Goal: Task Accomplishment & Management: Manage account settings

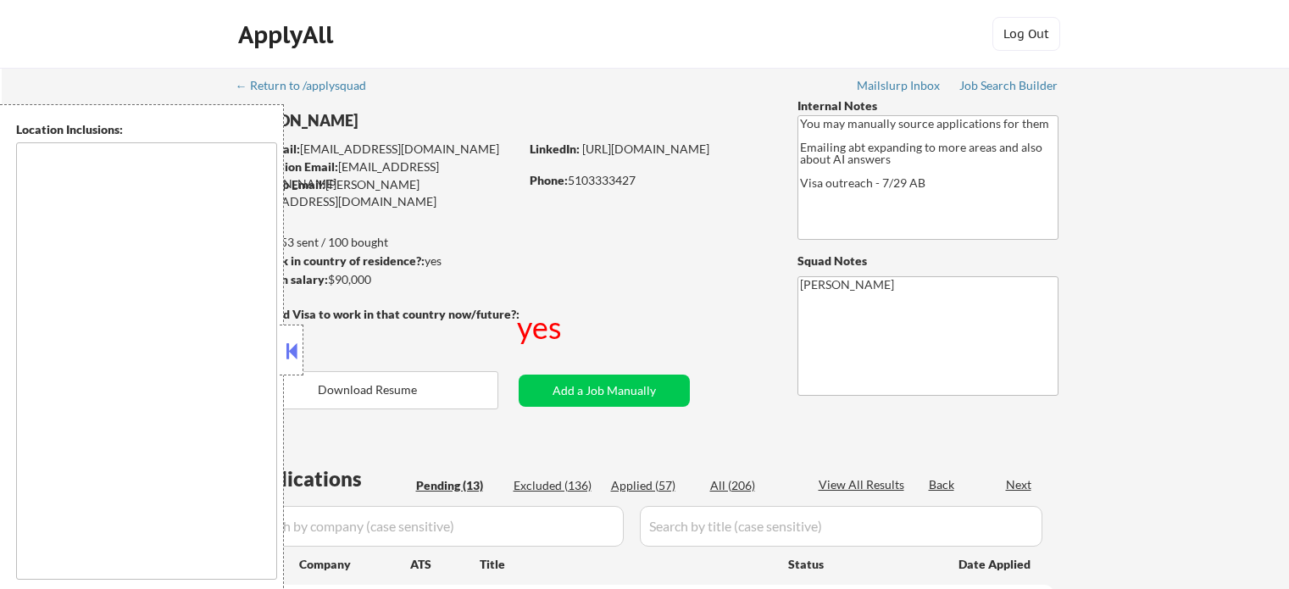
type textarea "country:US"
select select ""pending""
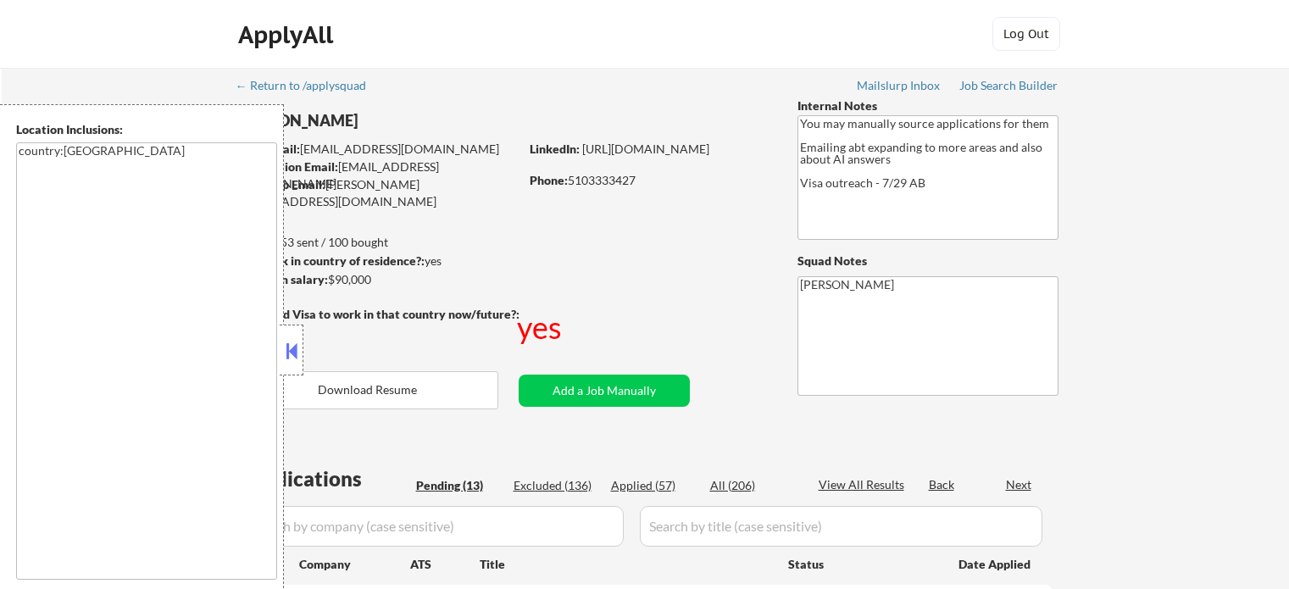
select select ""pending""
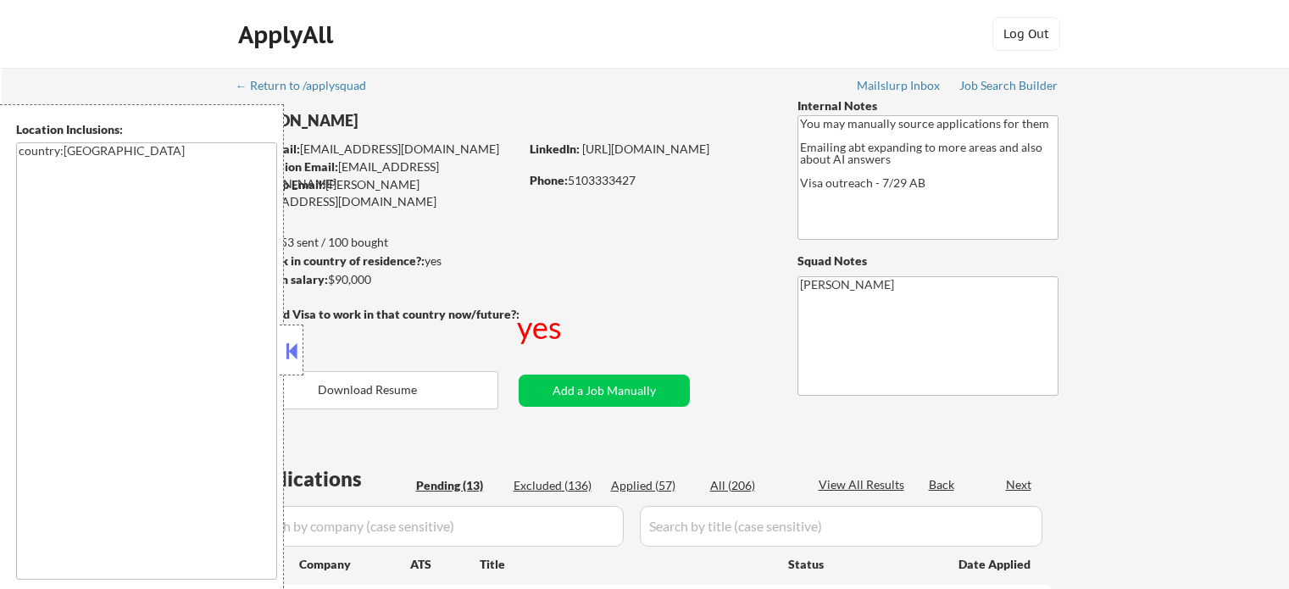
select select ""pending""
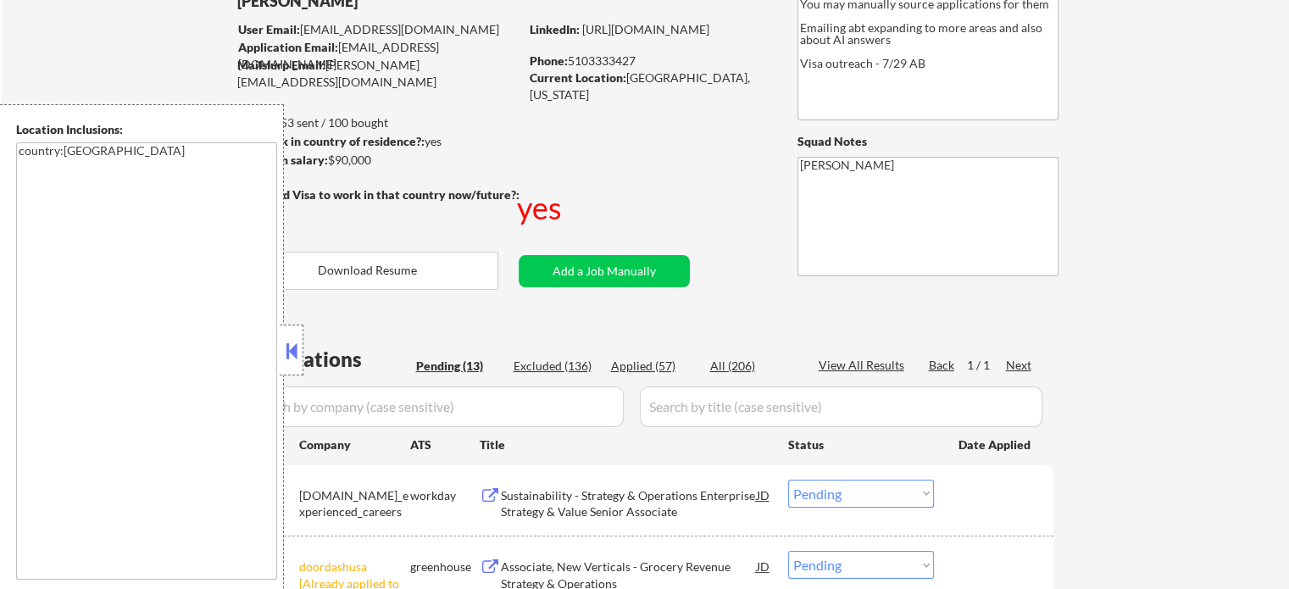
scroll to position [424, 0]
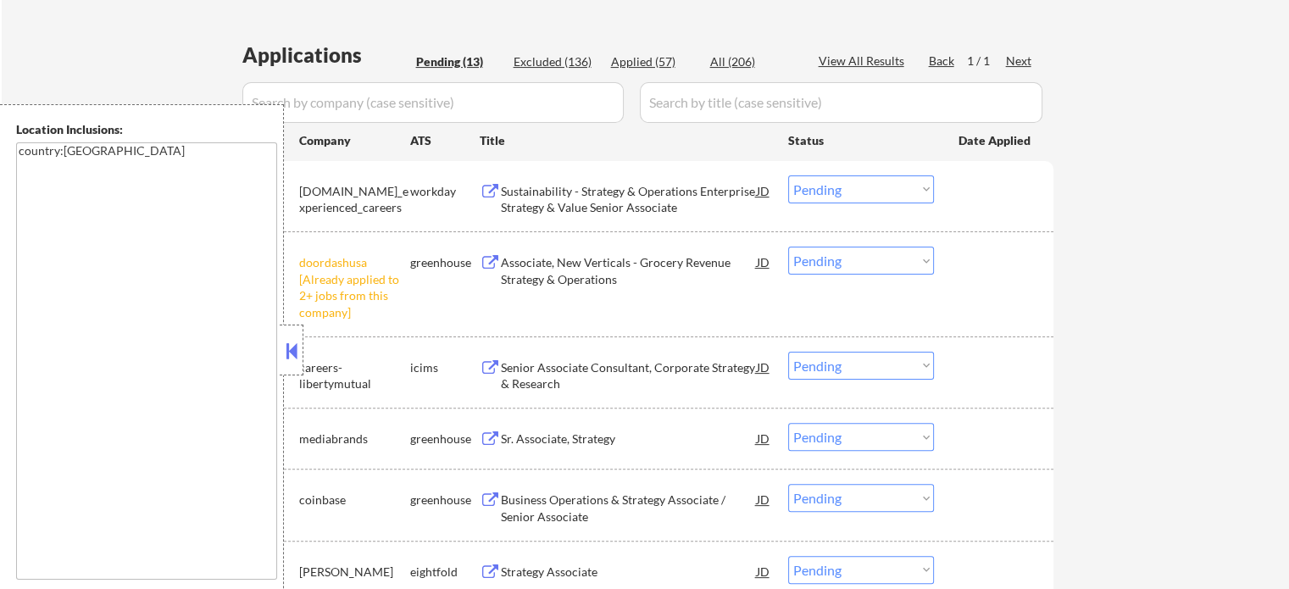
click at [831, 264] on select "Choose an option... Pending Applied Excluded (Questions) Excluded (Expired) Exc…" at bounding box center [861, 261] width 146 height 28
click at [788, 247] on select "Choose an option... Pending Applied Excluded (Questions) Excluded (Expired) Exc…" at bounding box center [861, 261] width 146 height 28
click at [981, 290] on div "#2 doordashusa [Already applied to 2+ jobs from this company] greenhouse Associ…" at bounding box center [642, 283] width 800 height 89
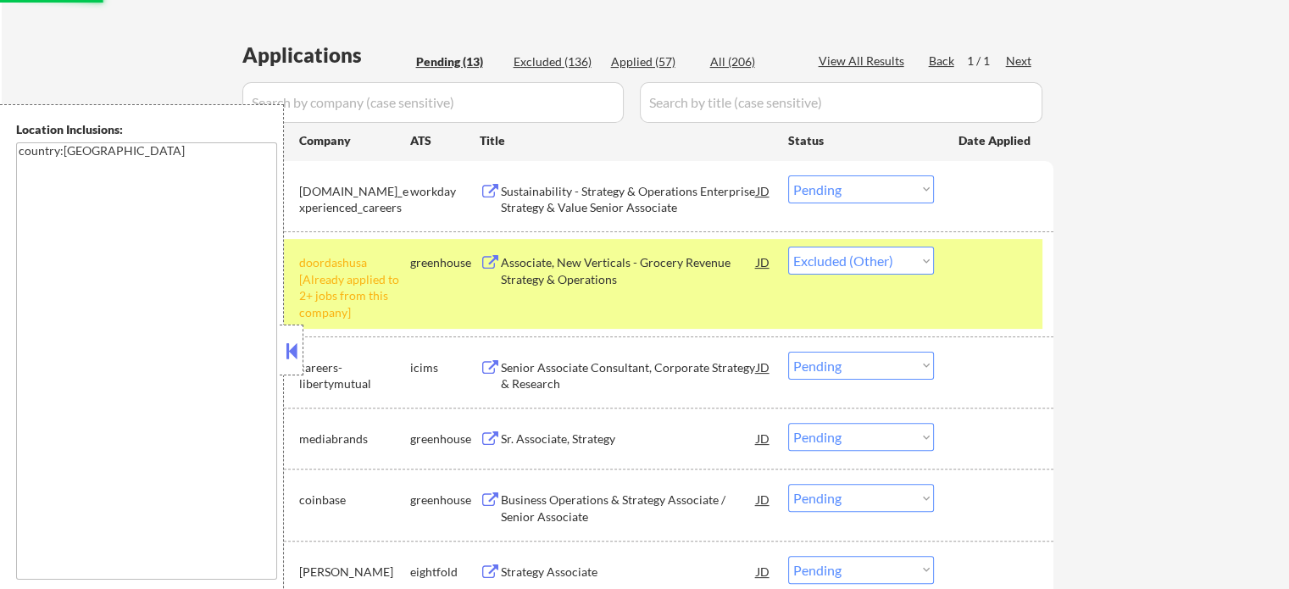
click at [980, 287] on div "#2 doordashusa [Already applied to 2+ jobs from this company] greenhouse Associ…" at bounding box center [642, 283] width 800 height 89
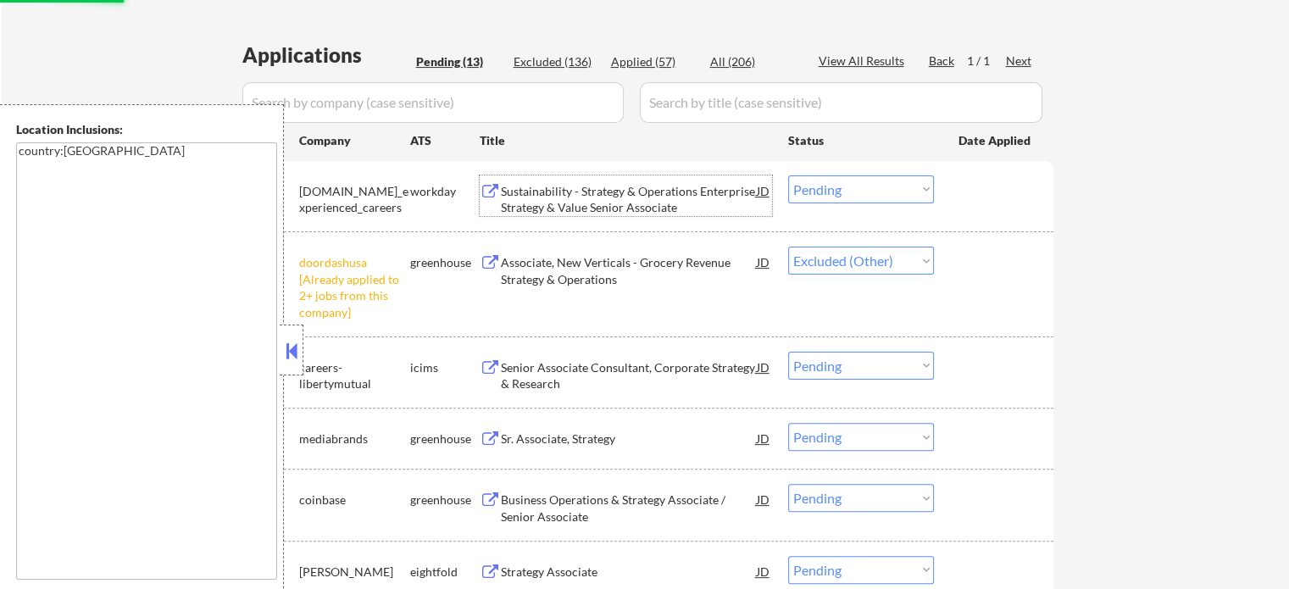
click at [553, 213] on div "Sustainability - Strategy & Operations Enterprise Strategy & Value Senior Assoc…" at bounding box center [629, 199] width 256 height 33
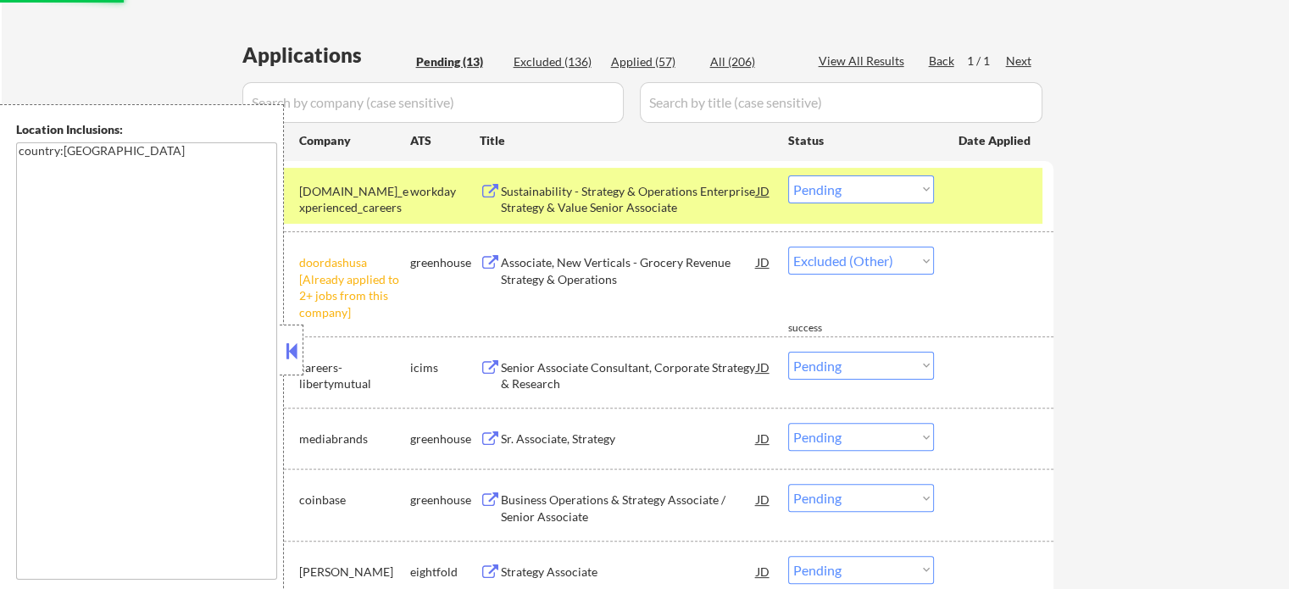
select select ""pending""
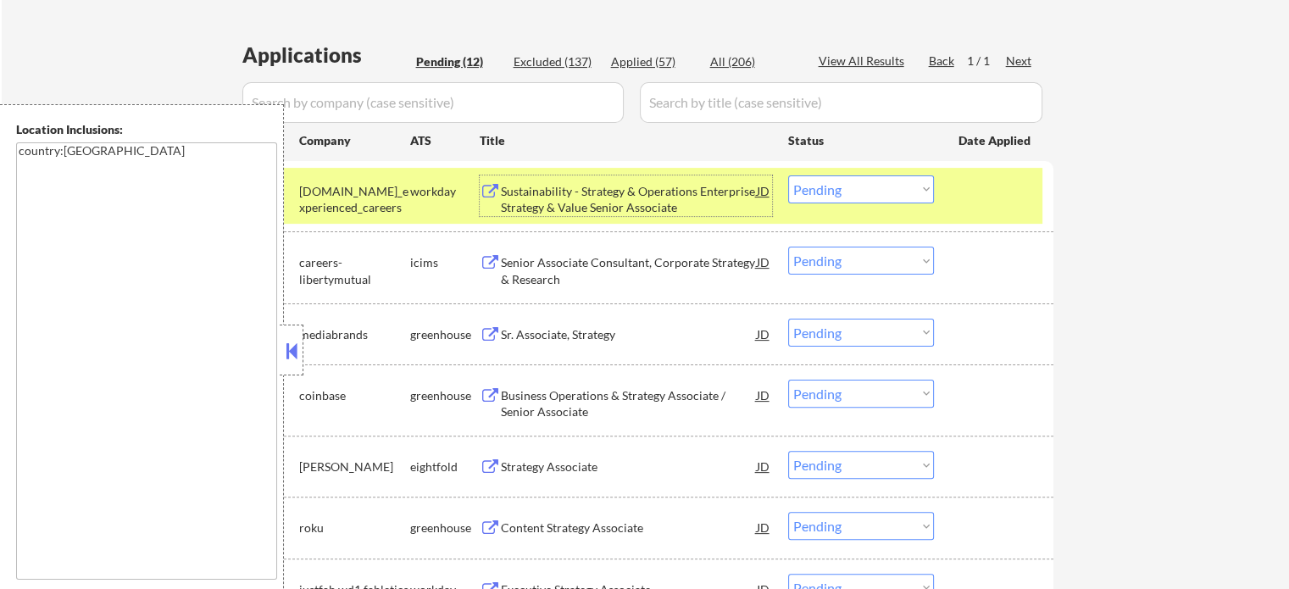
click at [877, 186] on select "Choose an option... Pending Applied Excluded (Questions) Excluded (Expired) Exc…" at bounding box center [861, 189] width 146 height 28
click at [788, 175] on select "Choose an option... Pending Applied Excluded (Questions) Excluded (Expired) Exc…" at bounding box center [861, 189] width 146 height 28
click at [996, 192] on div at bounding box center [996, 190] width 75 height 31
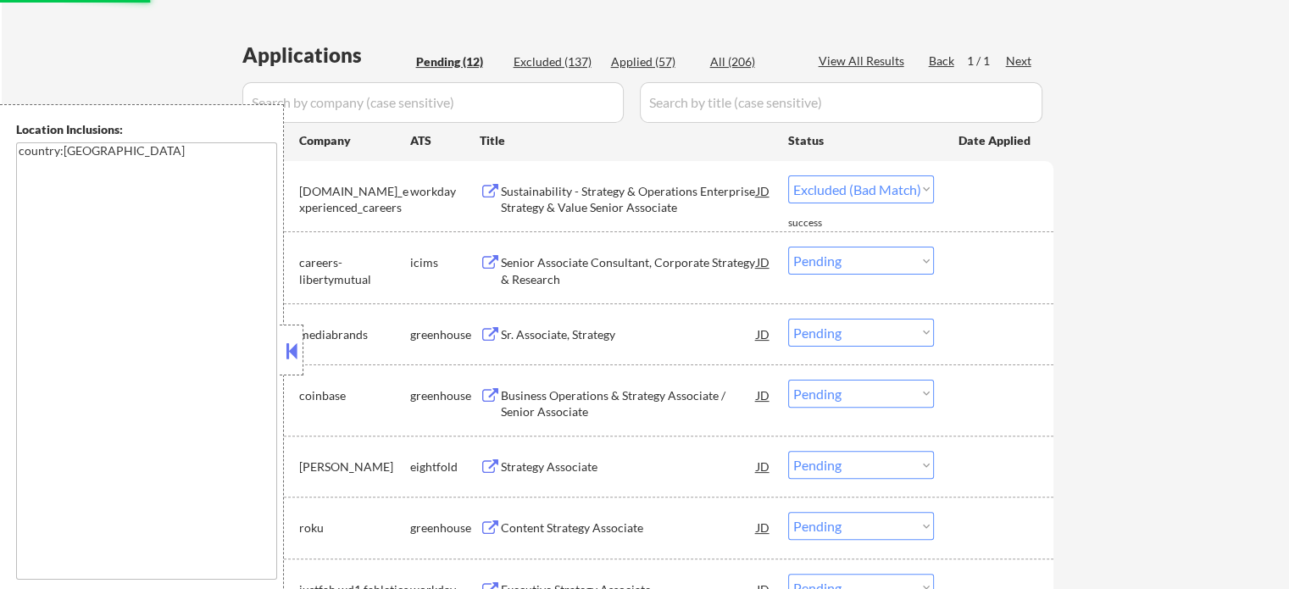
select select ""pending""
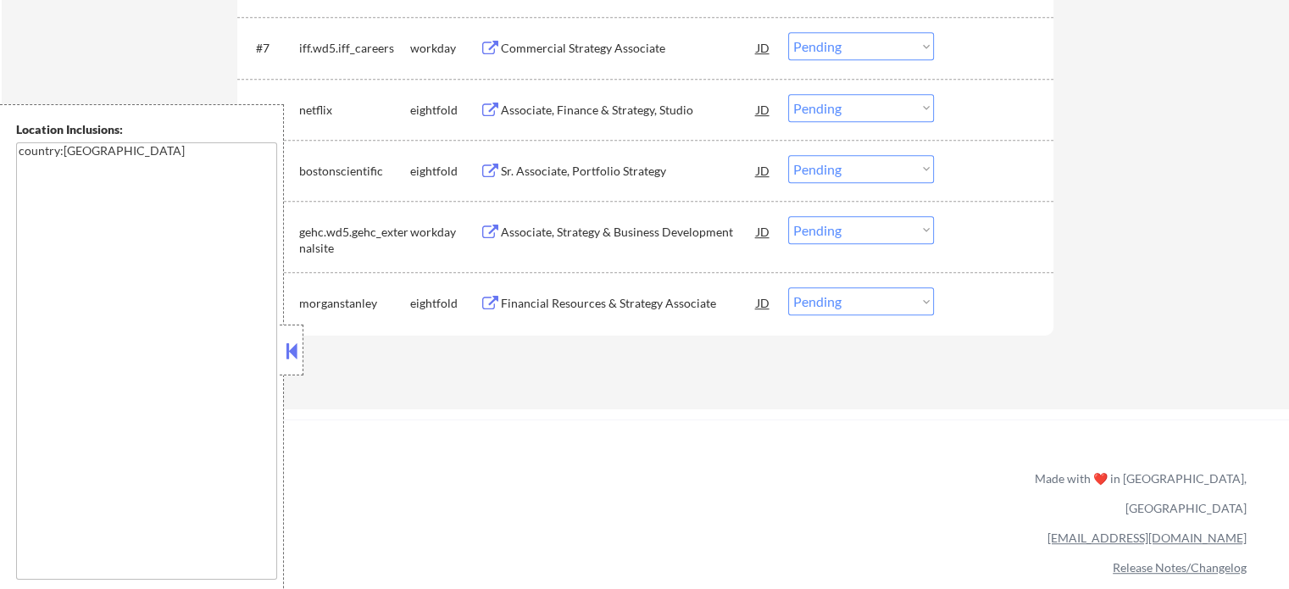
scroll to position [1109, 0]
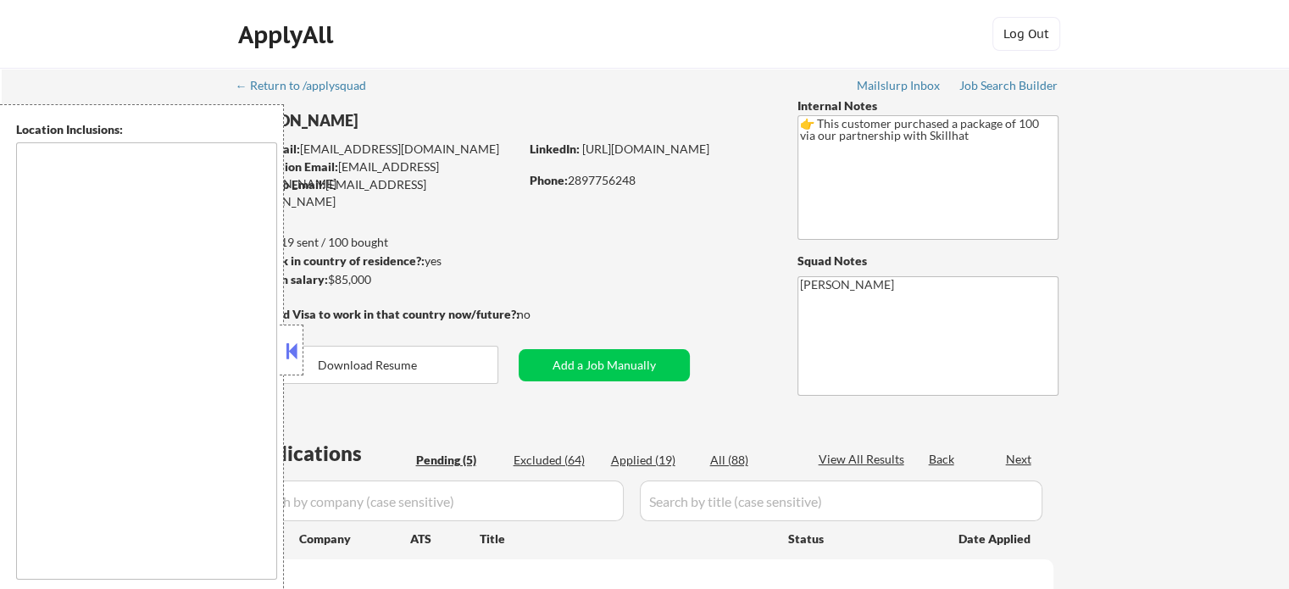
type textarea "[GEOGRAPHIC_DATA], ON [GEOGRAPHIC_DATA], ON [GEOGRAPHIC_DATA], ON [GEOGRAPHIC_D…"
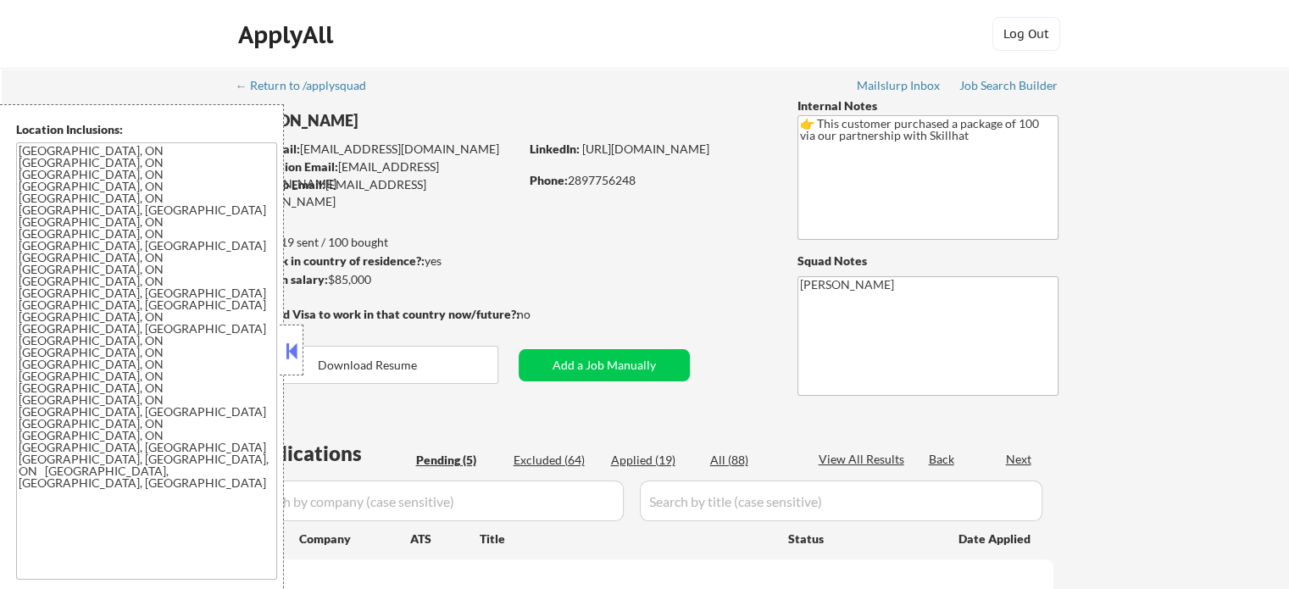
select select ""pending""
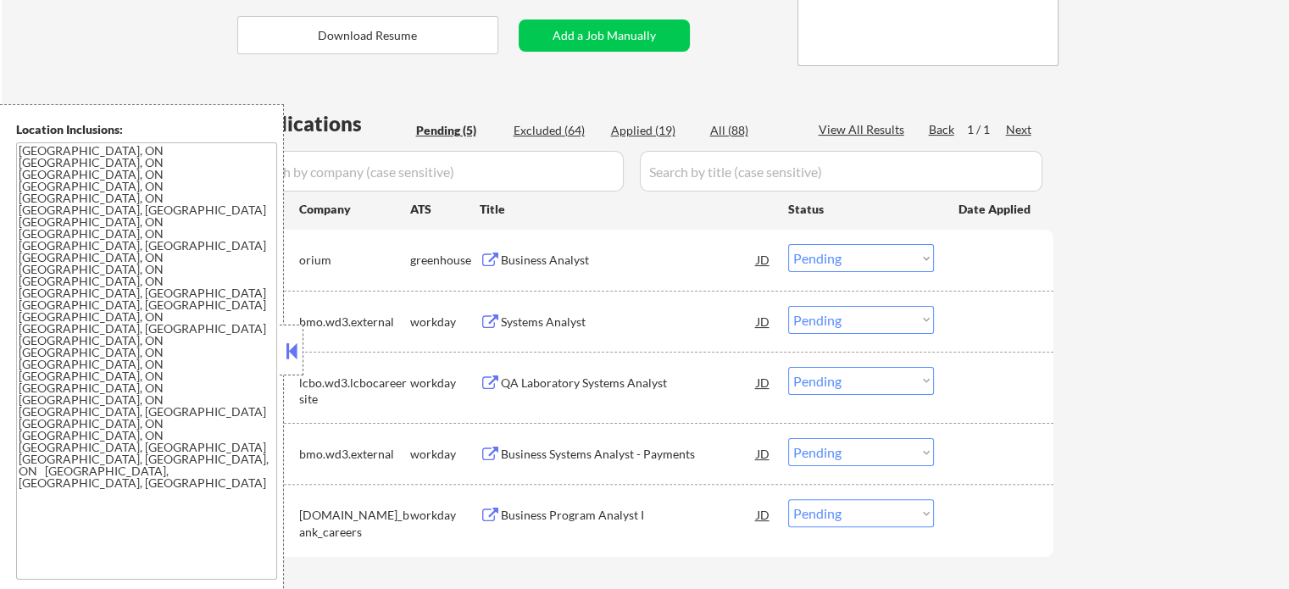
scroll to position [339, 0]
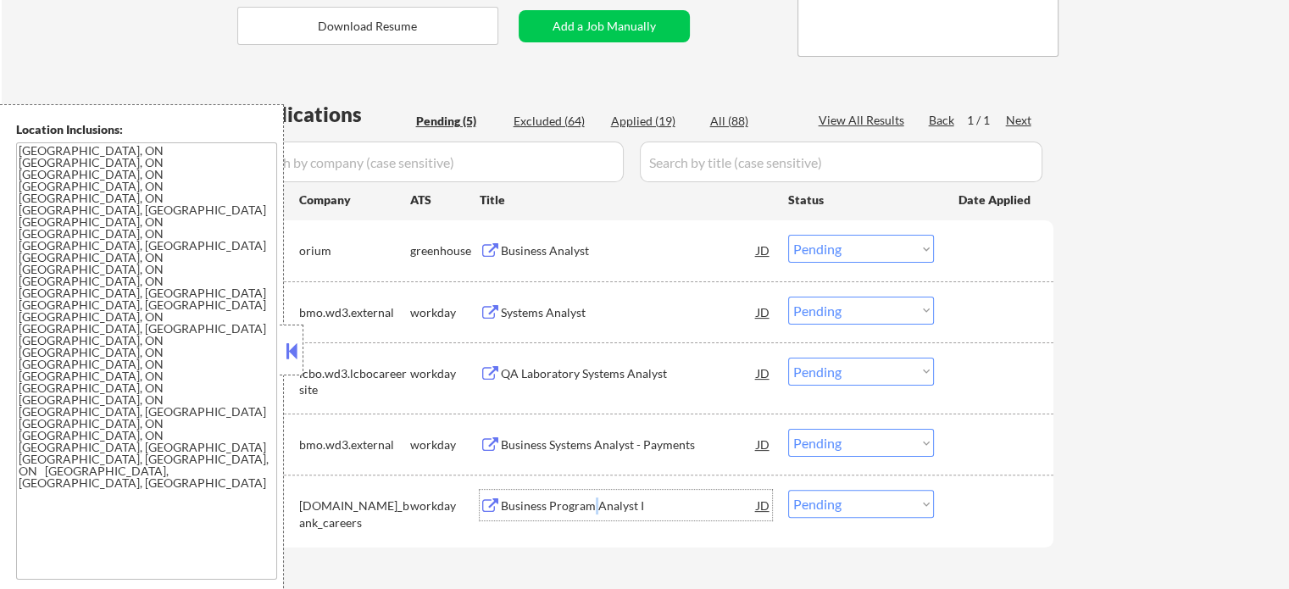
click at [596, 497] on div "Business Program Analyst I" at bounding box center [629, 505] width 256 height 17
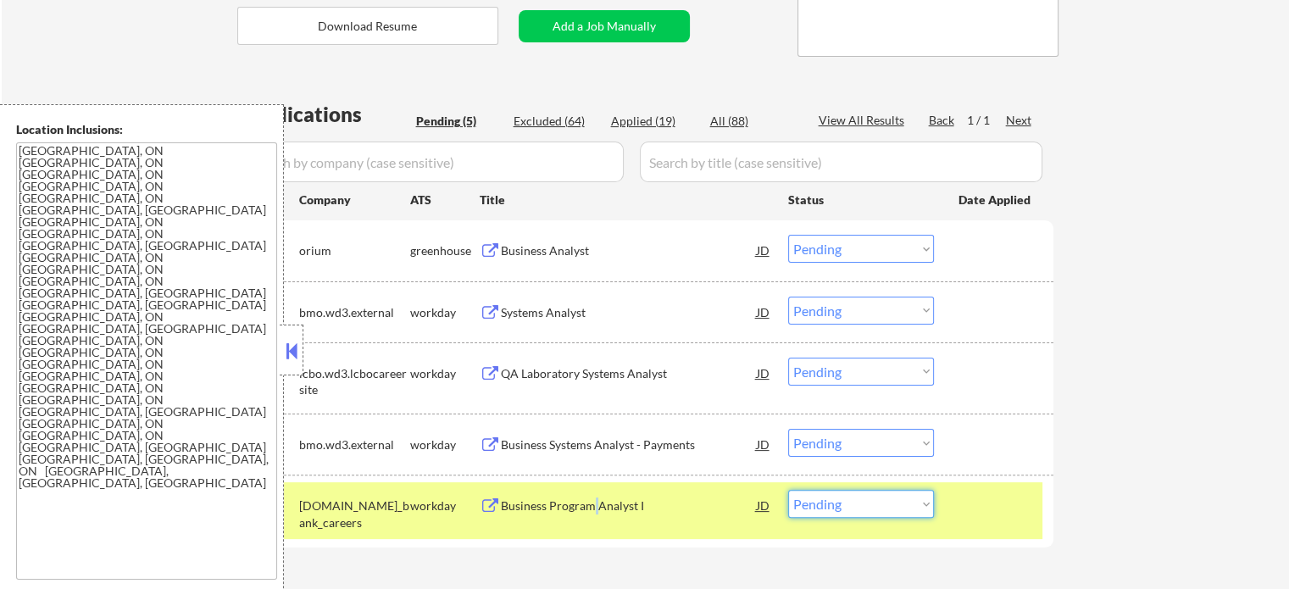
click at [923, 503] on select "Choose an option... Pending Applied Excluded (Questions) Excluded (Expired) Exc…" at bounding box center [861, 504] width 146 height 28
select select ""excluded__salary_""
click at [788, 490] on select "Choose an option... Pending Applied Excluded (Questions) Excluded (Expired) Exc…" at bounding box center [861, 504] width 146 height 28
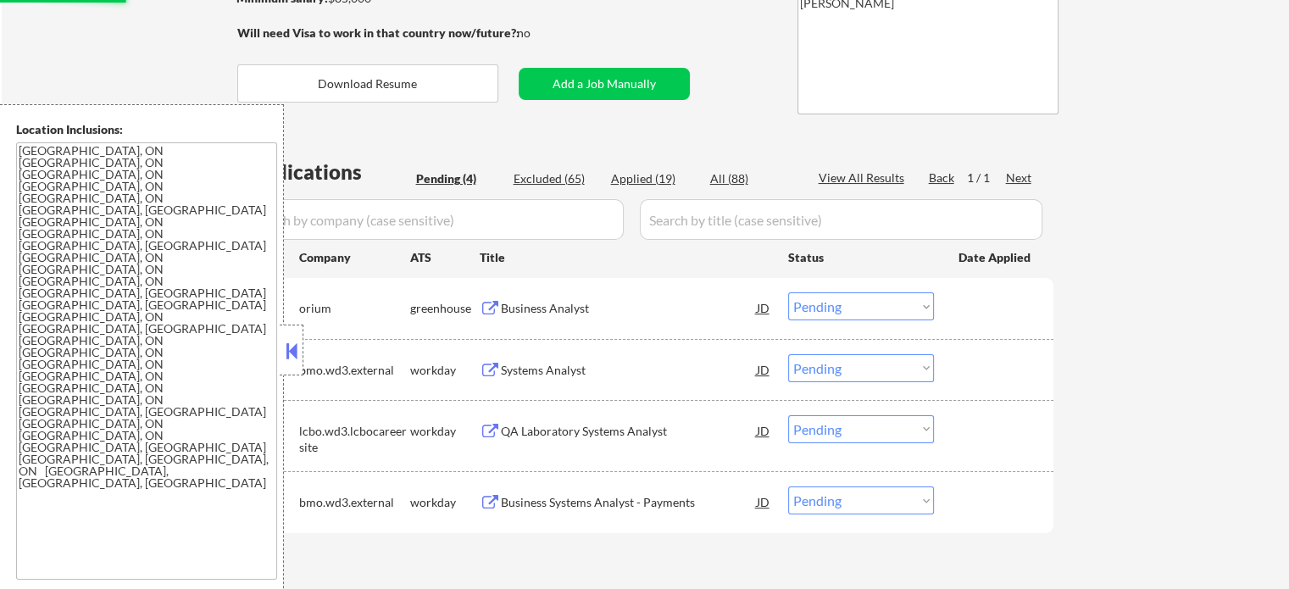
scroll to position [424, 0]
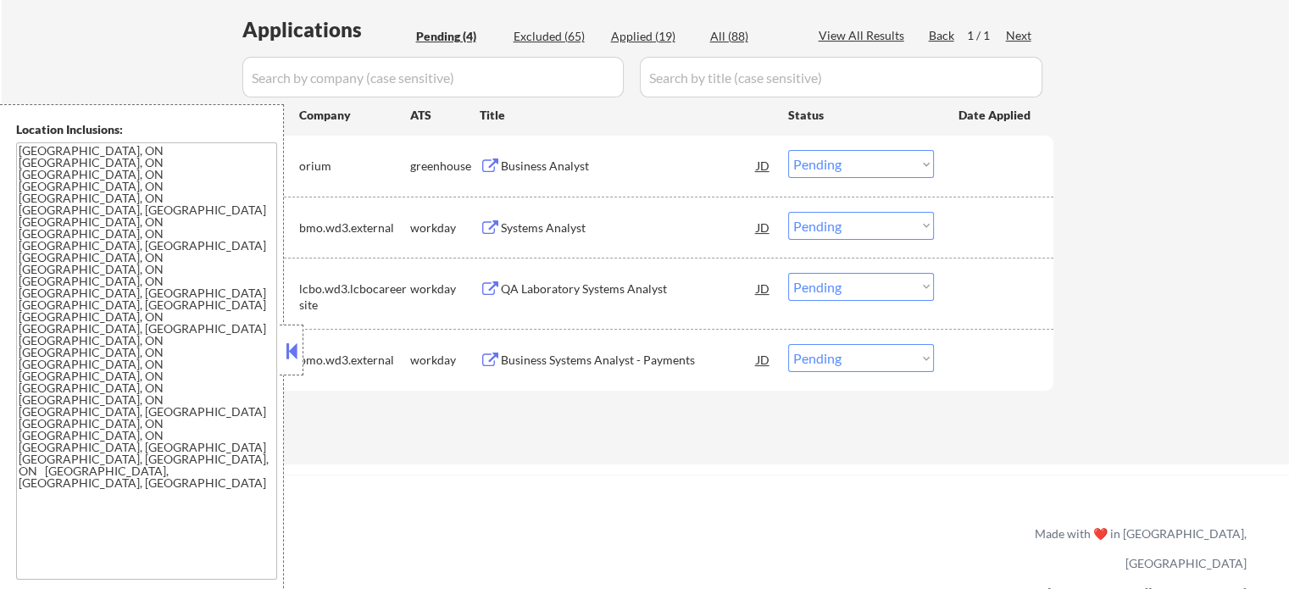
click at [529, 355] on div "Business Systems Analyst - Payments" at bounding box center [629, 360] width 256 height 17
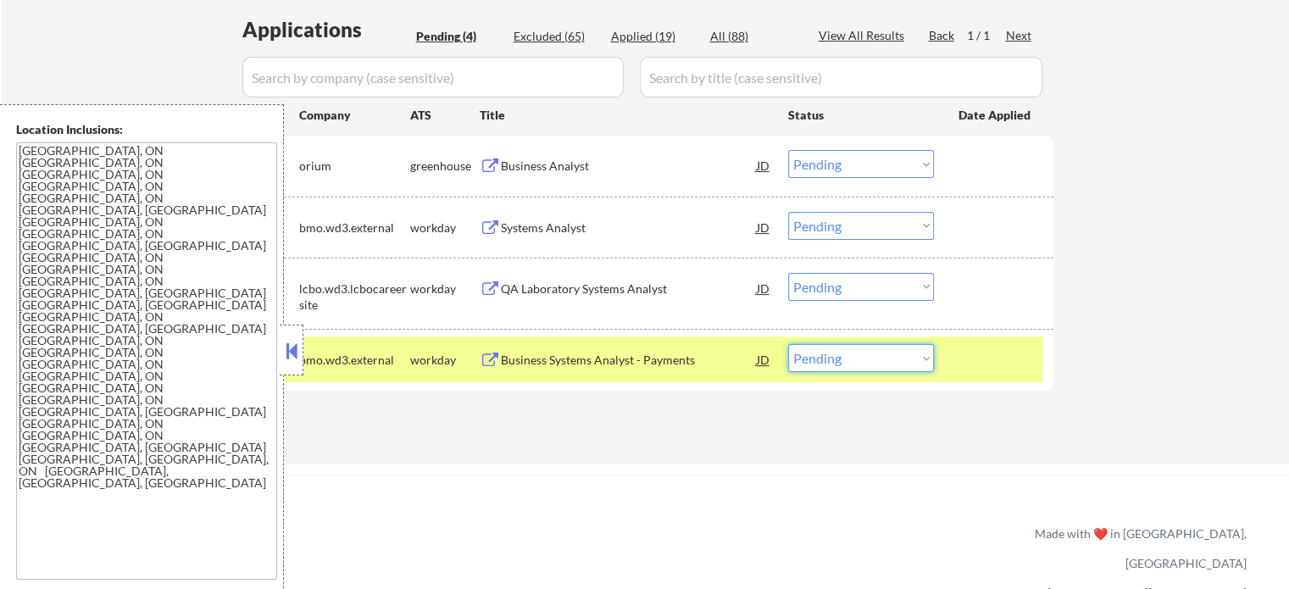
click at [888, 366] on select "Choose an option... Pending Applied Excluded (Questions) Excluded (Expired) Exc…" at bounding box center [861, 358] width 146 height 28
select select ""applied""
click at [788, 344] on select "Choose an option... Pending Applied Excluded (Questions) Excluded (Expired) Exc…" at bounding box center [861, 358] width 146 height 28
click at [1020, 358] on div at bounding box center [996, 359] width 75 height 31
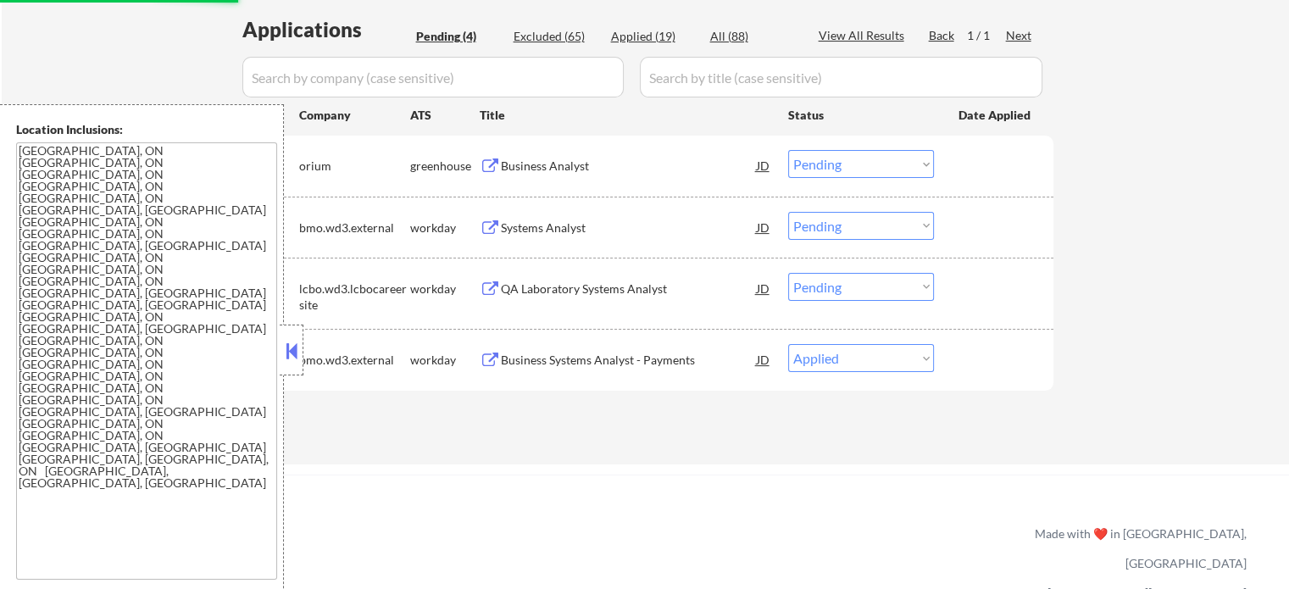
click at [532, 221] on div "Systems Analyst" at bounding box center [629, 228] width 256 height 17
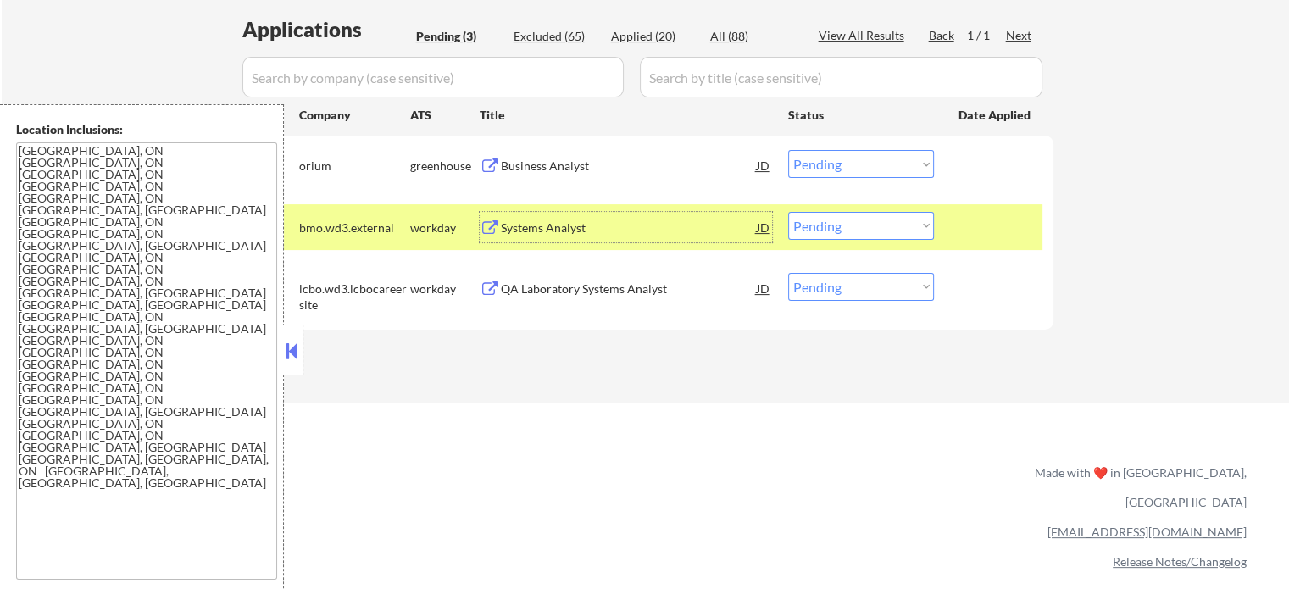
click at [852, 223] on select "Choose an option... Pending Applied Excluded (Questions) Excluded (Expired) Exc…" at bounding box center [861, 226] width 146 height 28
click at [788, 212] on select "Choose an option... Pending Applied Excluded (Questions) Excluded (Expired) Exc…" at bounding box center [861, 226] width 146 height 28
click at [989, 228] on div at bounding box center [996, 227] width 75 height 31
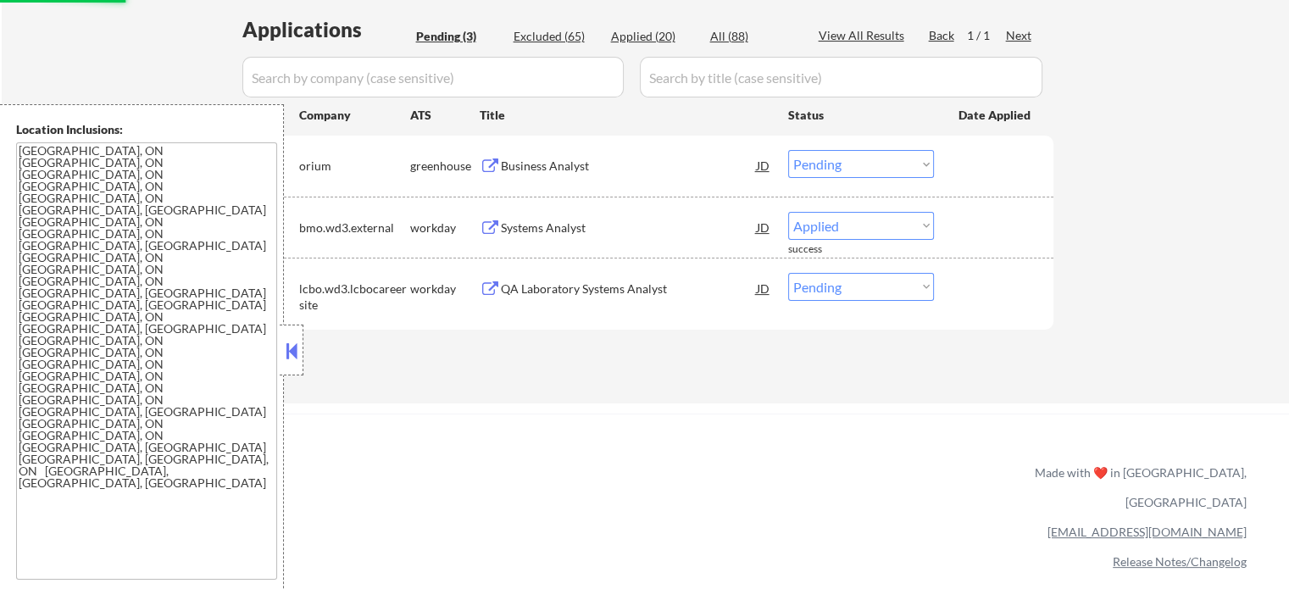
select select ""pending""
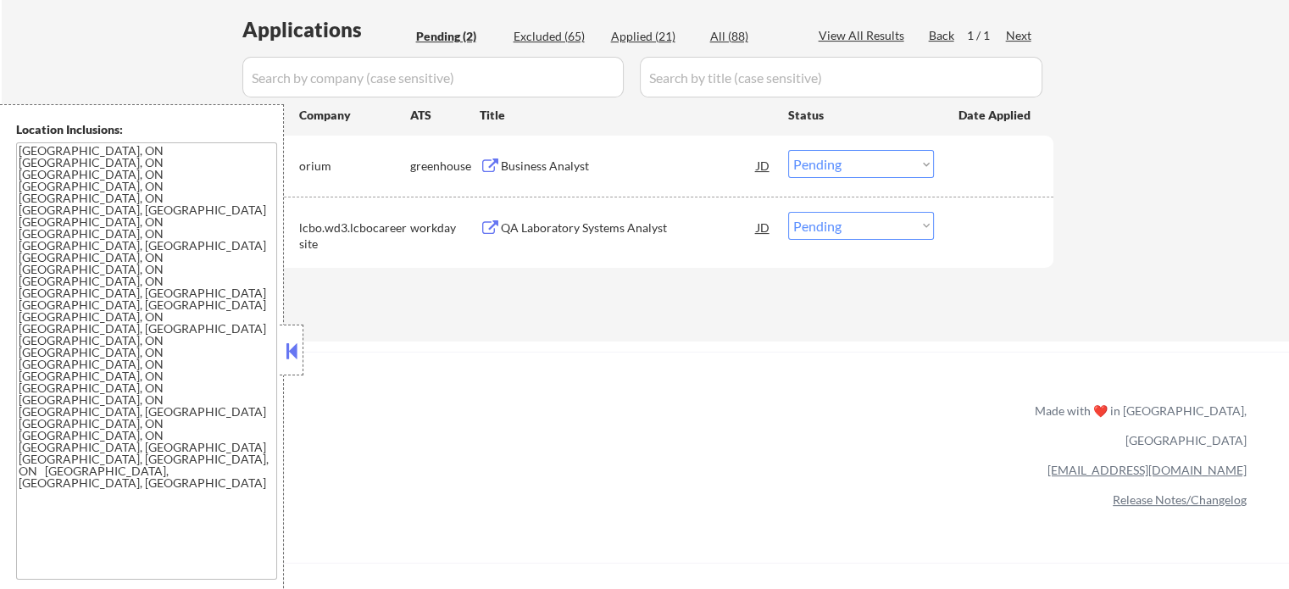
click at [516, 170] on div "Business Analyst" at bounding box center [629, 166] width 256 height 17
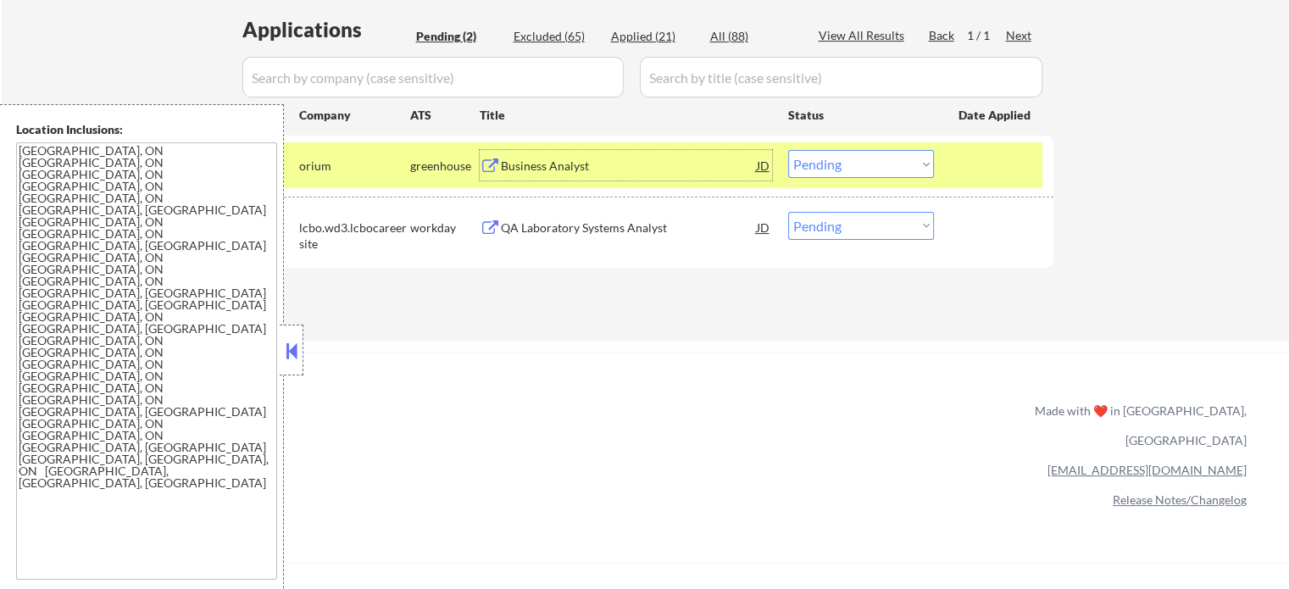
click at [858, 164] on select "Choose an option... Pending Applied Excluded (Questions) Excluded (Expired) Exc…" at bounding box center [861, 164] width 146 height 28
click at [788, 150] on select "Choose an option... Pending Applied Excluded (Questions) Excluded (Expired) Exc…" at bounding box center [861, 164] width 146 height 28
click at [987, 166] on div at bounding box center [996, 165] width 75 height 31
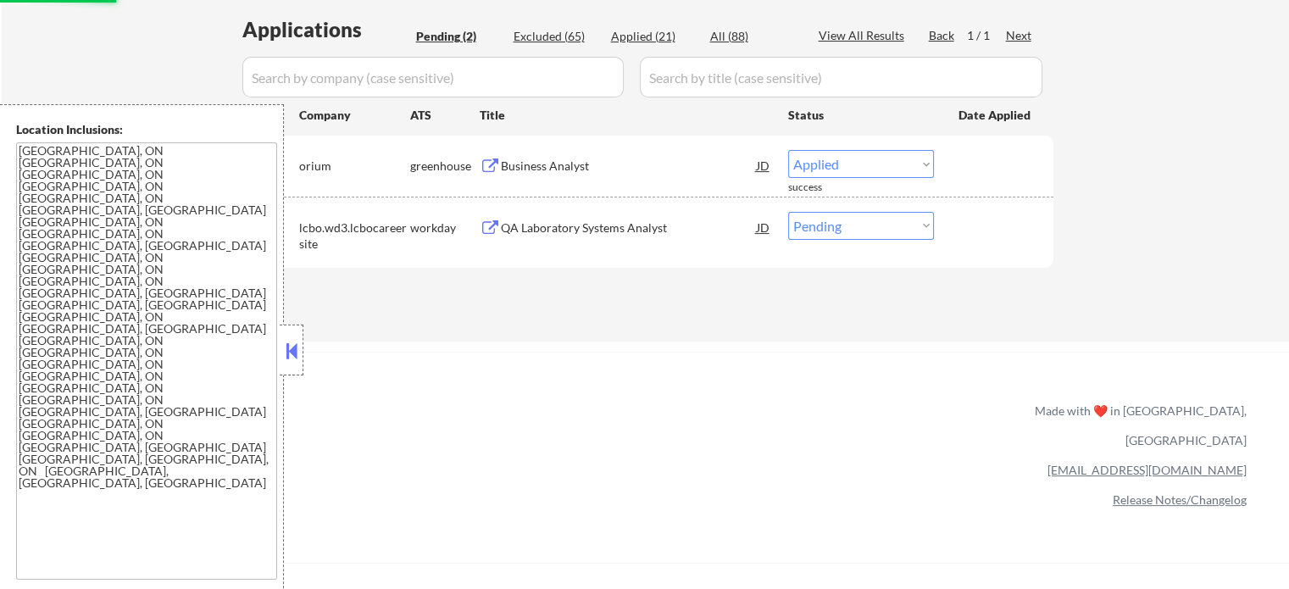
select select ""pending""
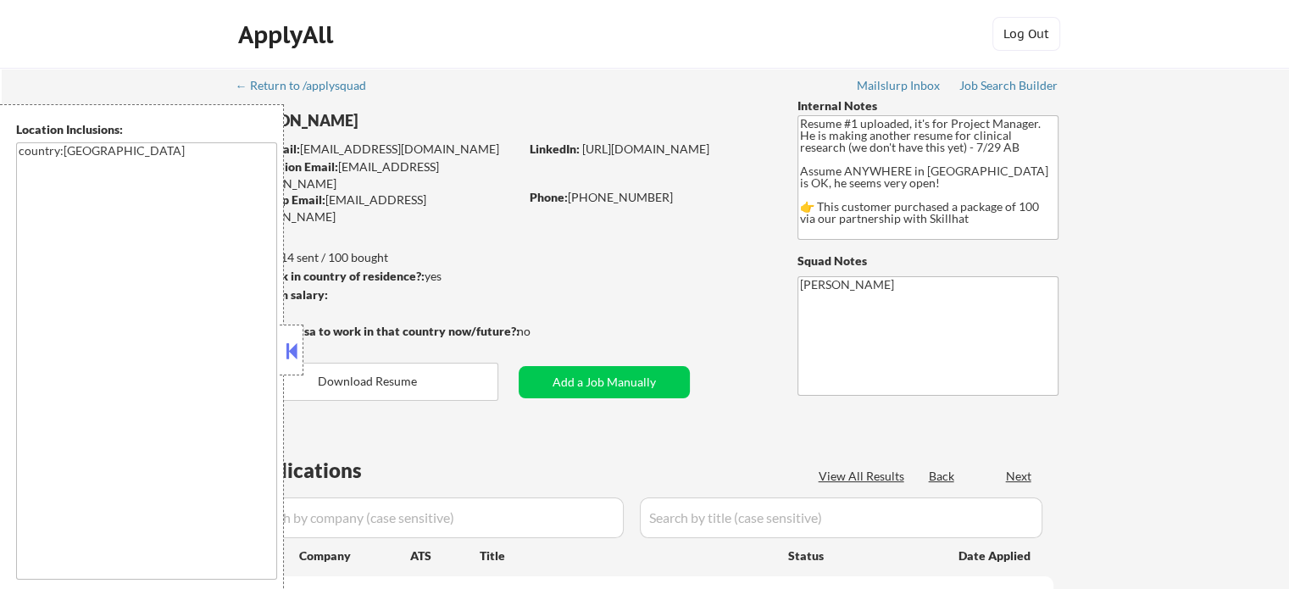
select select ""pending""
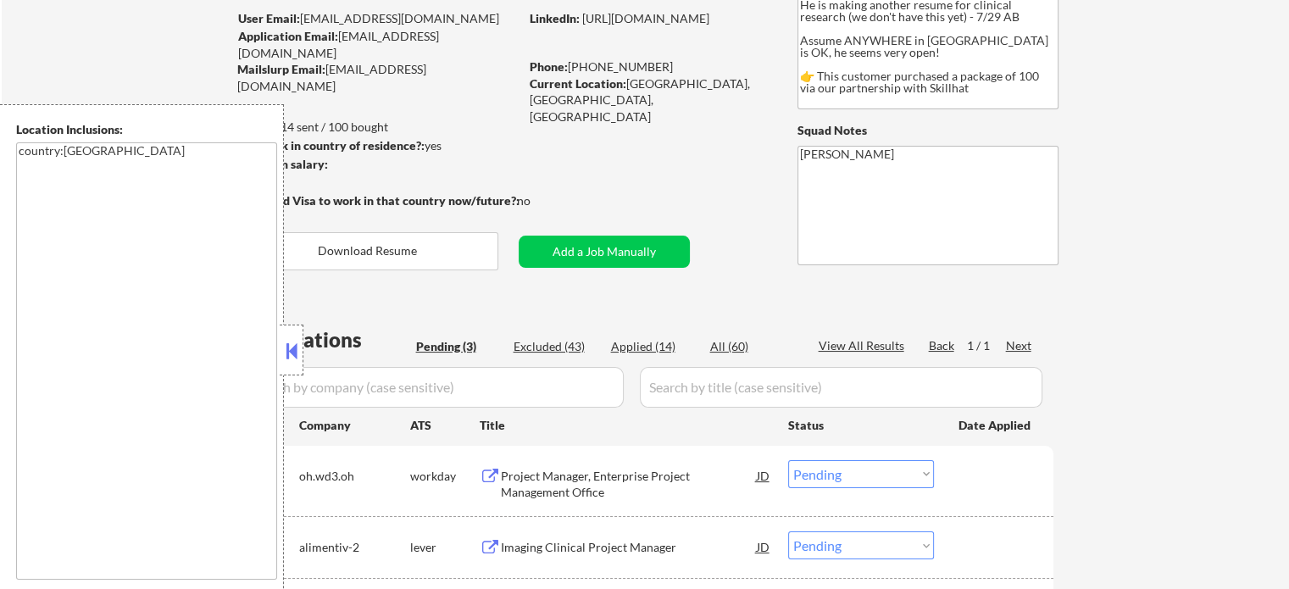
scroll to position [254, 0]
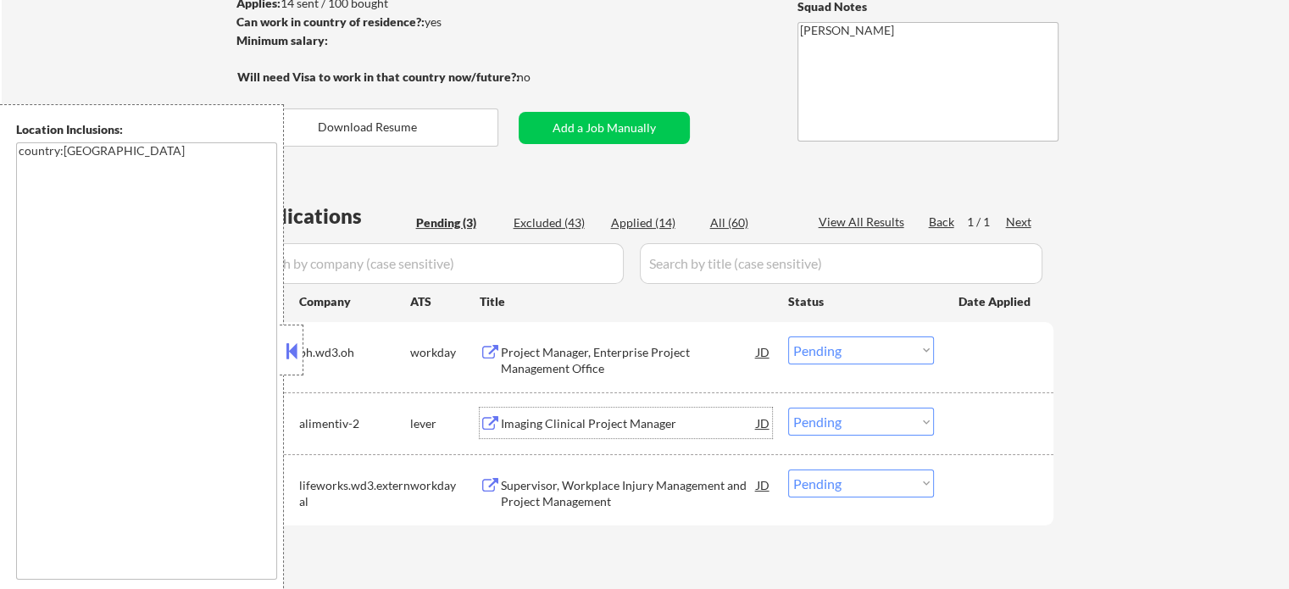
click at [609, 423] on div "Imaging Clinical Project Manager" at bounding box center [629, 423] width 256 height 17
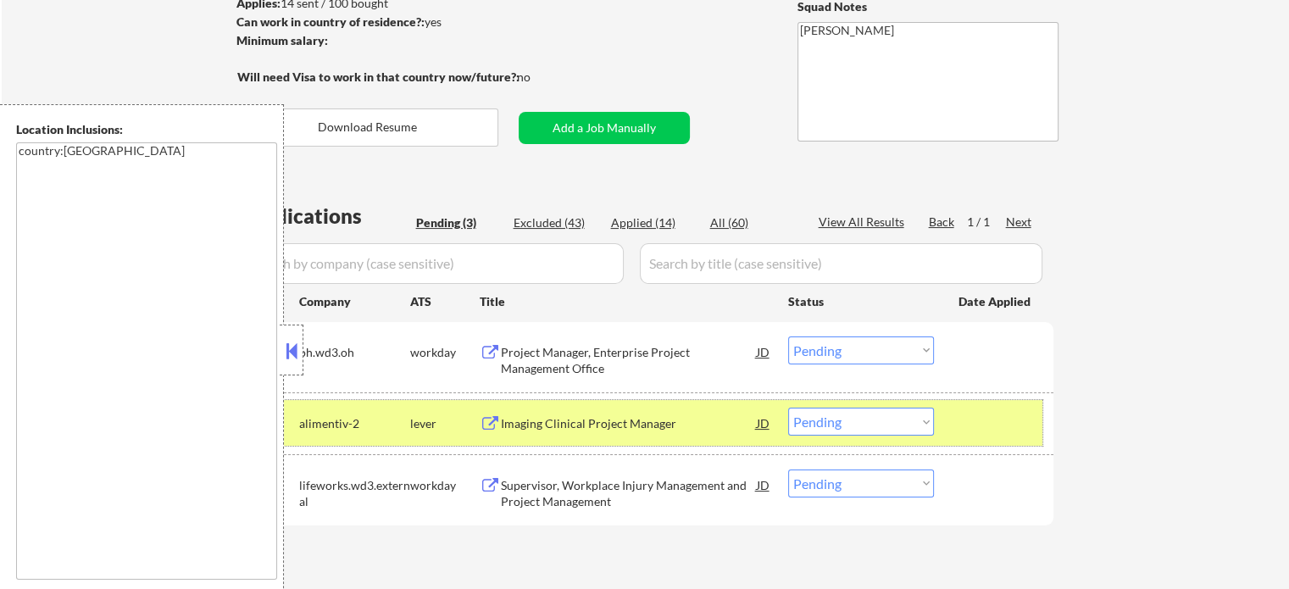
click at [980, 414] on div at bounding box center [996, 423] width 75 height 31
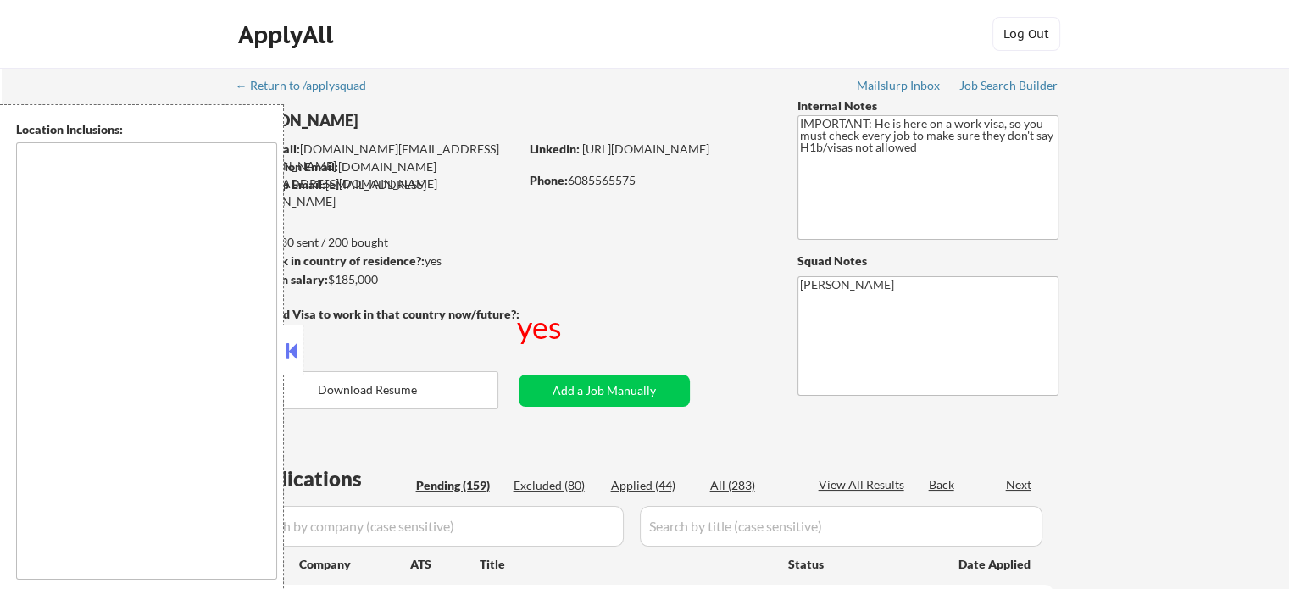
type textarea "Seattle, WA Mercer Island, WA Shoreline, WA Lake Forest Park, WA Mountlake Terr…"
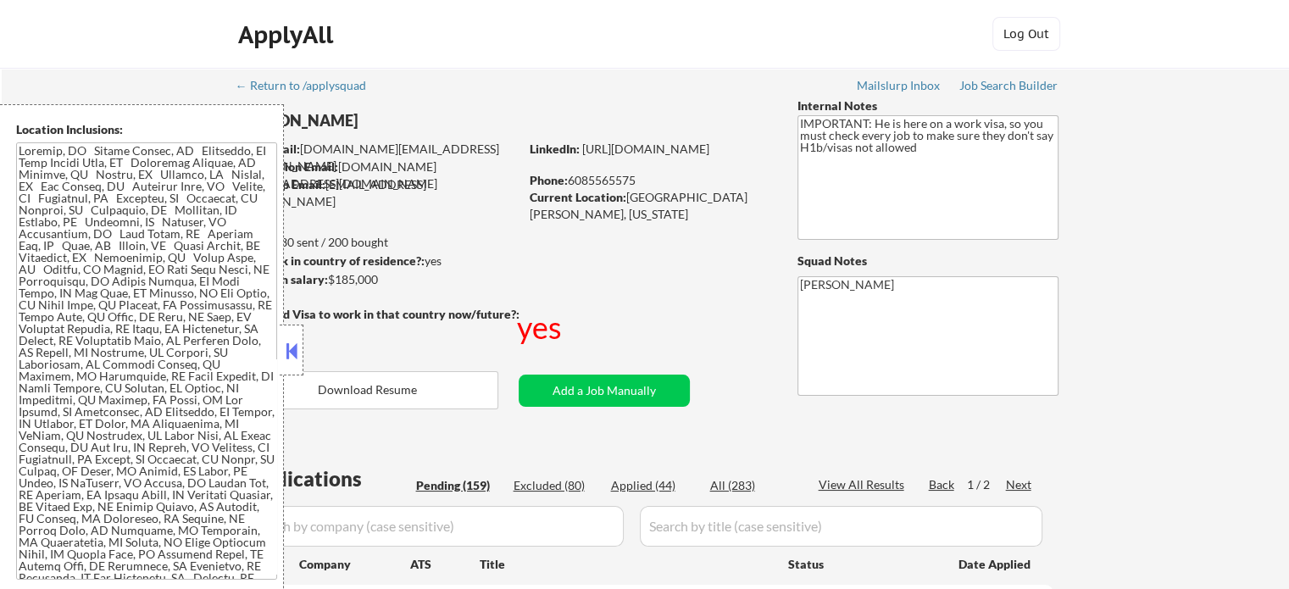
select select ""pending""
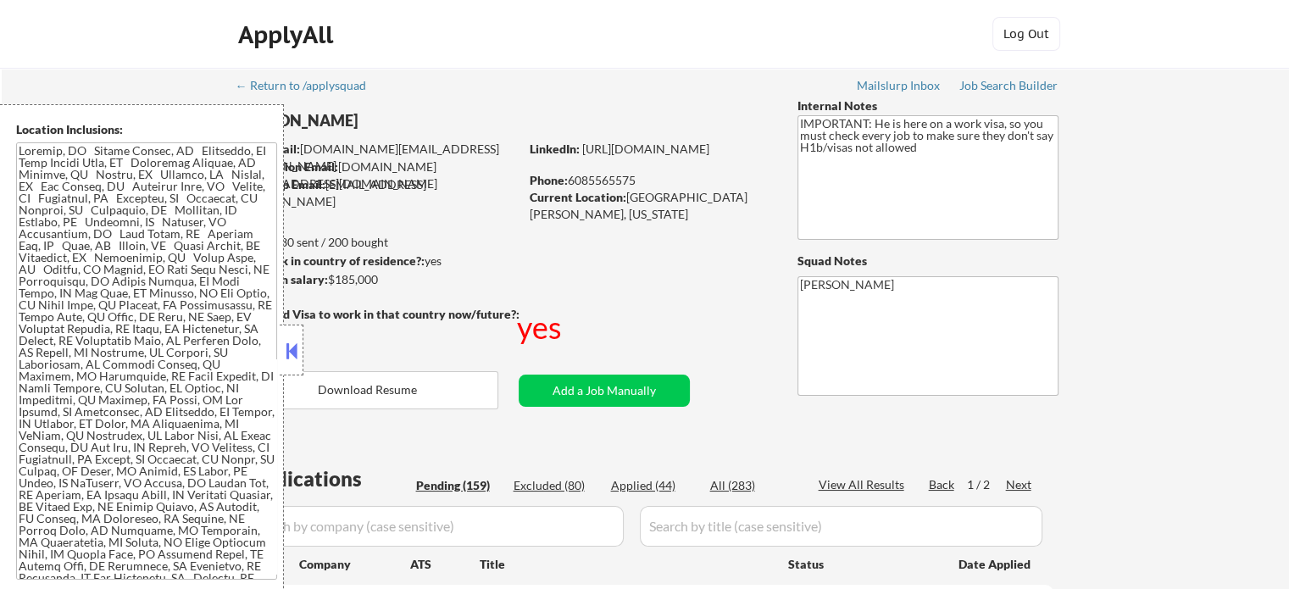
select select ""pending""
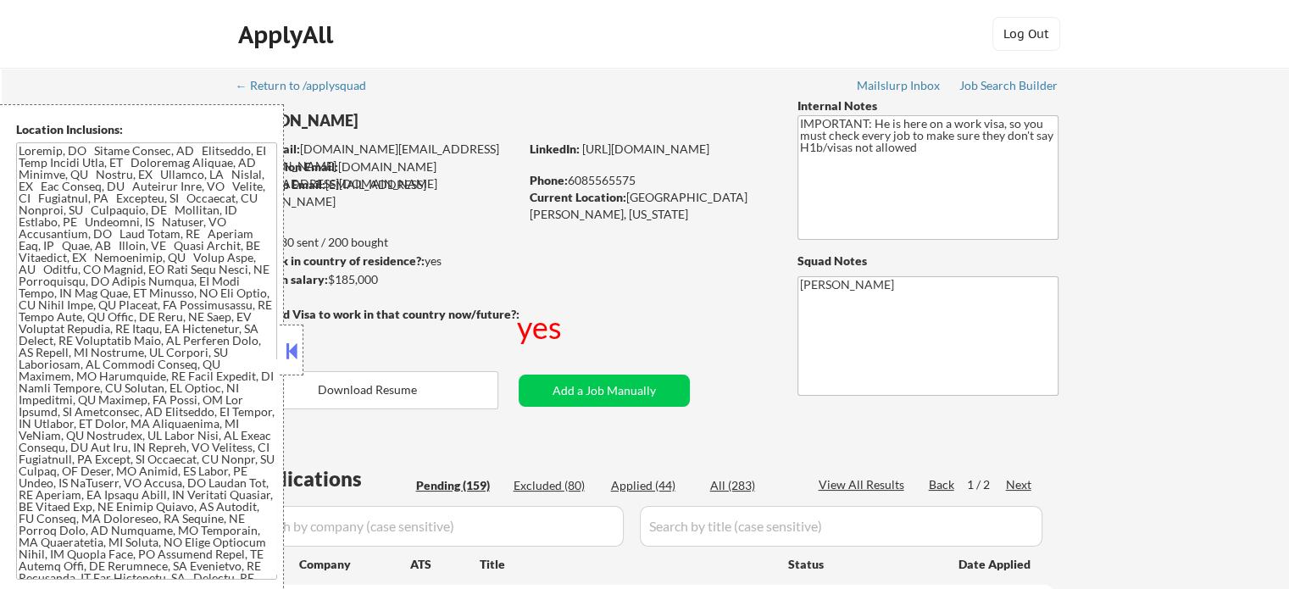
select select ""pending""
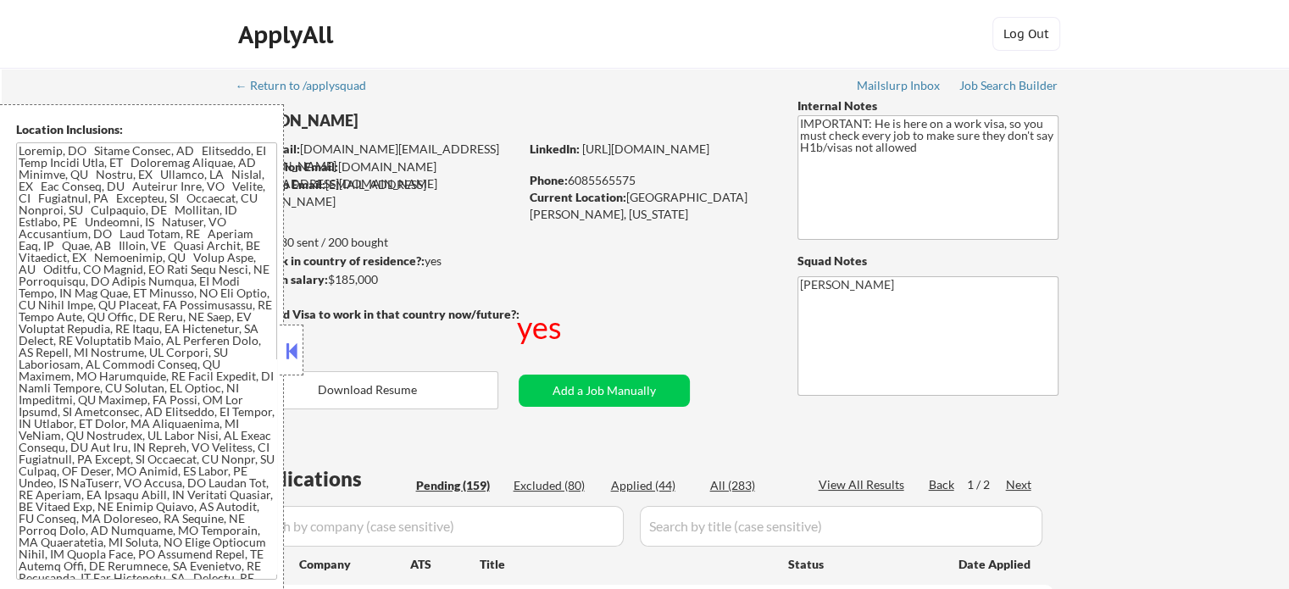
select select ""pending""
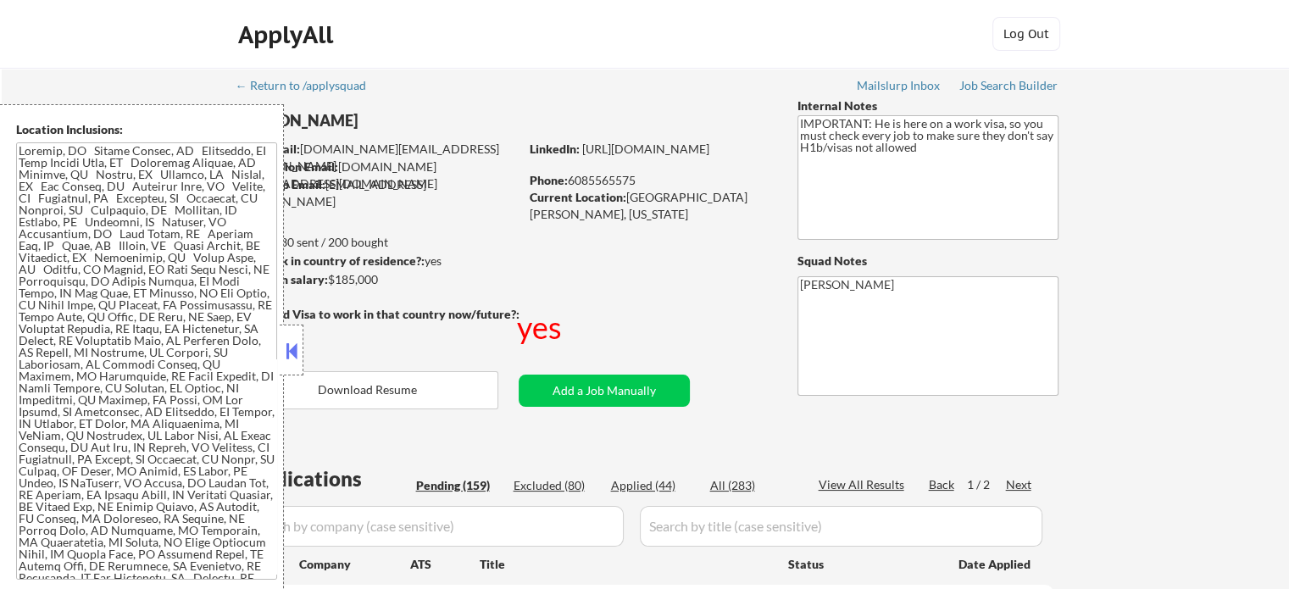
select select ""pending""
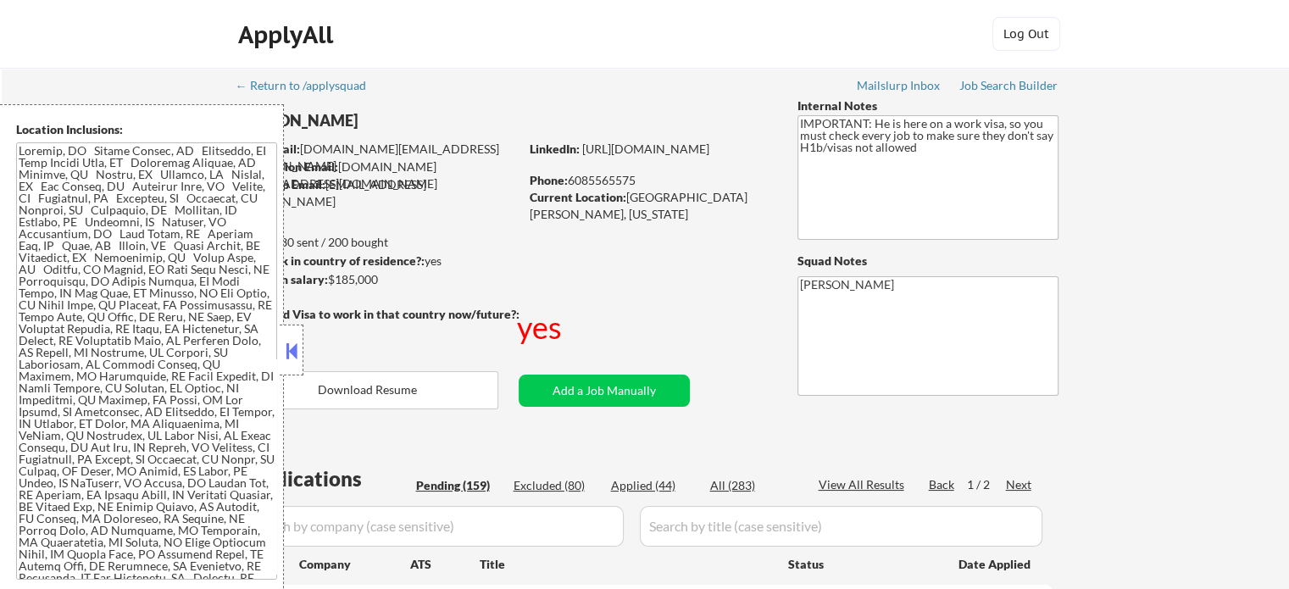
select select ""pending""
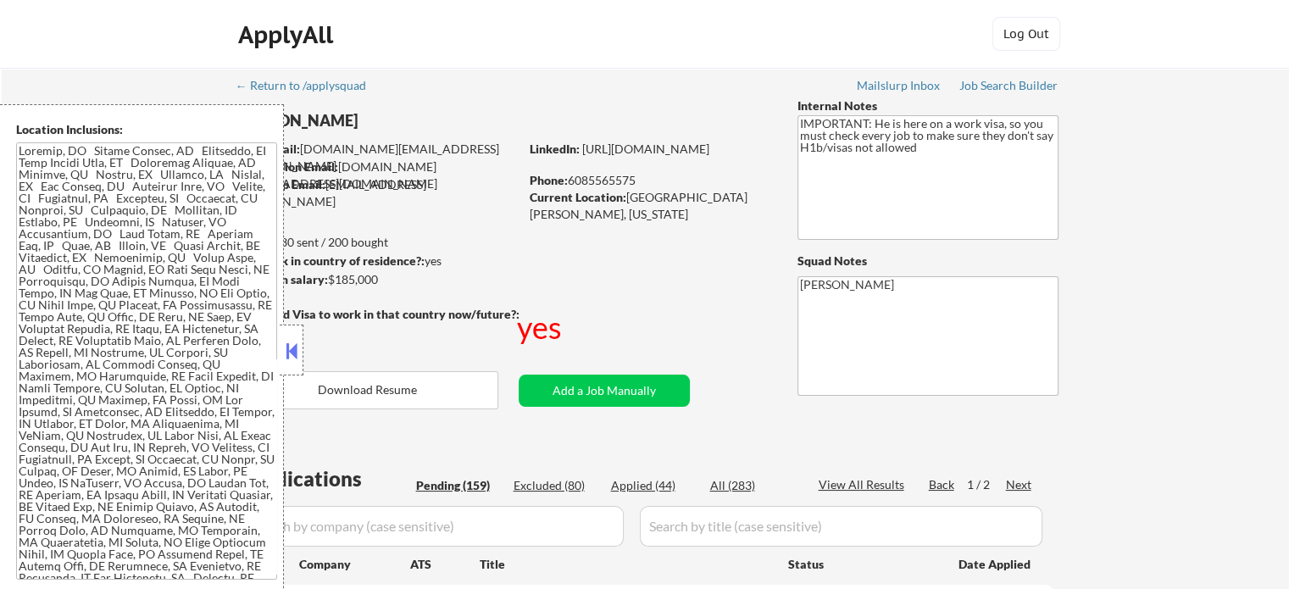
select select ""pending""
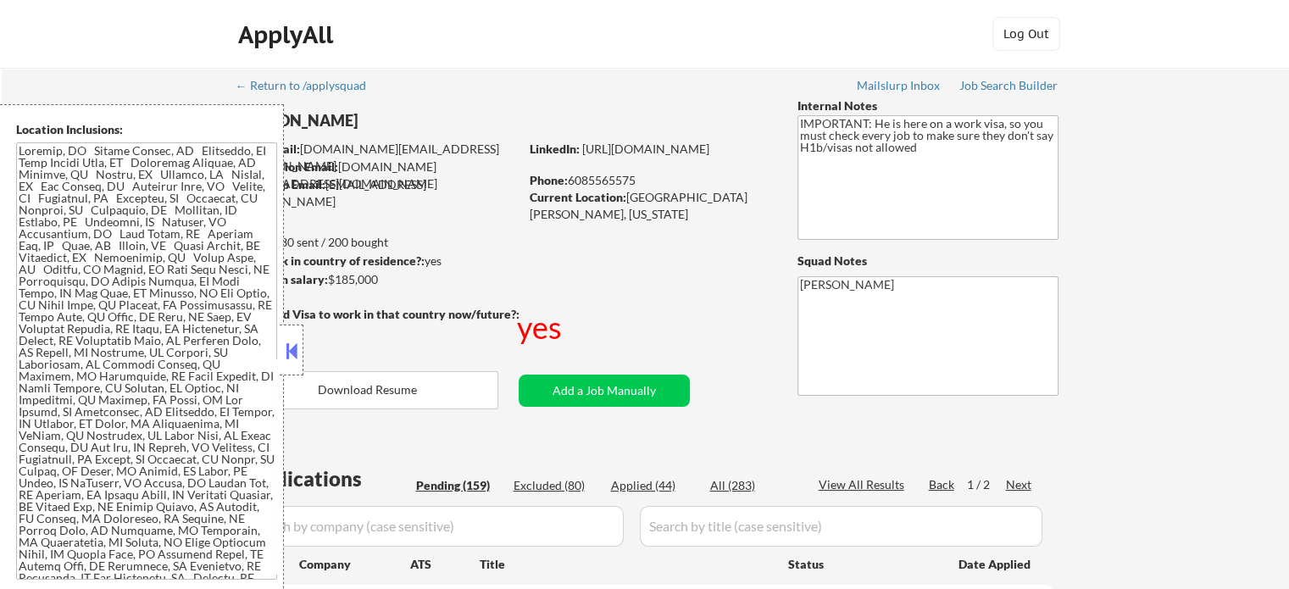
select select ""pending""
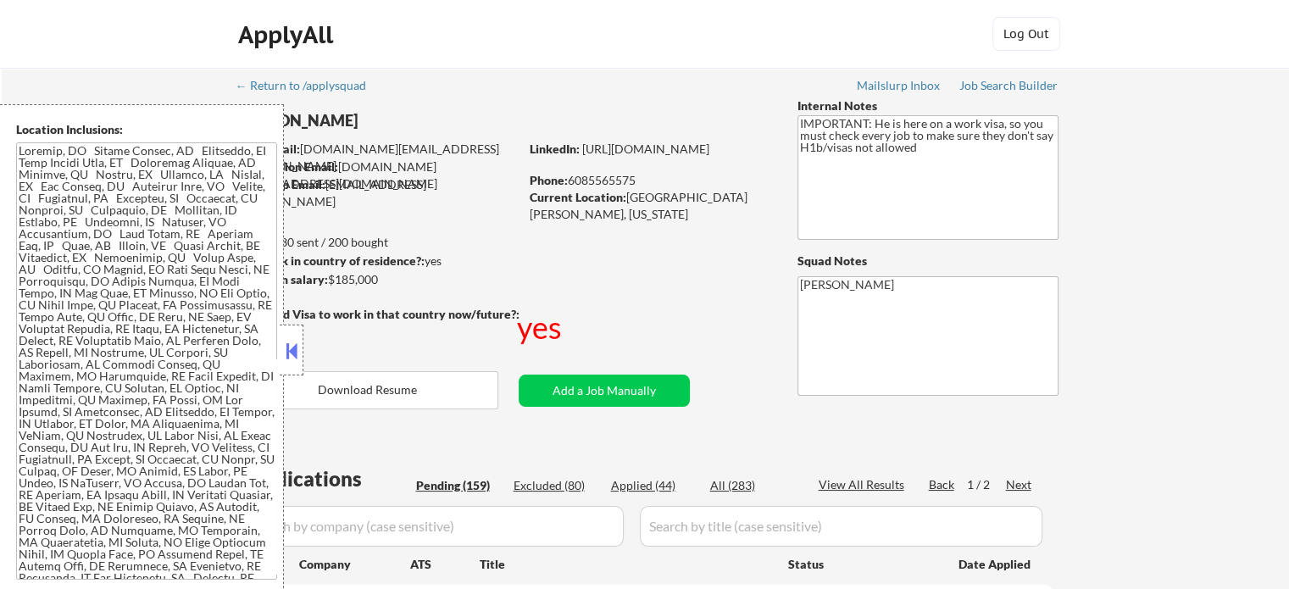
select select ""pending""
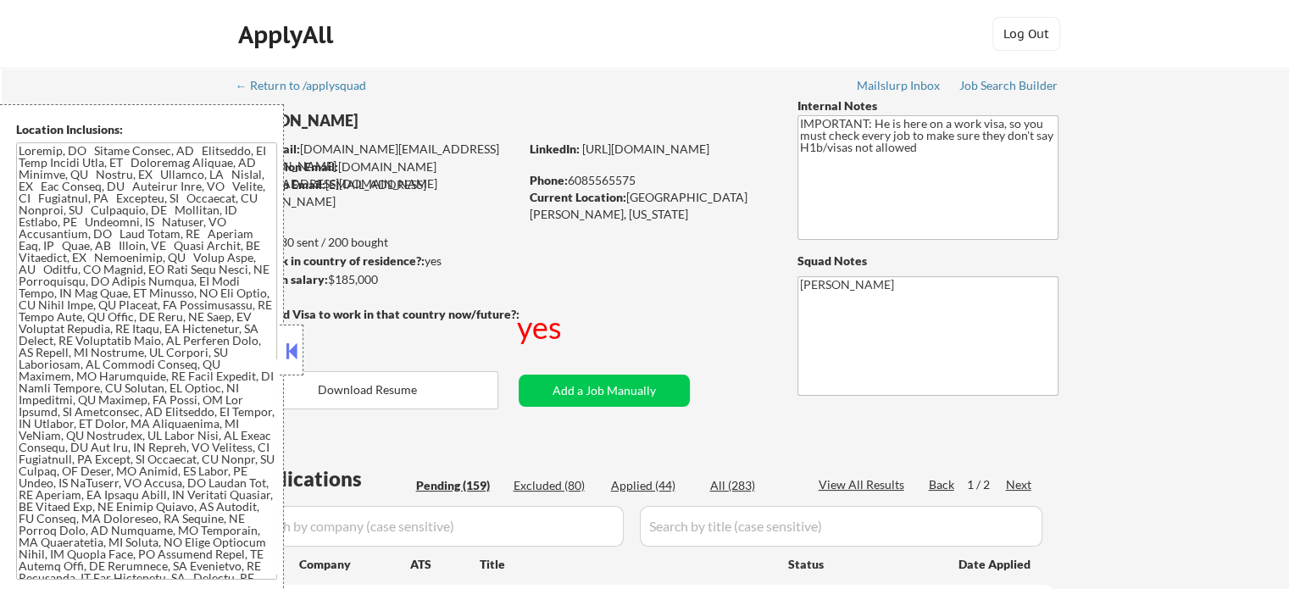
select select ""pending""
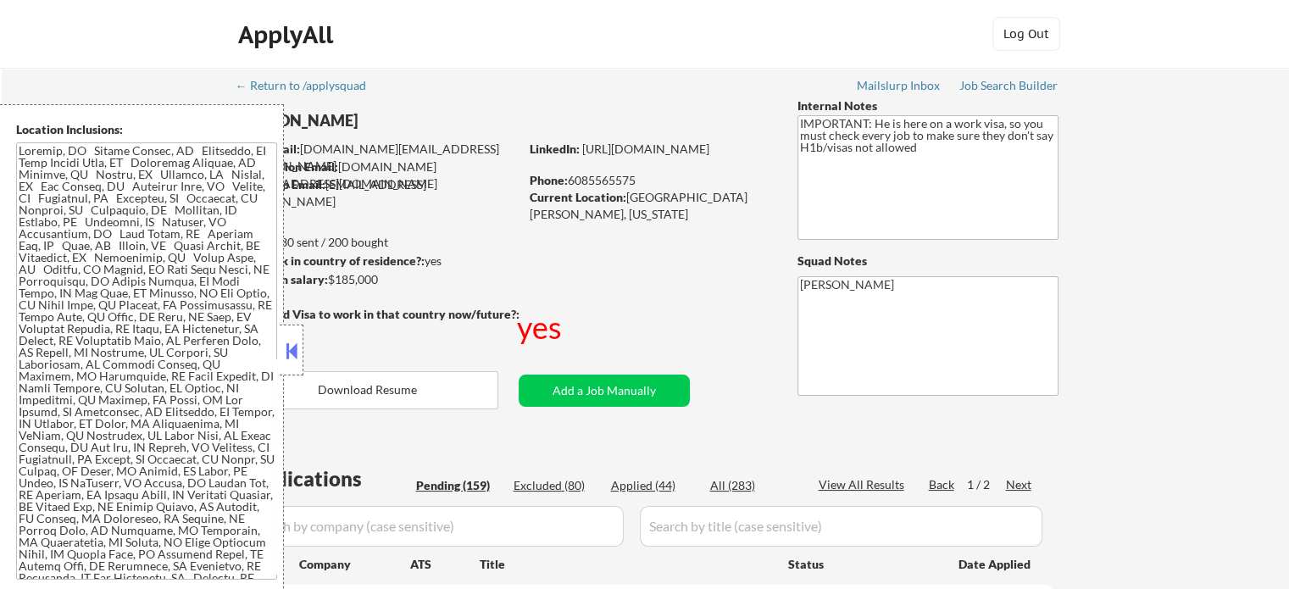
select select ""pending""
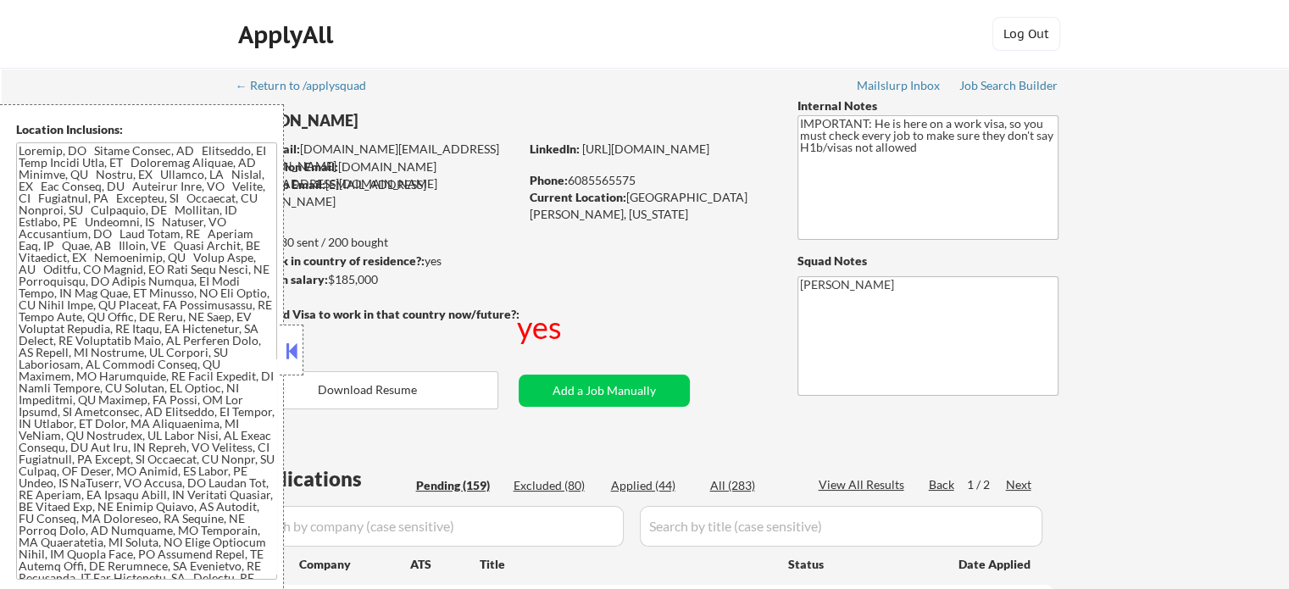
select select ""pending""
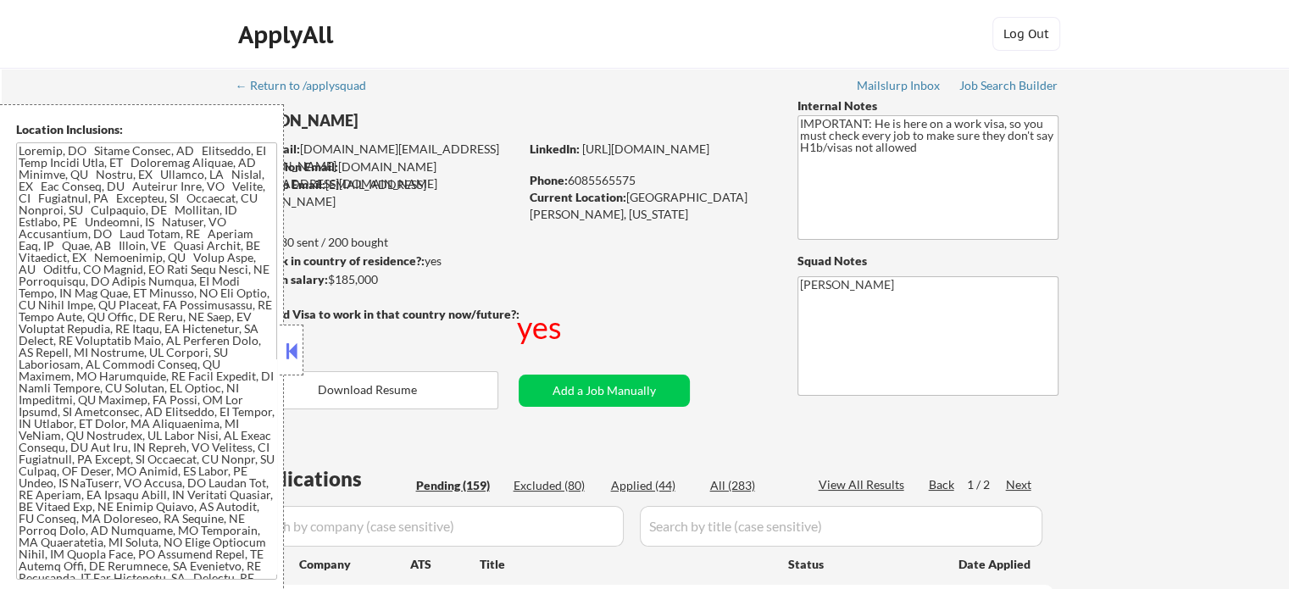
select select ""pending""
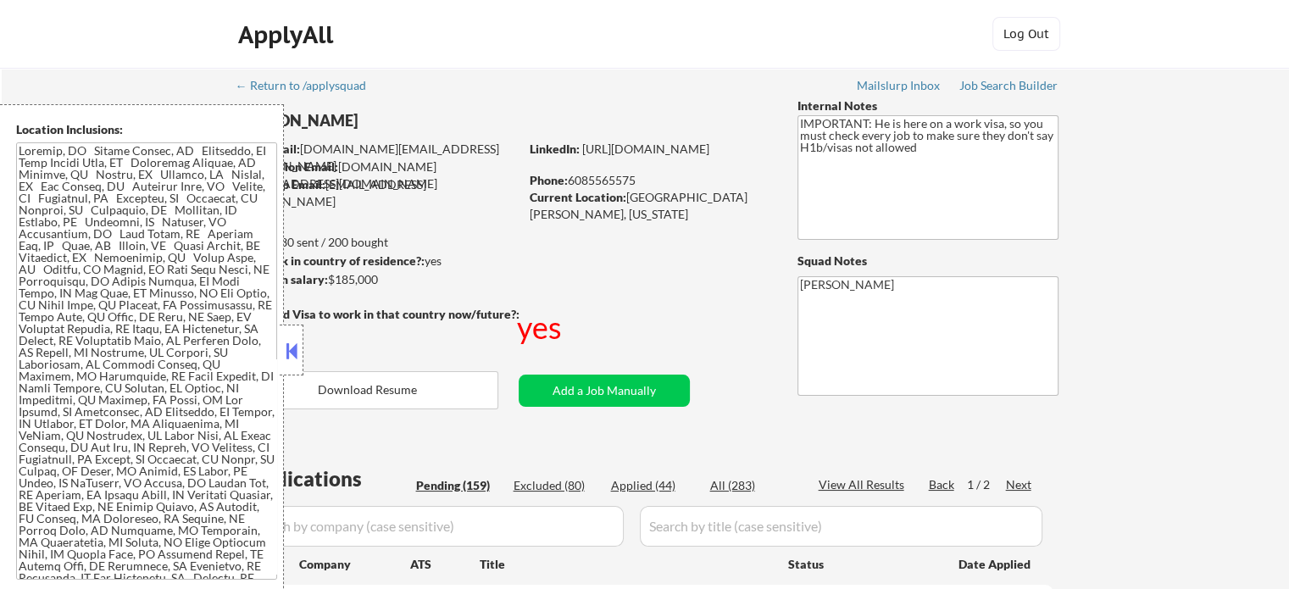
select select ""pending""
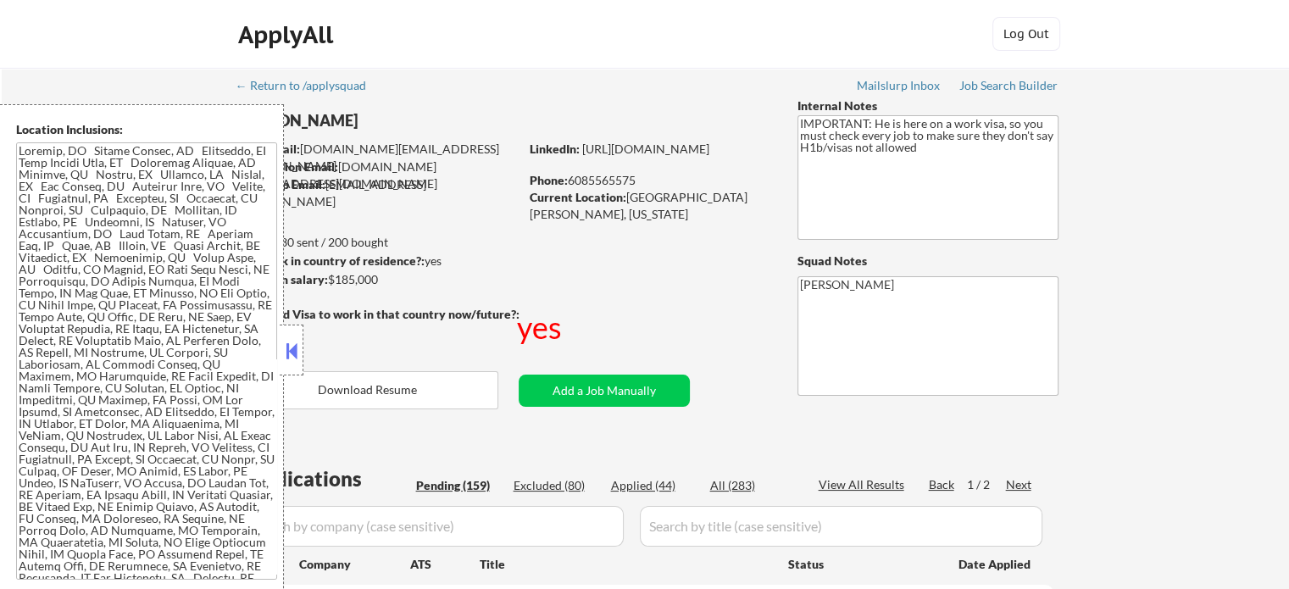
select select ""pending""
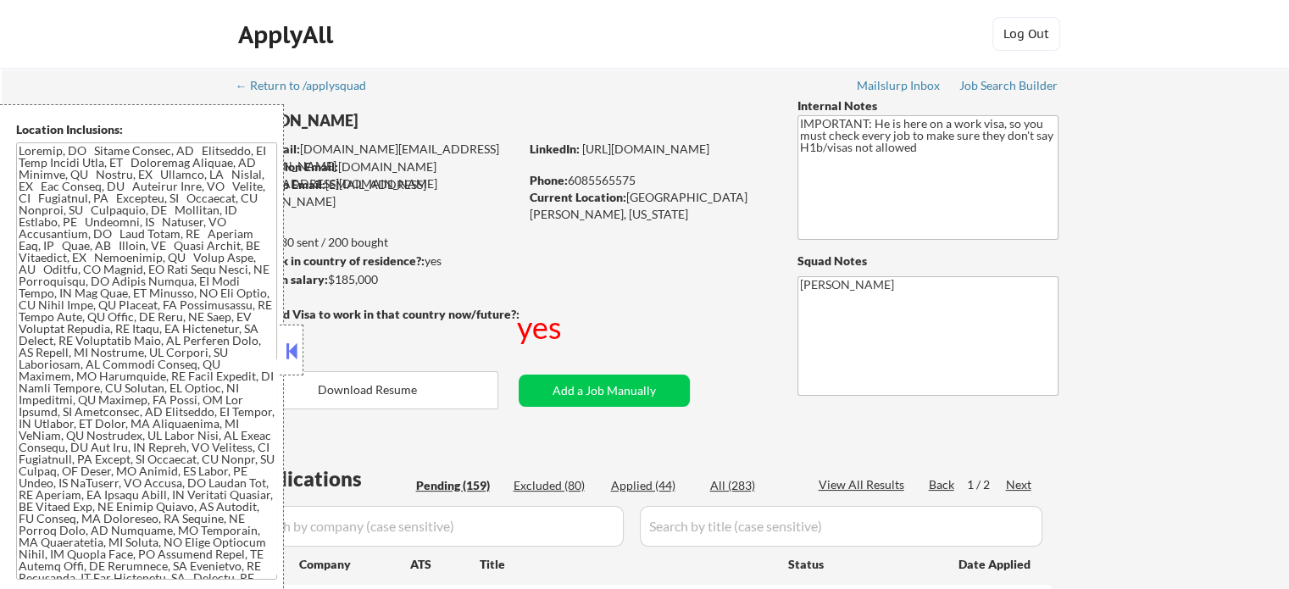
select select ""pending""
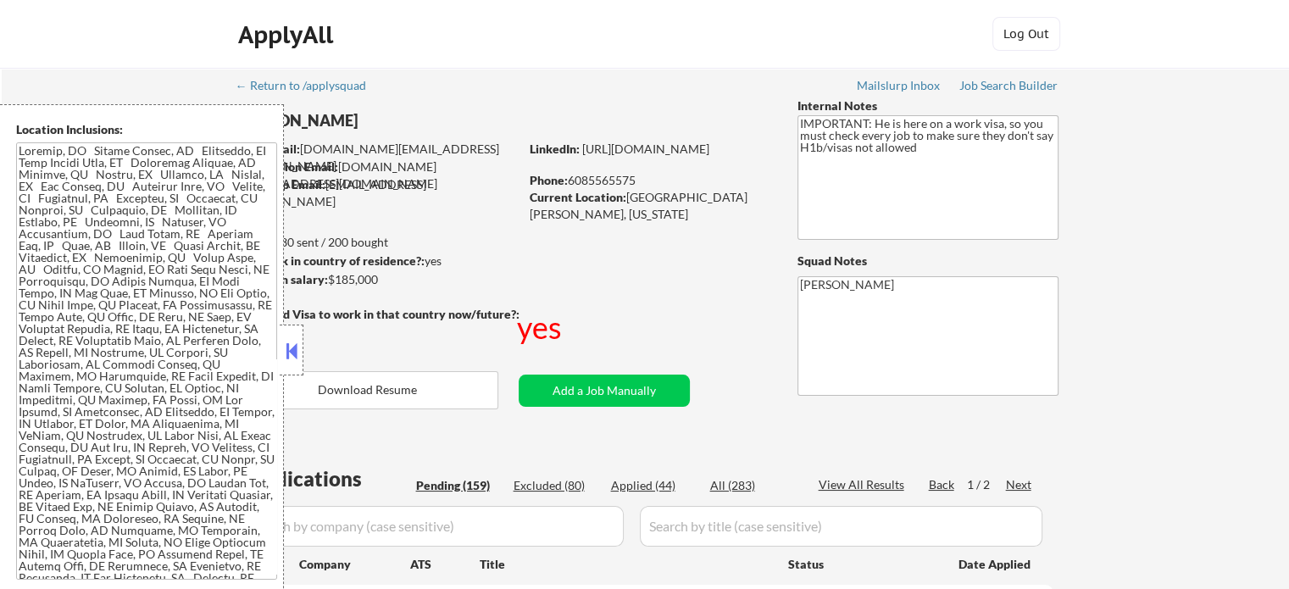
select select ""pending""
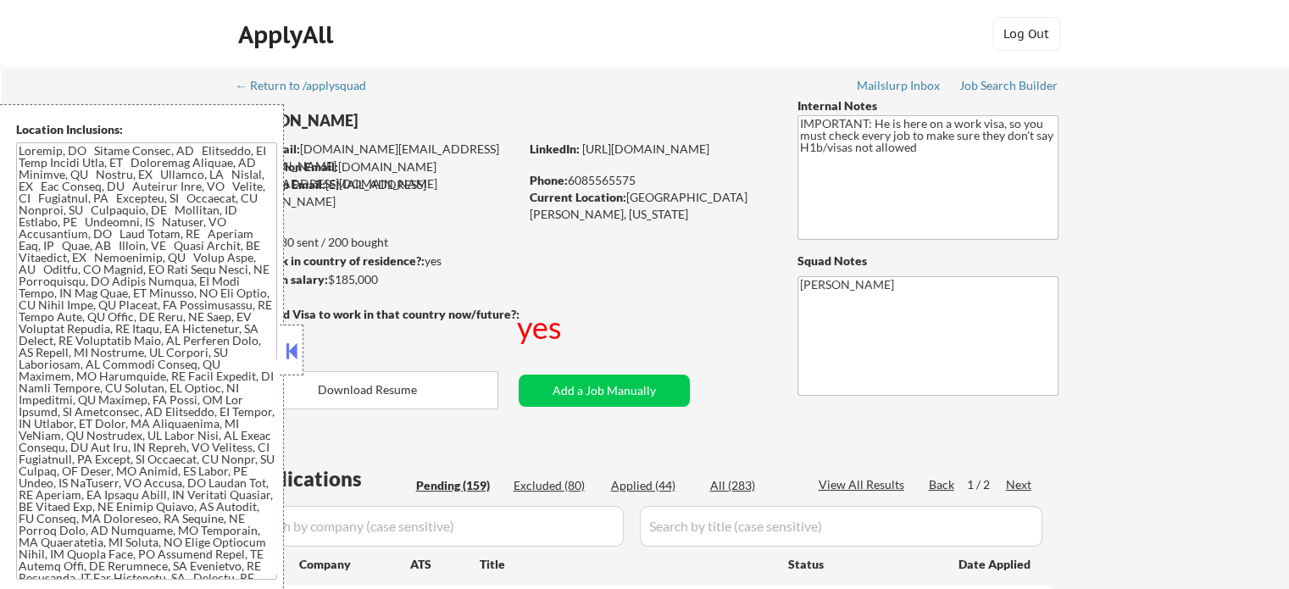
select select ""pending""
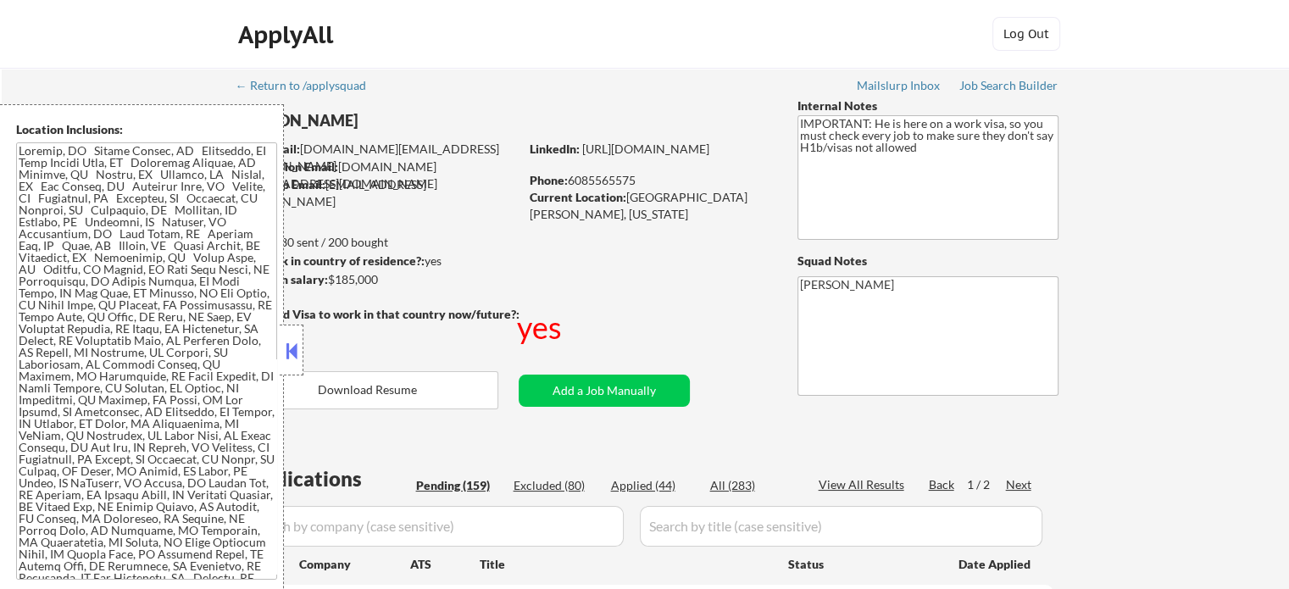
select select ""pending""
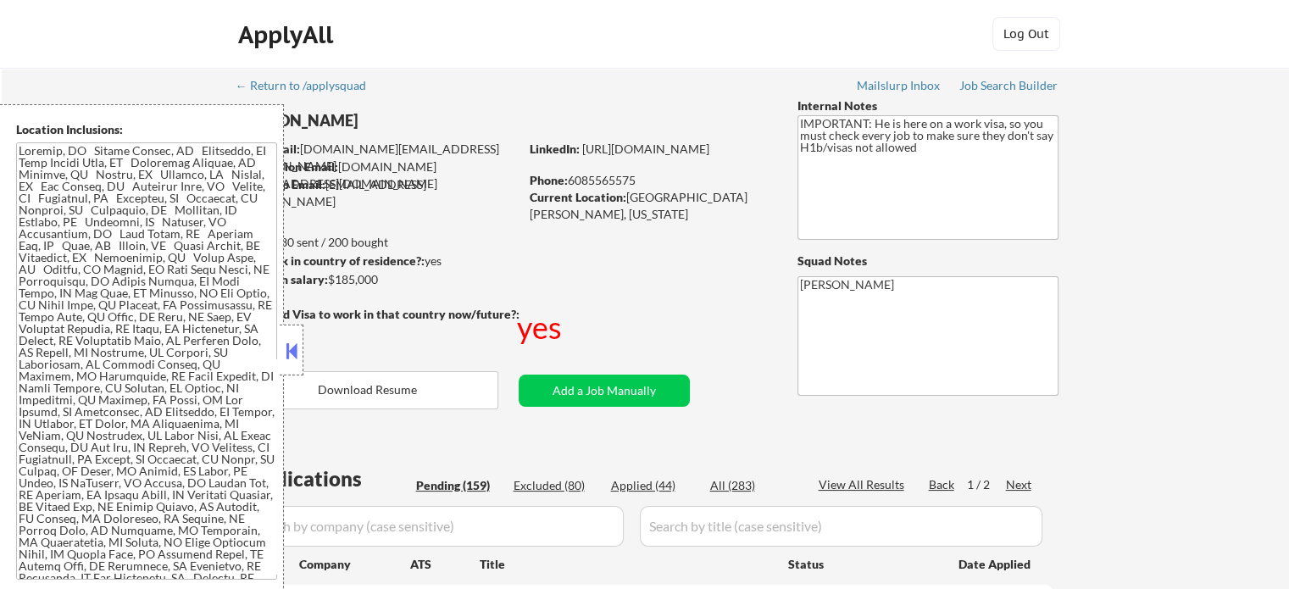
select select ""pending""
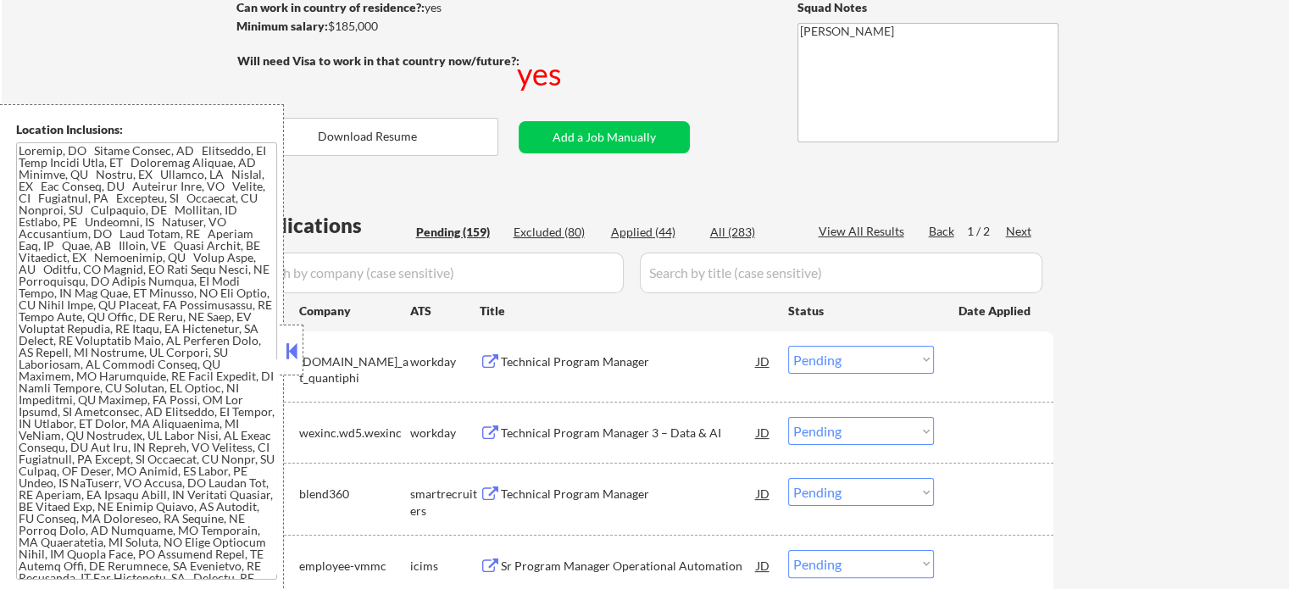
scroll to position [254, 0]
click at [555, 353] on div "Technical Program Manager" at bounding box center [629, 361] width 256 height 17
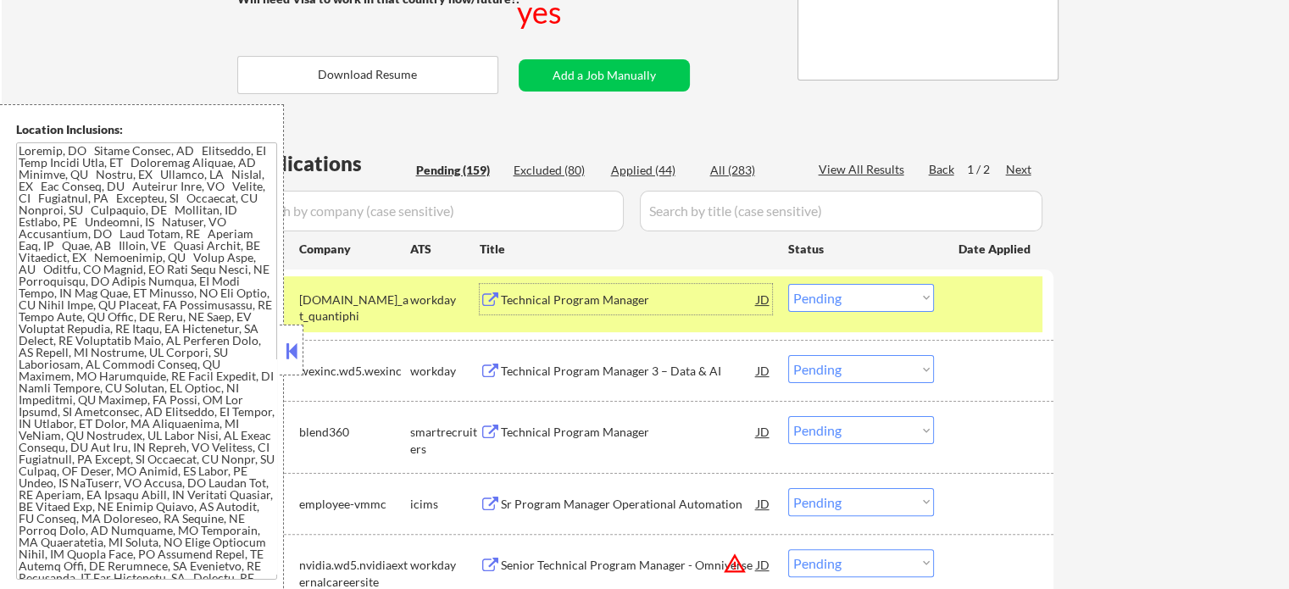
scroll to position [509, 0]
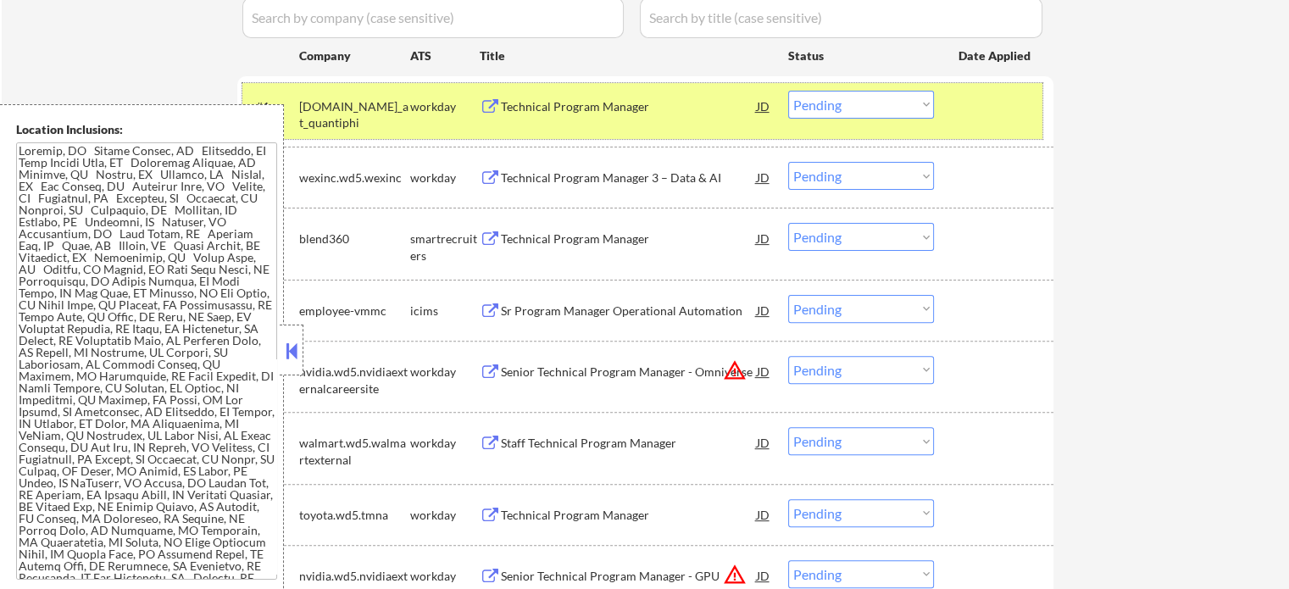
click at [990, 124] on div "#1 quantiphi.wd1.careers_at_quantiphi workday Technical Program Manager JD Choo…" at bounding box center [642, 111] width 800 height 56
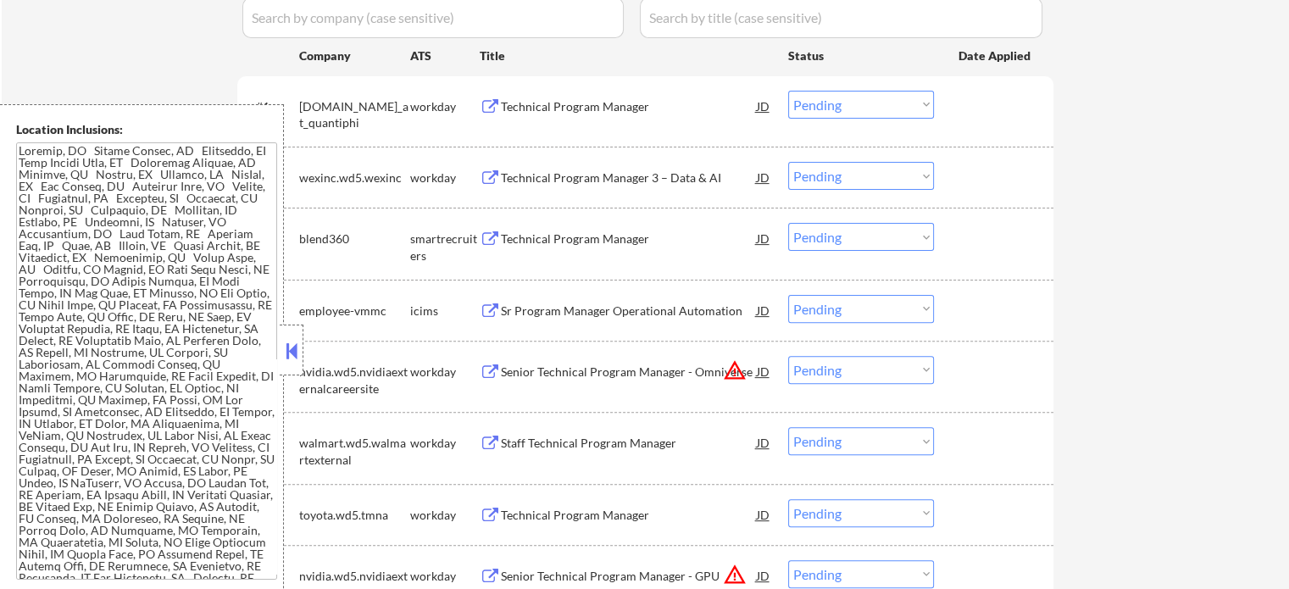
click at [658, 176] on div "Technical Program Manager 3 – Data & AI" at bounding box center [629, 178] width 256 height 17
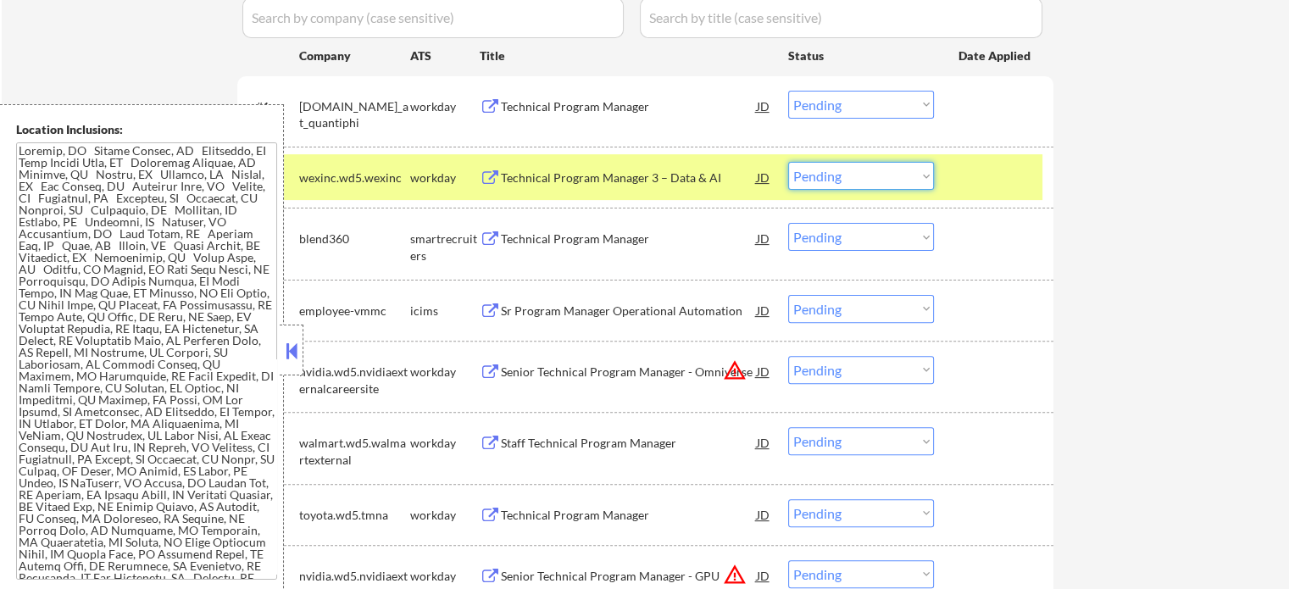
click at [868, 175] on select "Choose an option... Pending Applied Excluded (Questions) Excluded (Expired) Exc…" at bounding box center [861, 176] width 146 height 28
click at [788, 162] on select "Choose an option... Pending Applied Excluded (Questions) Excluded (Expired) Exc…" at bounding box center [861, 176] width 146 height 28
click at [993, 175] on div at bounding box center [996, 177] width 75 height 31
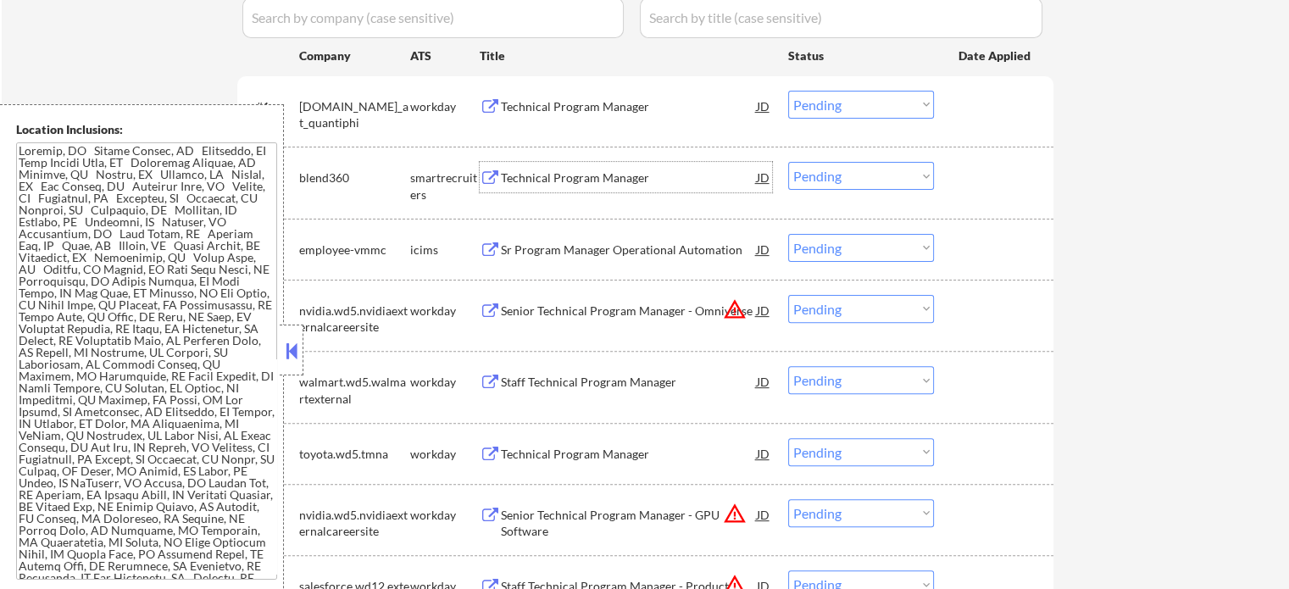
click at [603, 183] on div "Technical Program Manager" at bounding box center [629, 178] width 256 height 17
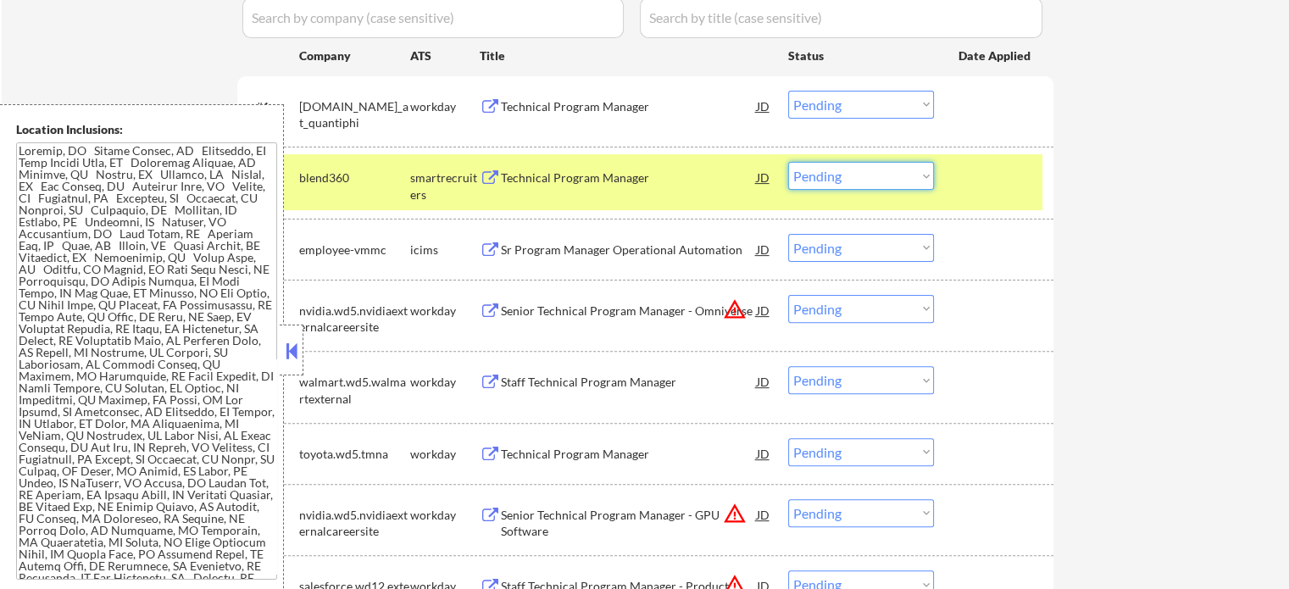
click at [861, 166] on select "Choose an option... Pending Applied Excluded (Questions) Excluded (Expired) Exc…" at bounding box center [861, 176] width 146 height 28
click at [788, 162] on select "Choose an option... Pending Applied Excluded (Questions) Excluded (Expired) Exc…" at bounding box center [861, 176] width 146 height 28
click at [1003, 169] on div at bounding box center [996, 177] width 75 height 31
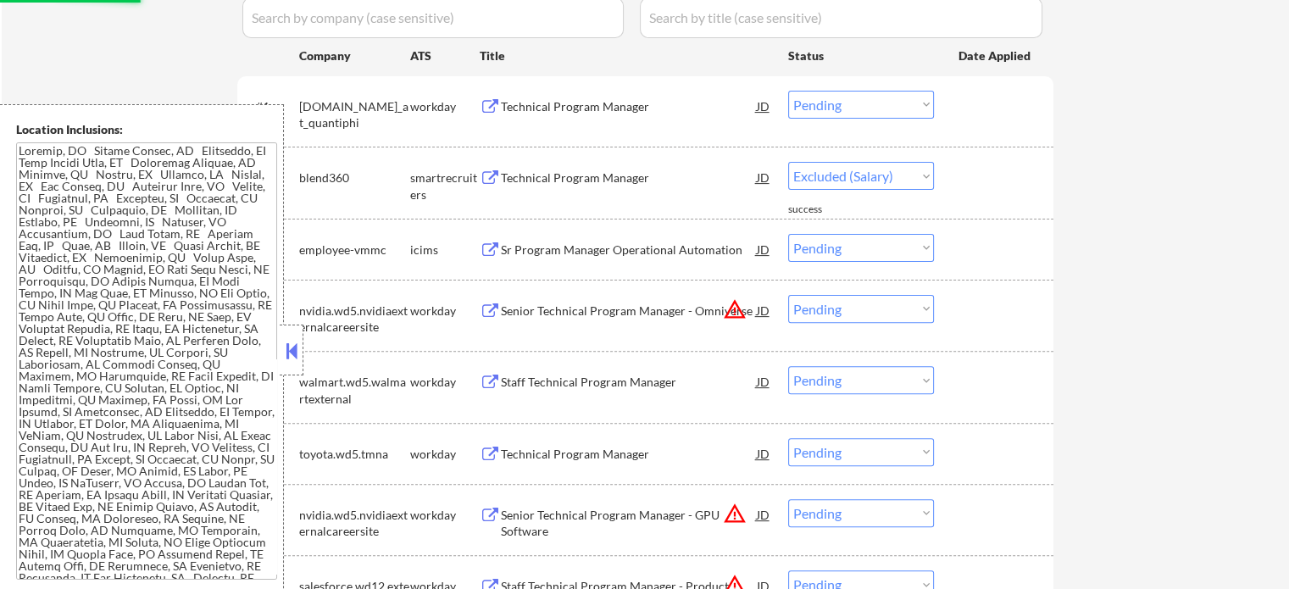
select select ""pending""
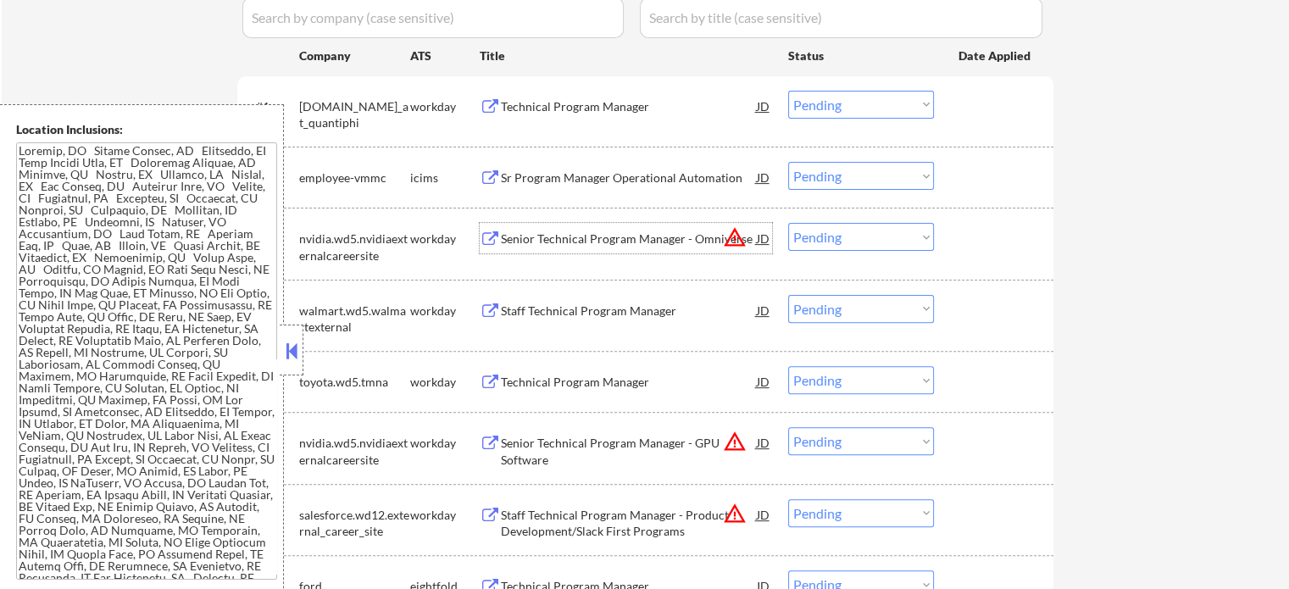
click at [551, 231] on div "Senior Technical Program Manager - Omniverse" at bounding box center [629, 239] width 256 height 17
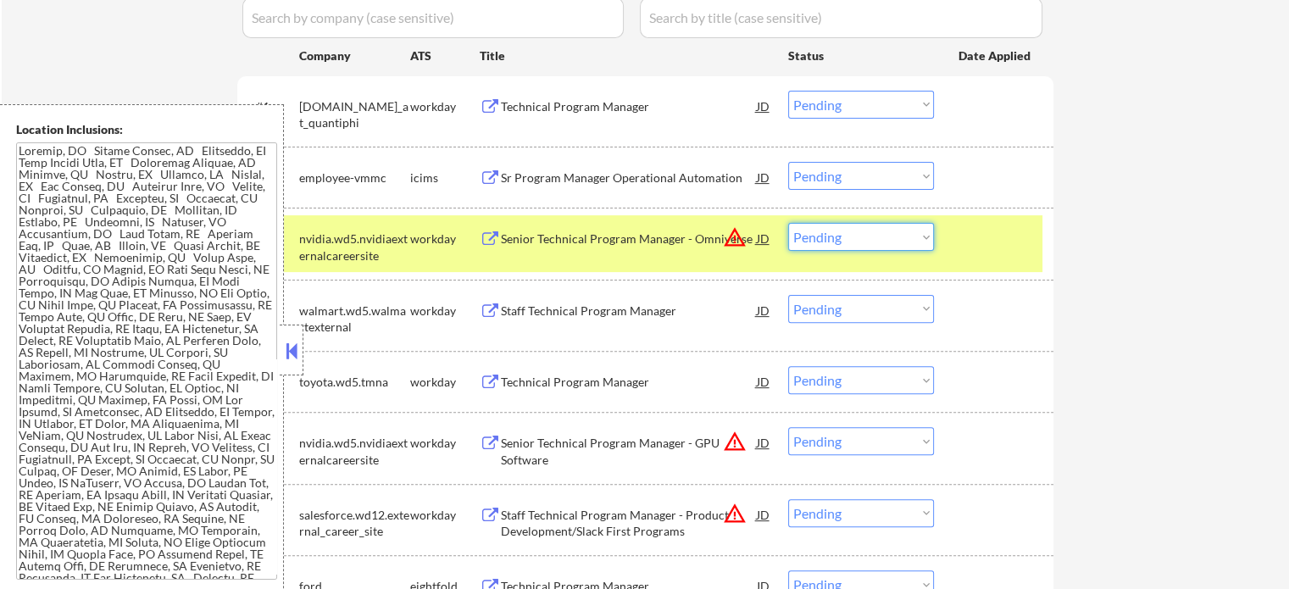
click at [838, 236] on select "Choose an option... Pending Applied Excluded (Questions) Excluded (Expired) Exc…" at bounding box center [861, 237] width 146 height 28
click at [788, 223] on select "Choose an option... Pending Applied Excluded (Questions) Excluded (Expired) Exc…" at bounding box center [861, 237] width 146 height 28
click at [995, 231] on div at bounding box center [996, 238] width 75 height 31
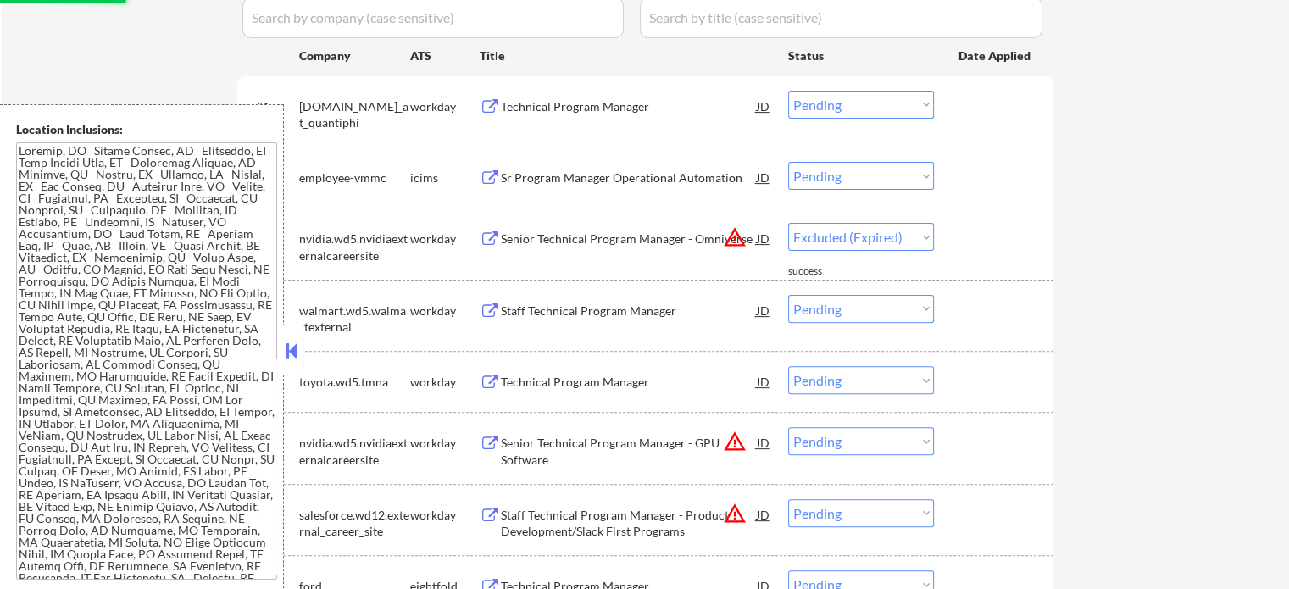
select select ""pending""
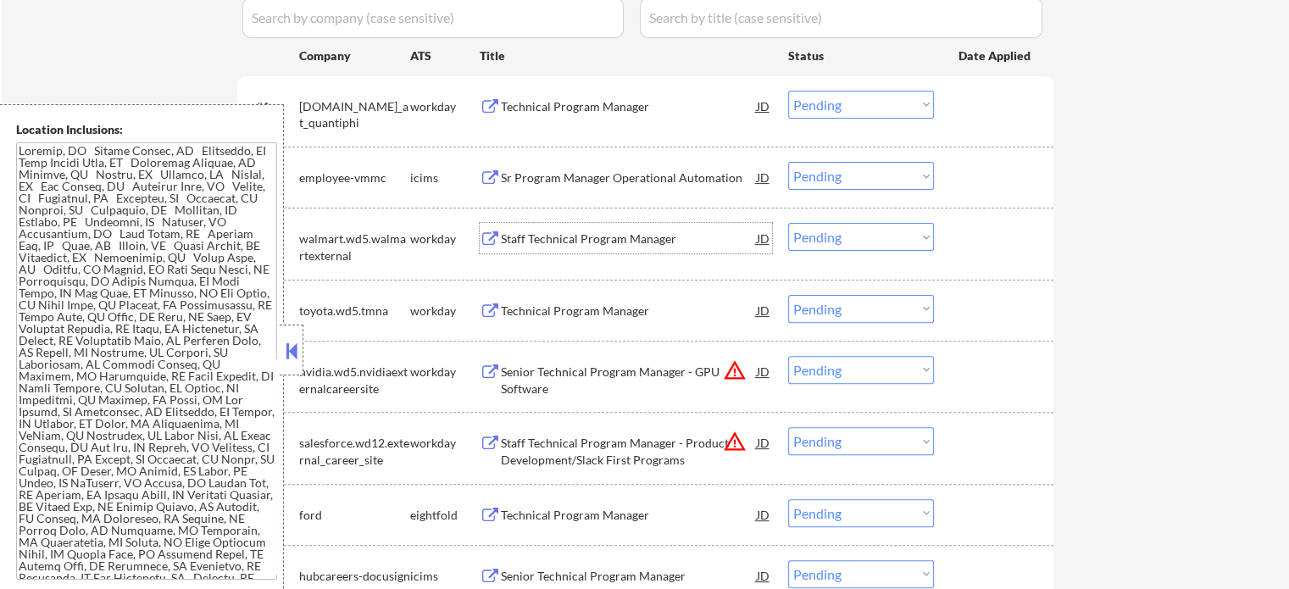
click at [581, 242] on div "Staff Technical Program Manager" at bounding box center [629, 239] width 256 height 17
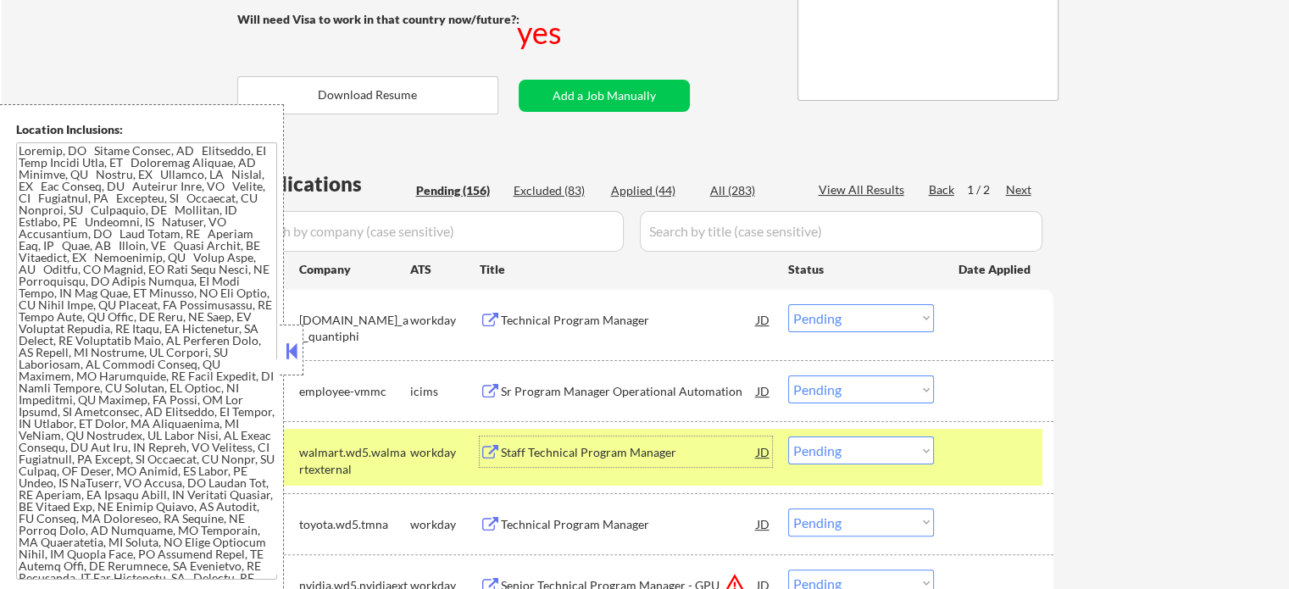
scroll to position [254, 0]
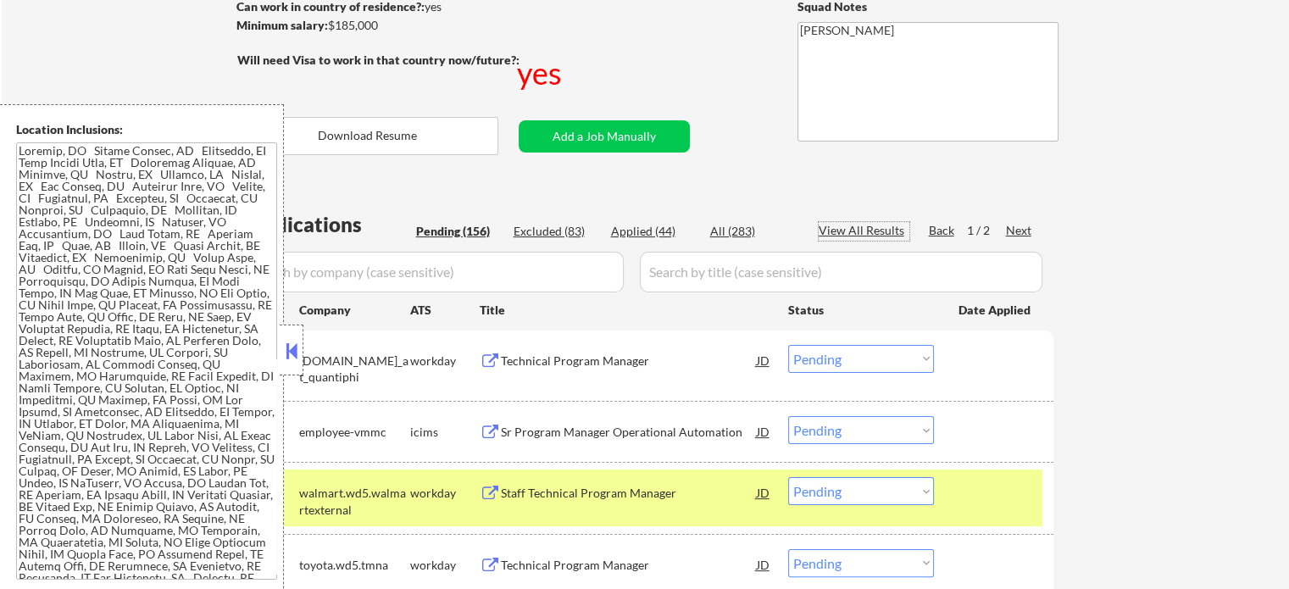
click at [871, 227] on div "View All Results" at bounding box center [864, 230] width 91 height 17
select select ""pending""
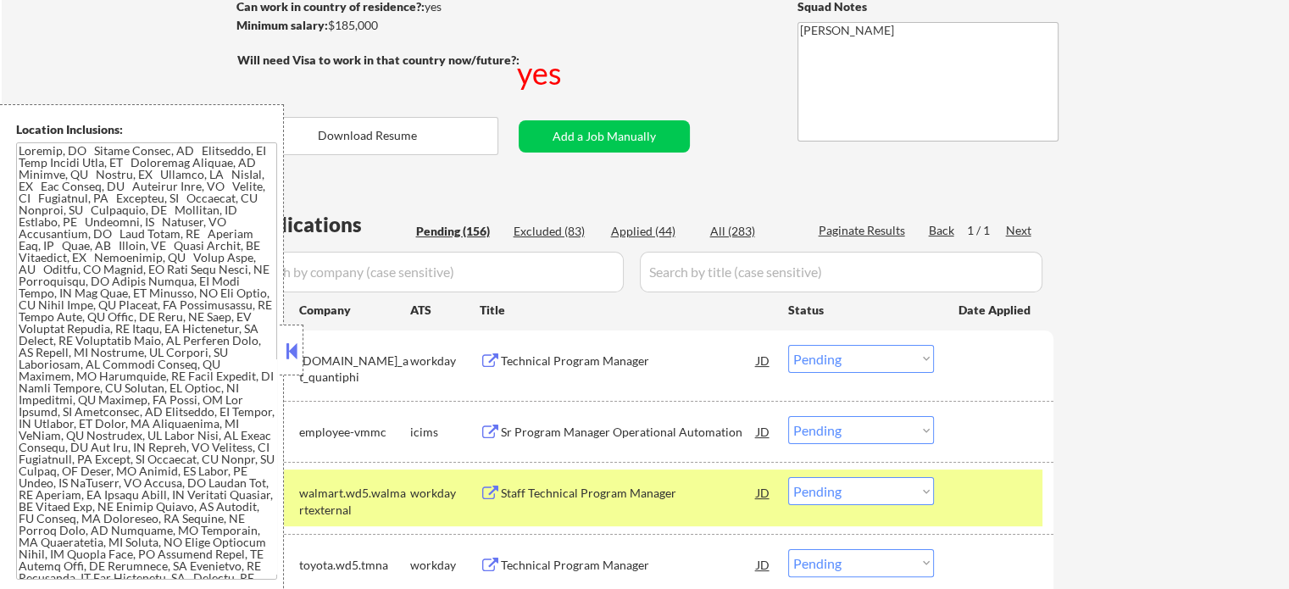
select select ""pending""
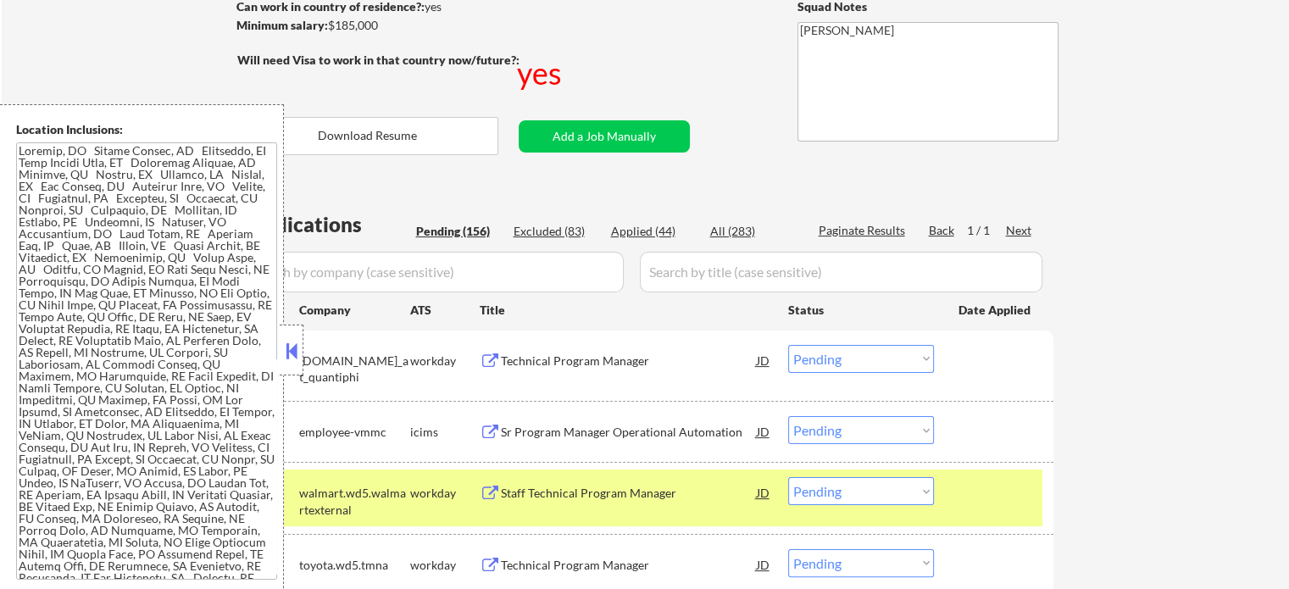
select select ""pending""
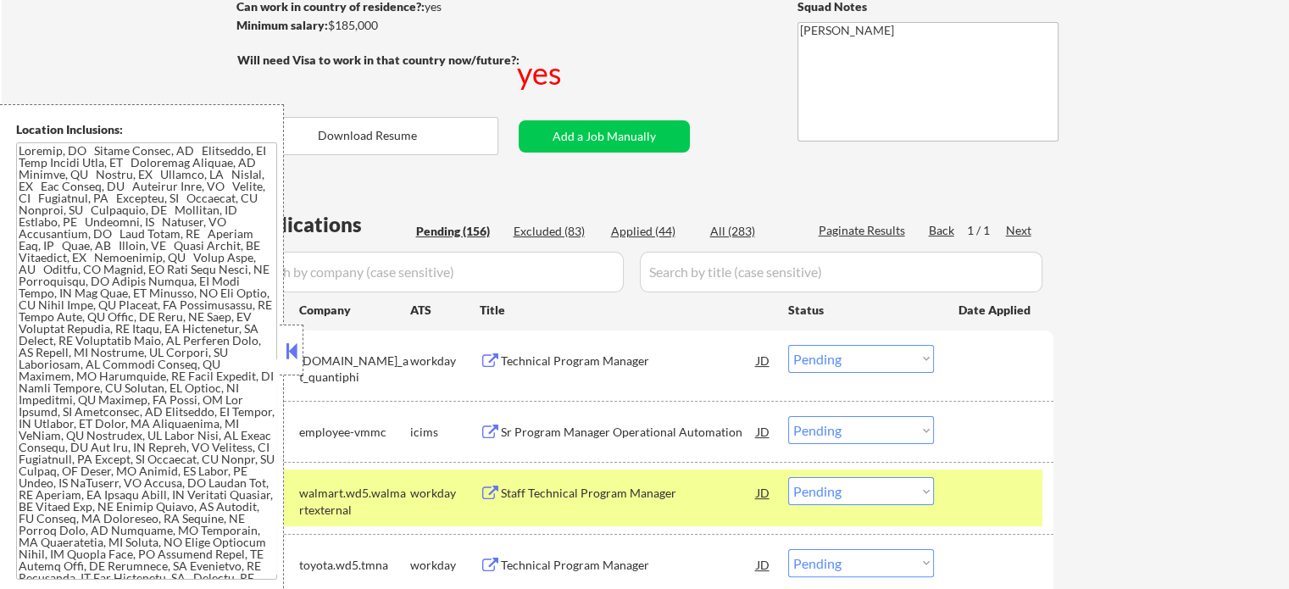
select select ""pending""
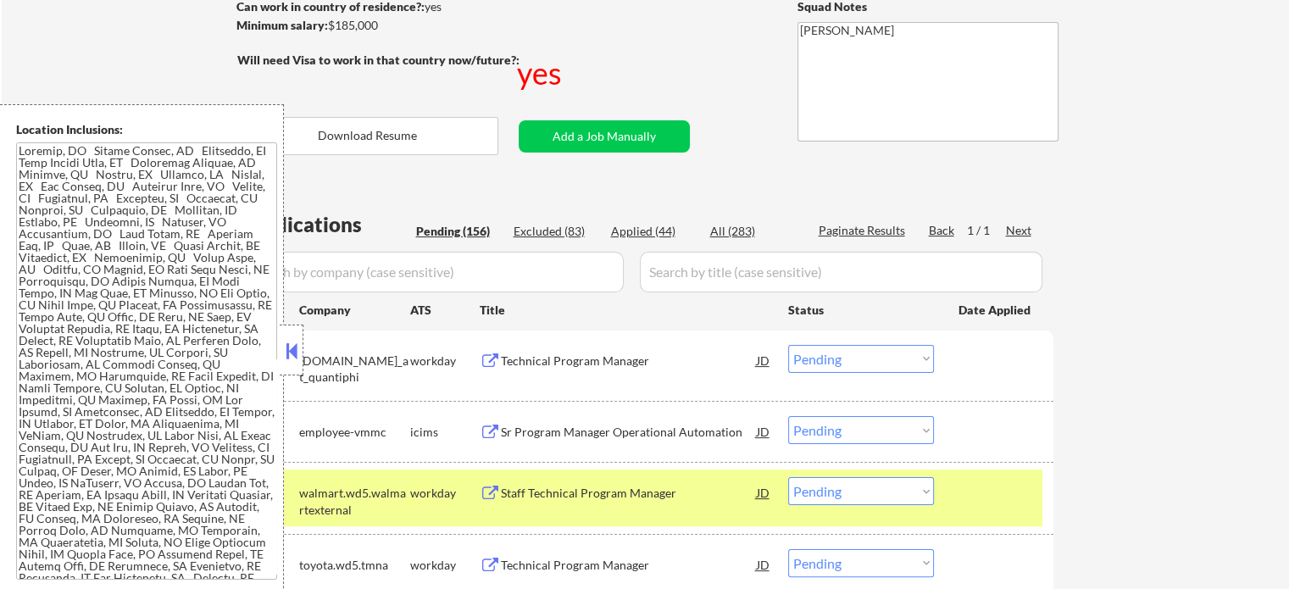
select select ""pending""
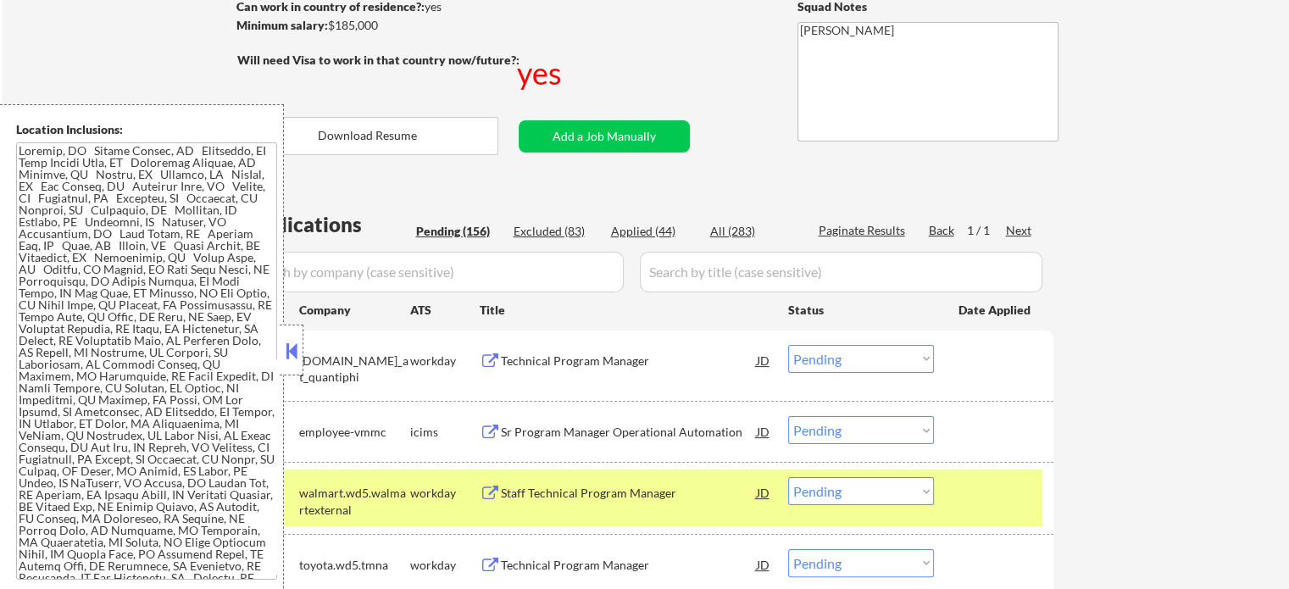
select select ""pending""
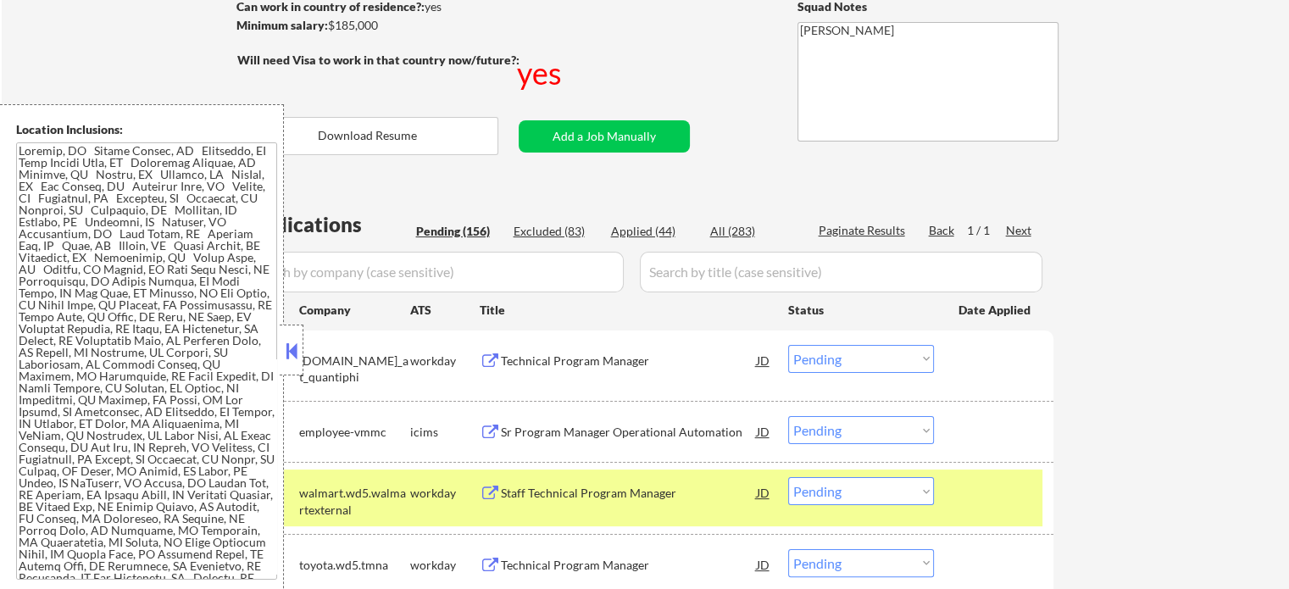
select select ""pending""
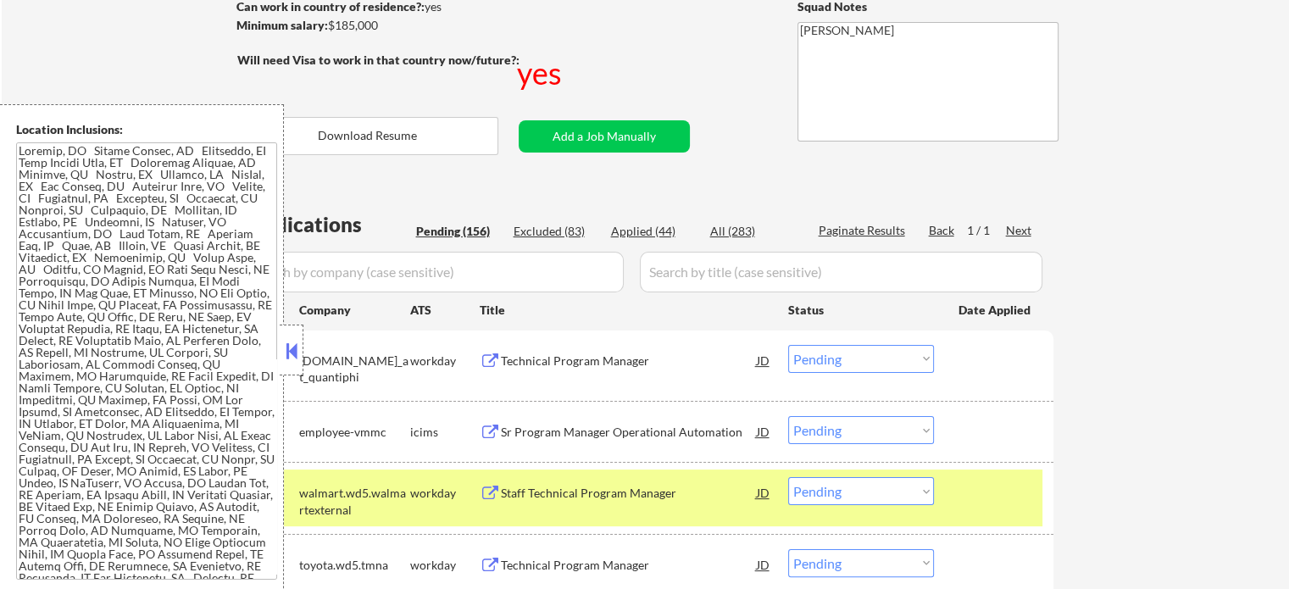
select select ""pending""
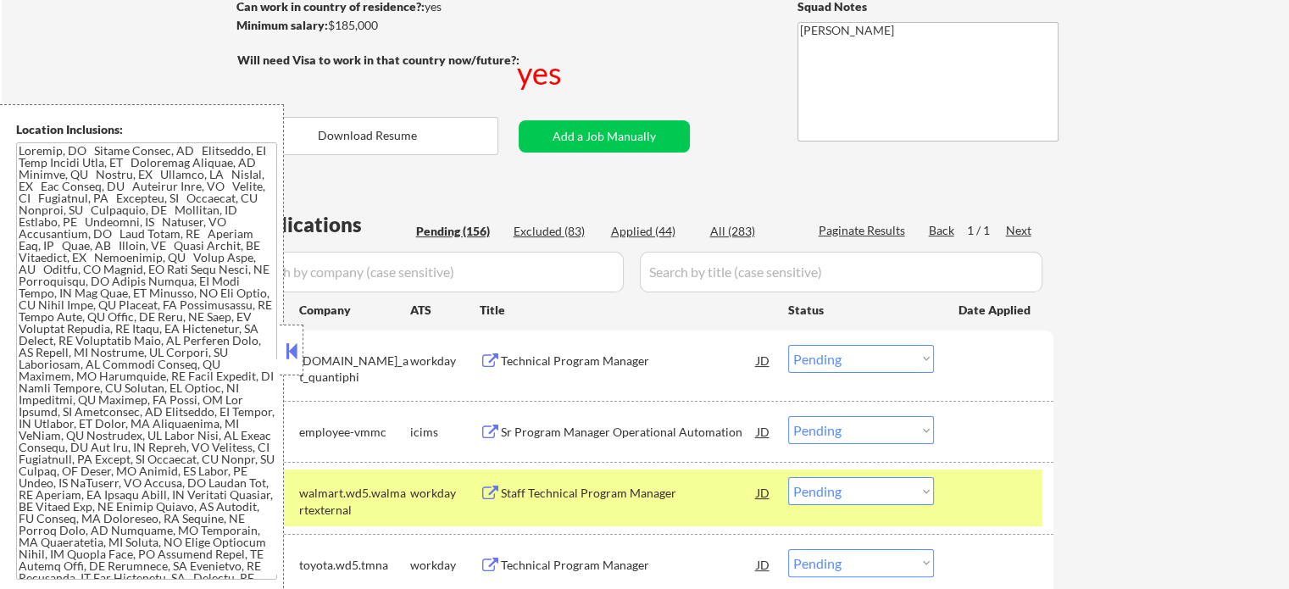
select select ""pending""
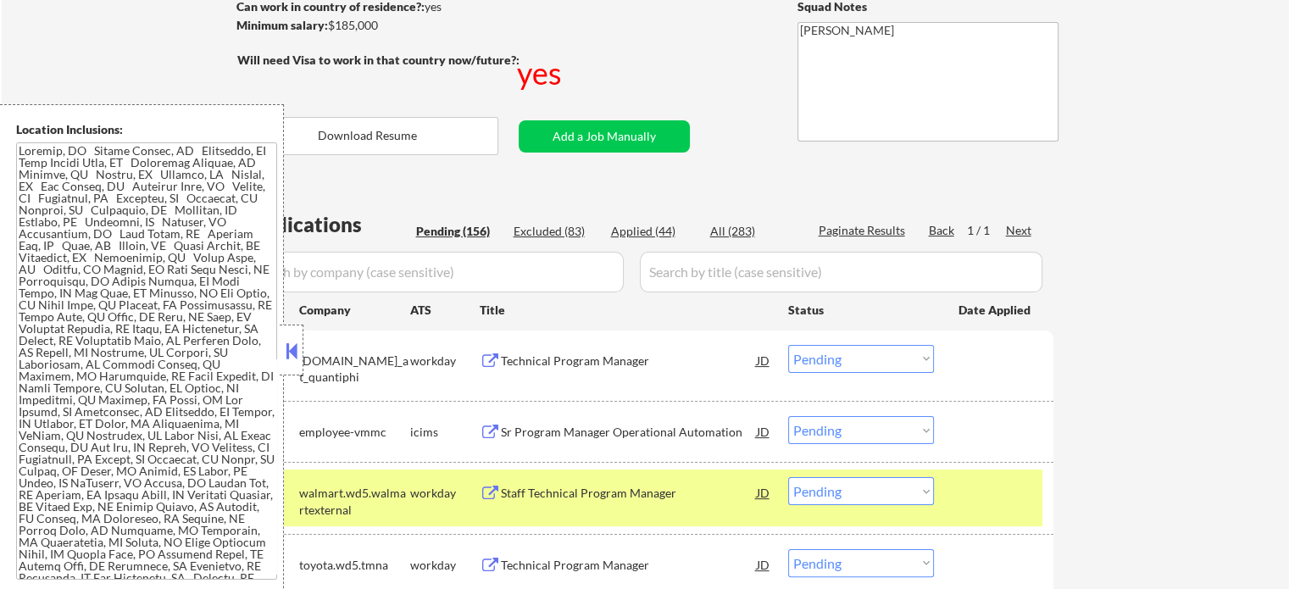
select select ""pending""
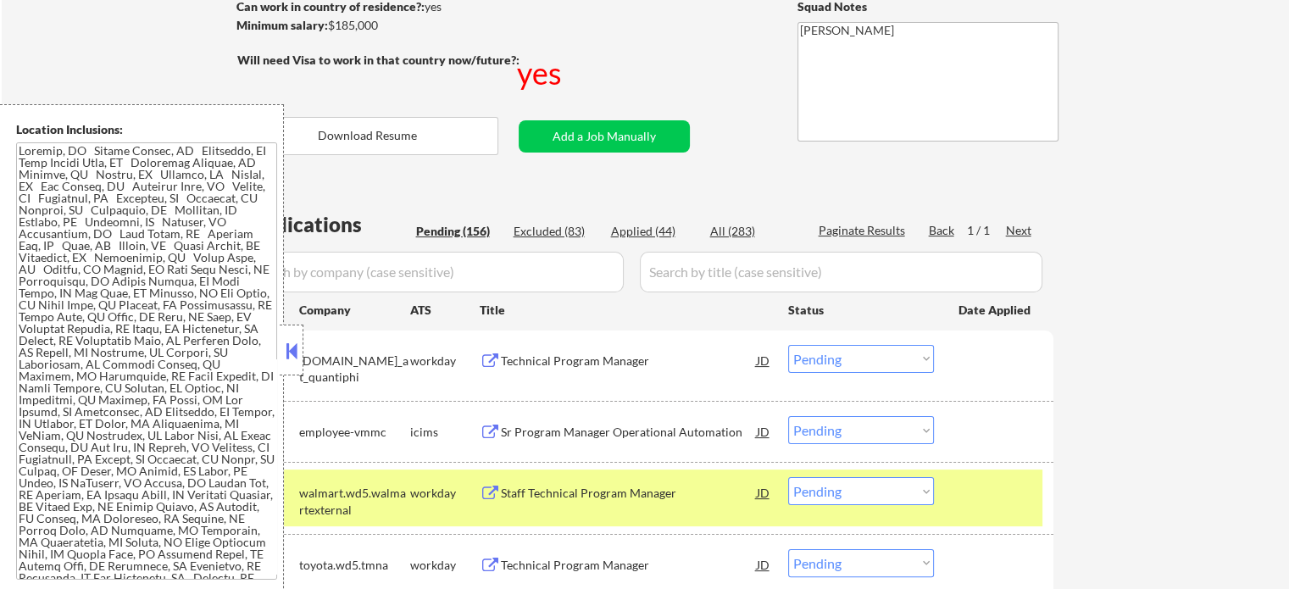
select select ""pending""
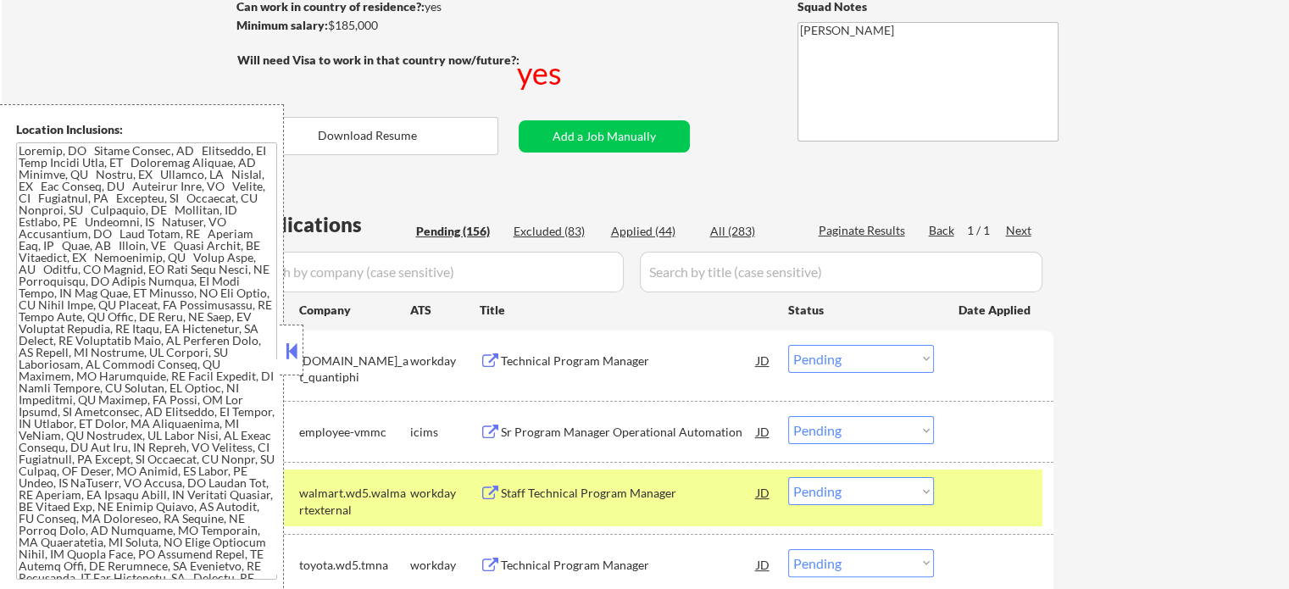
select select ""pending""
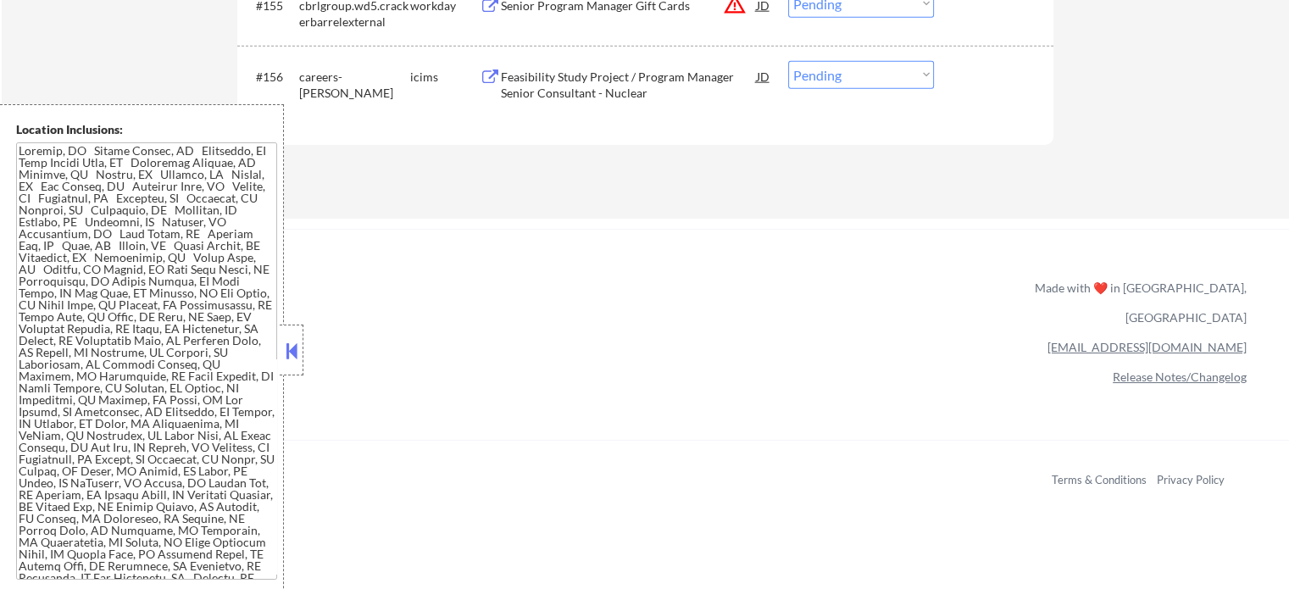
scroll to position [10517, 0]
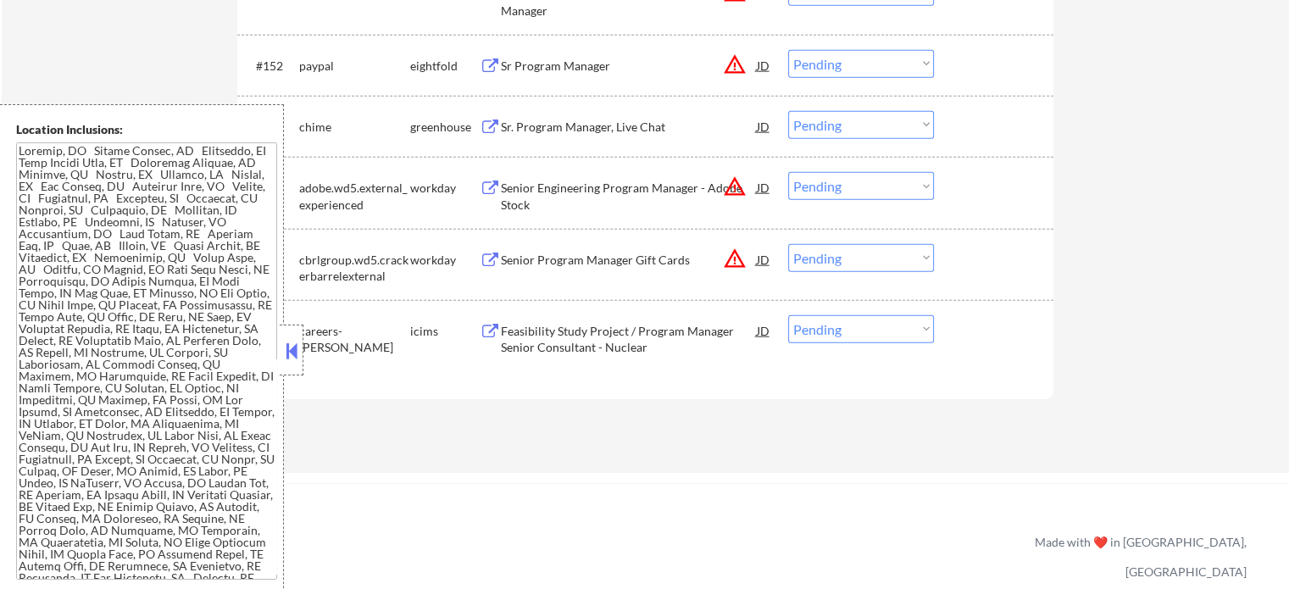
click at [565, 257] on div "Senior Program Manager Gift Cards" at bounding box center [629, 260] width 256 height 17
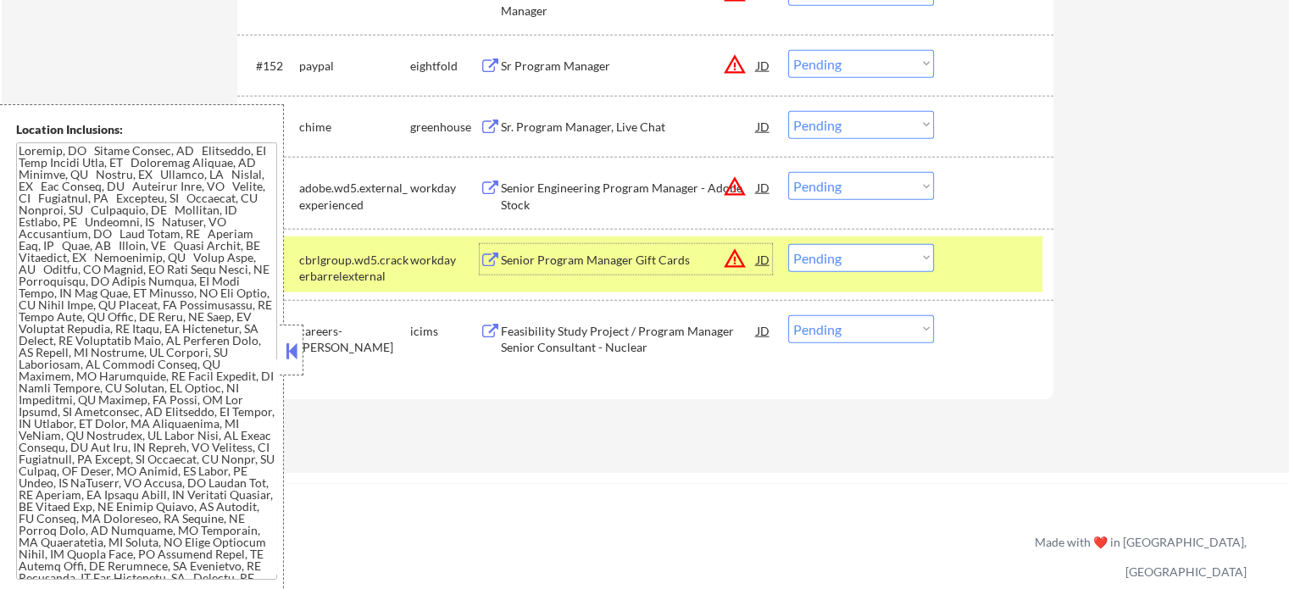
click at [824, 254] on select "Choose an option... Pending Applied Excluded (Questions) Excluded (Expired) Exc…" at bounding box center [861, 258] width 146 height 28
click at [788, 244] on select "Choose an option... Pending Applied Excluded (Questions) Excluded (Expired) Exc…" at bounding box center [861, 258] width 146 height 28
click at [981, 259] on div at bounding box center [996, 259] width 75 height 31
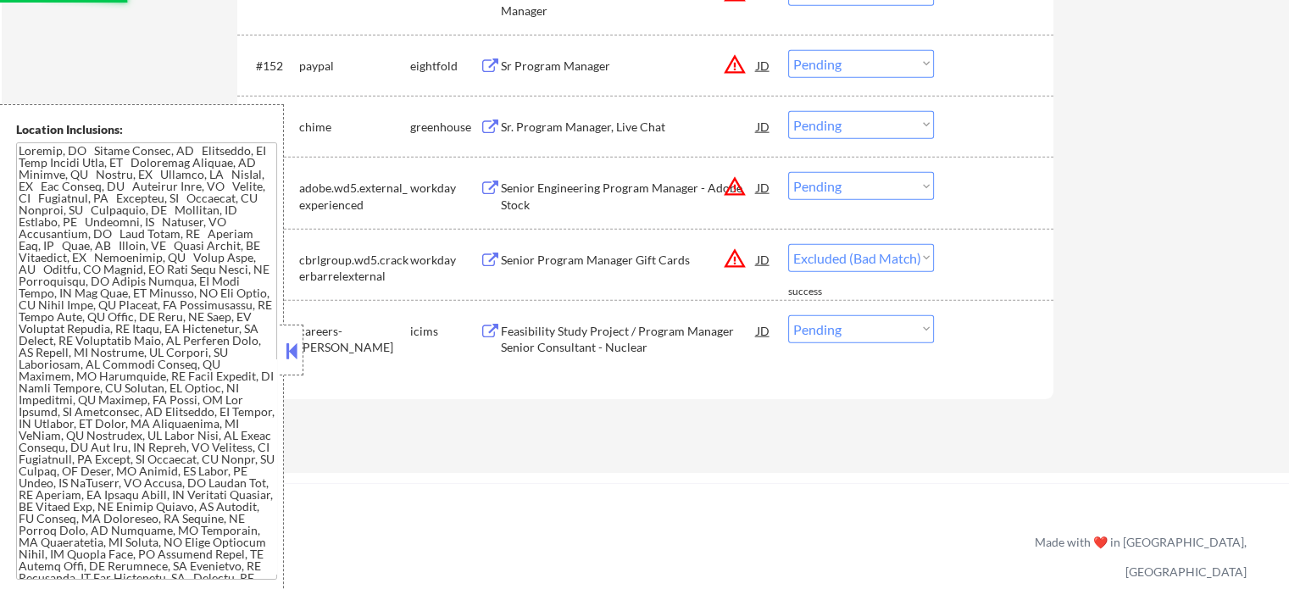
select select ""pending""
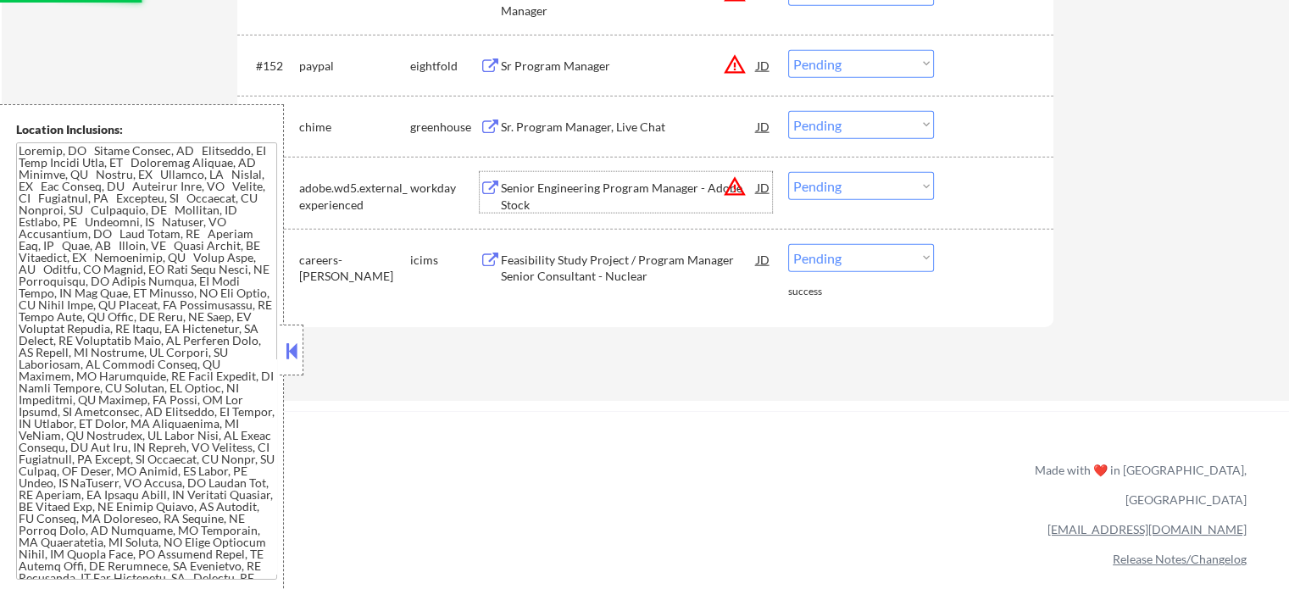
click at [597, 186] on div "Senior Engineering Program Manager - Adobe Stock" at bounding box center [629, 196] width 256 height 33
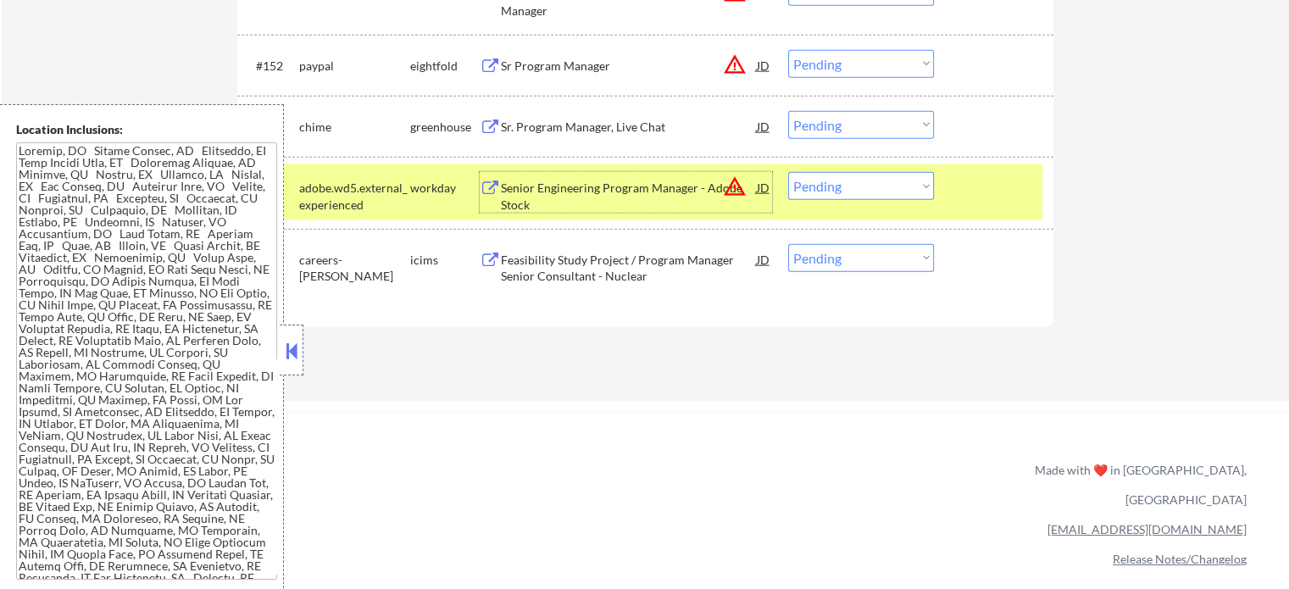
click at [1020, 192] on div at bounding box center [996, 187] width 75 height 31
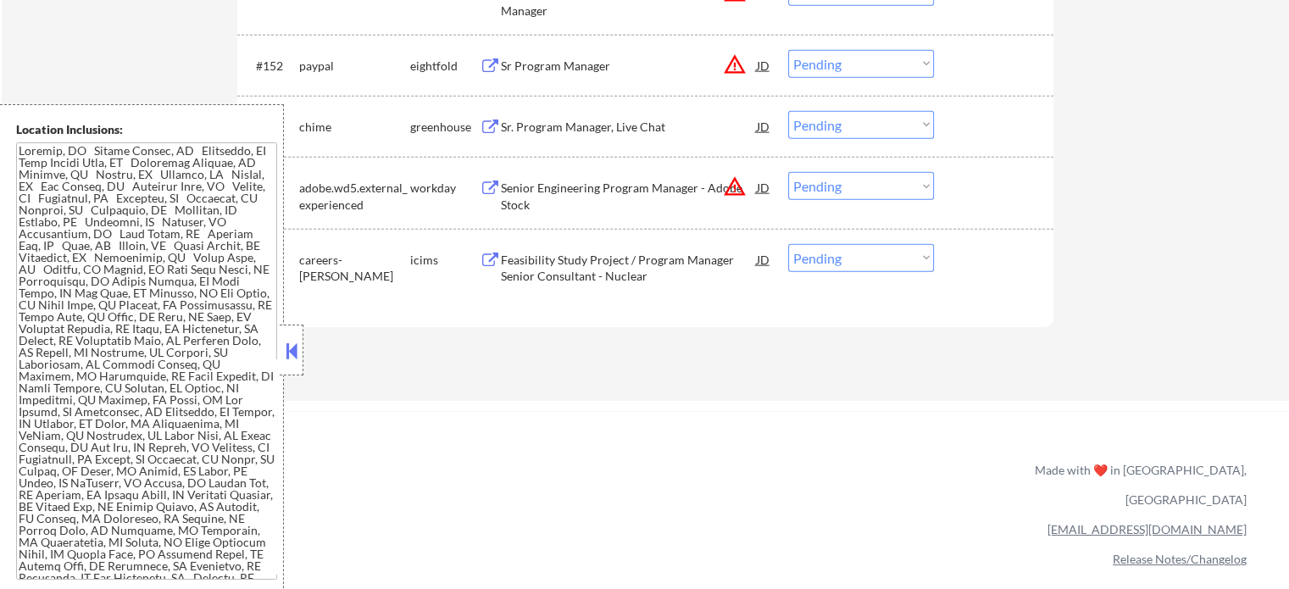
click at [552, 126] on div "Sr. Program Manager, Live Chat" at bounding box center [629, 127] width 256 height 17
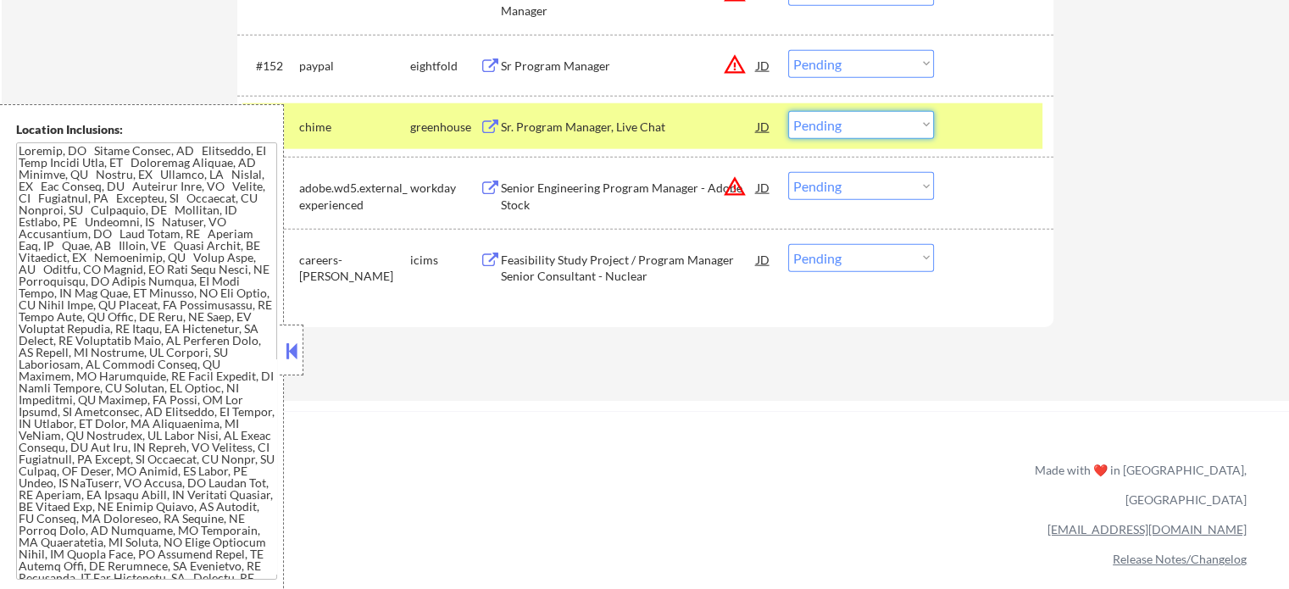
click at [888, 126] on select "Choose an option... Pending Applied Excluded (Questions) Excluded (Expired) Exc…" at bounding box center [861, 125] width 146 height 28
click at [788, 112] on select "Choose an option... Pending Applied Excluded (Questions) Excluded (Expired) Exc…" at bounding box center [861, 125] width 146 height 28
click at [1005, 128] on div at bounding box center [996, 126] width 75 height 31
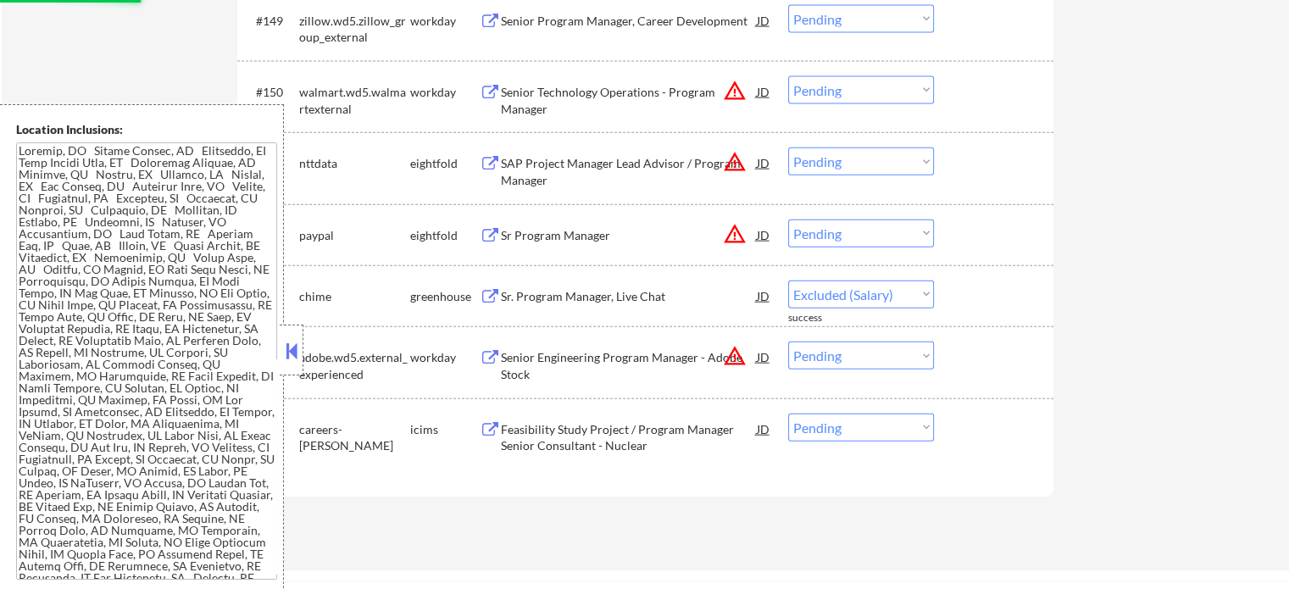
scroll to position [10263, 0]
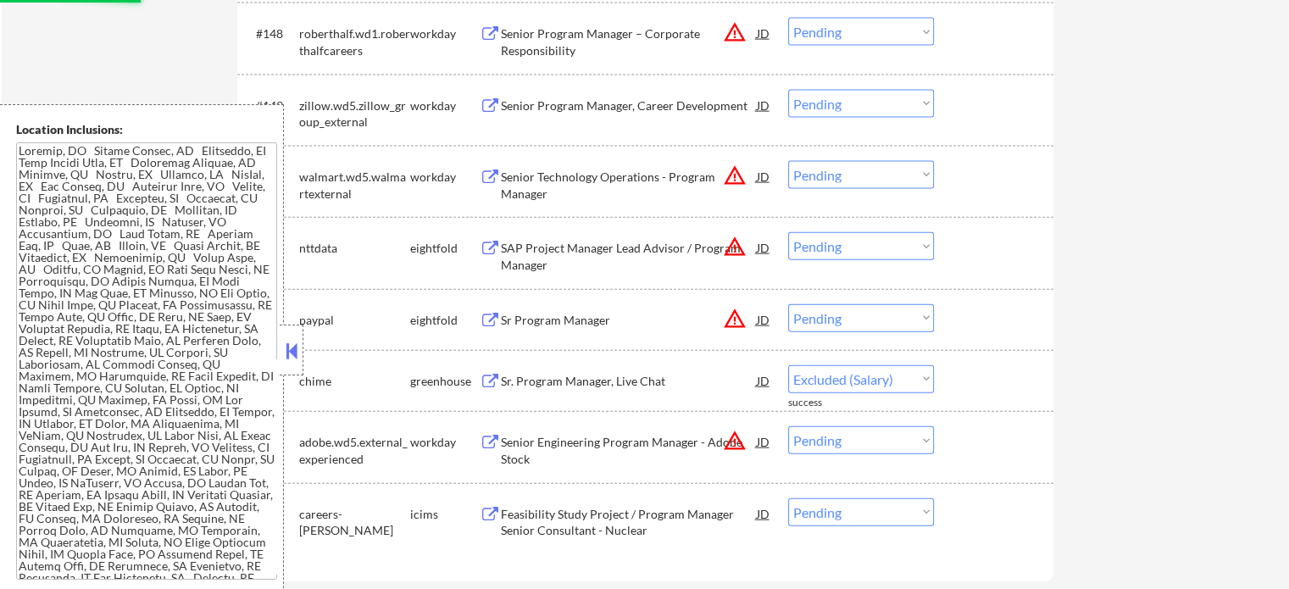
select select ""pending""
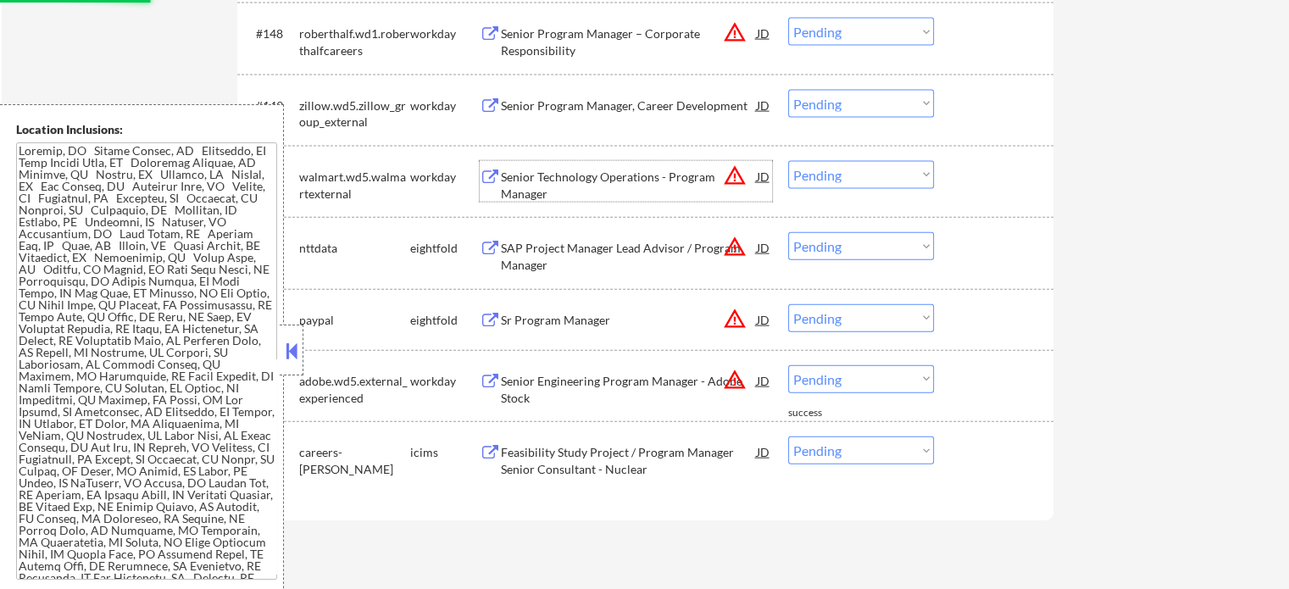
click at [516, 173] on div "Senior Technology Operations - Program Manager" at bounding box center [629, 185] width 256 height 33
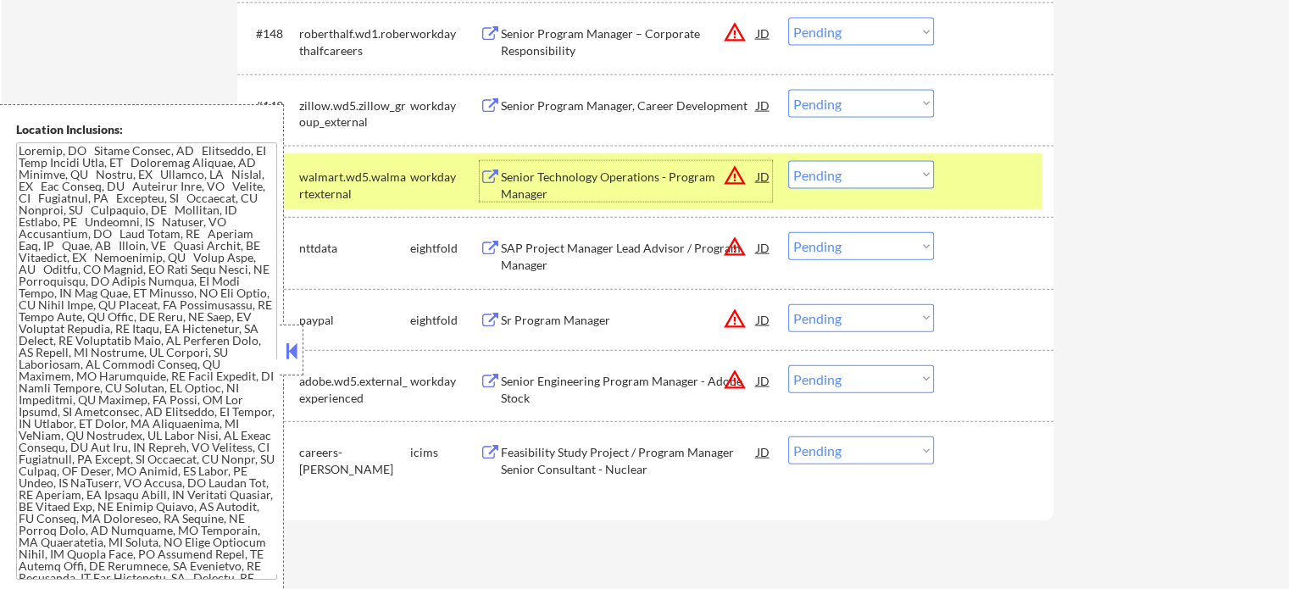
click at [986, 190] on div at bounding box center [996, 176] width 75 height 31
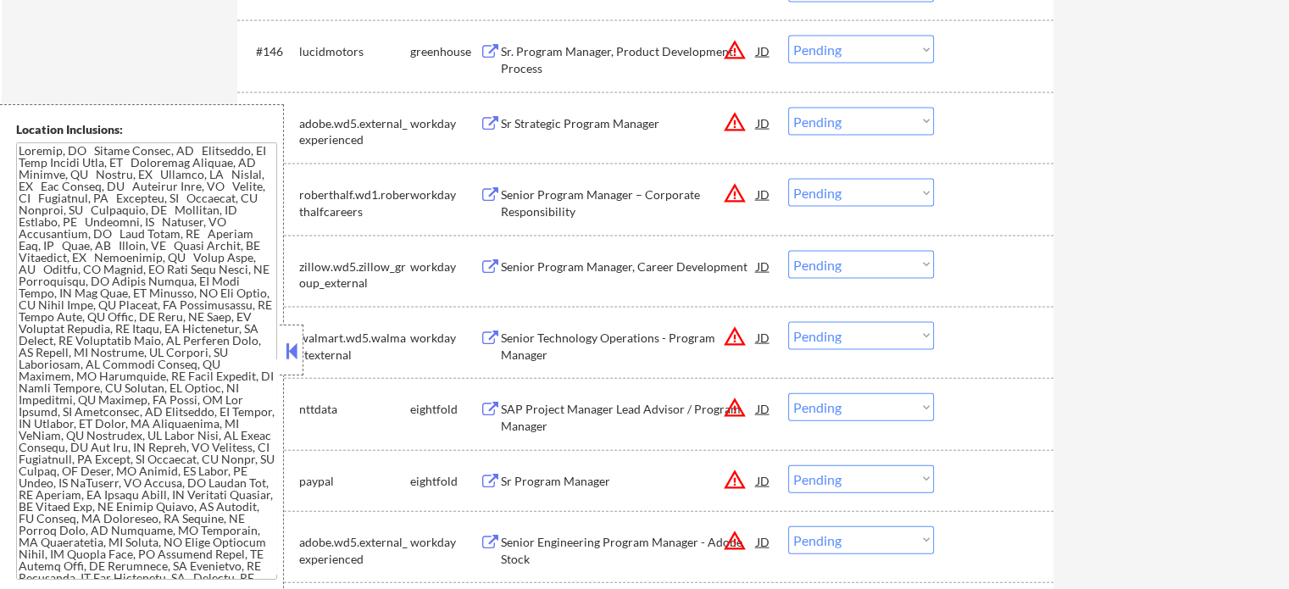
scroll to position [10094, 0]
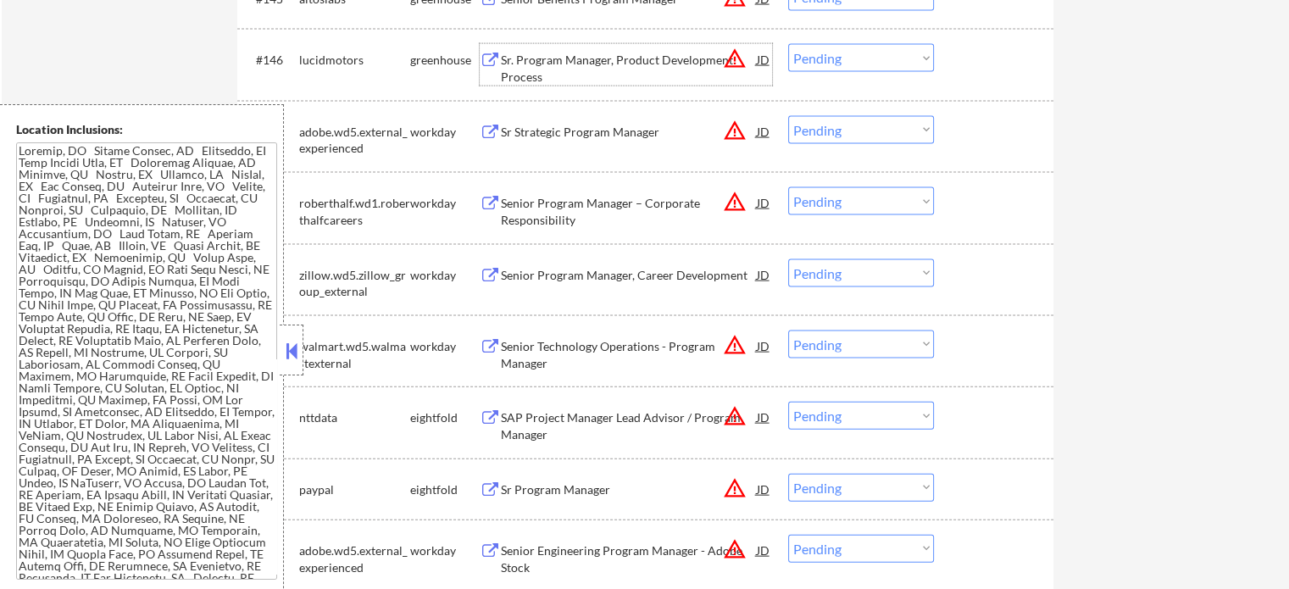
click at [575, 65] on div "Sr. Program Manager, Product Development Process" at bounding box center [629, 68] width 256 height 33
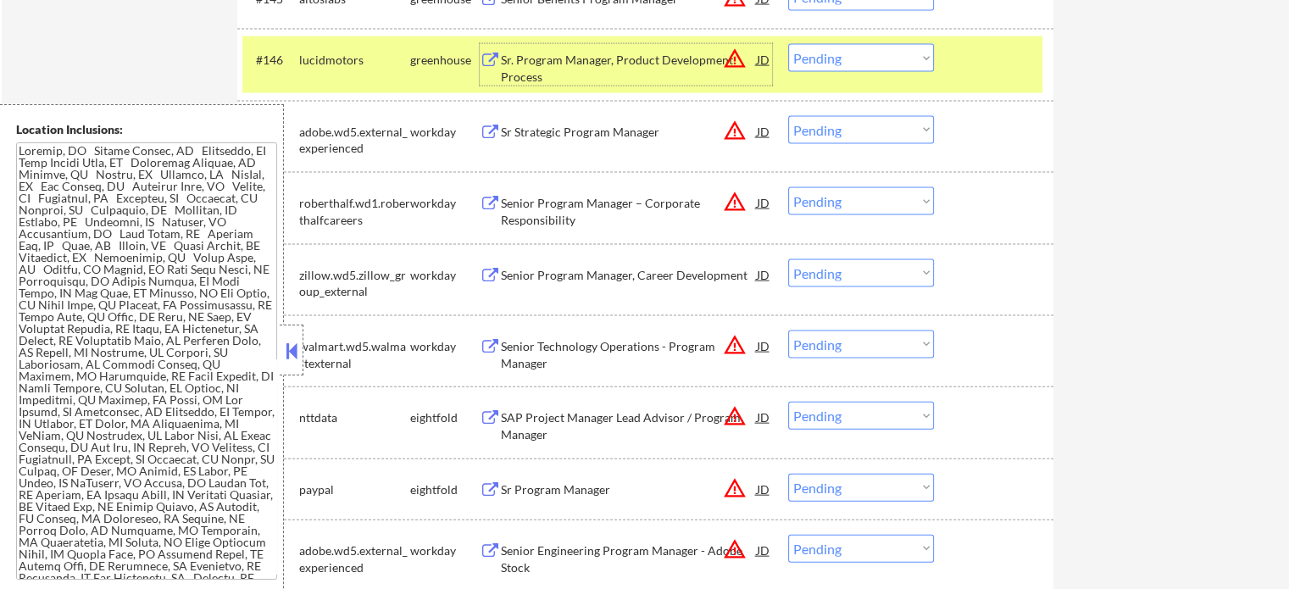
click at [960, 70] on div at bounding box center [996, 59] width 75 height 31
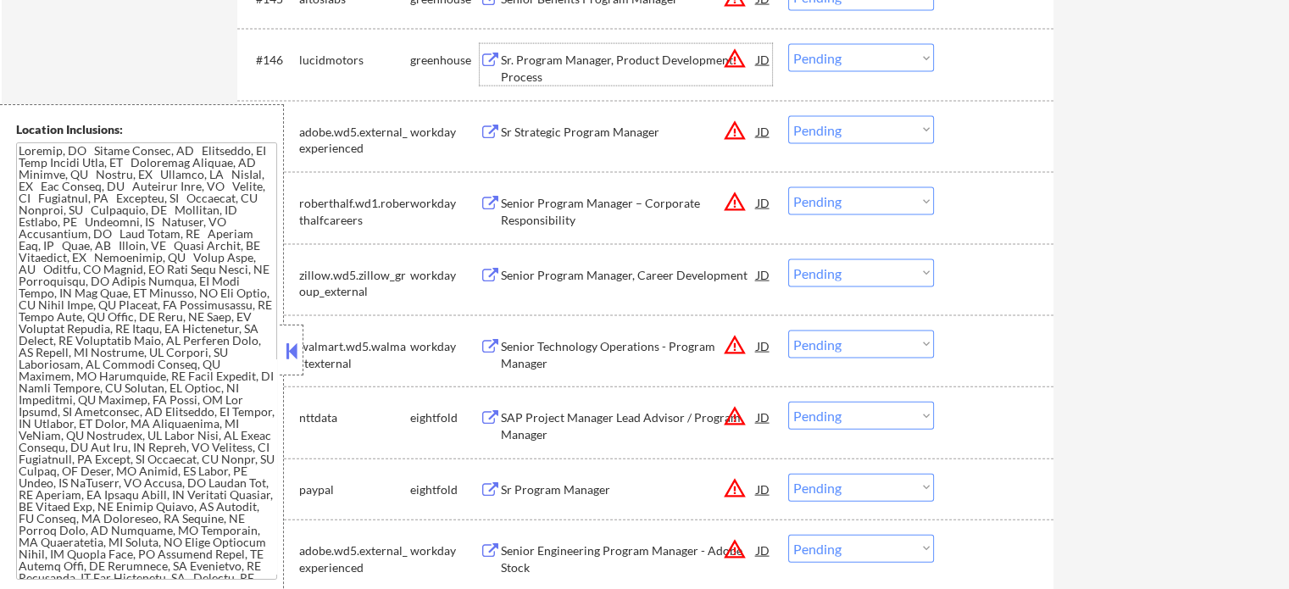
click at [598, 61] on div "Sr. Program Manager, Product Development Process" at bounding box center [629, 68] width 256 height 33
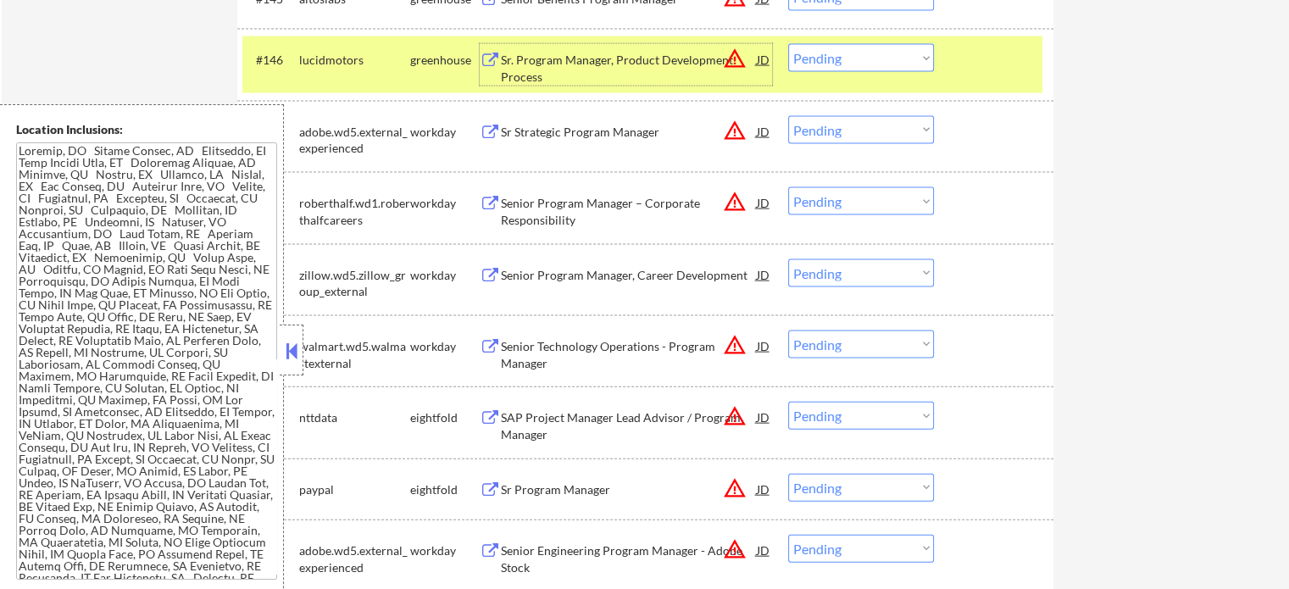
click at [998, 69] on div at bounding box center [996, 59] width 75 height 31
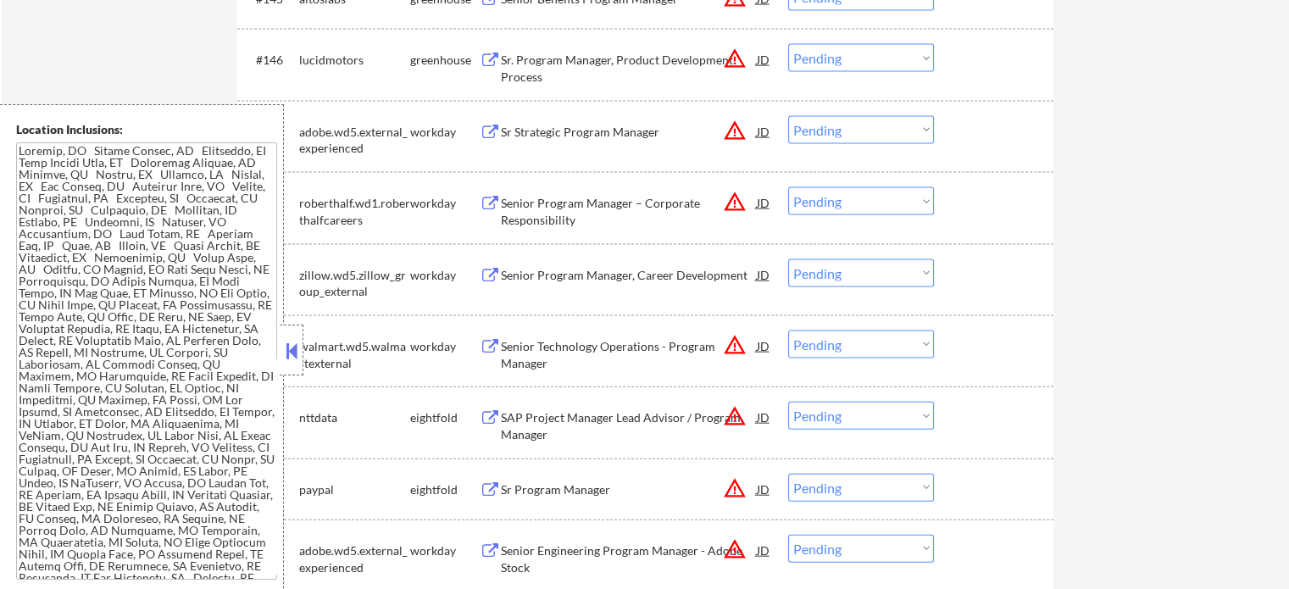
scroll to position [10009, 0]
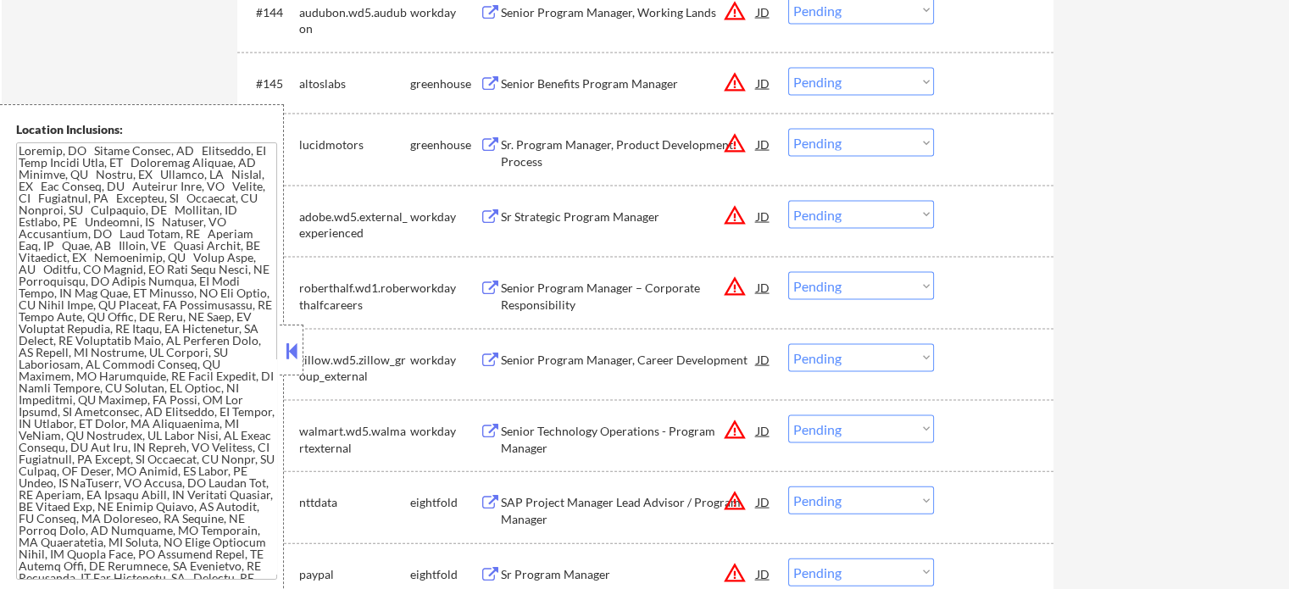
click at [563, 85] on div "Senior Benefits Program Manager" at bounding box center [629, 83] width 256 height 17
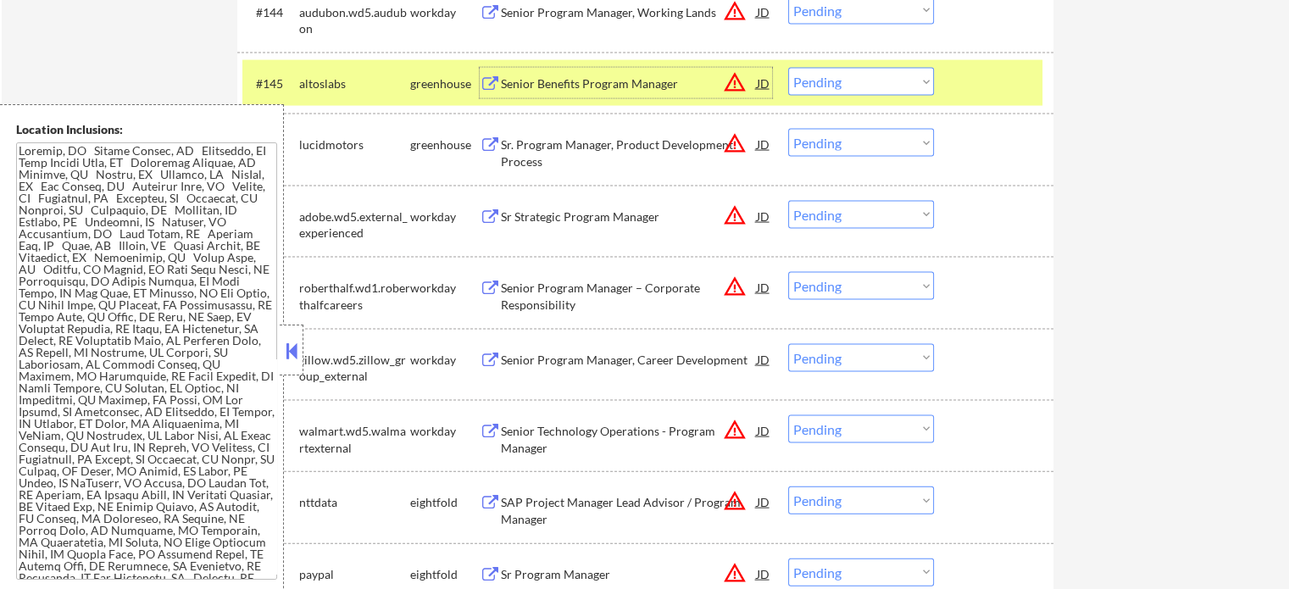
click at [854, 77] on select "Choose an option... Pending Applied Excluded (Questions) Excluded (Expired) Exc…" at bounding box center [861, 82] width 146 height 28
click at [788, 69] on select "Choose an option... Pending Applied Excluded (Questions) Excluded (Expired) Exc…" at bounding box center [861, 82] width 146 height 28
click at [965, 76] on div at bounding box center [996, 83] width 75 height 31
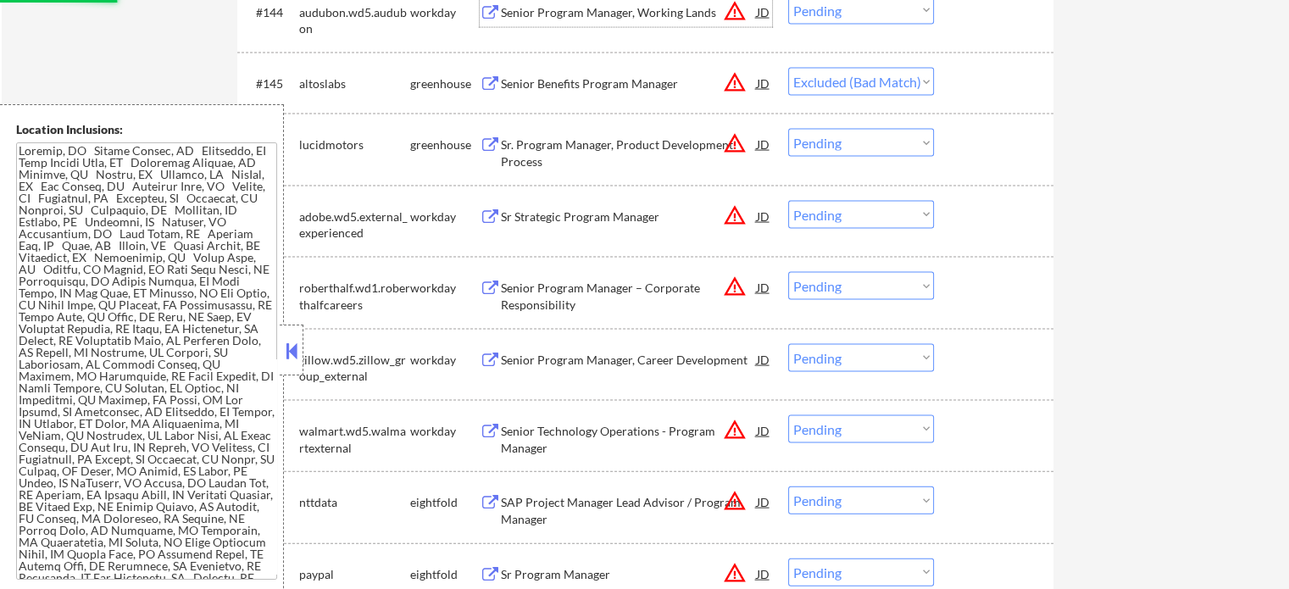
click at [575, 13] on div "Senior Program Manager, Working Lands" at bounding box center [629, 12] width 256 height 17
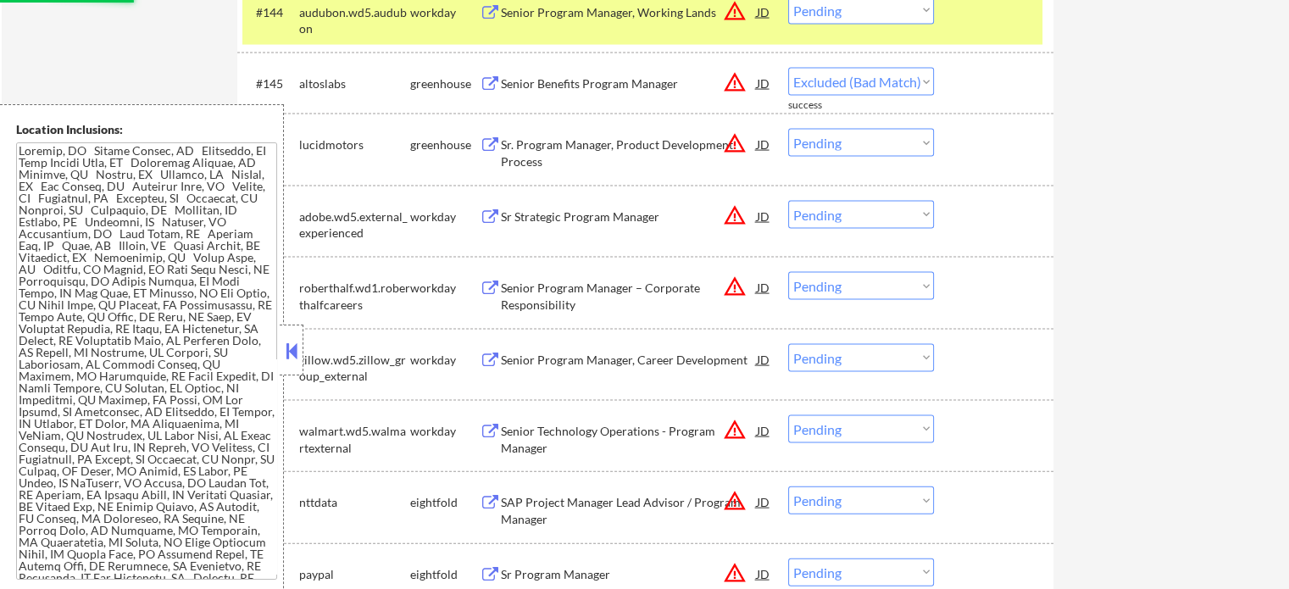
select select ""pending""
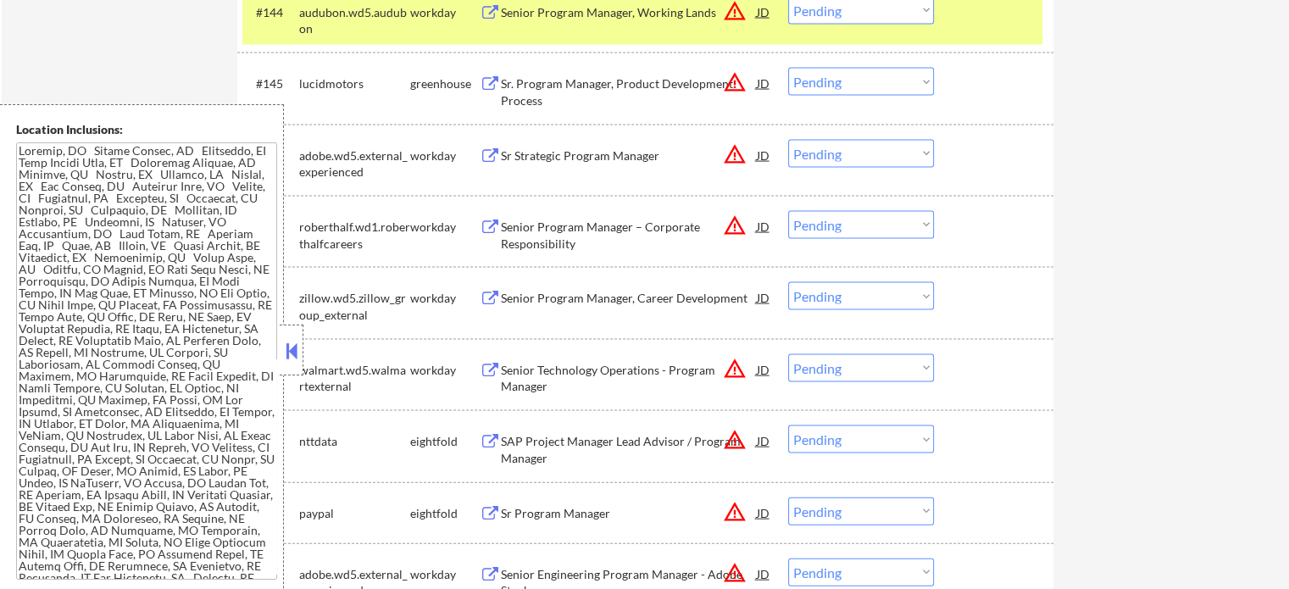
select select ""pending""
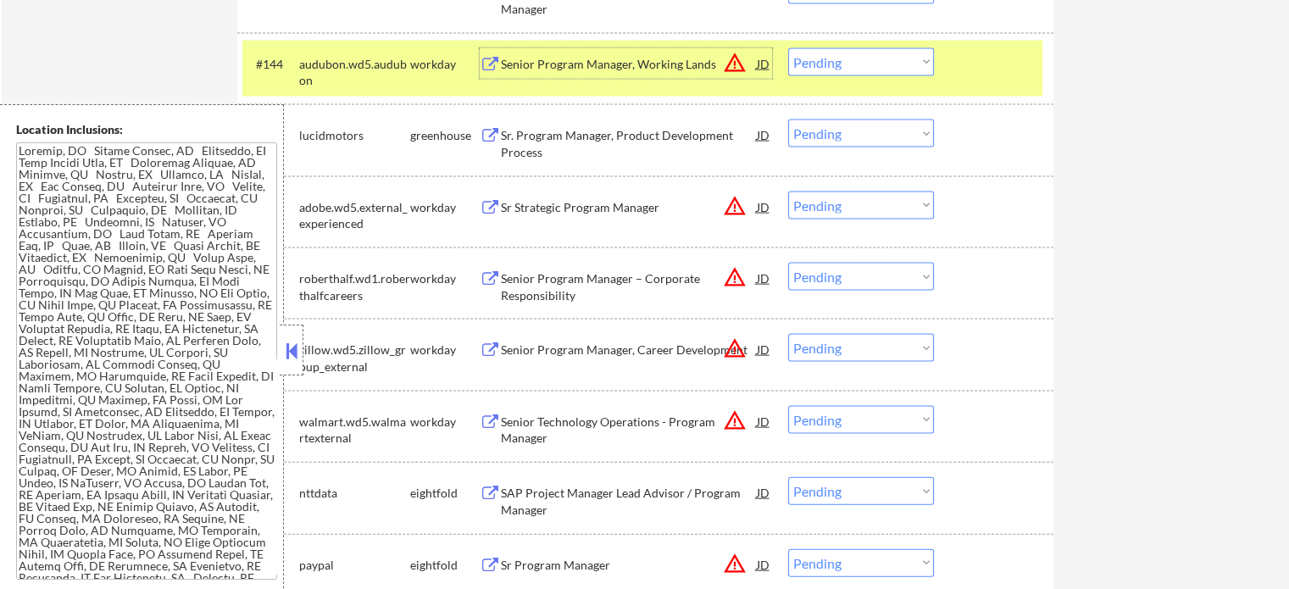
click at [891, 47] on div "#144 audubon.wd5.audubon workday Senior Program Manager, Working Lands JD warni…" at bounding box center [642, 69] width 800 height 56
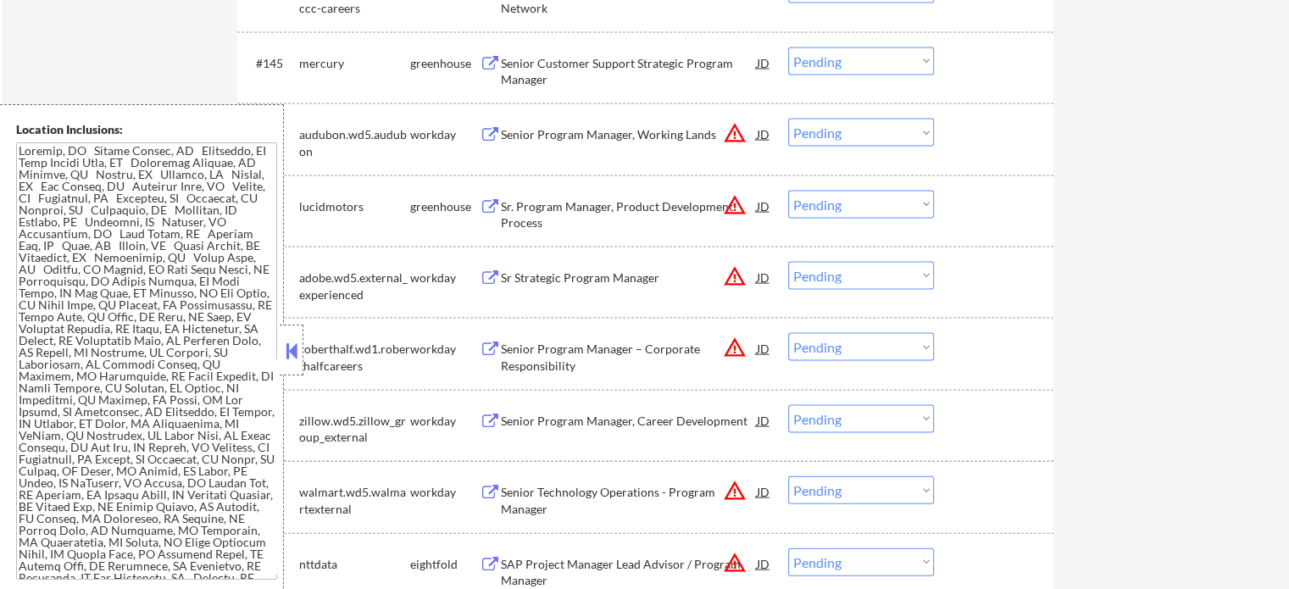
click at [540, 206] on div "Sr. Program Manager, Product Development Process" at bounding box center [629, 214] width 256 height 33
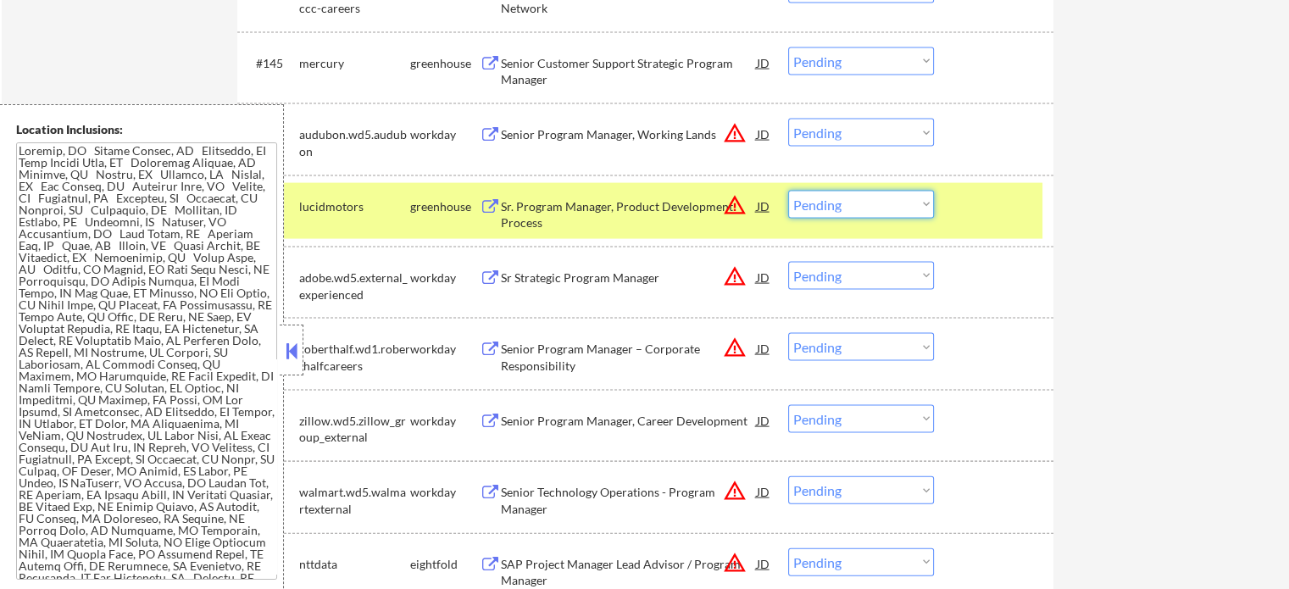
click at [841, 212] on select "Choose an option... Pending Applied Excluded (Questions) Excluded (Expired) Exc…" at bounding box center [861, 205] width 146 height 28
click at [788, 191] on select "Choose an option... Pending Applied Excluded (Questions) Excluded (Expired) Exc…" at bounding box center [861, 205] width 146 height 28
click at [963, 206] on div at bounding box center [996, 206] width 75 height 31
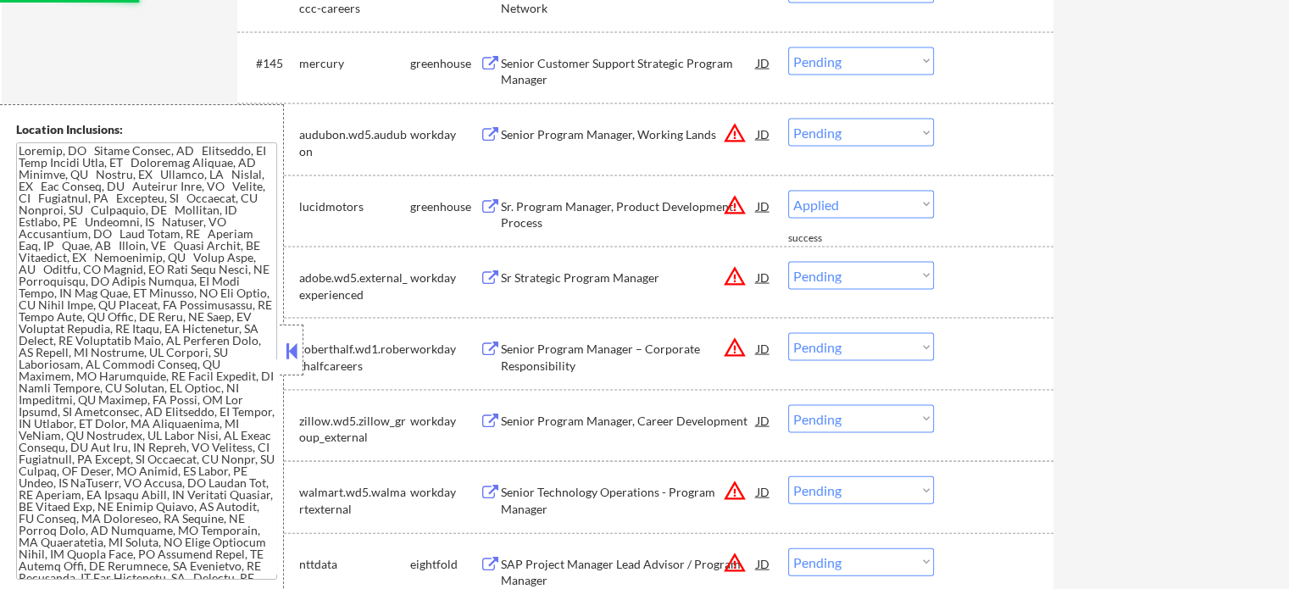
select select ""pending""
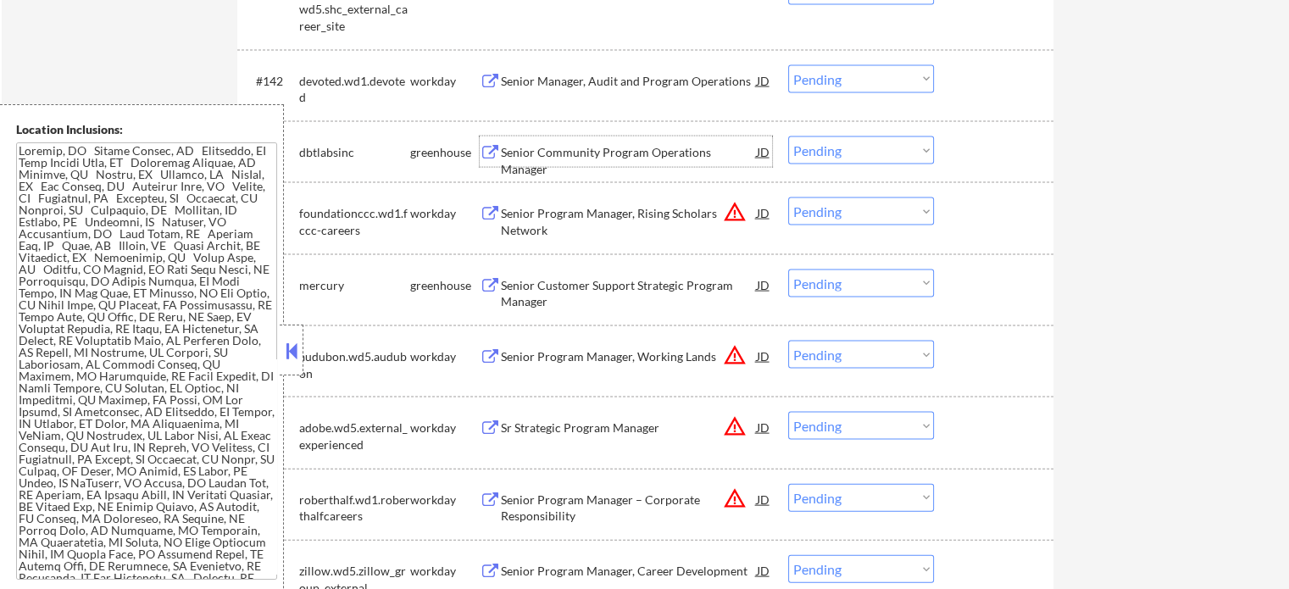
click at [593, 149] on div "Senior Community Program Operations Manager" at bounding box center [629, 160] width 256 height 33
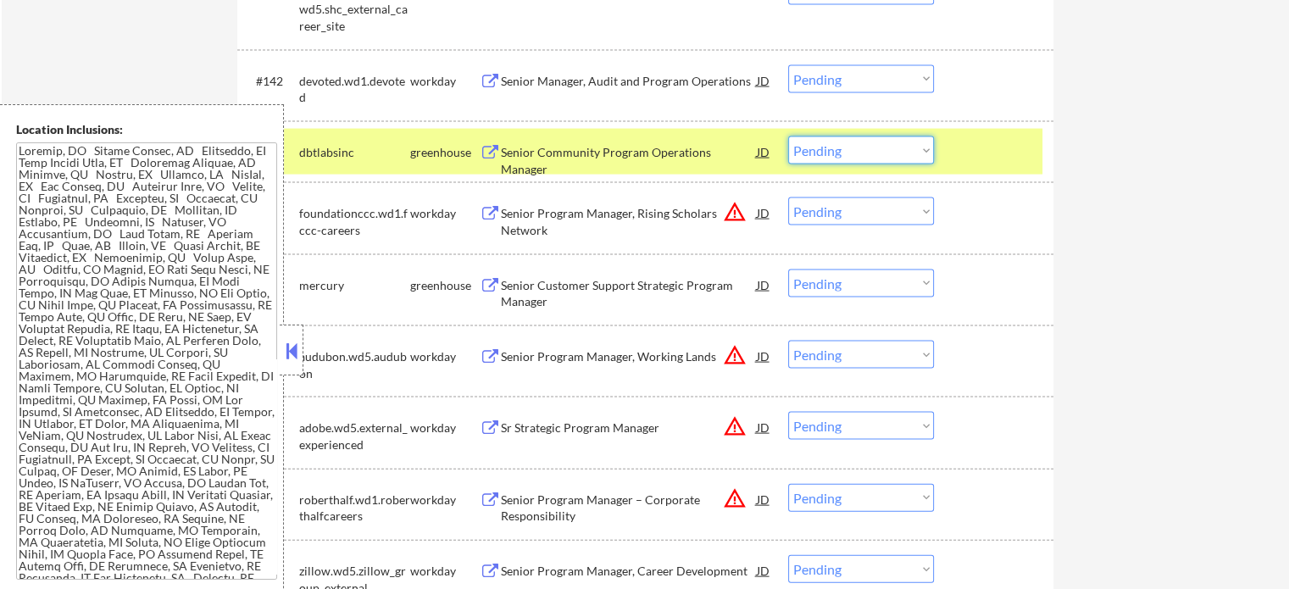
click at [880, 141] on select "Choose an option... Pending Applied Excluded (Questions) Excluded (Expired) Exc…" at bounding box center [861, 150] width 146 height 28
click at [788, 137] on select "Choose an option... Pending Applied Excluded (Questions) Excluded (Expired) Exc…" at bounding box center [861, 150] width 146 height 28
click at [983, 149] on div at bounding box center [996, 151] width 75 height 31
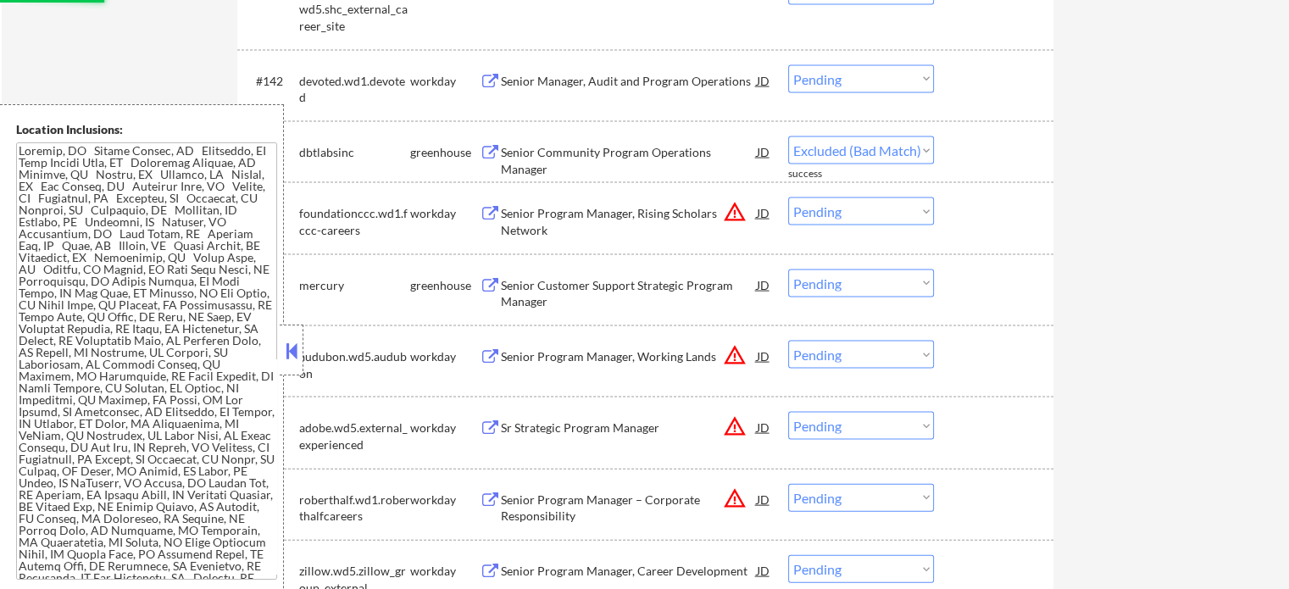
select select ""pending""
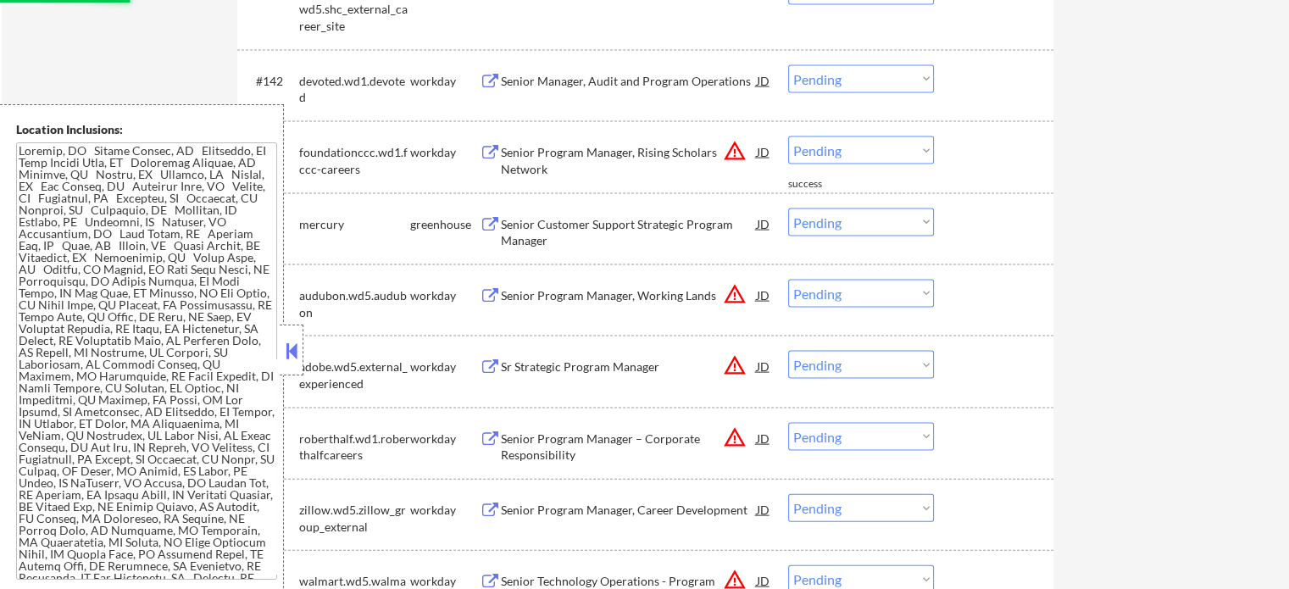
click at [599, 79] on div "Senior Manager, Audit and Program Operations" at bounding box center [629, 81] width 256 height 17
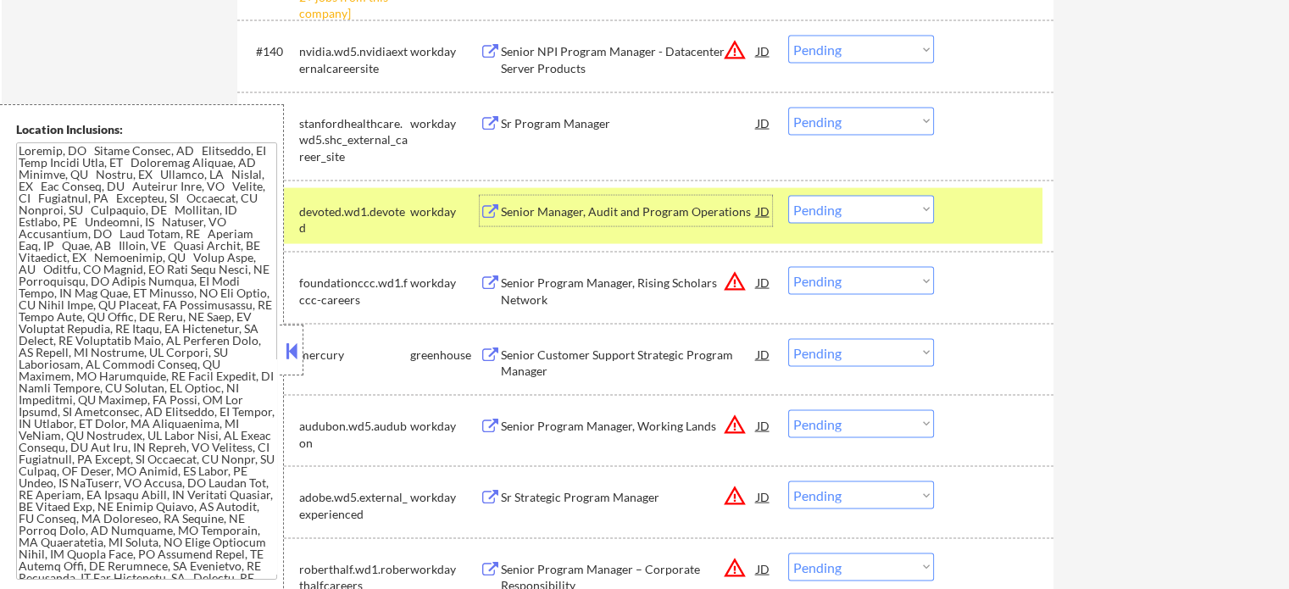
scroll to position [9755, 0]
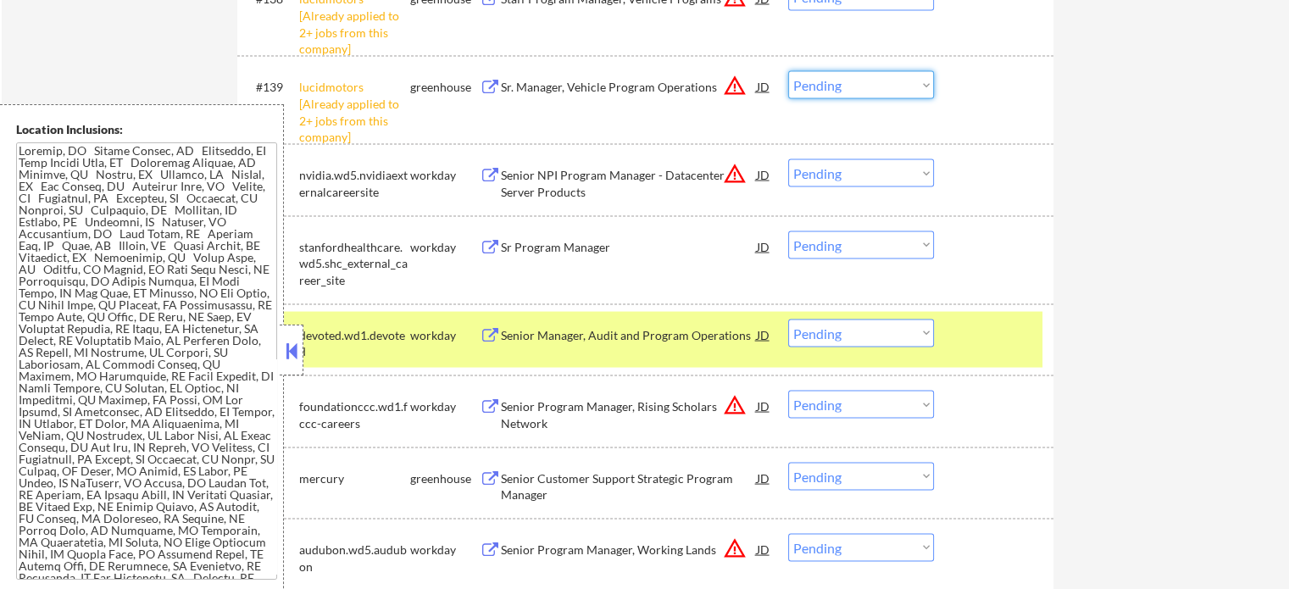
click at [904, 93] on select "Choose an option... Pending Applied Excluded (Questions) Excluded (Expired) Exc…" at bounding box center [861, 85] width 146 height 28
click at [788, 72] on select "Choose an option... Pending Applied Excluded (Questions) Excluded (Expired) Exc…" at bounding box center [861, 85] width 146 height 28
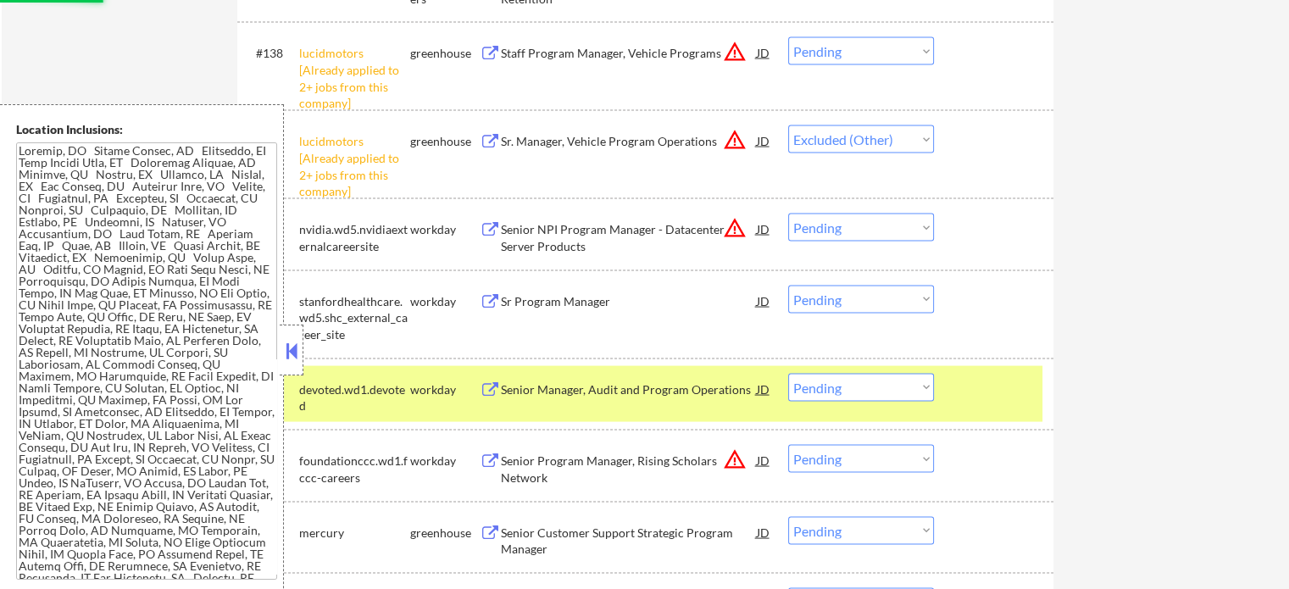
scroll to position [9670, 0]
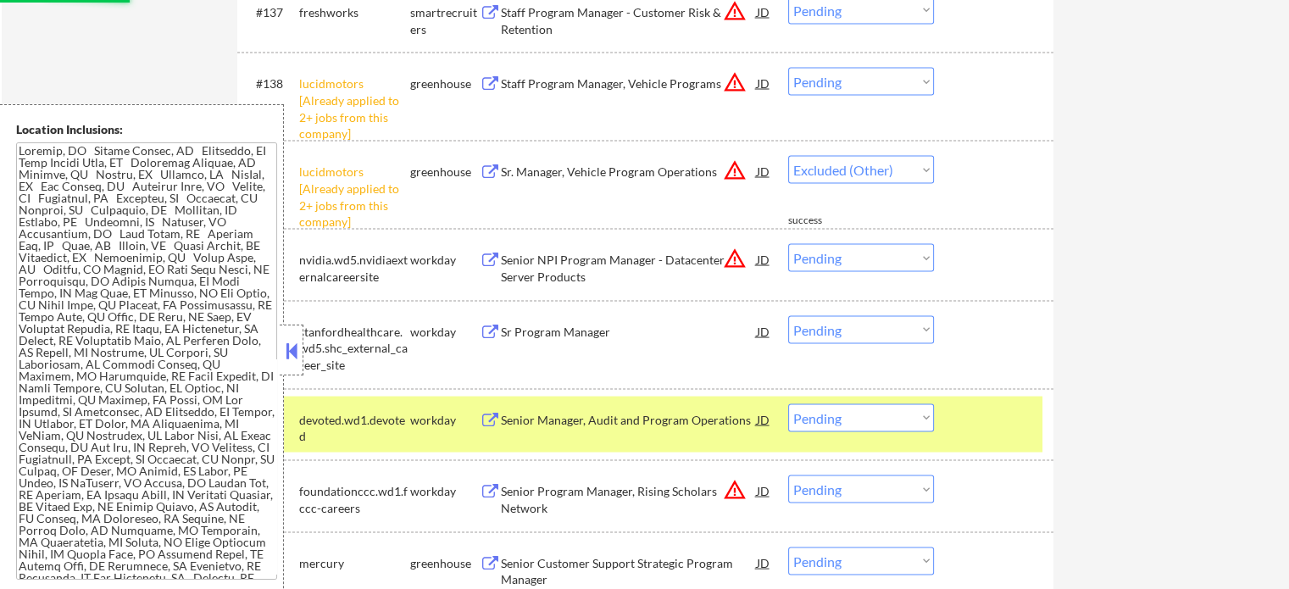
select select ""pending""
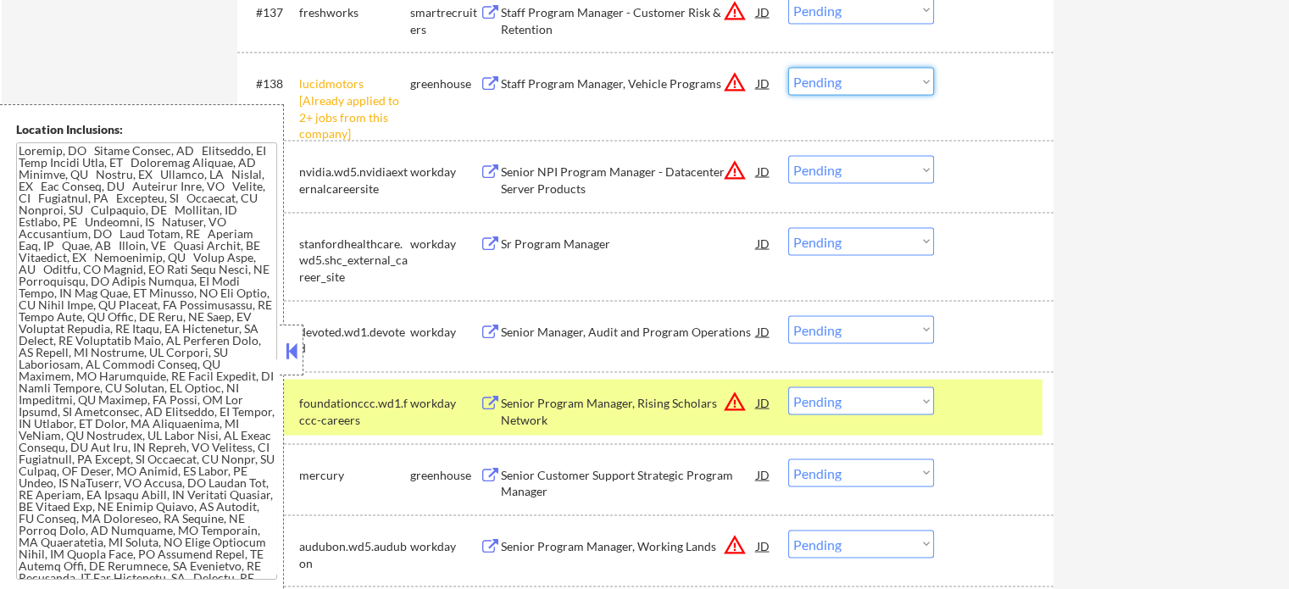
click at [886, 89] on select "Choose an option... Pending Applied Excluded (Questions) Excluded (Expired) Exc…" at bounding box center [861, 82] width 146 height 28
click at [788, 69] on select "Choose an option... Pending Applied Excluded (Questions) Excluded (Expired) Exc…" at bounding box center [861, 82] width 146 height 28
click at [960, 87] on div at bounding box center [996, 83] width 75 height 31
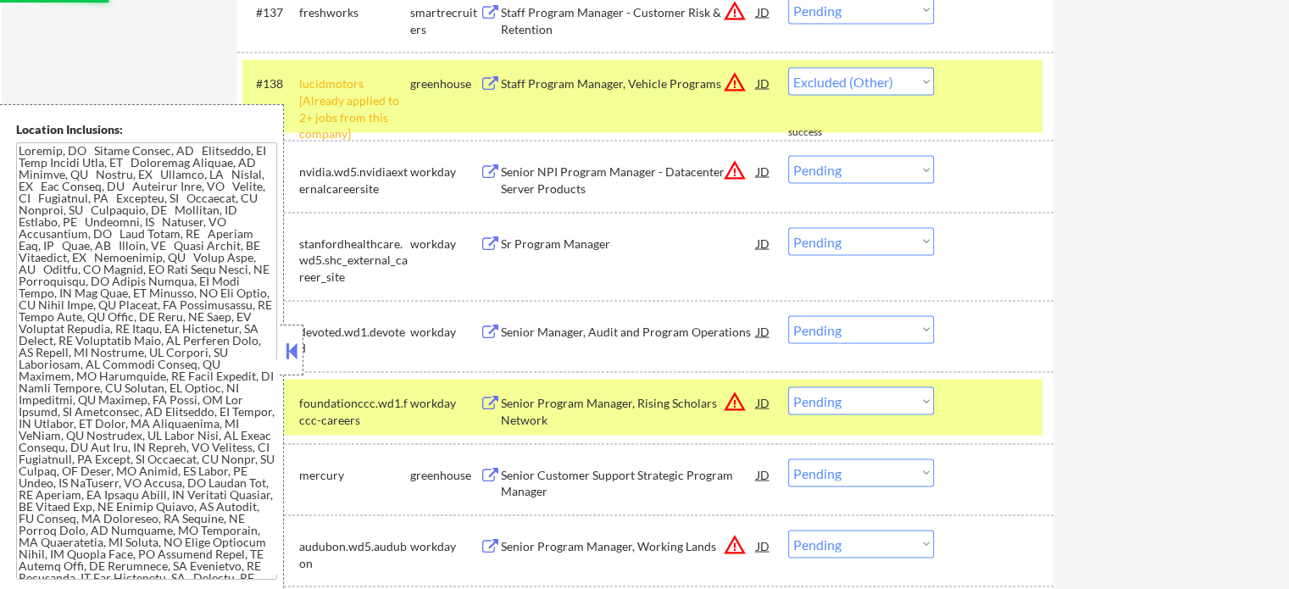
select select ""pending""
click at [972, 92] on div at bounding box center [996, 83] width 75 height 31
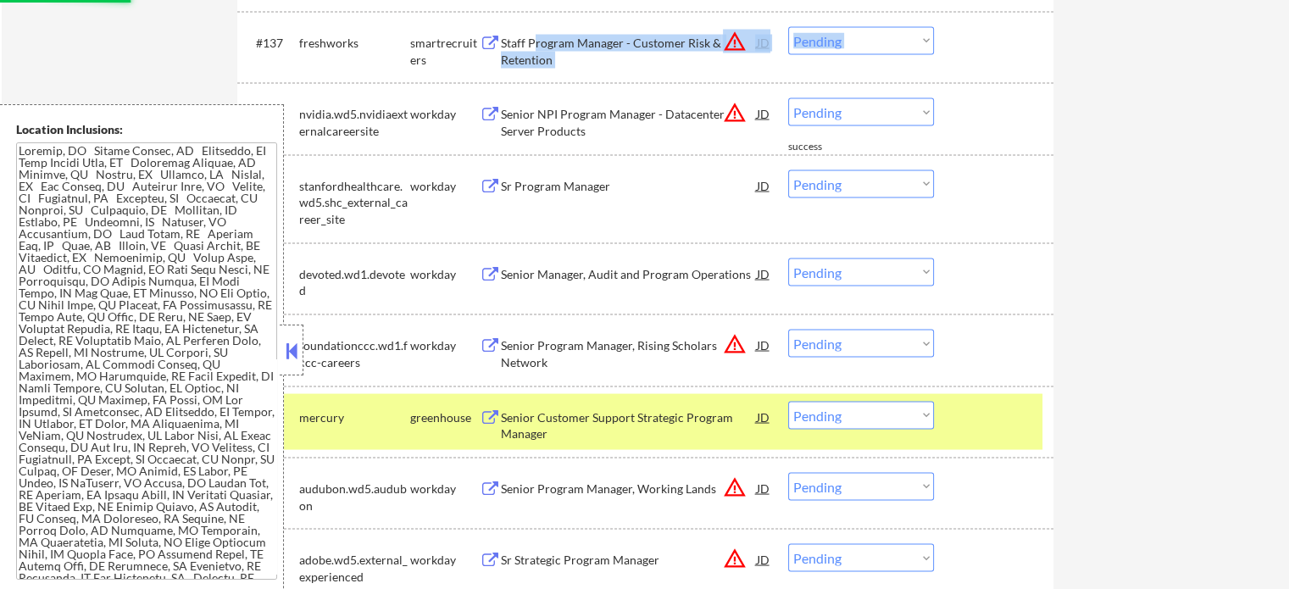
drag, startPoint x: 536, startPoint y: 18, endPoint x: 546, endPoint y: 5, distance: 15.8
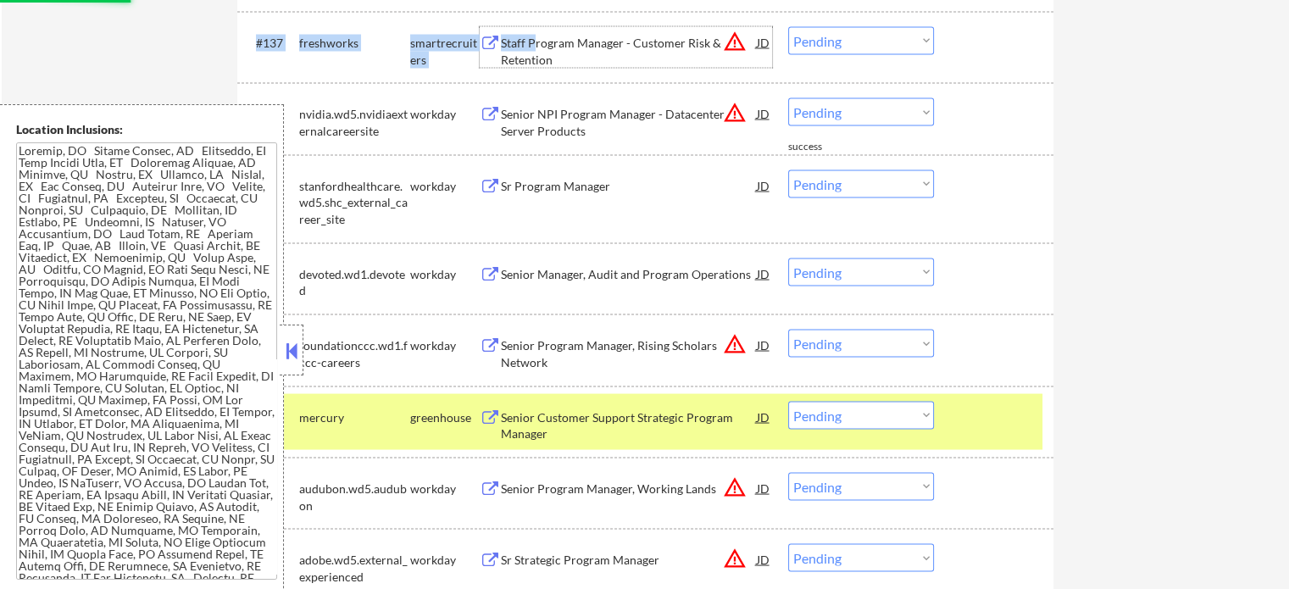
scroll to position [9616, 0]
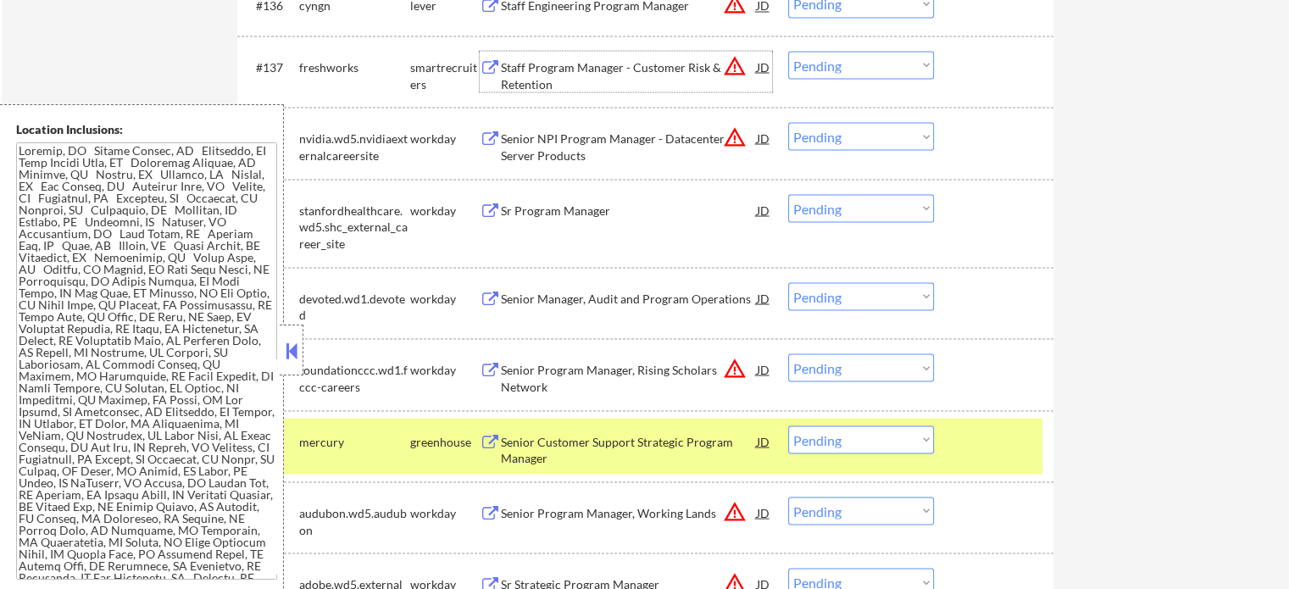
click at [1013, 72] on div at bounding box center [996, 66] width 75 height 31
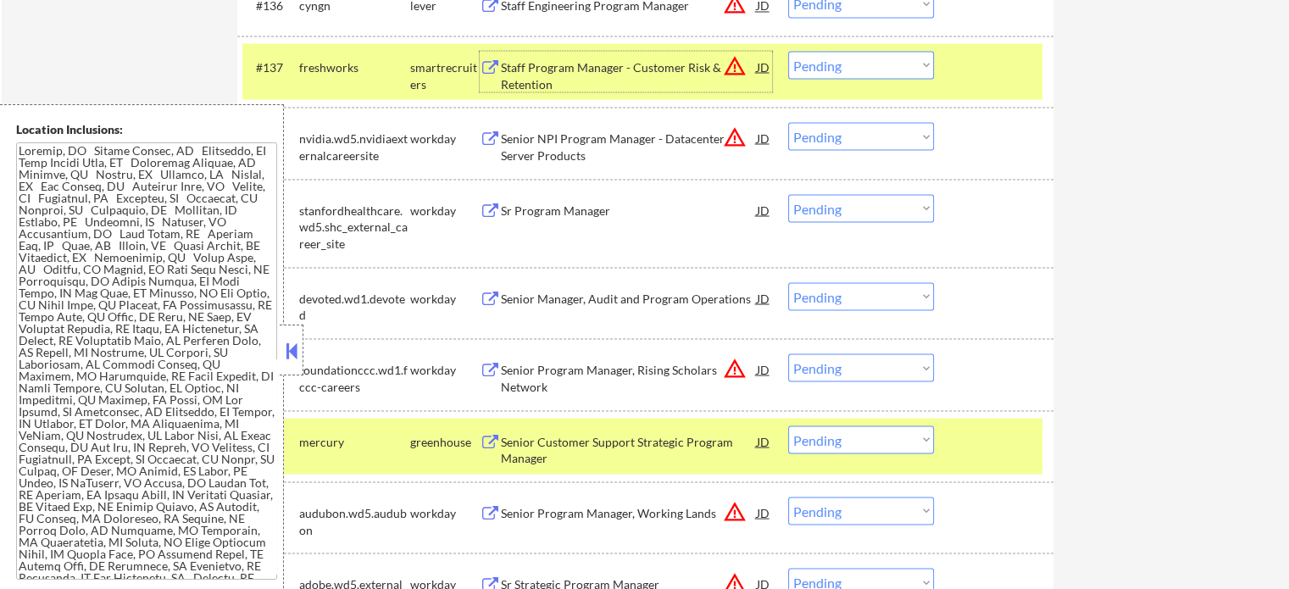
click at [610, 69] on div "Staff Program Manager - Customer Risk & Retention" at bounding box center [629, 74] width 256 height 33
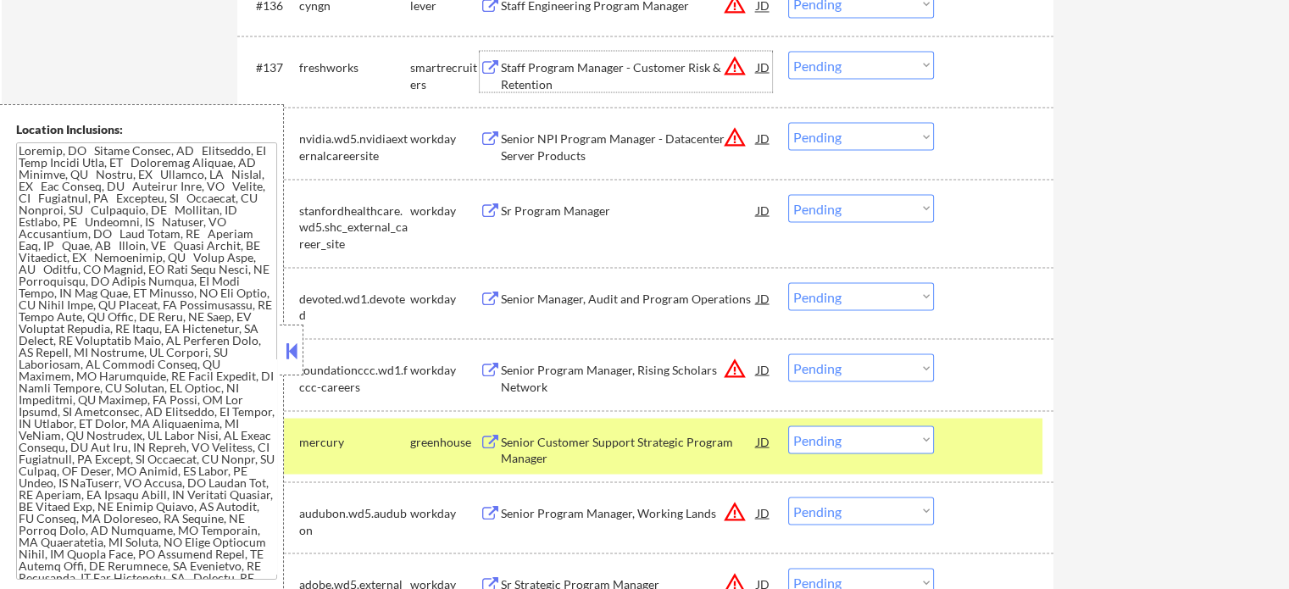
click at [906, 447] on select "Choose an option... Pending Applied Excluded (Questions) Excluded (Expired) Exc…" at bounding box center [861, 439] width 146 height 28
click at [788, 425] on select "Choose an option... Pending Applied Excluded (Questions) Excluded (Expired) Exc…" at bounding box center [861, 439] width 146 height 28
click at [1025, 450] on div at bounding box center [996, 440] width 75 height 31
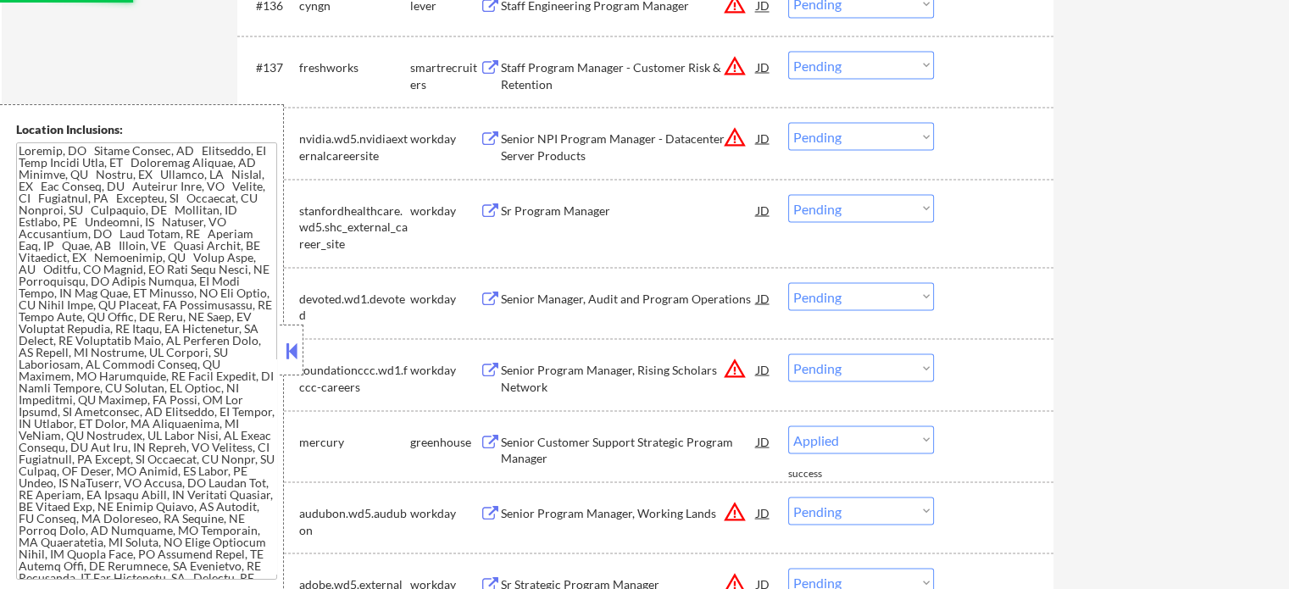
select select ""pending""
click at [533, 74] on div "Staff Program Manager - Customer Risk & Retention" at bounding box center [629, 74] width 256 height 33
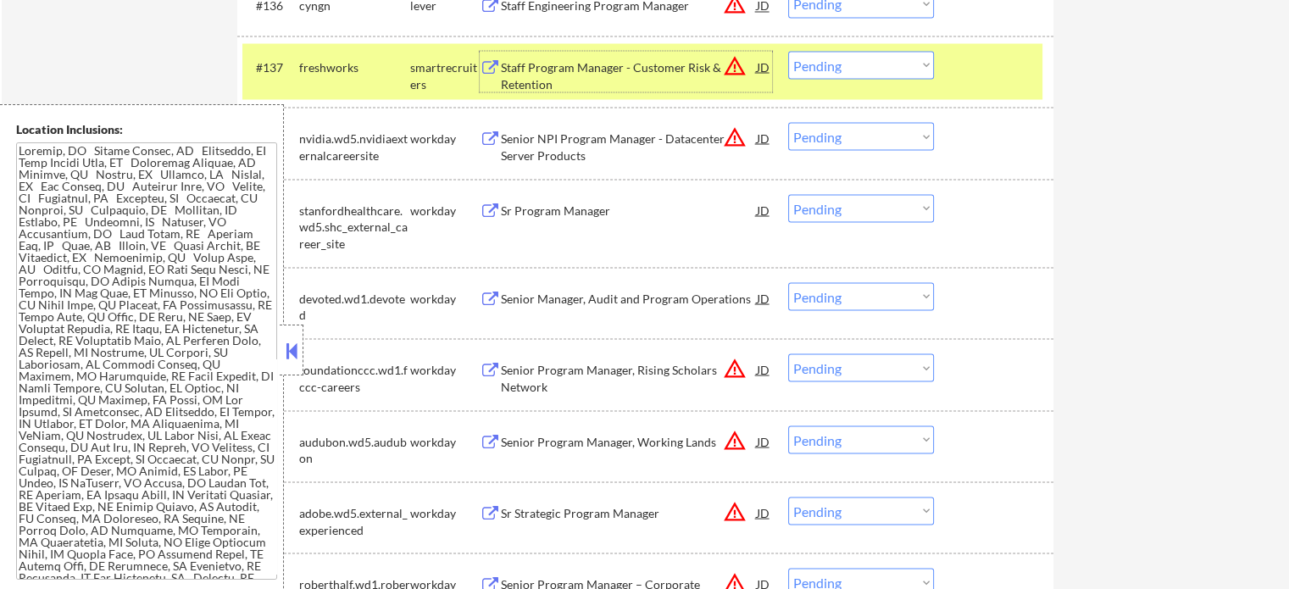
click at [827, 70] on select "Choose an option... Pending Applied Excluded (Questions) Excluded (Expired) Exc…" at bounding box center [861, 65] width 146 height 28
click at [788, 51] on select "Choose an option... Pending Applied Excluded (Questions) Excluded (Expired) Exc…" at bounding box center [861, 65] width 146 height 28
click at [970, 81] on div at bounding box center [996, 66] width 75 height 31
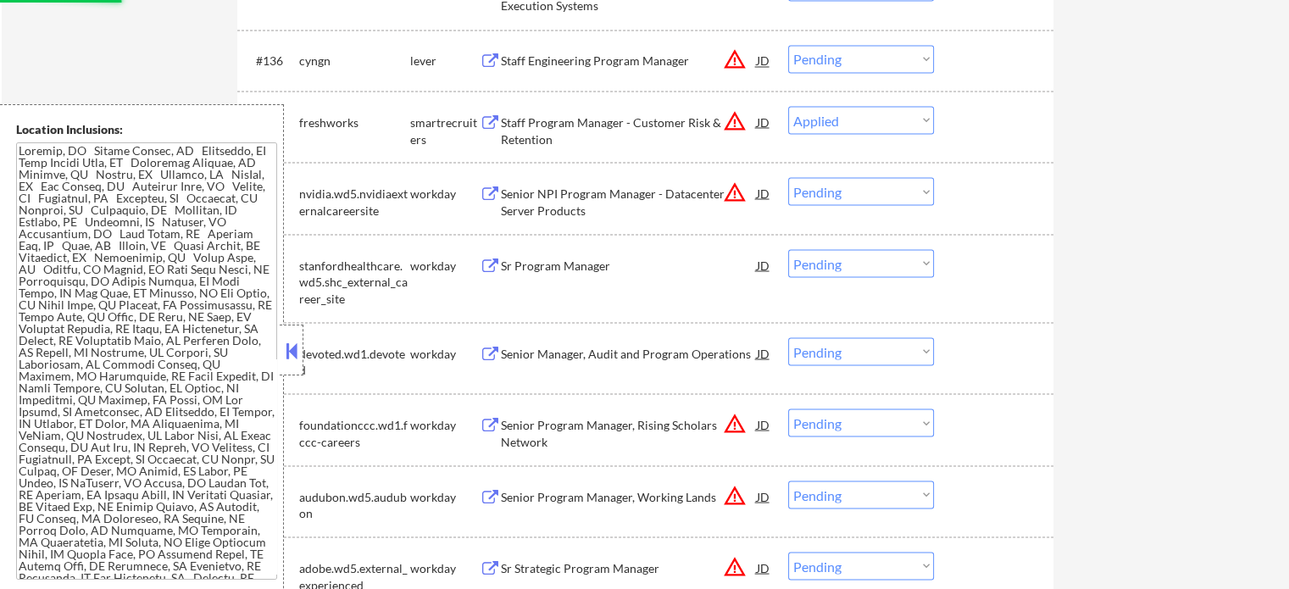
scroll to position [9531, 0]
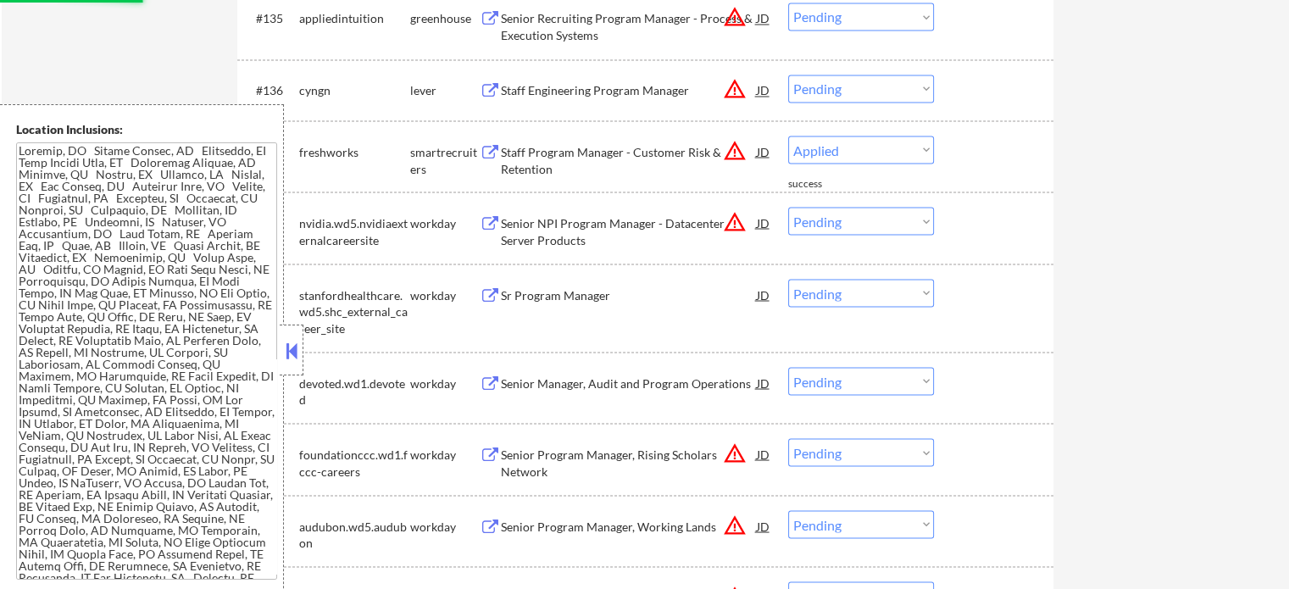
select select ""pending""
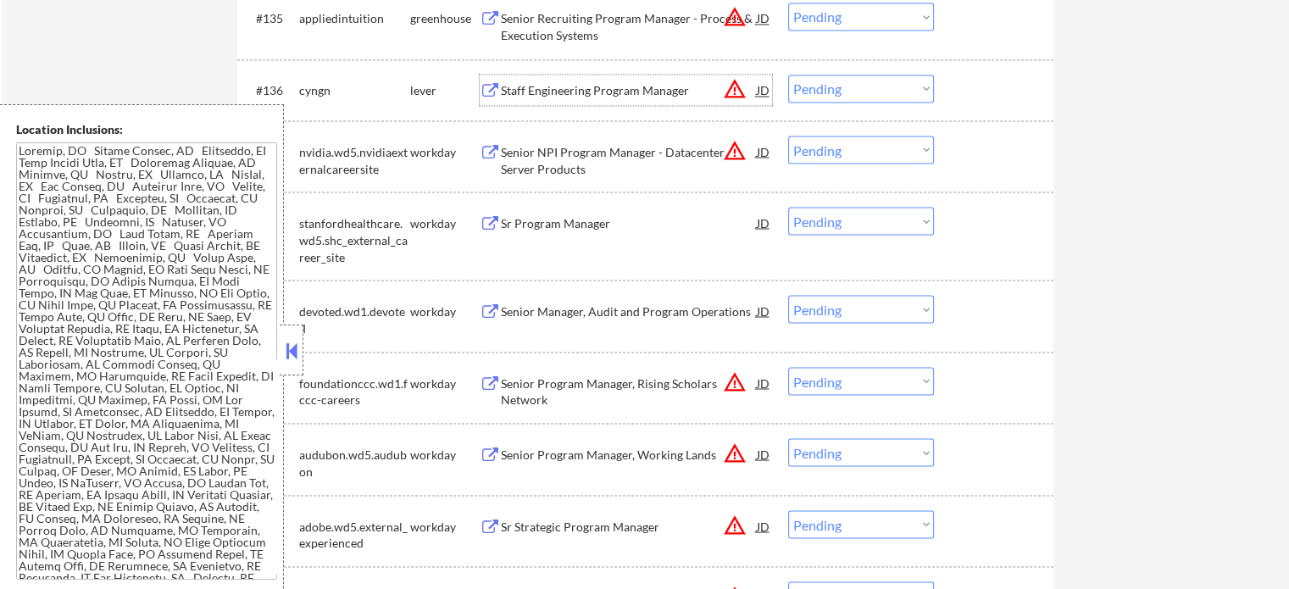
click at [590, 94] on div "Staff Engineering Program Manager" at bounding box center [629, 90] width 256 height 17
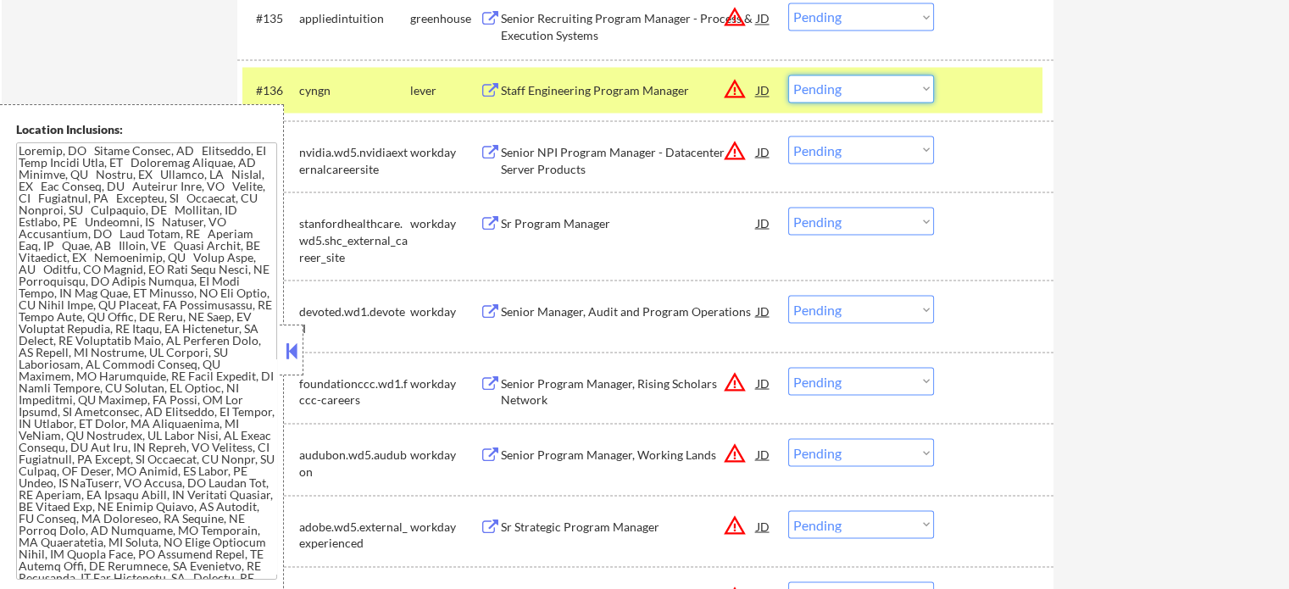
click at [859, 88] on select "Choose an option... Pending Applied Excluded (Questions) Excluded (Expired) Exc…" at bounding box center [861, 89] width 146 height 28
click at [788, 75] on select "Choose an option... Pending Applied Excluded (Questions) Excluded (Expired) Exc…" at bounding box center [861, 89] width 146 height 28
click at [988, 97] on div at bounding box center [996, 90] width 75 height 31
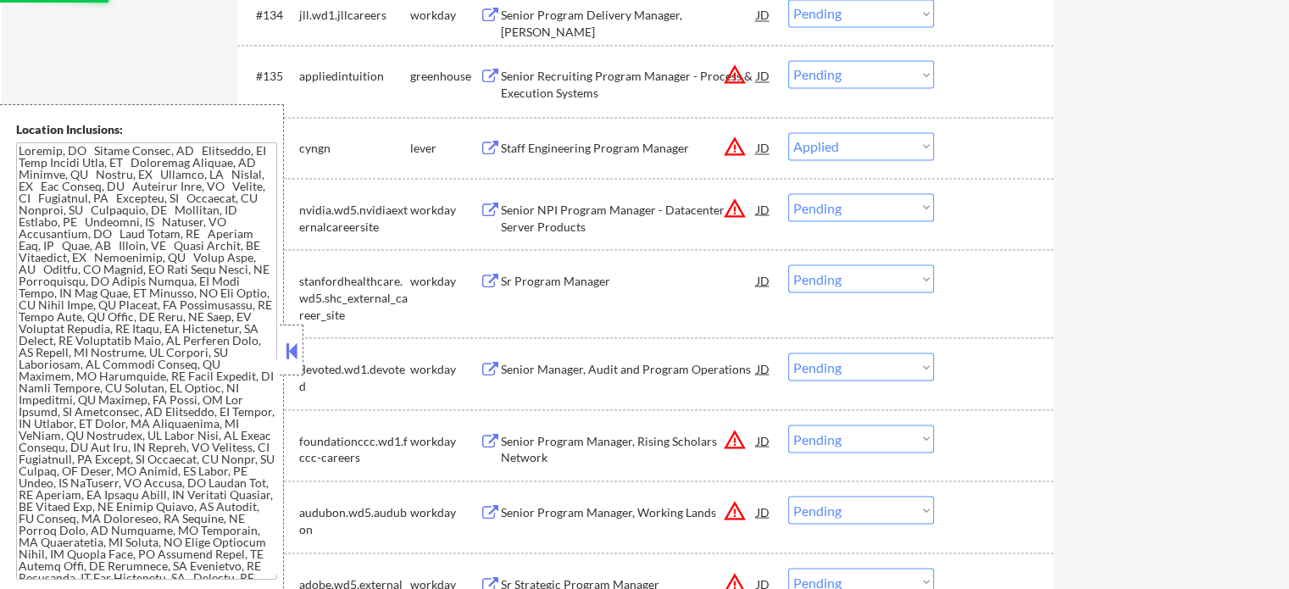
scroll to position [9446, 0]
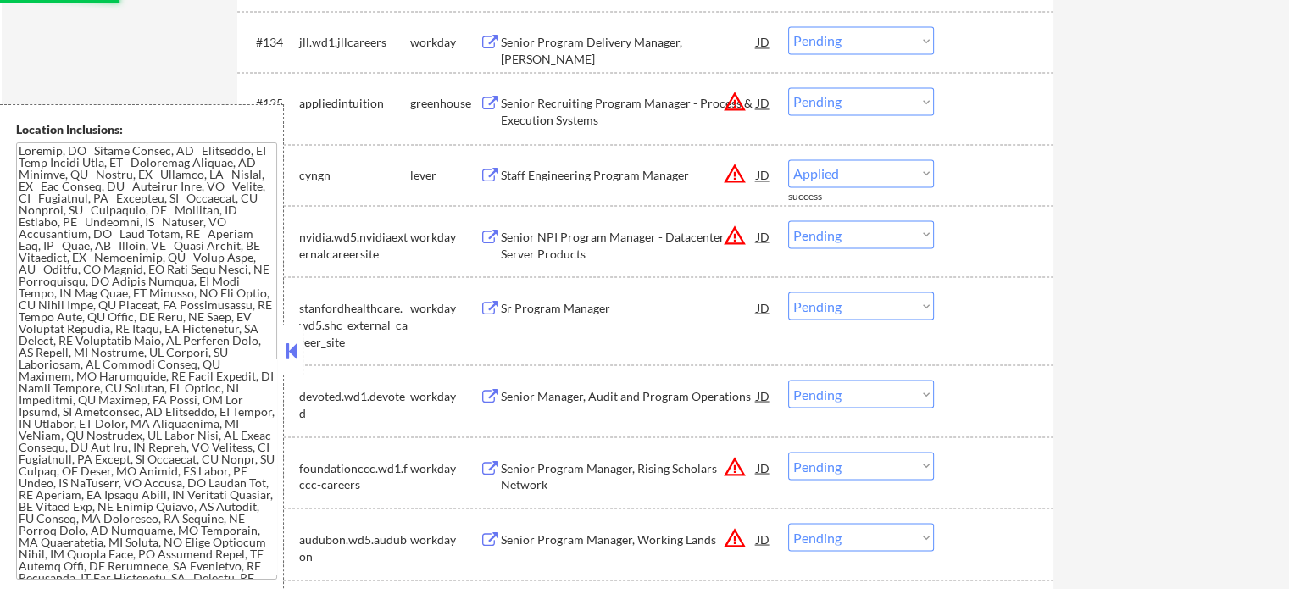
select select ""pending""
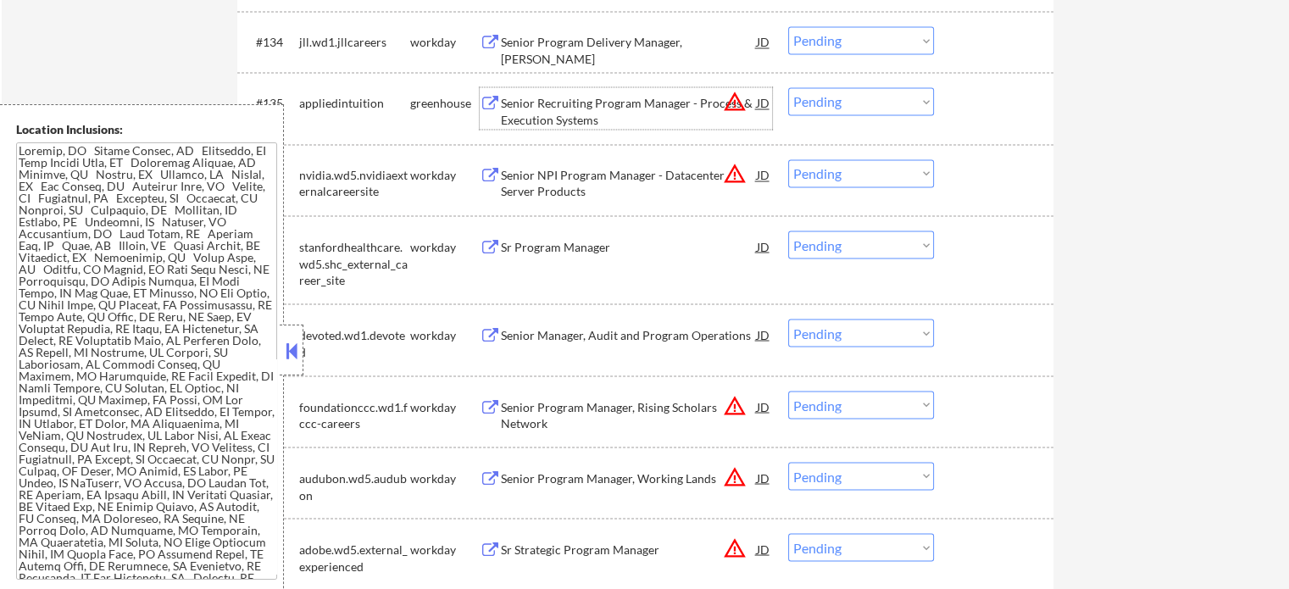
click at [583, 103] on div "Senior Recruiting Program Manager - Process & Execution Systems" at bounding box center [629, 111] width 256 height 33
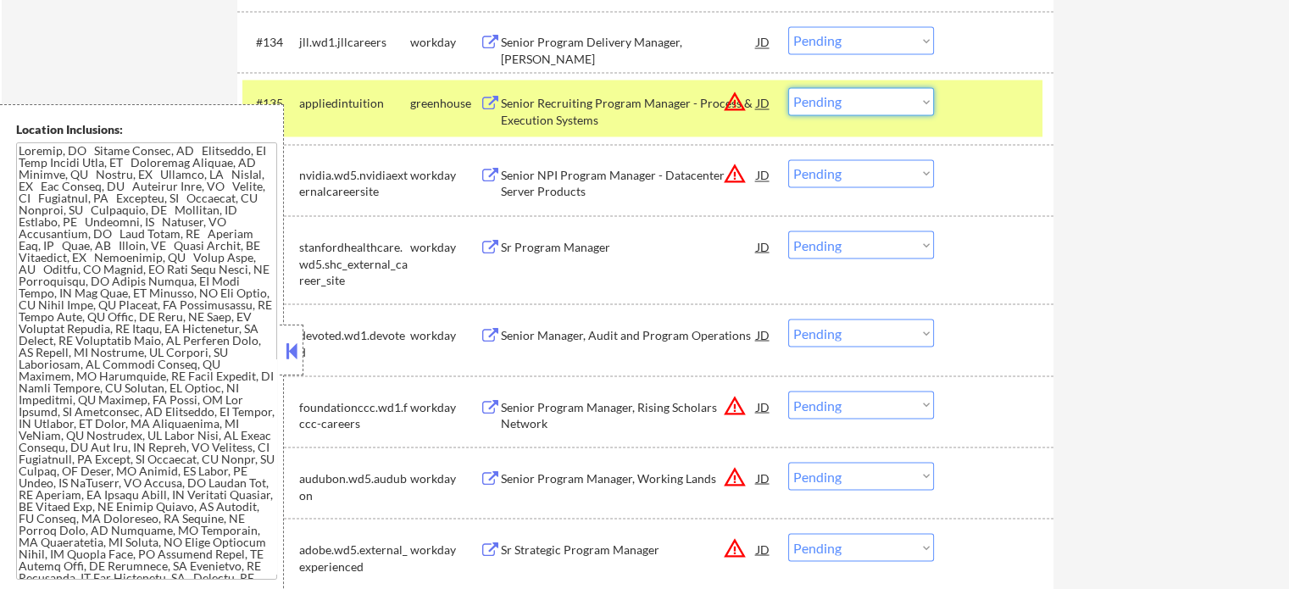
click at [870, 111] on select "Choose an option... Pending Applied Excluded (Questions) Excluded (Expired) Exc…" at bounding box center [861, 101] width 146 height 28
click at [788, 88] on select "Choose an option... Pending Applied Excluded (Questions) Excluded (Expired) Exc…" at bounding box center [861, 101] width 146 height 28
drag, startPoint x: 1003, startPoint y: 95, endPoint x: 973, endPoint y: 95, distance: 30.5
click at [1003, 95] on div at bounding box center [996, 102] width 75 height 31
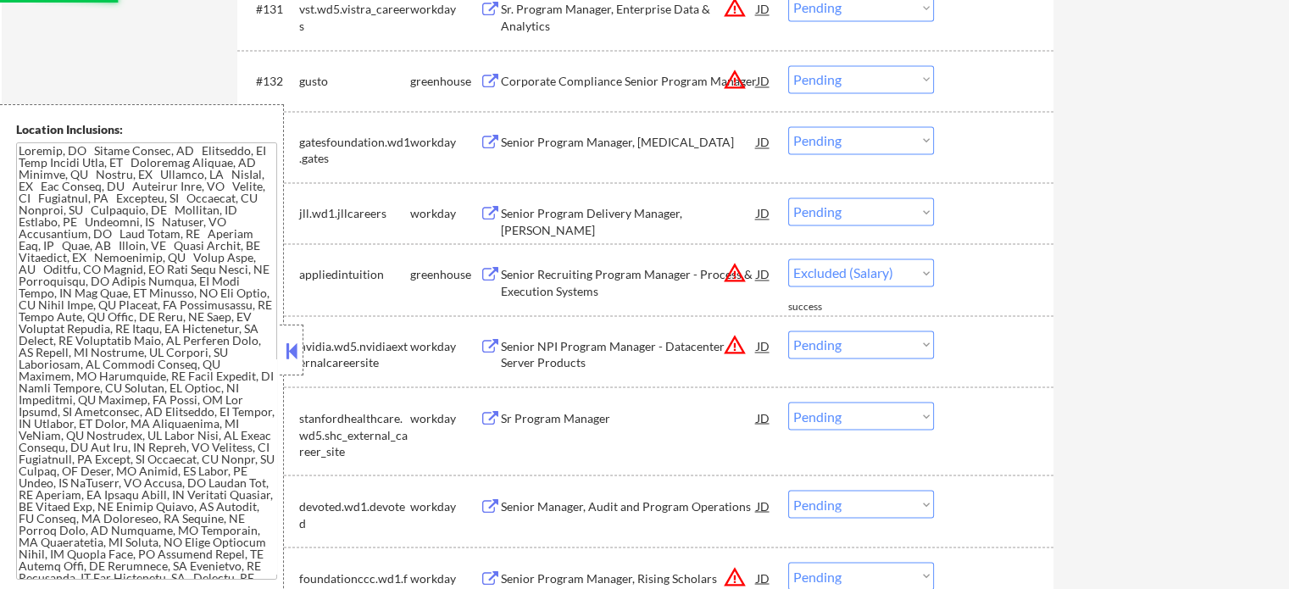
scroll to position [9192, 0]
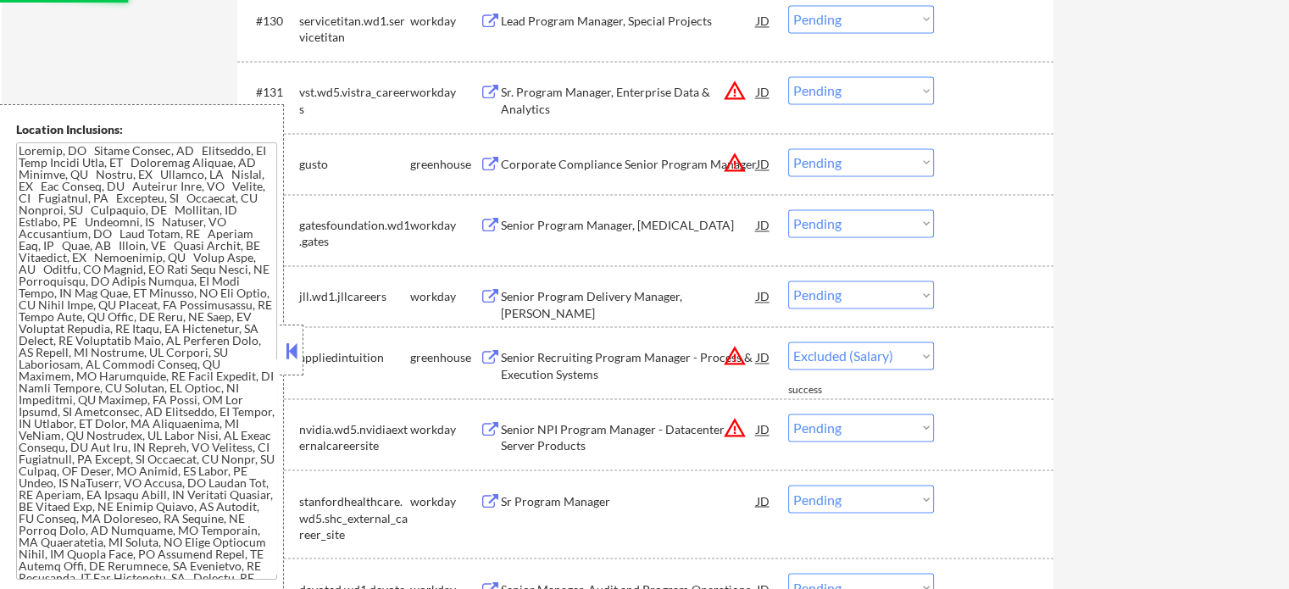
select select ""pending""
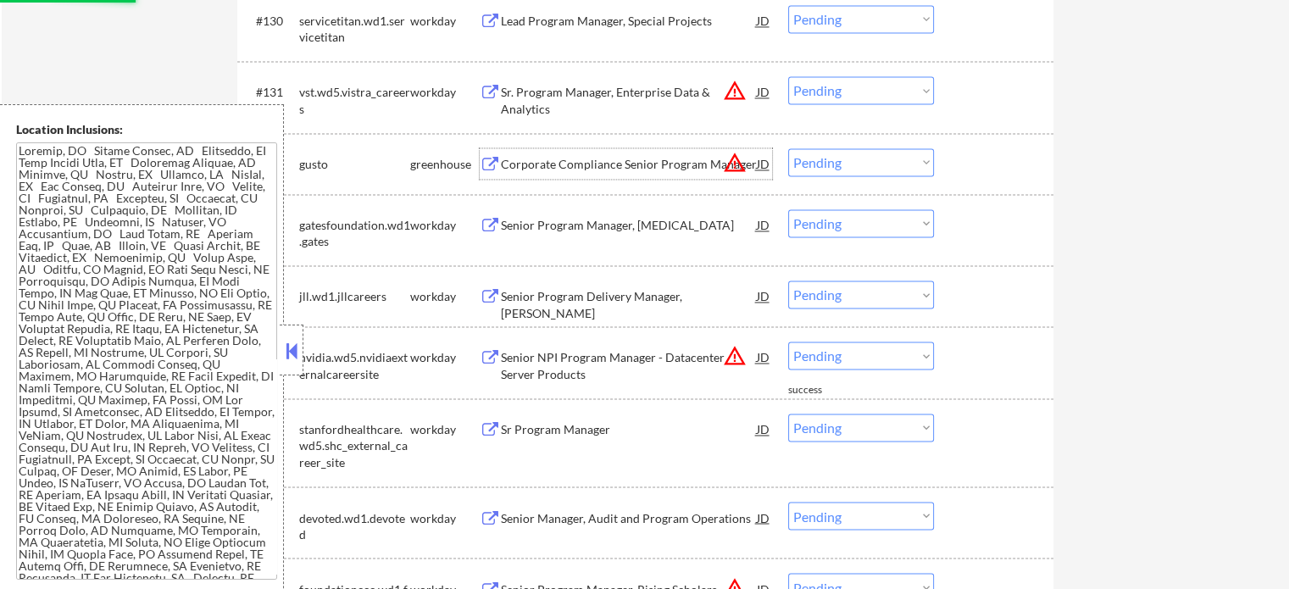
click at [547, 163] on div "Corporate Compliance Senior Program Manager" at bounding box center [629, 164] width 256 height 17
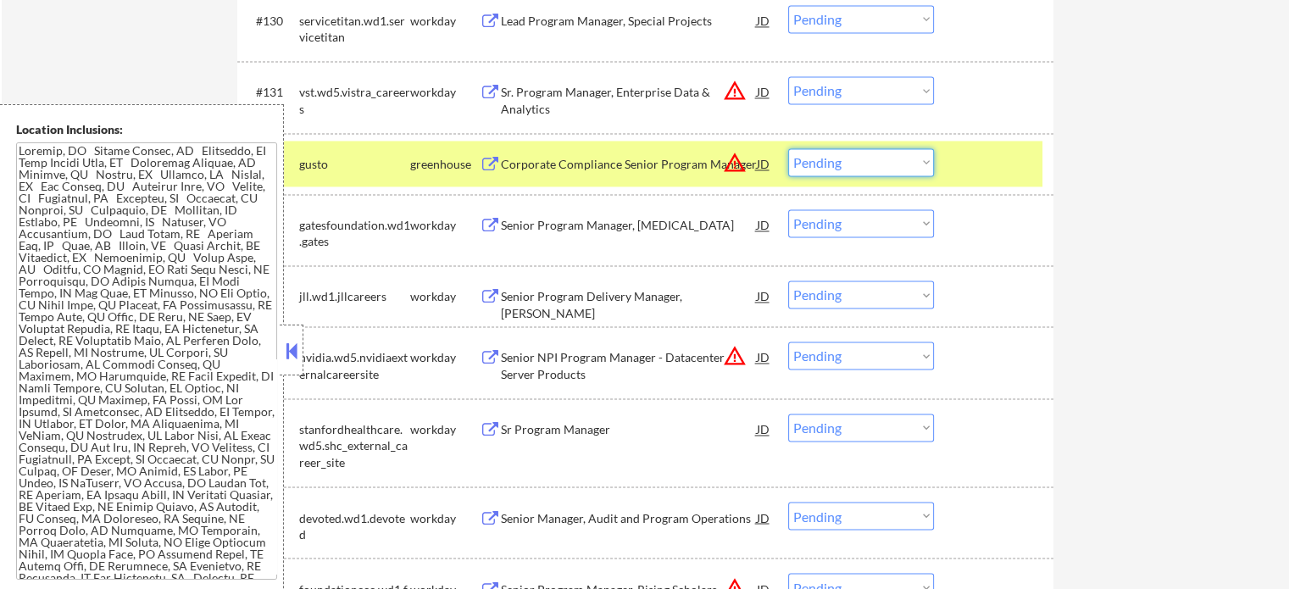
click at [854, 162] on select "Choose an option... Pending Applied Excluded (Questions) Excluded (Expired) Exc…" at bounding box center [861, 162] width 146 height 28
click at [788, 148] on select "Choose an option... Pending Applied Excluded (Questions) Excluded (Expired) Exc…" at bounding box center [861, 162] width 146 height 28
click at [959, 145] on div "#132 gusto greenhouse Corporate Compliance Senior Program Manager JD warning_am…" at bounding box center [642, 164] width 800 height 46
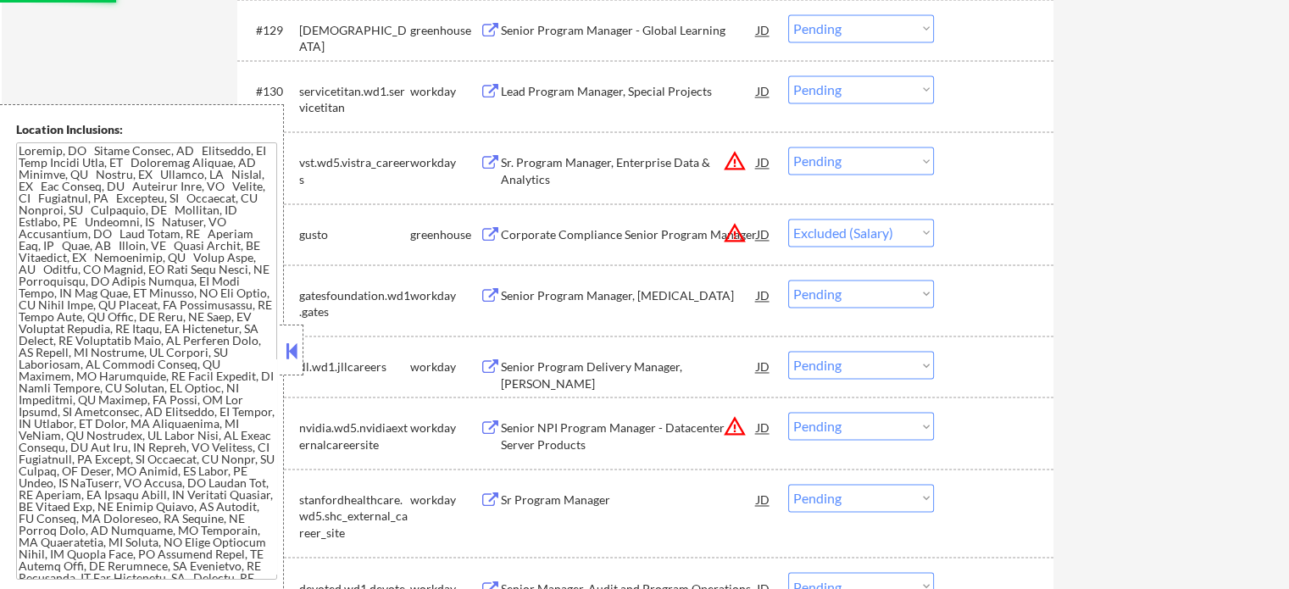
scroll to position [9022, 0]
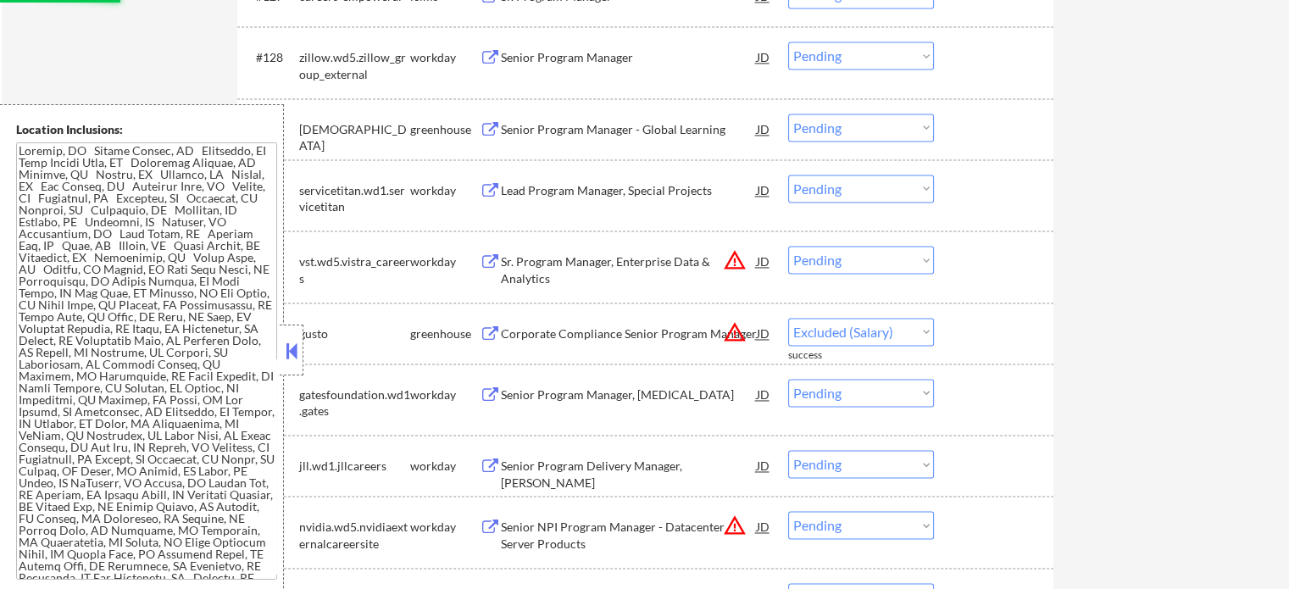
select select ""pending""
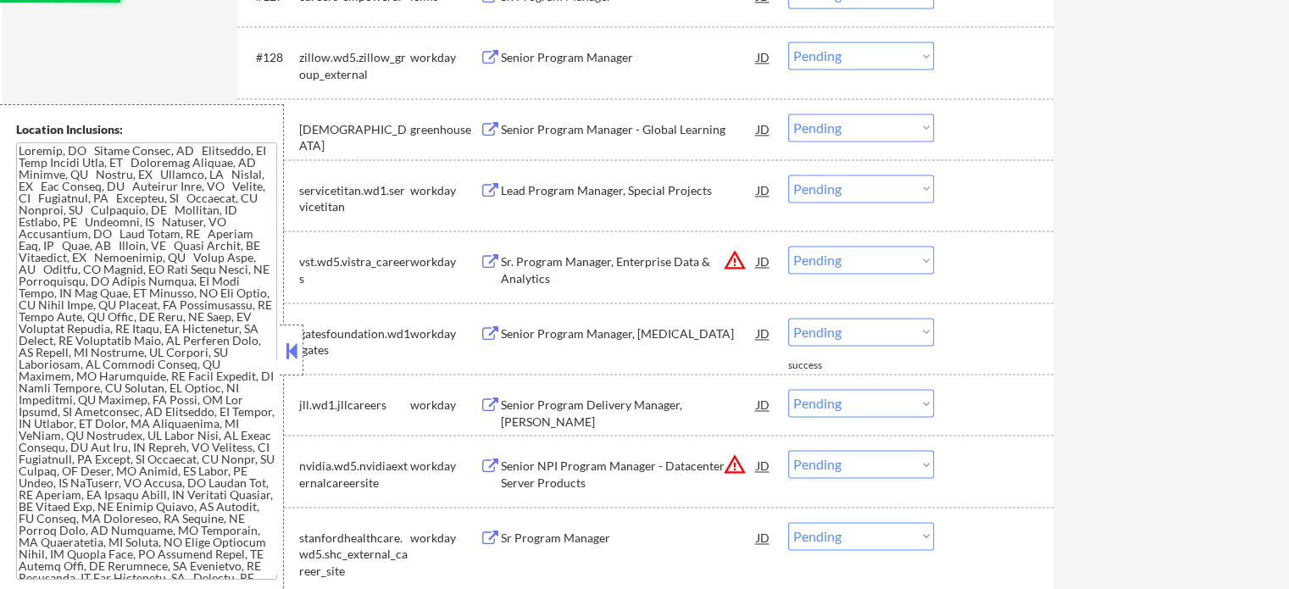
click at [508, 125] on div "Senior Program Manager - Global Learning" at bounding box center [629, 129] width 256 height 17
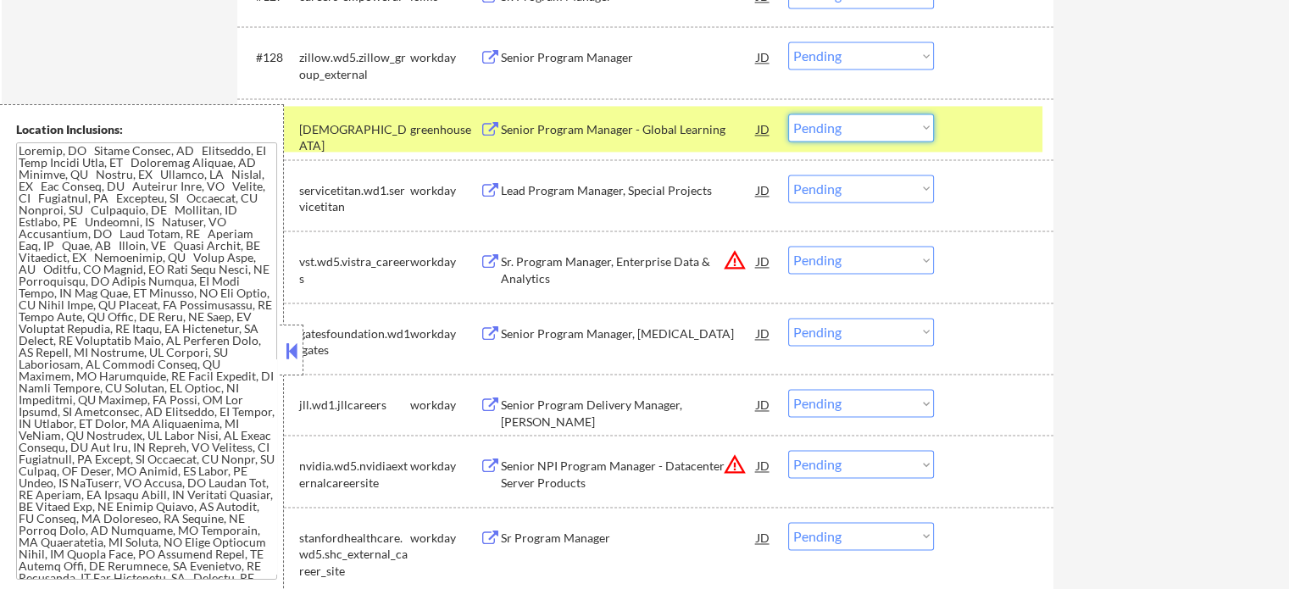
click at [828, 131] on select "Choose an option... Pending Applied Excluded (Questions) Excluded (Expired) Exc…" at bounding box center [861, 128] width 146 height 28
click at [788, 114] on select "Choose an option... Pending Applied Excluded (Questions) Excluded (Expired) Exc…" at bounding box center [861, 128] width 146 height 28
click at [1000, 126] on div at bounding box center [996, 129] width 75 height 31
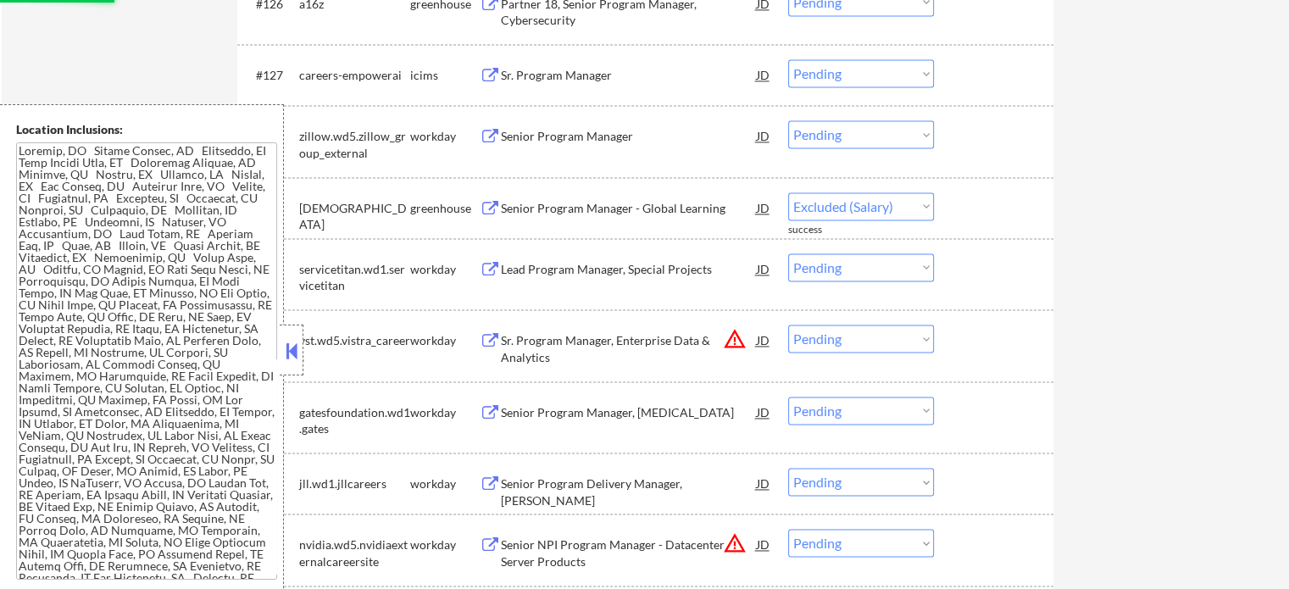
scroll to position [8853, 0]
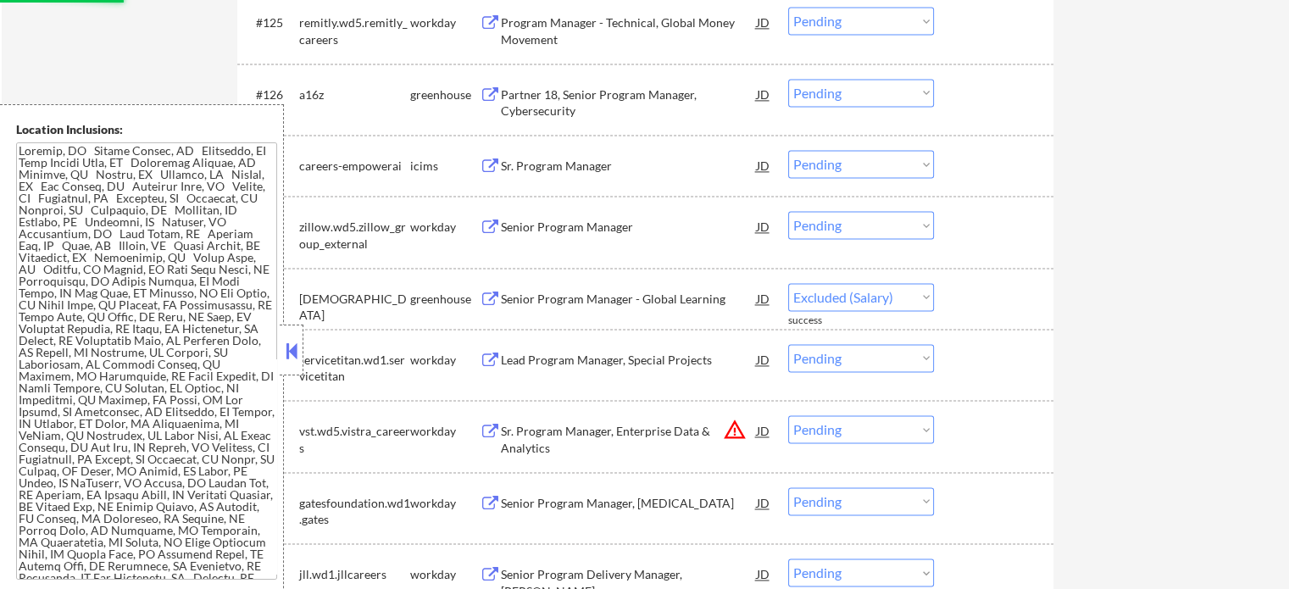
select select ""pending""
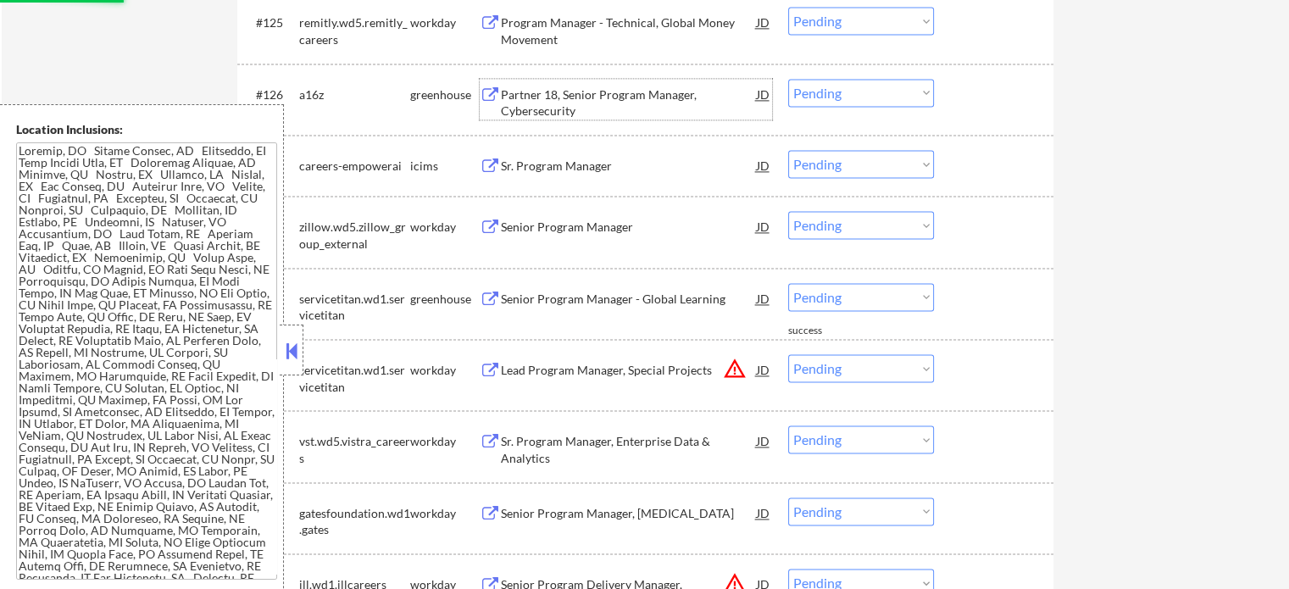
click at [531, 101] on div "Partner 18, Senior Program Manager, Cybersecurity" at bounding box center [629, 102] width 256 height 33
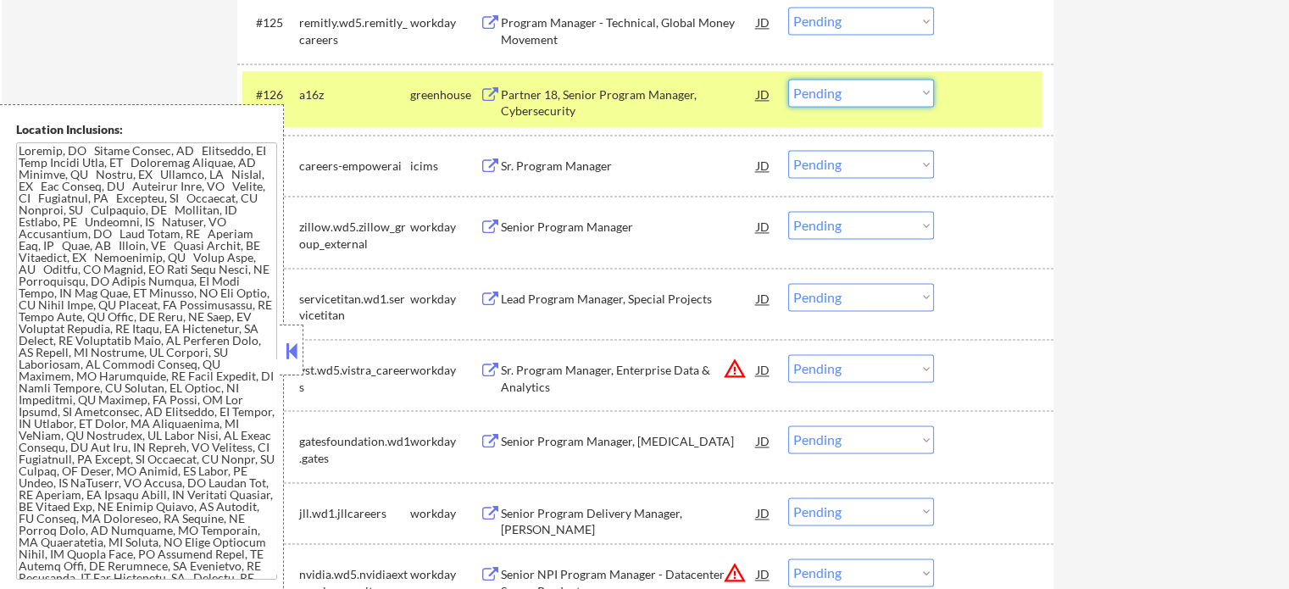
click at [854, 93] on select "Choose an option... Pending Applied Excluded (Questions) Excluded (Expired) Exc…" at bounding box center [861, 93] width 146 height 28
click at [788, 79] on select "Choose an option... Pending Applied Excluded (Questions) Excluded (Expired) Exc…" at bounding box center [861, 93] width 146 height 28
click at [981, 96] on div at bounding box center [996, 94] width 75 height 31
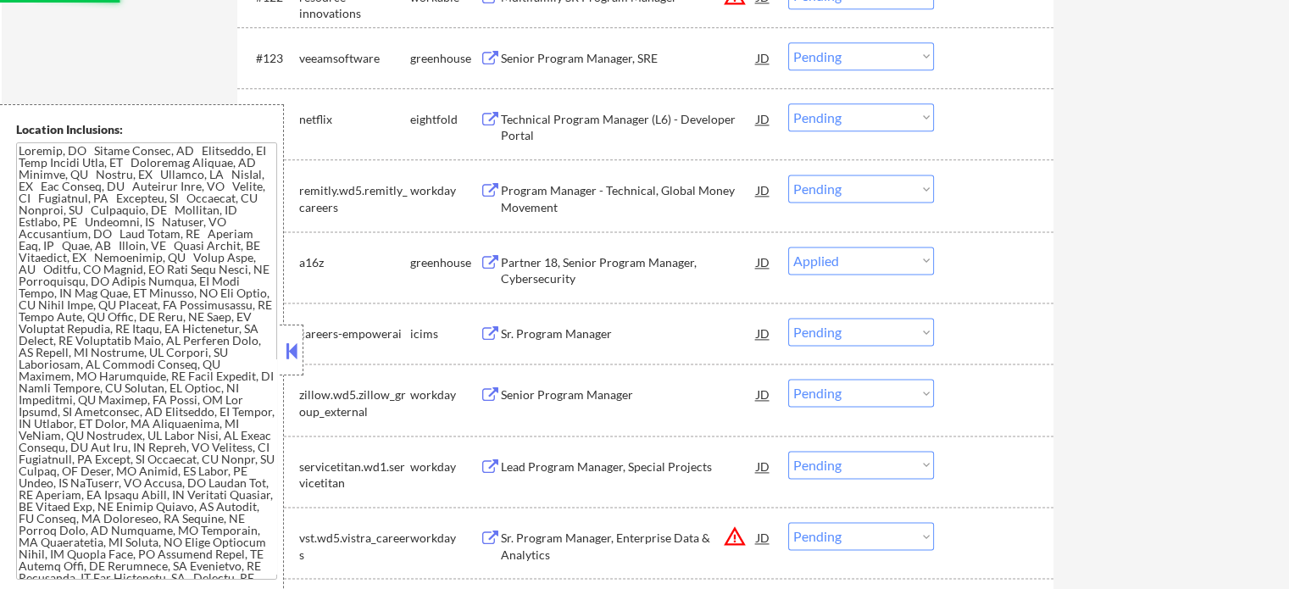
scroll to position [8683, 0]
select select ""pending""
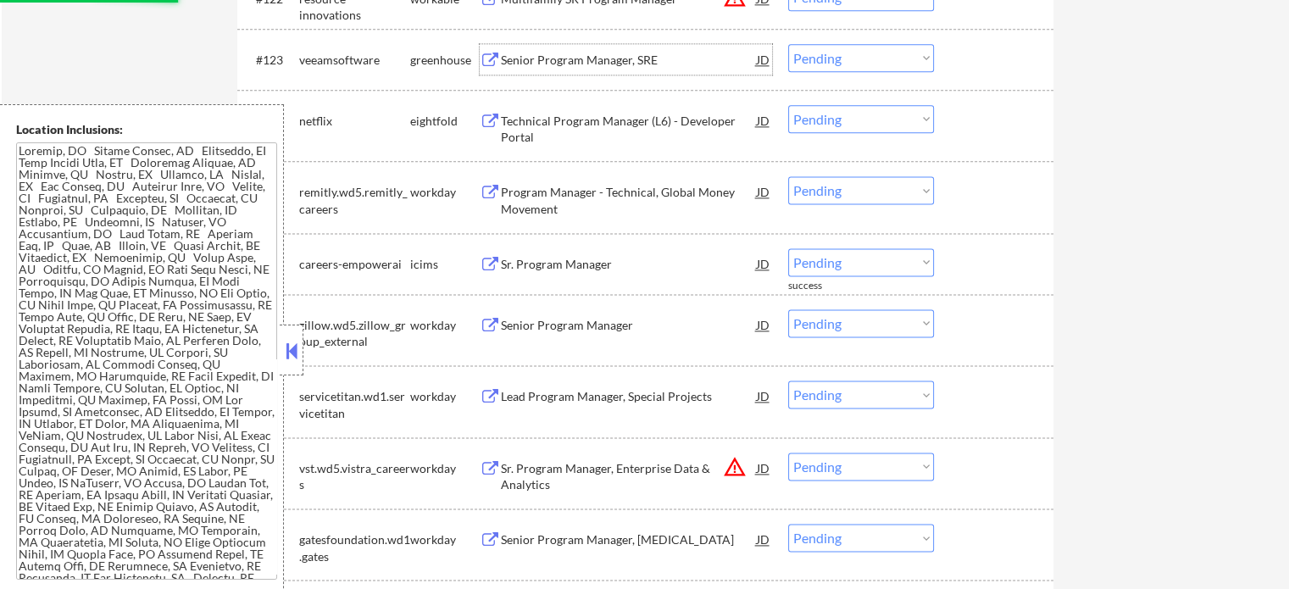
click at [569, 57] on div "Senior Program Manager, SRE" at bounding box center [629, 60] width 256 height 17
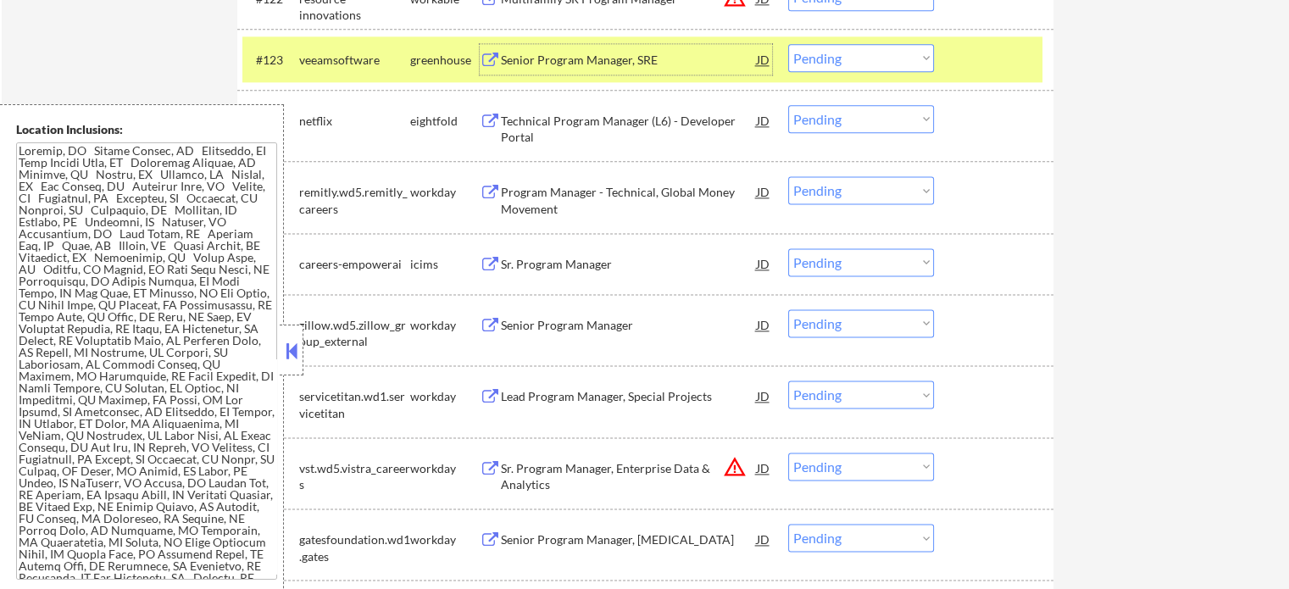
click at [878, 60] on select "Choose an option... Pending Applied Excluded (Questions) Excluded (Expired) Exc…" at bounding box center [861, 58] width 146 height 28
click at [788, 44] on select "Choose an option... Pending Applied Excluded (Questions) Excluded (Expired) Exc…" at bounding box center [861, 58] width 146 height 28
drag, startPoint x: 980, startPoint y: 58, endPoint x: 970, endPoint y: 69, distance: 14.4
click at [977, 63] on div at bounding box center [996, 59] width 75 height 31
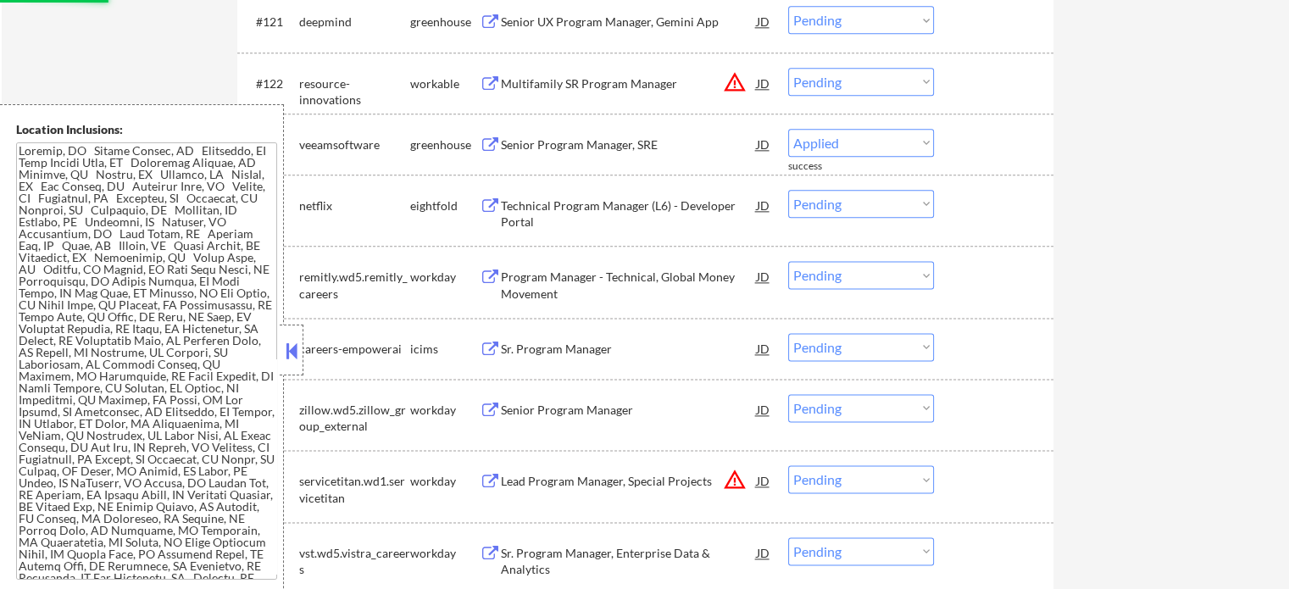
scroll to position [8514, 0]
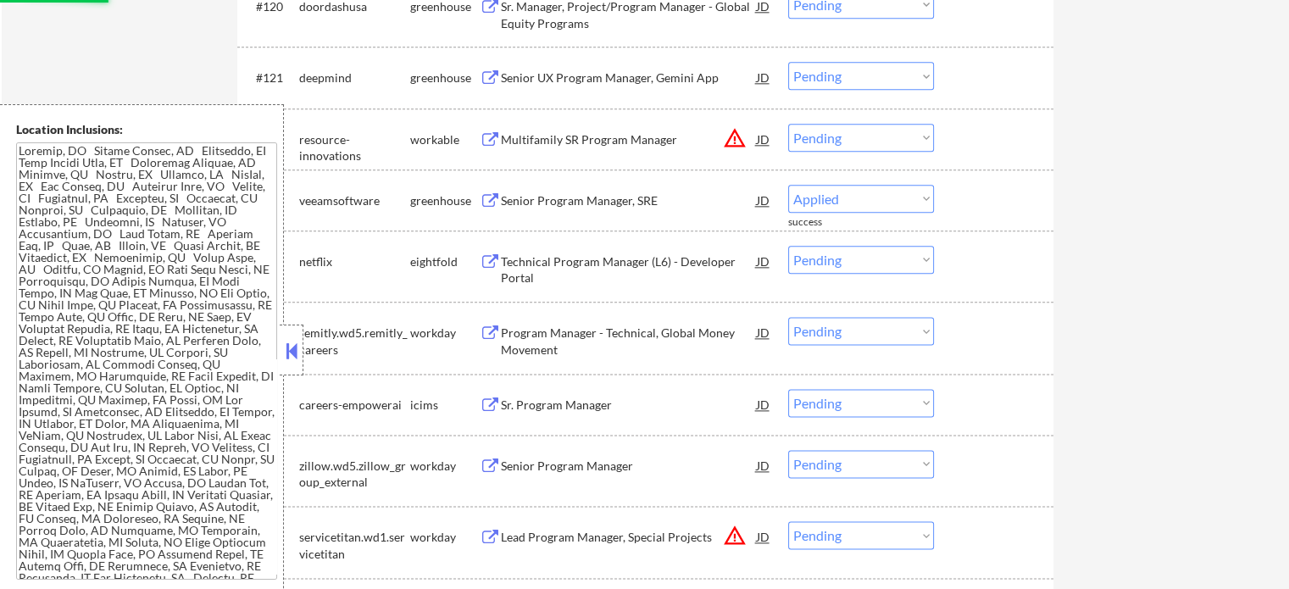
select select ""pending""
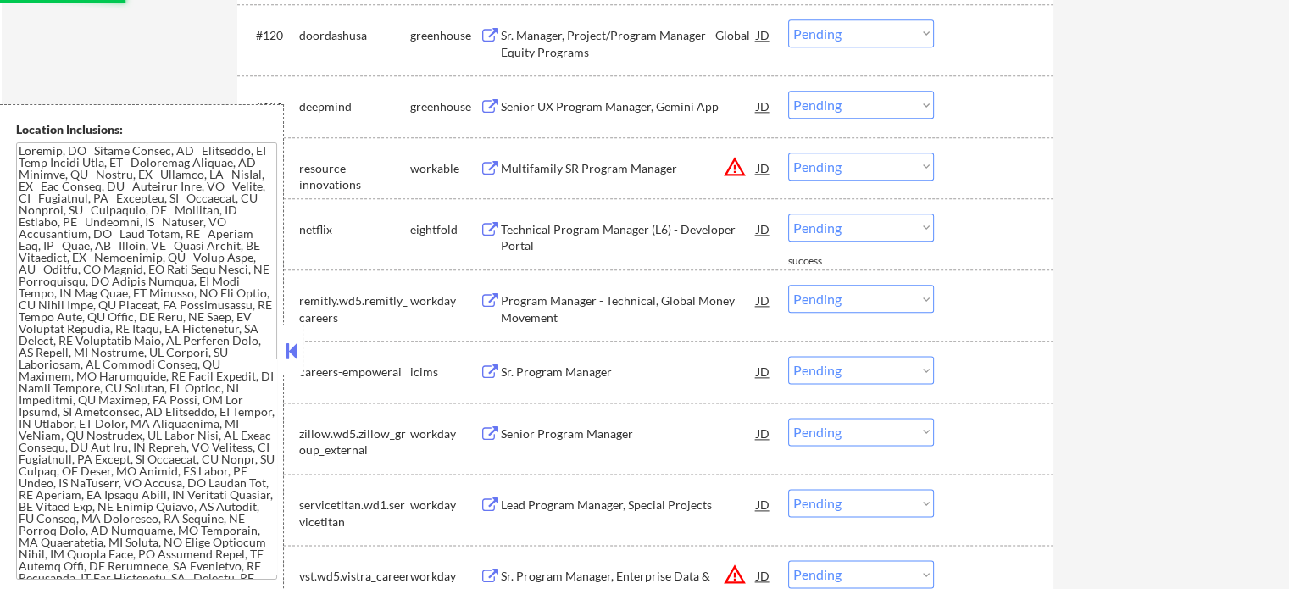
click at [559, 110] on div "Senior UX Program Manager, Gemini App" at bounding box center [629, 106] width 256 height 17
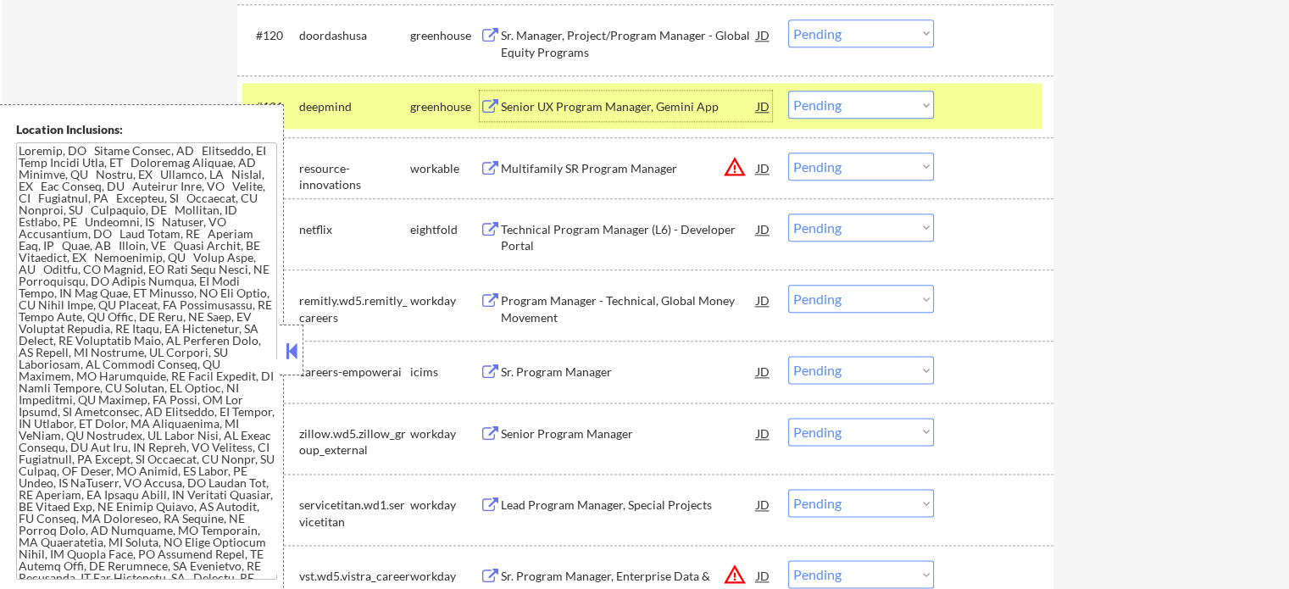
click at [859, 108] on select "Choose an option... Pending Applied Excluded (Questions) Excluded (Expired) Exc…" at bounding box center [861, 105] width 146 height 28
click at [788, 92] on select "Choose an option... Pending Applied Excluded (Questions) Excluded (Expired) Exc…" at bounding box center [861, 105] width 146 height 28
click at [998, 114] on div at bounding box center [996, 106] width 75 height 31
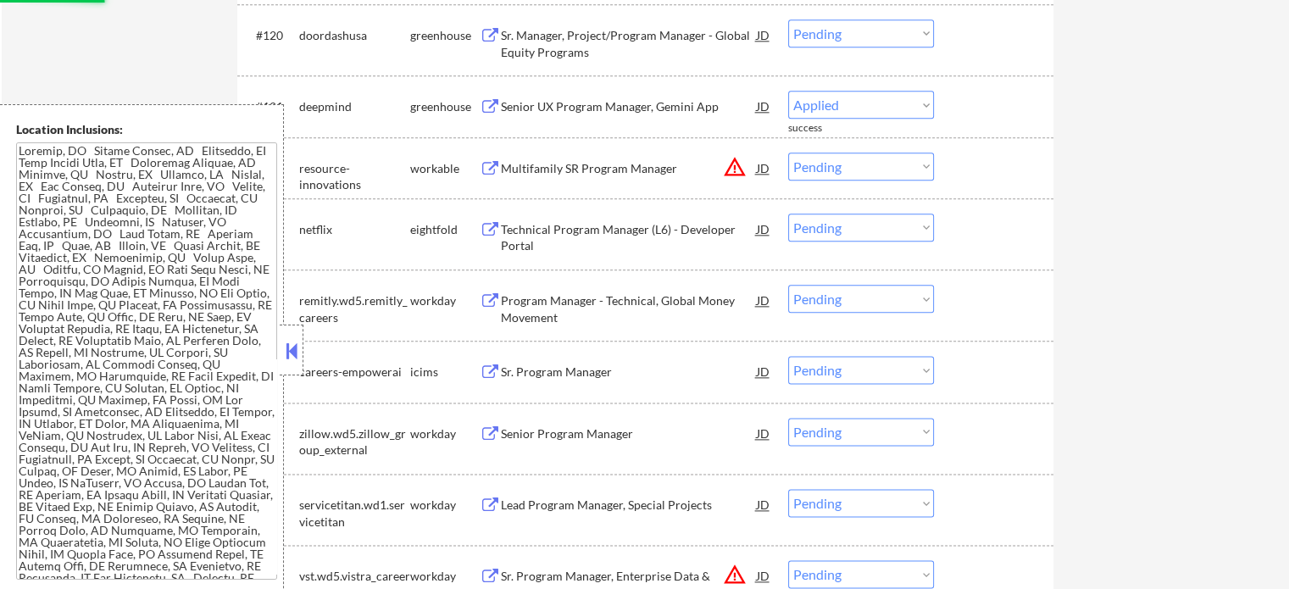
click at [505, 43] on div "Sr. Manager, Project/Program Manager - Global Equity Programs" at bounding box center [629, 43] width 256 height 33
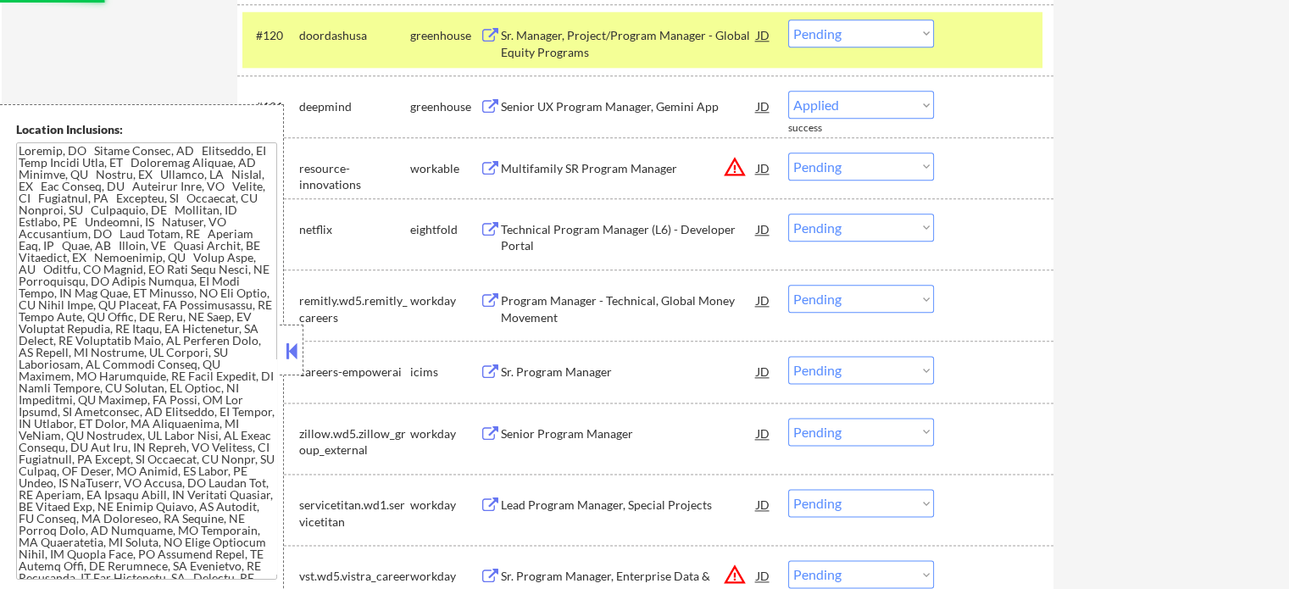
select select ""pending""
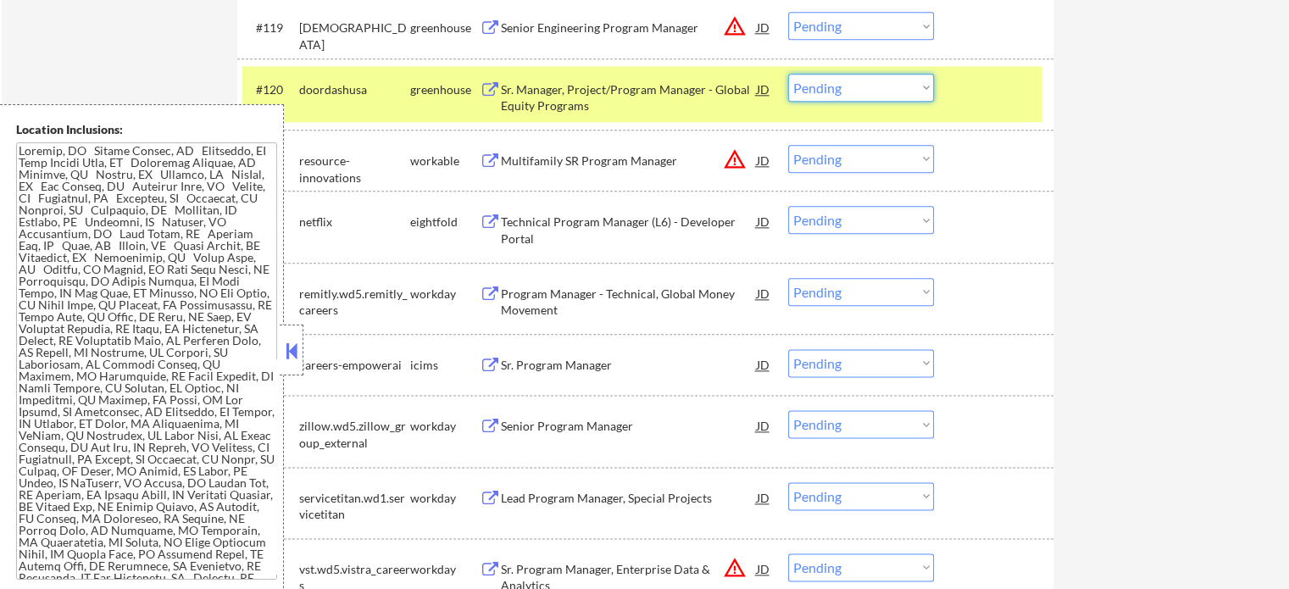
click at [820, 94] on select "Choose an option... Pending Applied Excluded (Questions) Excluded (Expired) Exc…" at bounding box center [861, 88] width 146 height 28
click at [788, 74] on select "Choose an option... Pending Applied Excluded (Questions) Excluded (Expired) Exc…" at bounding box center [861, 88] width 146 height 28
click at [959, 99] on div at bounding box center [996, 89] width 75 height 31
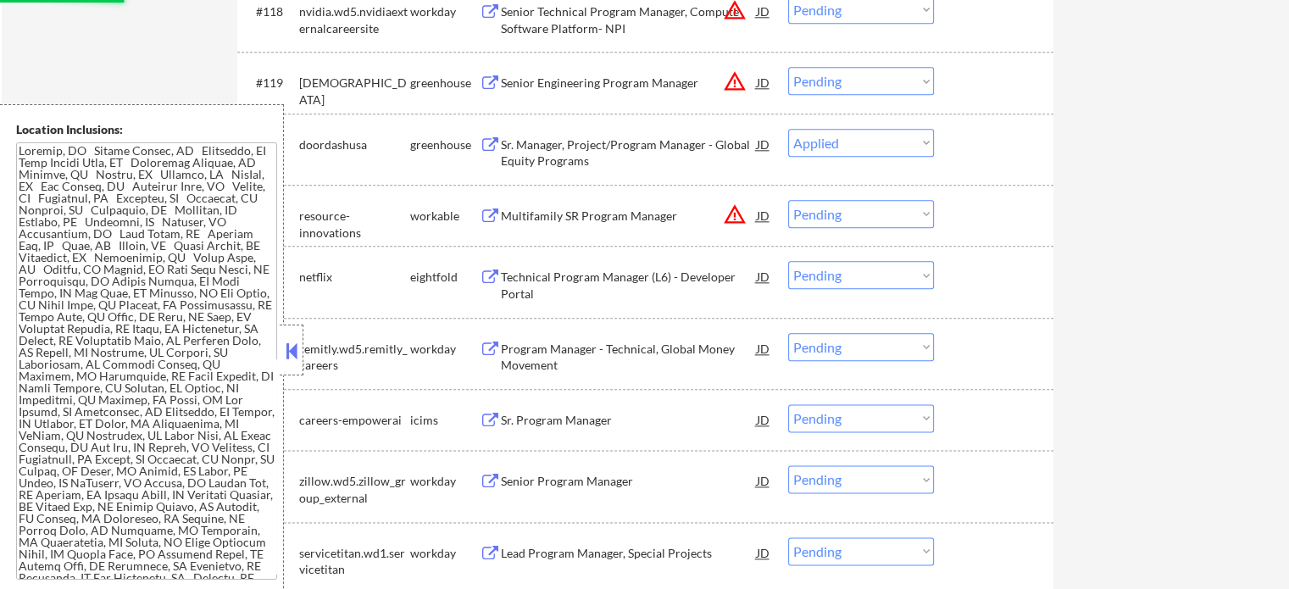
scroll to position [8429, 0]
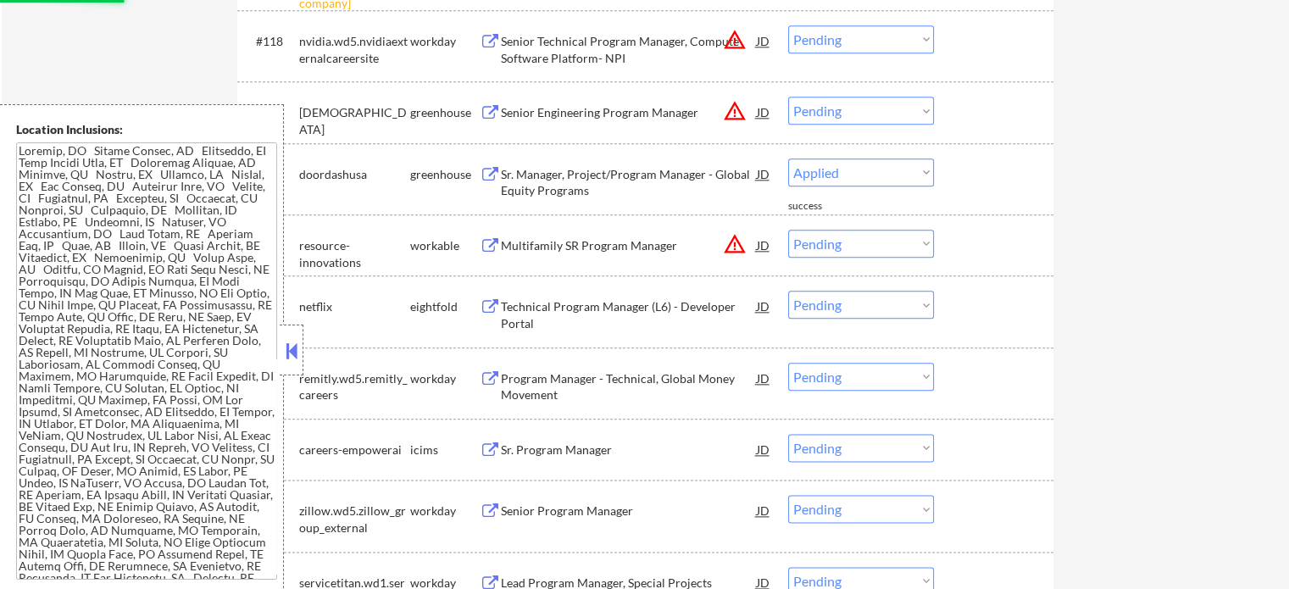
select select ""pending""
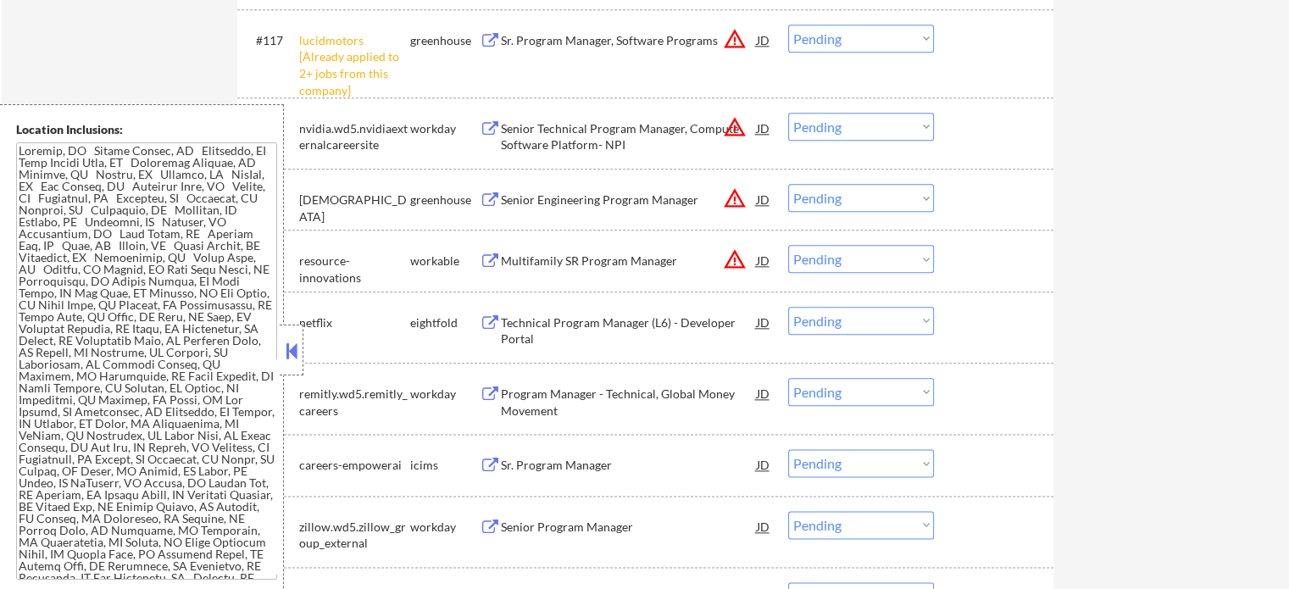
click at [820, 40] on select "Choose an option... Pending Applied Excluded (Questions) Excluded (Expired) Exc…" at bounding box center [861, 39] width 146 height 28
click at [788, 25] on select "Choose an option... Pending Applied Excluded (Questions) Excluded (Expired) Exc…" at bounding box center [861, 39] width 146 height 28
click at [981, 52] on div at bounding box center [996, 40] width 75 height 31
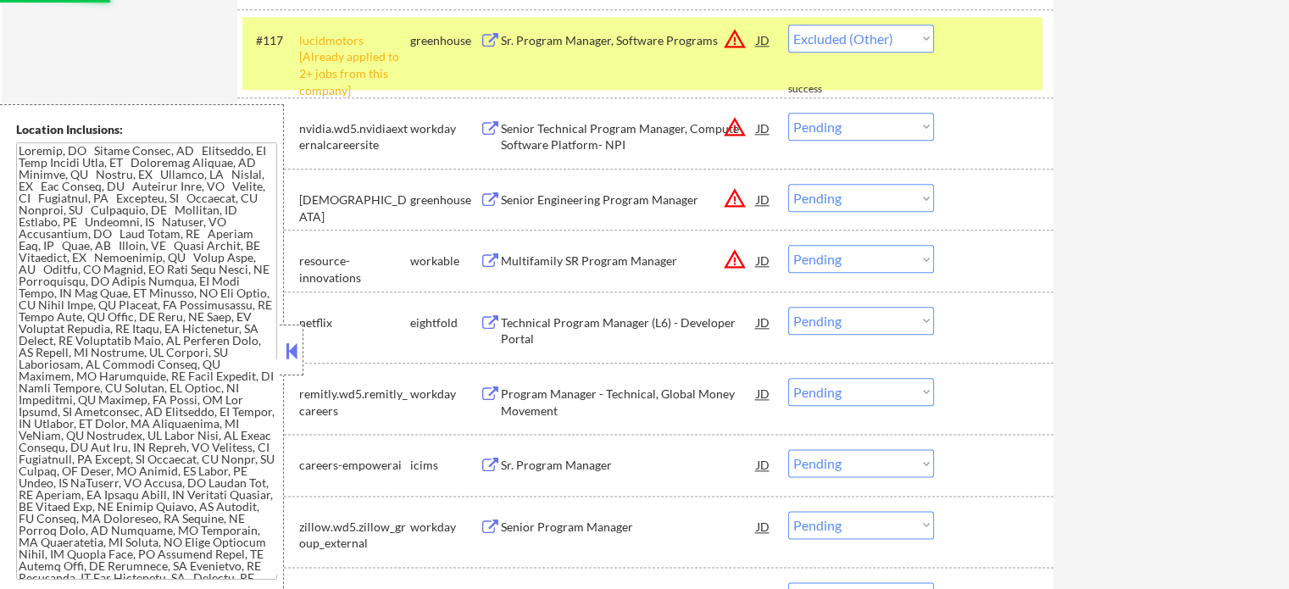
click at [1001, 57] on div "#117 lucidmotors [Already applied to 2+ jobs from this company] greenhouse Sr. …" at bounding box center [642, 53] width 800 height 73
select select ""pending""
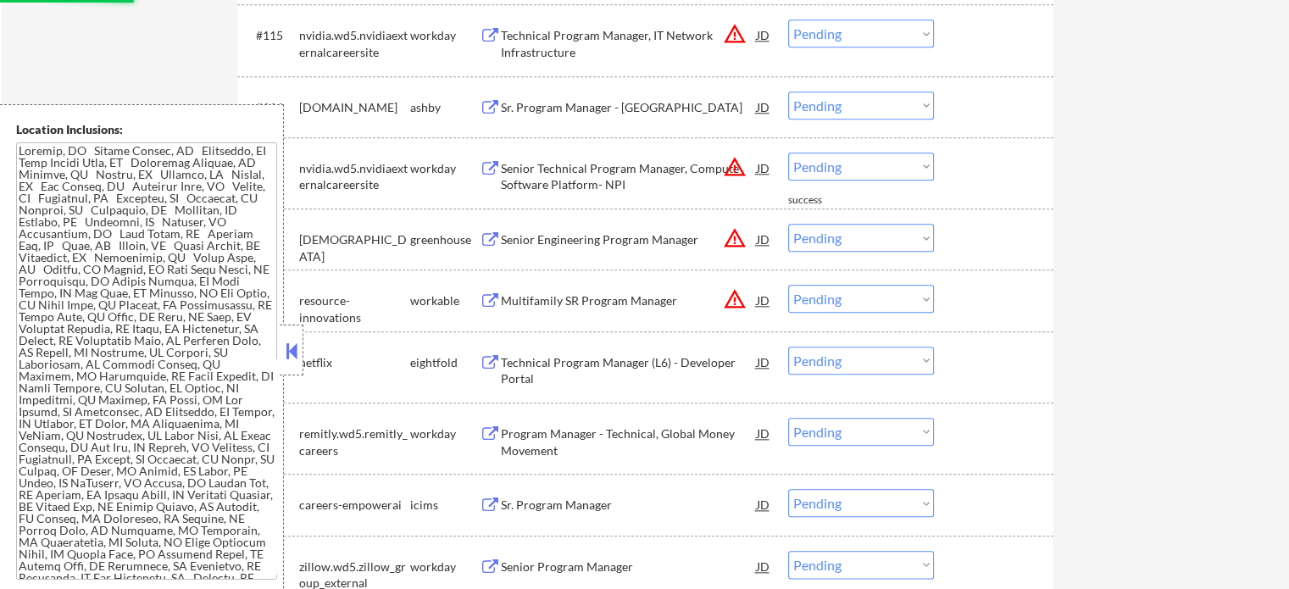
scroll to position [8260, 0]
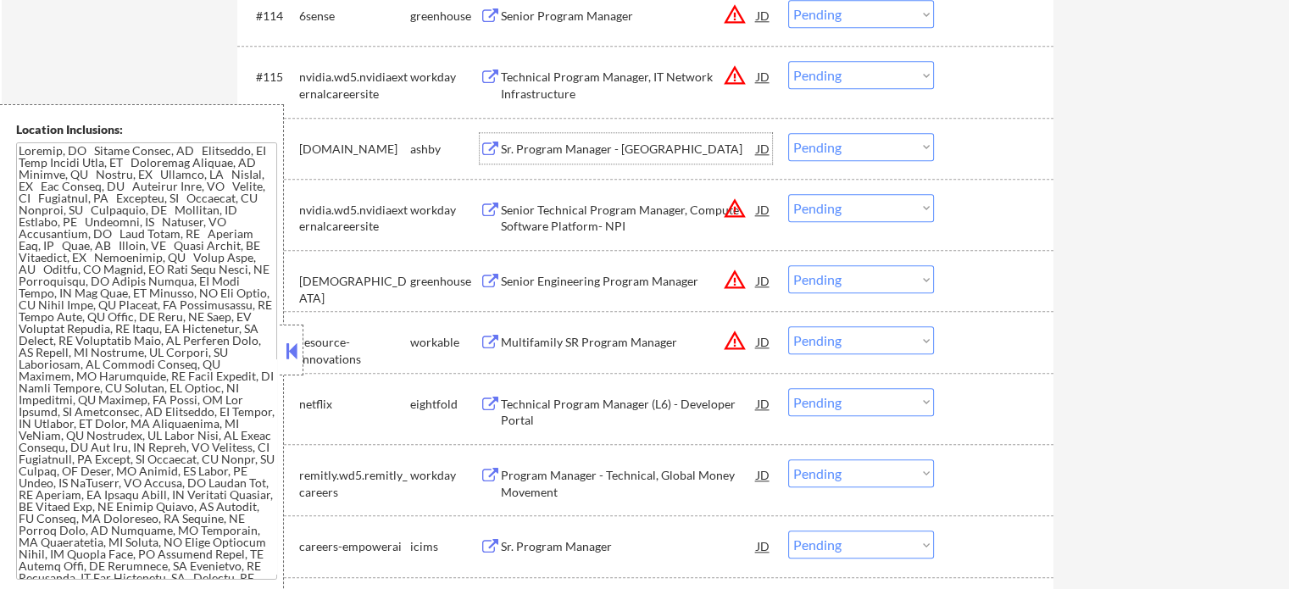
click at [571, 146] on div "Sr. Program Manager - Kyriba" at bounding box center [629, 149] width 256 height 17
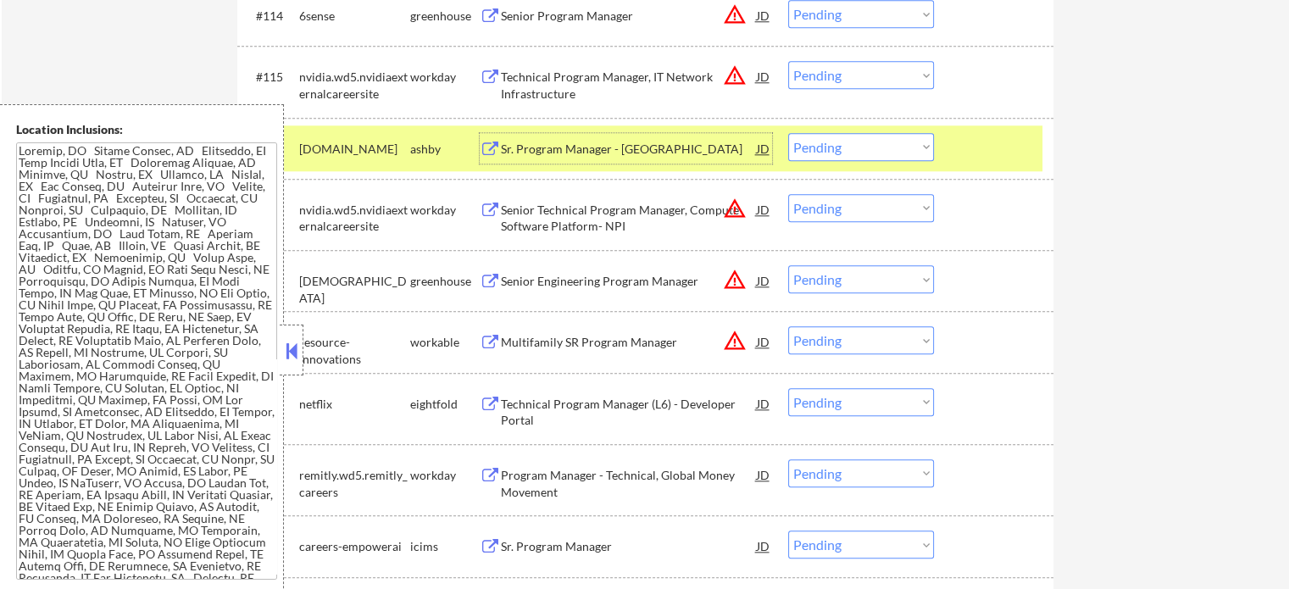
click at [883, 148] on select "Choose an option... Pending Applied Excluded (Questions) Excluded (Expired) Exc…" at bounding box center [861, 147] width 146 height 28
click at [788, 133] on select "Choose an option... Pending Applied Excluded (Questions) Excluded (Expired) Exc…" at bounding box center [861, 147] width 146 height 28
click at [993, 153] on div at bounding box center [996, 148] width 75 height 31
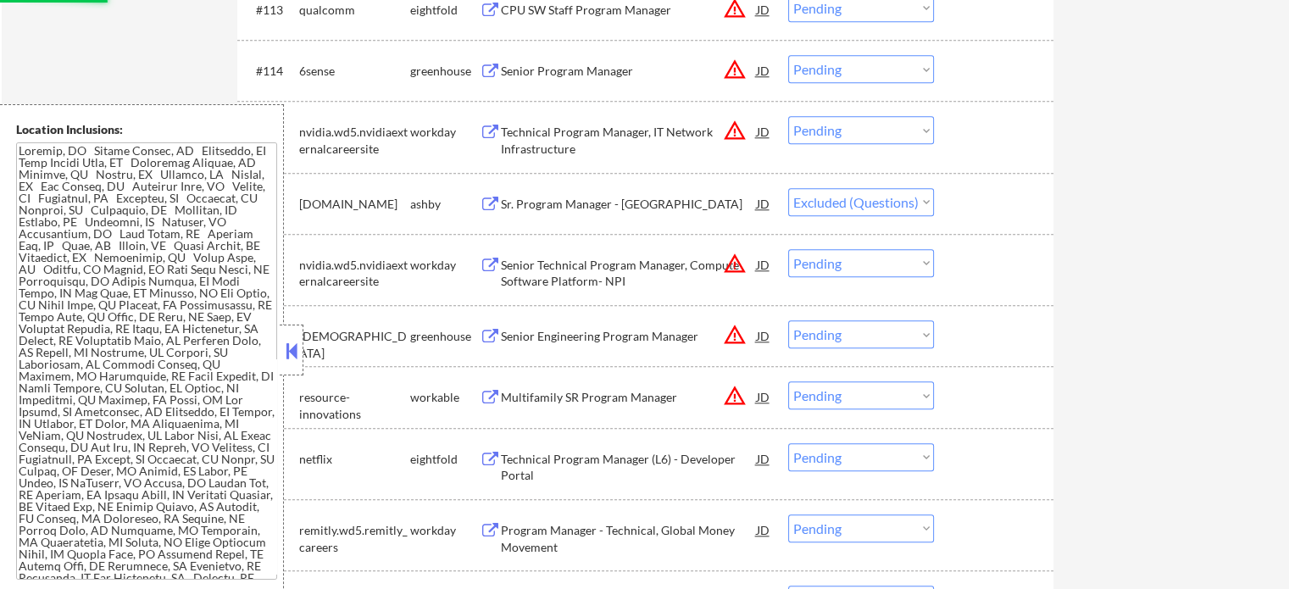
scroll to position [8175, 0]
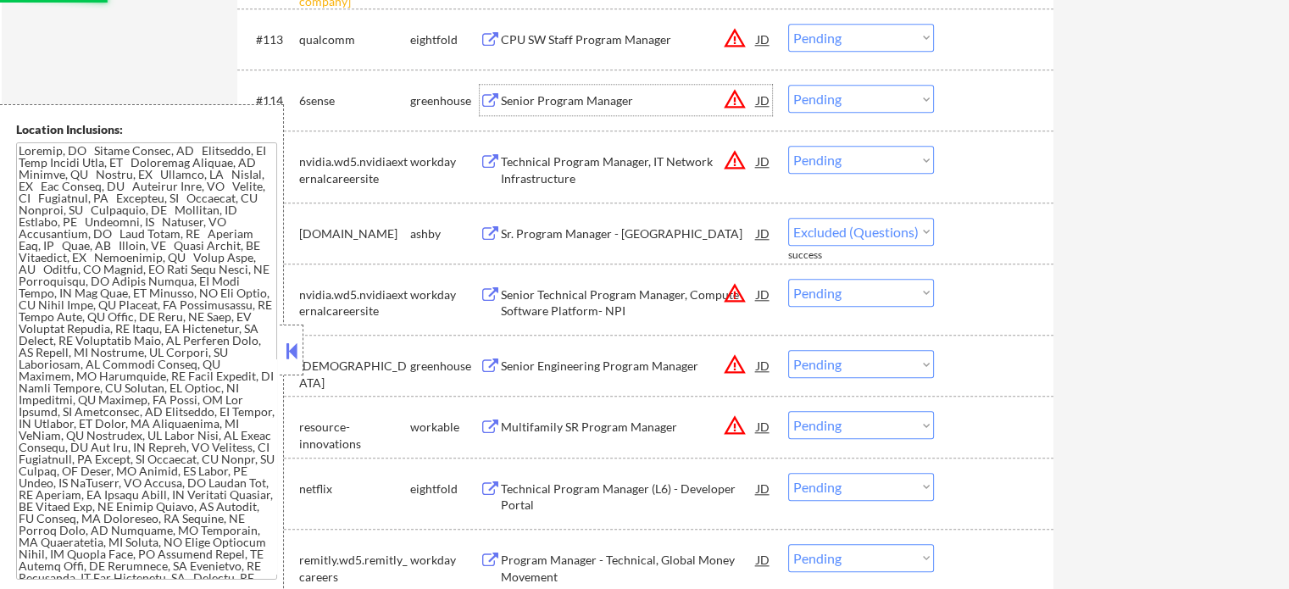
click at [597, 101] on div "Senior Program Manager" at bounding box center [629, 100] width 256 height 17
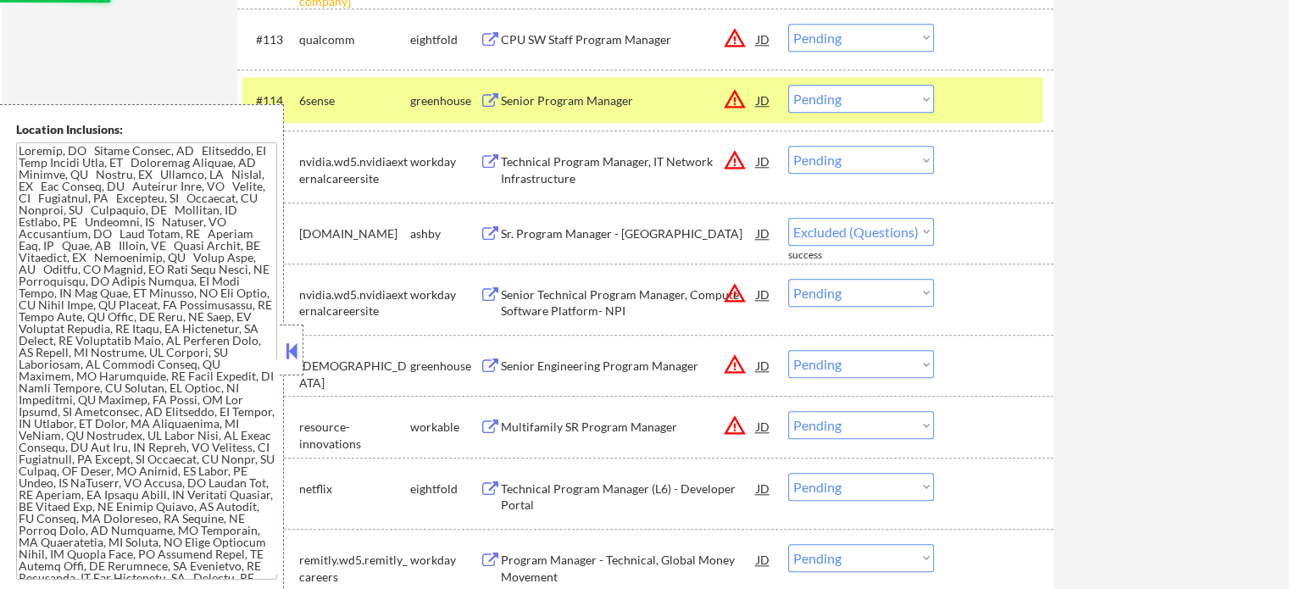
select select ""pending""
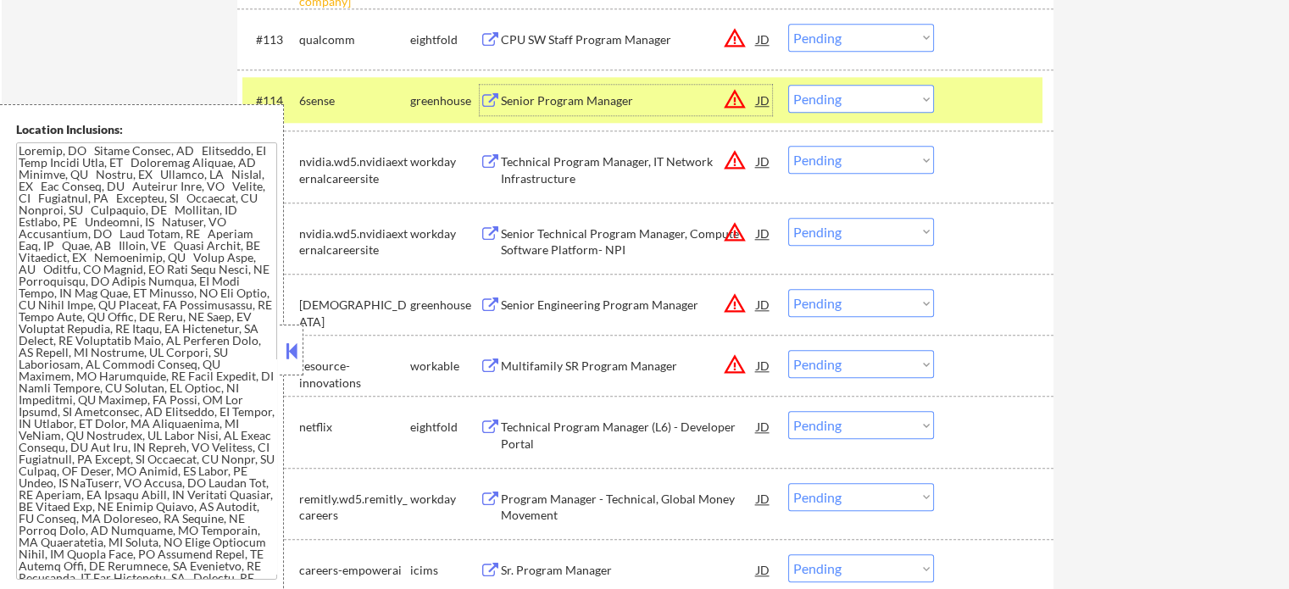
click at [871, 109] on select "Choose an option... Pending Applied Excluded (Questions) Excluded (Expired) Exc…" at bounding box center [861, 99] width 146 height 28
click at [788, 85] on select "Choose an option... Pending Applied Excluded (Questions) Excluded (Expired) Exc…" at bounding box center [861, 99] width 146 height 28
click at [965, 108] on div at bounding box center [996, 100] width 75 height 31
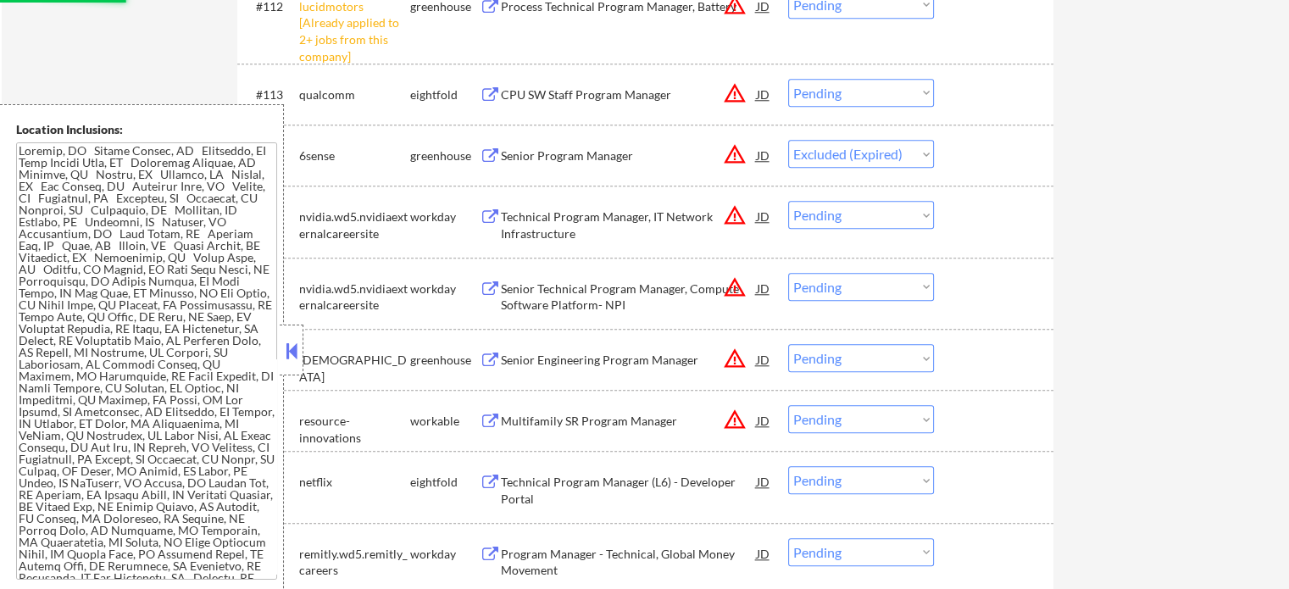
scroll to position [8090, 0]
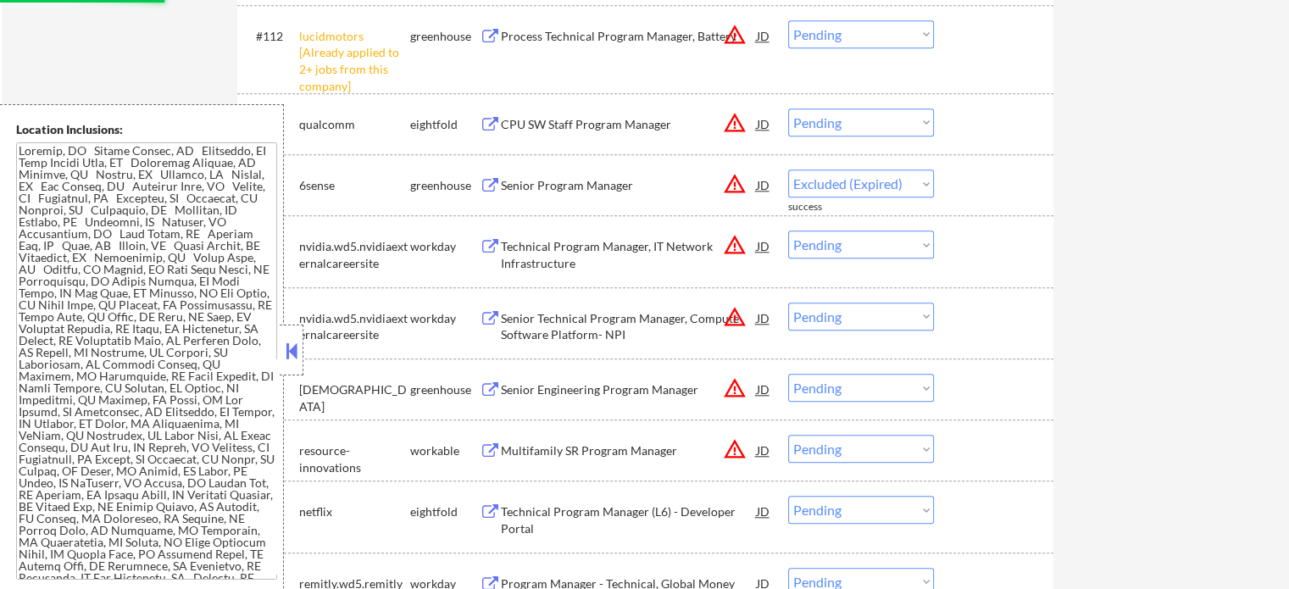
select select ""pending""
click at [834, 38] on select "Choose an option... Pending Applied Excluded (Questions) Excluded (Expired) Exc…" at bounding box center [861, 34] width 146 height 28
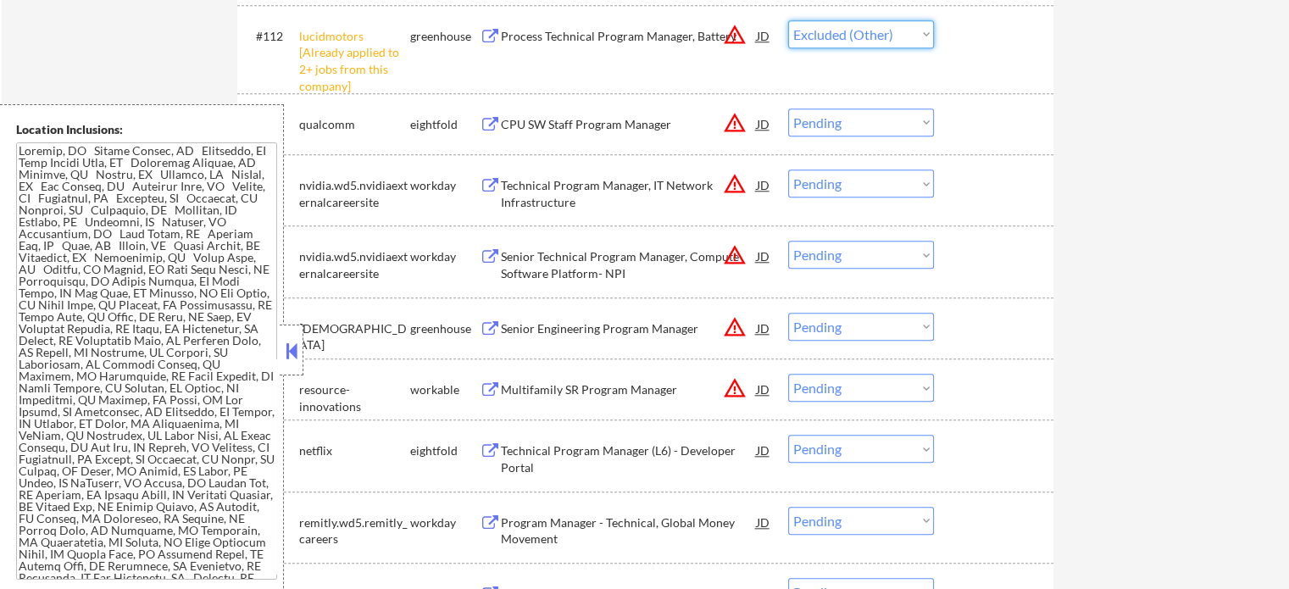
click at [788, 20] on select "Choose an option... Pending Applied Excluded (Questions) Excluded (Expired) Exc…" at bounding box center [861, 34] width 146 height 28
select select ""pending""
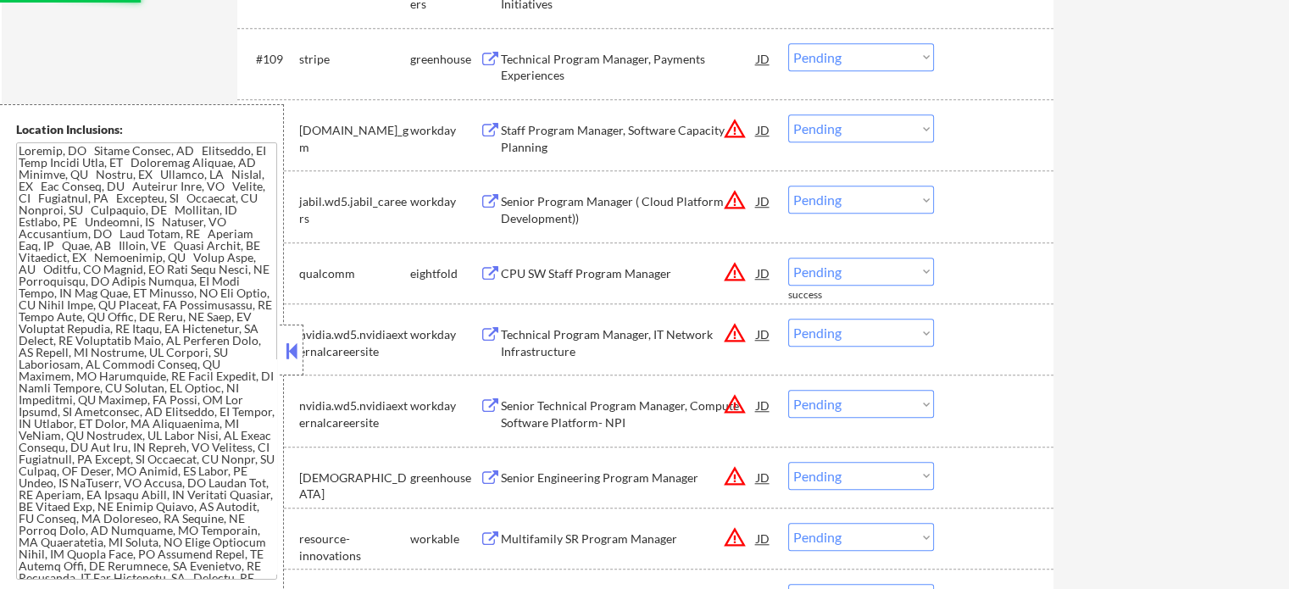
scroll to position [7836, 0]
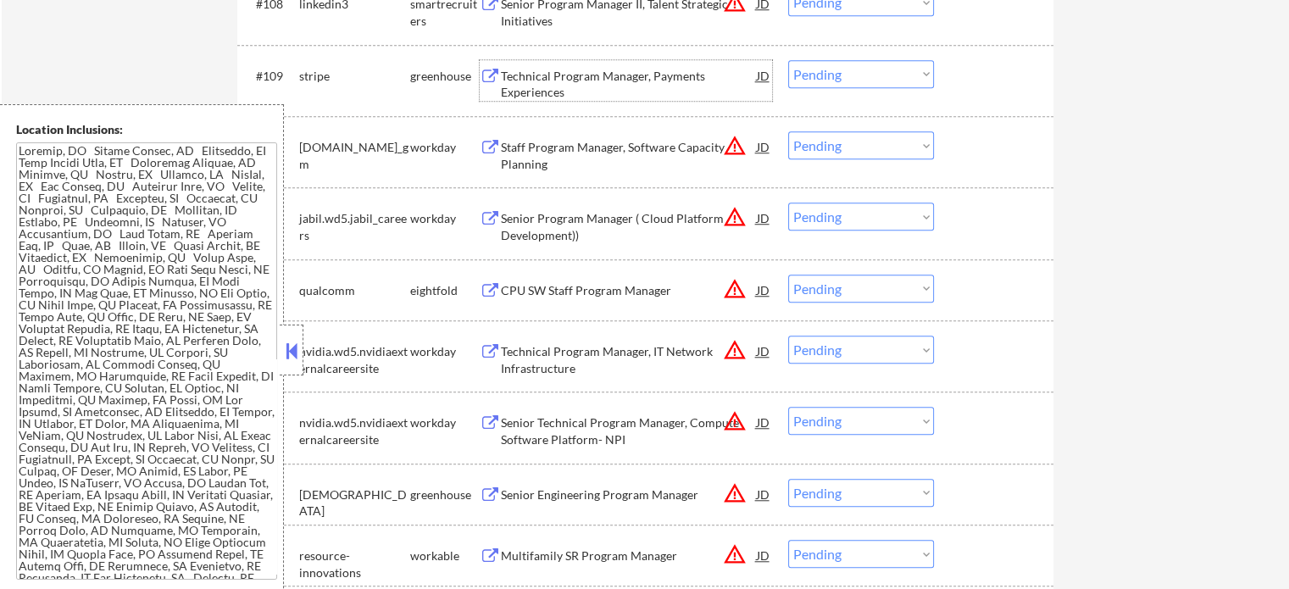
click at [567, 95] on div "Technical Program Manager, Payments Experiences" at bounding box center [629, 84] width 256 height 33
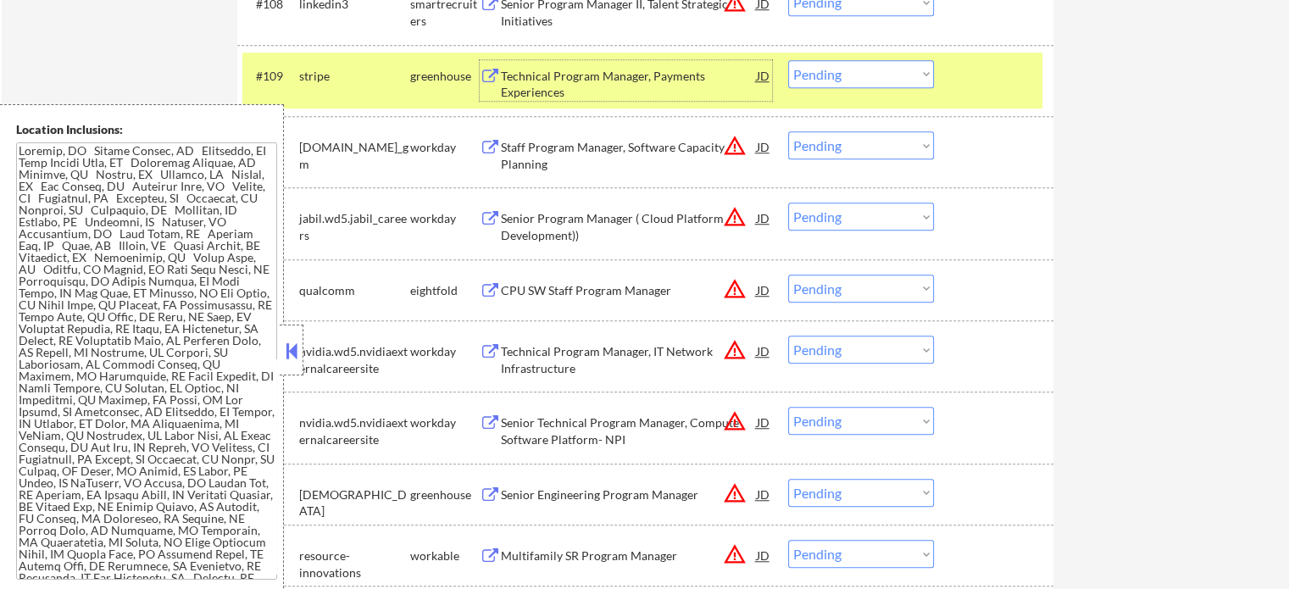
click at [981, 69] on div at bounding box center [996, 75] width 75 height 31
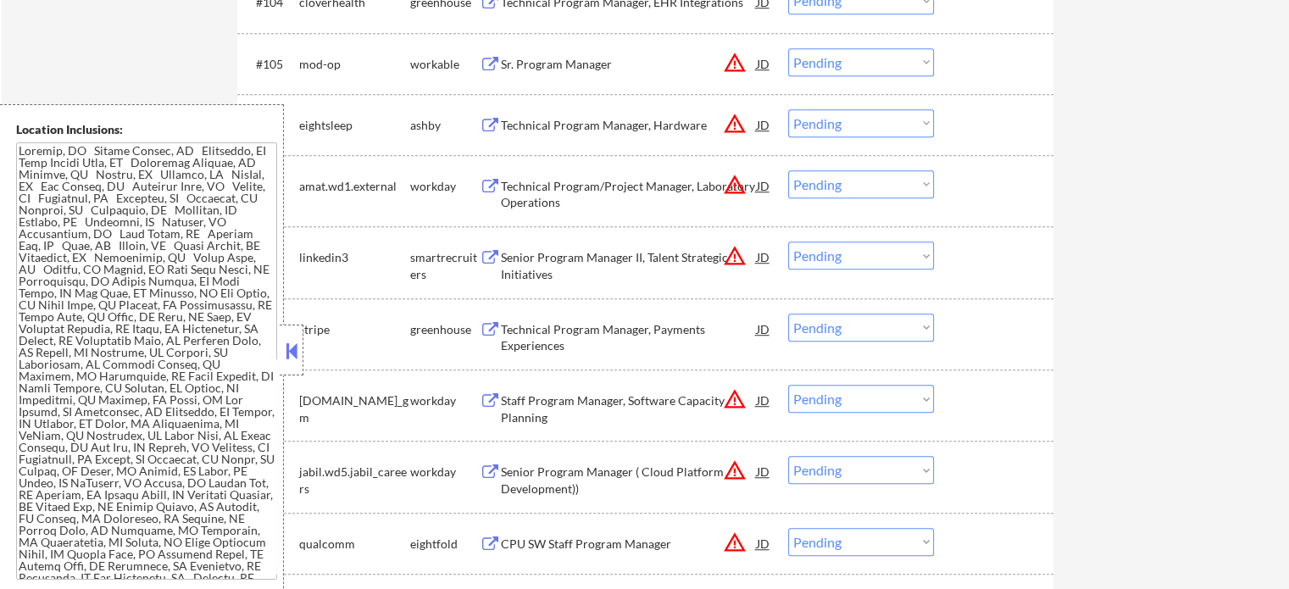
scroll to position [7582, 0]
click at [596, 124] on div "Technical Program Manager, Hardware" at bounding box center [629, 126] width 256 height 17
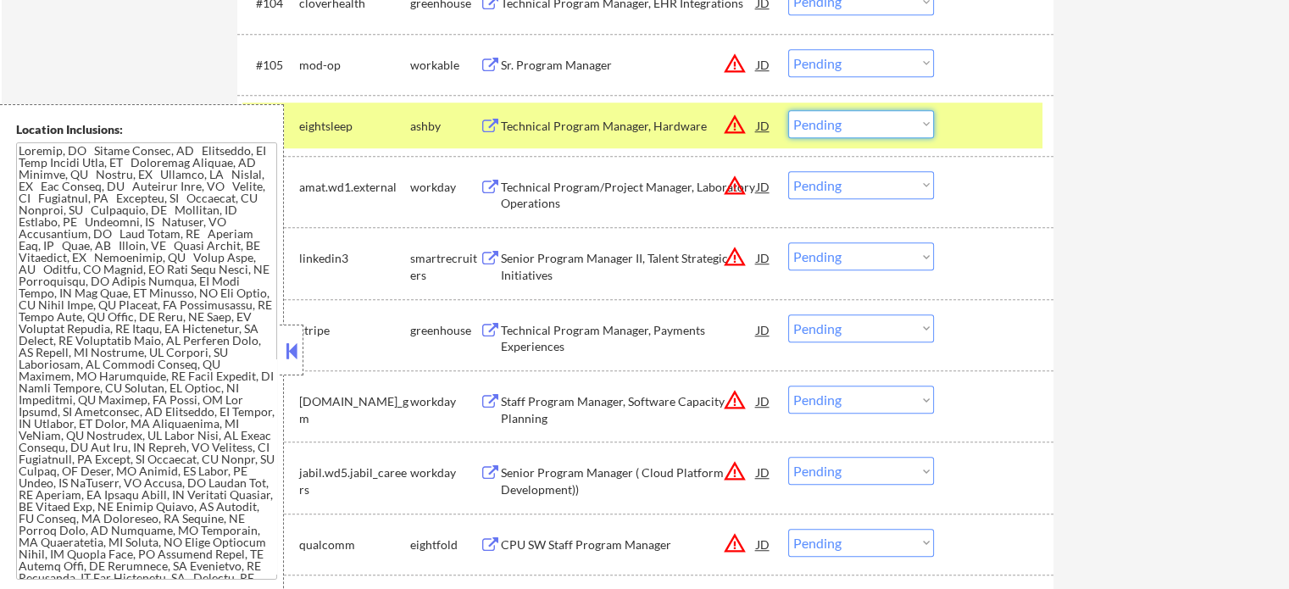
click at [853, 127] on select "Choose an option... Pending Applied Excluded (Questions) Excluded (Expired) Exc…" at bounding box center [861, 124] width 146 height 28
click at [788, 110] on select "Choose an option... Pending Applied Excluded (Questions) Excluded (Expired) Exc…" at bounding box center [861, 124] width 146 height 28
drag, startPoint x: 963, startPoint y: 110, endPoint x: 949, endPoint y: 108, distance: 13.7
click at [964, 110] on div at bounding box center [996, 125] width 75 height 31
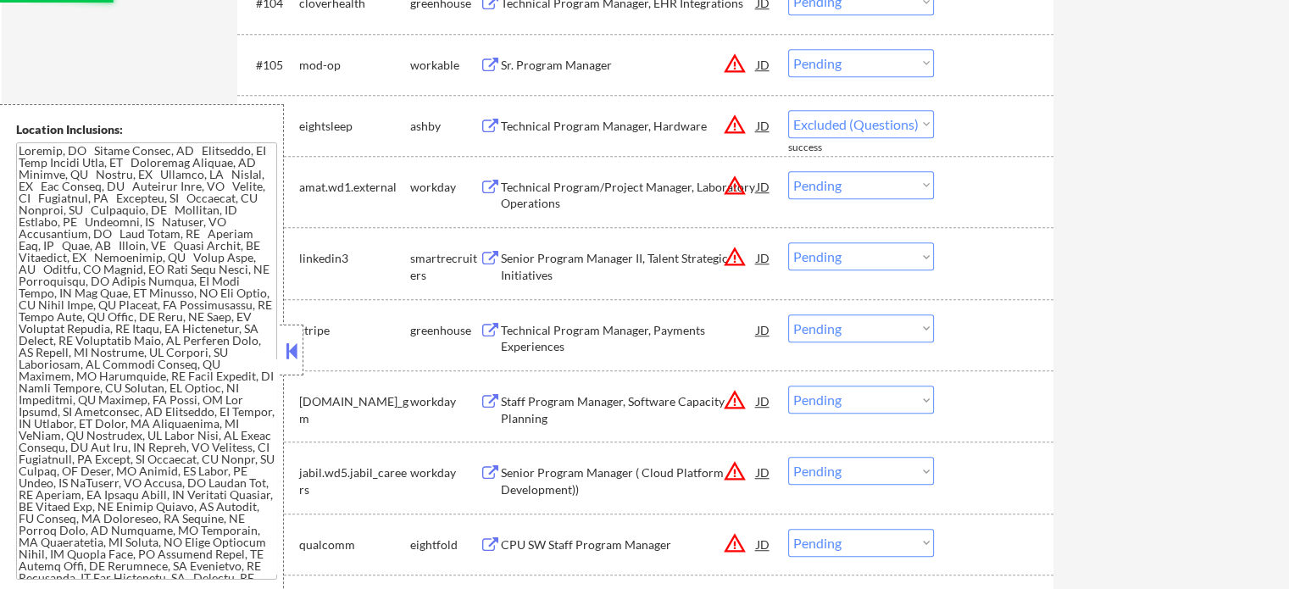
click at [581, 64] on div "Sr. Program Manager" at bounding box center [629, 65] width 256 height 17
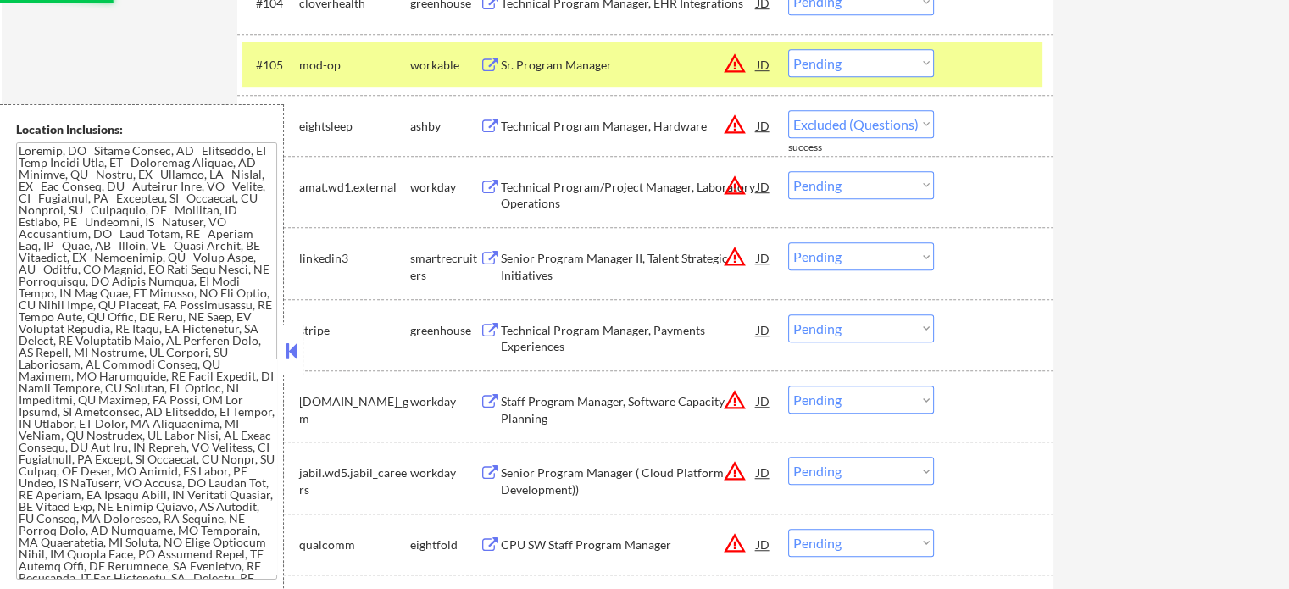
select select ""pending""
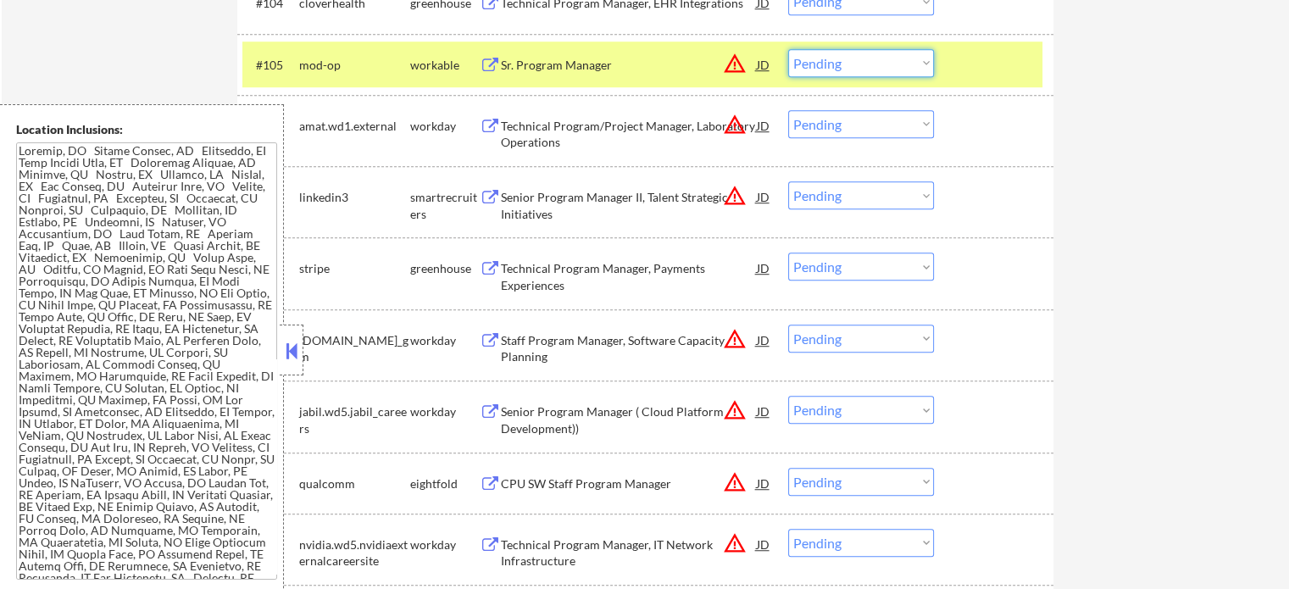
click at [851, 60] on select "Choose an option... Pending Applied Excluded (Questions) Excluded (Expired) Exc…" at bounding box center [861, 63] width 146 height 28
click at [788, 49] on select "Choose an option... Pending Applied Excluded (Questions) Excluded (Expired) Exc…" at bounding box center [861, 63] width 146 height 28
click at [1005, 60] on div at bounding box center [996, 64] width 75 height 31
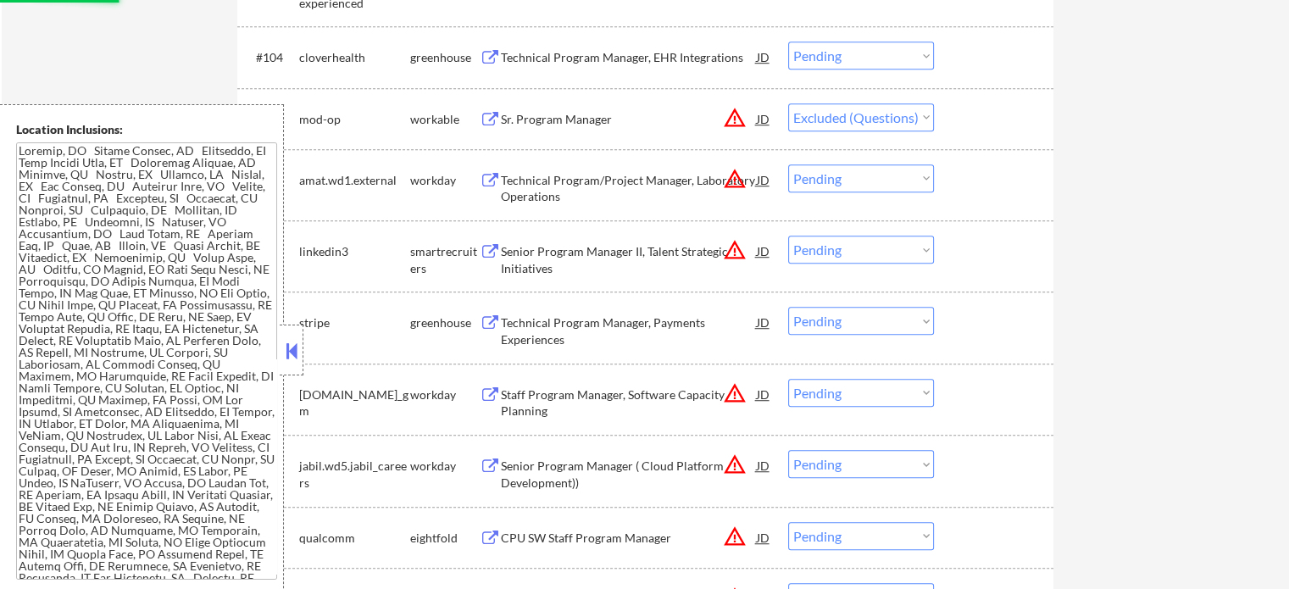
scroll to position [7412, 0]
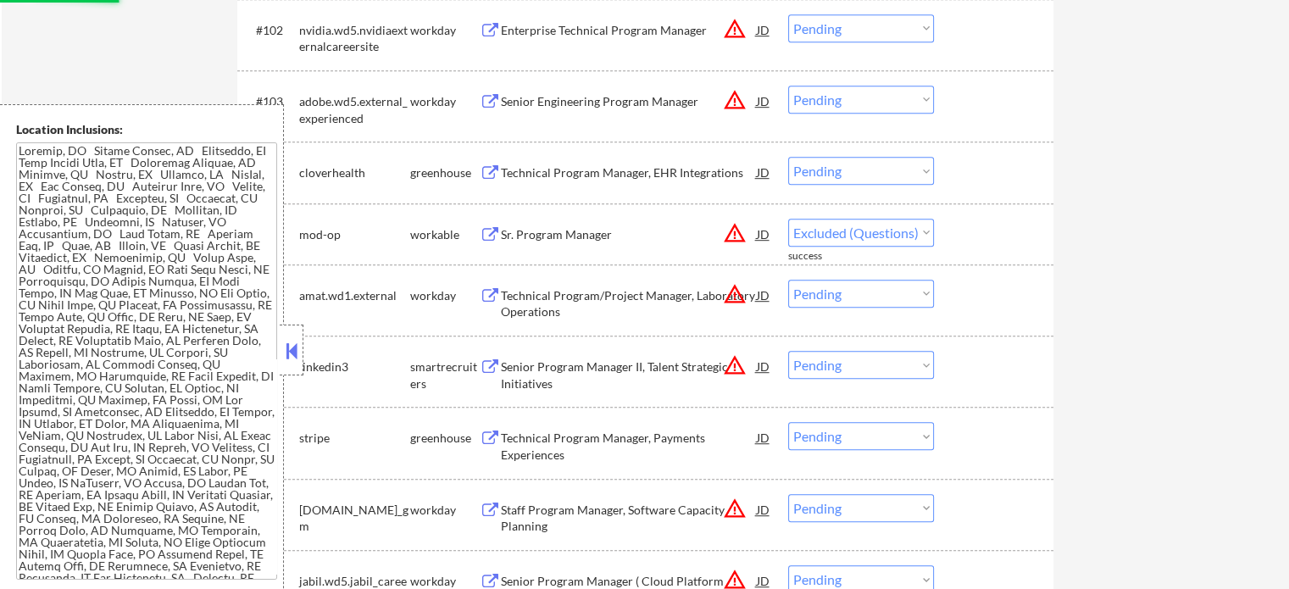
select select ""pending""
click at [587, 179] on div "Technical Program Manager, EHR Integrations" at bounding box center [629, 172] width 256 height 17
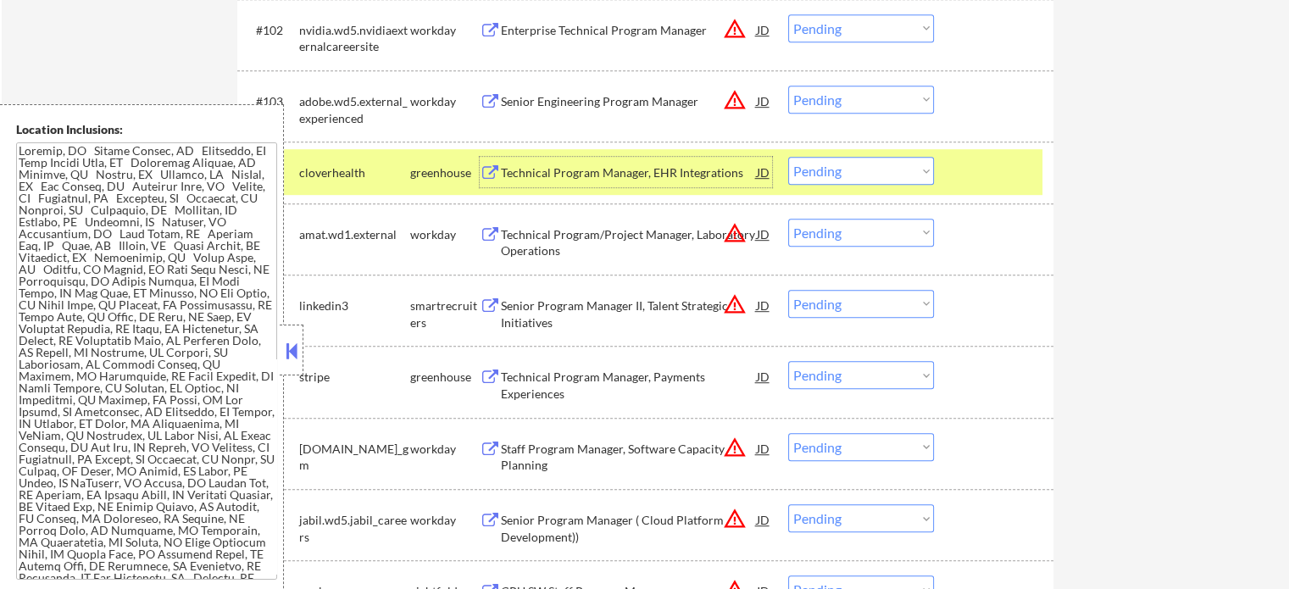
click at [857, 173] on select "Choose an option... Pending Applied Excluded (Questions) Excluded (Expired) Exc…" at bounding box center [861, 171] width 146 height 28
click at [788, 157] on select "Choose an option... Pending Applied Excluded (Questions) Excluded (Expired) Exc…" at bounding box center [861, 171] width 146 height 28
click at [980, 182] on div at bounding box center [996, 172] width 75 height 31
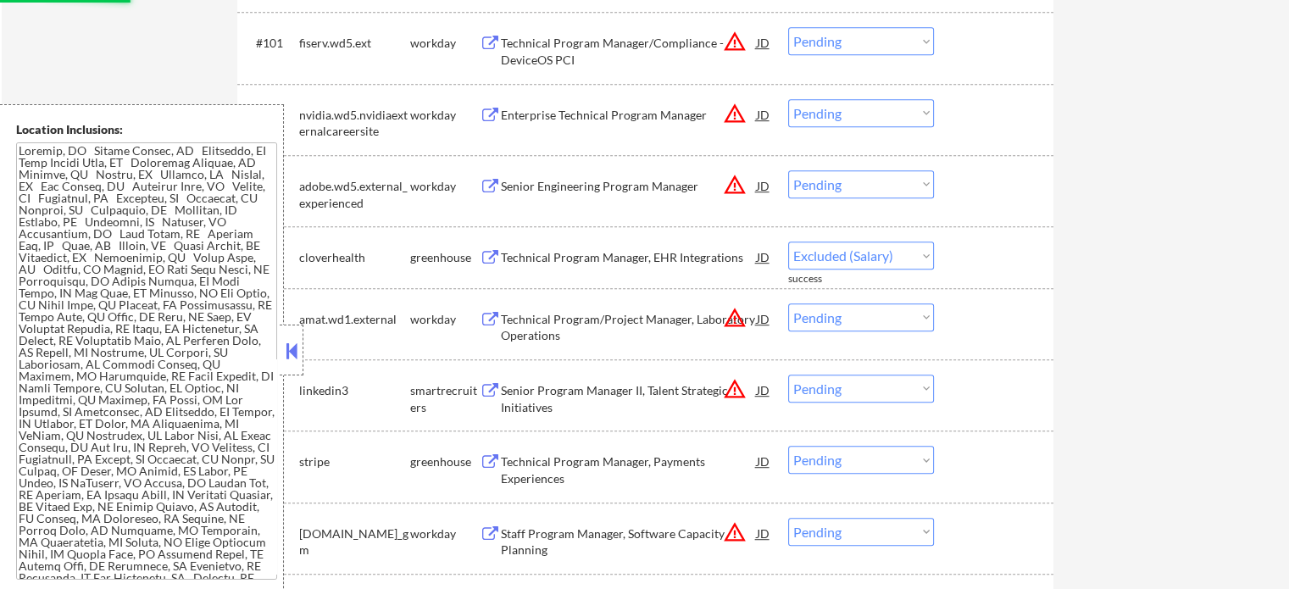
scroll to position [7243, 0]
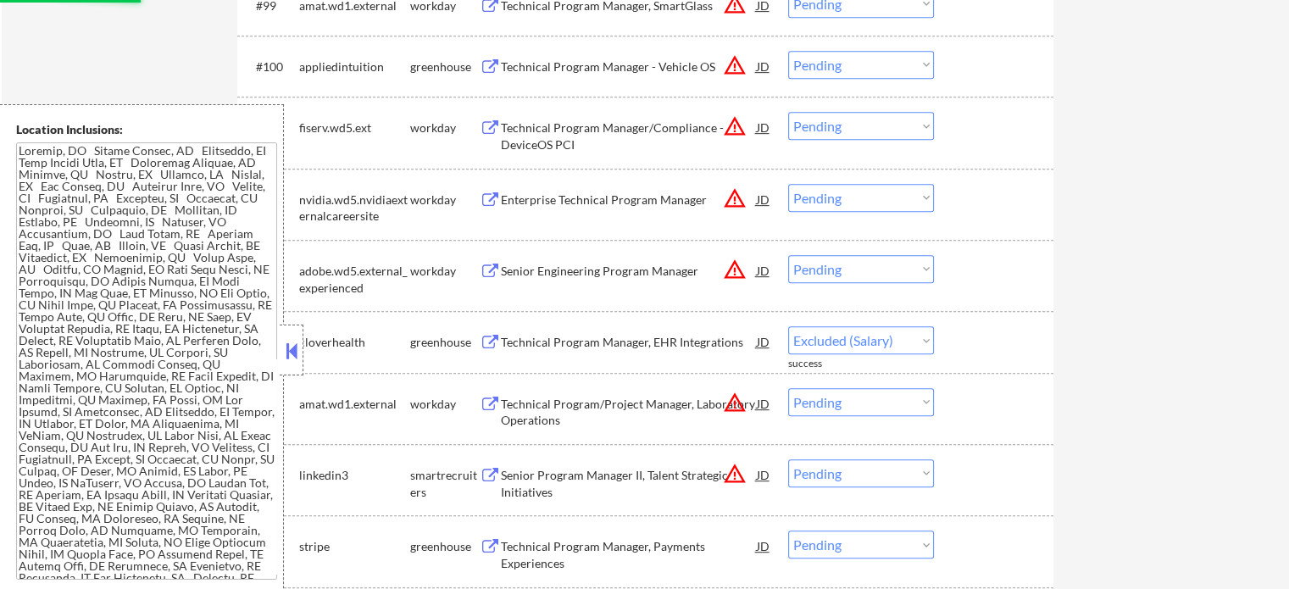
select select ""pending""
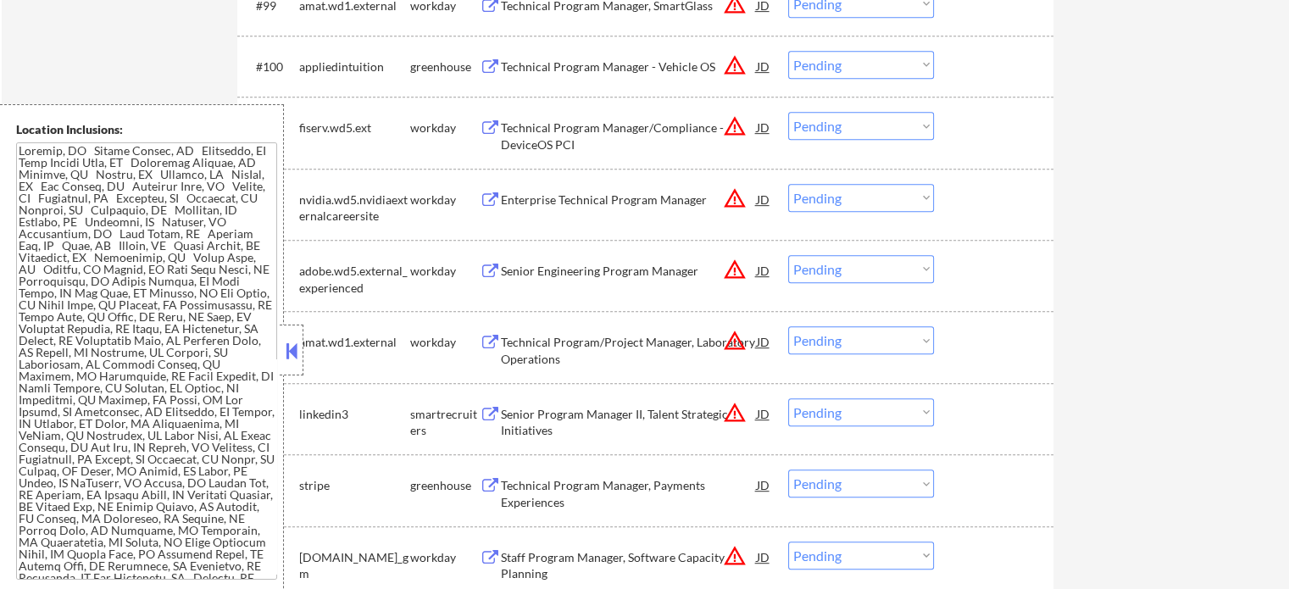
click at [583, 71] on div "Technical Program Manager - Vehicle OS" at bounding box center [629, 66] width 256 height 17
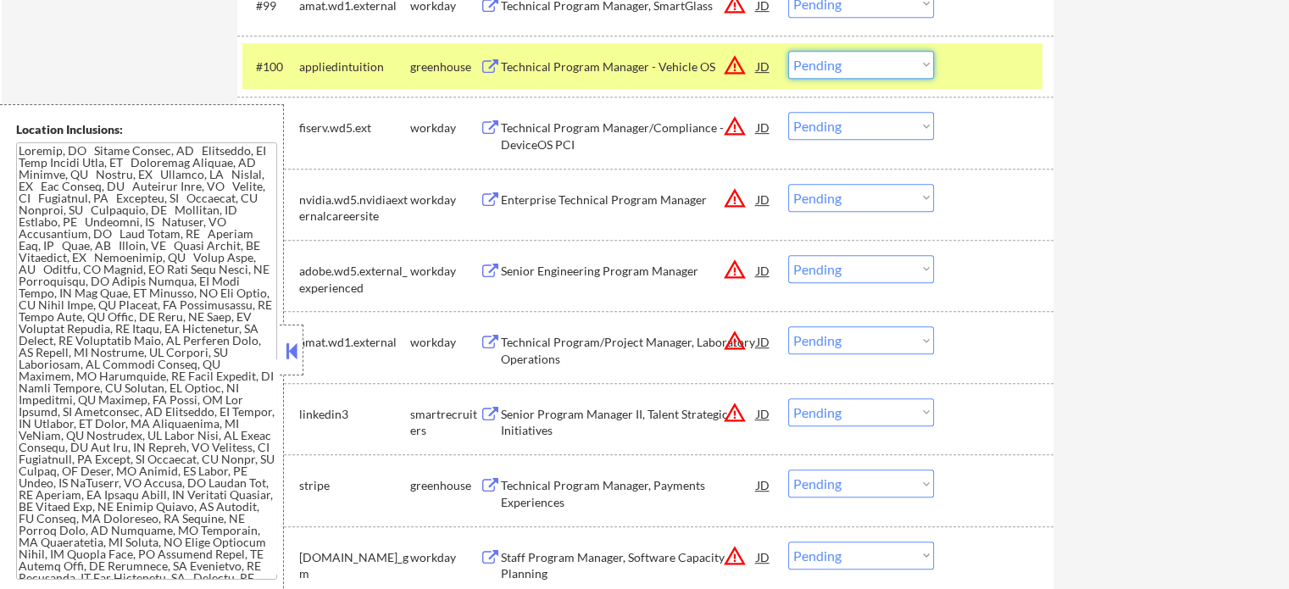
click at [826, 69] on select "Choose an option... Pending Applied Excluded (Questions) Excluded (Expired) Exc…" at bounding box center [861, 65] width 146 height 28
click at [788, 51] on select "Choose an option... Pending Applied Excluded (Questions) Excluded (Expired) Exc…" at bounding box center [861, 65] width 146 height 28
click at [988, 70] on div at bounding box center [996, 66] width 75 height 31
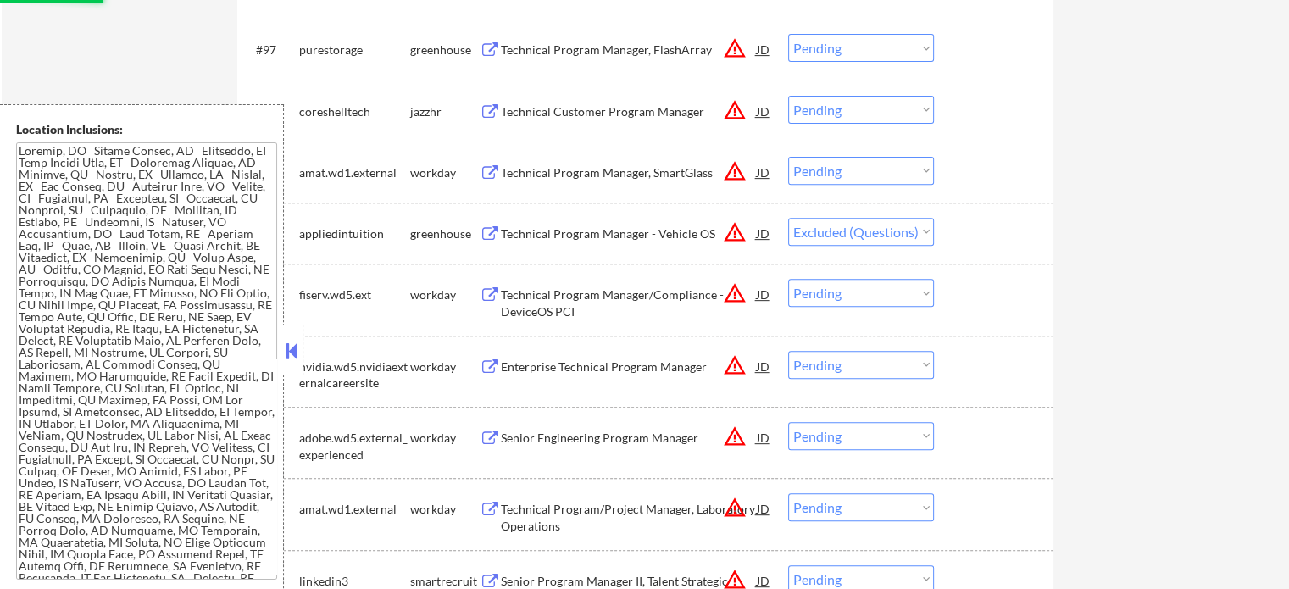
scroll to position [7073, 0]
select select ""pending""
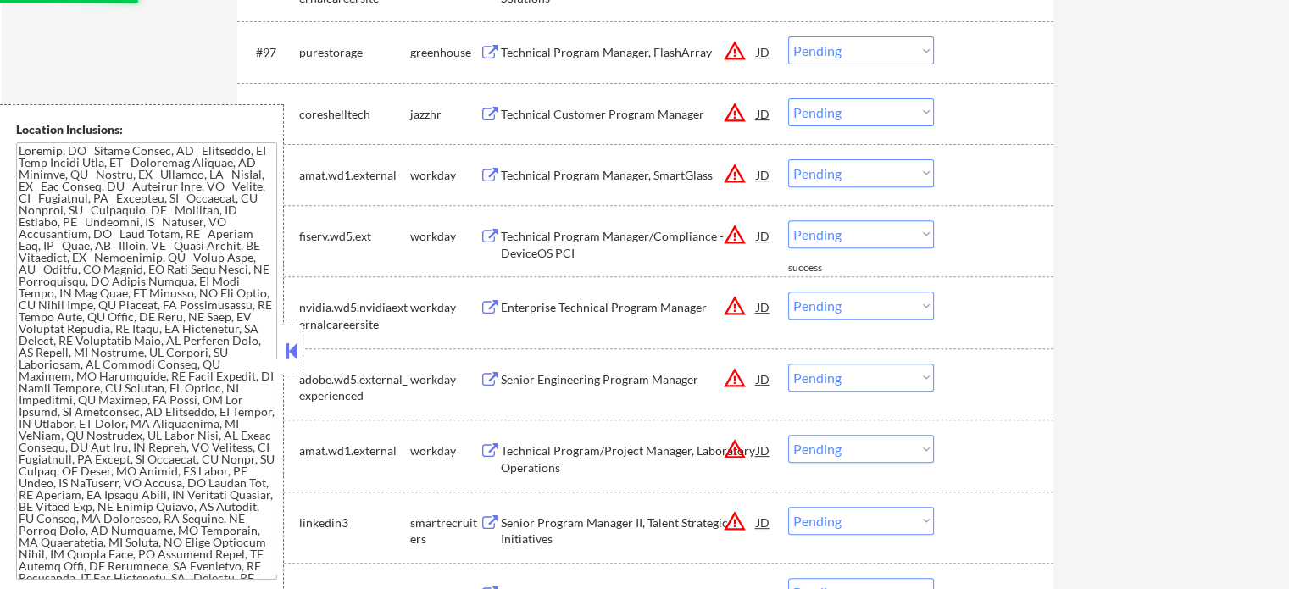
click at [535, 108] on div "Technical Customer Program Manager" at bounding box center [629, 114] width 256 height 17
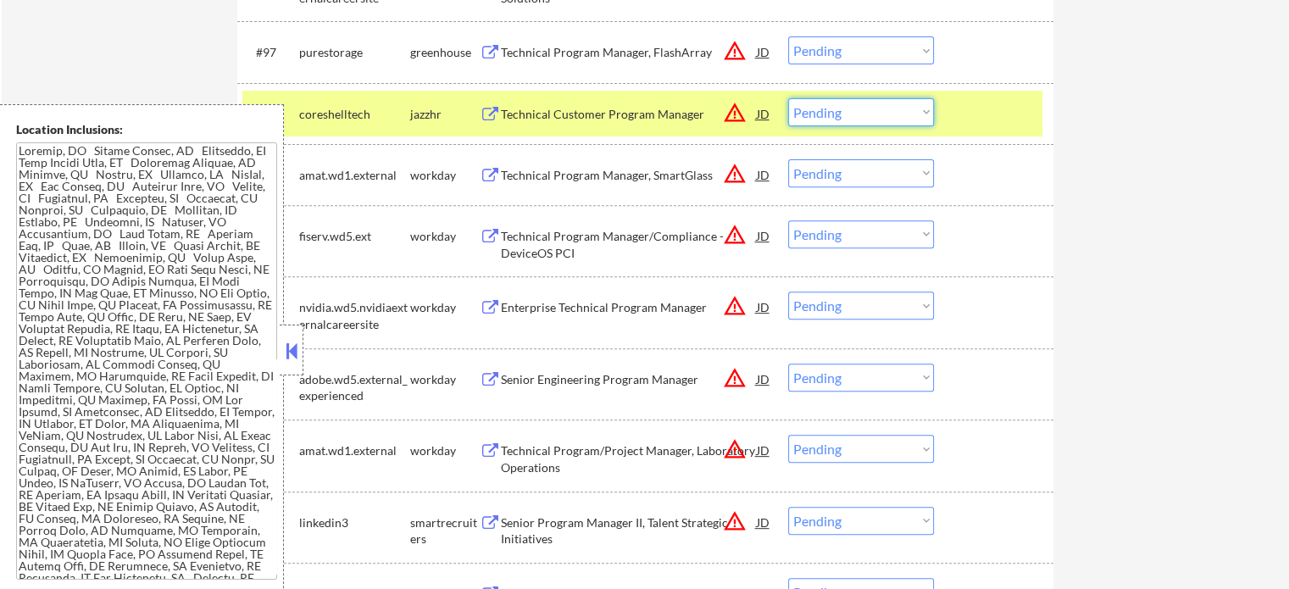
click at [839, 108] on select "Choose an option... Pending Applied Excluded (Questions) Excluded (Expired) Exc…" at bounding box center [861, 112] width 146 height 28
click at [788, 98] on select "Choose an option... Pending Applied Excluded (Questions) Excluded (Expired) Exc…" at bounding box center [861, 112] width 146 height 28
click at [1005, 116] on div at bounding box center [996, 113] width 75 height 31
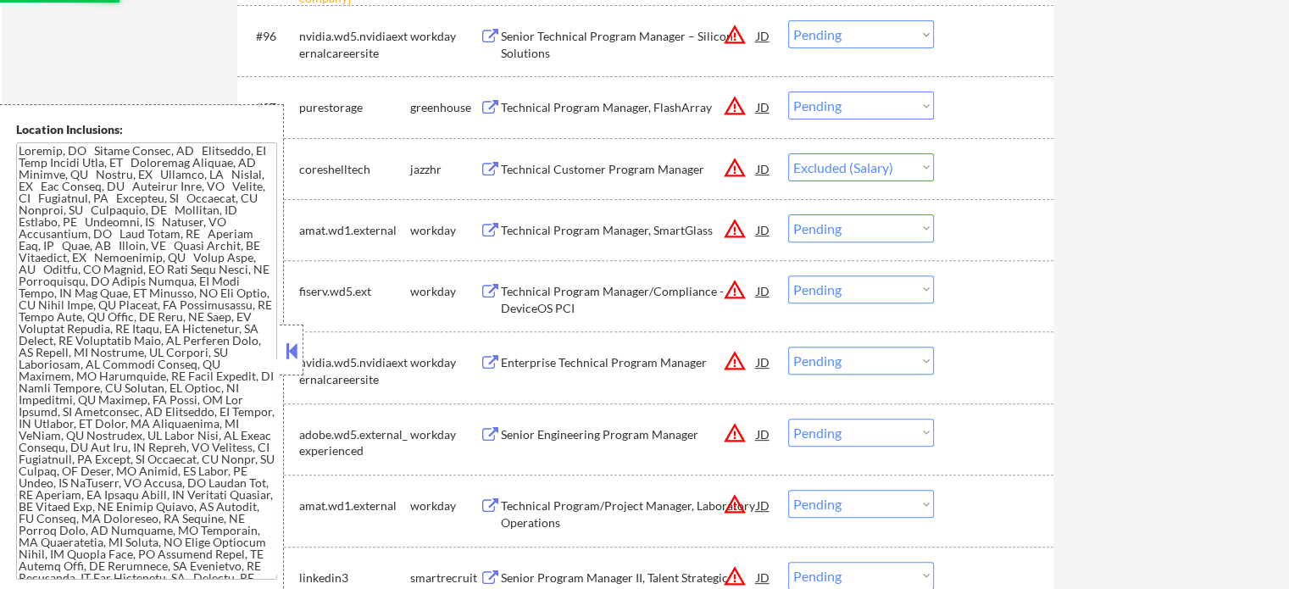
scroll to position [6988, 0]
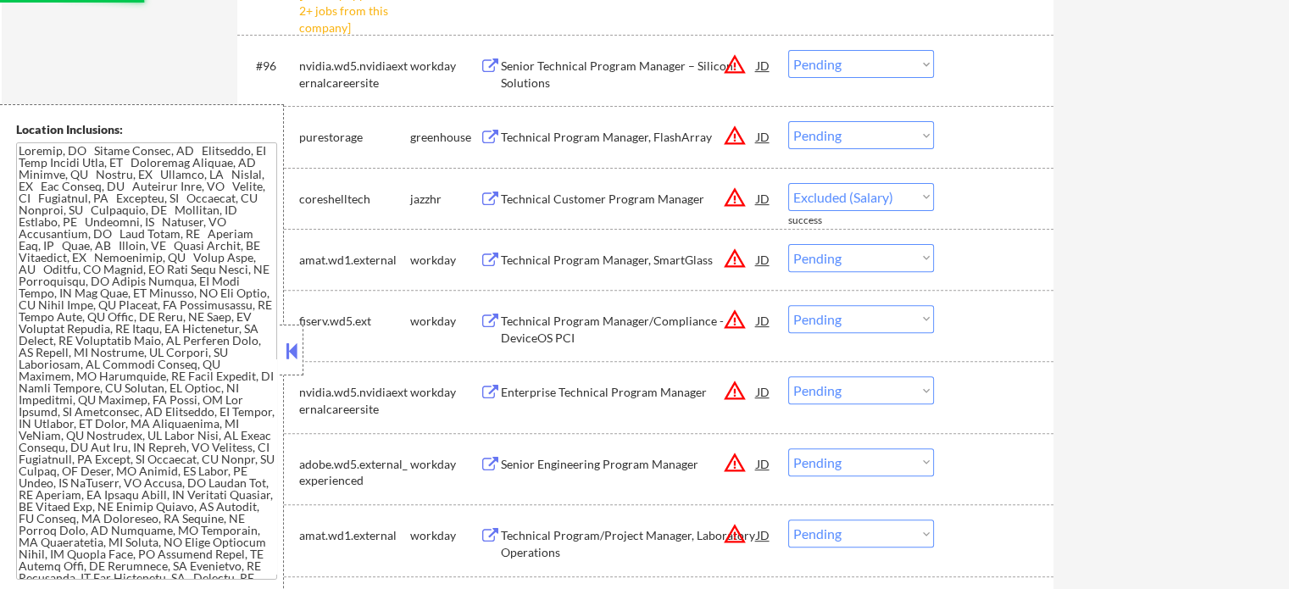
select select ""pending""
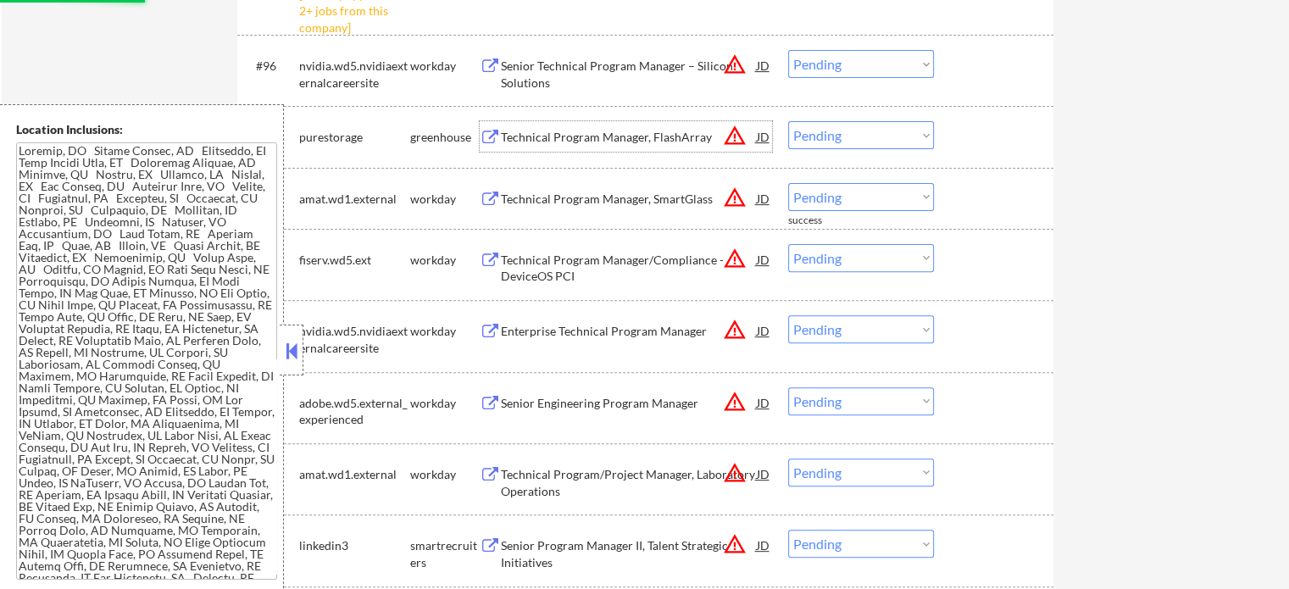
click at [533, 131] on div "Technical Program Manager, FlashArray" at bounding box center [629, 137] width 256 height 17
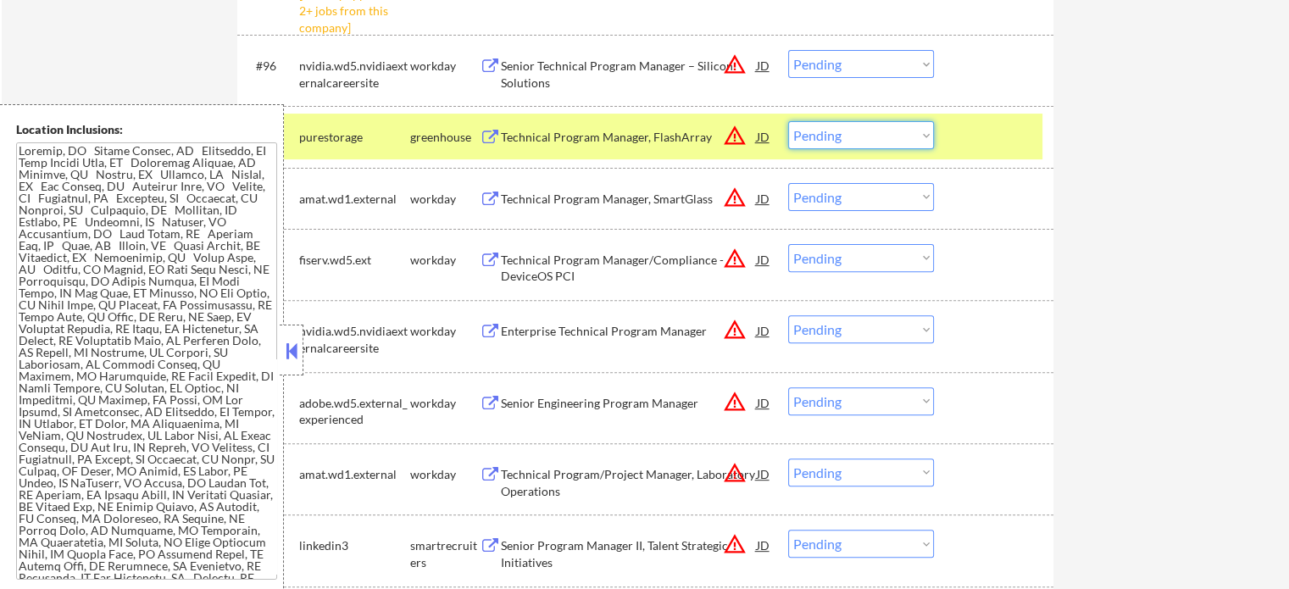
click at [845, 138] on select "Choose an option... Pending Applied Excluded (Questions) Excluded (Expired) Exc…" at bounding box center [861, 135] width 146 height 28
click at [788, 121] on select "Choose an option... Pending Applied Excluded (Questions) Excluded (Expired) Exc…" at bounding box center [861, 135] width 146 height 28
click at [964, 131] on div at bounding box center [996, 136] width 75 height 31
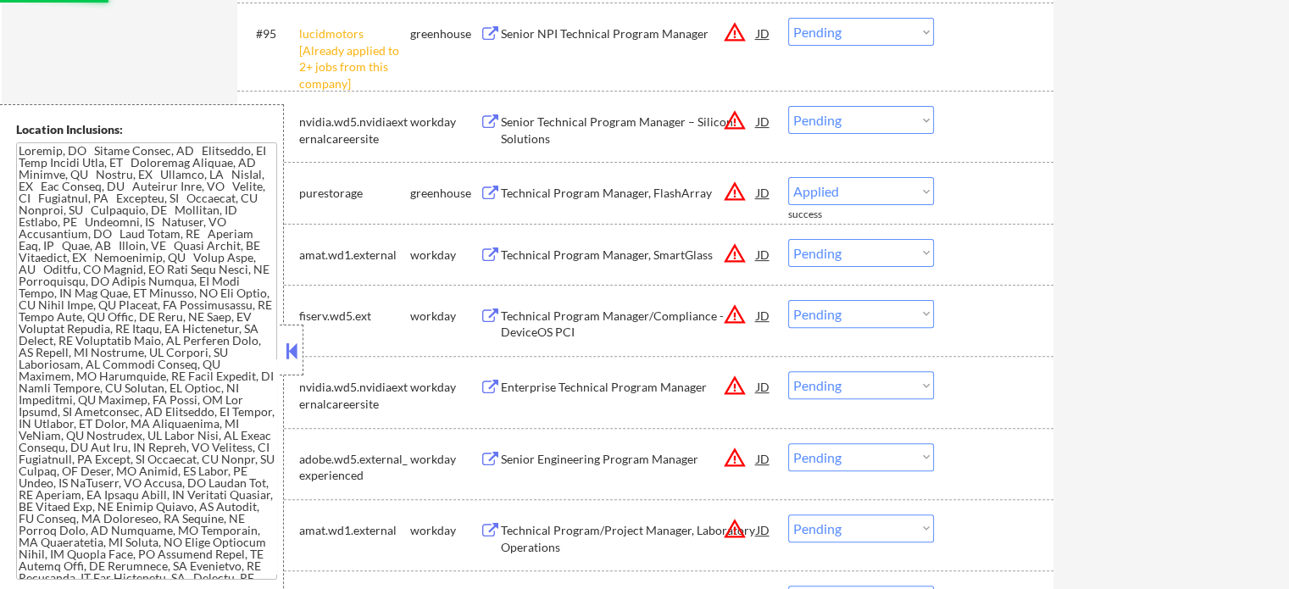
scroll to position [6904, 0]
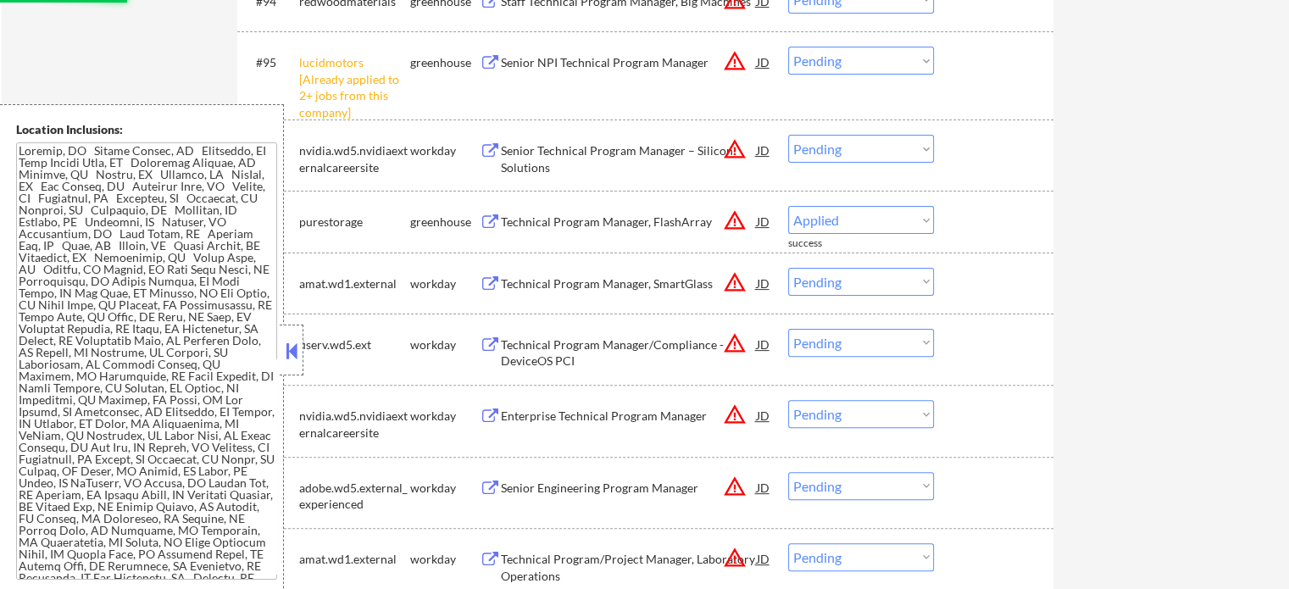
select select ""pending""
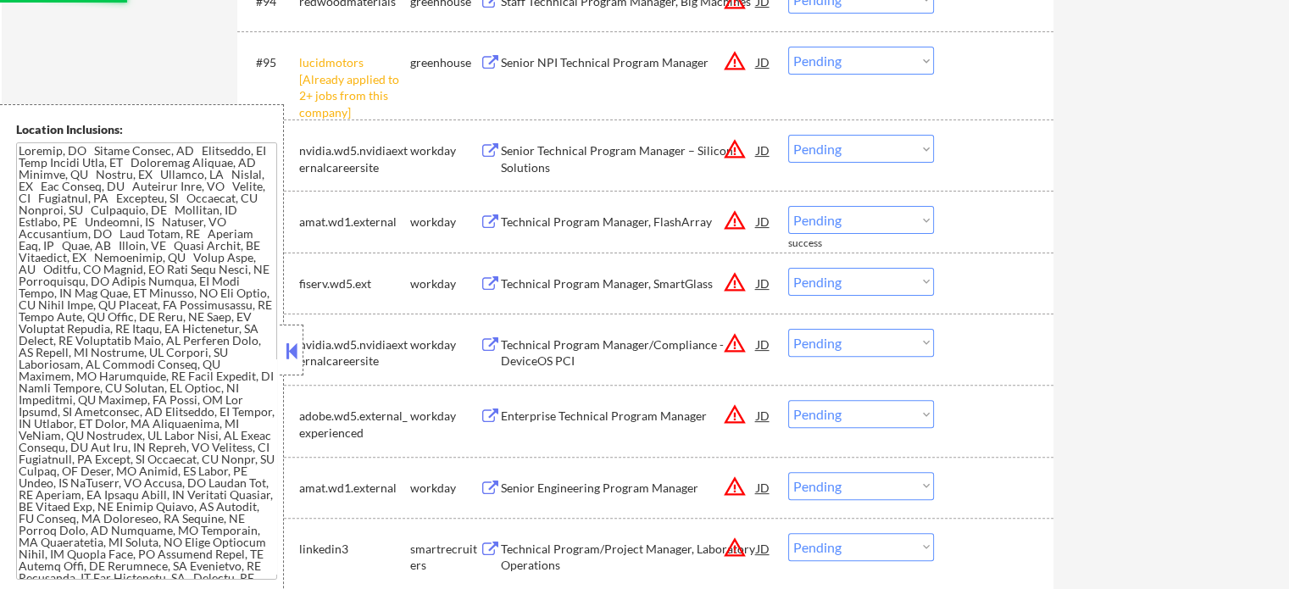
click at [835, 67] on select "Choose an option... Pending Applied Excluded (Questions) Excluded (Expired) Exc…" at bounding box center [861, 61] width 146 height 28
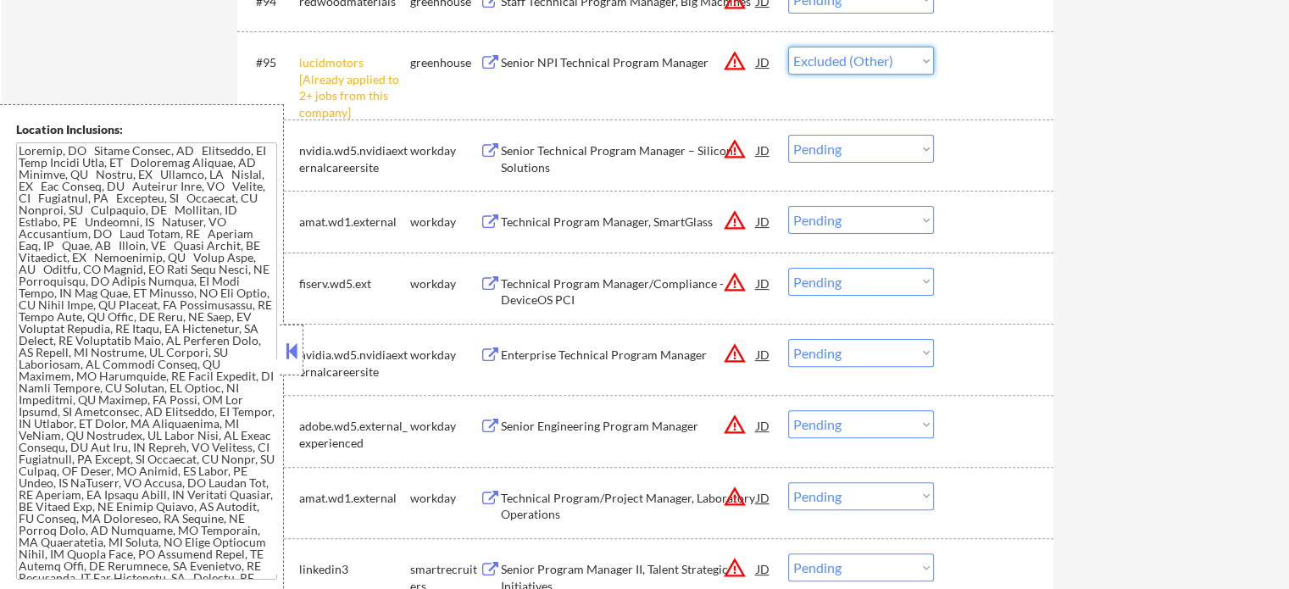
click at [788, 47] on select "Choose an option... Pending Applied Excluded (Questions) Excluded (Expired) Exc…" at bounding box center [861, 61] width 146 height 28
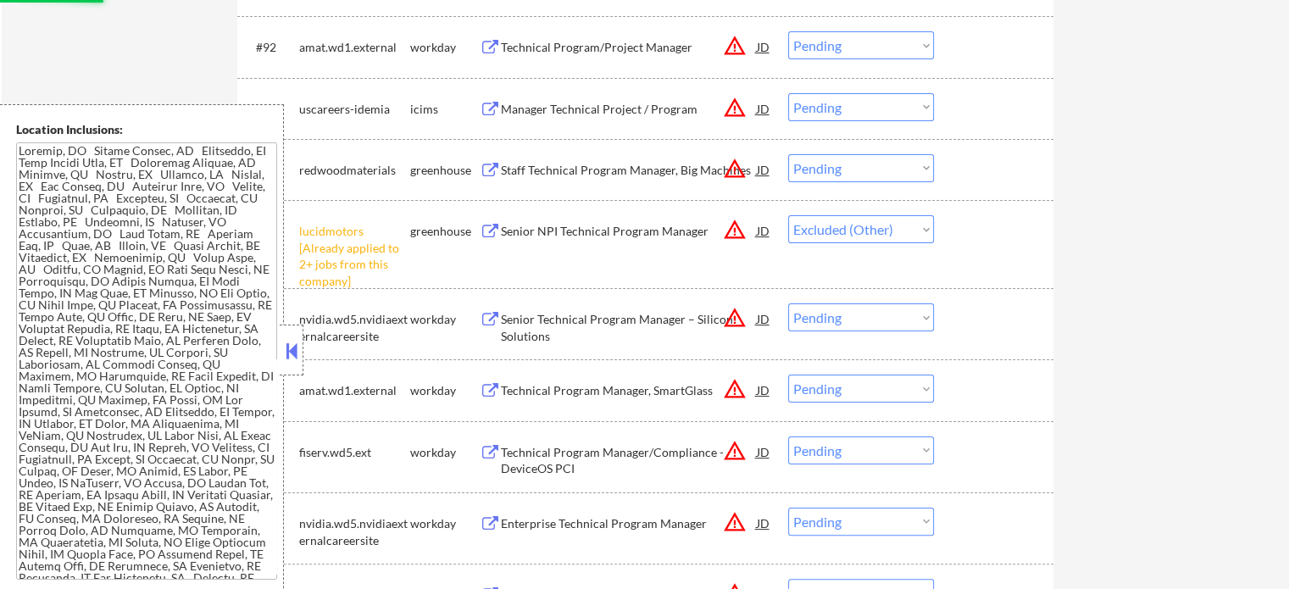
scroll to position [6734, 0]
select select ""pending""
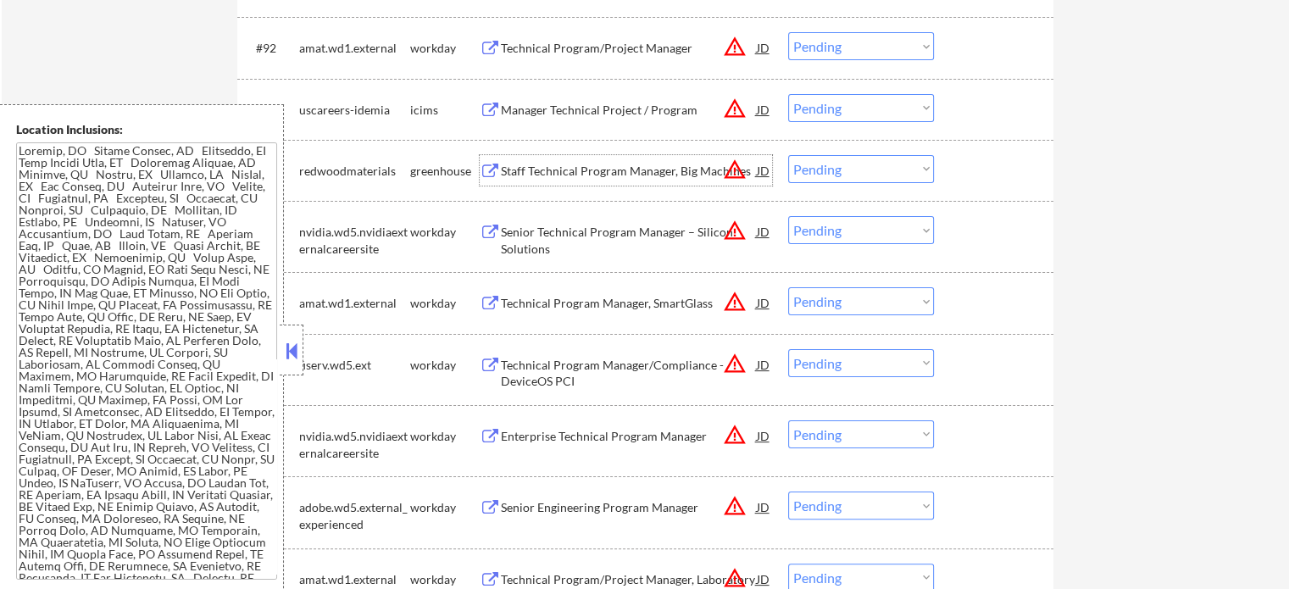
click at [624, 169] on div "Staff Technical Program Manager, Big Machines" at bounding box center [629, 171] width 256 height 17
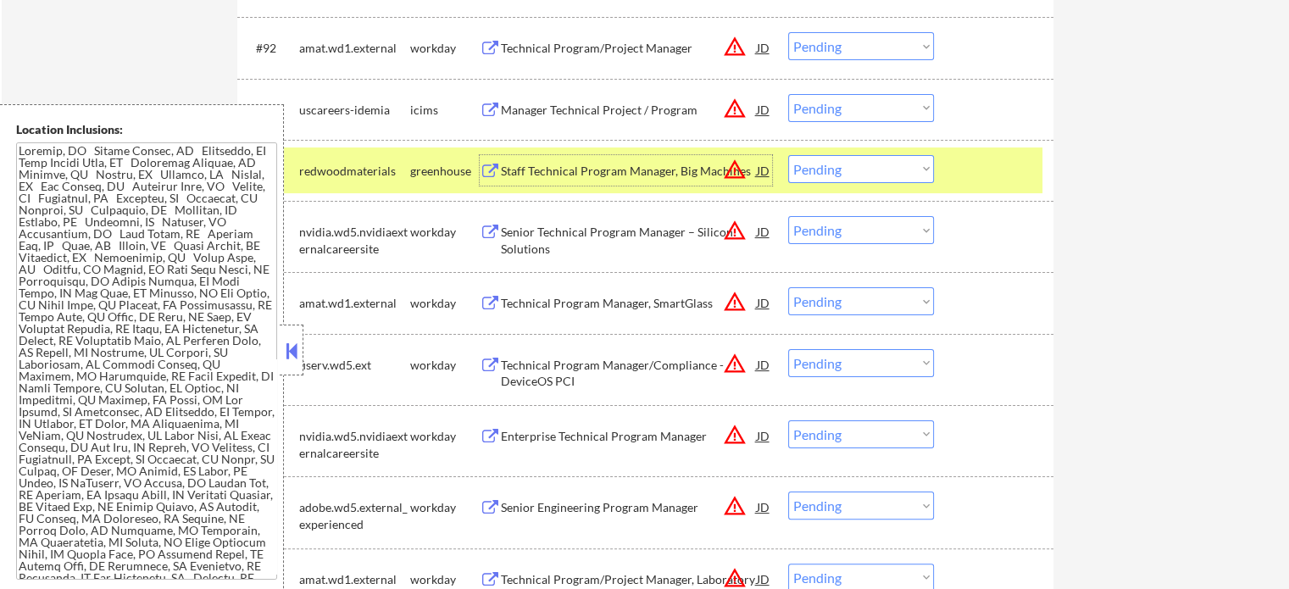
click at [845, 169] on select "Choose an option... Pending Applied Excluded (Questions) Excluded (Expired) Exc…" at bounding box center [861, 169] width 146 height 28
click at [788, 155] on select "Choose an option... Pending Applied Excluded (Questions) Excluded (Expired) Exc…" at bounding box center [861, 169] width 146 height 28
click at [967, 171] on div at bounding box center [996, 170] width 75 height 31
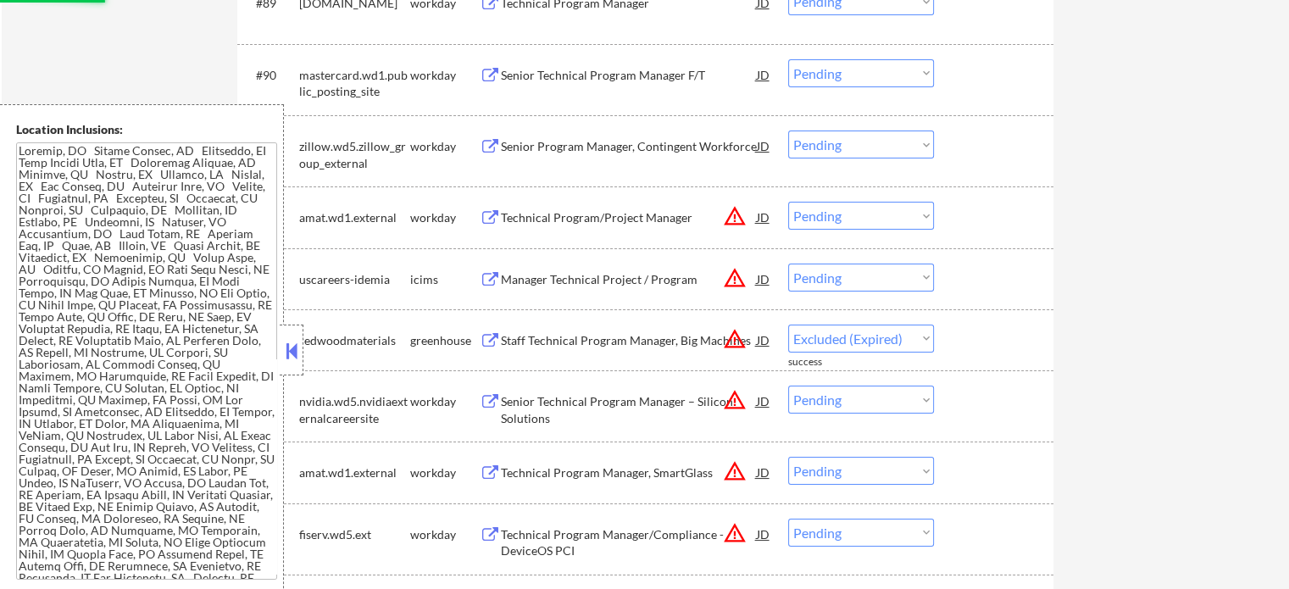
select select ""pending""
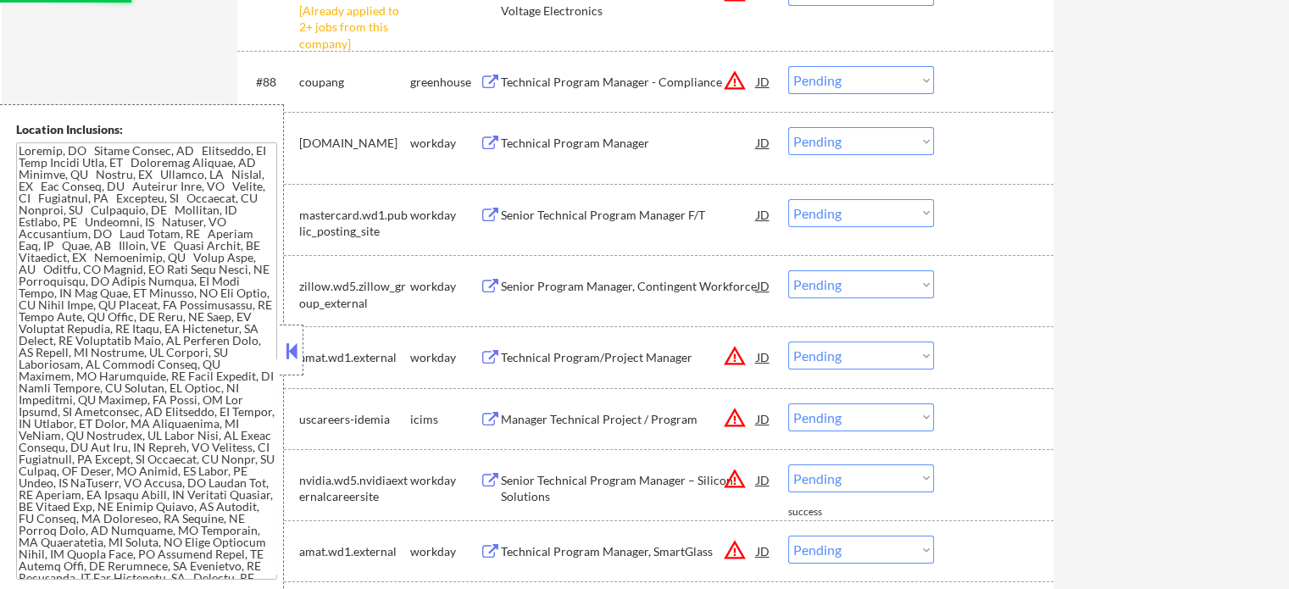
scroll to position [6395, 0]
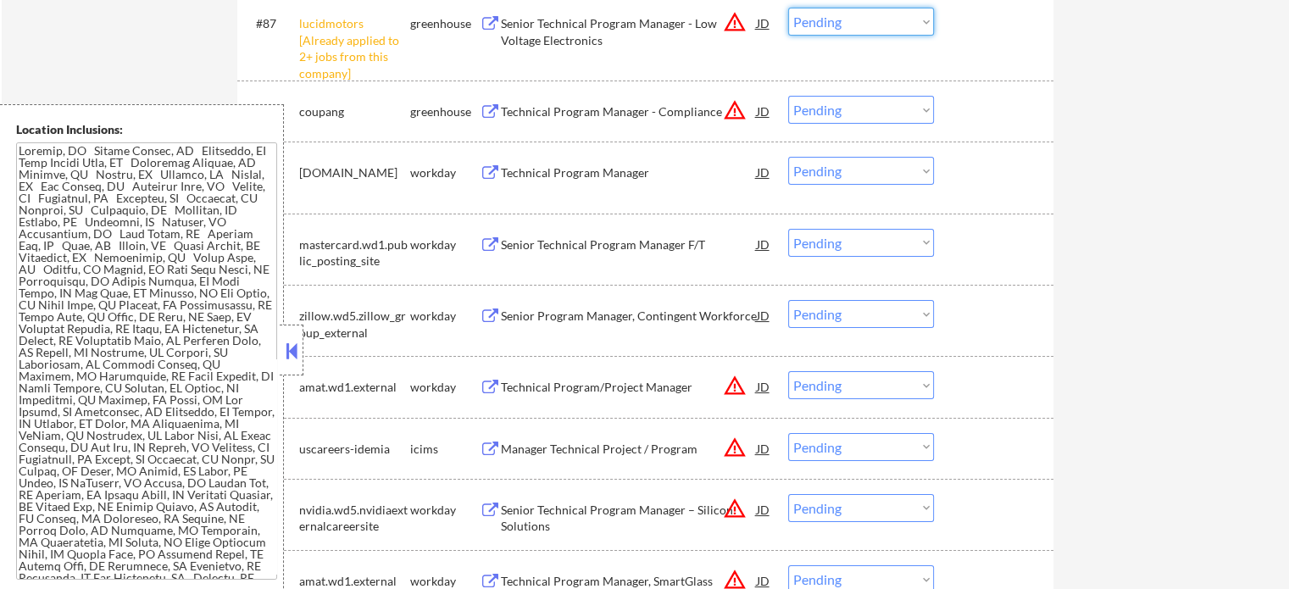
click at [828, 29] on select "Choose an option... Pending Applied Excluded (Questions) Excluded (Expired) Exc…" at bounding box center [861, 22] width 146 height 28
click at [788, 8] on select "Choose an option... Pending Applied Excluded (Questions) Excluded (Expired) Exc…" at bounding box center [861, 22] width 146 height 28
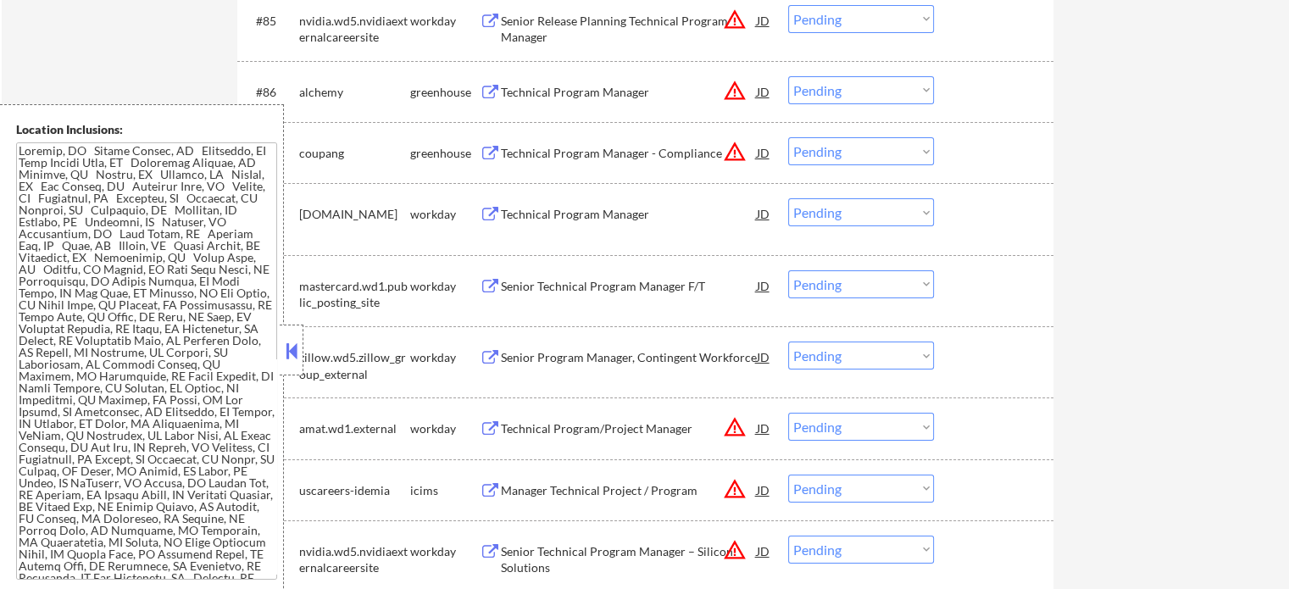
scroll to position [6226, 0]
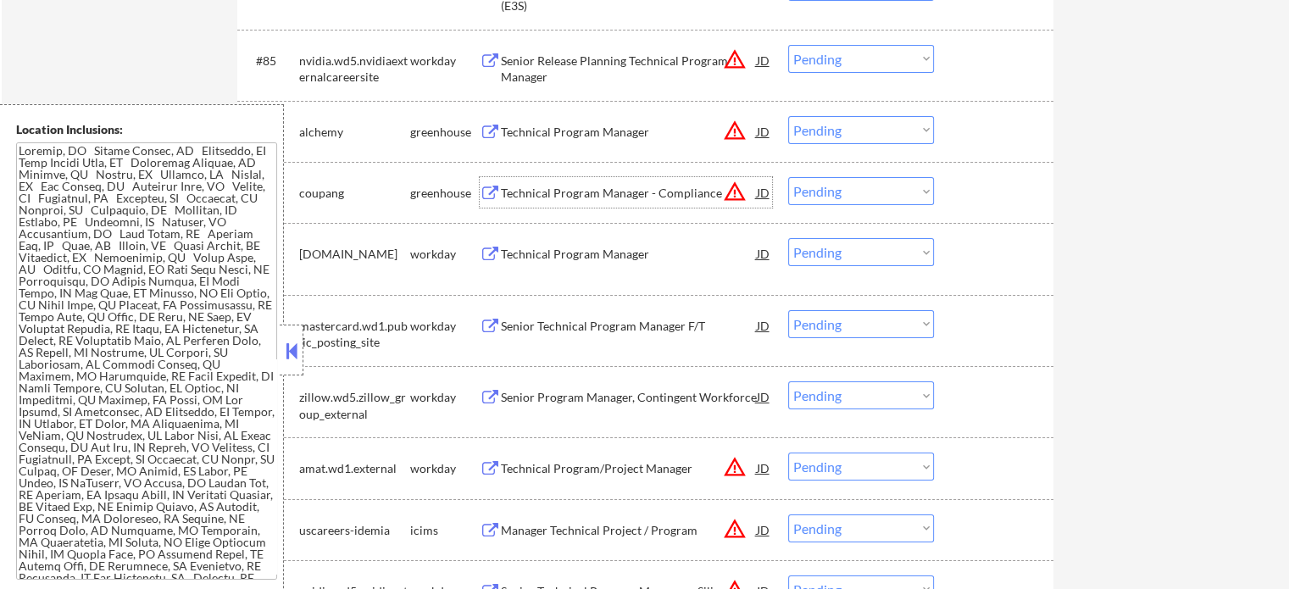
click at [563, 189] on div "Technical Program Manager - Compliance" at bounding box center [629, 193] width 256 height 17
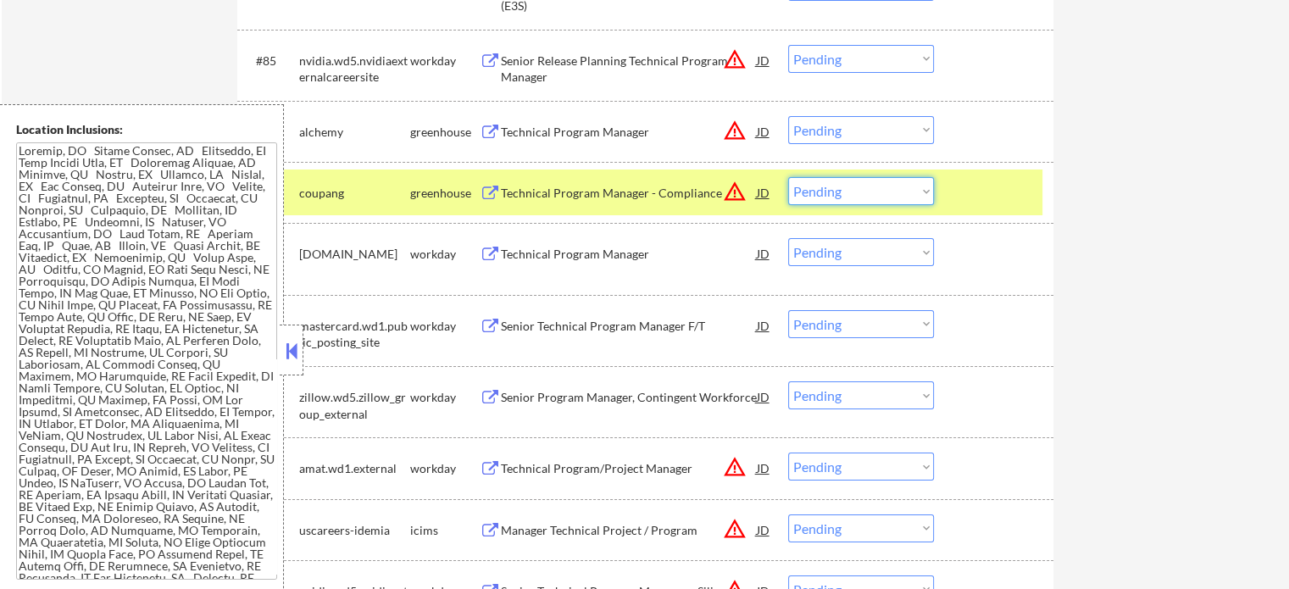
click at [853, 196] on select "Choose an option... Pending Applied Excluded (Questions) Excluded (Expired) Exc…" at bounding box center [861, 191] width 146 height 28
click at [788, 177] on select "Choose an option... Pending Applied Excluded (Questions) Excluded (Expired) Exc…" at bounding box center [861, 191] width 146 height 28
click at [991, 193] on div at bounding box center [996, 192] width 75 height 31
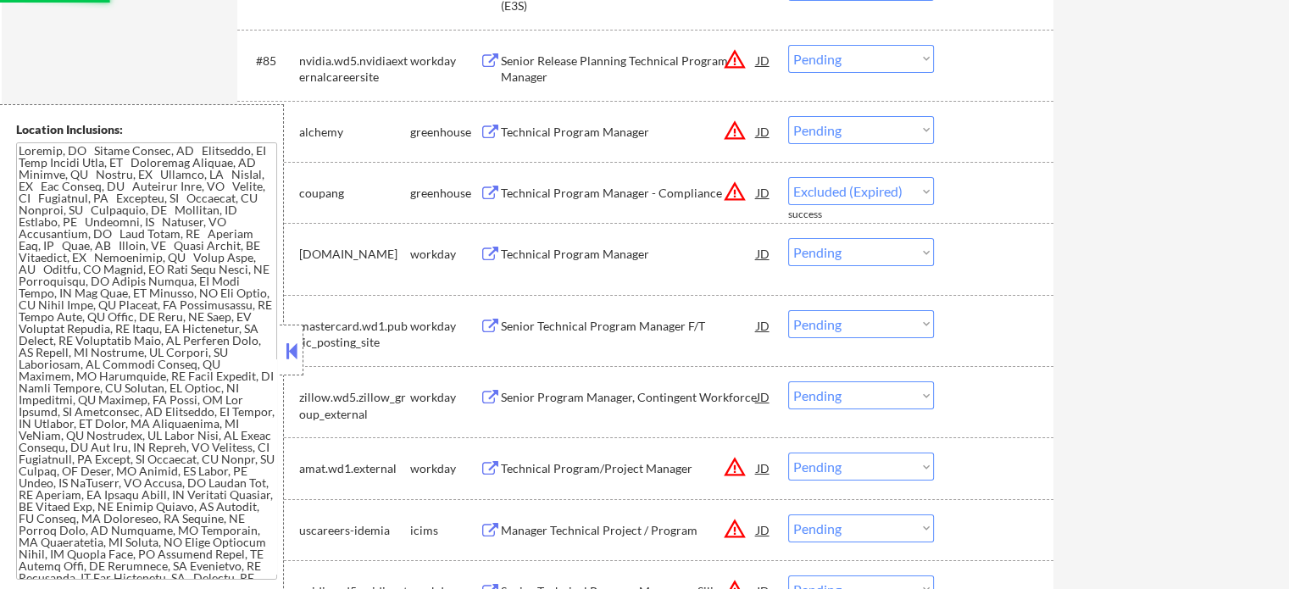
select select ""pending""
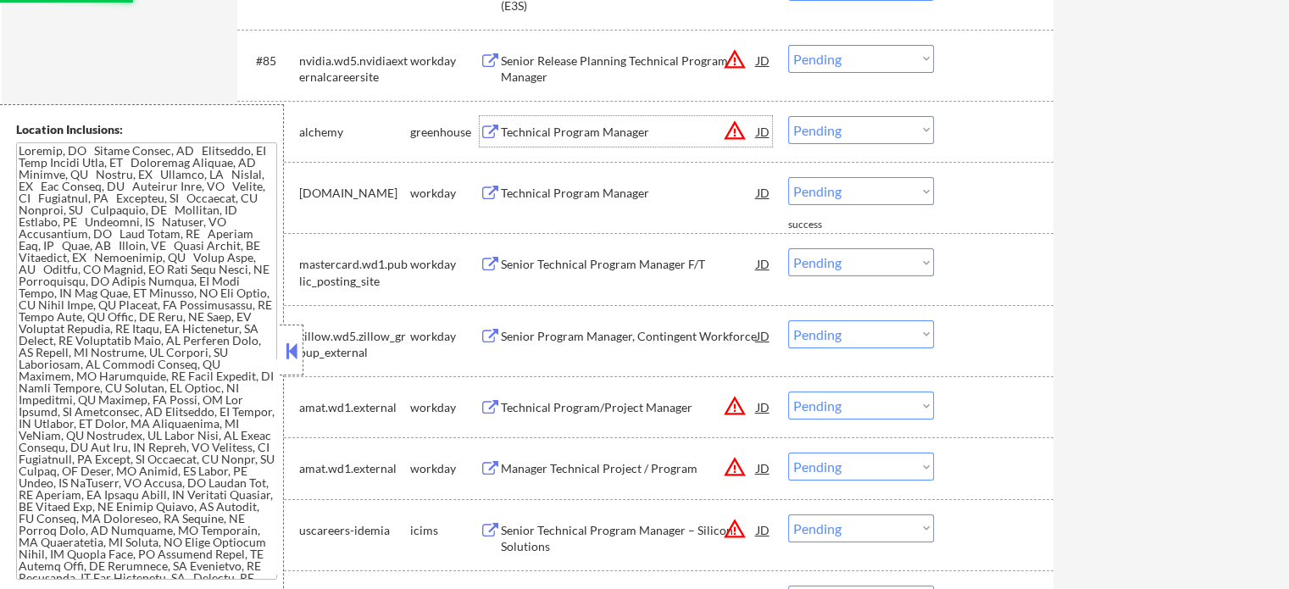
click at [516, 128] on div "Technical Program Manager" at bounding box center [629, 132] width 256 height 17
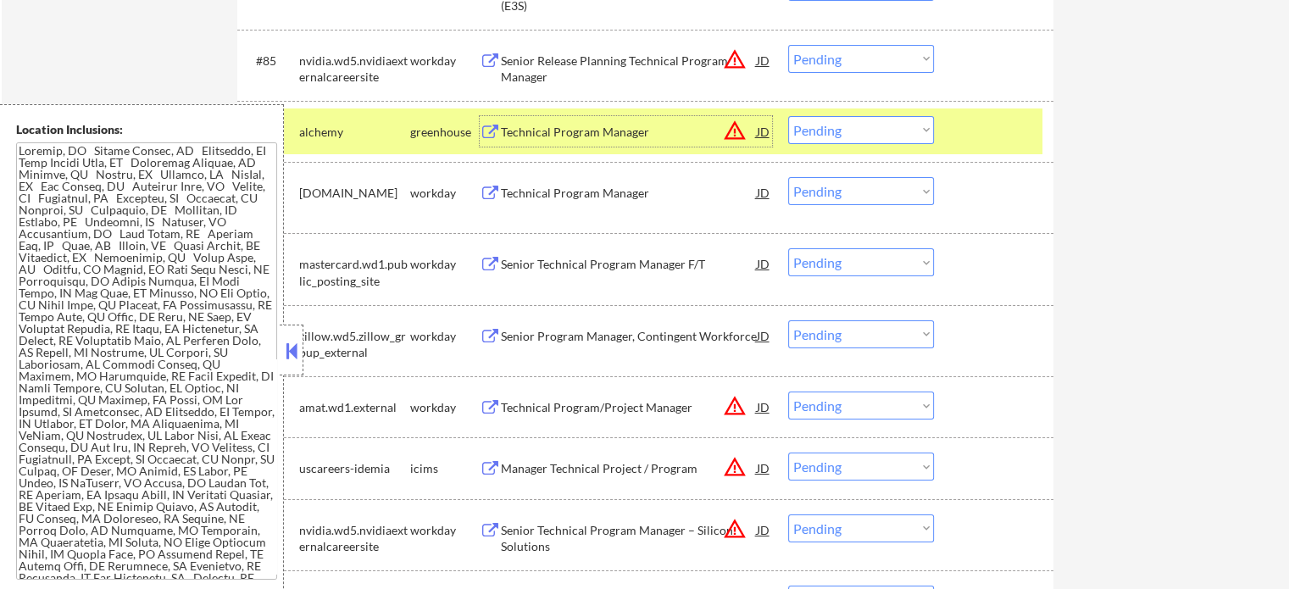
click at [834, 125] on select "Choose an option... Pending Applied Excluded (Questions) Excluded (Expired) Exc…" at bounding box center [861, 130] width 146 height 28
click at [788, 116] on select "Choose an option... Pending Applied Excluded (Questions) Excluded (Expired) Exc…" at bounding box center [861, 130] width 146 height 28
click at [981, 145] on div at bounding box center [996, 131] width 75 height 31
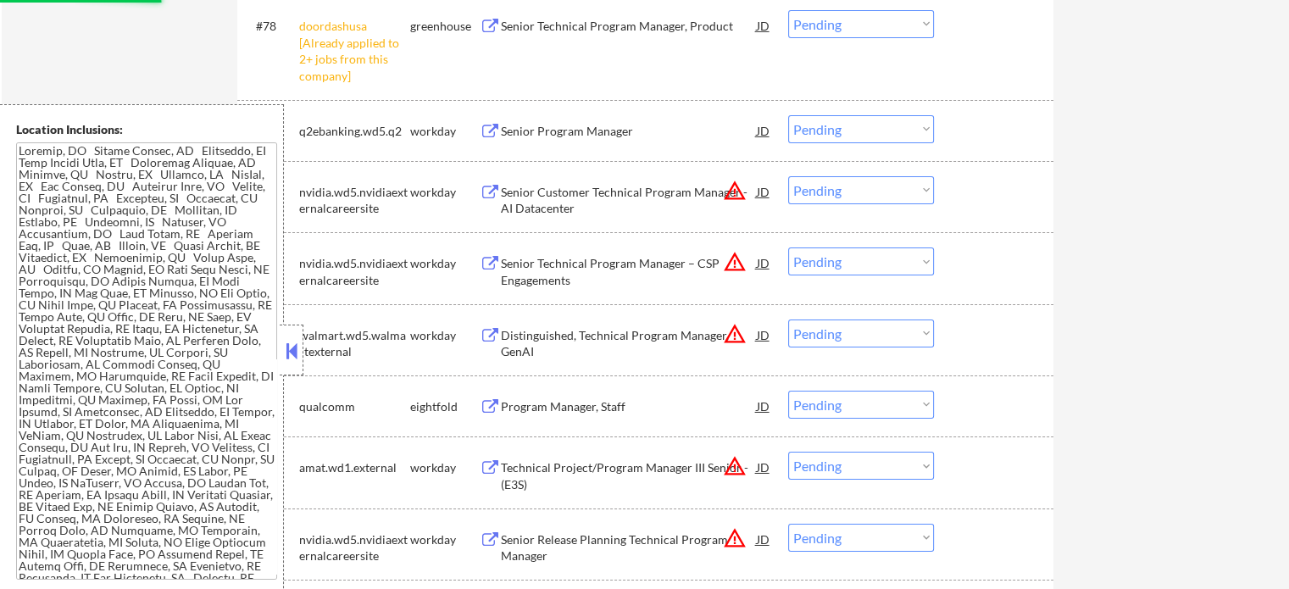
scroll to position [5717, 0]
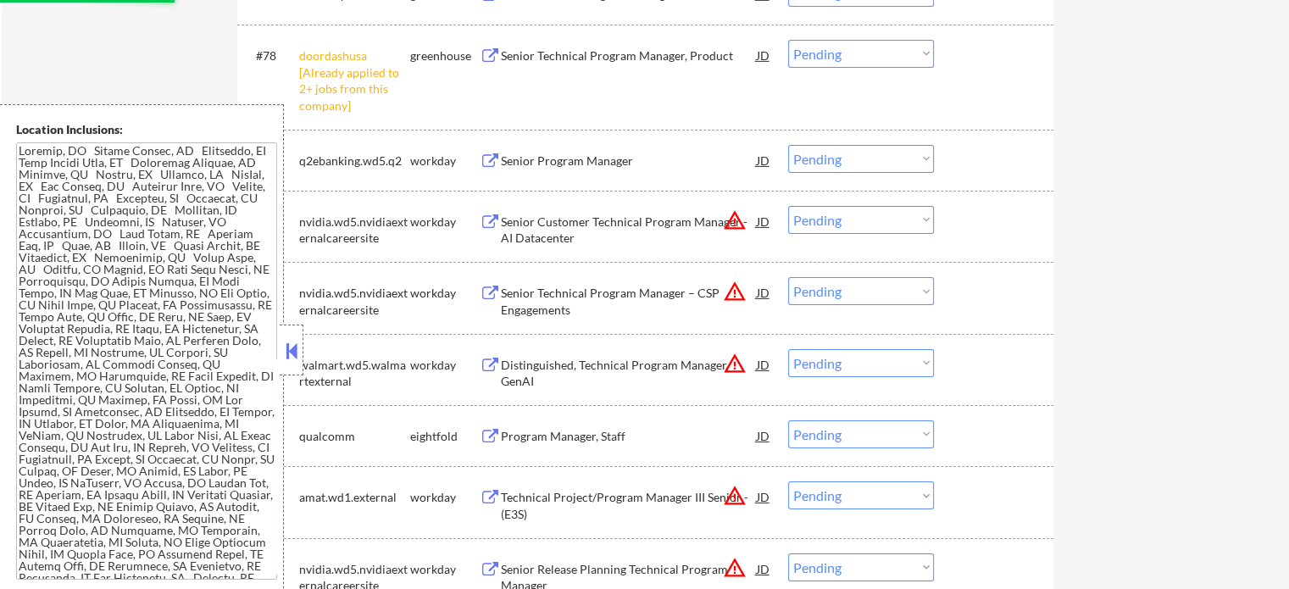
select select ""pending""
click at [847, 59] on select "Choose an option... Pending Applied Excluded (Questions) Excluded (Expired) Exc…" at bounding box center [861, 54] width 146 height 28
click at [788, 40] on select "Choose an option... Pending Applied Excluded (Questions) Excluded (Expired) Exc…" at bounding box center [861, 54] width 146 height 28
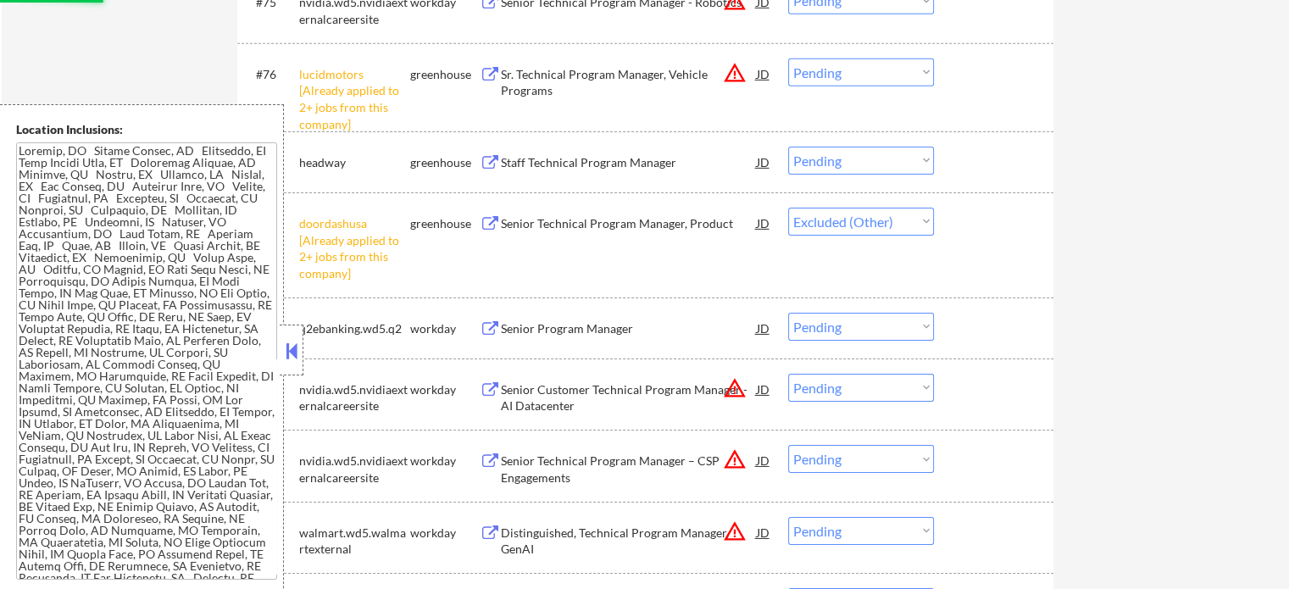
scroll to position [5548, 0]
select select ""pending""
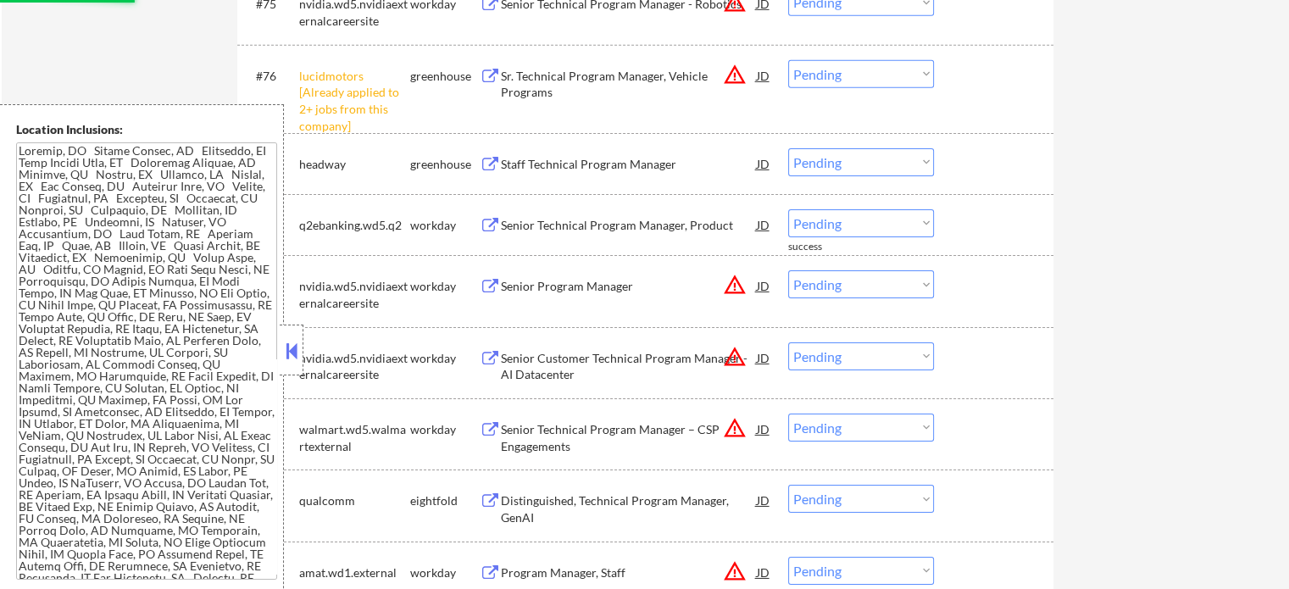
click at [570, 163] on div "Staff Technical Program Manager" at bounding box center [629, 164] width 256 height 17
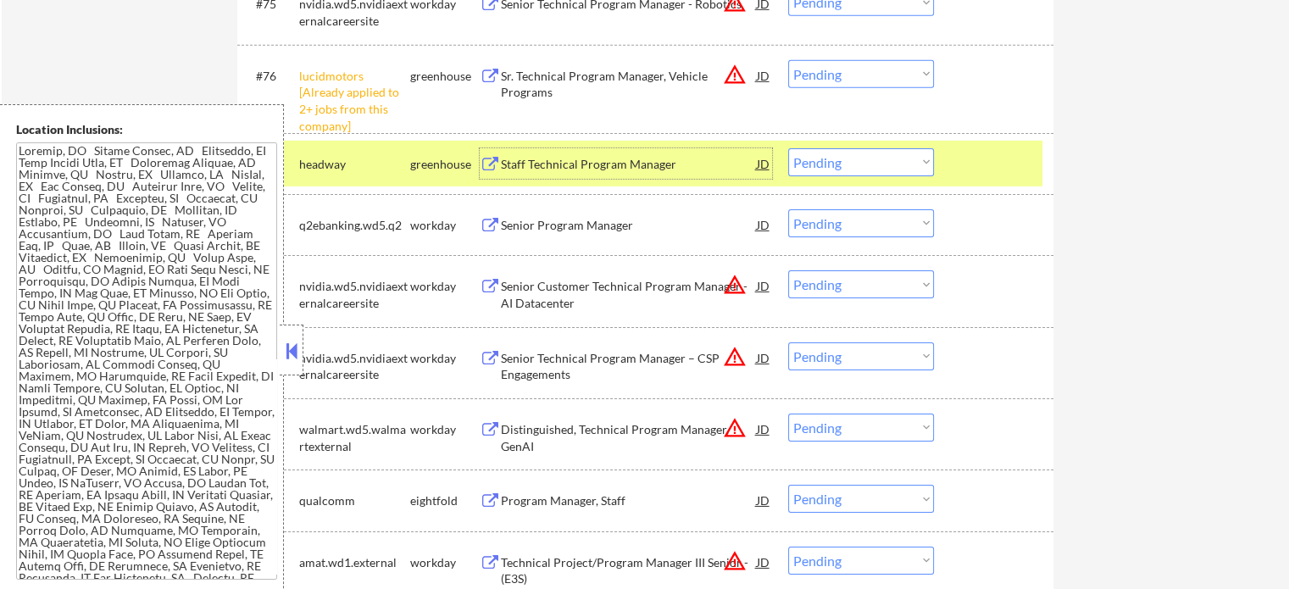
drag, startPoint x: 990, startPoint y: 158, endPoint x: 966, endPoint y: 158, distance: 23.7
click at [987, 158] on div at bounding box center [996, 163] width 75 height 31
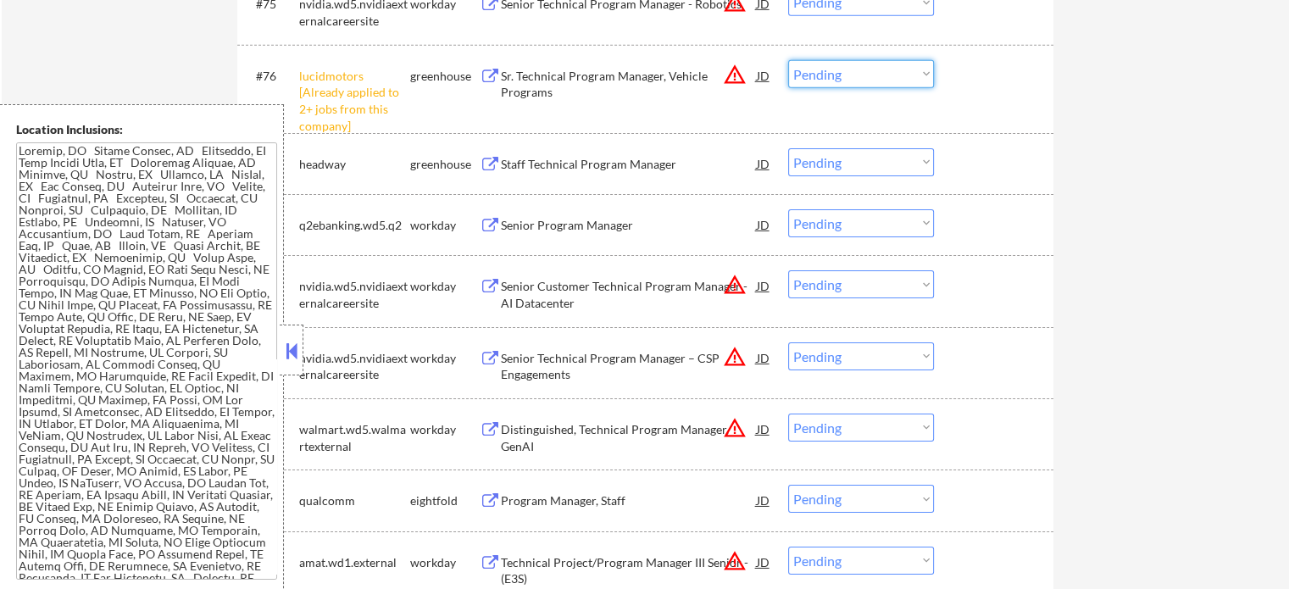
click at [852, 84] on select "Choose an option... Pending Applied Excluded (Questions) Excluded (Expired) Exc…" at bounding box center [861, 74] width 146 height 28
click at [788, 60] on select "Choose an option... Pending Applied Excluded (Questions) Excluded (Expired) Exc…" at bounding box center [861, 74] width 146 height 28
click at [971, 89] on div at bounding box center [996, 75] width 75 height 31
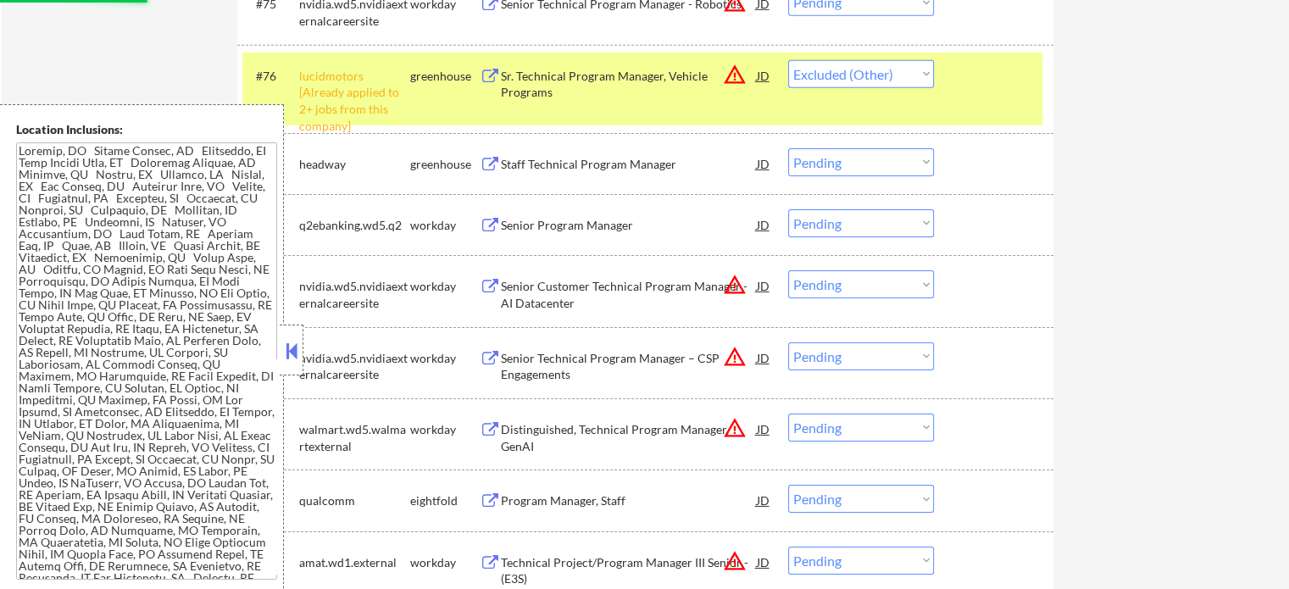
click at [993, 79] on div at bounding box center [996, 75] width 75 height 31
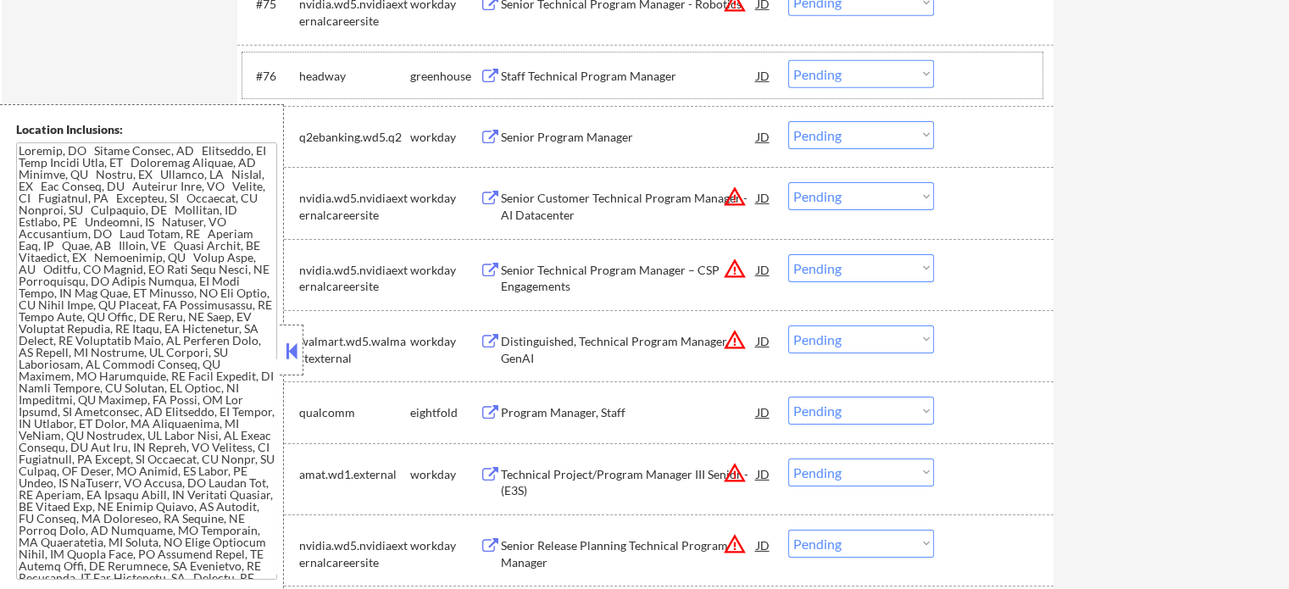
click at [848, 77] on select "Choose an option... Pending Applied Excluded (Questions) Excluded (Expired) Exc…" at bounding box center [861, 74] width 146 height 28
click at [788, 60] on select "Choose an option... Pending Applied Excluded (Questions) Excluded (Expired) Exc…" at bounding box center [861, 74] width 146 height 28
click at [999, 86] on div at bounding box center [996, 75] width 75 height 31
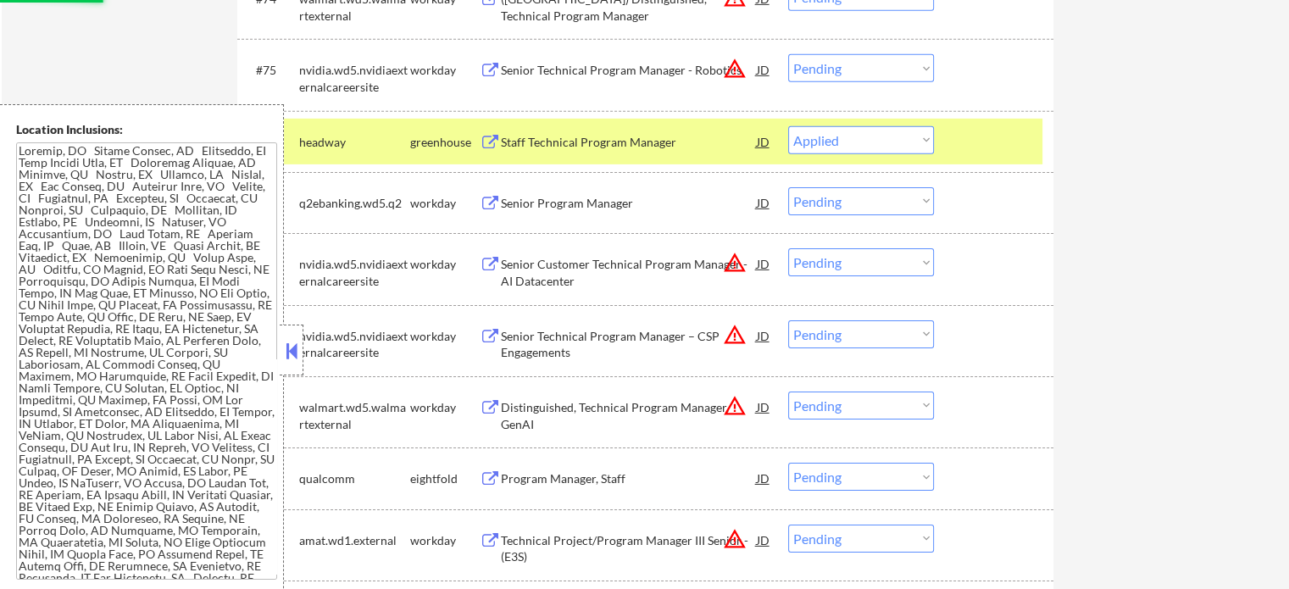
scroll to position [5378, 0]
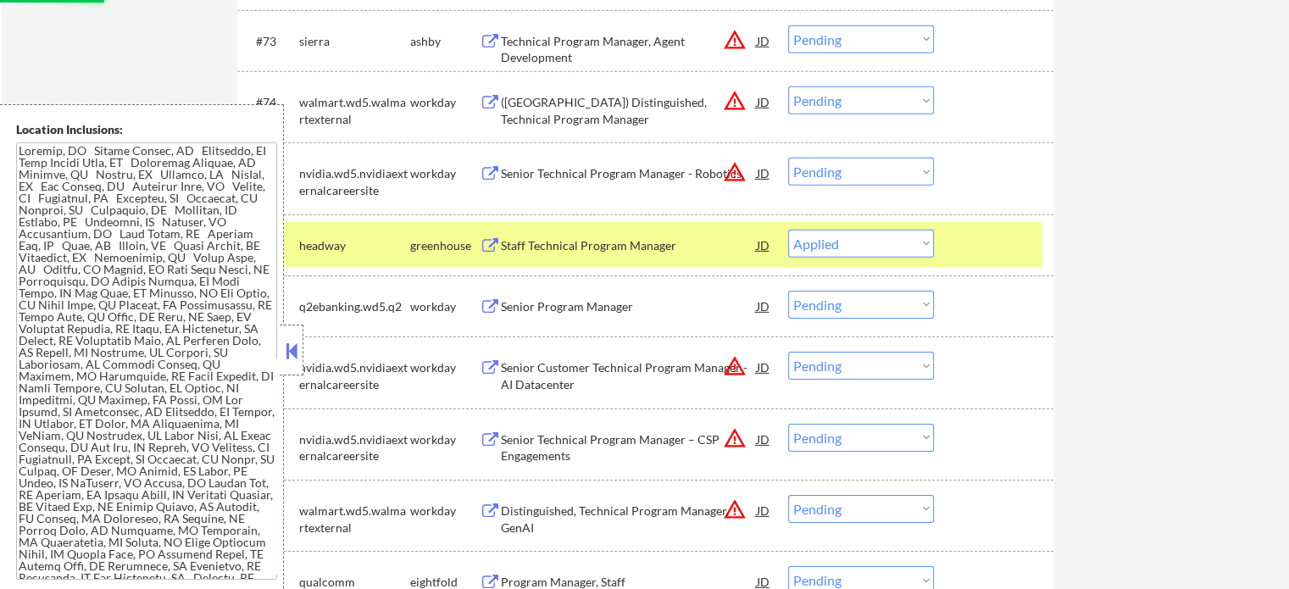
click at [995, 260] on div "#76 headway greenhouse Staff Technical Program Manager JD warning_amber Choose …" at bounding box center [642, 245] width 800 height 46
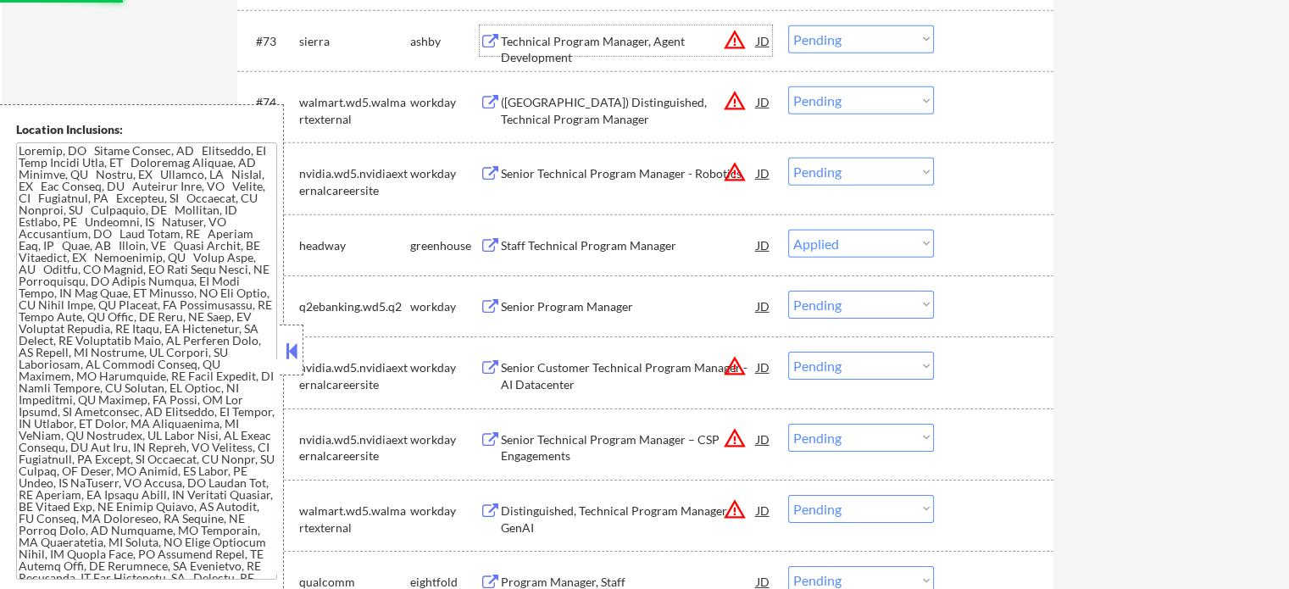
click at [607, 43] on div "Technical Program Manager, Agent Development" at bounding box center [629, 49] width 256 height 33
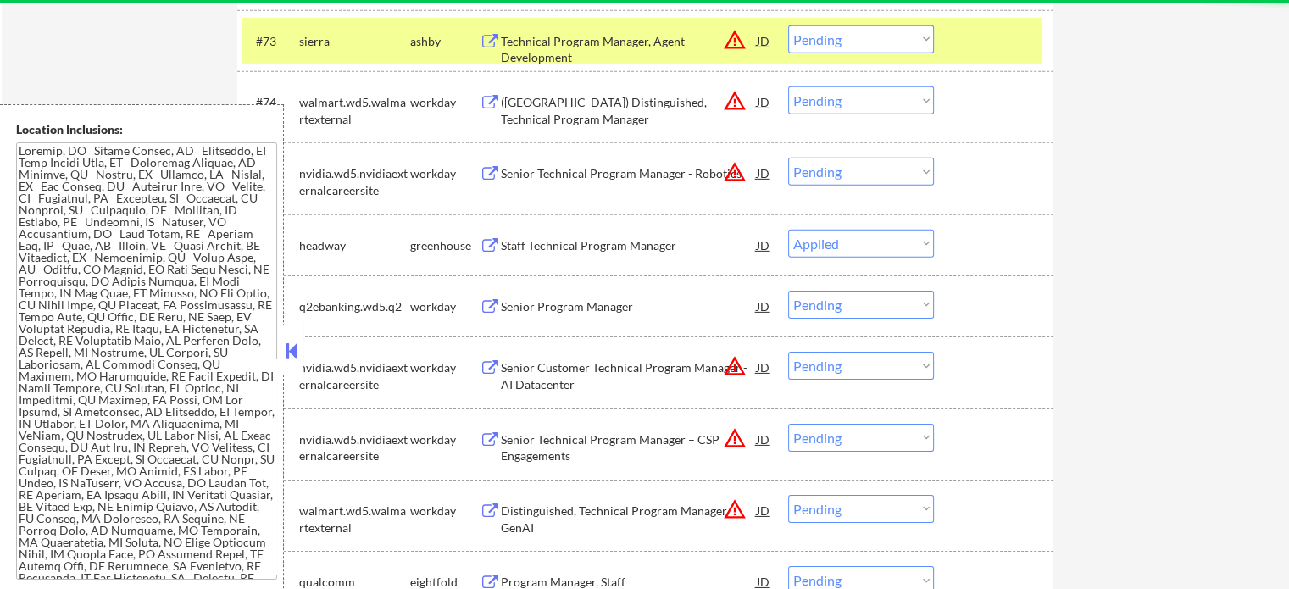
select select ""pending""
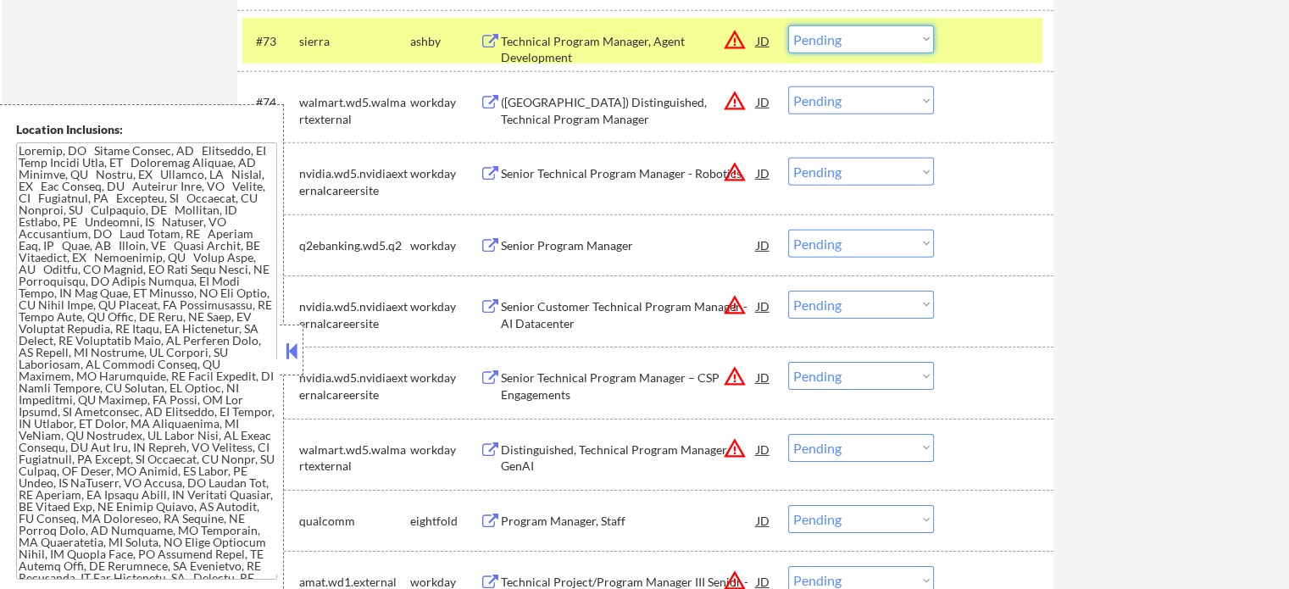
click at [871, 45] on select "Choose an option... Pending Applied Excluded (Questions) Excluded (Expired) Exc…" at bounding box center [861, 39] width 146 height 28
click at [788, 25] on select "Choose an option... Pending Applied Excluded (Questions) Excluded (Expired) Exc…" at bounding box center [861, 39] width 146 height 28
click at [993, 43] on div at bounding box center [996, 40] width 75 height 31
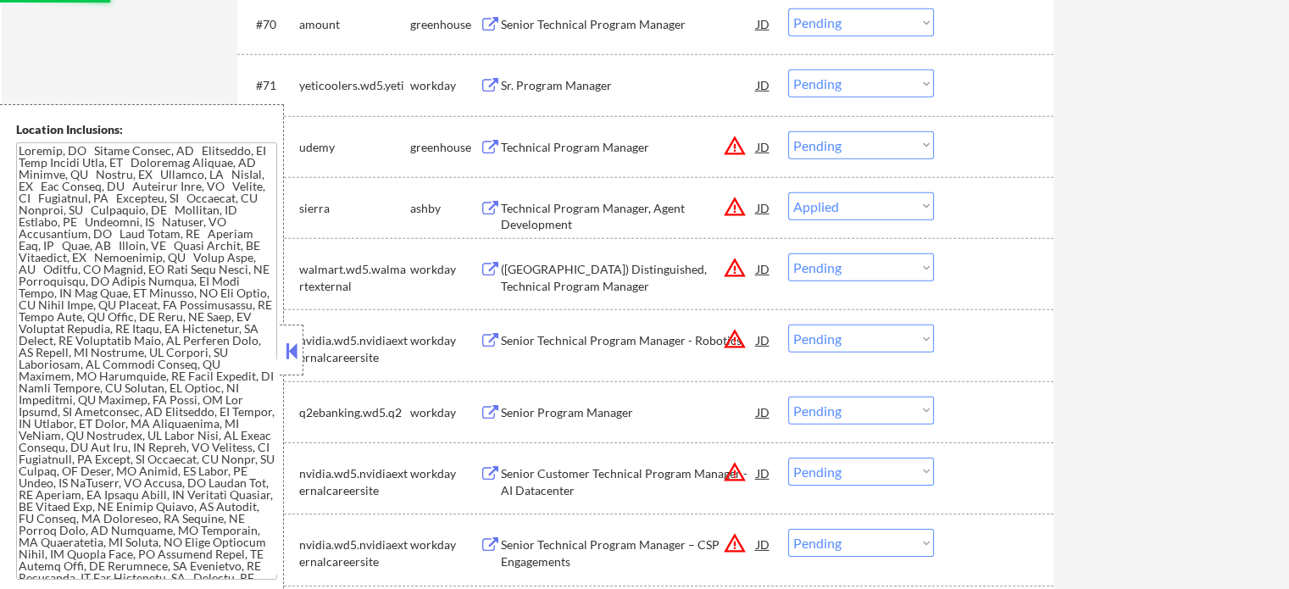
scroll to position [5209, 0]
select select ""pending""
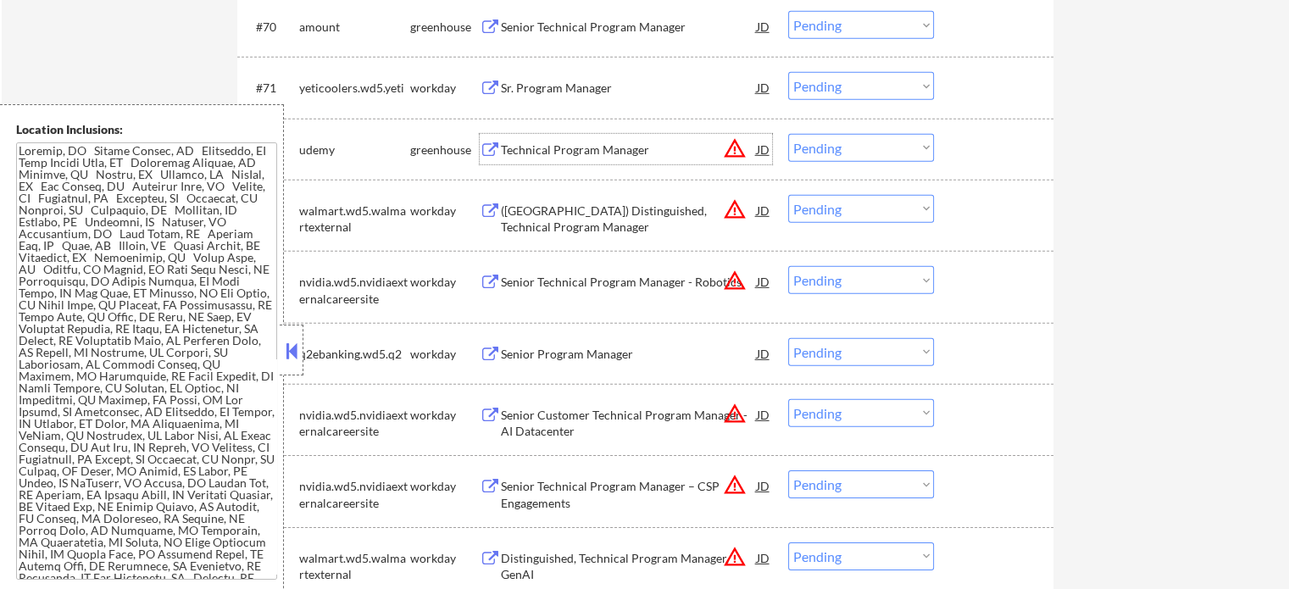
click at [542, 142] on div "Technical Program Manager" at bounding box center [629, 150] width 256 height 17
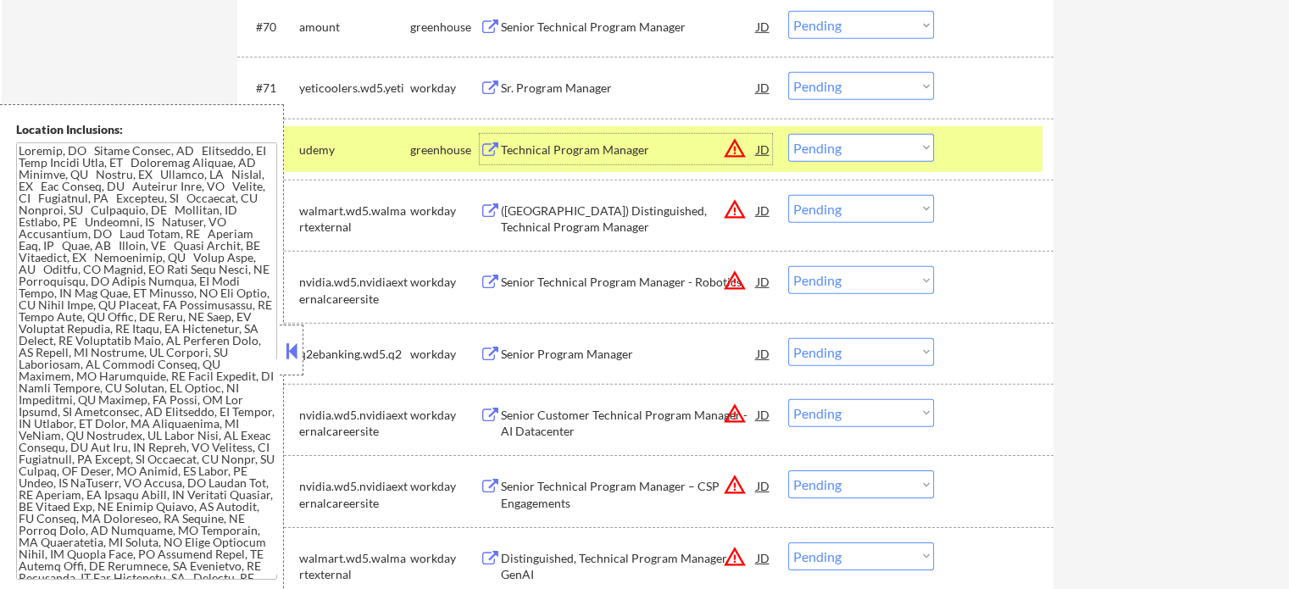
click at [846, 138] on select "Choose an option... Pending Applied Excluded (Questions) Excluded (Expired) Exc…" at bounding box center [861, 148] width 146 height 28
click at [788, 134] on select "Choose an option... Pending Applied Excluded (Questions) Excluded (Expired) Exc…" at bounding box center [861, 148] width 146 height 28
click at [989, 146] on div at bounding box center [996, 149] width 75 height 31
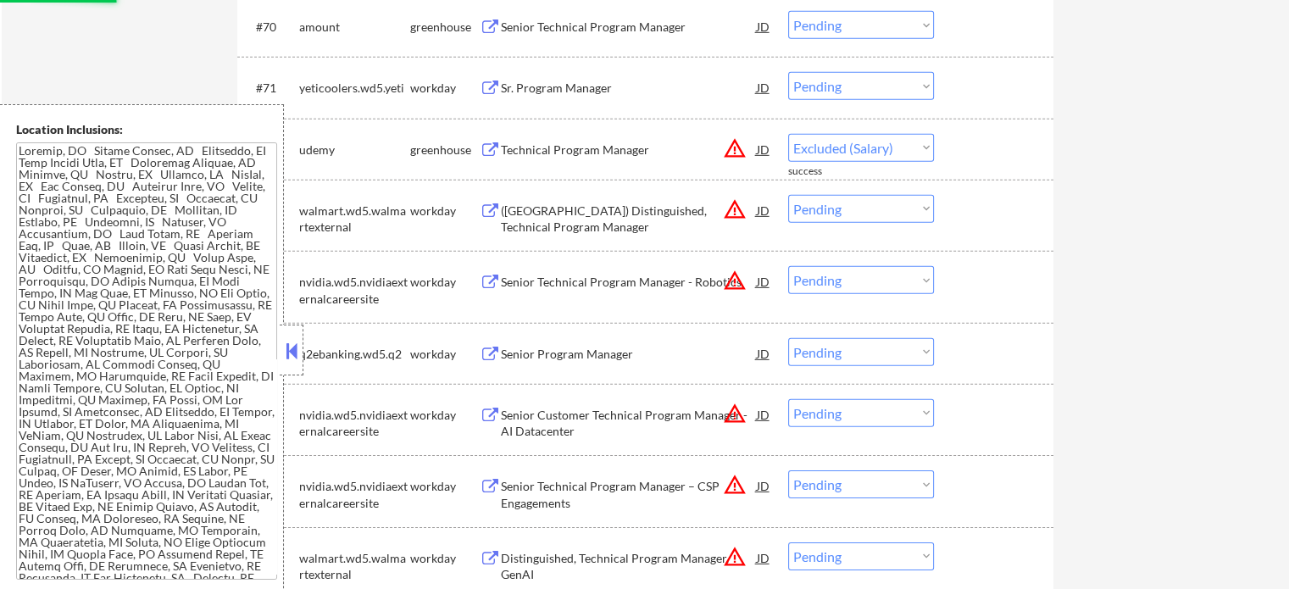
select select ""pending""
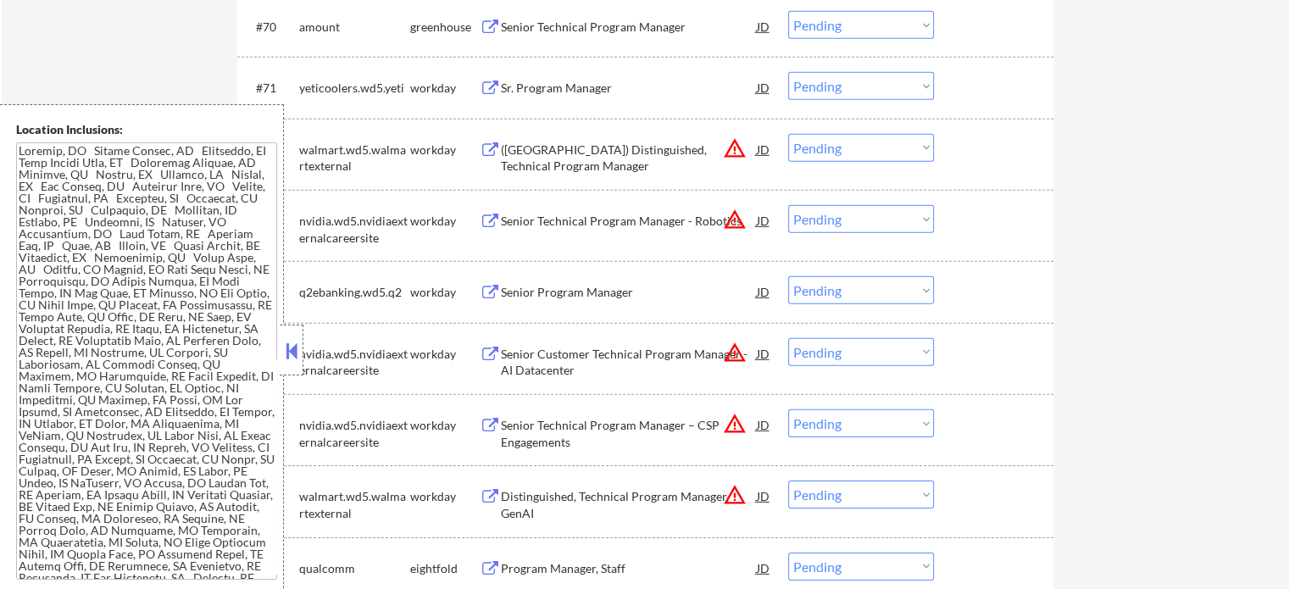
click at [622, 32] on div "Senior Technical Program Manager" at bounding box center [629, 27] width 256 height 17
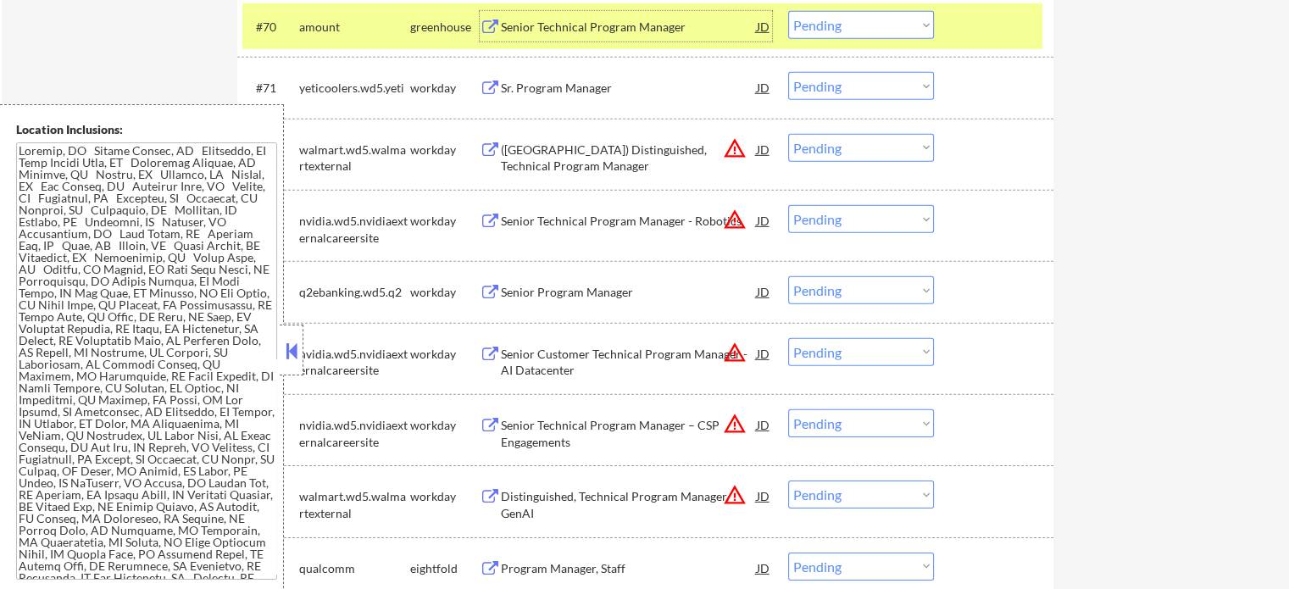
click at [1005, 33] on div at bounding box center [996, 26] width 75 height 31
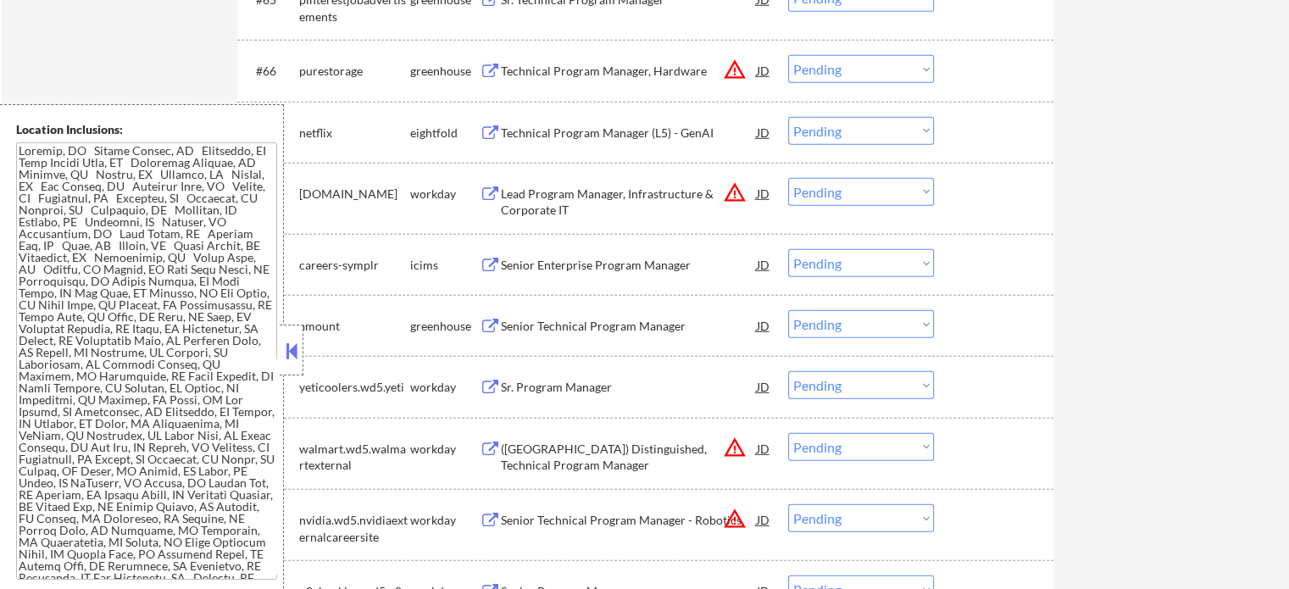
scroll to position [4870, 0]
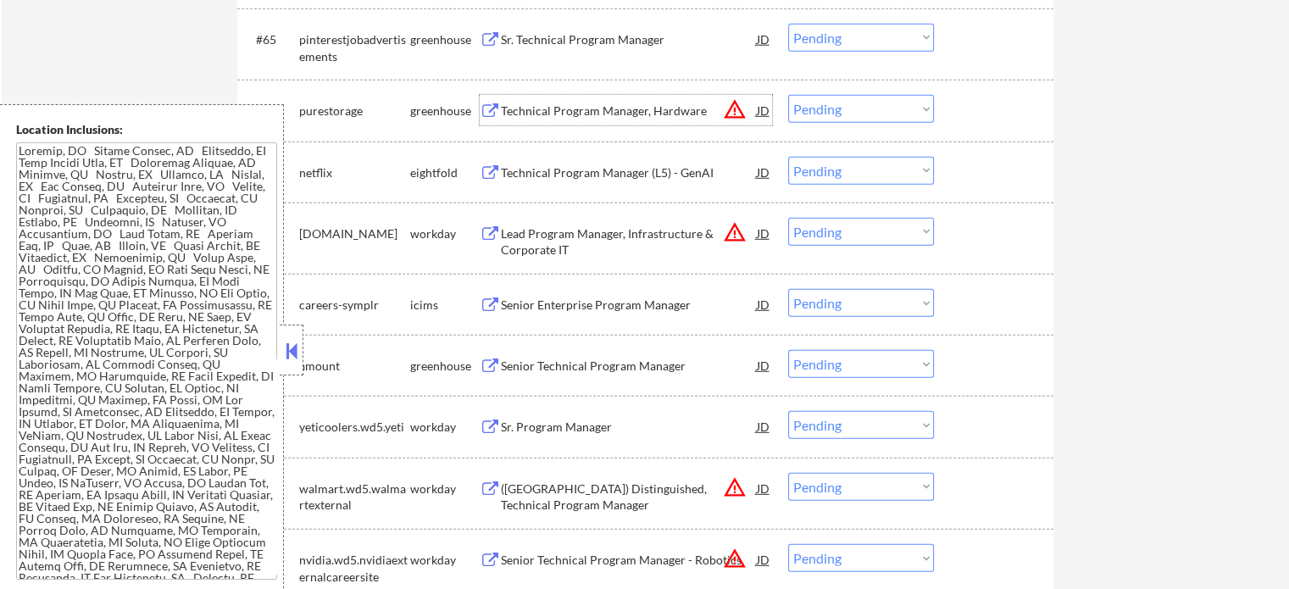
click at [580, 104] on div "Technical Program Manager, Hardware" at bounding box center [629, 111] width 256 height 17
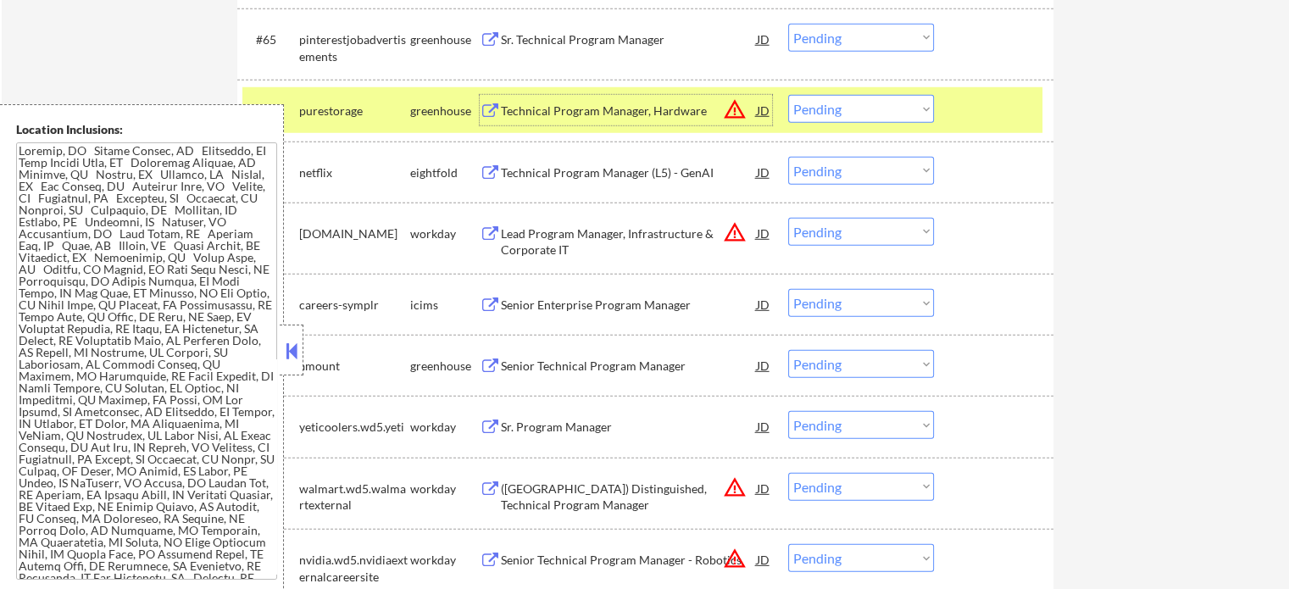
click at [966, 98] on div "#66 purestorage greenhouse Technical Program Manager, Hardware JD warning_amber…" at bounding box center [642, 110] width 800 height 46
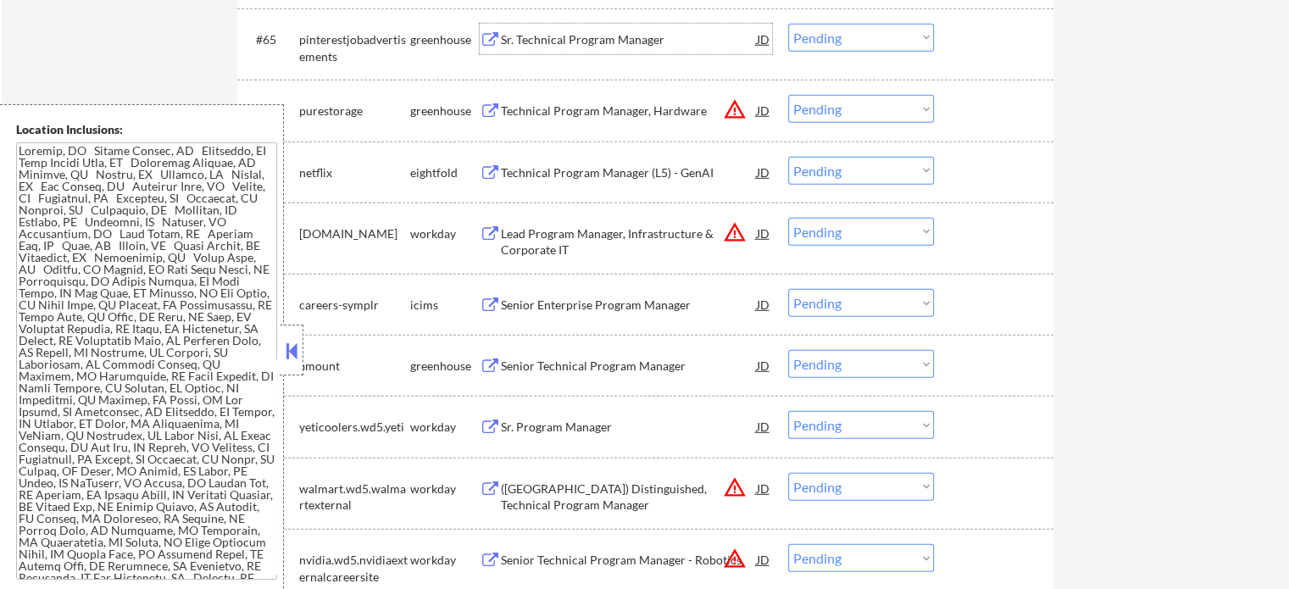
click at [531, 43] on div "Sr. Technical Program Manager" at bounding box center [629, 39] width 256 height 17
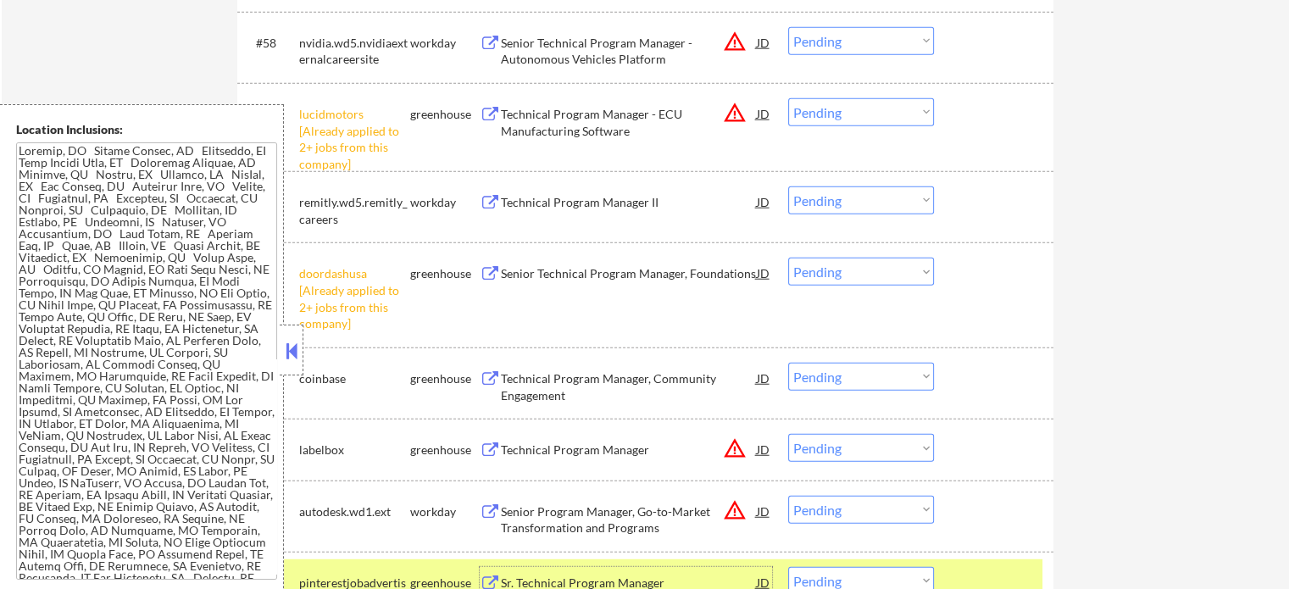
scroll to position [4529, 0]
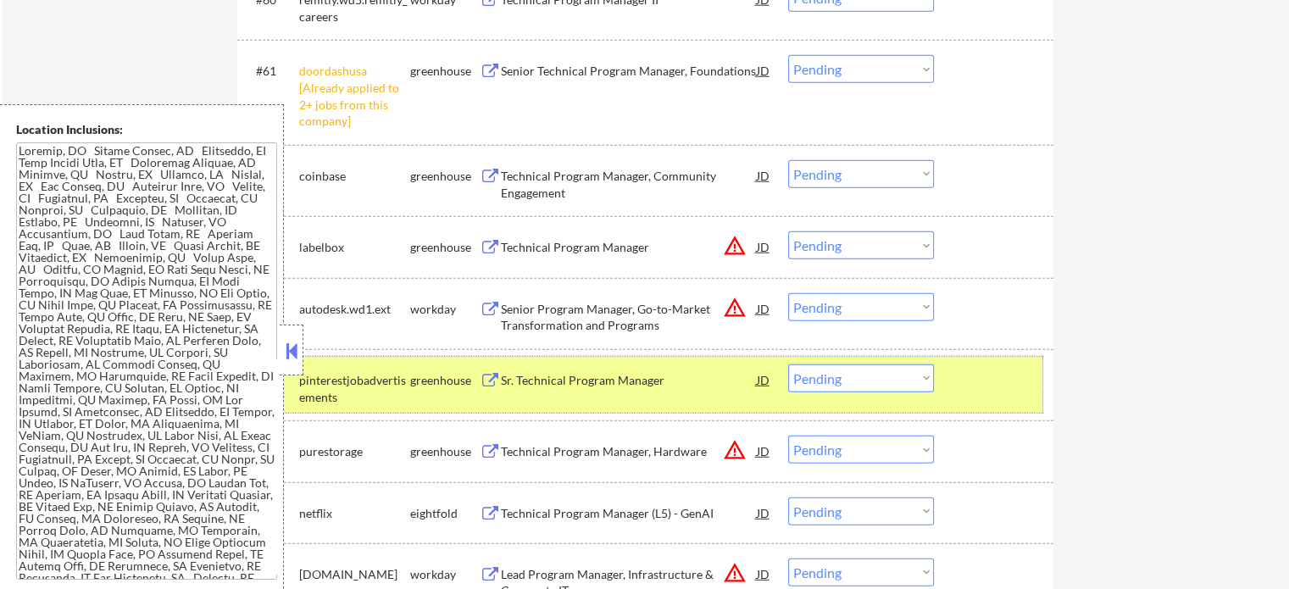
click at [996, 375] on div at bounding box center [996, 379] width 75 height 31
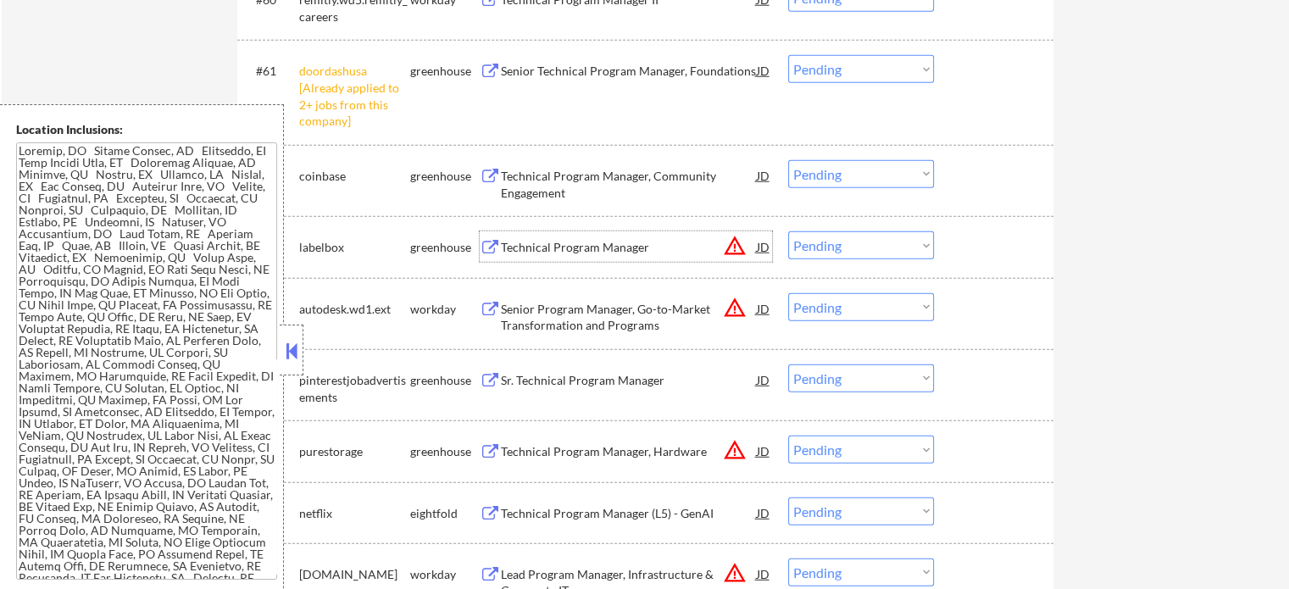
click at [503, 249] on div "Technical Program Manager" at bounding box center [629, 247] width 256 height 17
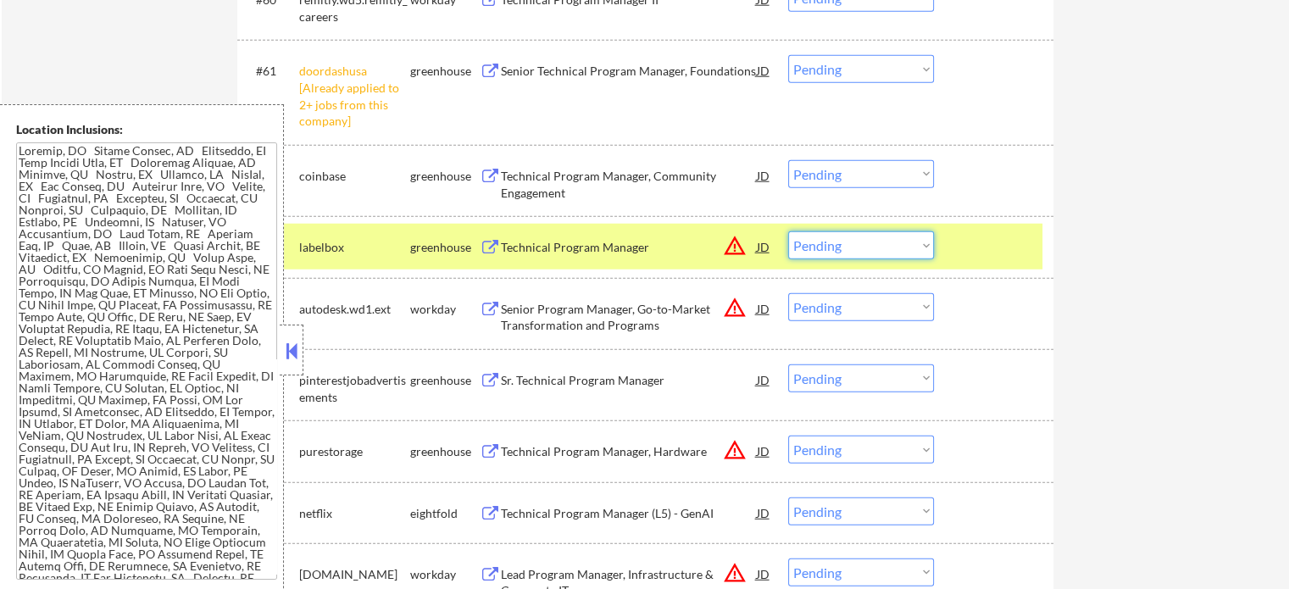
click at [858, 244] on select "Choose an option... Pending Applied Excluded (Questions) Excluded (Expired) Exc…" at bounding box center [861, 245] width 146 height 28
click at [788, 231] on select "Choose an option... Pending Applied Excluded (Questions) Excluded (Expired) Exc…" at bounding box center [861, 245] width 146 height 28
drag, startPoint x: 984, startPoint y: 233, endPoint x: 986, endPoint y: 223, distance: 10.5
click at [984, 232] on div at bounding box center [996, 246] width 75 height 31
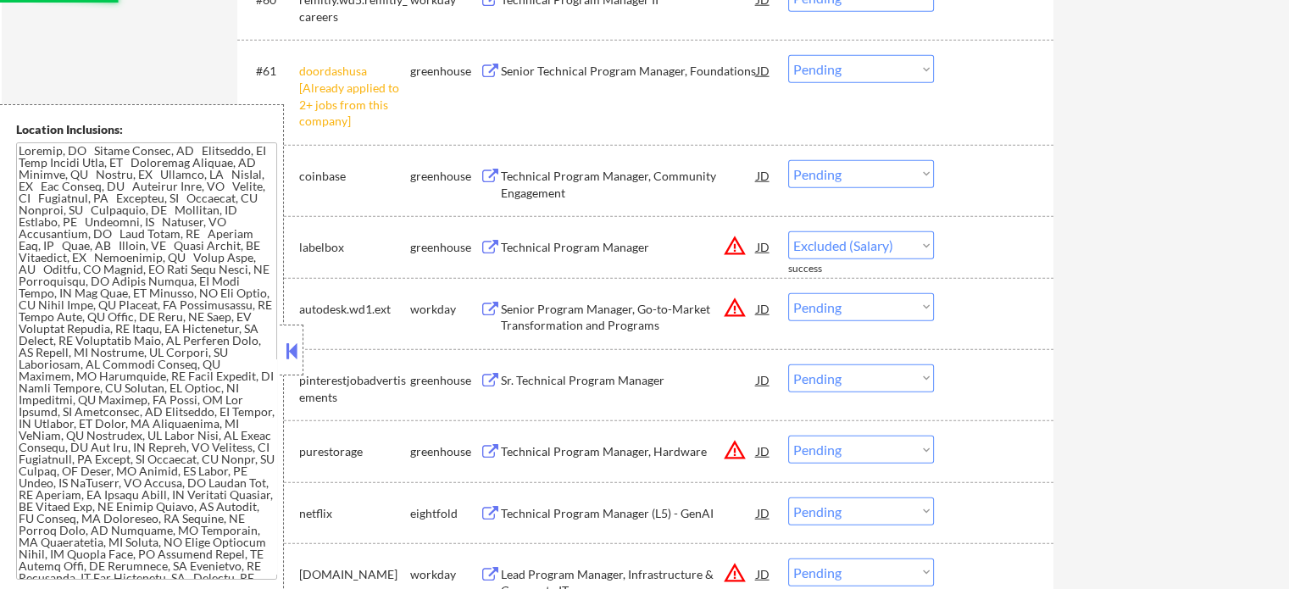
select select ""pending""
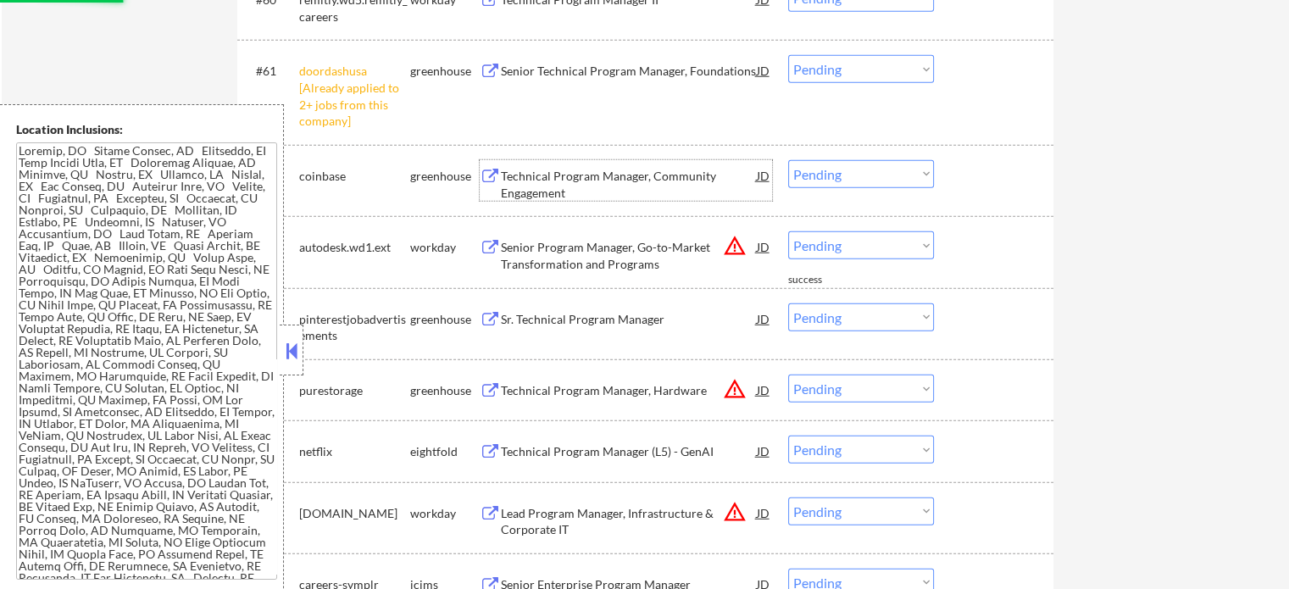
click at [597, 176] on div "Technical Program Manager, Community Engagement" at bounding box center [629, 184] width 256 height 33
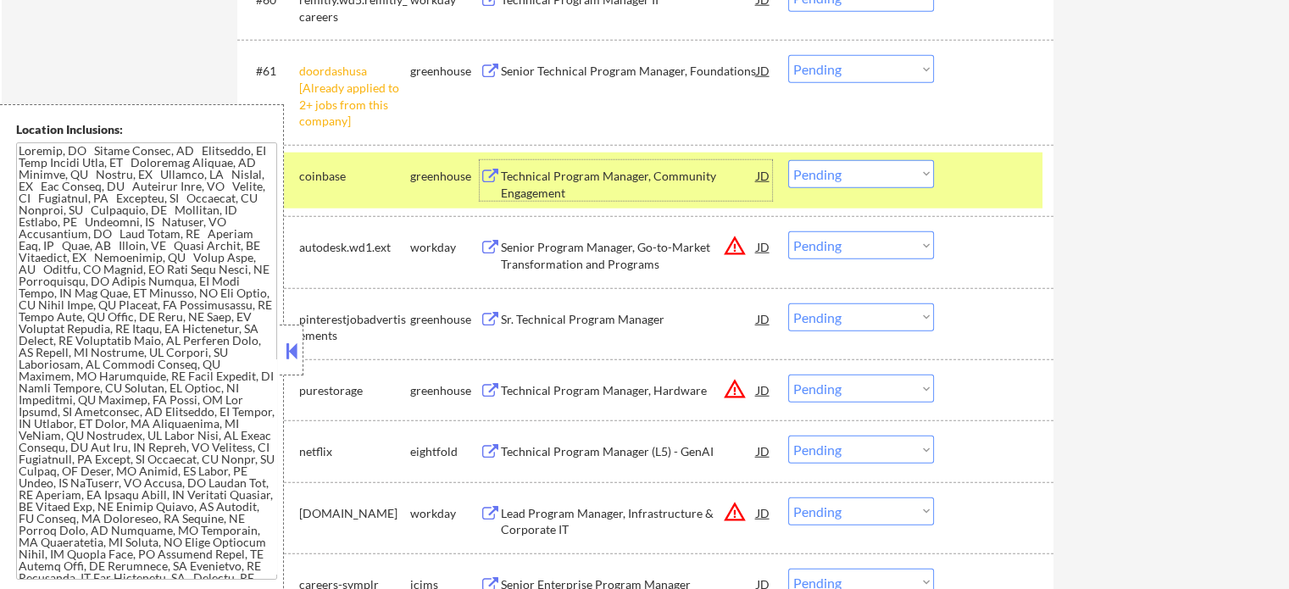
click at [851, 176] on select "Choose an option... Pending Applied Excluded (Questions) Excluded (Expired) Exc…" at bounding box center [861, 174] width 146 height 28
click at [788, 160] on select "Choose an option... Pending Applied Excluded (Questions) Excluded (Expired) Exc…" at bounding box center [861, 174] width 146 height 28
click at [969, 175] on div at bounding box center [996, 175] width 75 height 31
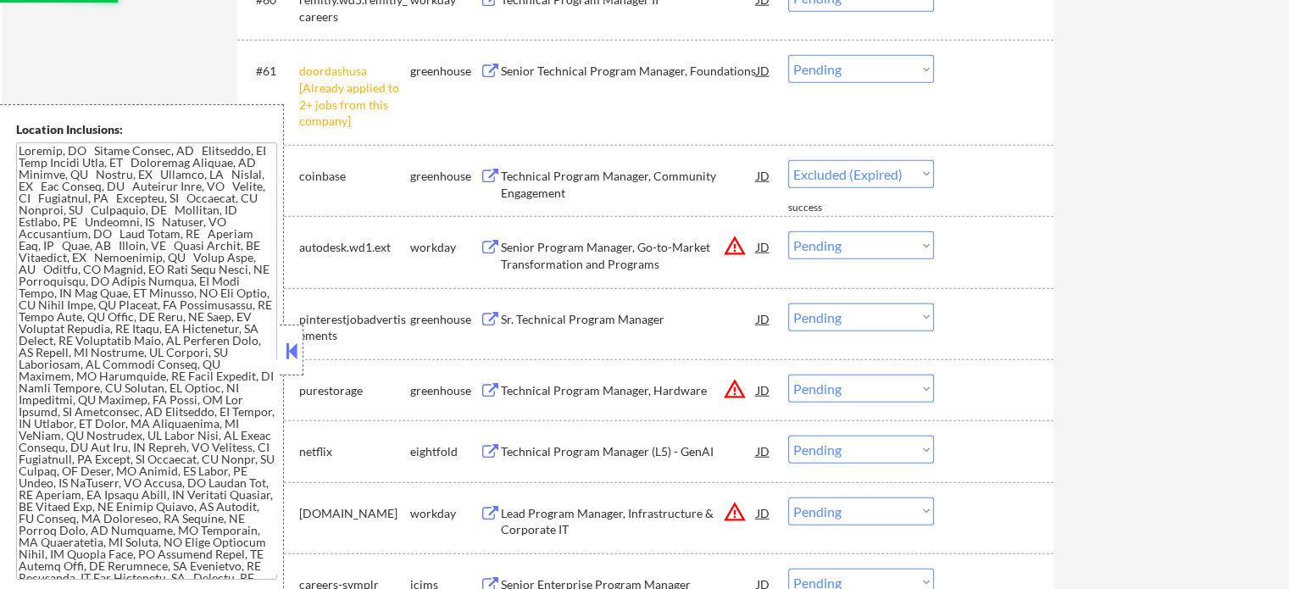
click at [884, 73] on select "Choose an option... Pending Applied Excluded (Questions) Excluded (Expired) Exc…" at bounding box center [861, 69] width 146 height 28
select select ""pending""
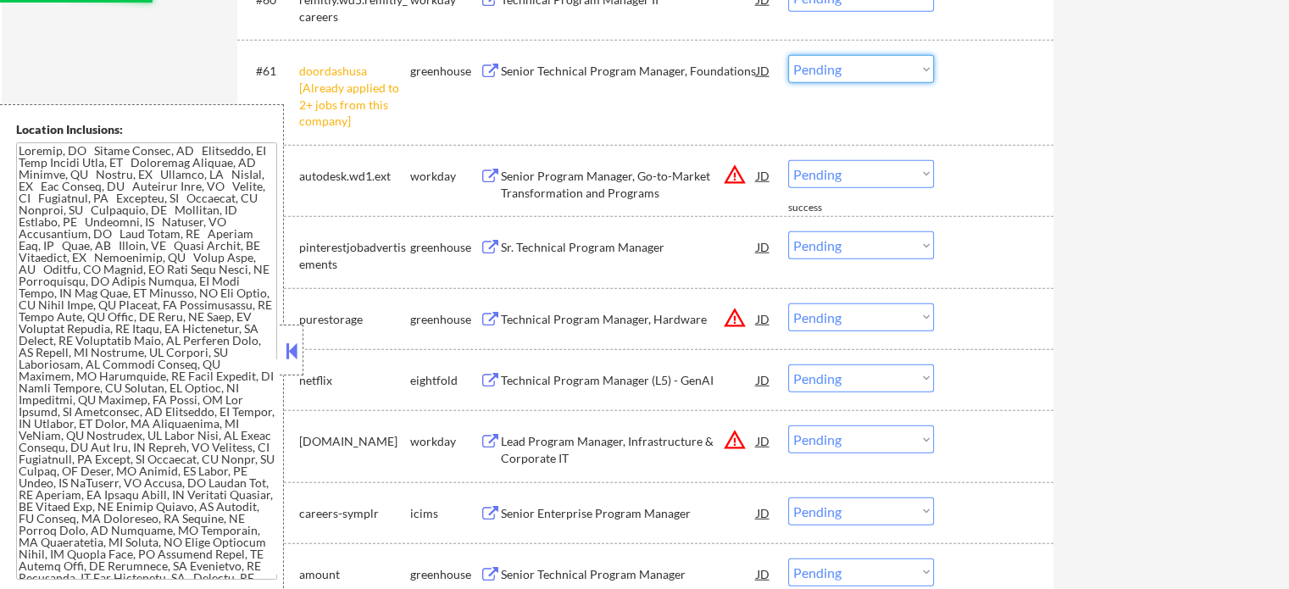
select select ""excluded__other_""
click at [788, 55] on select "Choose an option... Pending Applied Excluded (Questions) Excluded (Expired) Exc…" at bounding box center [861, 69] width 146 height 28
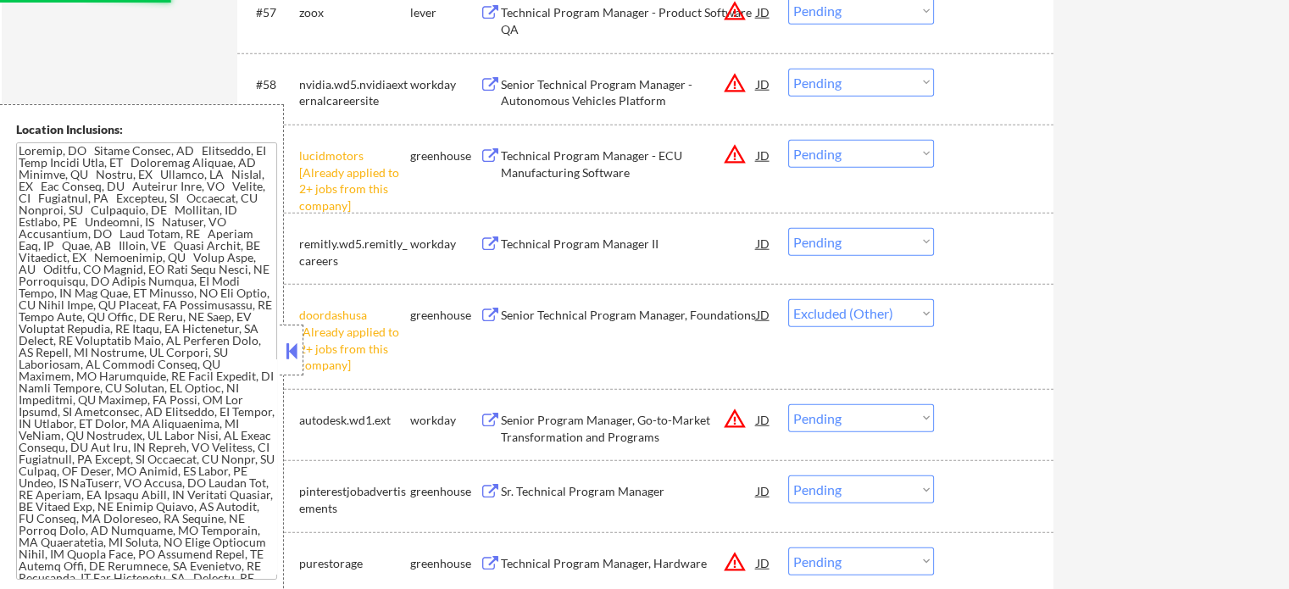
scroll to position [4275, 0]
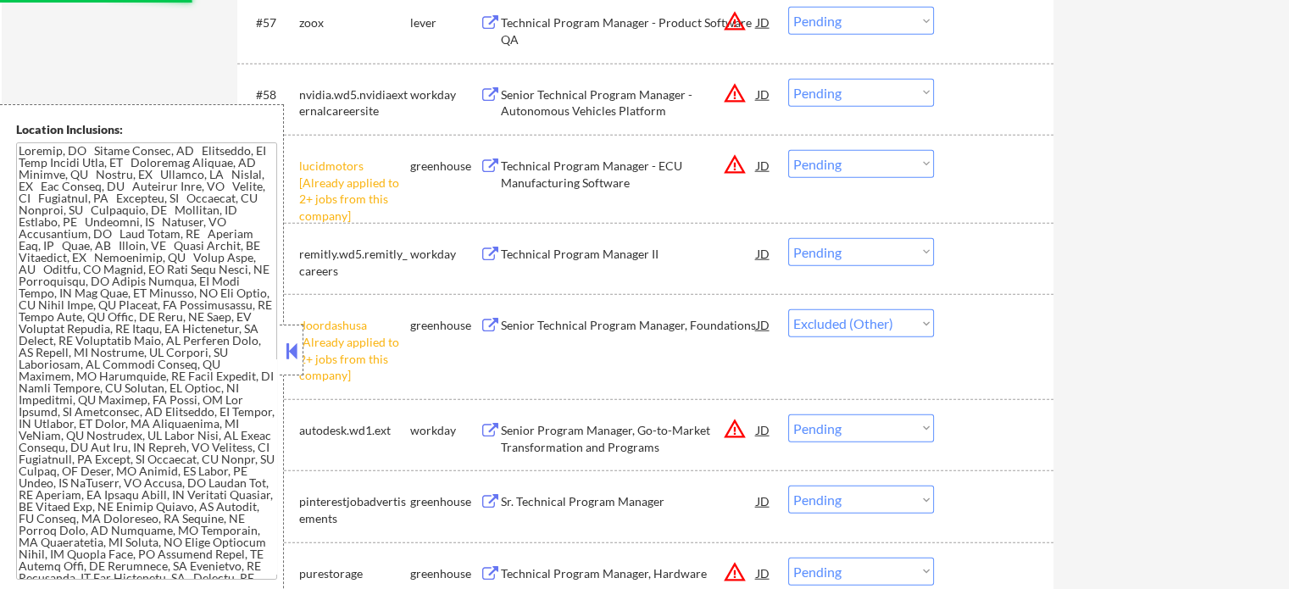
click at [810, 167] on select "Choose an option... Pending Applied Excluded (Questions) Excluded (Expired) Exc…" at bounding box center [861, 164] width 146 height 28
select select ""excluded__other_""
click at [788, 150] on select "Choose an option... Pending Applied Excluded (Questions) Excluded (Expired) Exc…" at bounding box center [861, 164] width 146 height 28
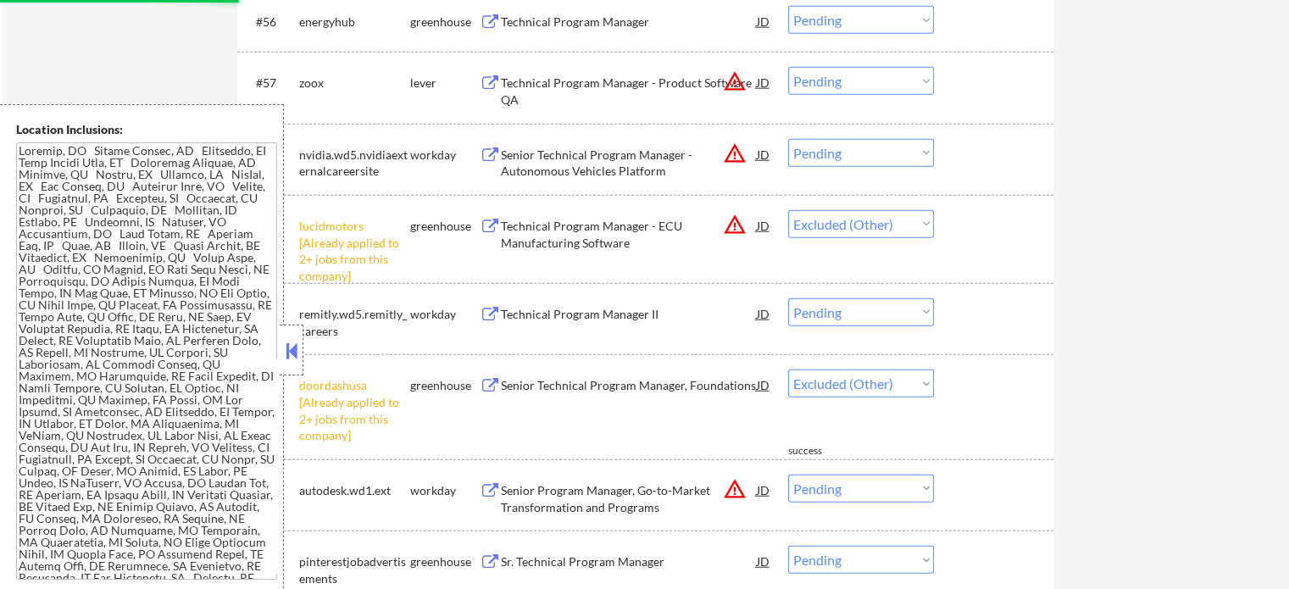
scroll to position [4190, 0]
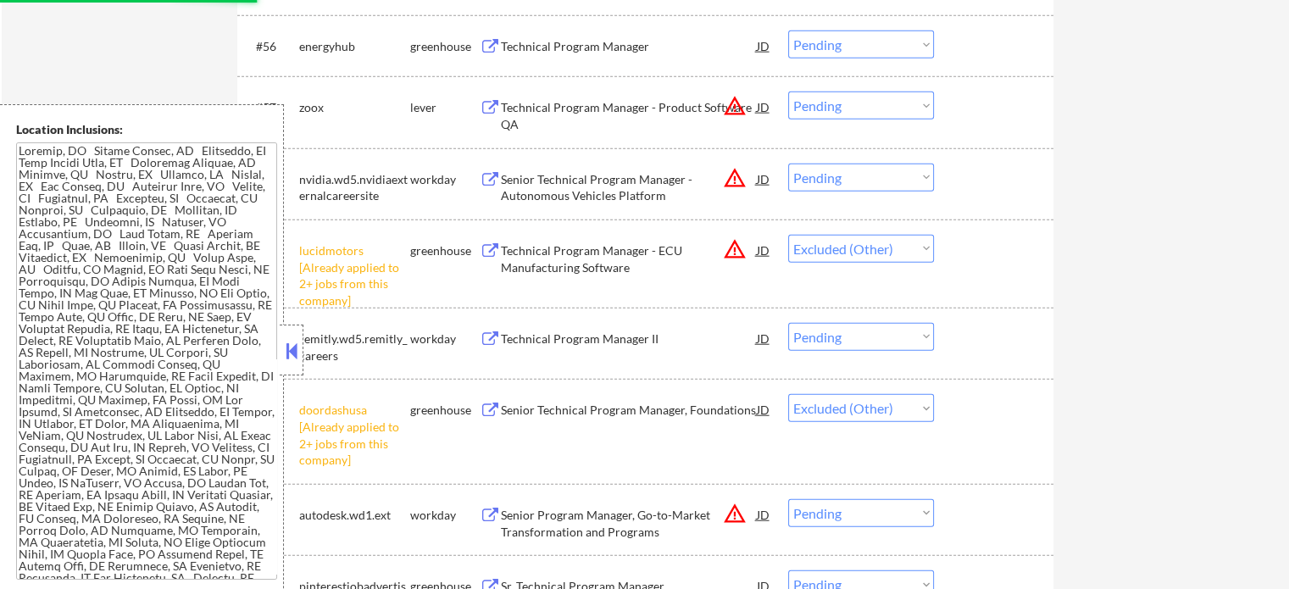
click at [556, 108] on div "Technical Program Manager - Product Software QA" at bounding box center [629, 115] width 256 height 33
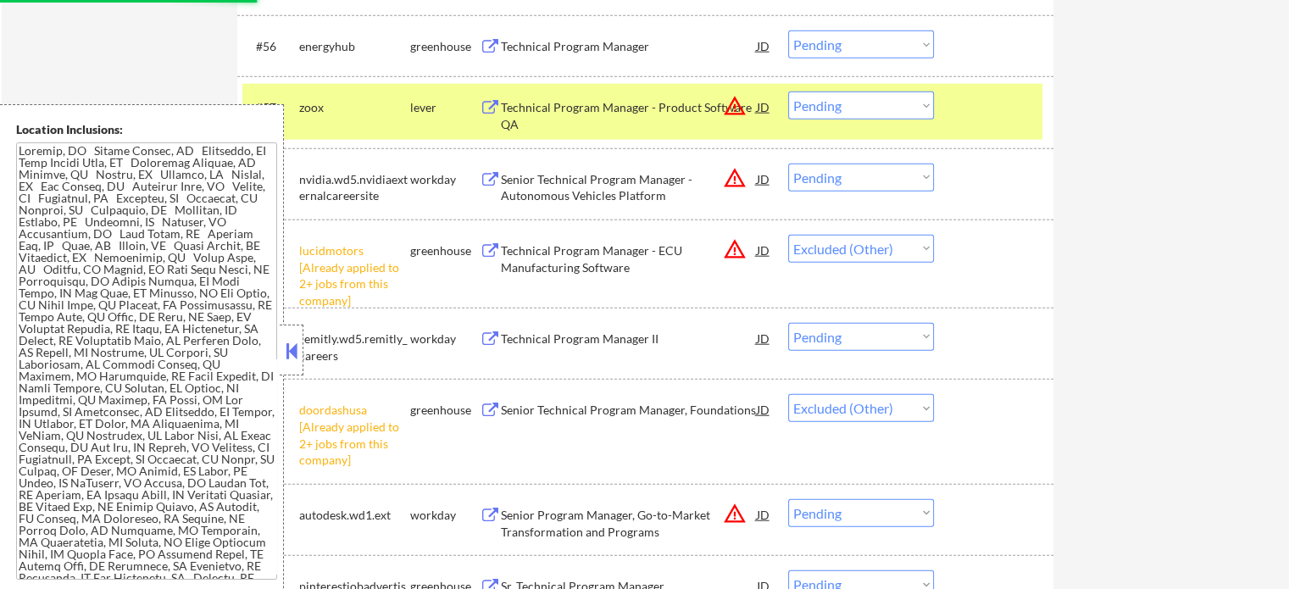
select select ""pending""
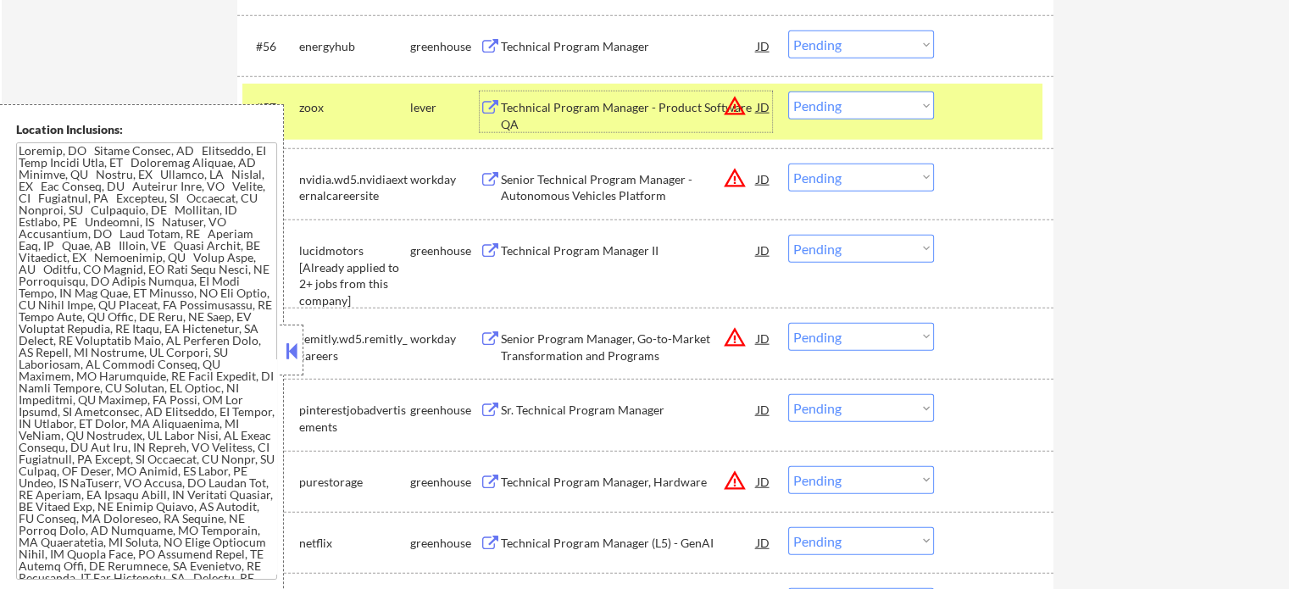
click at [852, 103] on select "Choose an option... Pending Applied Excluded (Questions) Excluded (Expired) Exc…" at bounding box center [861, 106] width 146 height 28
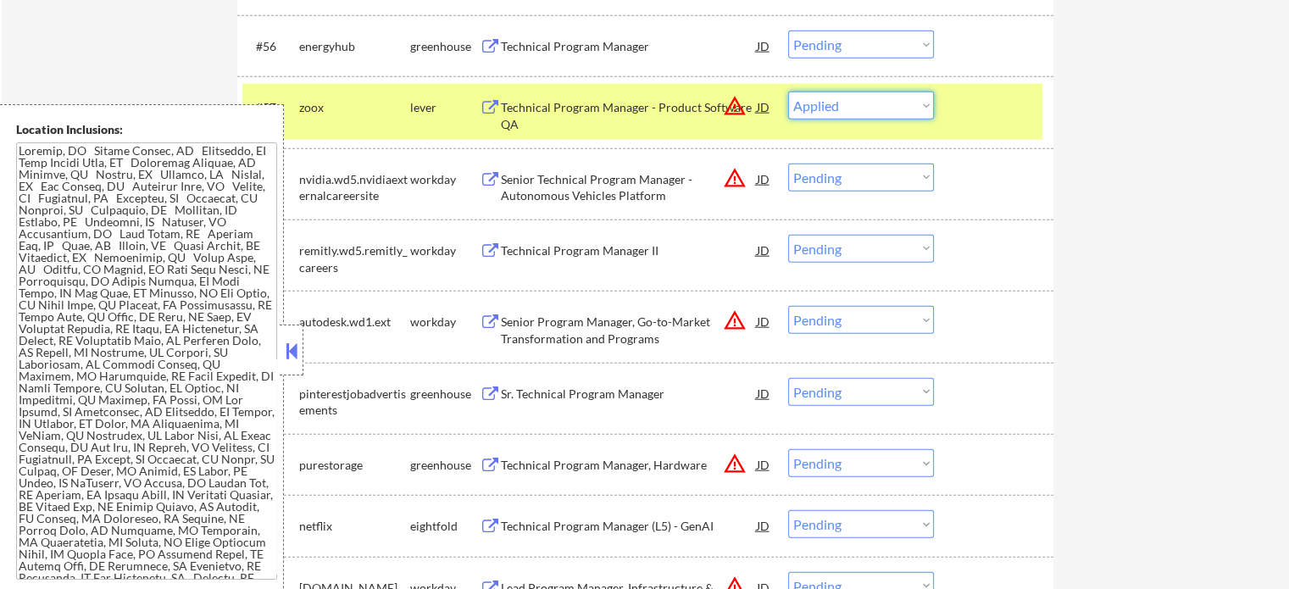
click at [788, 92] on select "Choose an option... Pending Applied Excluded (Questions) Excluded (Expired) Exc…" at bounding box center [861, 106] width 146 height 28
click at [963, 115] on div at bounding box center [996, 107] width 75 height 31
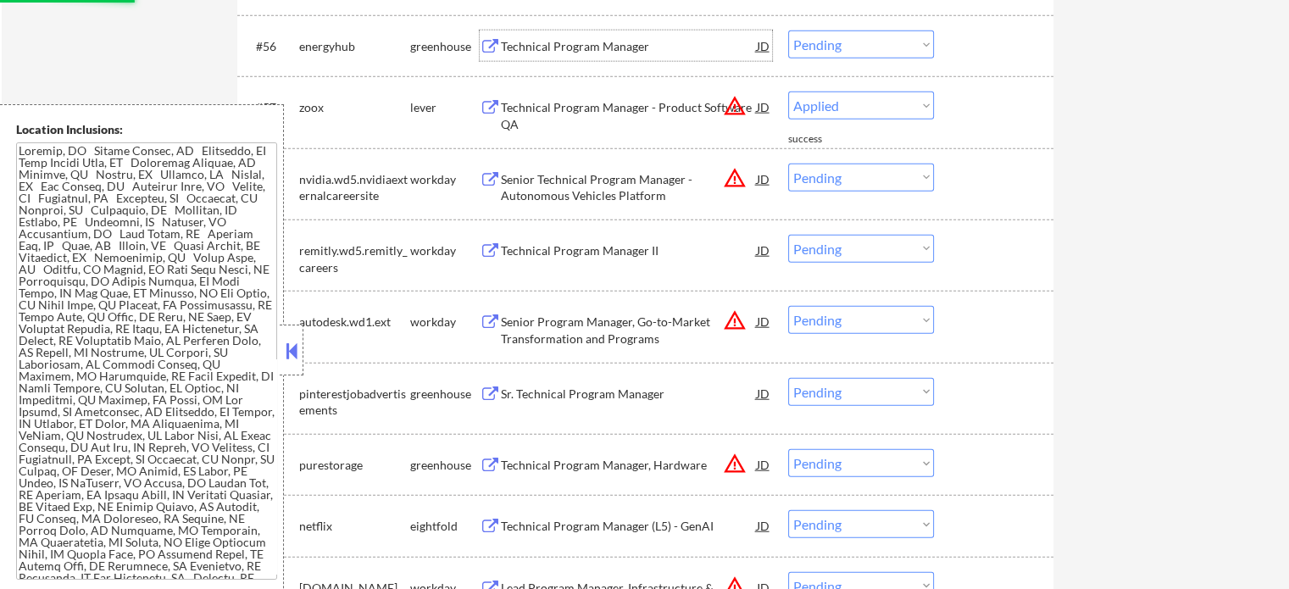
click at [566, 47] on div "Technical Program Manager" at bounding box center [629, 46] width 256 height 17
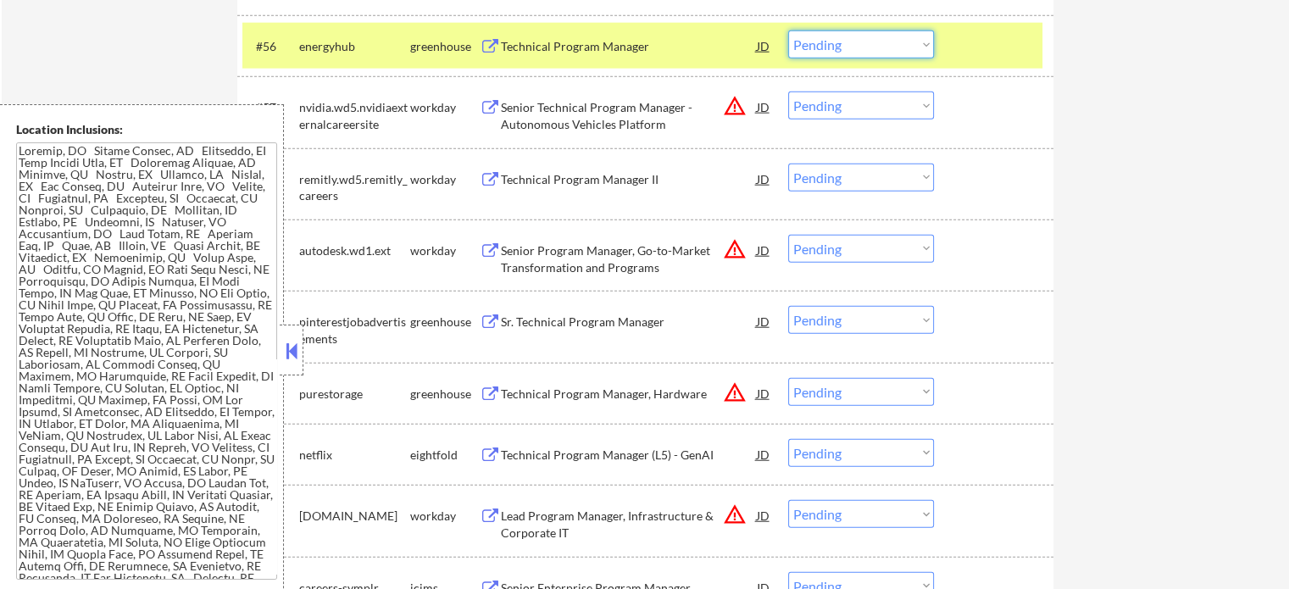
click at [881, 42] on select "Choose an option... Pending Applied Excluded (Questions) Excluded (Expired) Exc…" at bounding box center [861, 45] width 146 height 28
click at [788, 31] on select "Choose an option... Pending Applied Excluded (Questions) Excluded (Expired) Exc…" at bounding box center [861, 45] width 146 height 28
click at [980, 22] on div "#56 energyhub greenhouse Technical Program Manager JD warning_amber Choose an o…" at bounding box center [645, 45] width 816 height 61
click at [975, 51] on div at bounding box center [996, 46] width 75 height 31
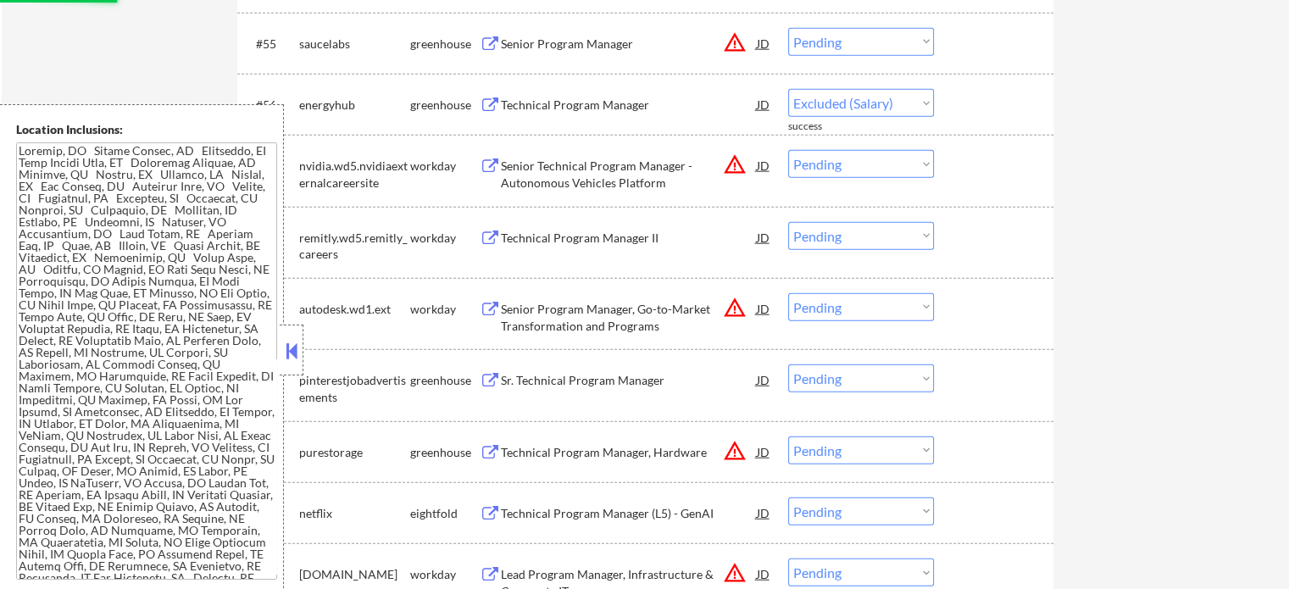
scroll to position [4105, 0]
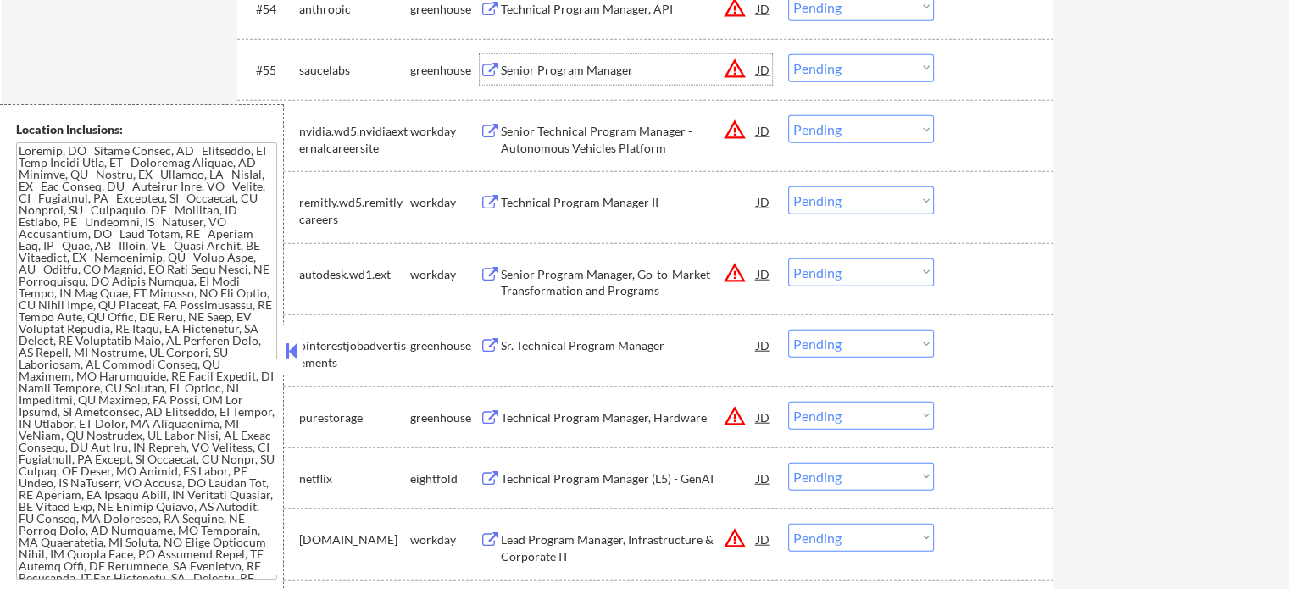
click at [553, 69] on div "Senior Program Manager" at bounding box center [629, 70] width 256 height 17
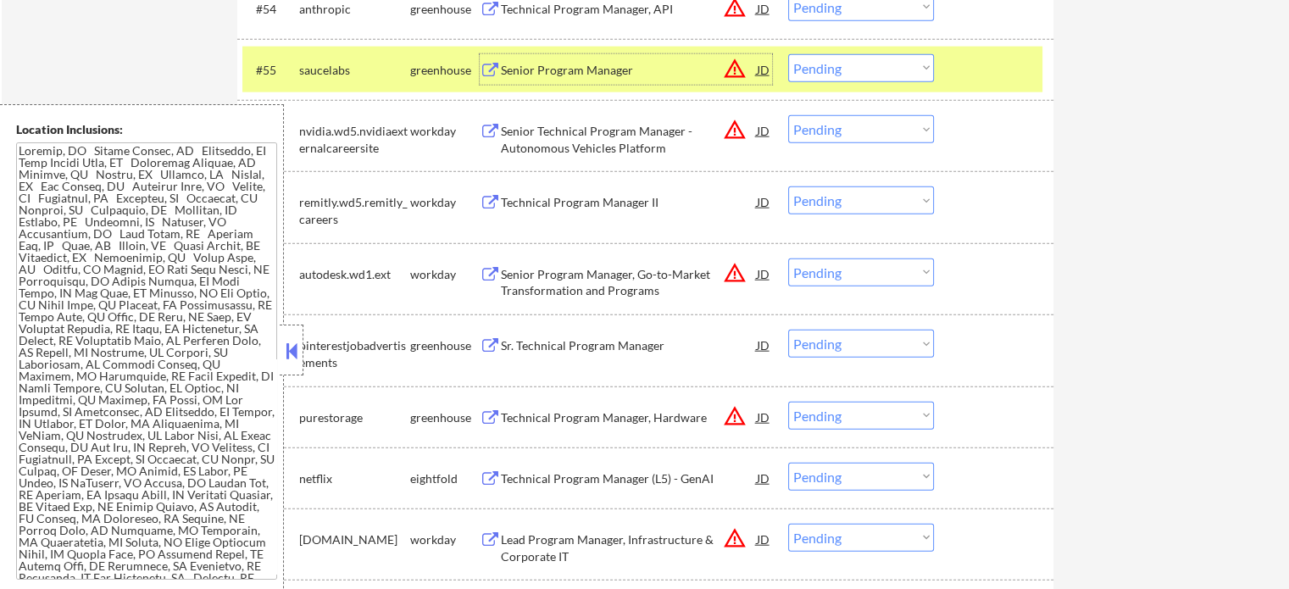
click at [862, 72] on select "Choose an option... Pending Applied Excluded (Questions) Excluded (Expired) Exc…" at bounding box center [861, 68] width 146 height 28
click at [788, 54] on select "Choose an option... Pending Applied Excluded (Questions) Excluded (Expired) Exc…" at bounding box center [861, 68] width 146 height 28
click at [966, 73] on div at bounding box center [996, 69] width 75 height 31
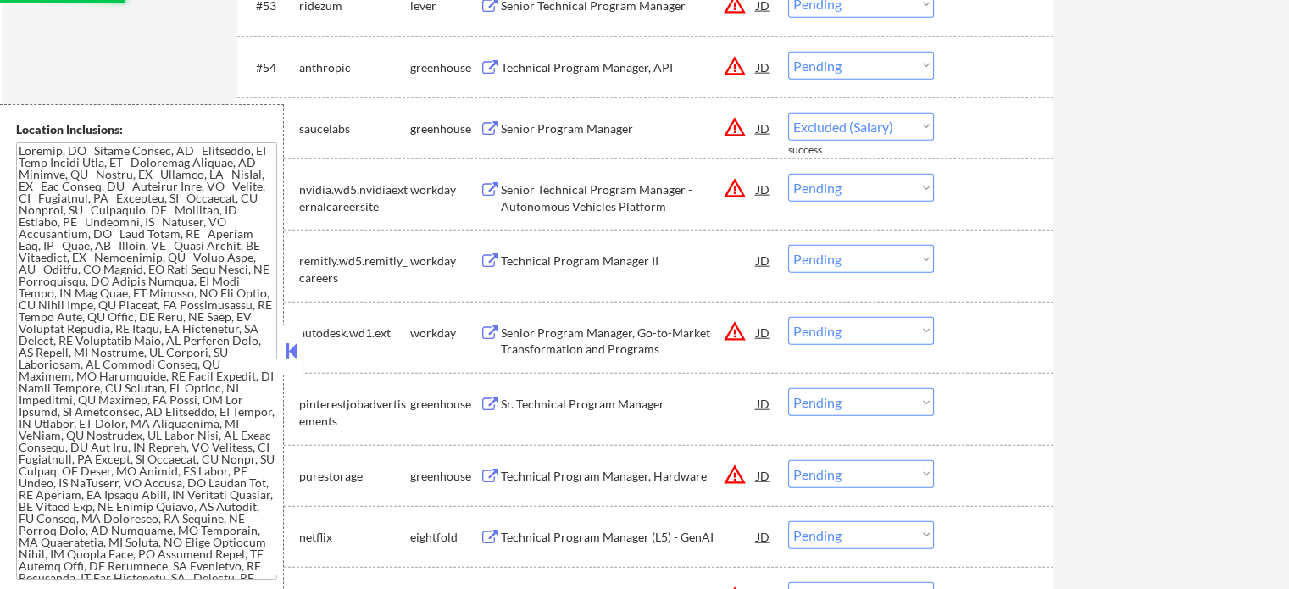
scroll to position [4021, 0]
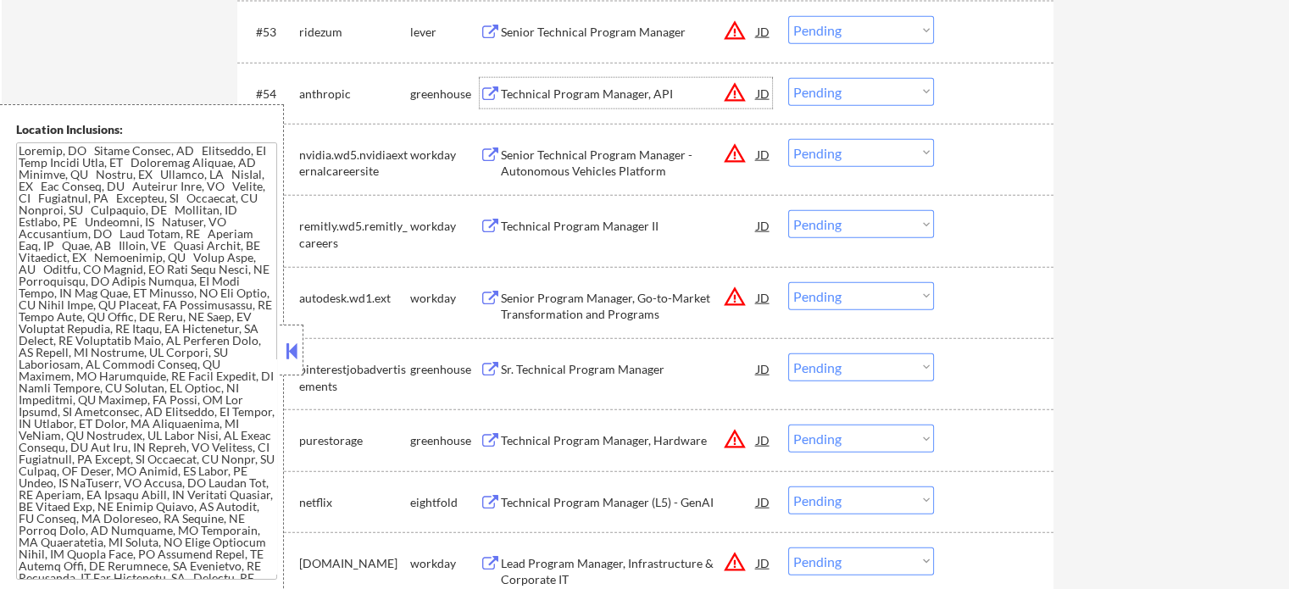
click at [583, 93] on div "Technical Program Manager, API" at bounding box center [629, 94] width 256 height 17
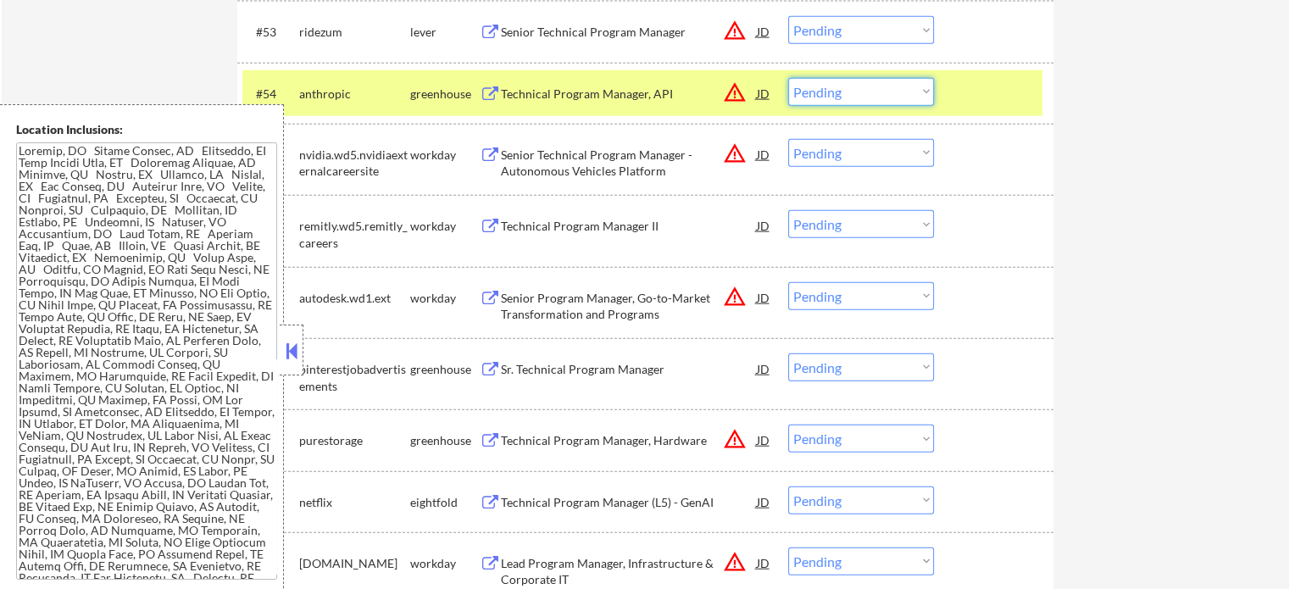
click at [846, 91] on select "Choose an option... Pending Applied Excluded (Questions) Excluded (Expired) Exc…" at bounding box center [861, 92] width 146 height 28
click at [788, 78] on select "Choose an option... Pending Applied Excluded (Questions) Excluded (Expired) Exc…" at bounding box center [861, 92] width 146 height 28
click at [999, 84] on div at bounding box center [996, 93] width 75 height 31
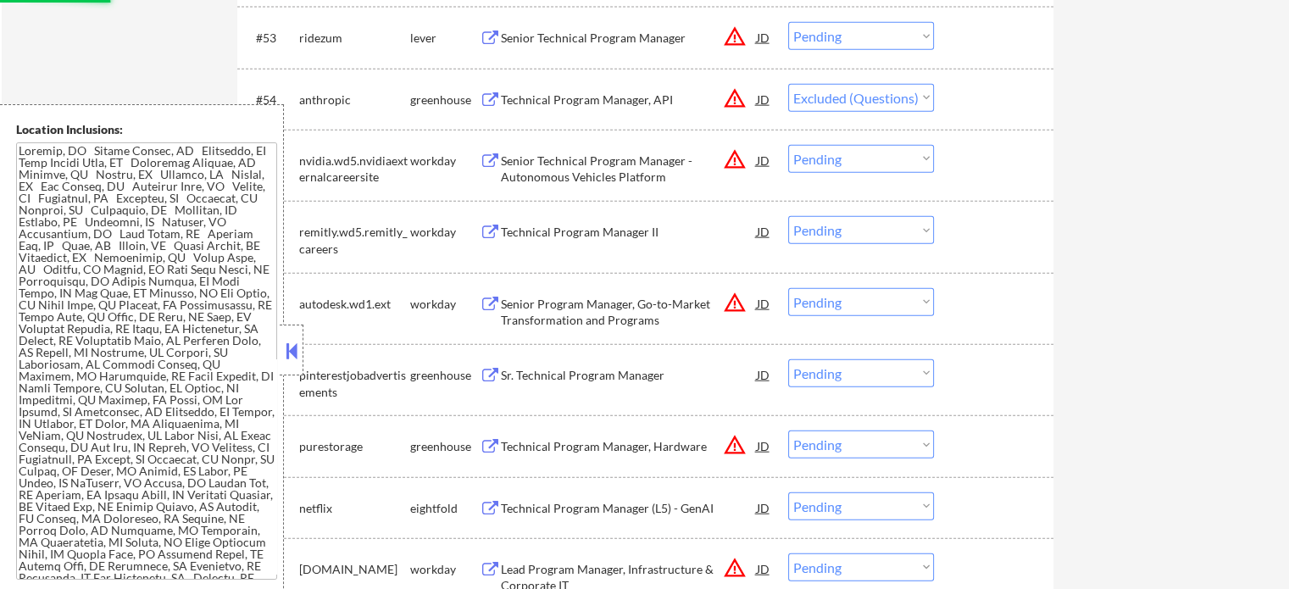
scroll to position [3936, 0]
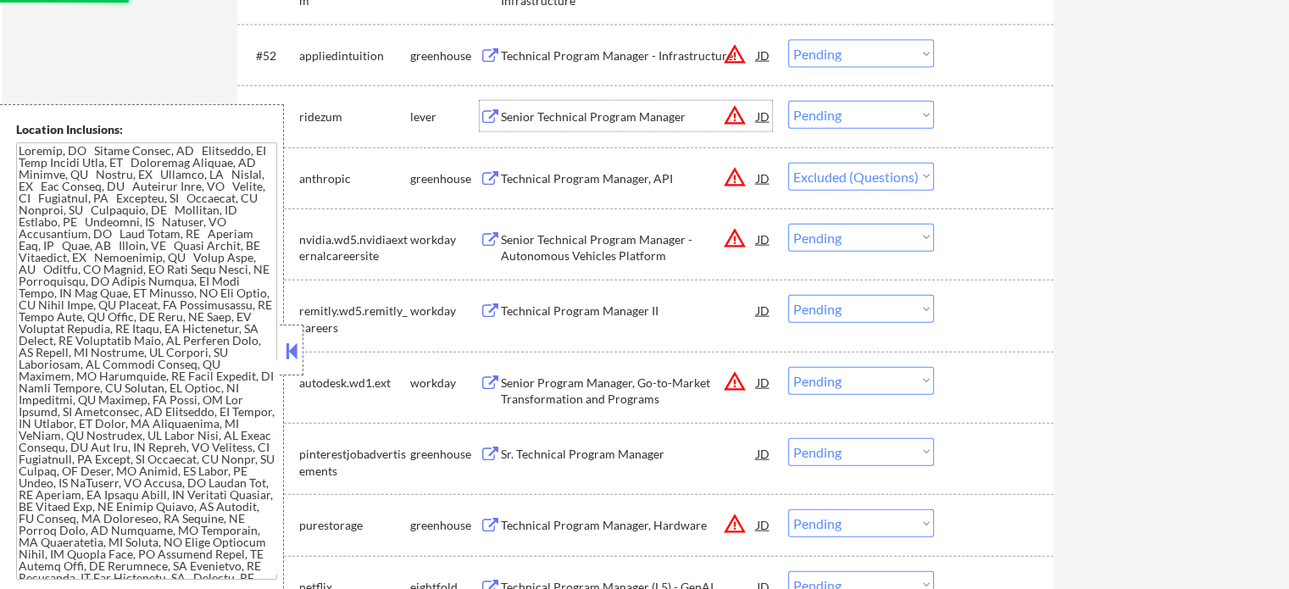
click at [571, 119] on div "Senior Technical Program Manager" at bounding box center [629, 116] width 256 height 17
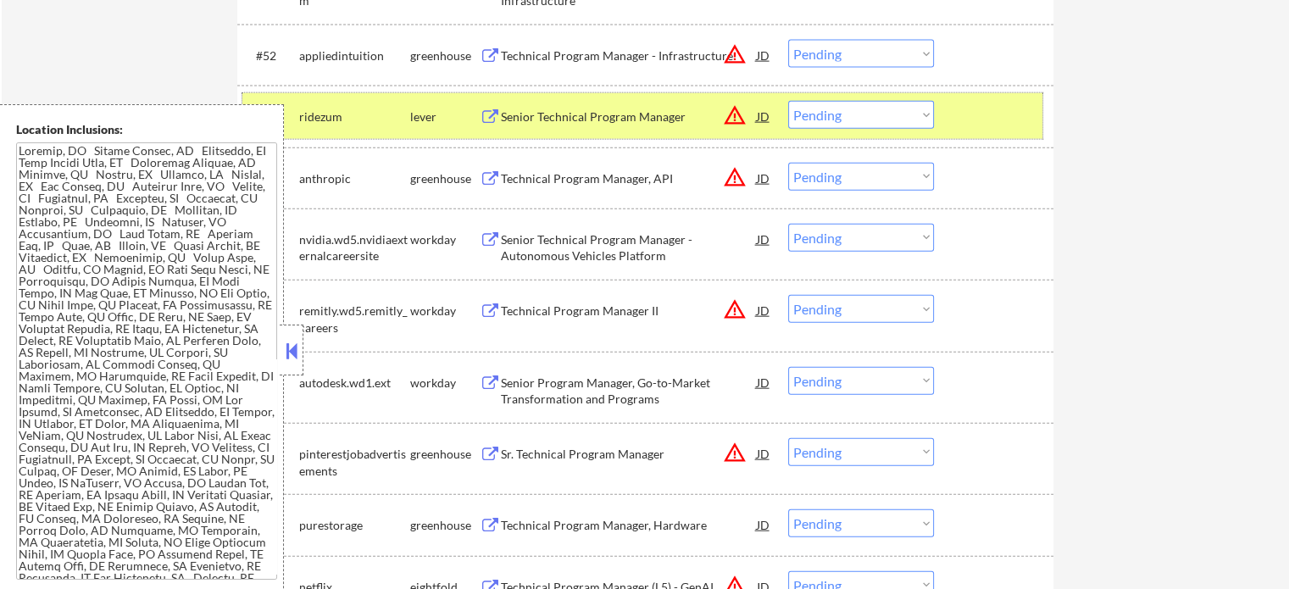
drag, startPoint x: 971, startPoint y: 103, endPoint x: 868, endPoint y: 81, distance: 105.7
click at [970, 103] on div at bounding box center [996, 116] width 75 height 31
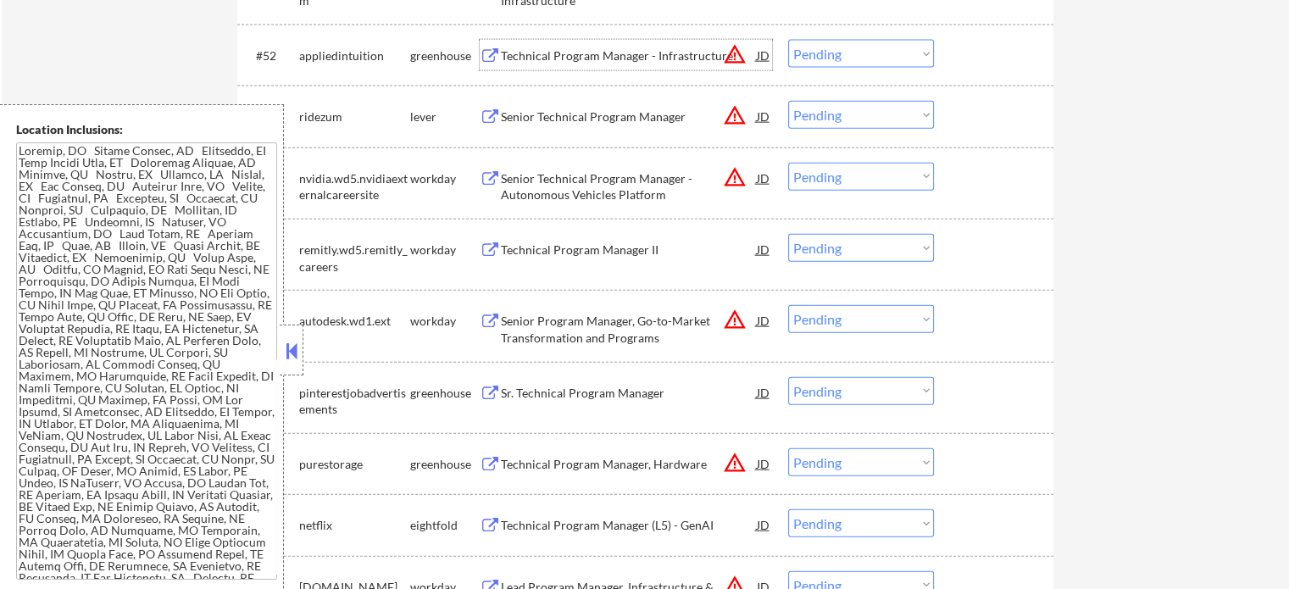
click at [531, 50] on div "Technical Program Manager - Infrastructure" at bounding box center [629, 55] width 256 height 17
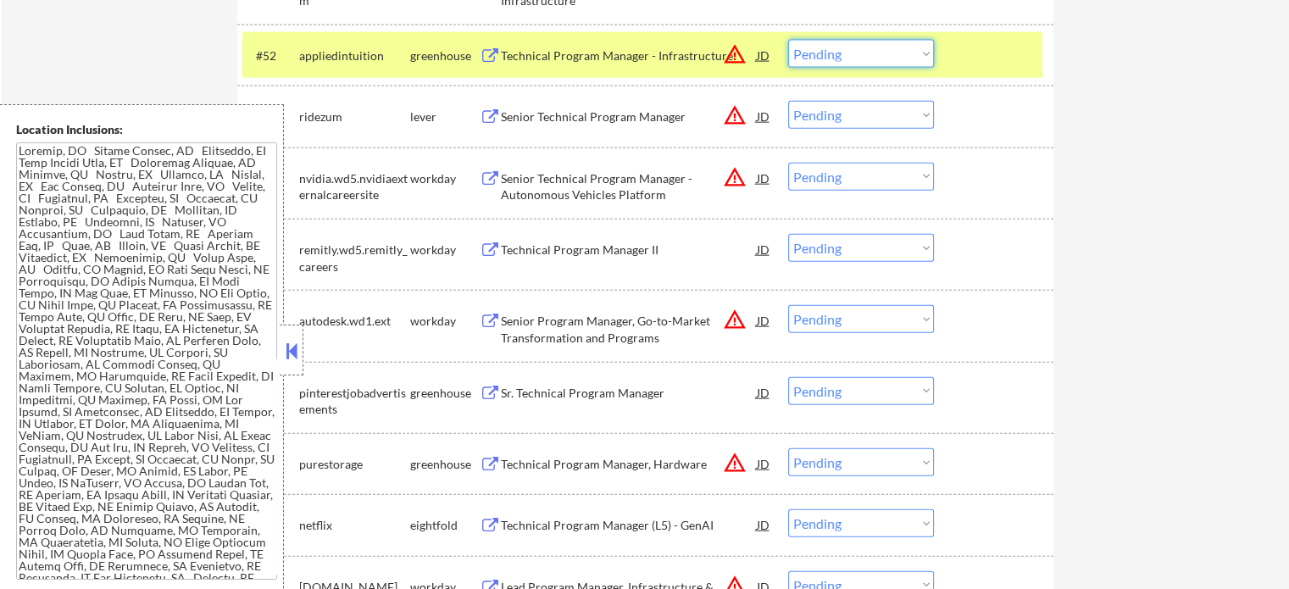
click at [880, 59] on select "Choose an option... Pending Applied Excluded (Questions) Excluded (Expired) Exc…" at bounding box center [861, 54] width 146 height 28
click at [788, 40] on select "Choose an option... Pending Applied Excluded (Questions) Excluded (Expired) Exc…" at bounding box center [861, 54] width 146 height 28
click at [964, 45] on div at bounding box center [996, 55] width 75 height 31
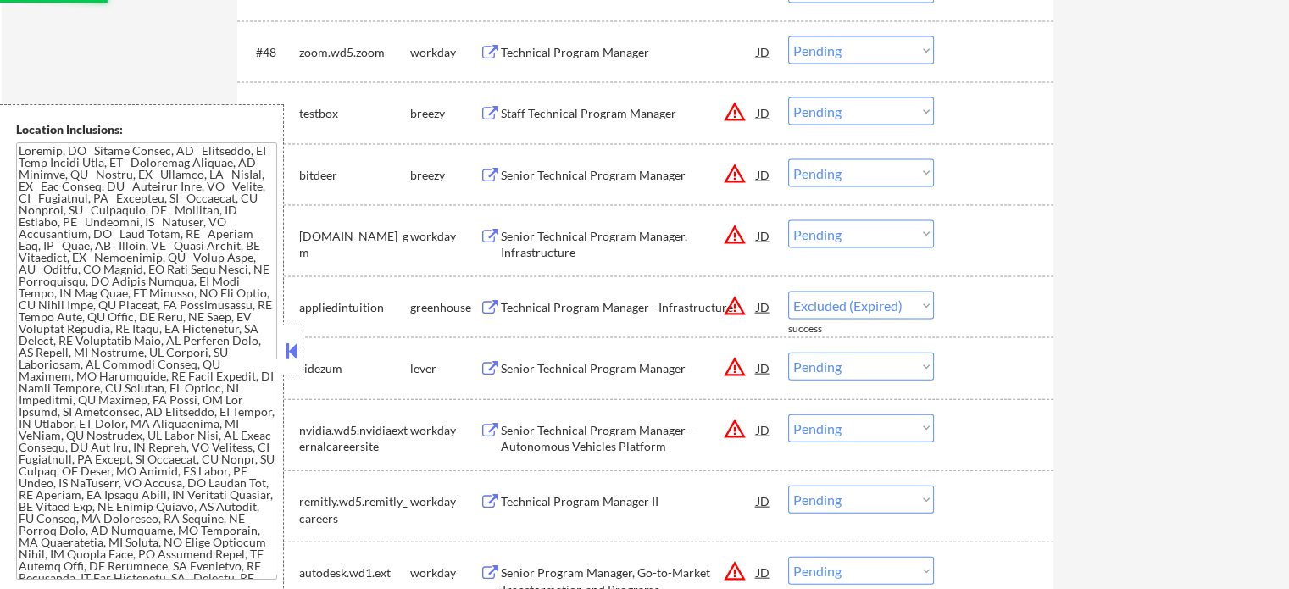
scroll to position [3682, 0]
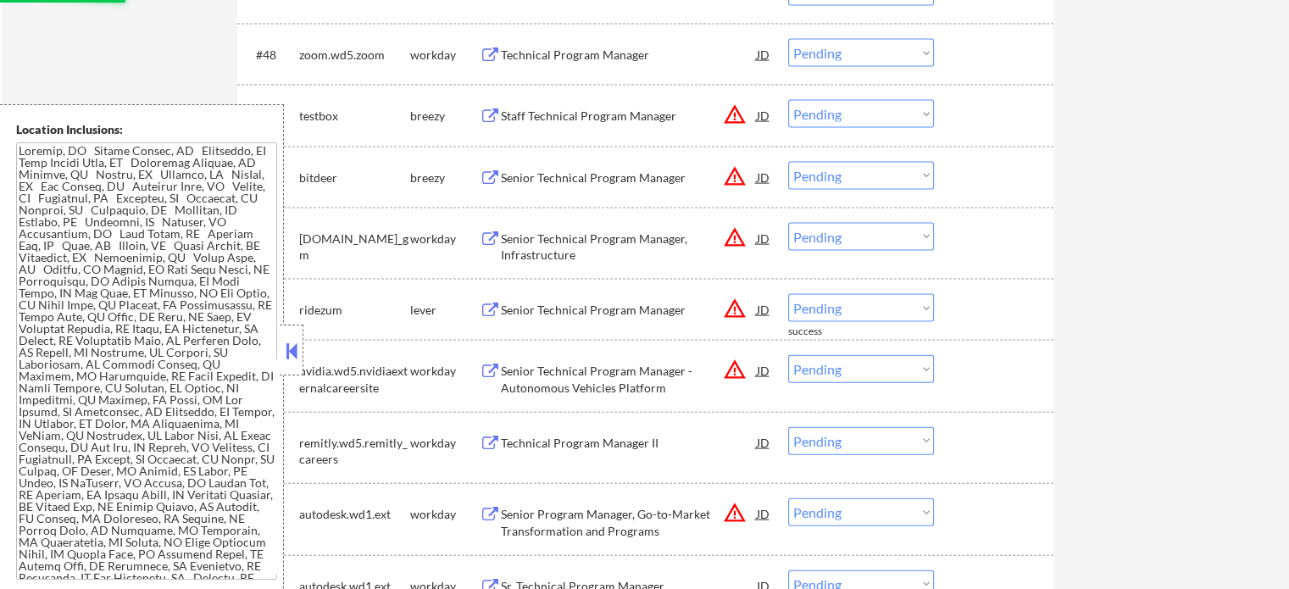
click at [538, 181] on div "Senior Technical Program Manager" at bounding box center [629, 178] width 256 height 17
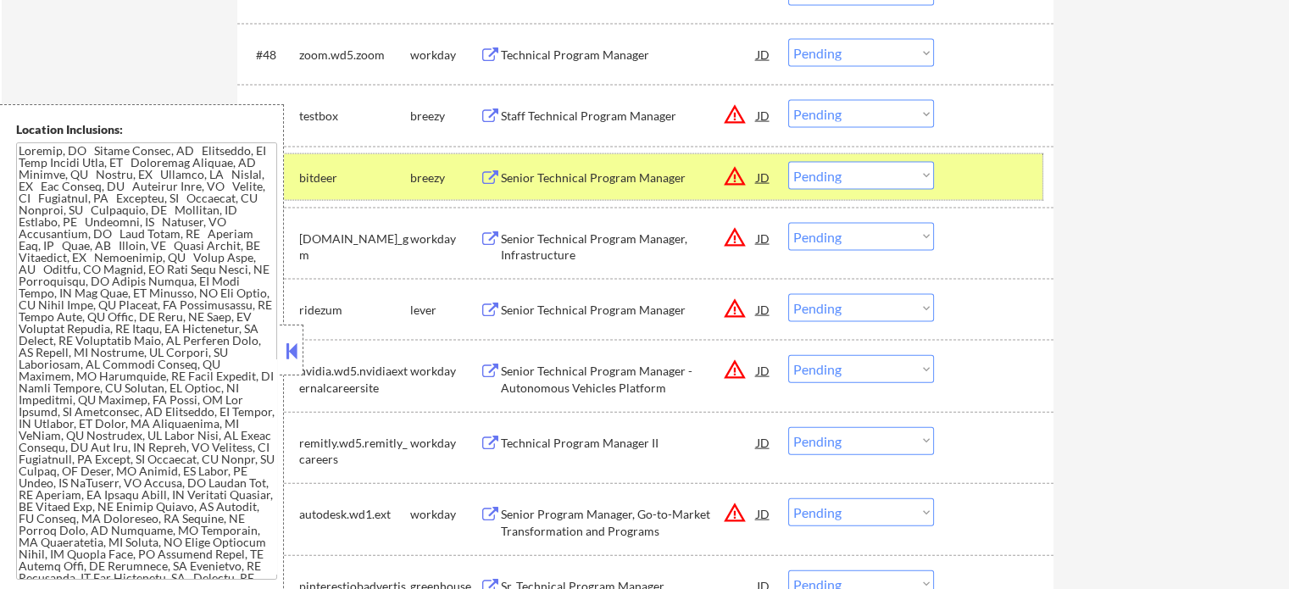
drag, startPoint x: 833, startPoint y: 159, endPoint x: 834, endPoint y: 175, distance: 15.3
click at [833, 164] on div "#50 bitdeer breezy Senior Technical Program Manager JD warning_amber Choose an …" at bounding box center [642, 177] width 800 height 46
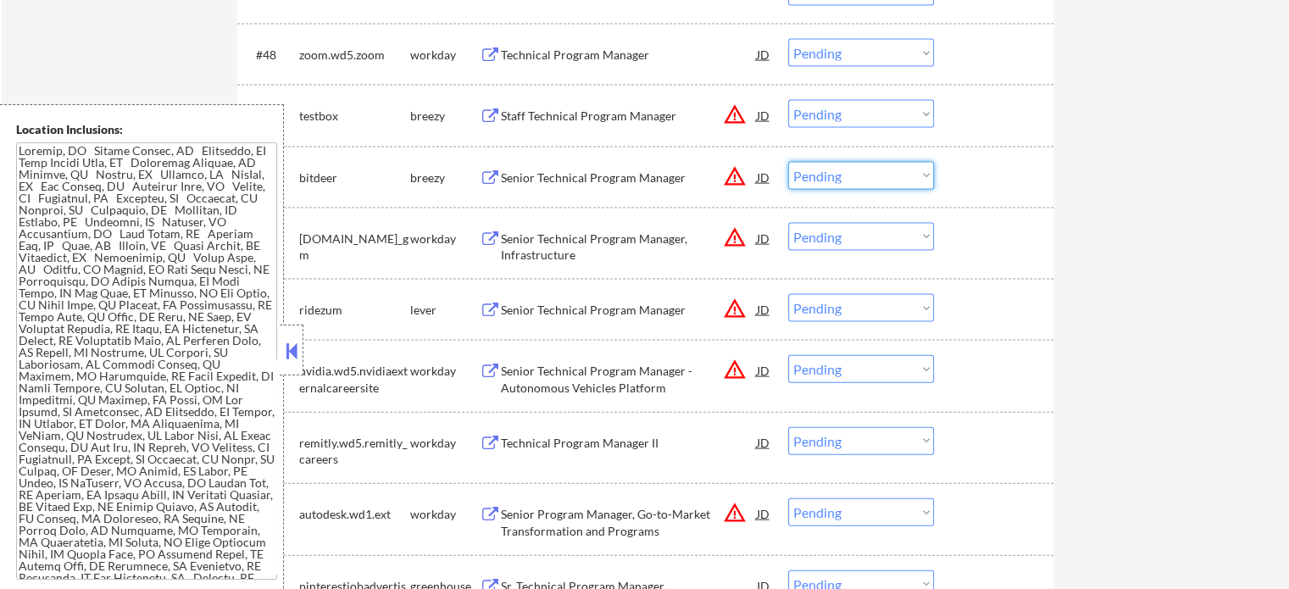
click at [834, 181] on select "Choose an option... Pending Applied Excluded (Questions) Excluded (Expired) Exc…" at bounding box center [861, 176] width 146 height 28
click at [788, 162] on select "Choose an option... Pending Applied Excluded (Questions) Excluded (Expired) Exc…" at bounding box center [861, 176] width 146 height 28
click at [1002, 185] on div at bounding box center [996, 177] width 75 height 31
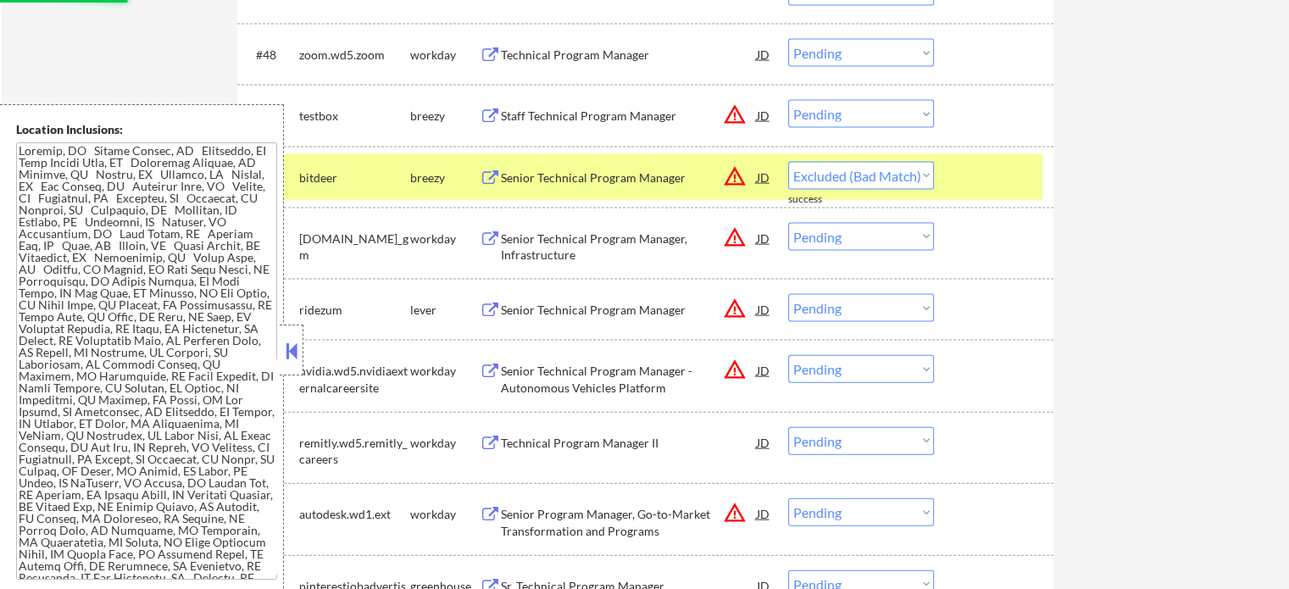
click at [973, 186] on div at bounding box center [996, 177] width 75 height 31
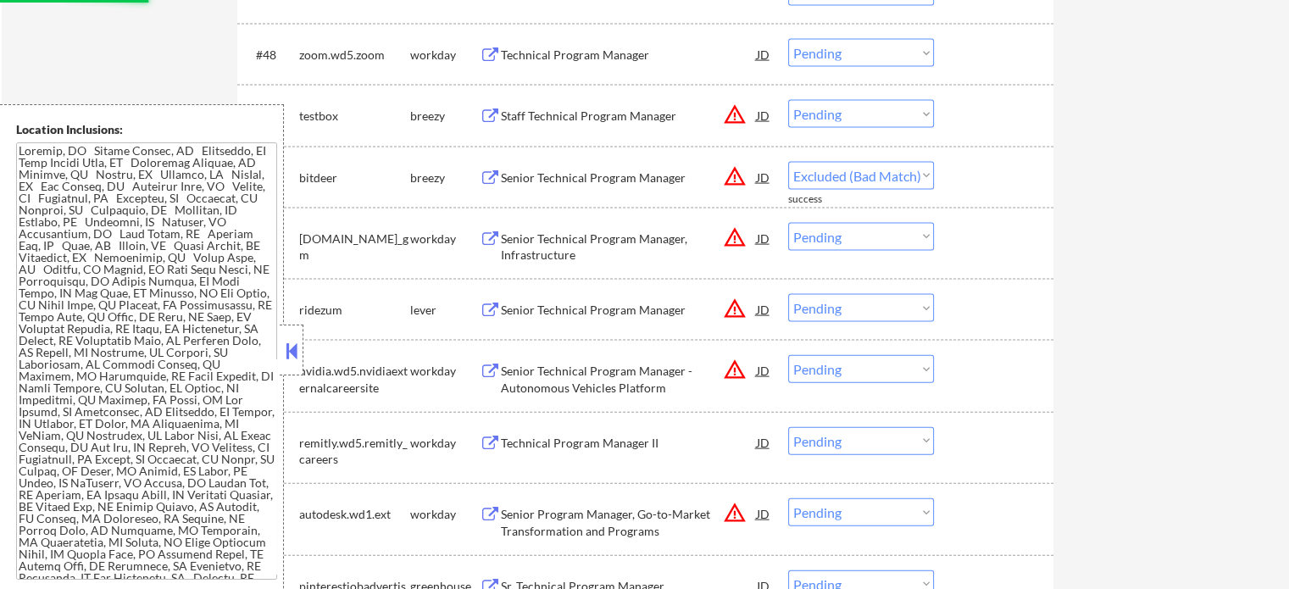
click at [605, 119] on div "Staff Technical Program Manager" at bounding box center [629, 116] width 256 height 17
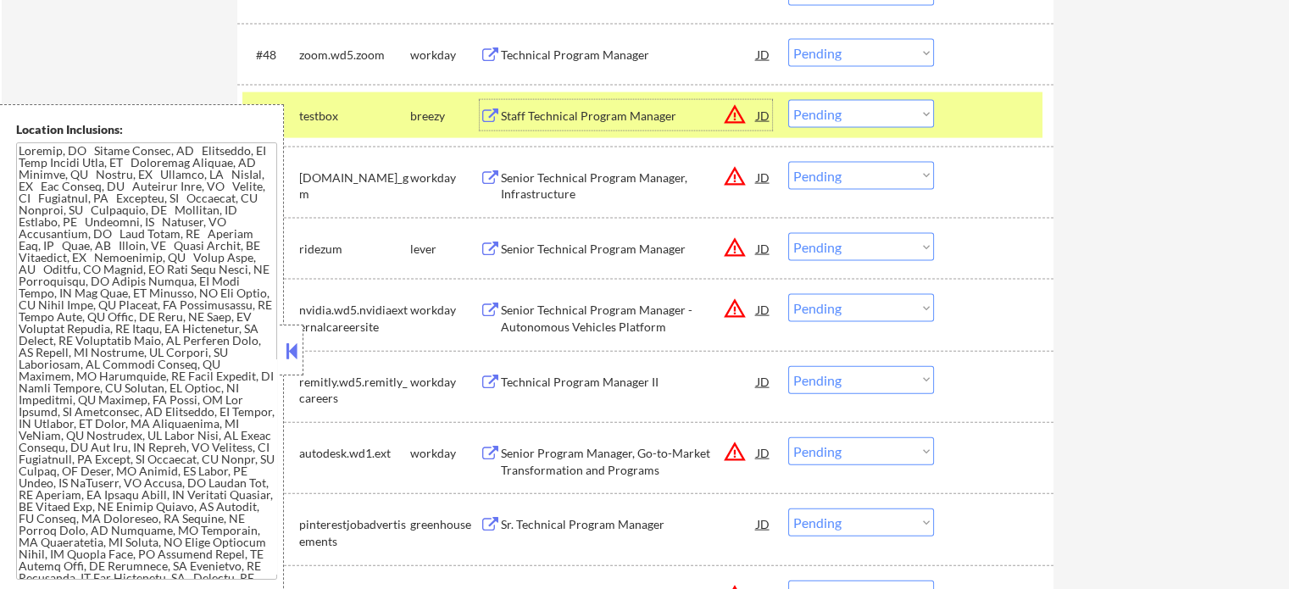
click at [975, 116] on div at bounding box center [996, 115] width 75 height 31
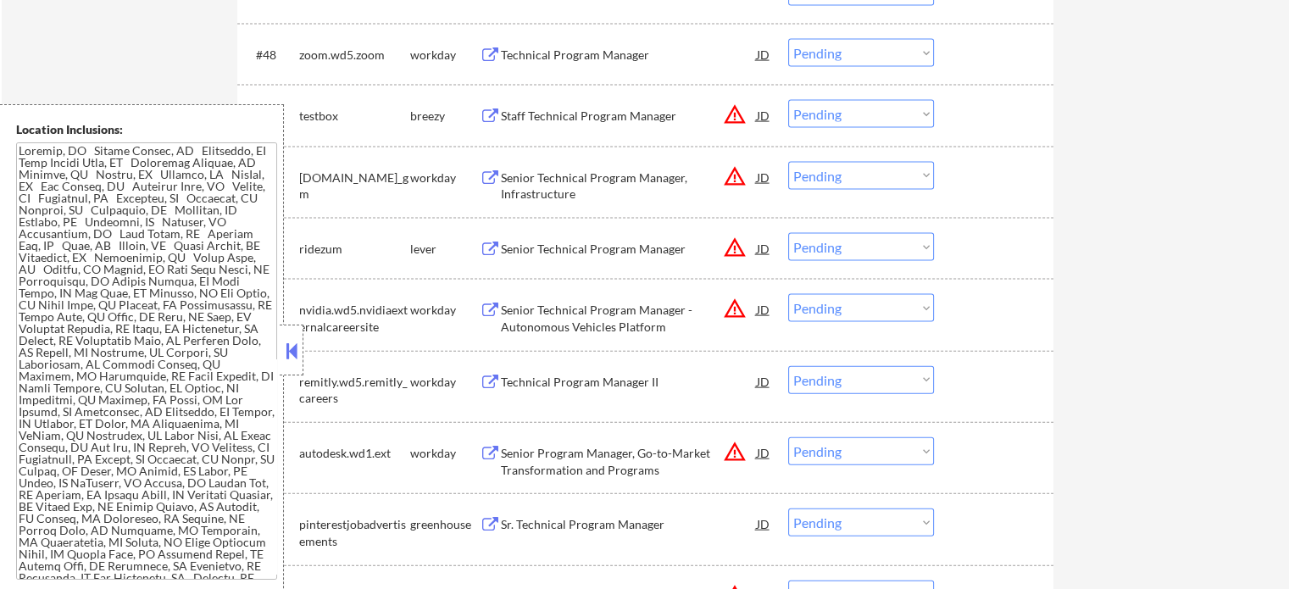
click at [587, 57] on div "Technical Program Manager" at bounding box center [629, 55] width 256 height 17
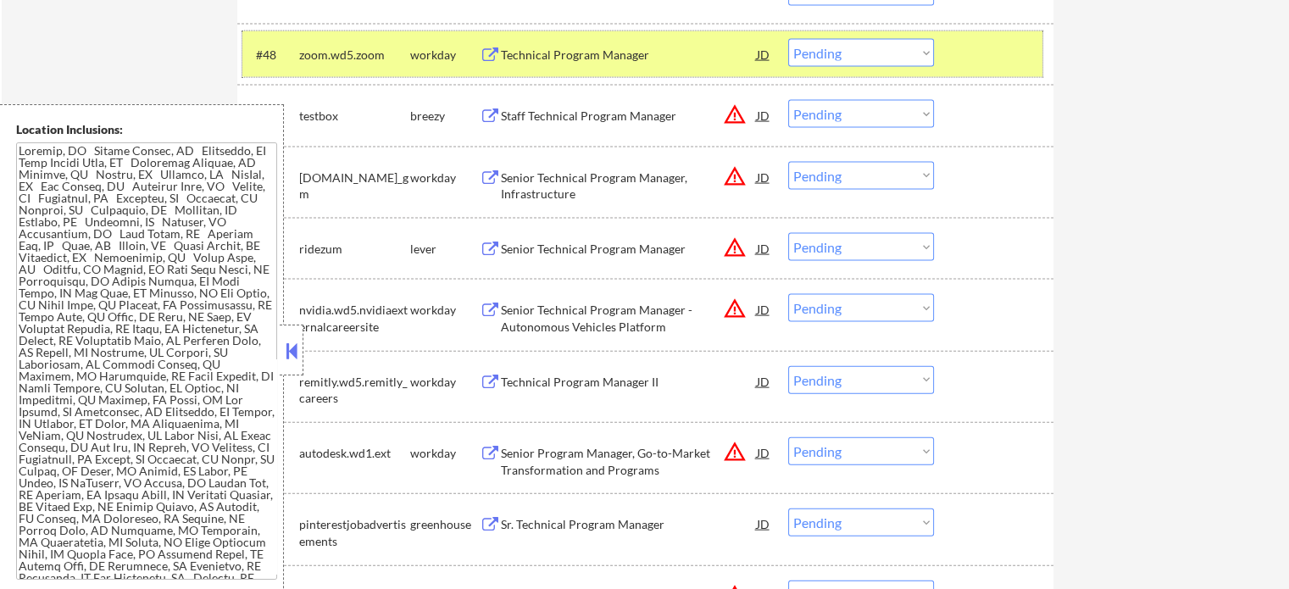
drag, startPoint x: 1025, startPoint y: 53, endPoint x: 864, endPoint y: 81, distance: 163.3
click at [1025, 53] on div at bounding box center [996, 54] width 75 height 31
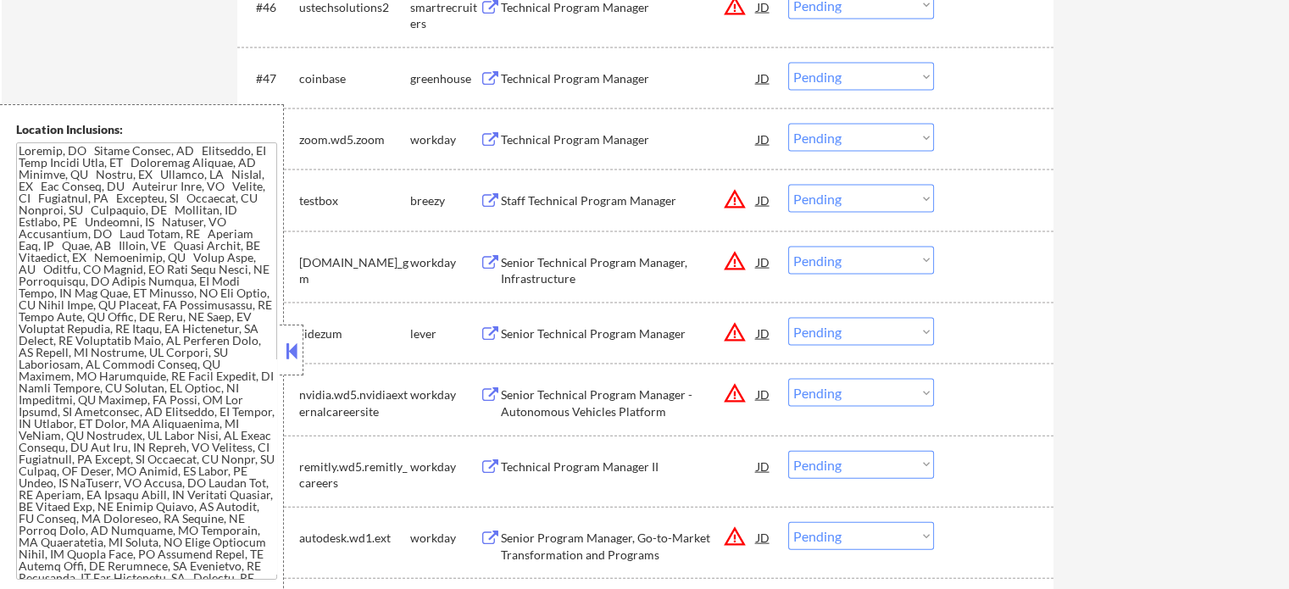
scroll to position [3512, 0]
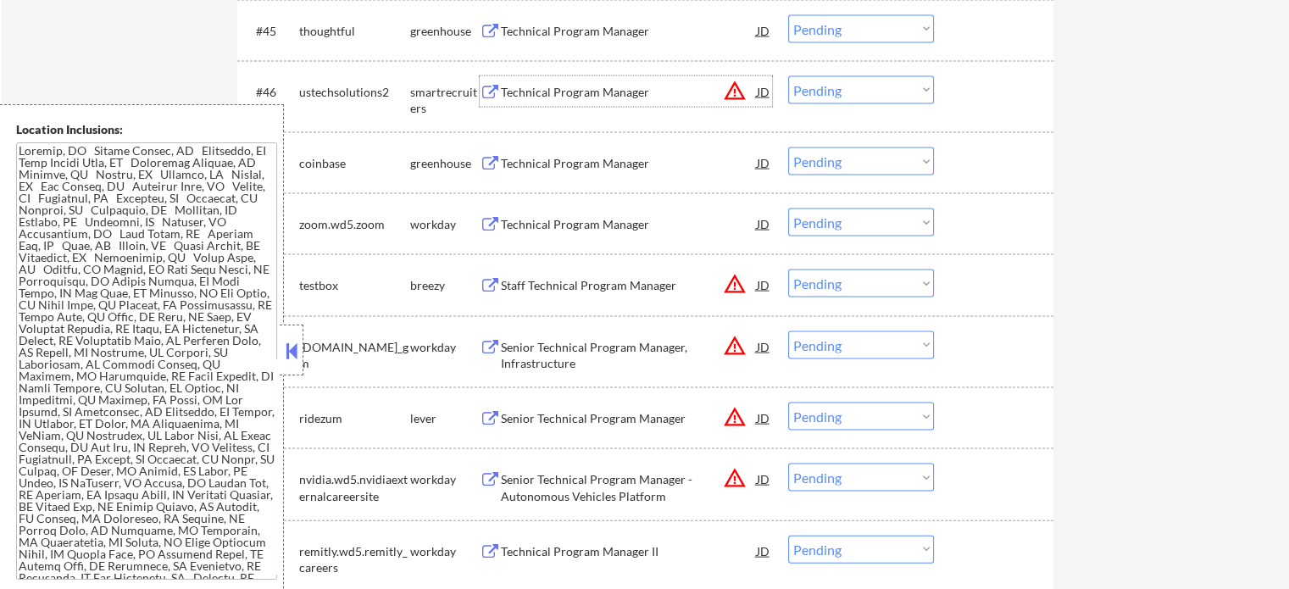
click at [593, 76] on div "Technical Program Manager" at bounding box center [629, 91] width 256 height 31
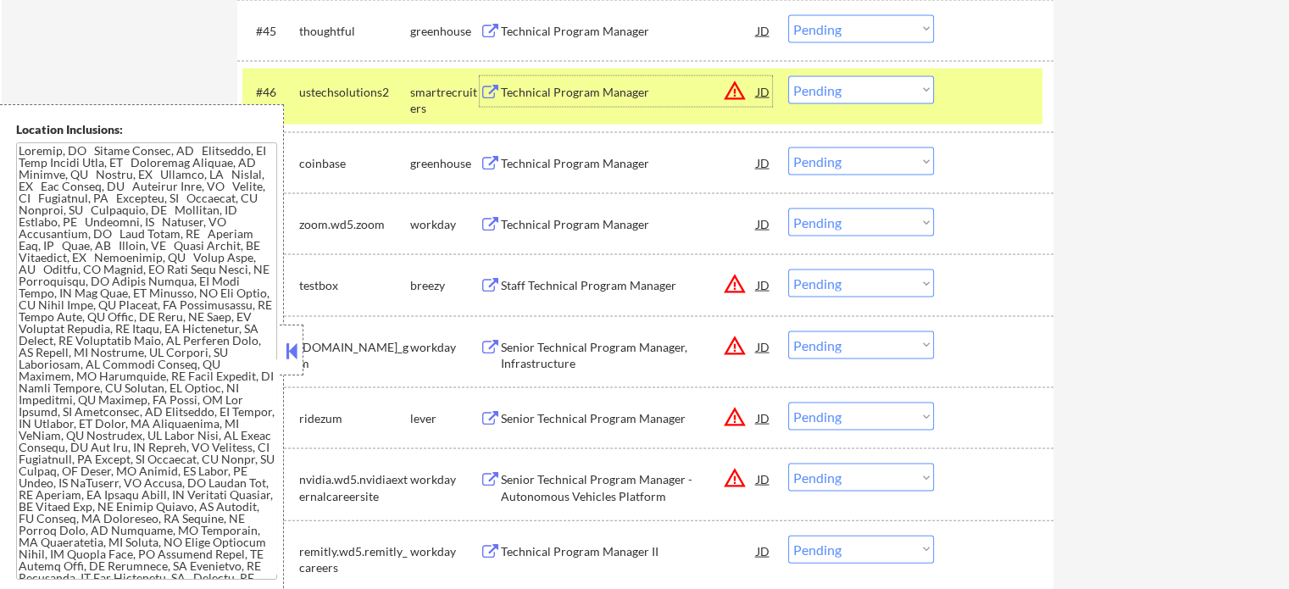
click at [831, 92] on select "Choose an option... Pending Applied Excluded (Questions) Excluded (Expired) Exc…" at bounding box center [861, 90] width 146 height 28
click at [788, 76] on select "Choose an option... Pending Applied Excluded (Questions) Excluded (Expired) Exc…" at bounding box center [861, 90] width 146 height 28
click at [999, 84] on div at bounding box center [996, 91] width 75 height 31
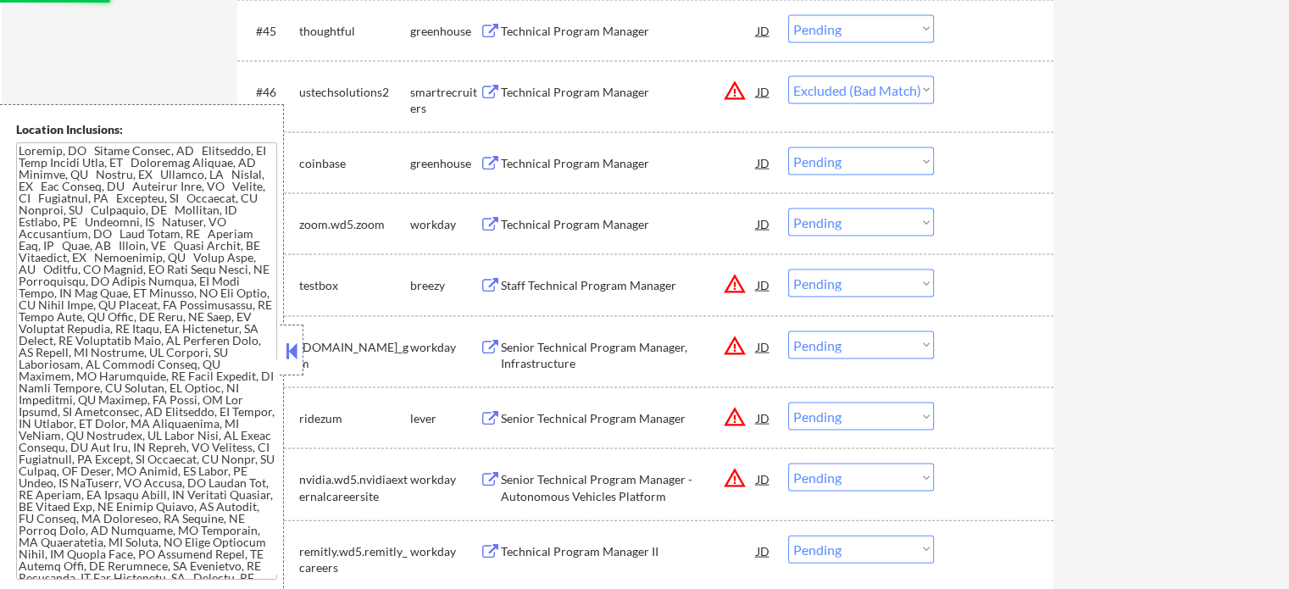
click at [553, 35] on div "Technical Program Manager" at bounding box center [629, 31] width 256 height 17
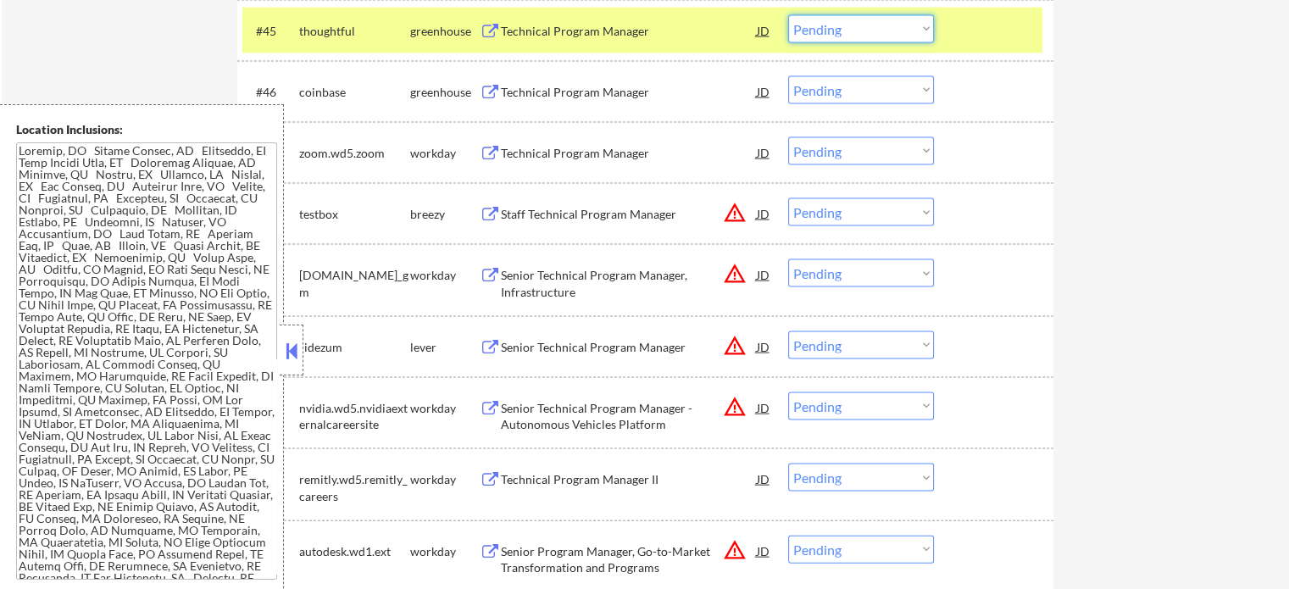
click at [854, 28] on select "Choose an option... Pending Applied Excluded (Questions) Excluded (Expired) Exc…" at bounding box center [861, 29] width 146 height 28
click at [788, 15] on select "Choose an option... Pending Applied Excluded (Questions) Excluded (Expired) Exc…" at bounding box center [861, 29] width 146 height 28
click at [1001, 43] on div at bounding box center [996, 30] width 75 height 31
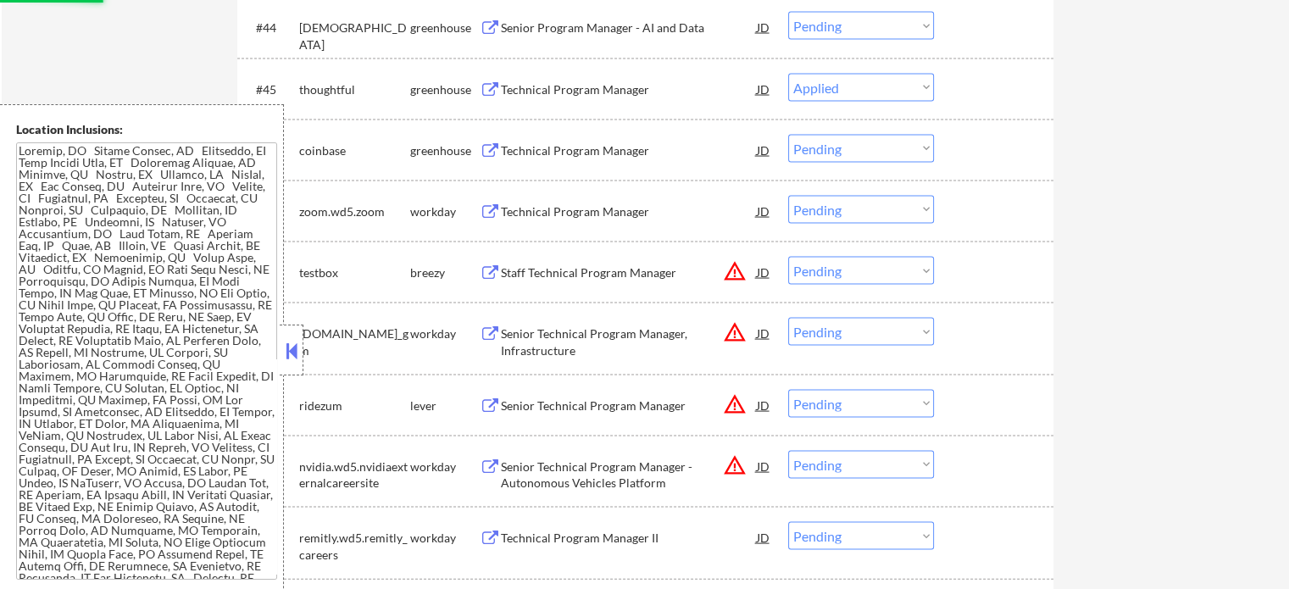
scroll to position [3427, 0]
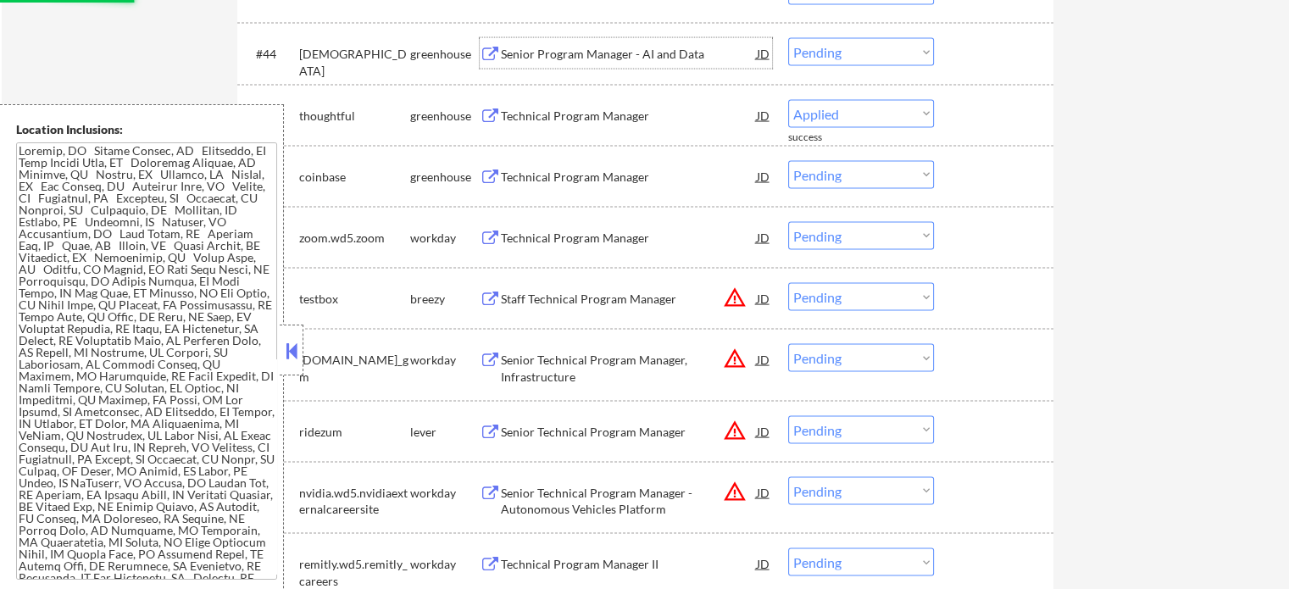
click at [555, 57] on div "Senior Program Manager - AI and Data" at bounding box center [629, 54] width 256 height 17
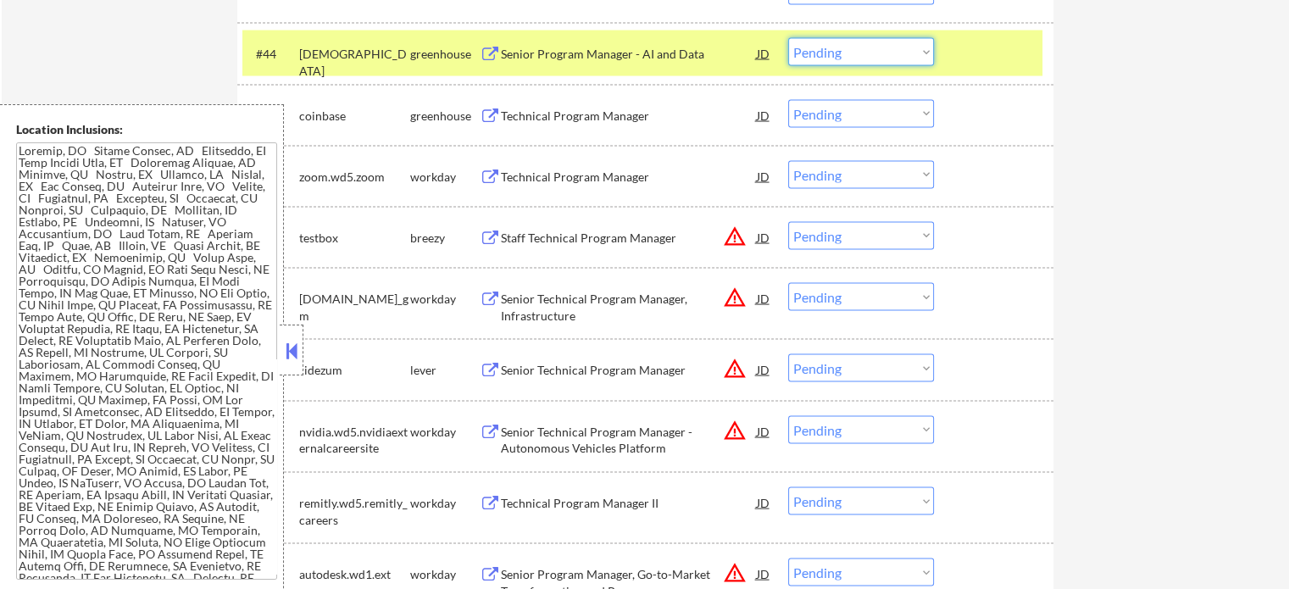
click at [854, 55] on select "Choose an option... Pending Applied Excluded (Questions) Excluded (Expired) Exc…" at bounding box center [861, 52] width 146 height 28
click at [788, 38] on select "Choose an option... Pending Applied Excluded (Questions) Excluded (Expired) Exc…" at bounding box center [861, 52] width 146 height 28
click at [980, 56] on div at bounding box center [996, 53] width 75 height 31
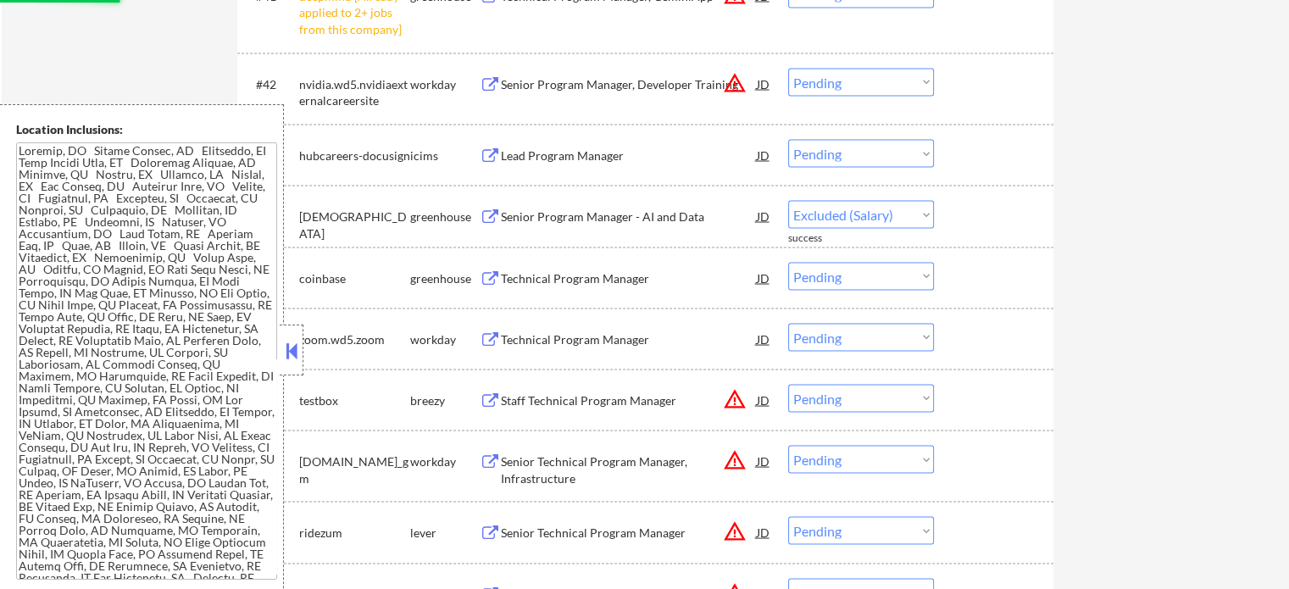
scroll to position [3173, 0]
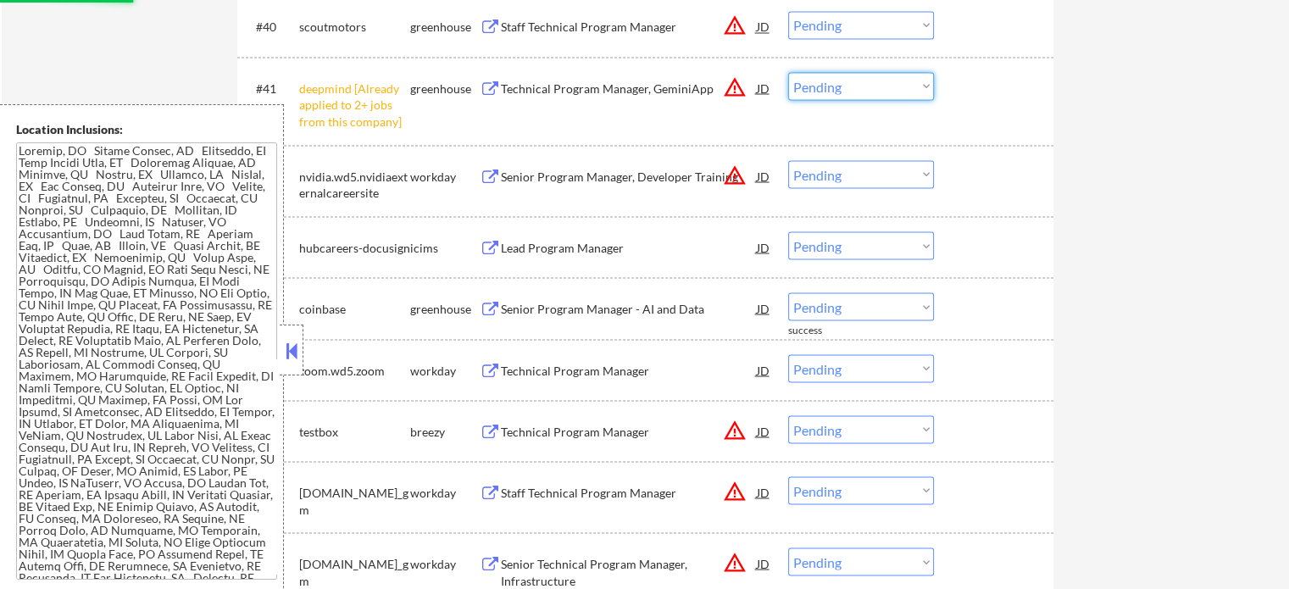
click at [851, 84] on select "Choose an option... Pending Applied Excluded (Questions) Excluded (Expired) Exc…" at bounding box center [861, 86] width 146 height 28
click at [788, 72] on select "Choose an option... Pending Applied Excluded (Questions) Excluded (Expired) Exc…" at bounding box center [861, 86] width 146 height 28
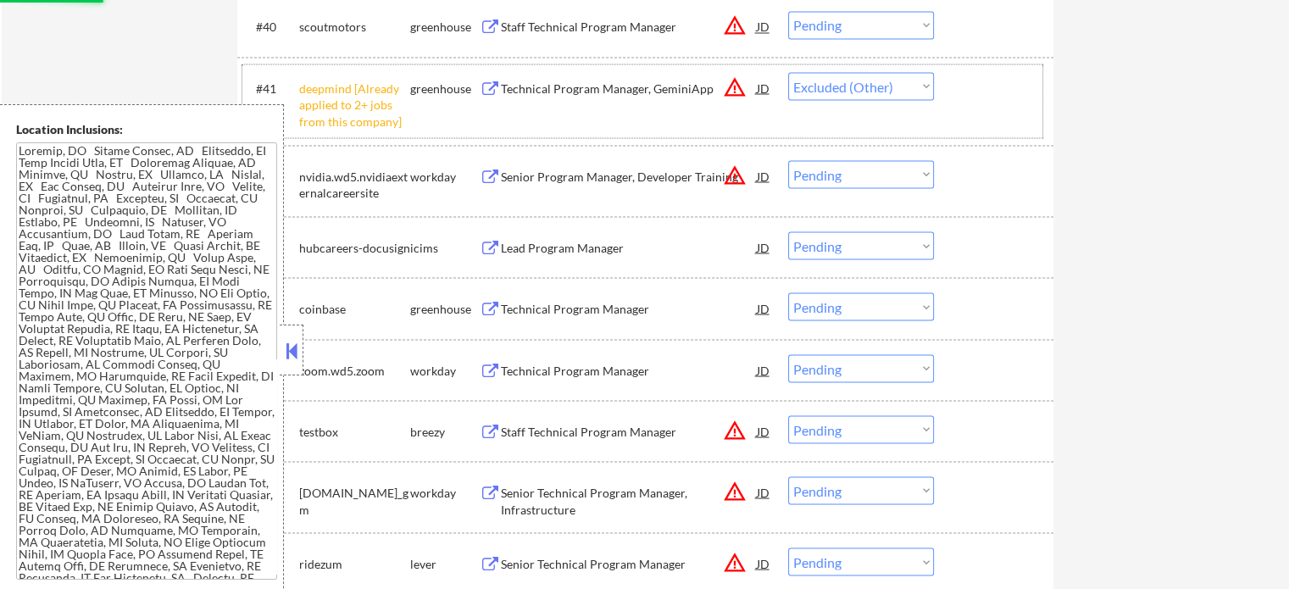
click at [963, 99] on div at bounding box center [996, 87] width 75 height 31
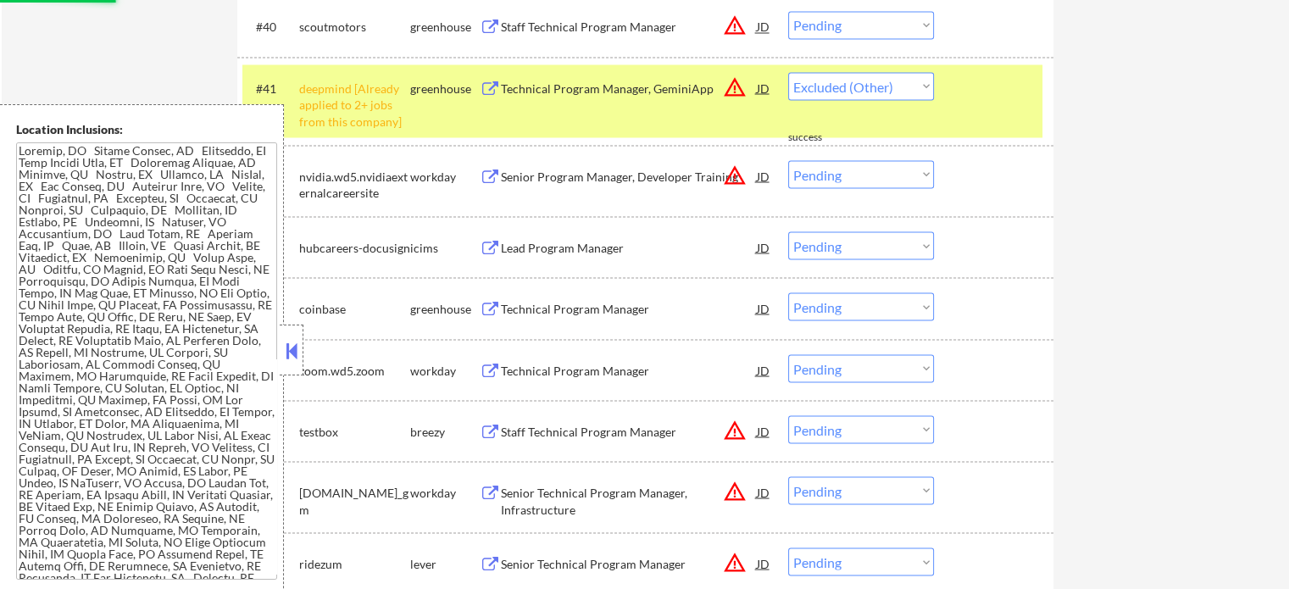
click at [986, 95] on div at bounding box center [996, 87] width 75 height 31
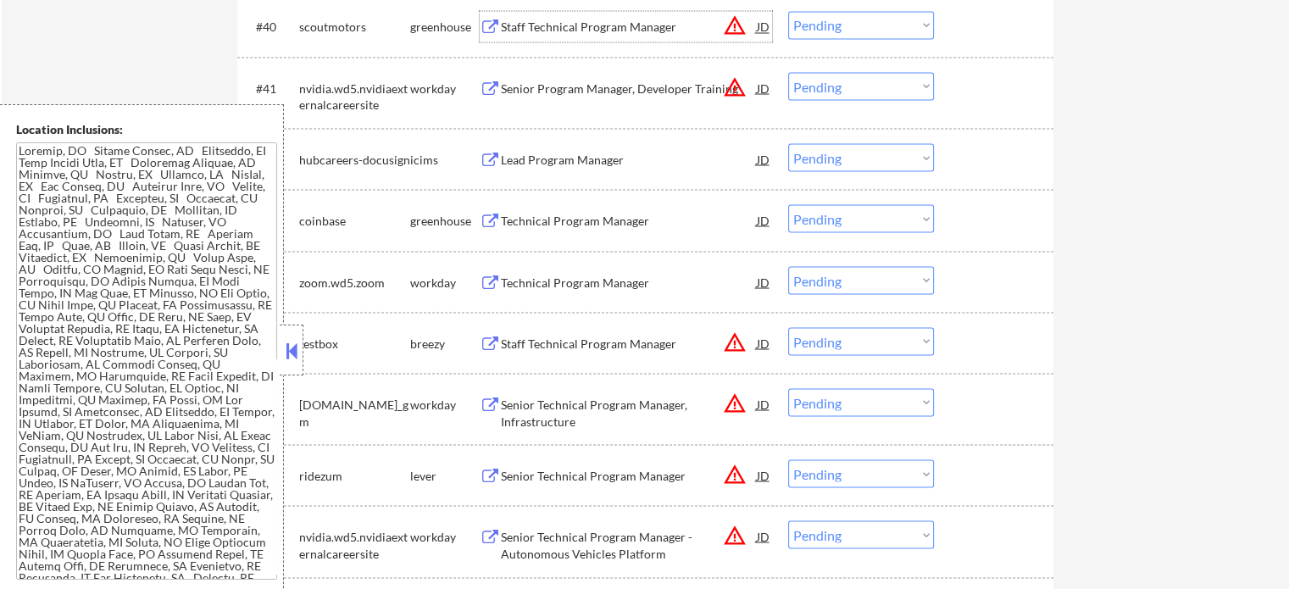
click at [539, 23] on div "Staff Technical Program Manager" at bounding box center [629, 27] width 256 height 17
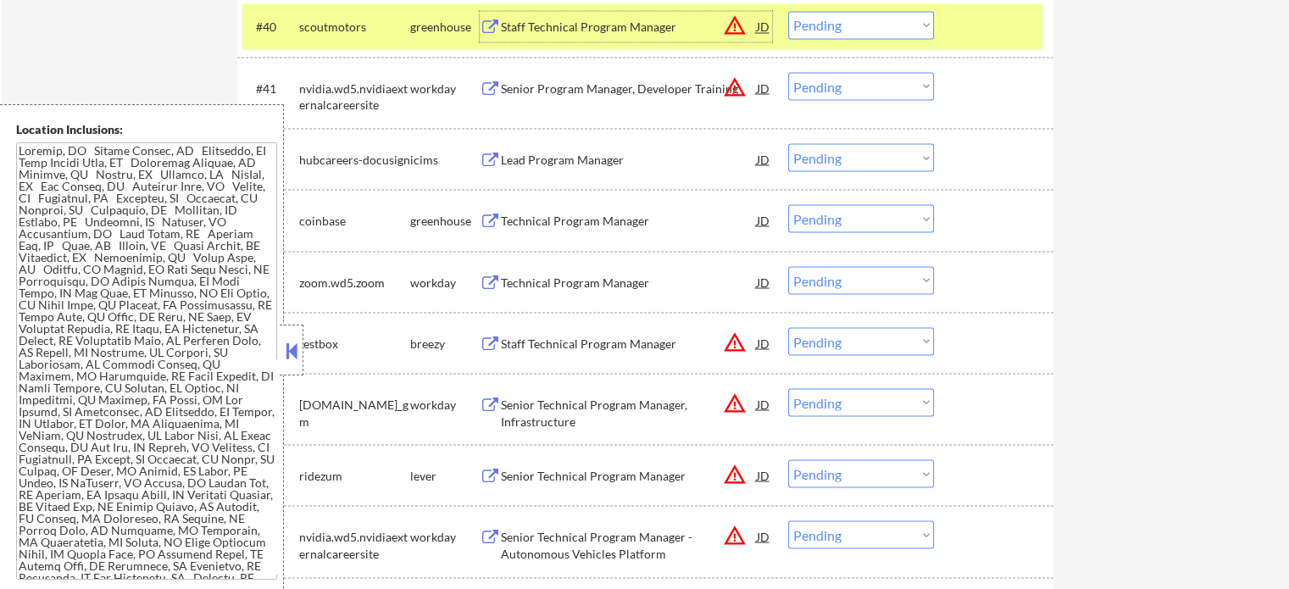
click at [993, 22] on div at bounding box center [996, 26] width 75 height 31
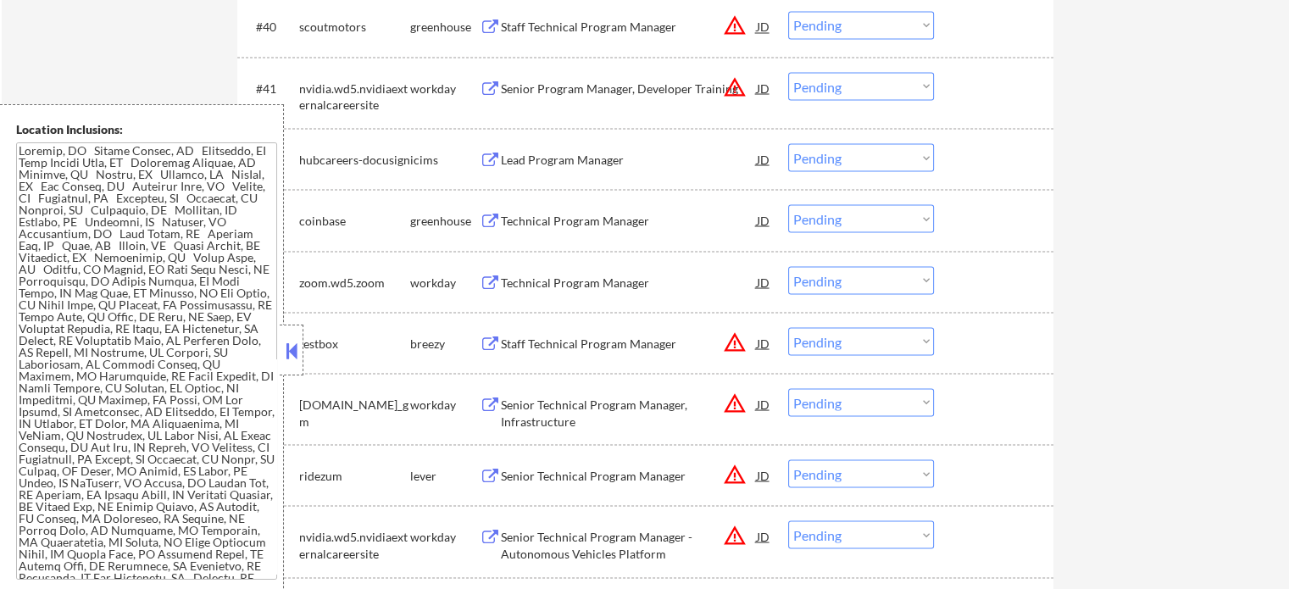
scroll to position [3004, 0]
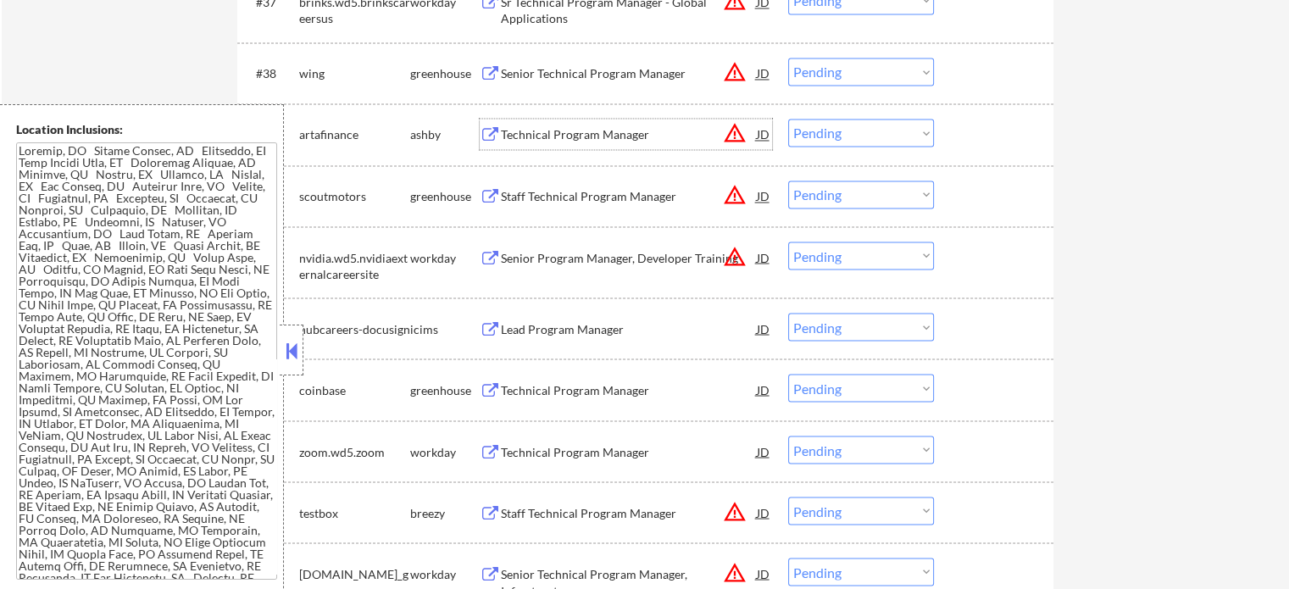
click at [586, 130] on div "Technical Program Manager" at bounding box center [629, 134] width 256 height 17
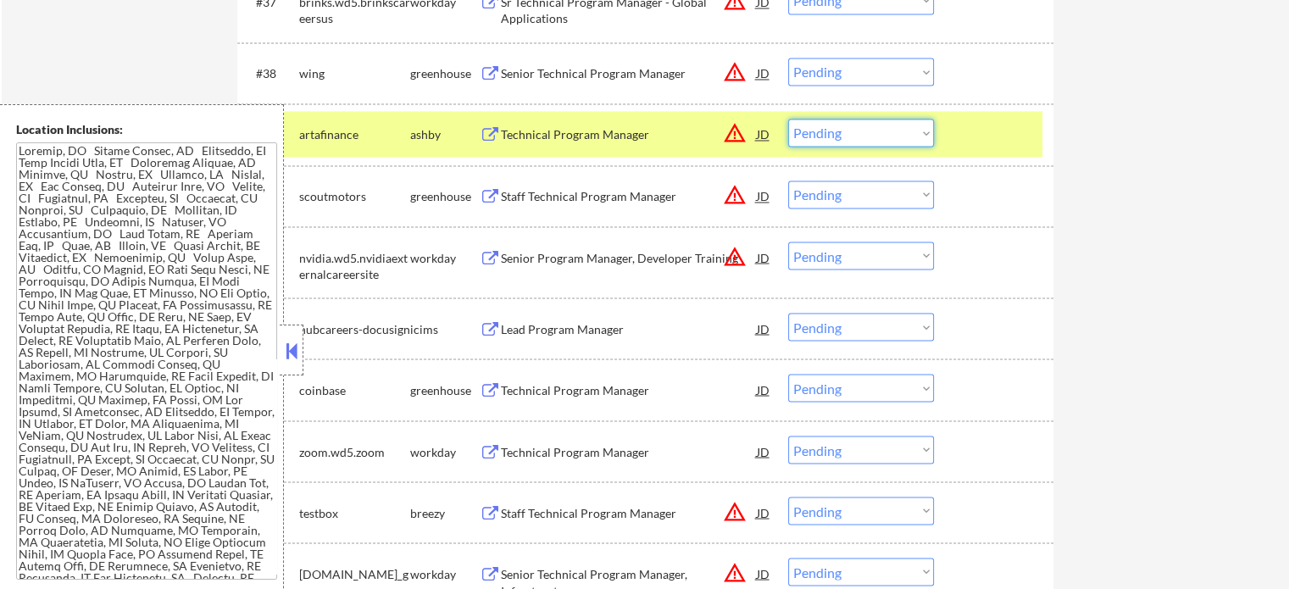
click at [898, 138] on select "Choose an option... Pending Applied Excluded (Questions) Excluded (Expired) Exc…" at bounding box center [861, 133] width 146 height 28
click at [788, 119] on select "Choose an option... Pending Applied Excluded (Questions) Excluded (Expired) Exc…" at bounding box center [861, 133] width 146 height 28
click at [979, 145] on div at bounding box center [996, 134] width 75 height 31
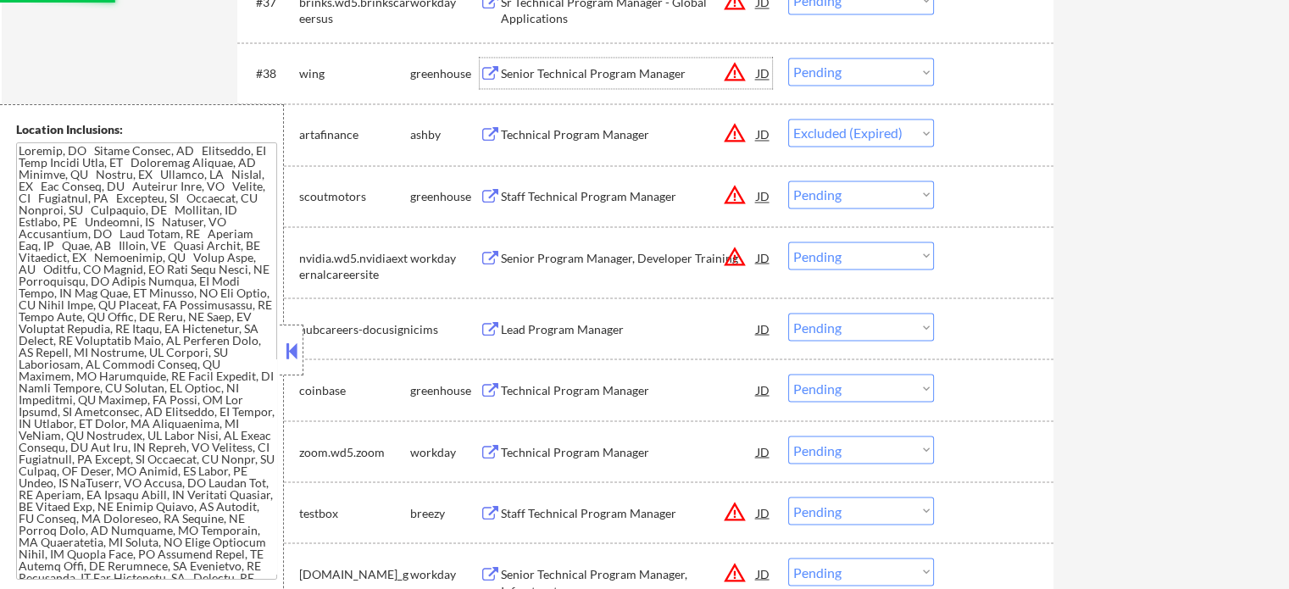
click at [592, 72] on div "Senior Technical Program Manager" at bounding box center [629, 73] width 256 height 17
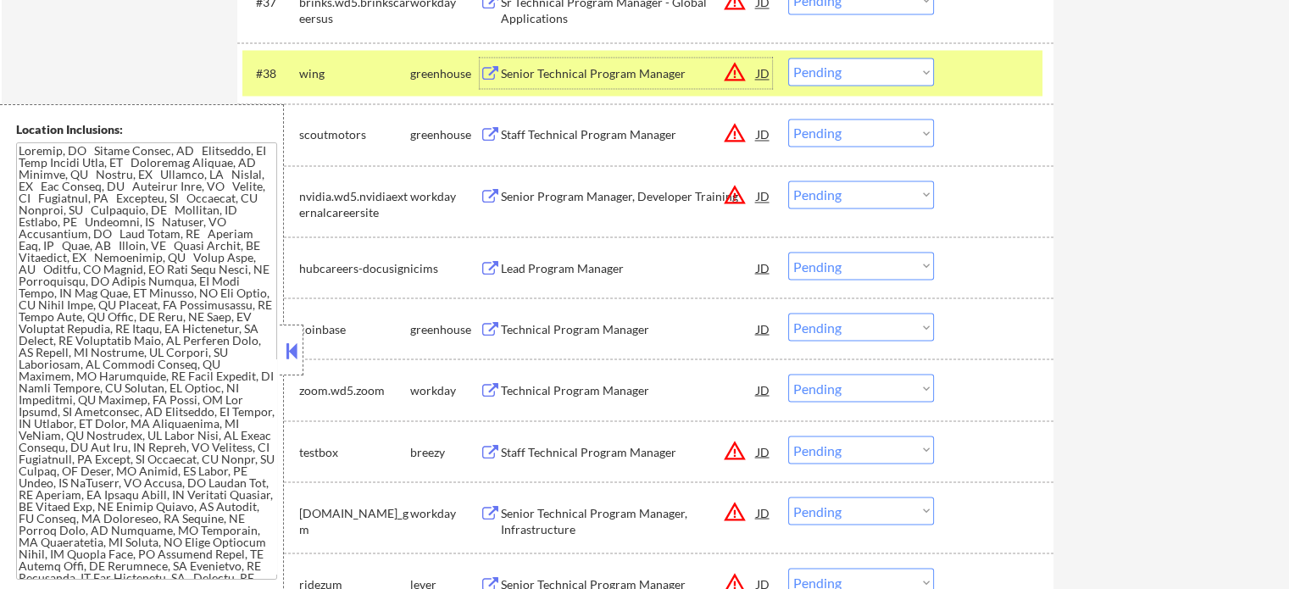
click at [861, 64] on select "Choose an option... Pending Applied Excluded (Questions) Excluded (Expired) Exc…" at bounding box center [861, 72] width 146 height 28
click at [788, 58] on select "Choose an option... Pending Applied Excluded (Questions) Excluded (Expired) Exc…" at bounding box center [861, 72] width 146 height 28
click at [998, 78] on div at bounding box center [996, 73] width 75 height 31
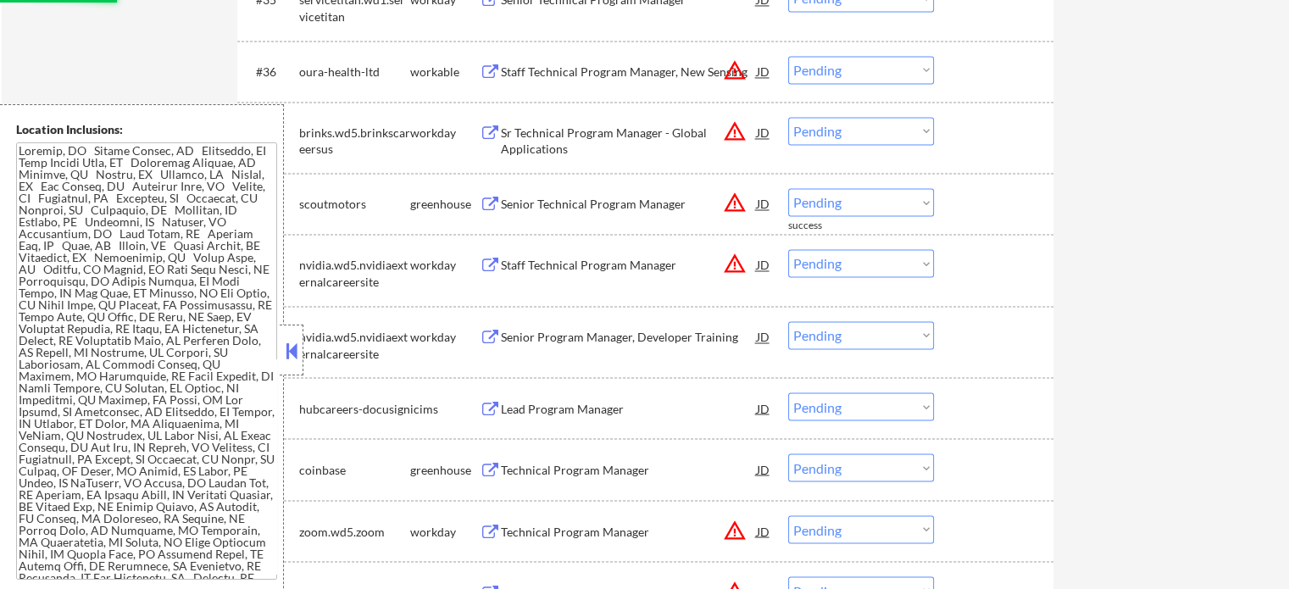
scroll to position [2834, 0]
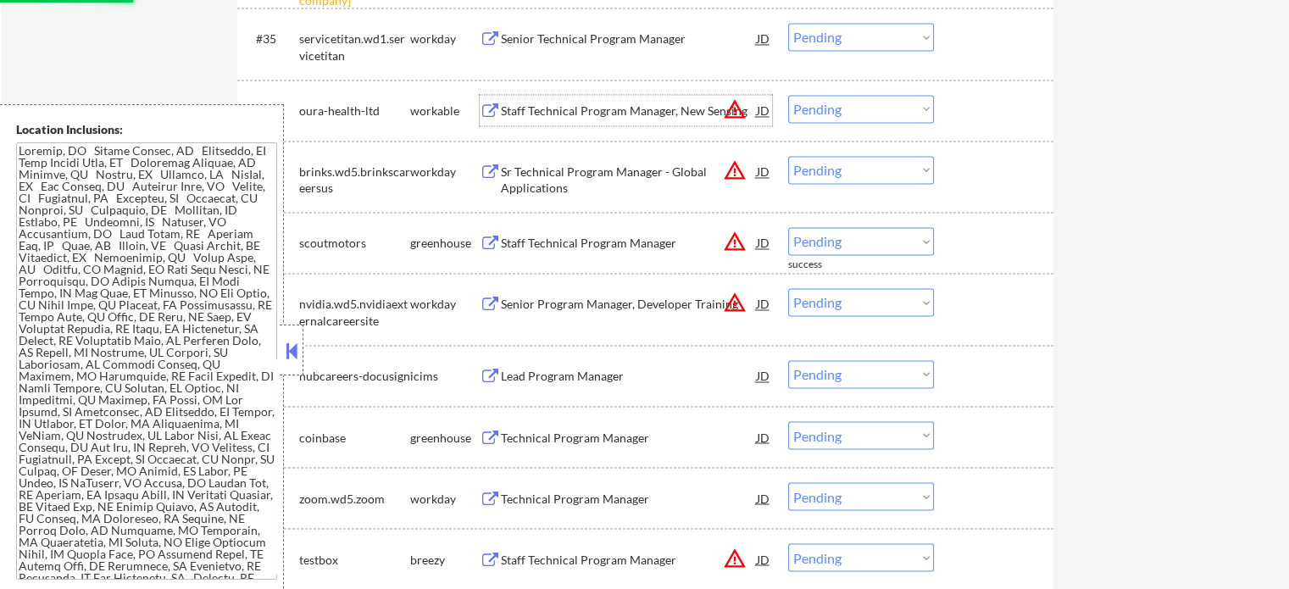
click at [598, 108] on div "Staff Technical Program Manager, New Sensing" at bounding box center [629, 111] width 256 height 17
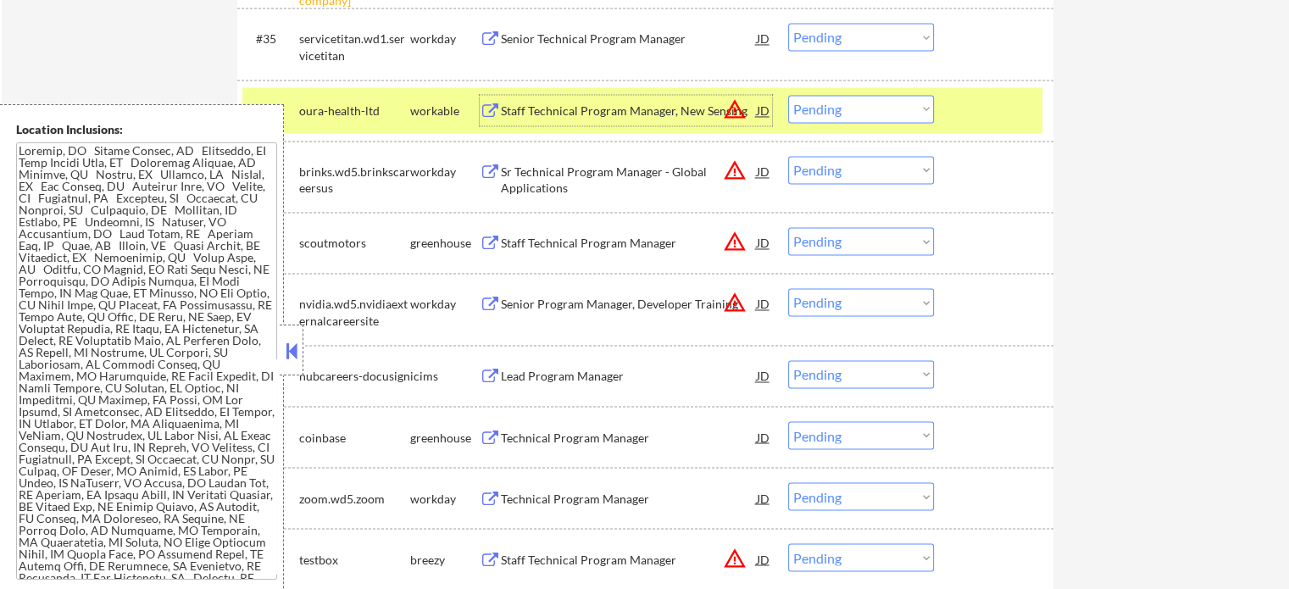
click at [880, 109] on select "Choose an option... Pending Applied Excluded (Questions) Excluded (Expired) Exc…" at bounding box center [861, 109] width 146 height 28
click at [788, 95] on select "Choose an option... Pending Applied Excluded (Questions) Excluded (Expired) Exc…" at bounding box center [861, 109] width 146 height 28
click at [970, 111] on div at bounding box center [996, 110] width 75 height 31
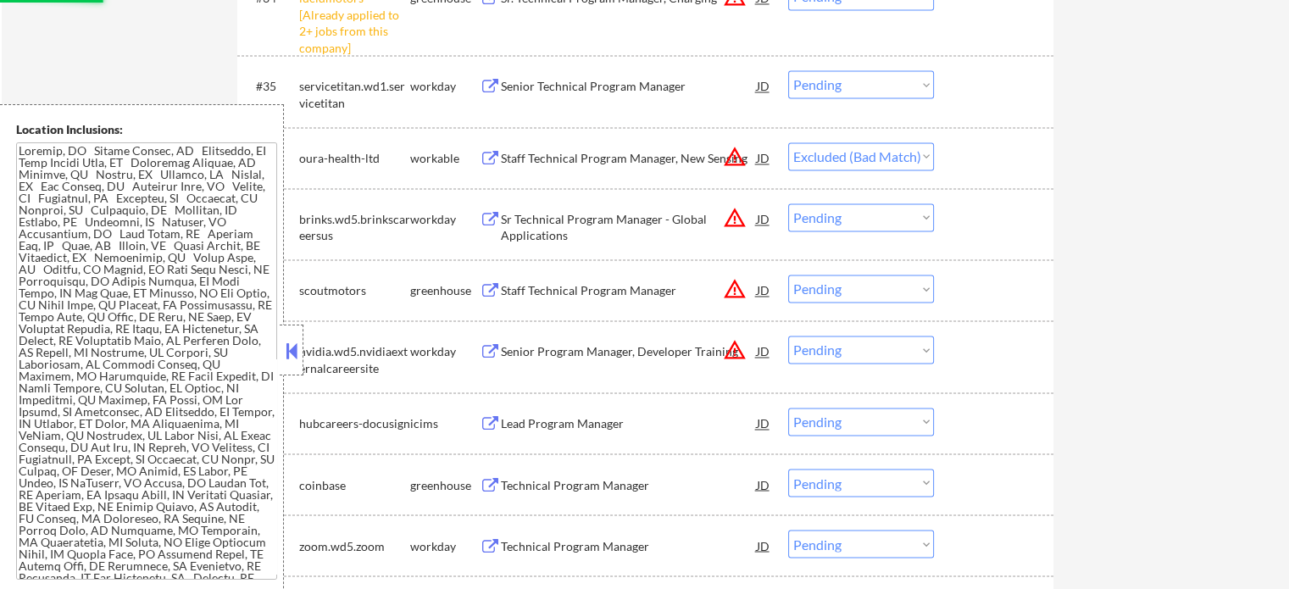
scroll to position [2749, 0]
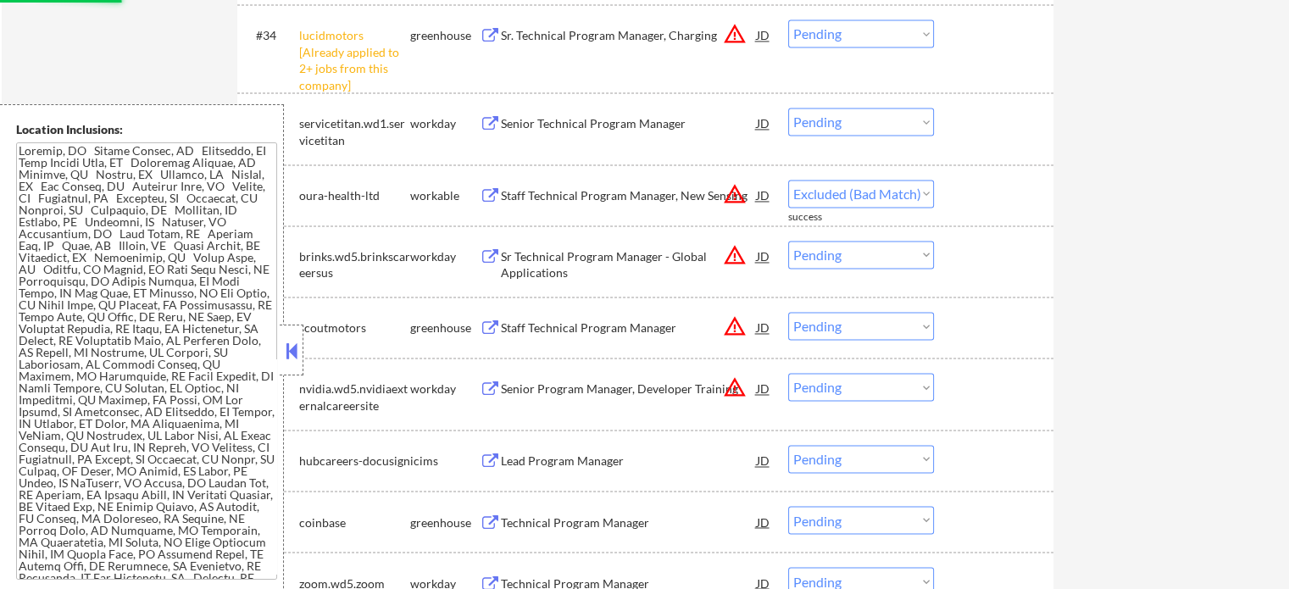
click at [840, 30] on select "Choose an option... Pending Applied Excluded (Questions) Excluded (Expired) Exc…" at bounding box center [861, 33] width 146 height 28
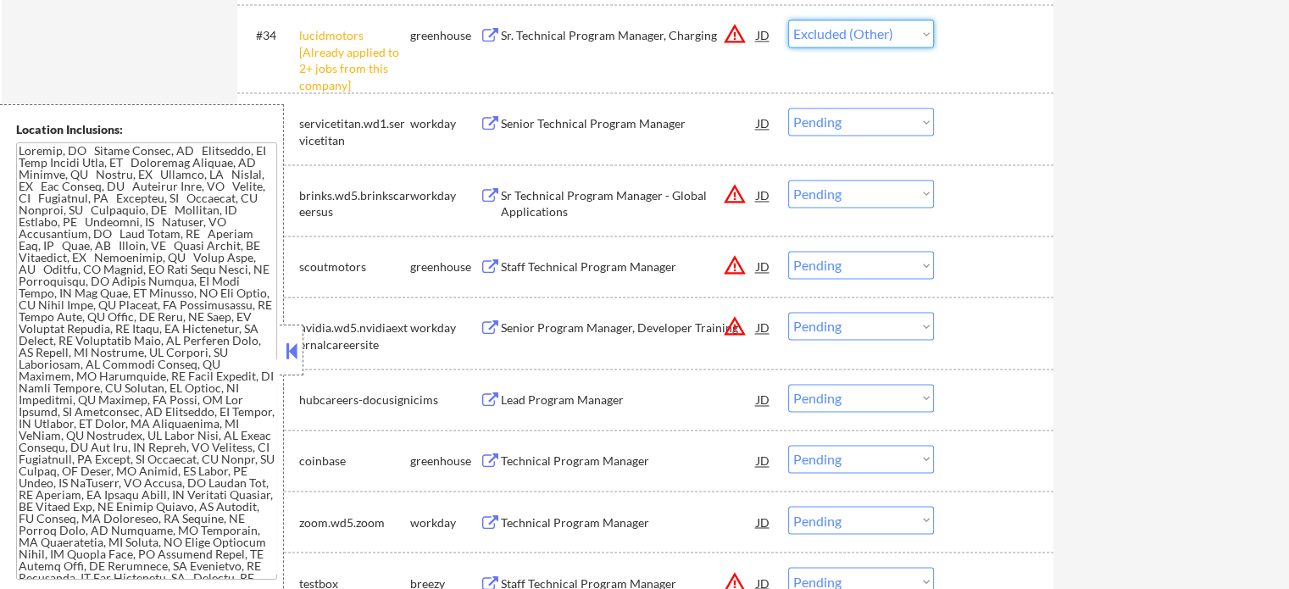
click at [788, 19] on select "Choose an option... Pending Applied Excluded (Questions) Excluded (Expired) Exc…" at bounding box center [861, 33] width 146 height 28
click at [978, 55] on div "#34 lucidmotors [Already applied to 2+ jobs from this company] greenhouse Sr. T…" at bounding box center [642, 48] width 800 height 73
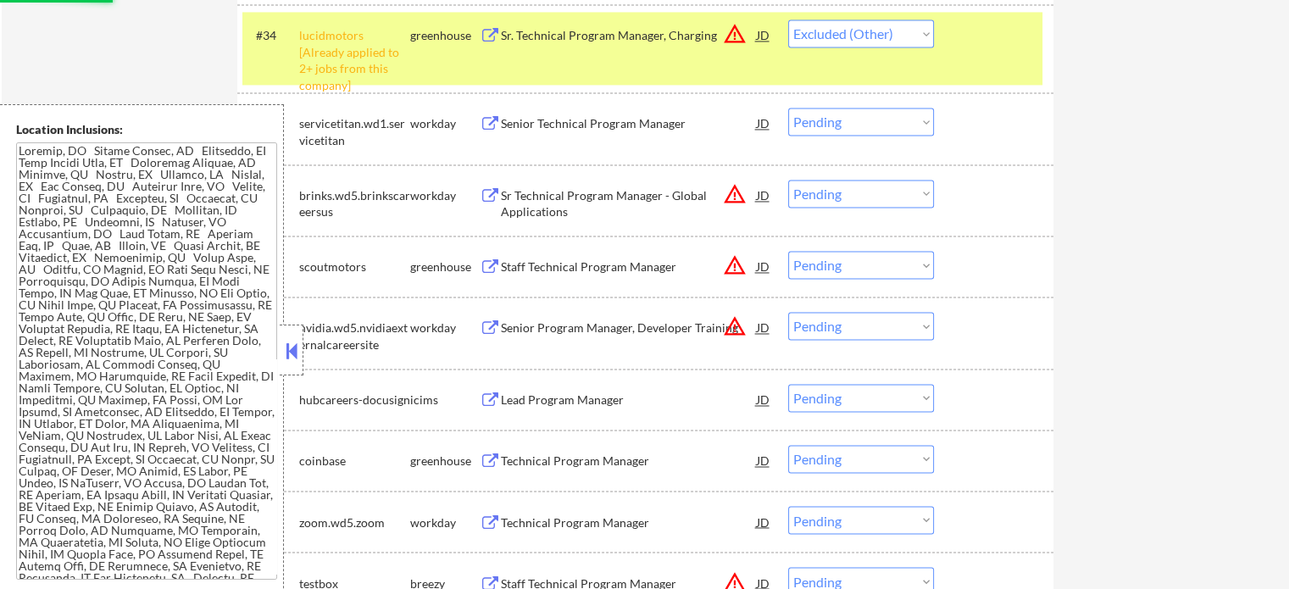
click at [982, 32] on div at bounding box center [996, 34] width 75 height 31
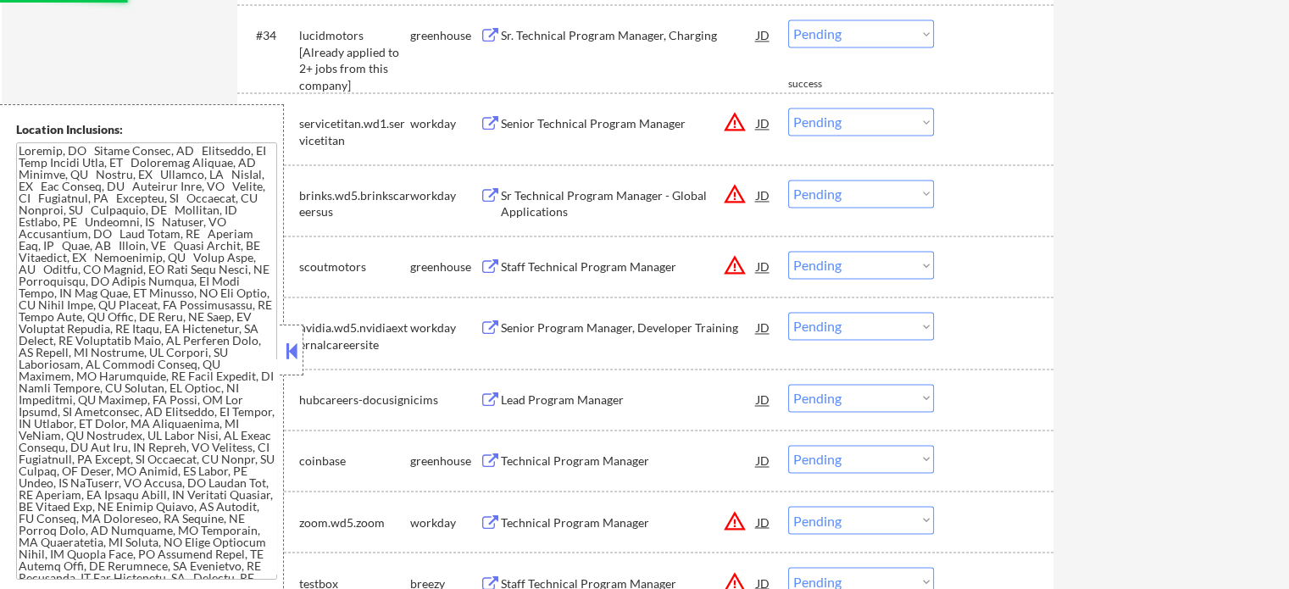
scroll to position [2580, 0]
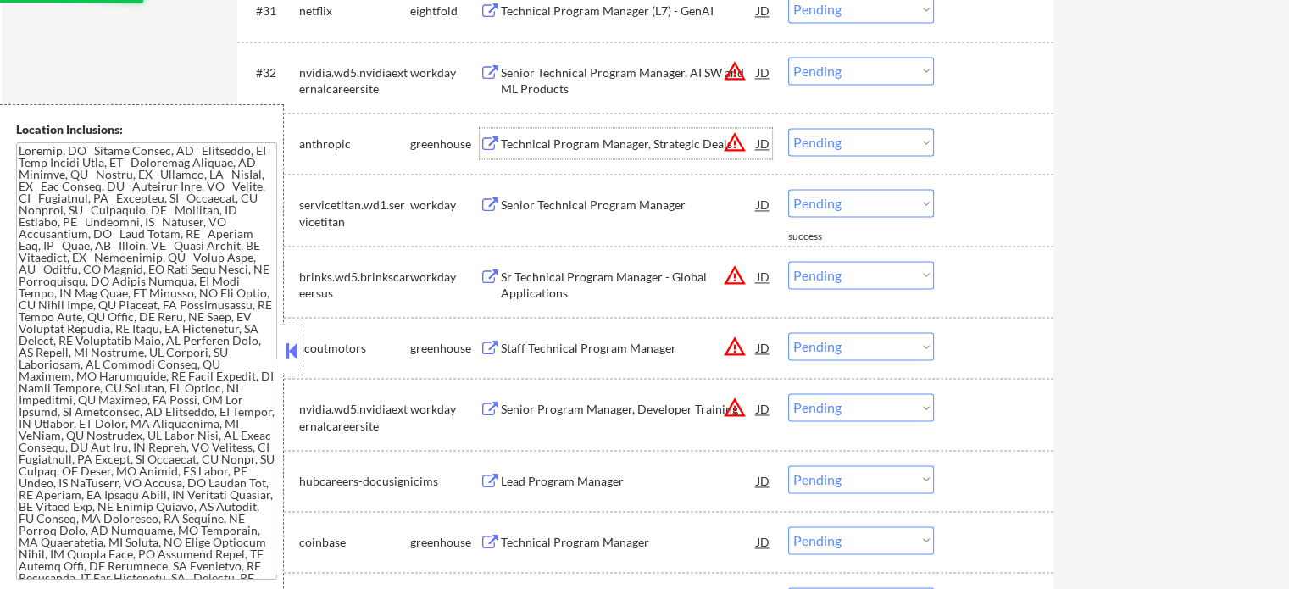
click at [524, 145] on div "Technical Program Manager, Strategic Deals" at bounding box center [629, 144] width 256 height 17
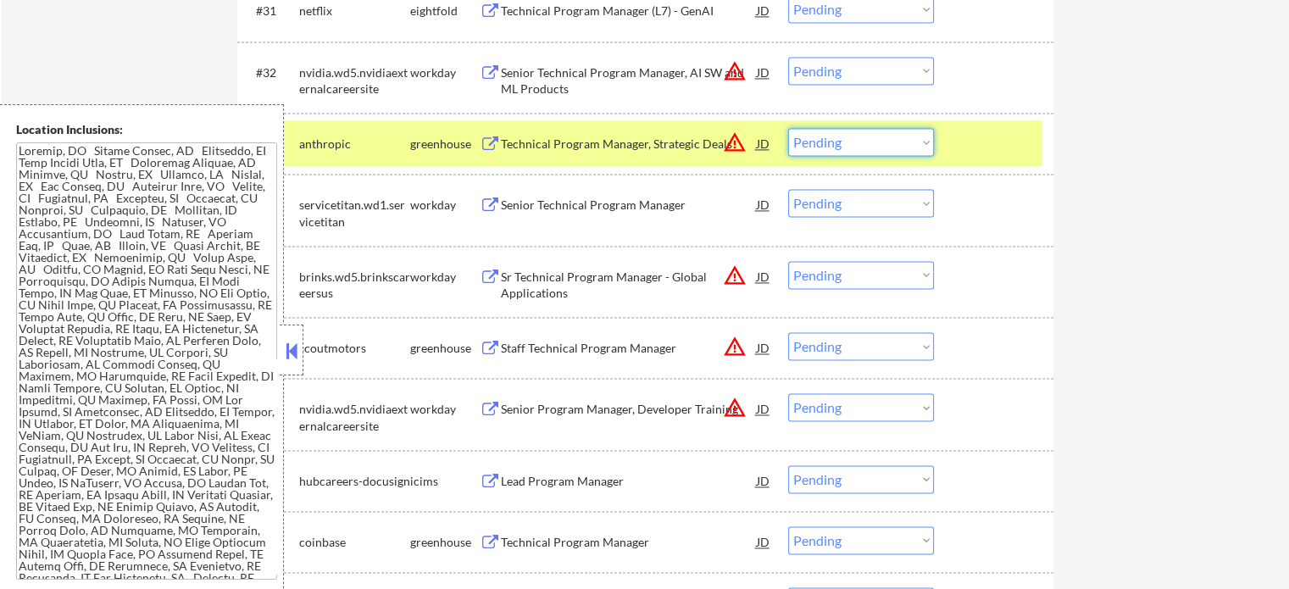
click at [854, 143] on select "Choose an option... Pending Applied Excluded (Questions) Excluded (Expired) Exc…" at bounding box center [861, 142] width 146 height 28
click at [788, 128] on select "Choose an option... Pending Applied Excluded (Questions) Excluded (Expired) Exc…" at bounding box center [861, 142] width 146 height 28
click at [970, 145] on div at bounding box center [996, 143] width 75 height 31
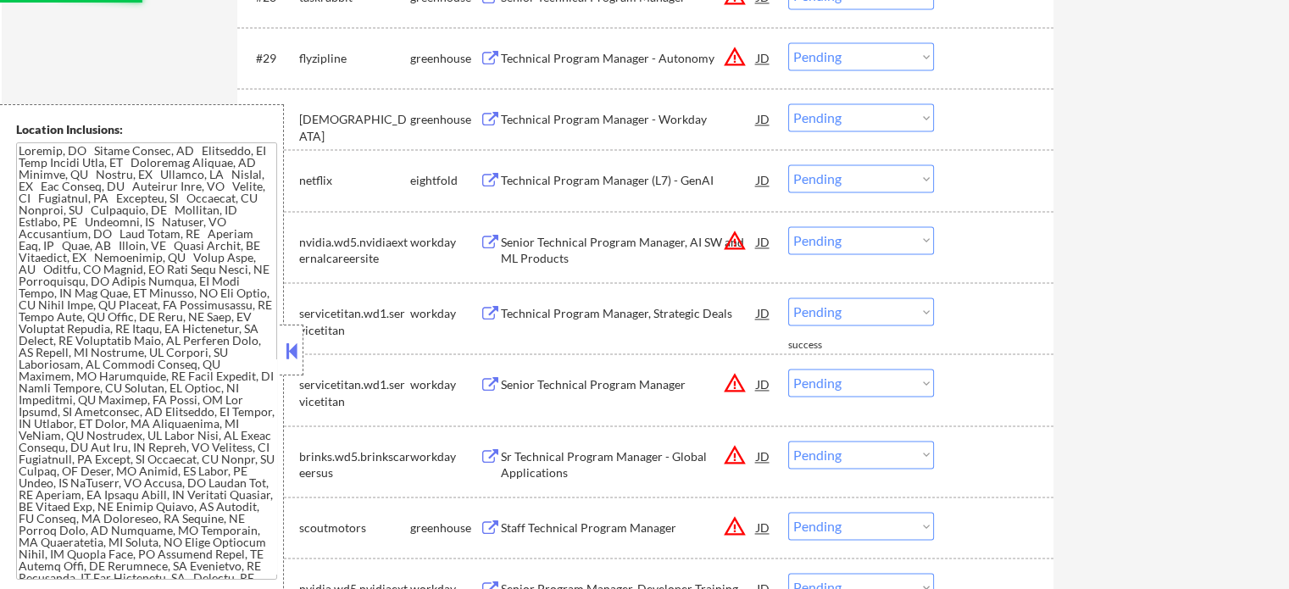
scroll to position [2410, 0]
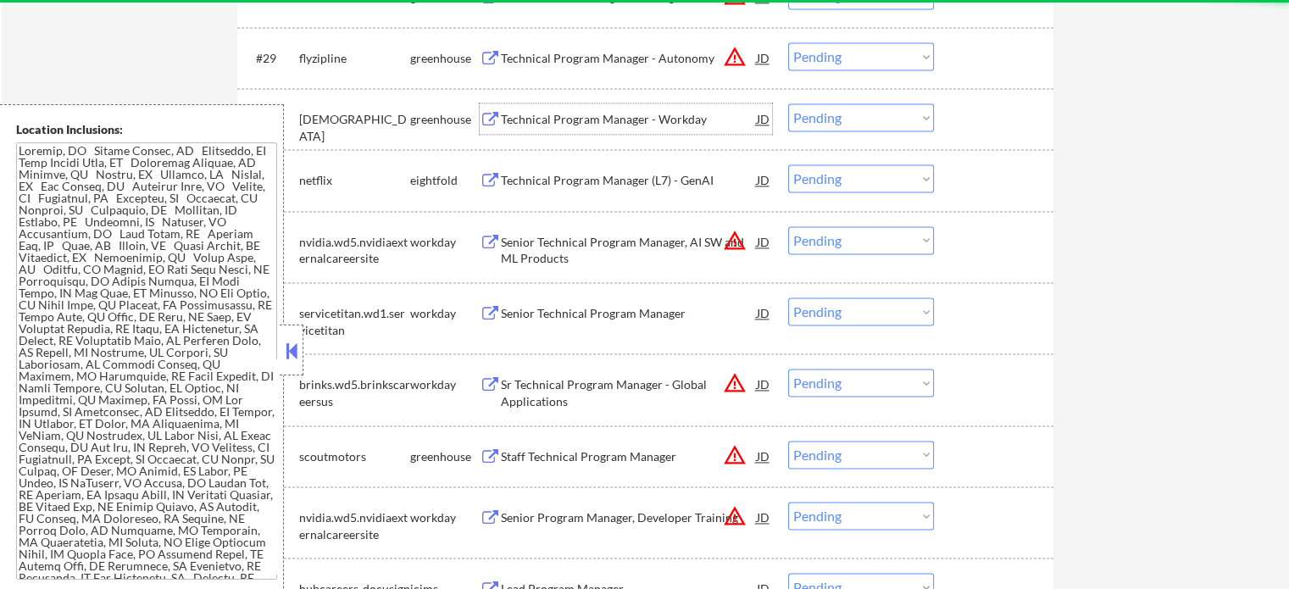
click at [577, 119] on div "Technical Program Manager - Workday" at bounding box center [629, 119] width 256 height 17
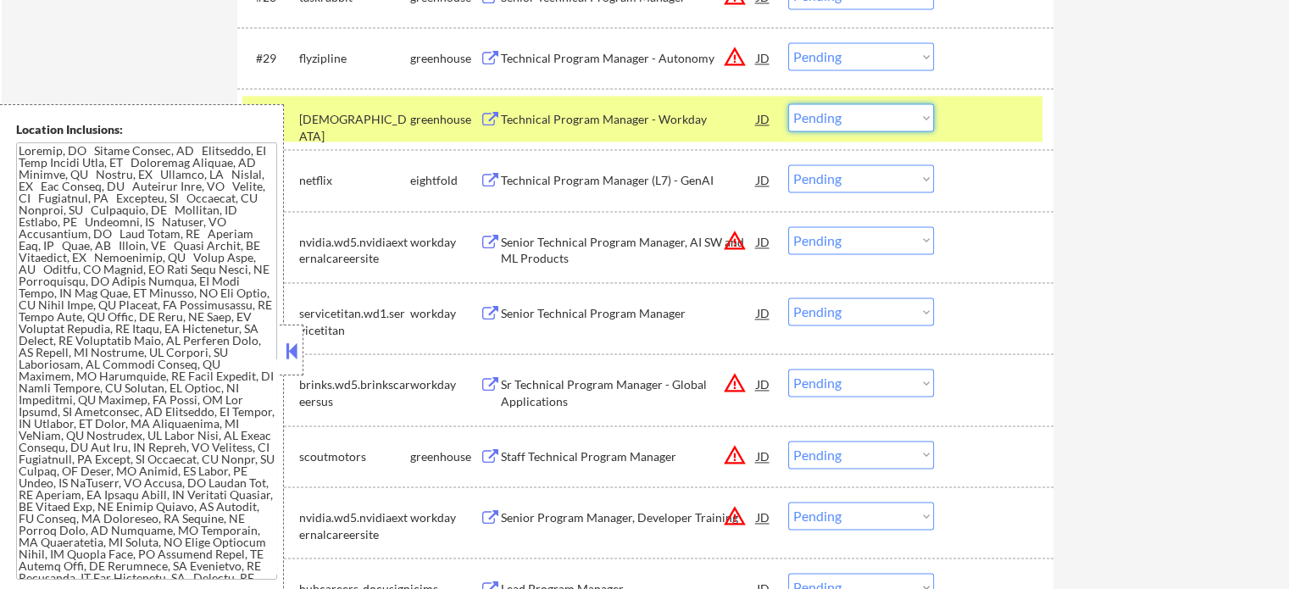
click at [864, 114] on select "Choose an option... Pending Applied Excluded (Questions) Excluded (Expired) Exc…" at bounding box center [861, 117] width 146 height 28
click at [788, 103] on select "Choose an option... Pending Applied Excluded (Questions) Excluded (Expired) Exc…" at bounding box center [861, 117] width 146 height 28
click at [982, 116] on div at bounding box center [996, 118] width 75 height 31
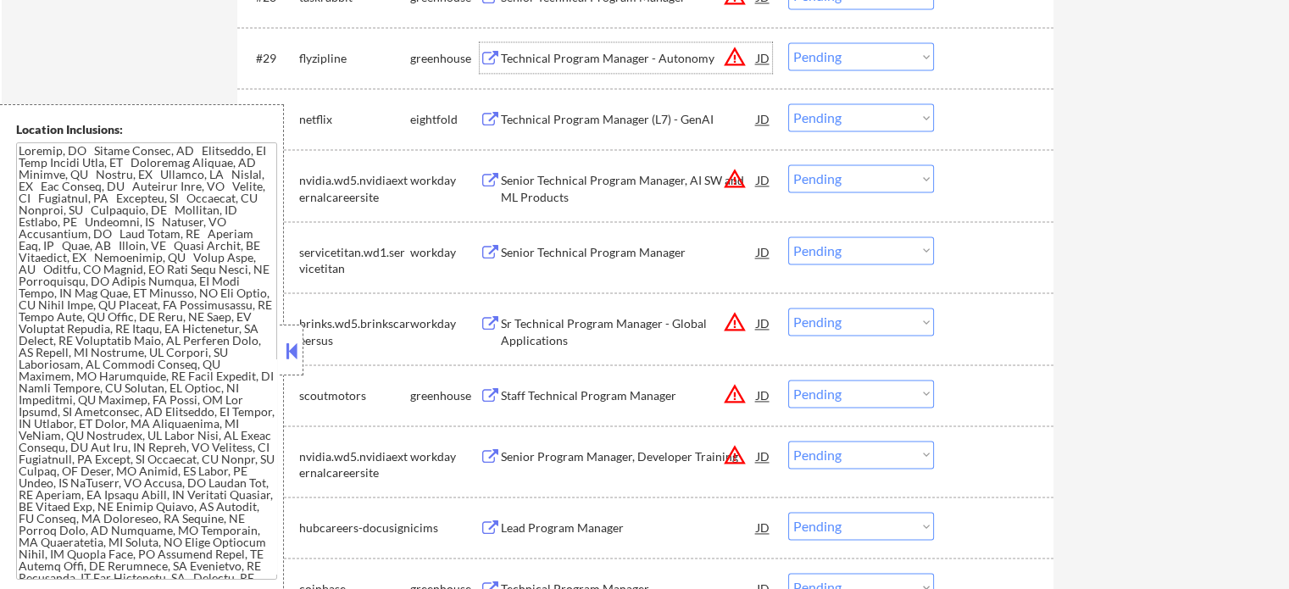
click at [576, 62] on div "Technical Program Manager - Autonomy" at bounding box center [629, 58] width 256 height 17
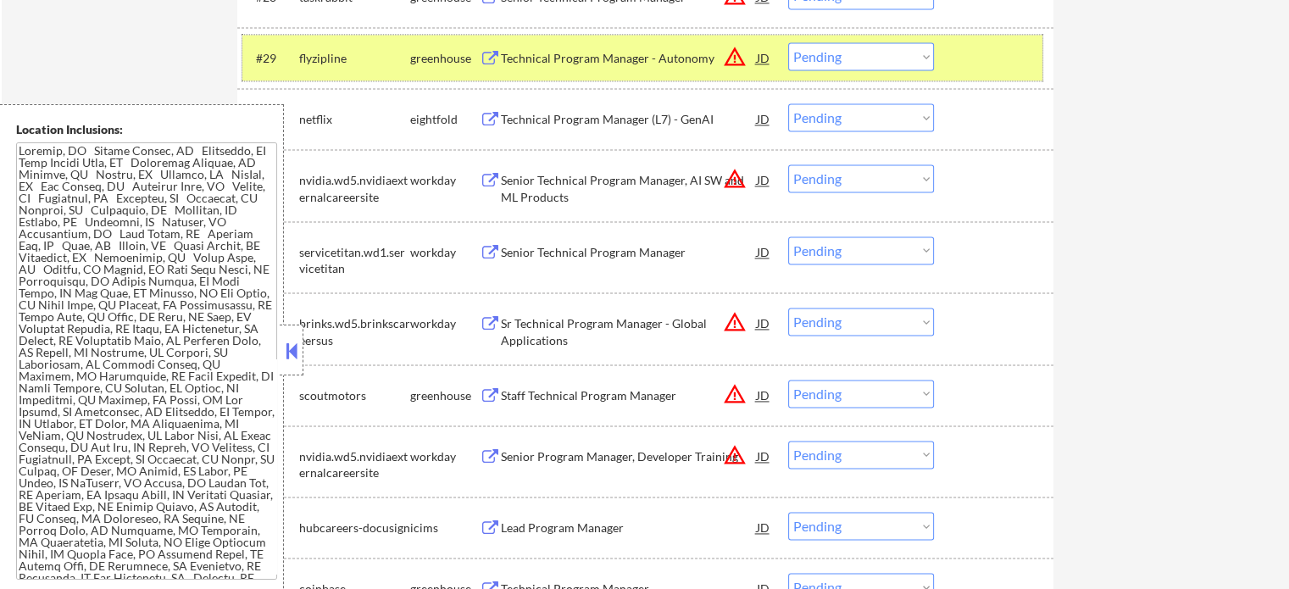
click at [1012, 53] on div at bounding box center [996, 57] width 75 height 31
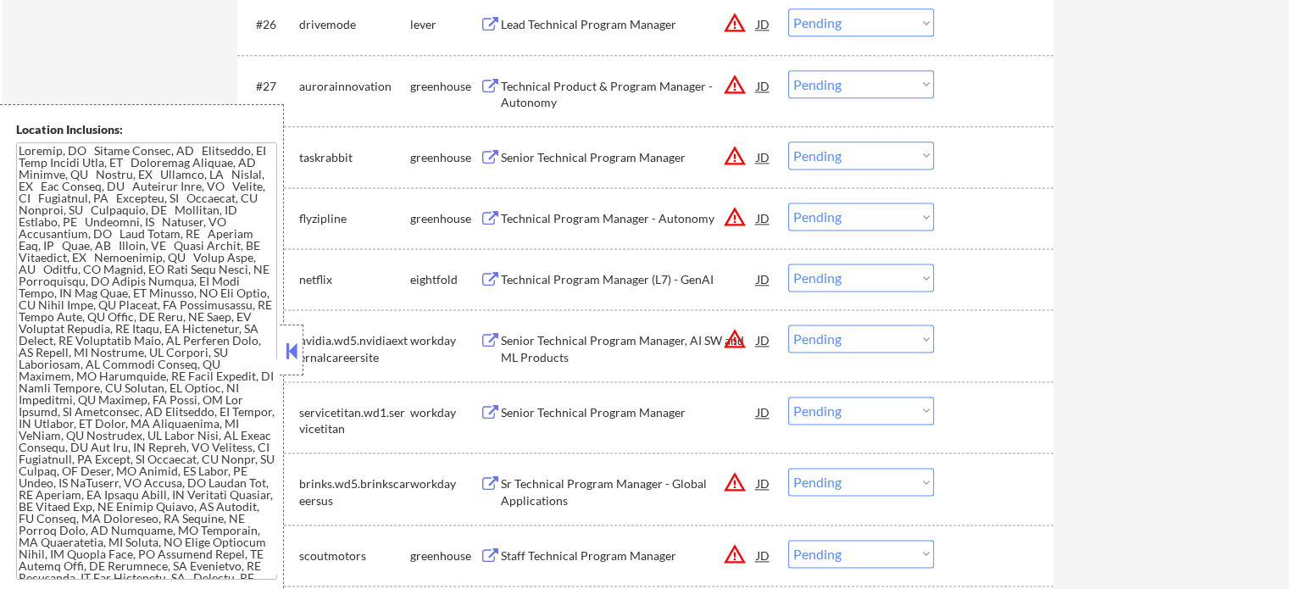
scroll to position [2241, 0]
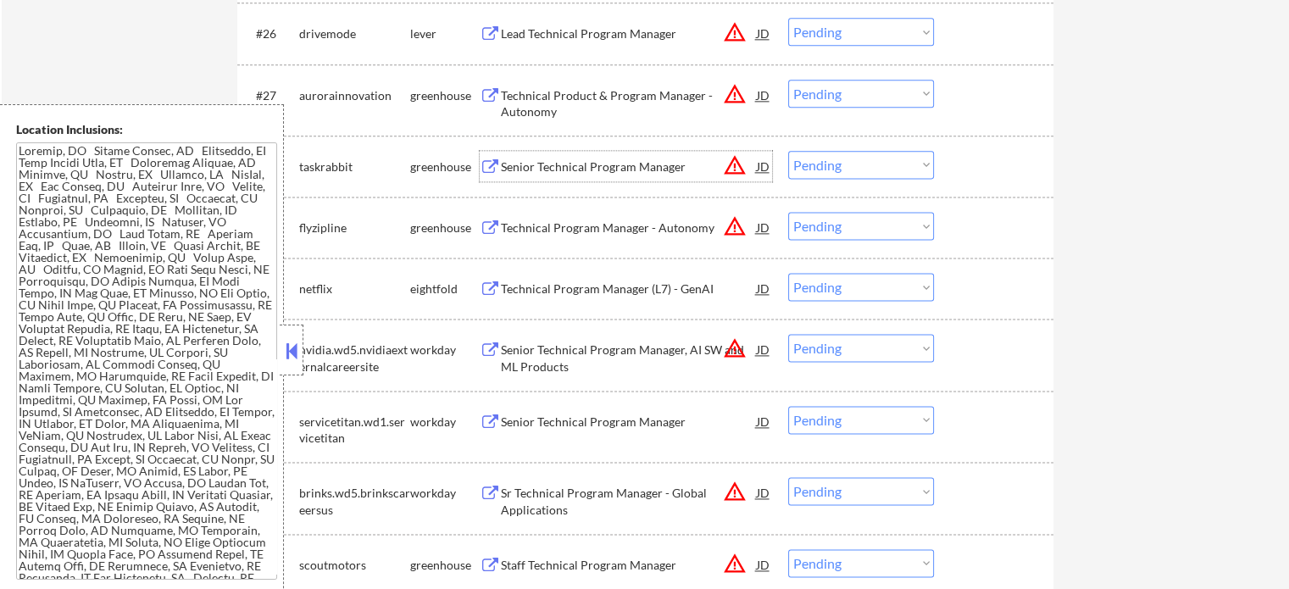
click at [536, 172] on div "Senior Technical Program Manager" at bounding box center [629, 166] width 256 height 17
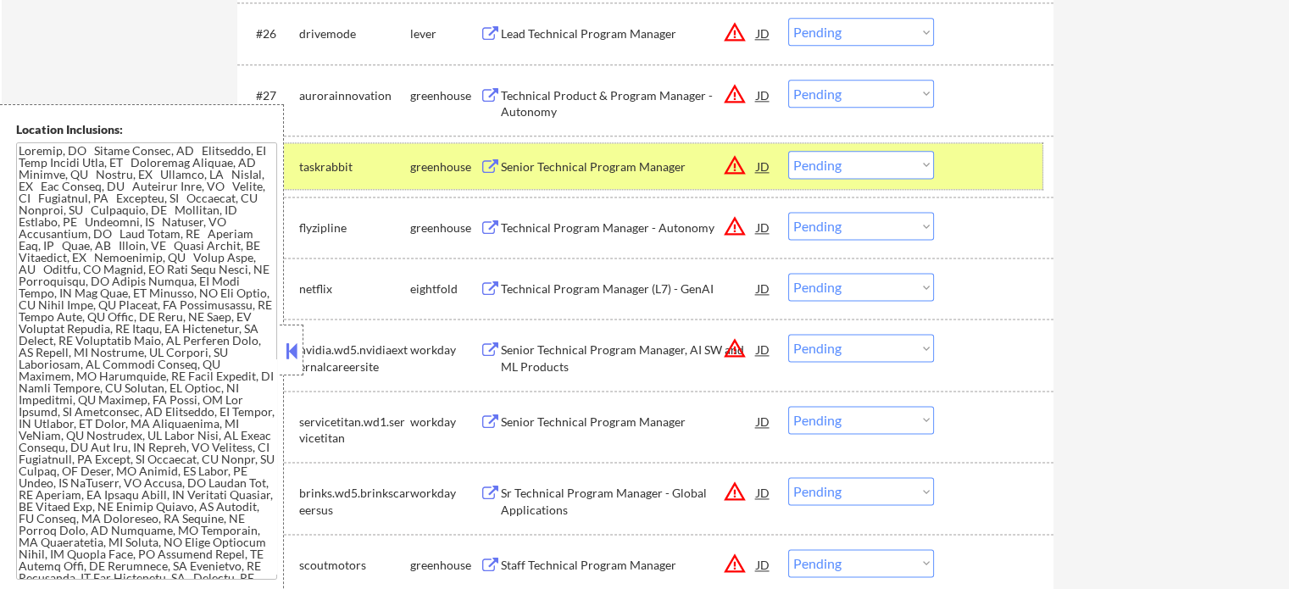
click at [972, 165] on div at bounding box center [996, 166] width 75 height 31
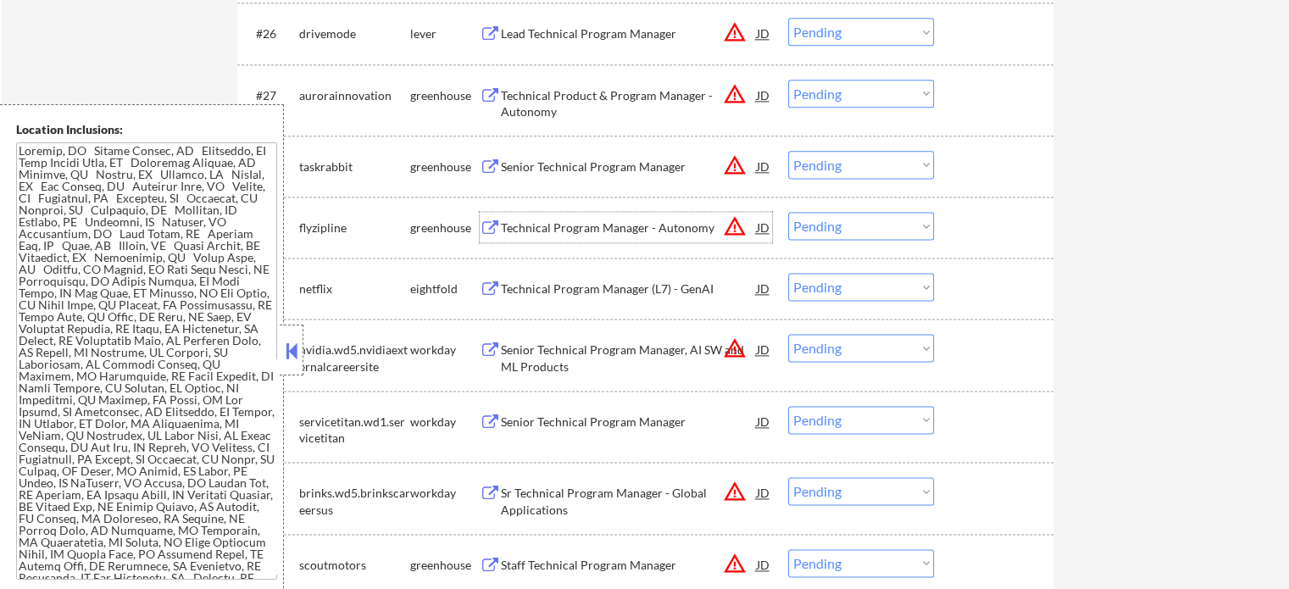
click at [644, 236] on div "Technical Program Manager - Autonomy" at bounding box center [629, 227] width 256 height 31
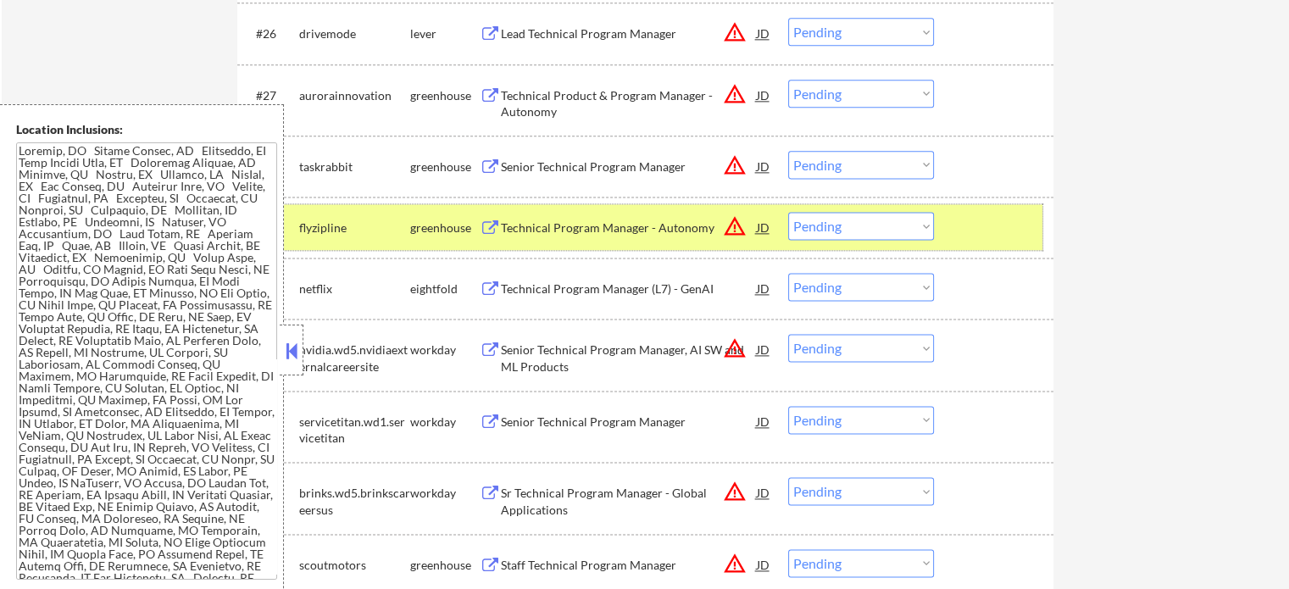
click at [1009, 231] on div at bounding box center [996, 227] width 75 height 31
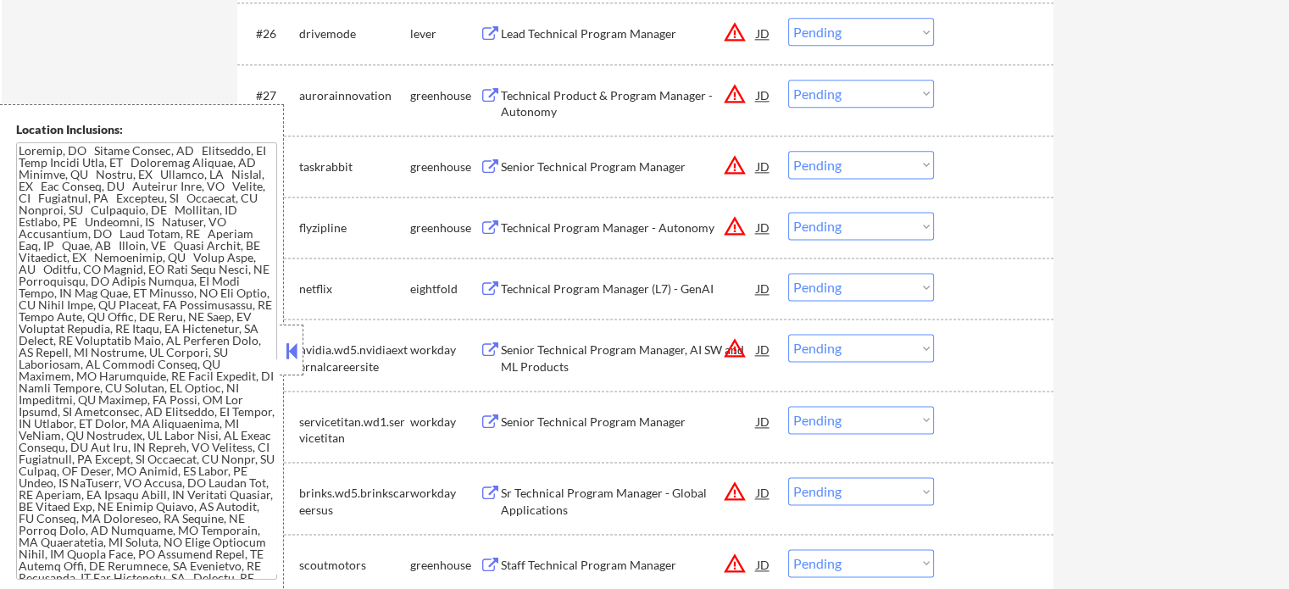
click at [549, 389] on div "#31 nvidia.wd5.nvidiaexternalcareersite workday Senior Technical Program Manage…" at bounding box center [645, 354] width 816 height 71
click at [568, 367] on div "Senior Technical Program Manager, AI SW and ML Products" at bounding box center [629, 358] width 256 height 33
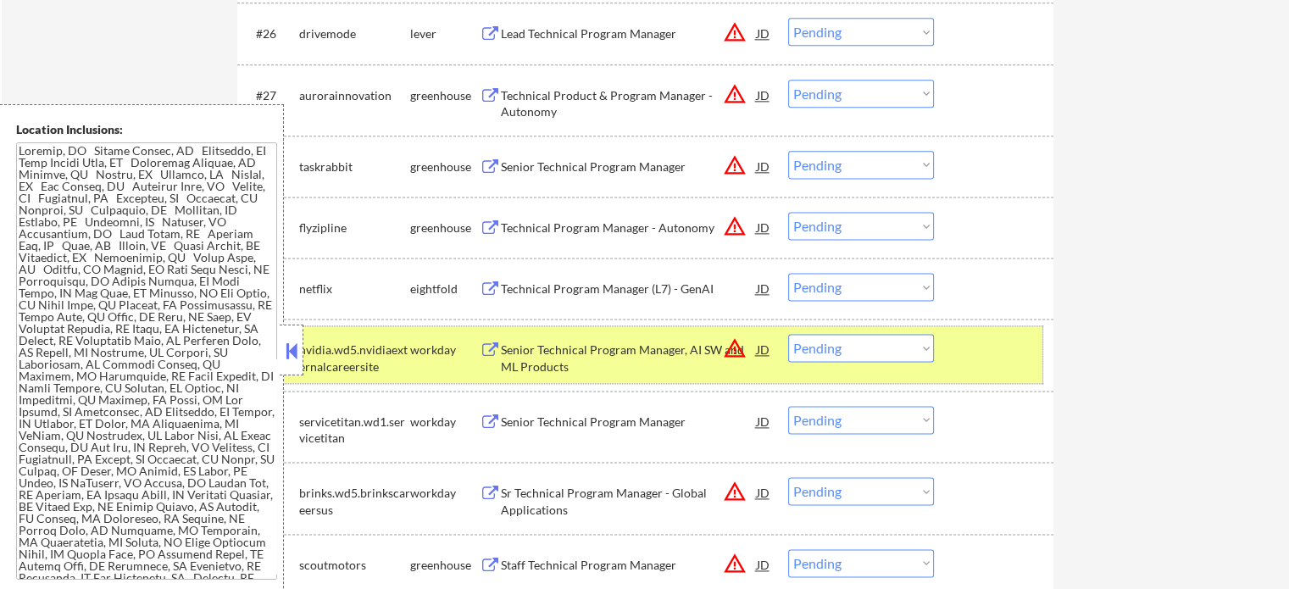
drag, startPoint x: 1037, startPoint y: 342, endPoint x: 1050, endPoint y: 333, distance: 15.3
click at [1050, 333] on div "#31 nvidia.wd5.nvidiaexternalcareersite workday Senior Technical Program Manage…" at bounding box center [645, 354] width 816 height 71
click at [969, 352] on div at bounding box center [996, 349] width 75 height 31
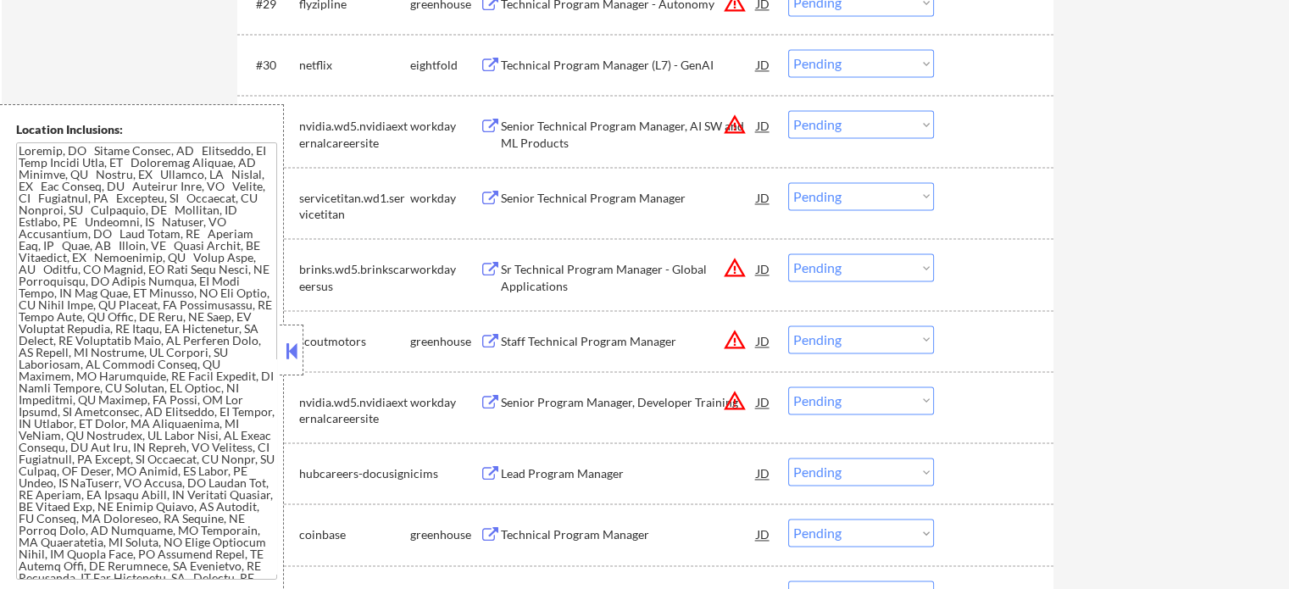
scroll to position [2495, 0]
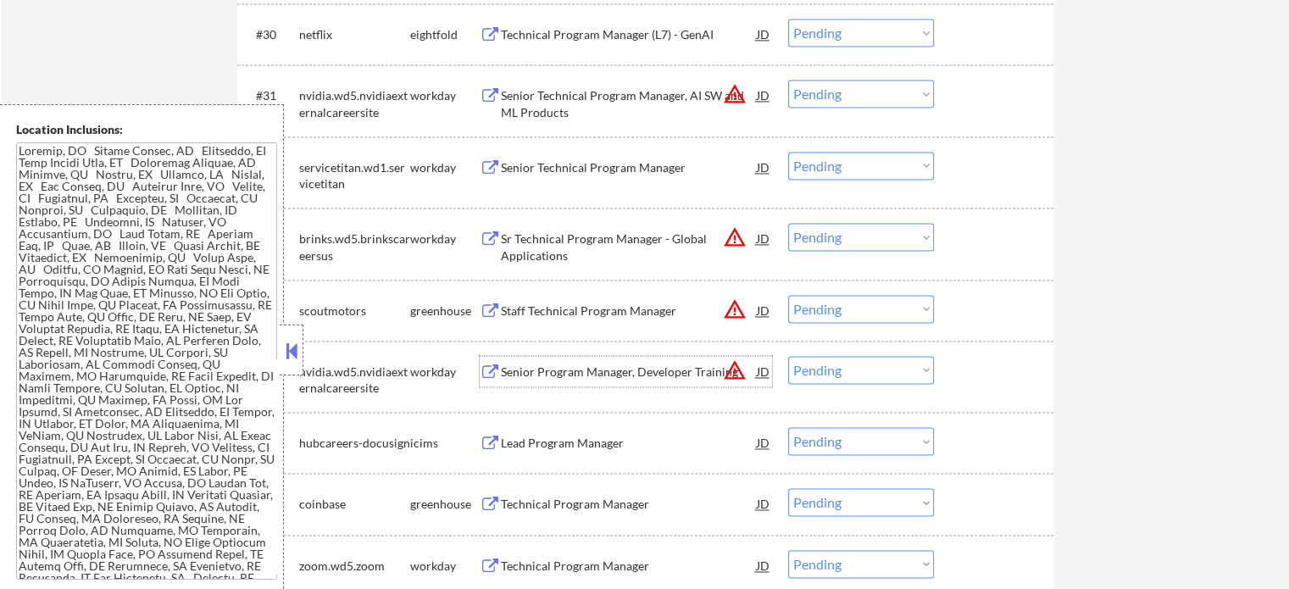
click at [602, 381] on div "Senior Program Manager, Developer Training" at bounding box center [629, 371] width 256 height 31
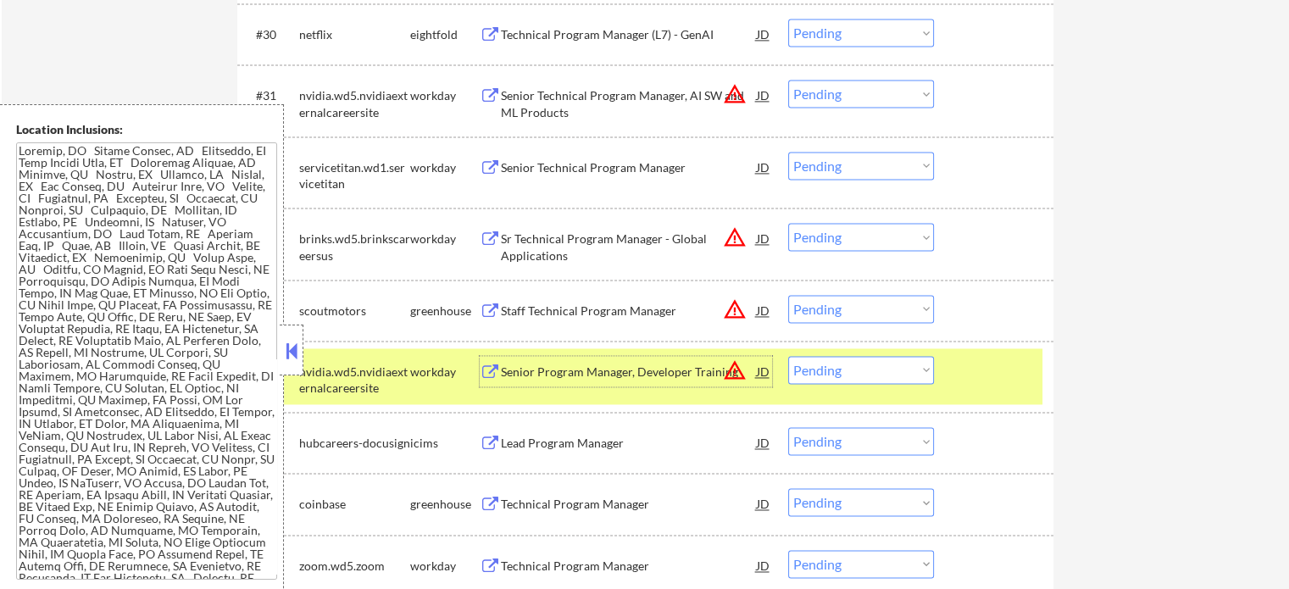
click at [1009, 375] on div at bounding box center [996, 371] width 75 height 31
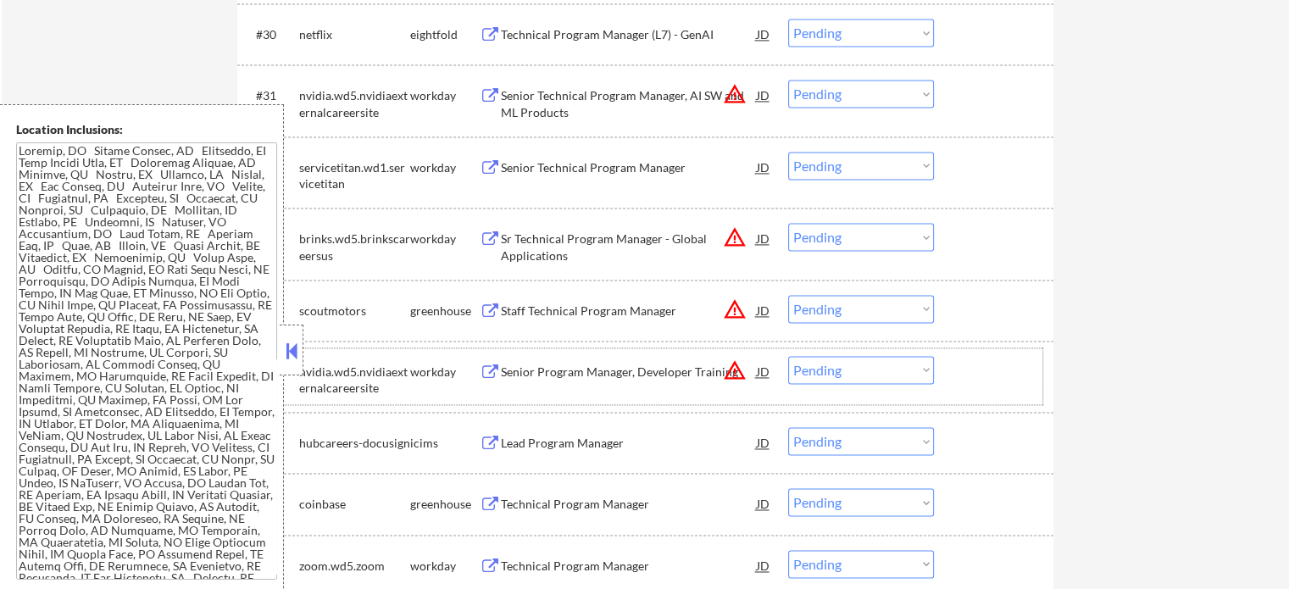
scroll to position [2580, 0]
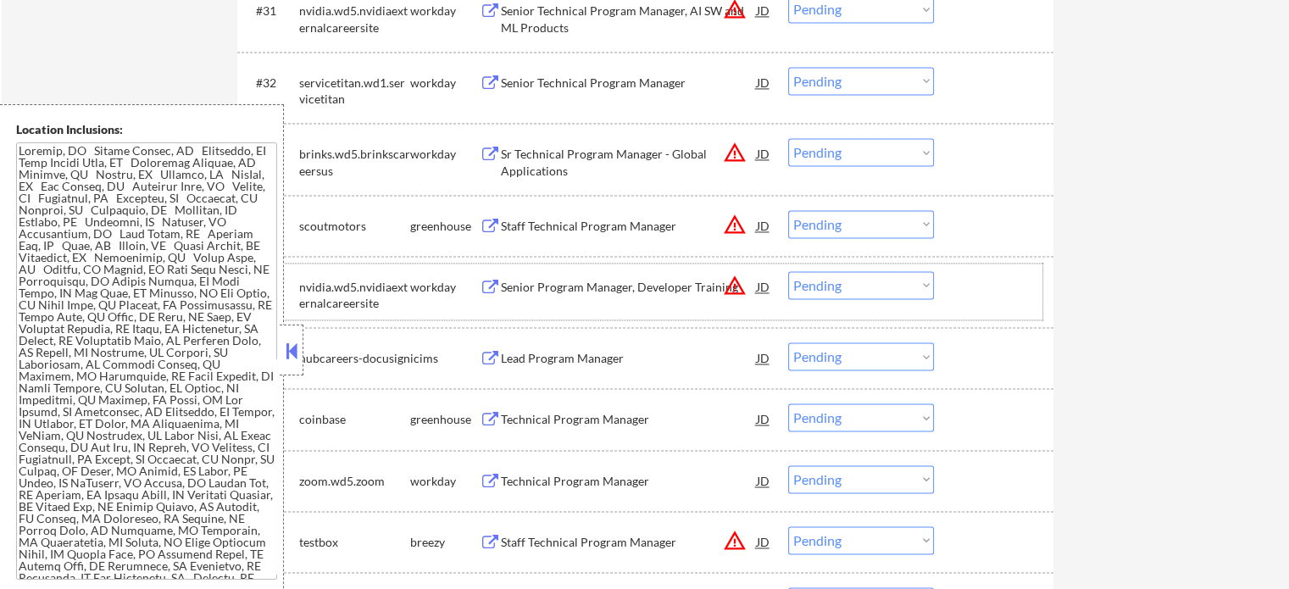
click at [603, 486] on div "Technical Program Manager" at bounding box center [629, 481] width 256 height 17
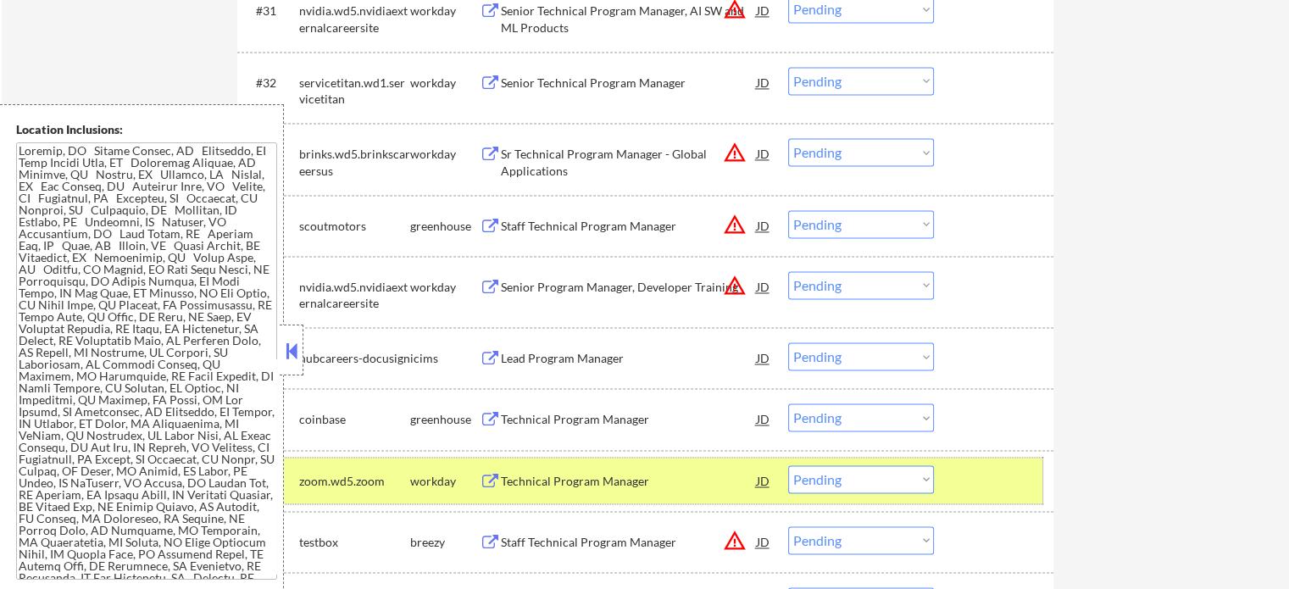
click at [975, 486] on div at bounding box center [996, 480] width 75 height 31
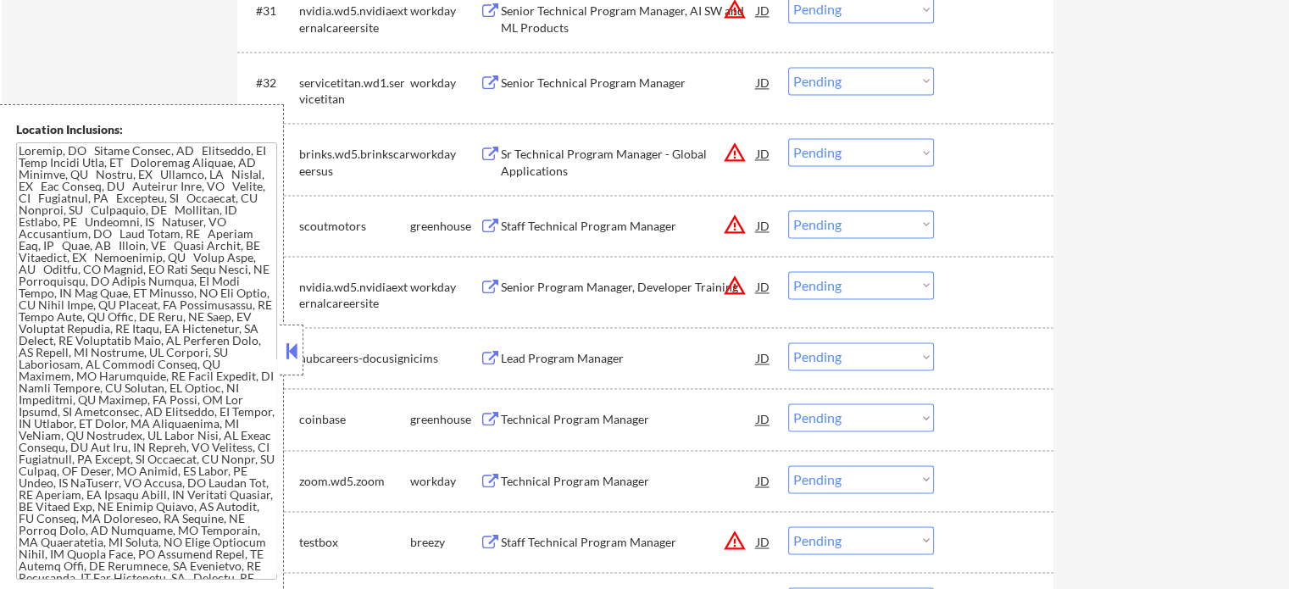
scroll to position [2834, 0]
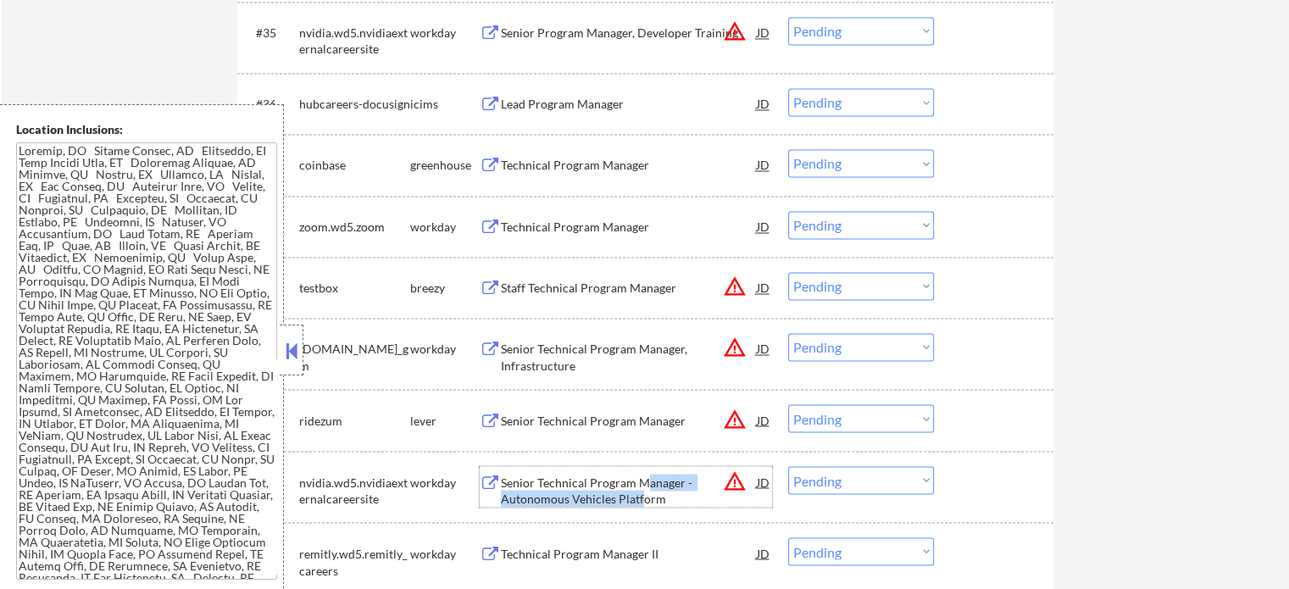
click at [642, 491] on div "Senior Technical Program Manager - Autonomous Vehicles Platform" at bounding box center [629, 490] width 256 height 33
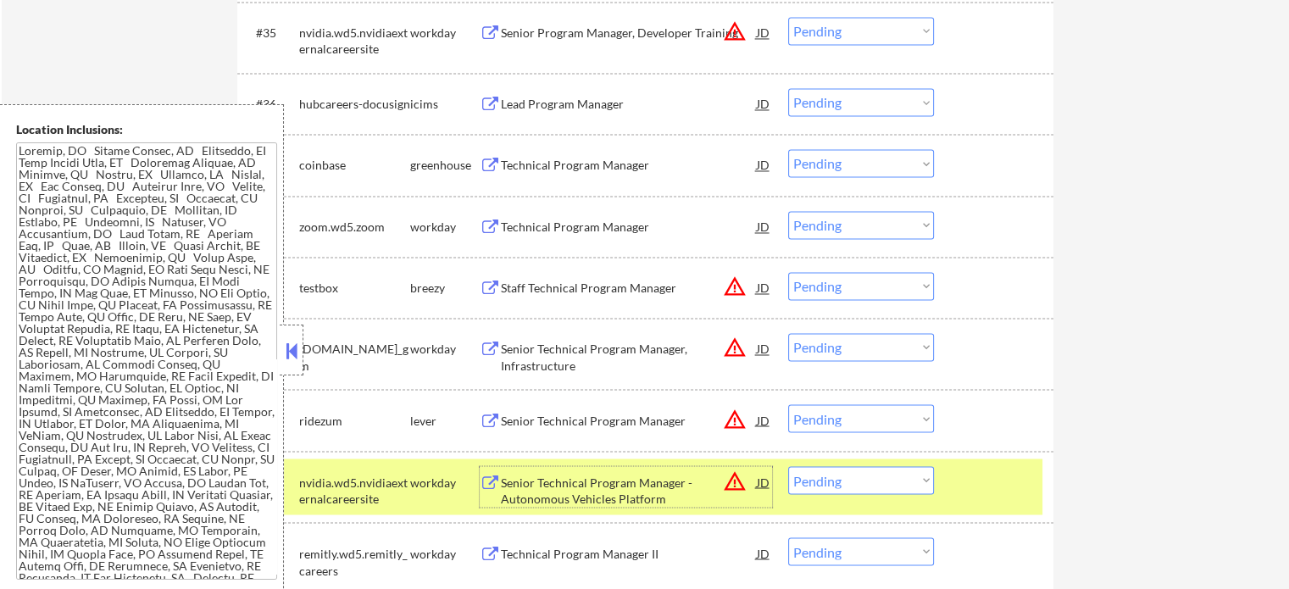
click at [1005, 480] on div at bounding box center [996, 481] width 75 height 31
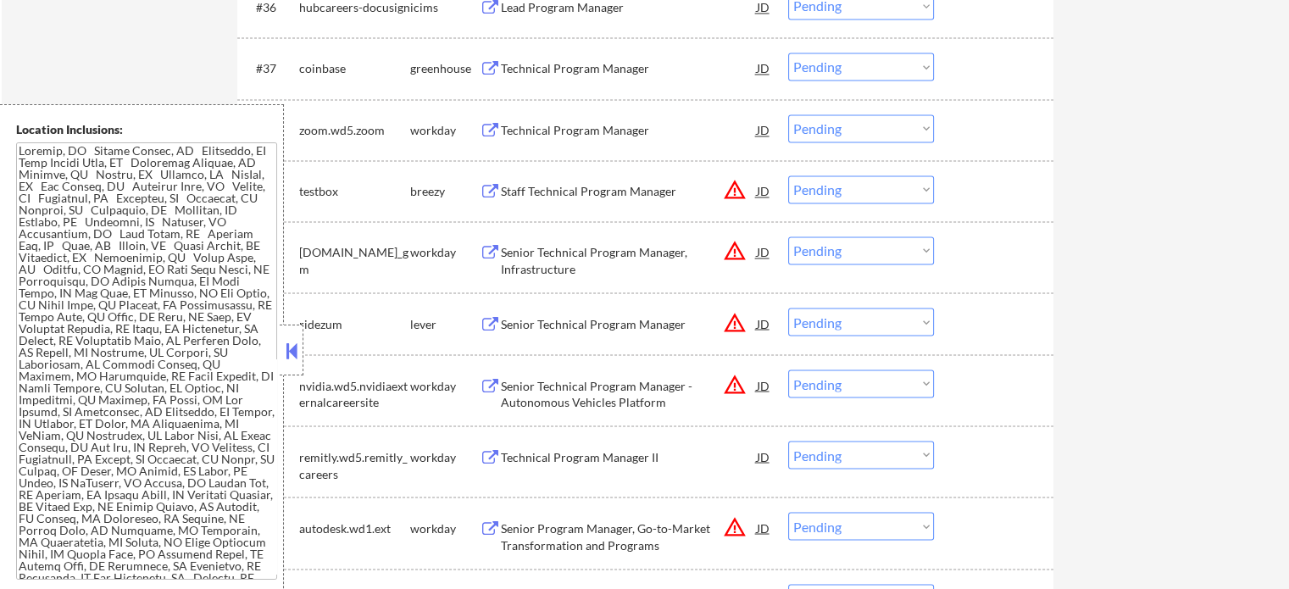
scroll to position [3004, 0]
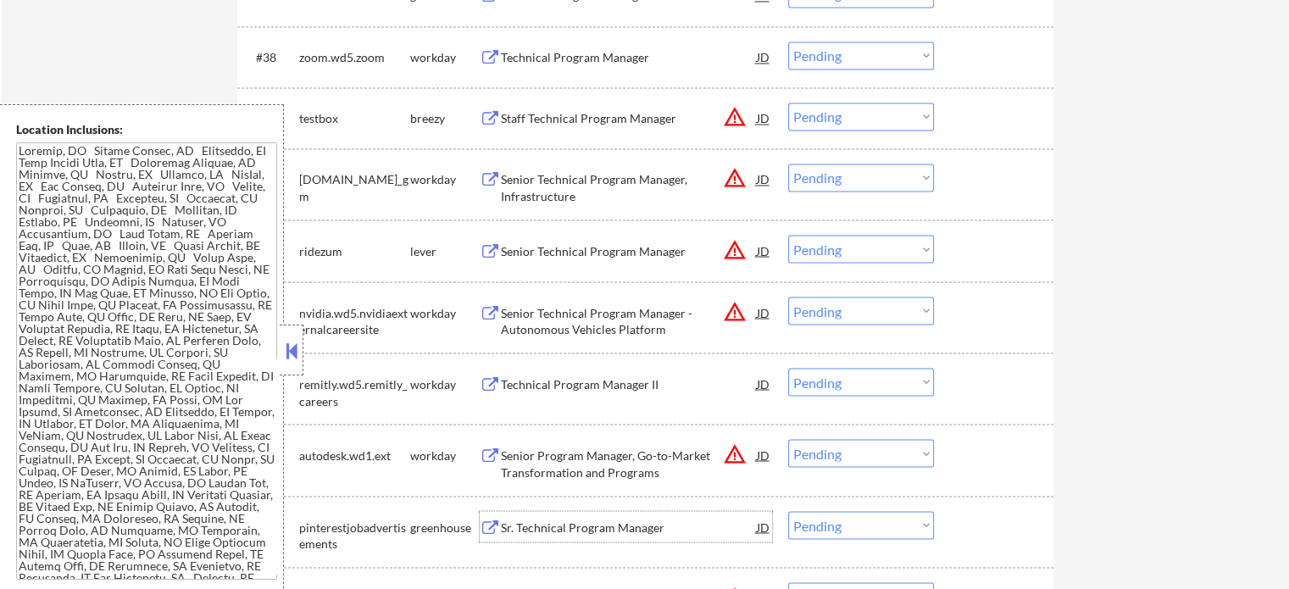
click at [620, 520] on div "Sr. Technical Program Manager" at bounding box center [629, 527] width 256 height 17
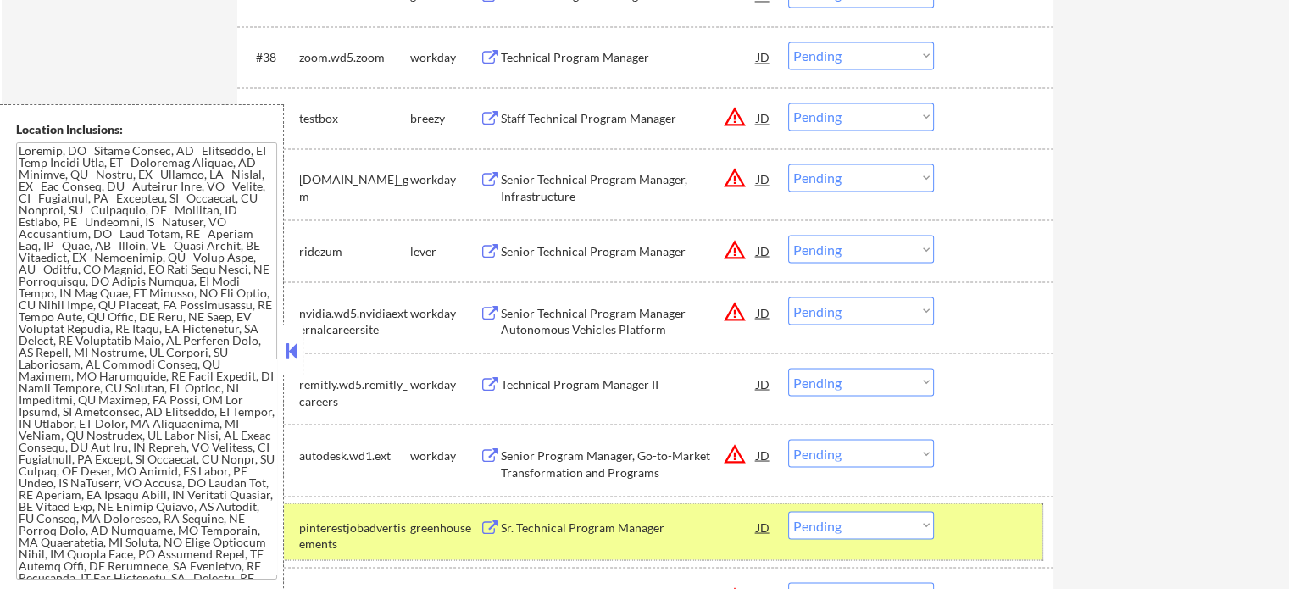
click at [976, 528] on div at bounding box center [996, 526] width 75 height 31
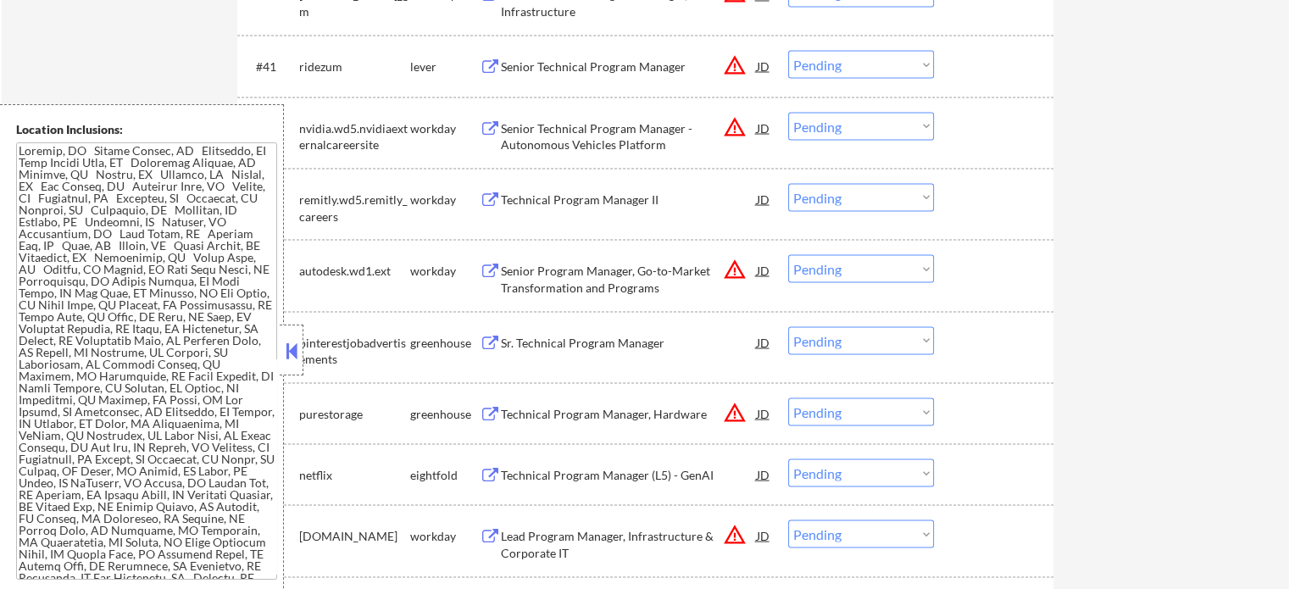
scroll to position [3343, 0]
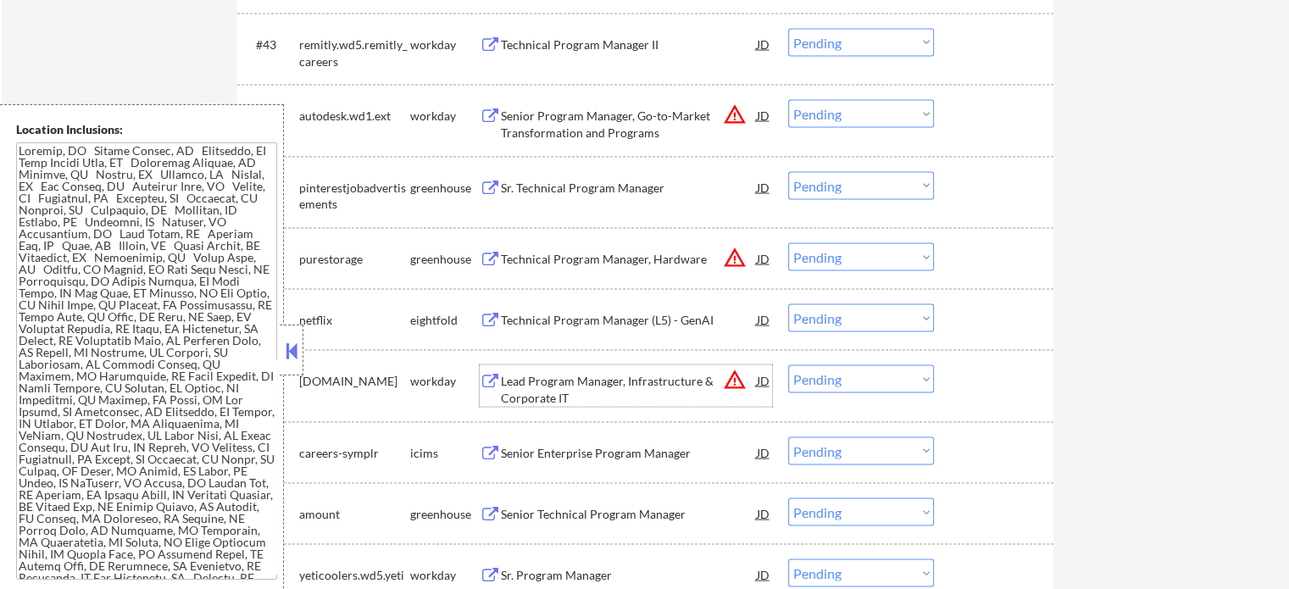
click at [579, 394] on div "Lead Program Manager, Infrastructure & Corporate IT" at bounding box center [629, 389] width 256 height 33
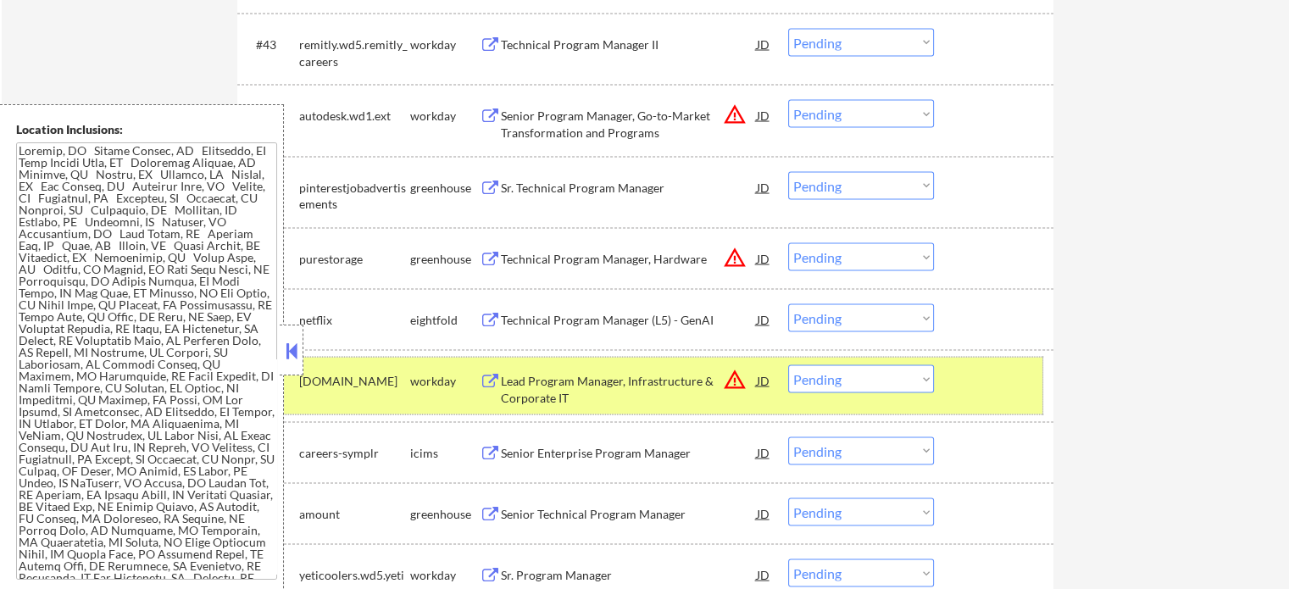
click at [945, 386] on div "#48 qualys.wd5.careers workday Lead Program Manager, Infrastructure & Corporate…" at bounding box center [642, 386] width 800 height 56
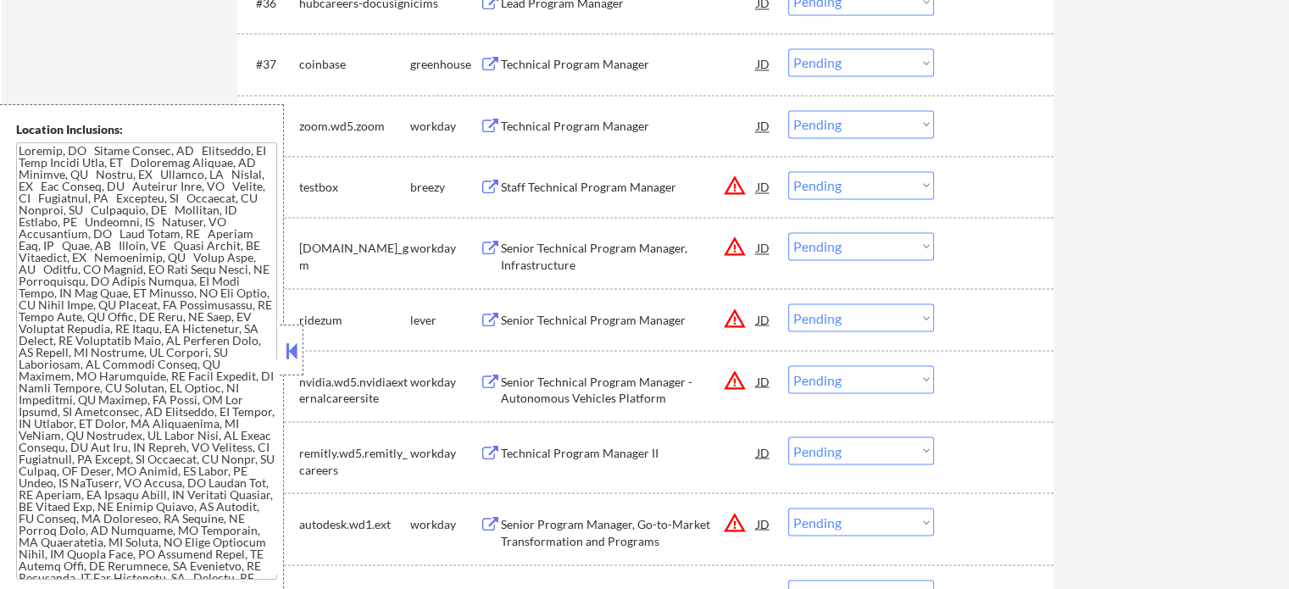
scroll to position [2919, 0]
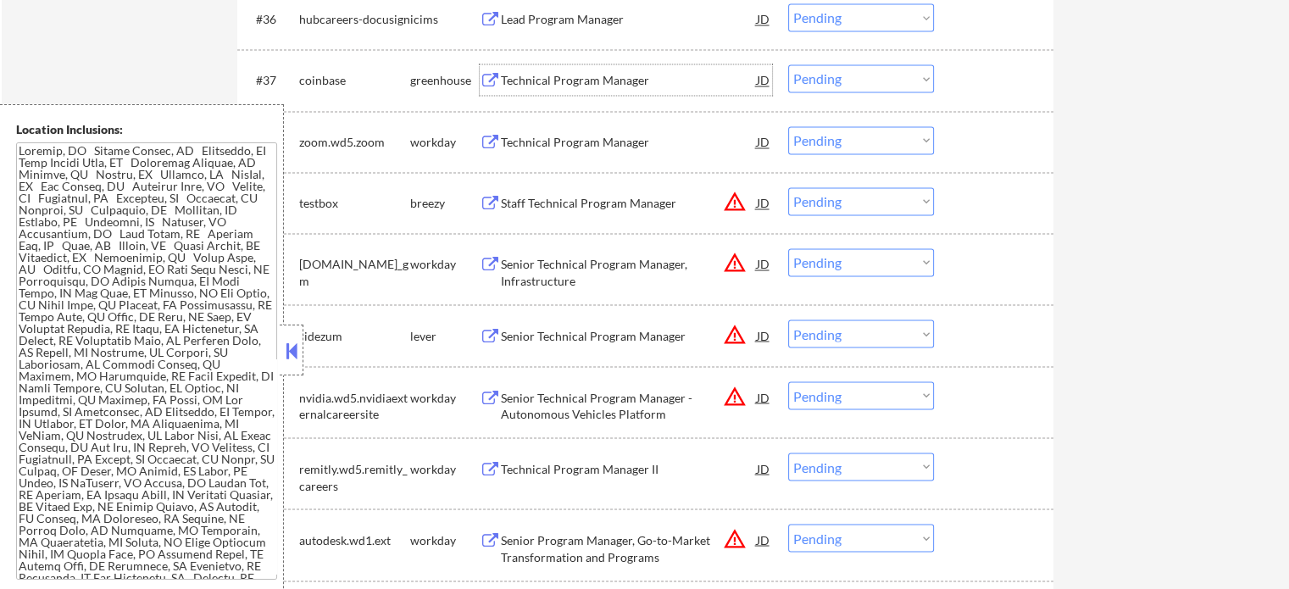
click at [587, 84] on div "Technical Program Manager" at bounding box center [629, 80] width 256 height 17
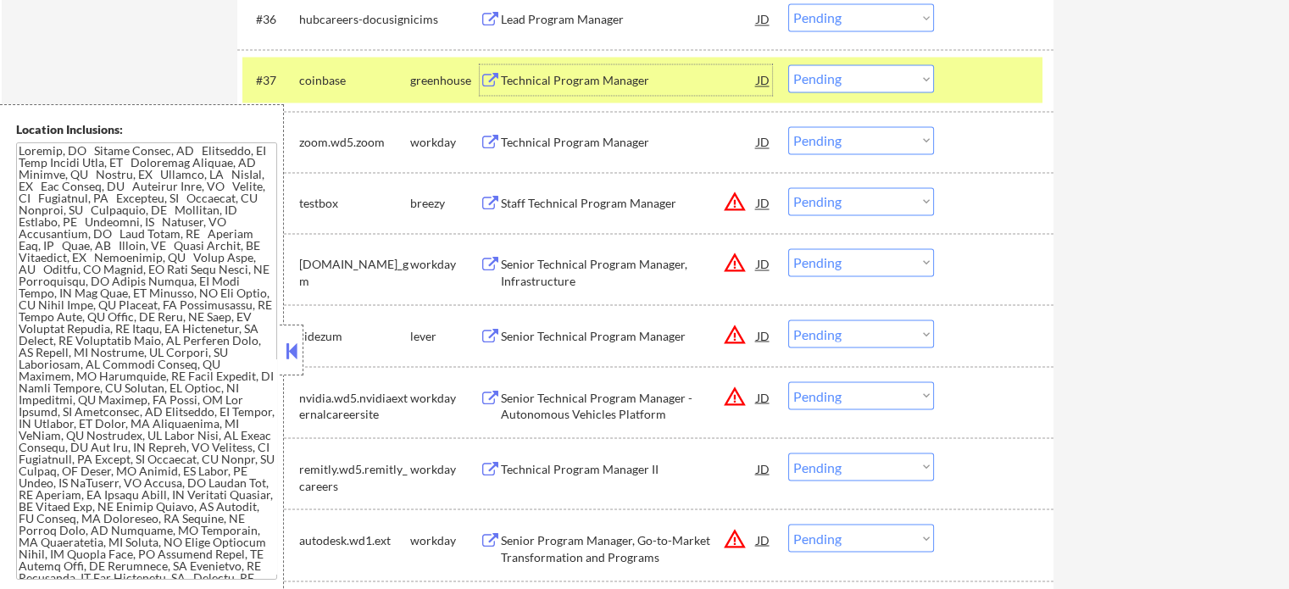
click at [989, 76] on div at bounding box center [996, 79] width 75 height 31
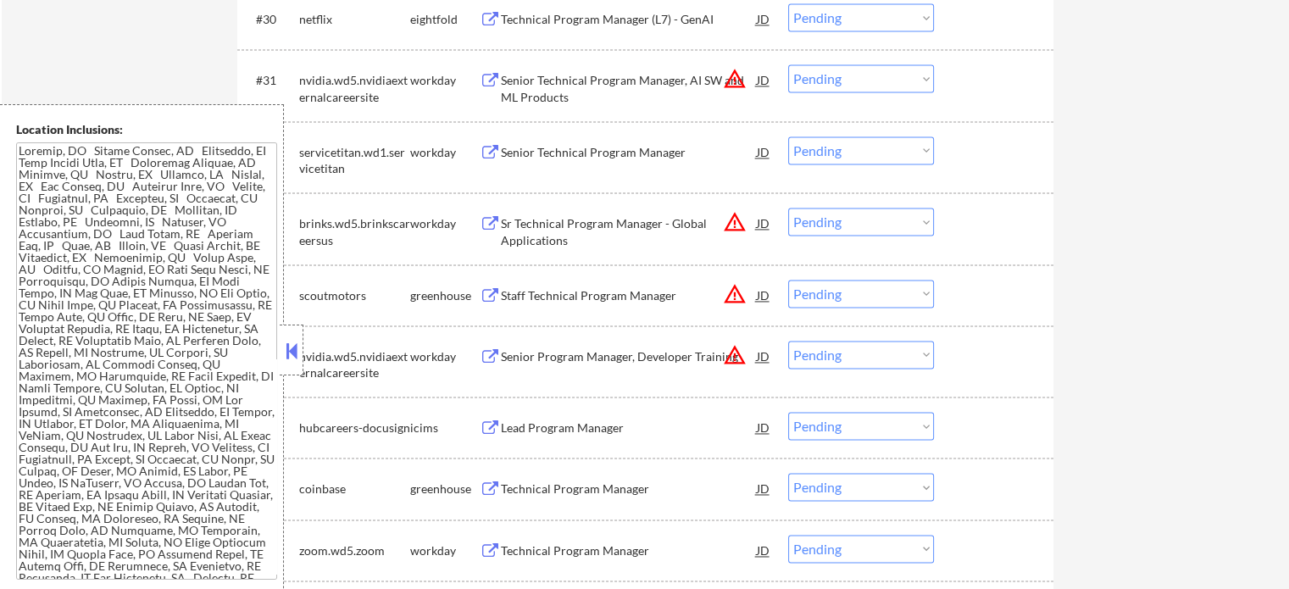
scroll to position [2495, 0]
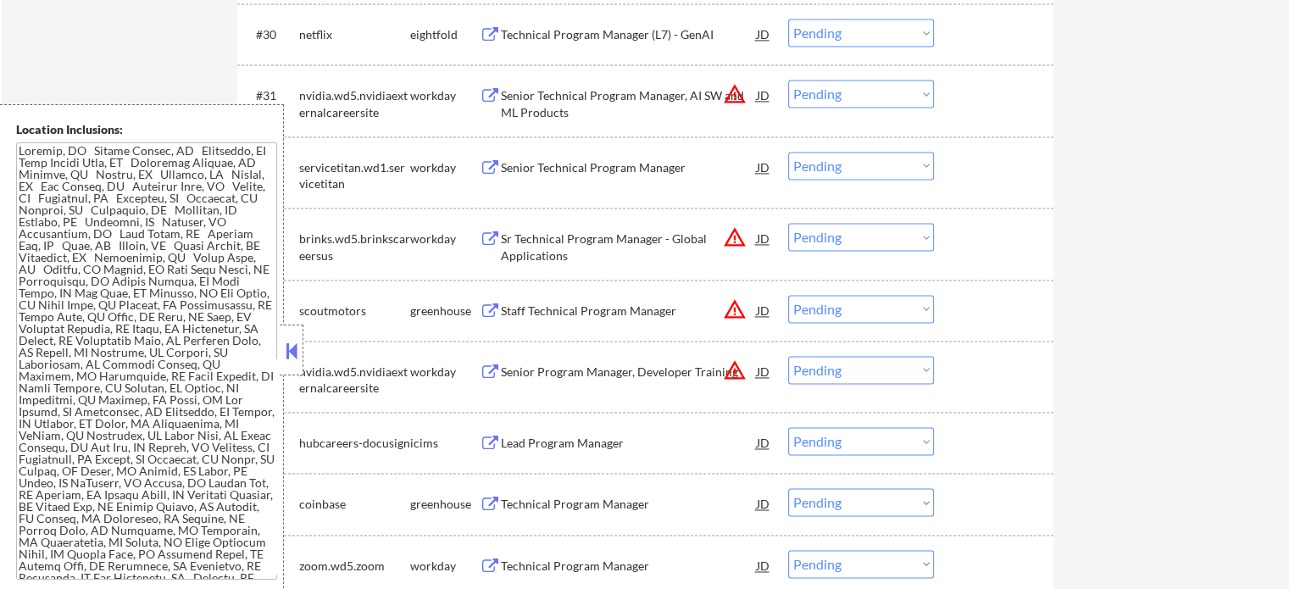
click at [600, 41] on div "Technical Program Manager (L7) - GenAI" at bounding box center [629, 34] width 256 height 17
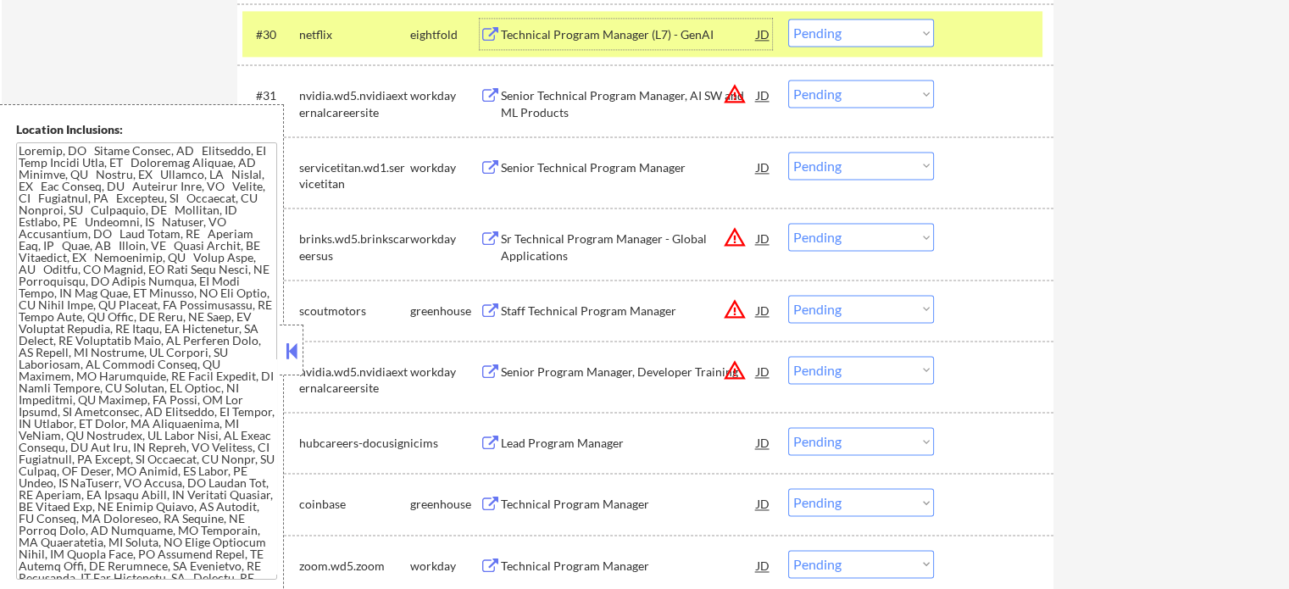
click at [981, 52] on div "#30 netflix eightfold Technical Program Manager (L7) - GenAI JD warning_amber C…" at bounding box center [642, 34] width 800 height 46
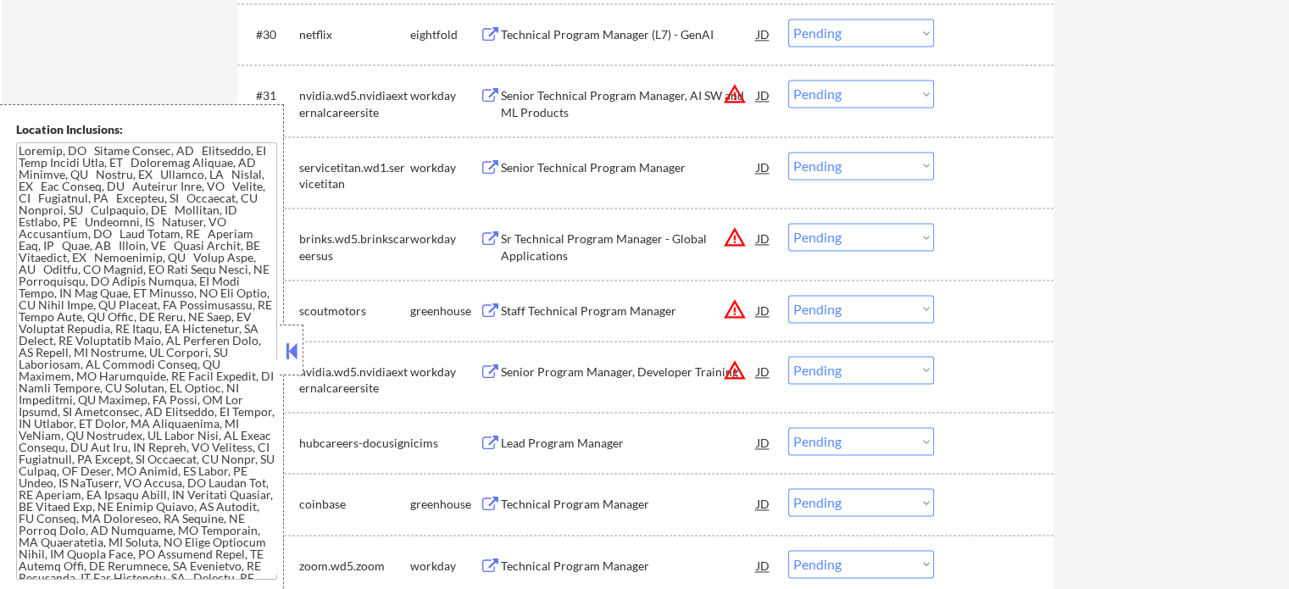
scroll to position [2241, 0]
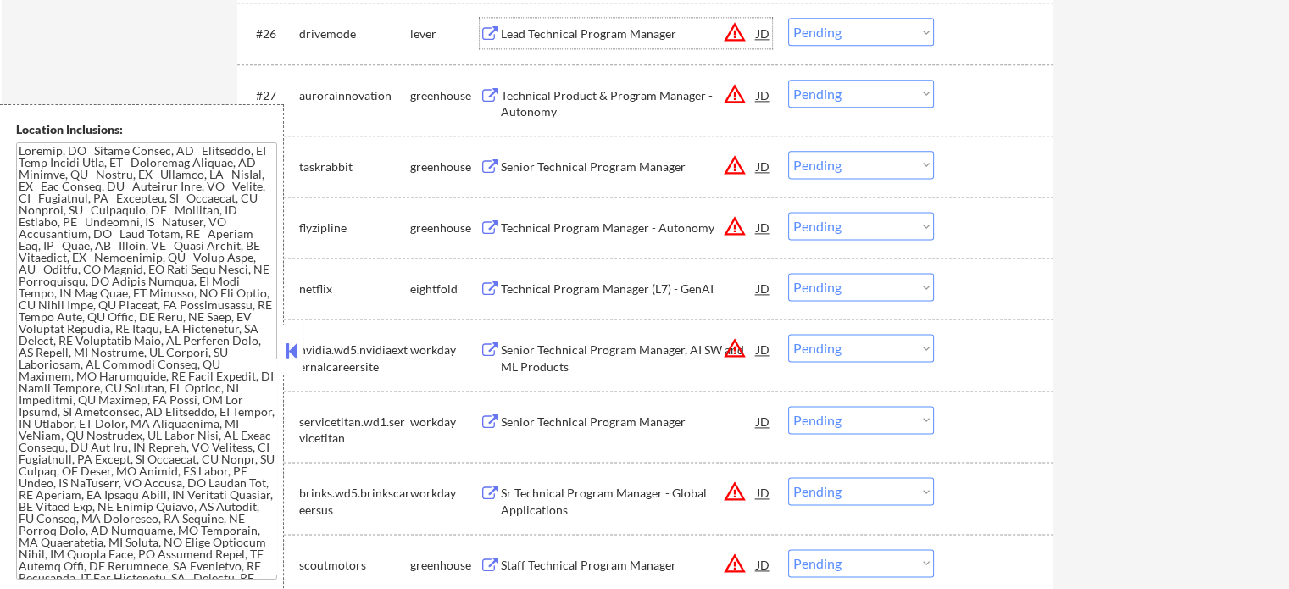
click at [645, 39] on div "Lead Technical Program Manager" at bounding box center [629, 33] width 256 height 17
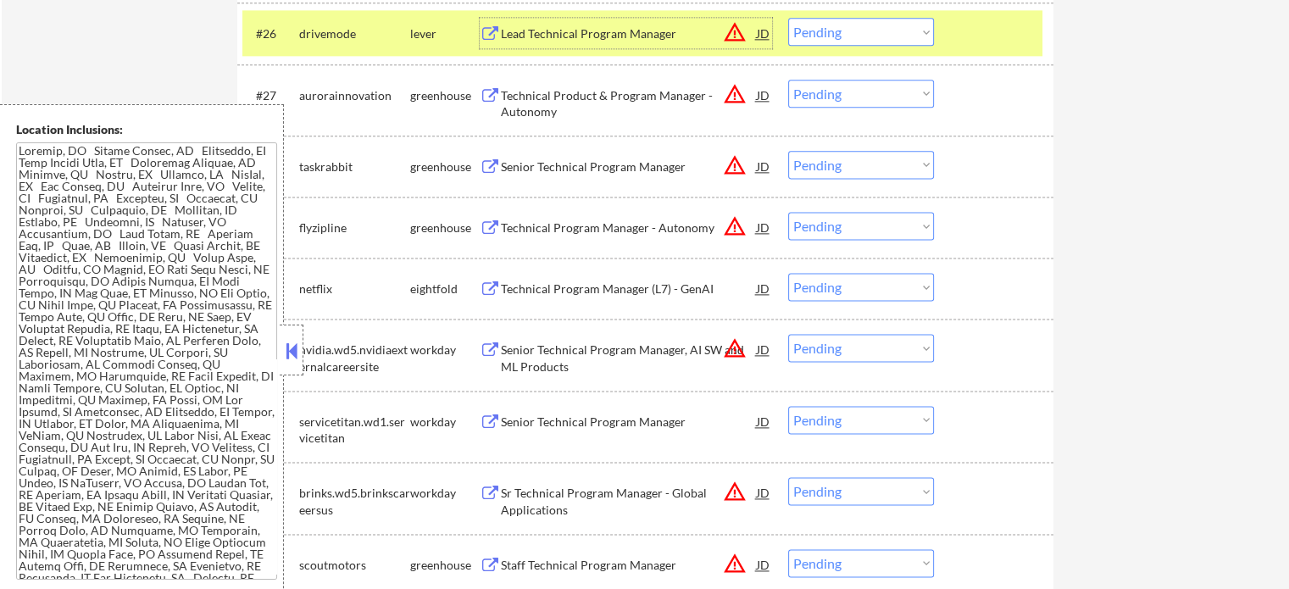
click at [973, 41] on div at bounding box center [996, 33] width 75 height 31
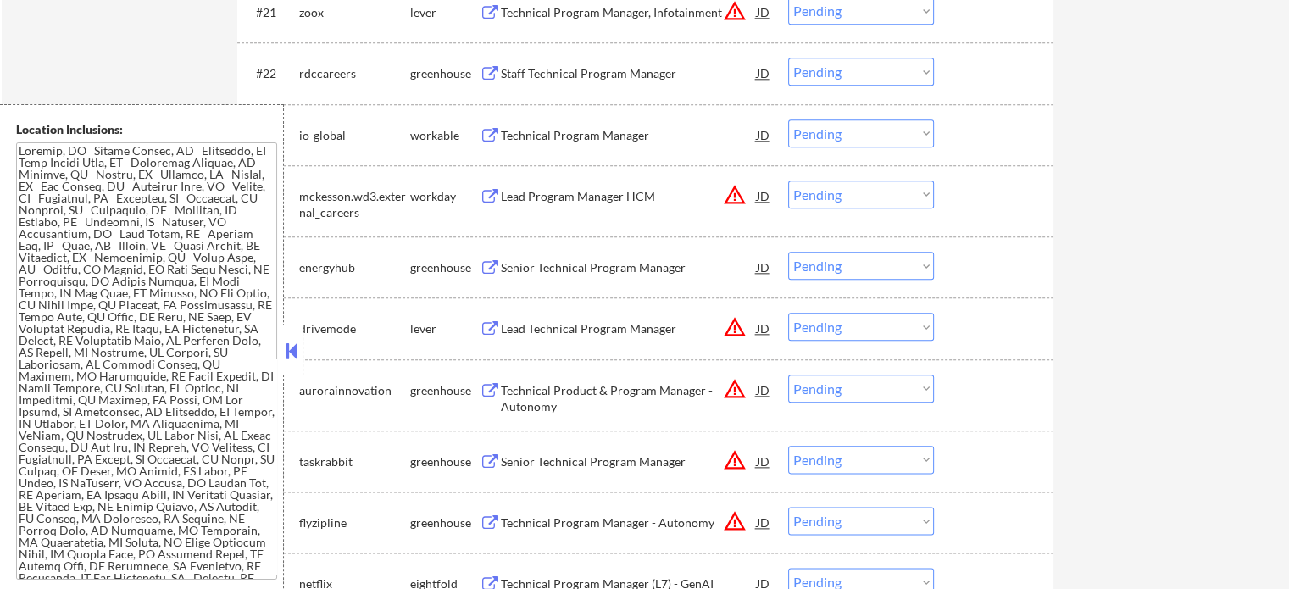
scroll to position [1817, 0]
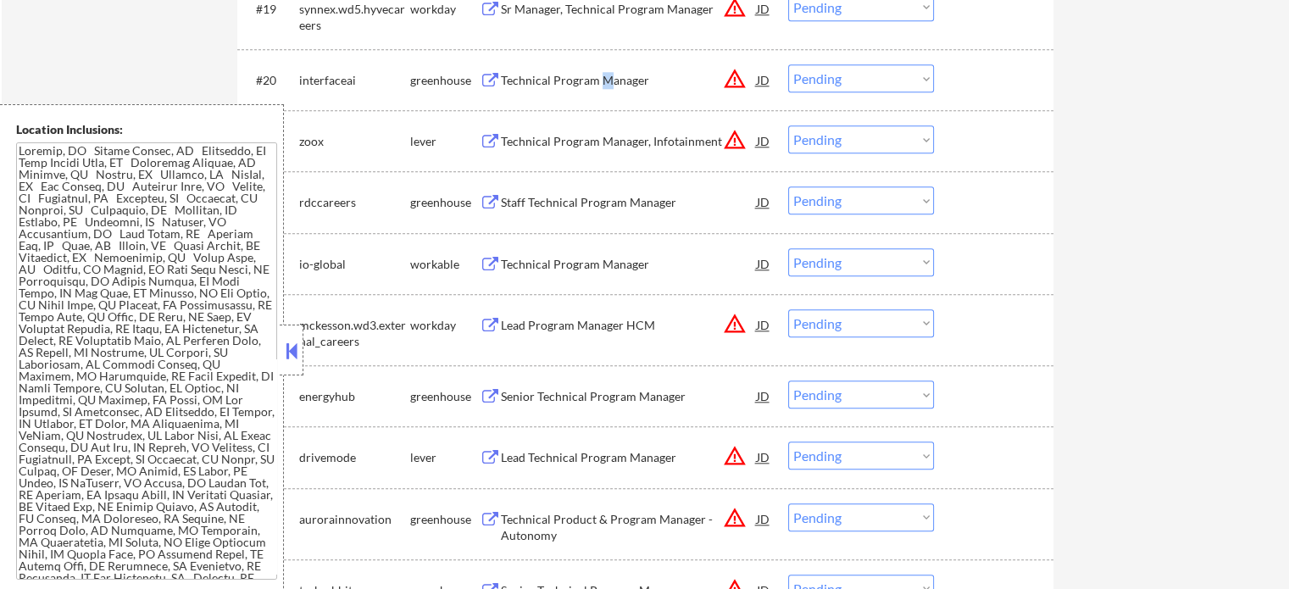
click at [600, 70] on div "Technical Program Manager" at bounding box center [629, 79] width 256 height 31
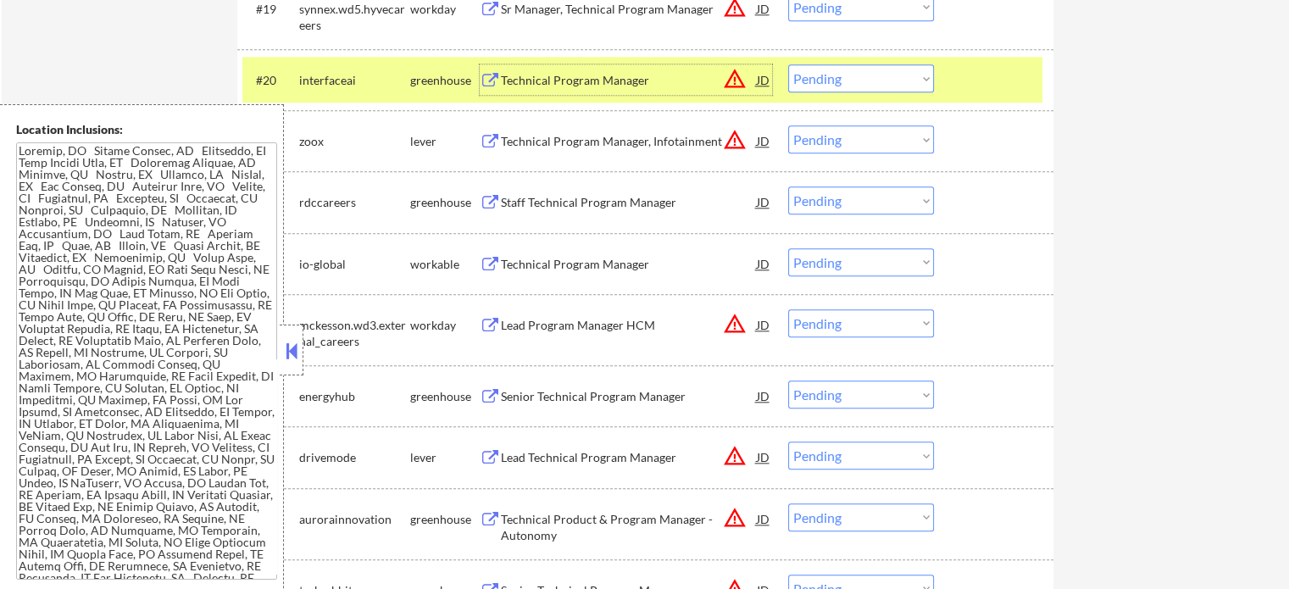
click at [993, 96] on div "#20 interfaceai greenhouse Technical Program Manager JD warning_amber Choose an…" at bounding box center [642, 80] width 800 height 46
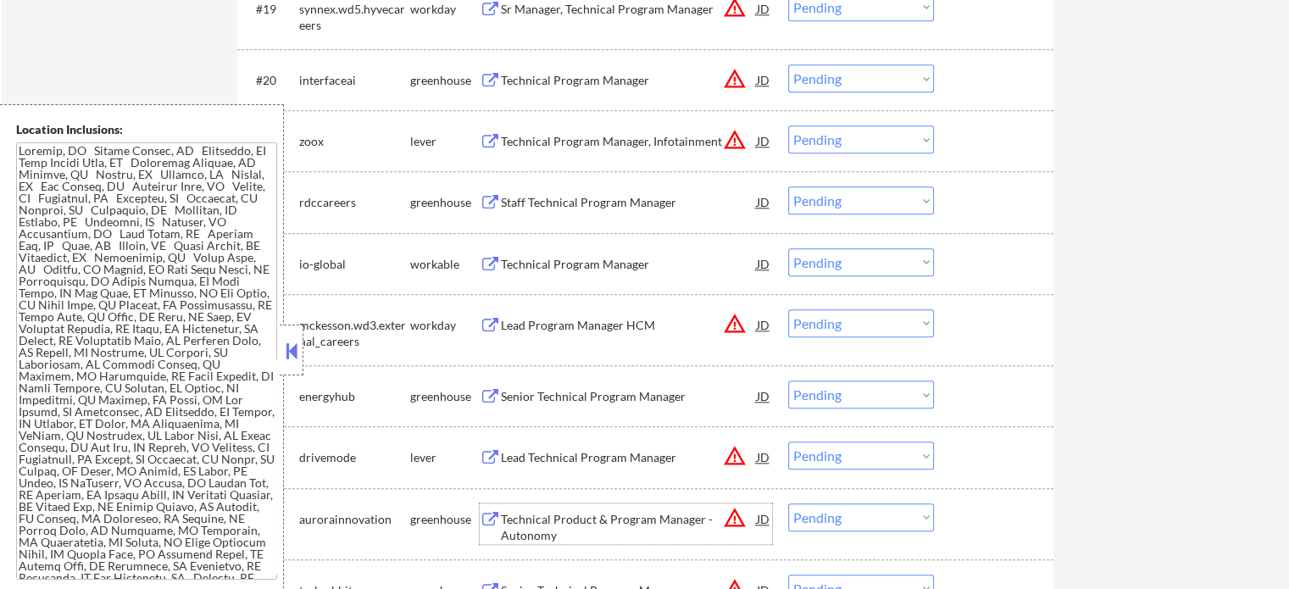
click at [688, 528] on div "Technical Product & Program Manager - Autonomy" at bounding box center [629, 527] width 256 height 33
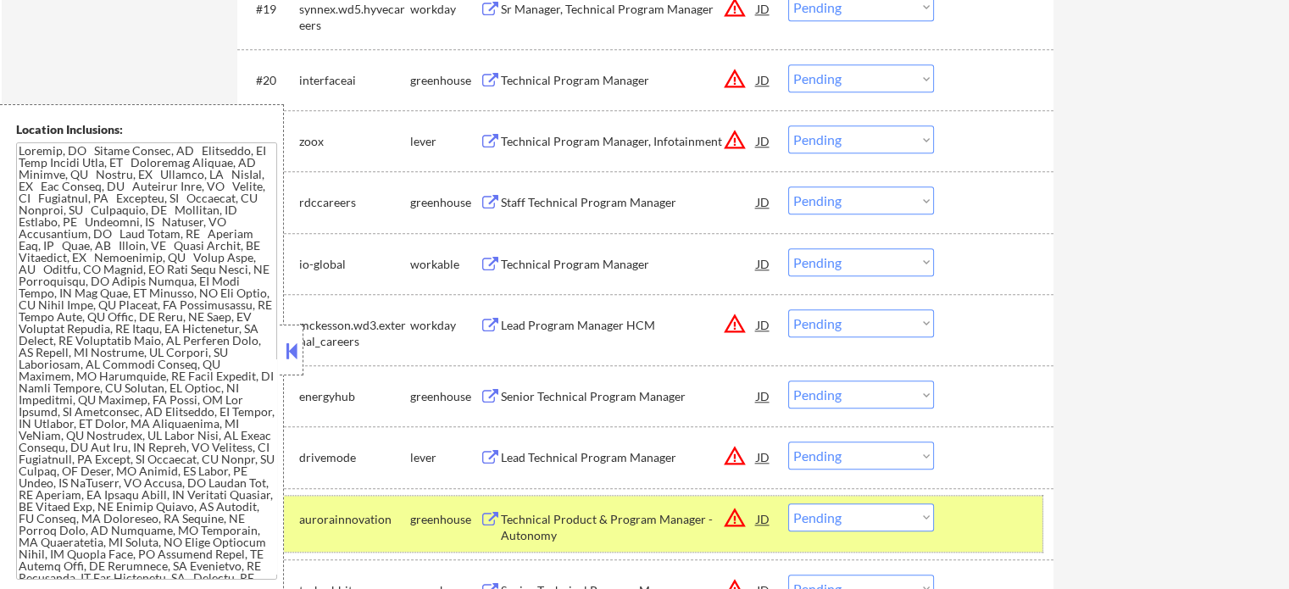
click at [969, 506] on div at bounding box center [996, 518] width 75 height 31
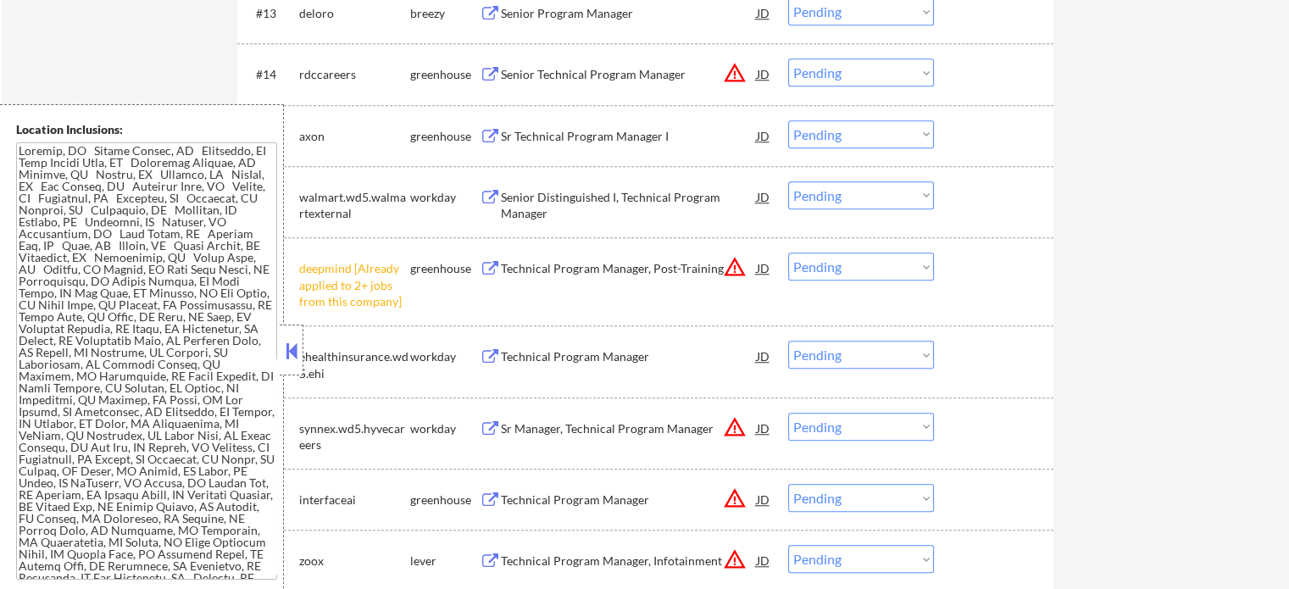
scroll to position [1309, 0]
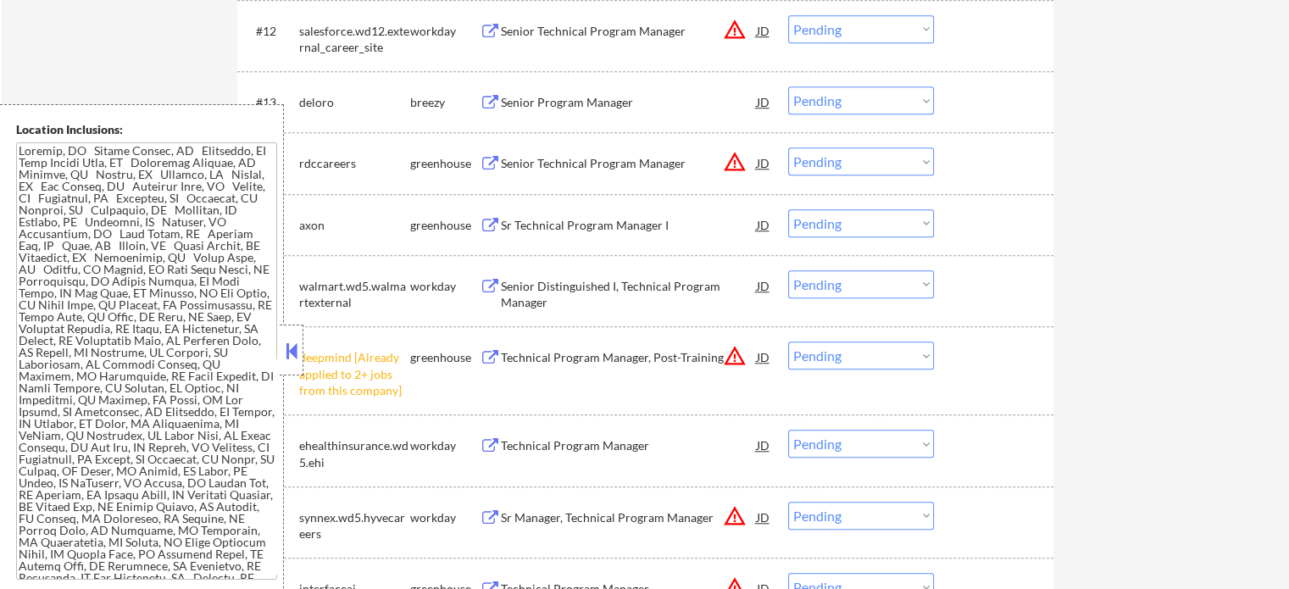
click at [583, 101] on div "Senior Program Manager" at bounding box center [629, 102] width 256 height 17
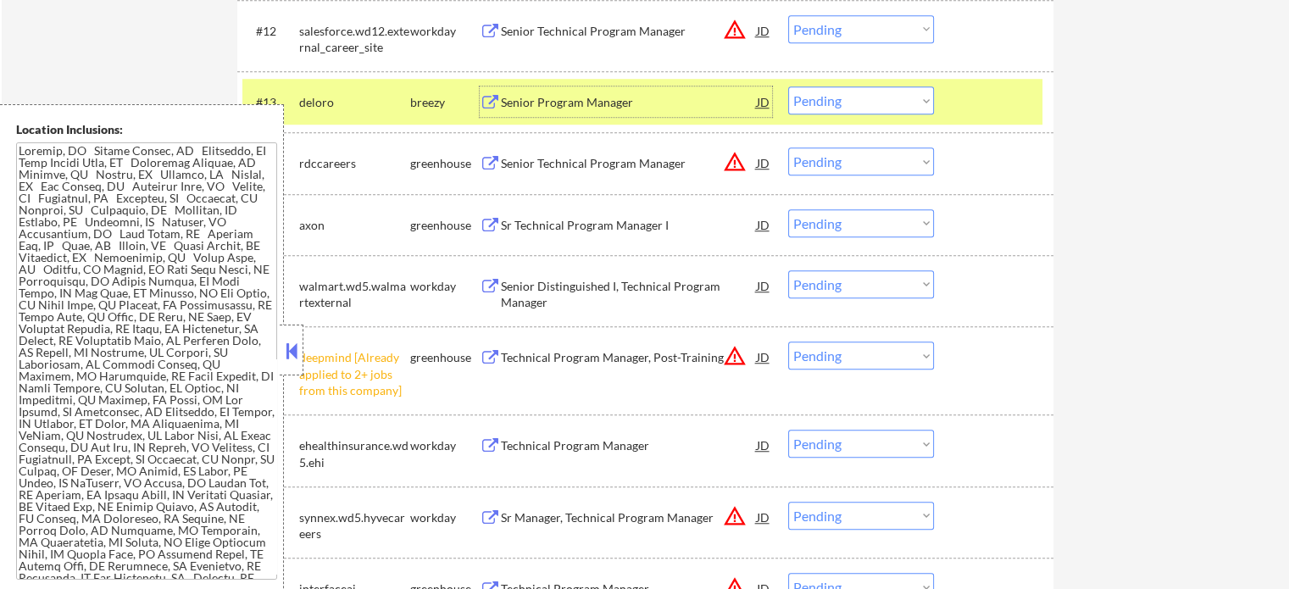
click at [970, 92] on div at bounding box center [996, 101] width 75 height 31
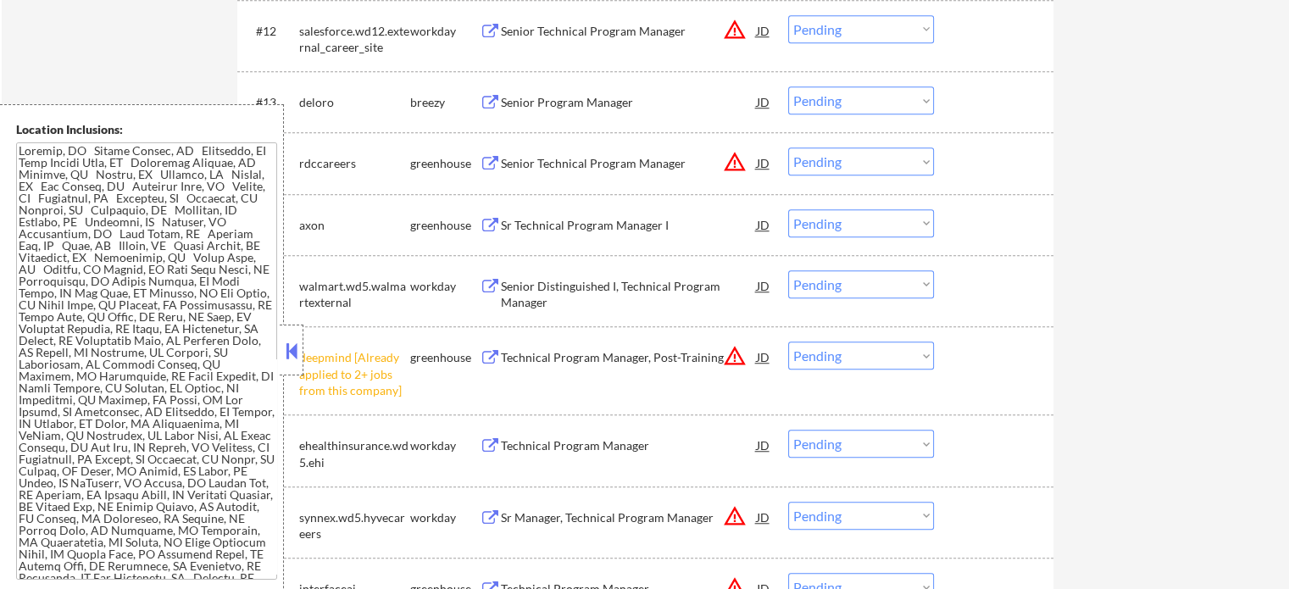
click at [624, 513] on div "Sr Manager, Technical Program Manager" at bounding box center [629, 517] width 256 height 17
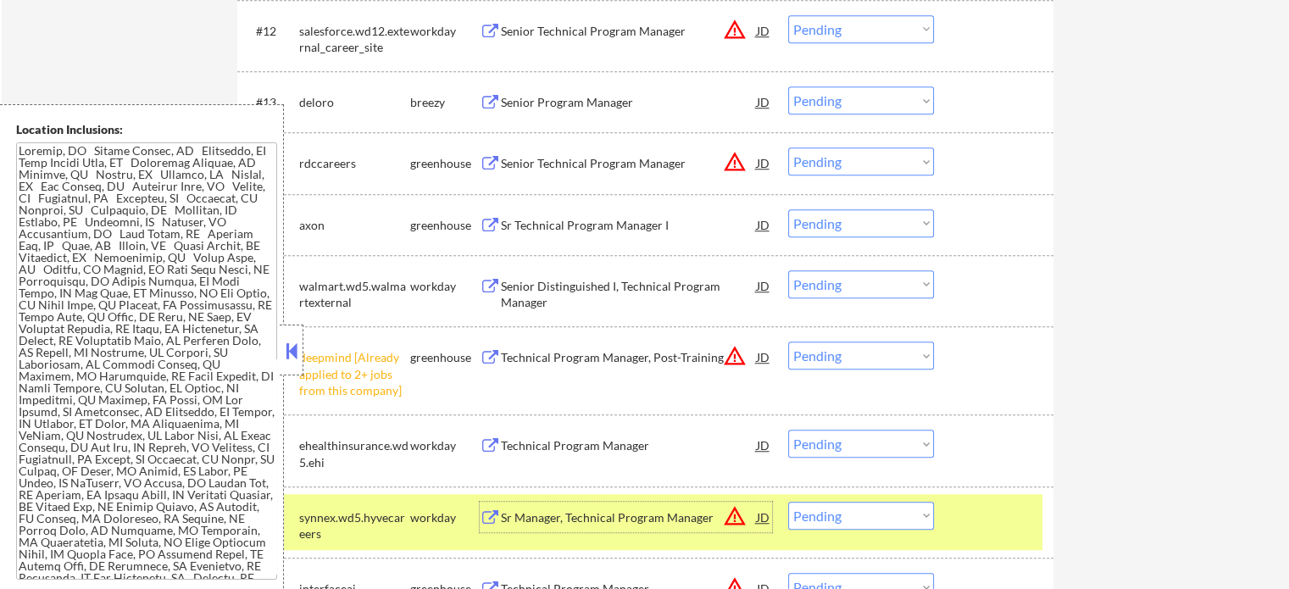
click at [956, 510] on div "#19 synnex.wd5.hyvecareers workday Sr Manager, Technical Program Manager JD war…" at bounding box center [642, 522] width 800 height 56
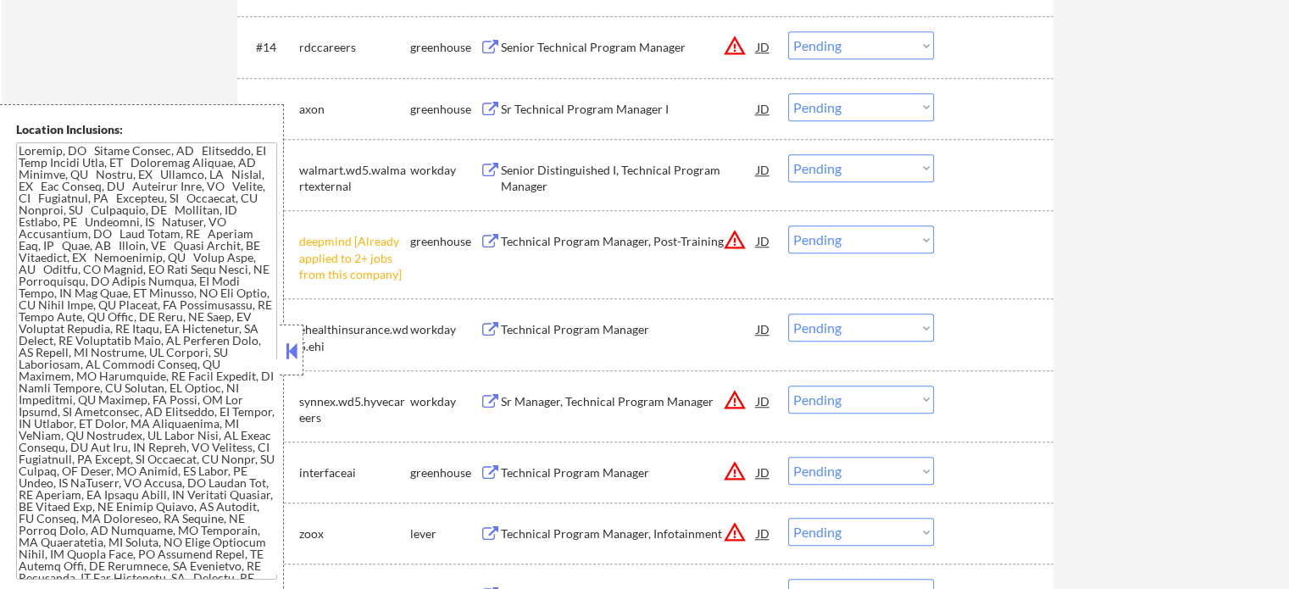
drag, startPoint x: 836, startPoint y: 465, endPoint x: 606, endPoint y: 287, distance: 290.6
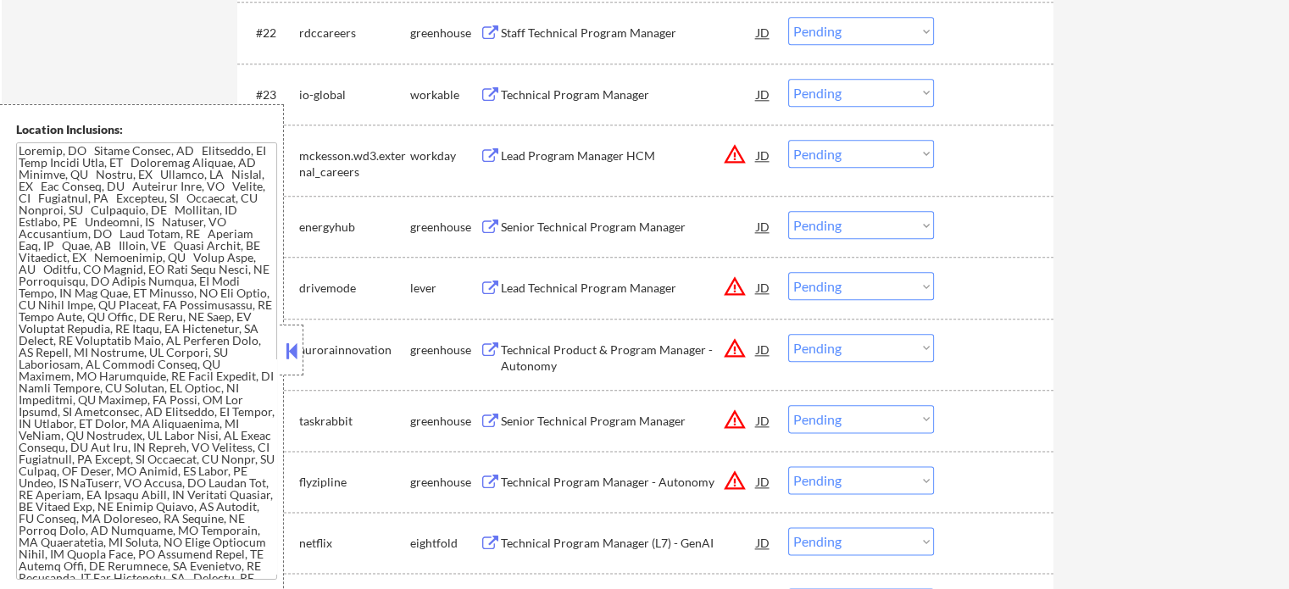
scroll to position [2000, 0]
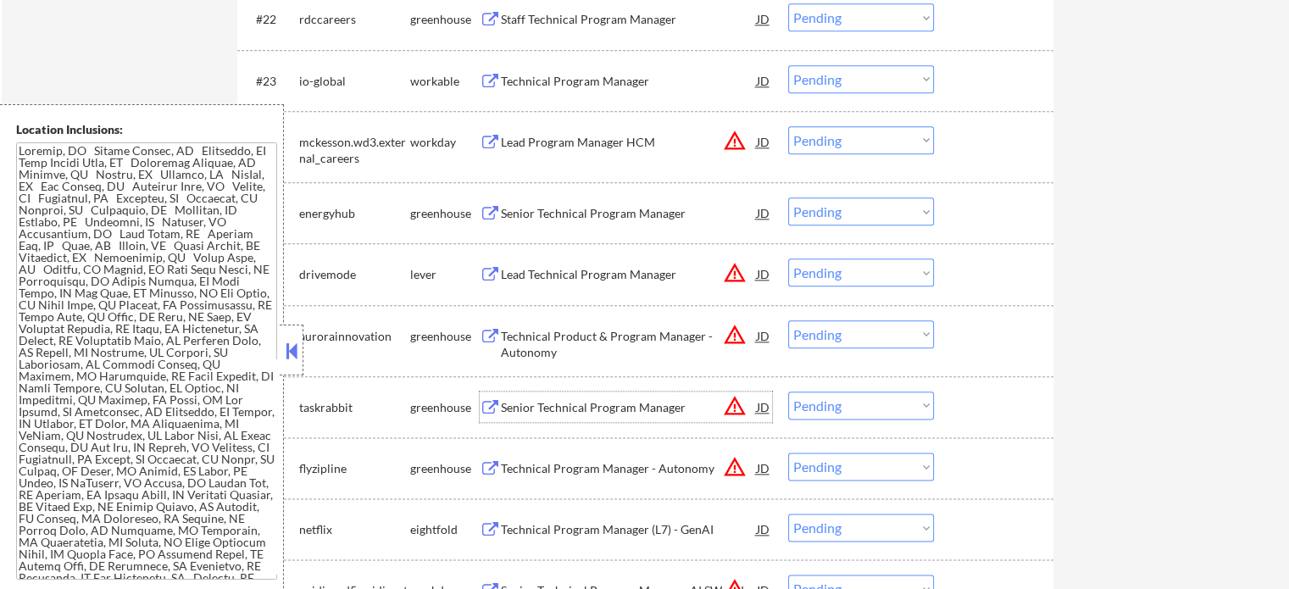
click at [575, 403] on div "Senior Technical Program Manager" at bounding box center [629, 407] width 256 height 17
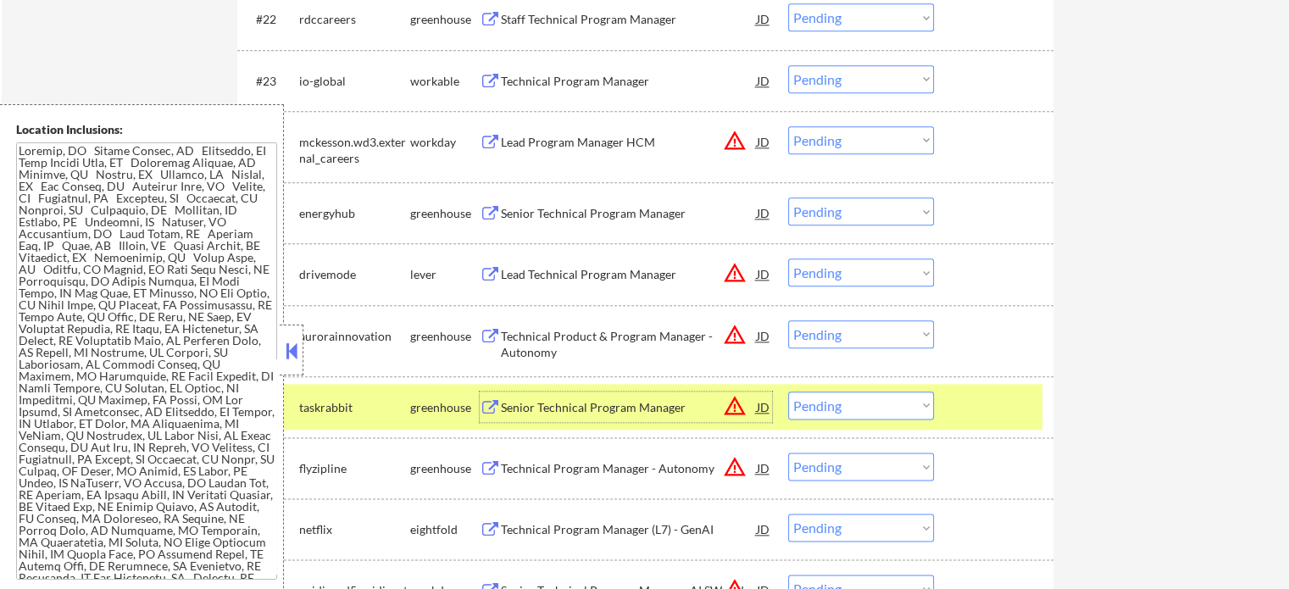
click at [604, 420] on div "Senior Technical Program Manager" at bounding box center [629, 407] width 256 height 31
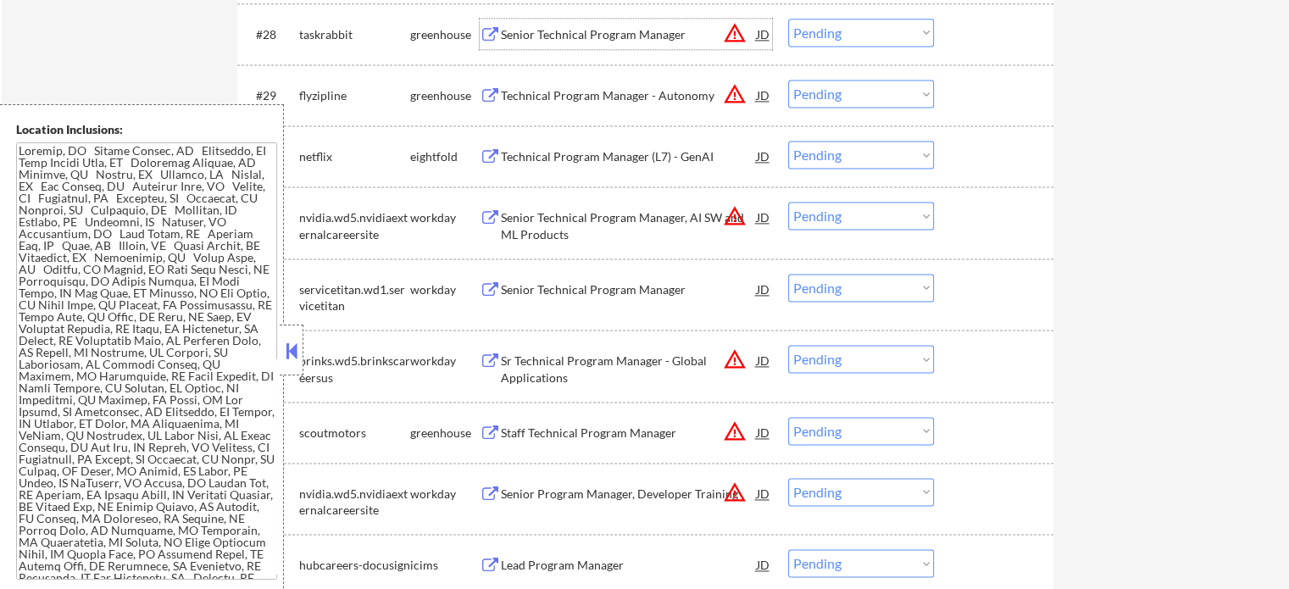
scroll to position [2424, 0]
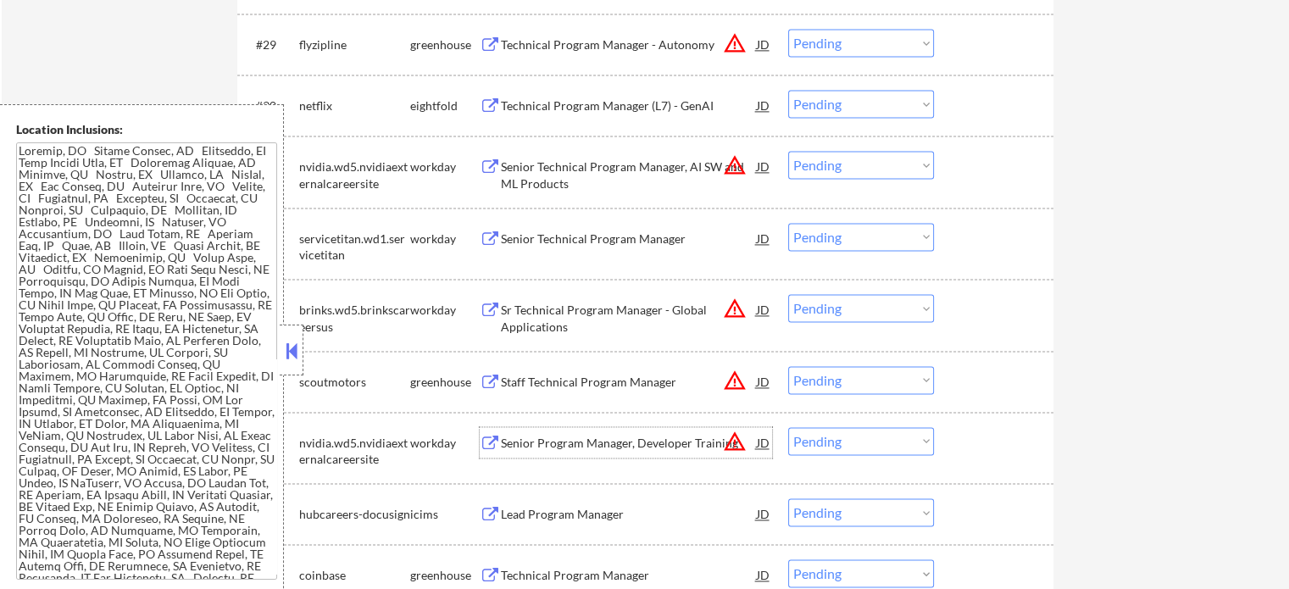
click at [600, 444] on div "Senior Program Manager, Developer Training" at bounding box center [629, 443] width 256 height 17
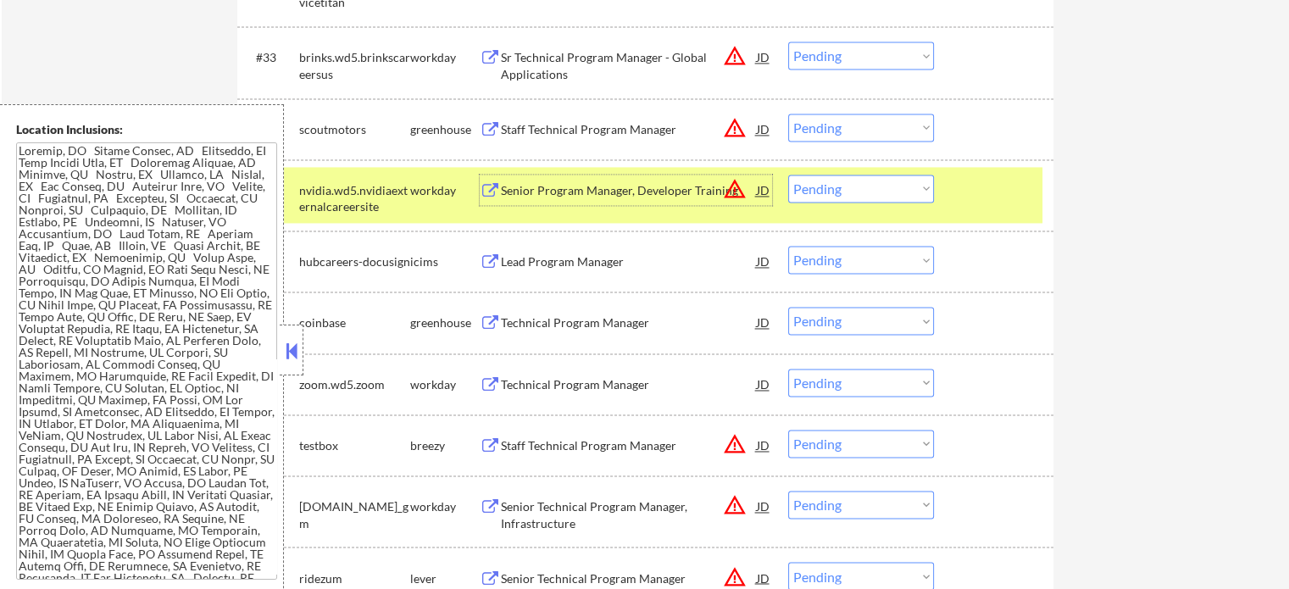
scroll to position [2678, 0]
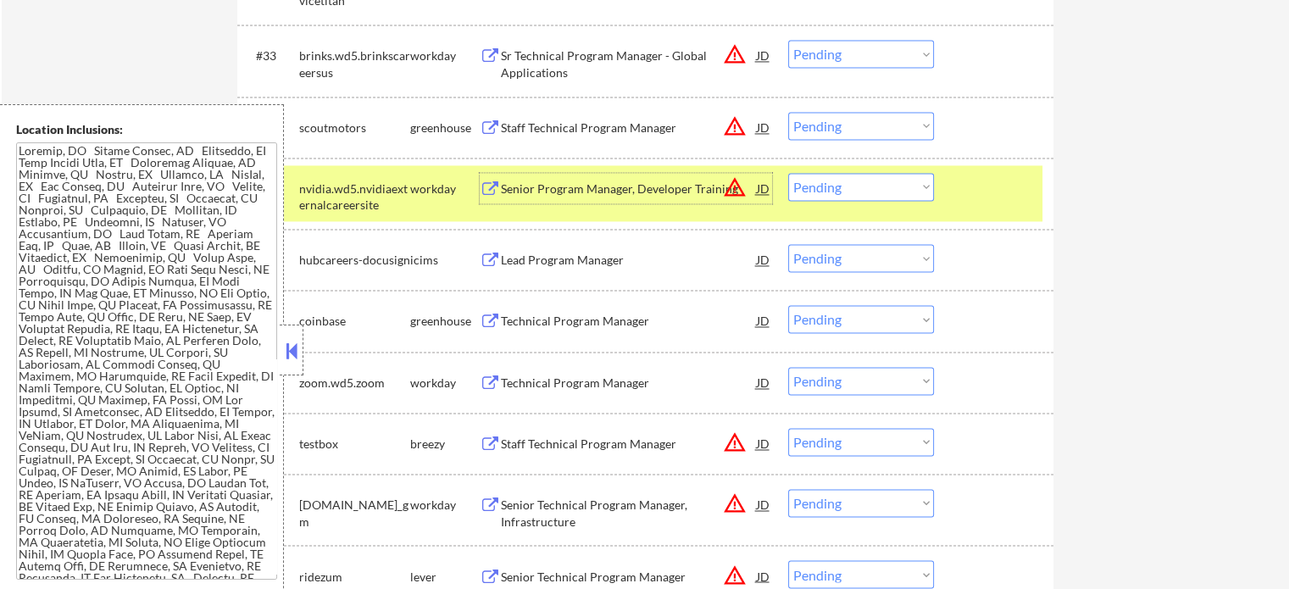
click at [1001, 181] on div at bounding box center [996, 188] width 75 height 31
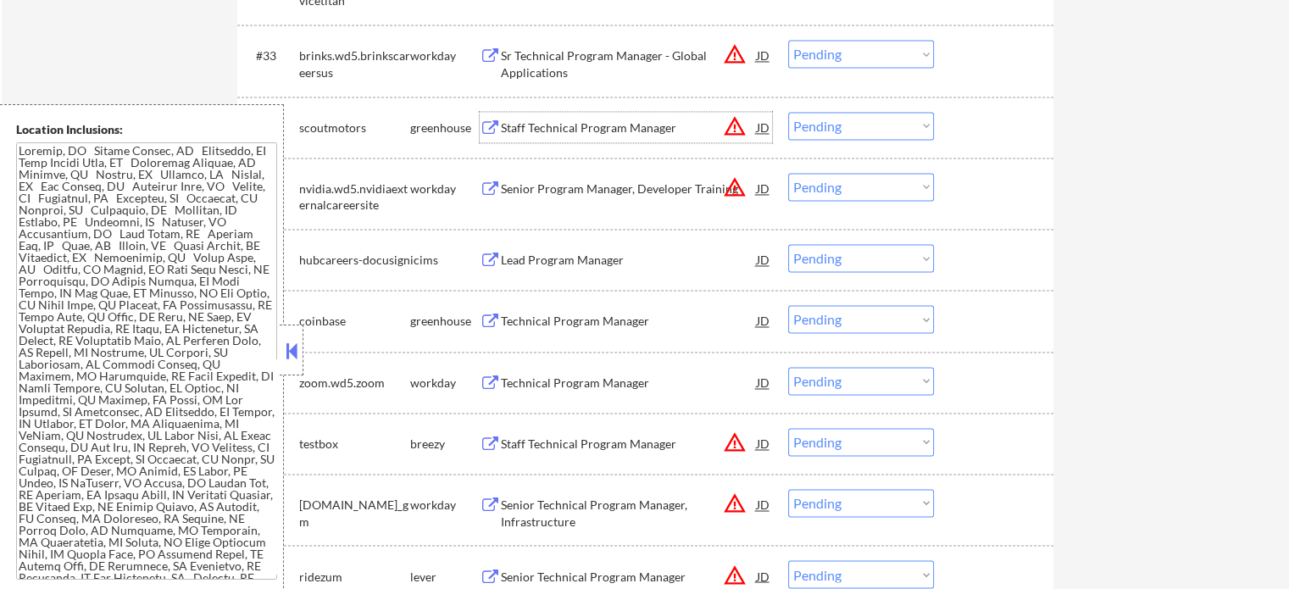
click at [580, 118] on div "Staff Technical Program Manager" at bounding box center [629, 127] width 256 height 31
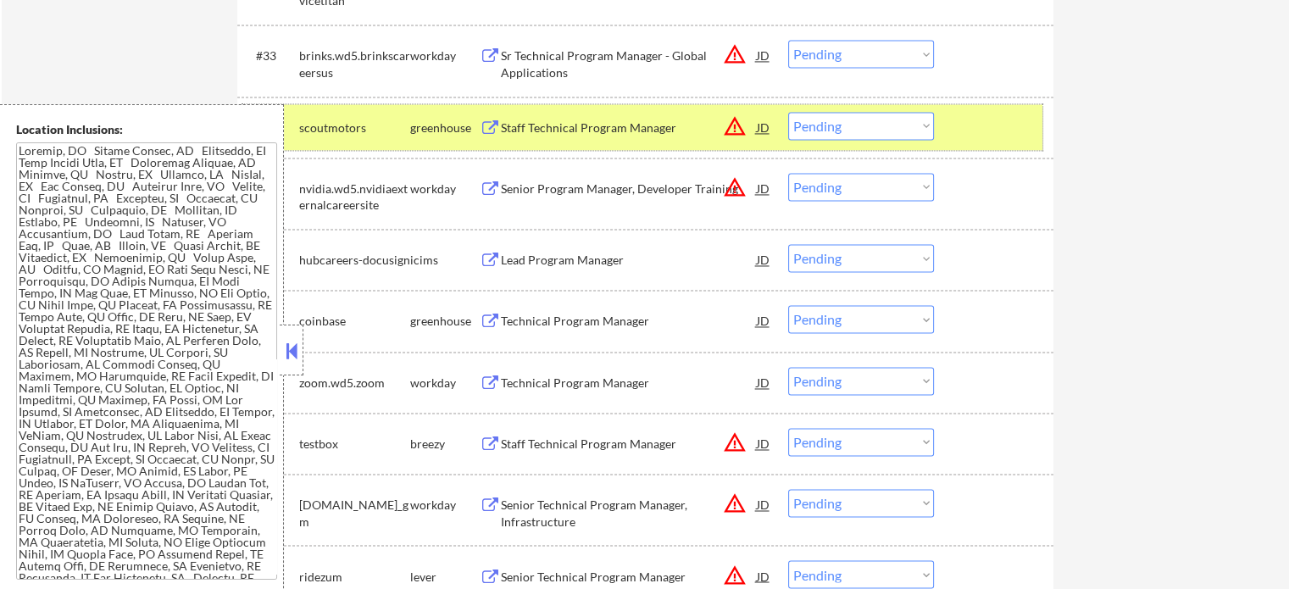
click at [989, 127] on div at bounding box center [996, 127] width 75 height 31
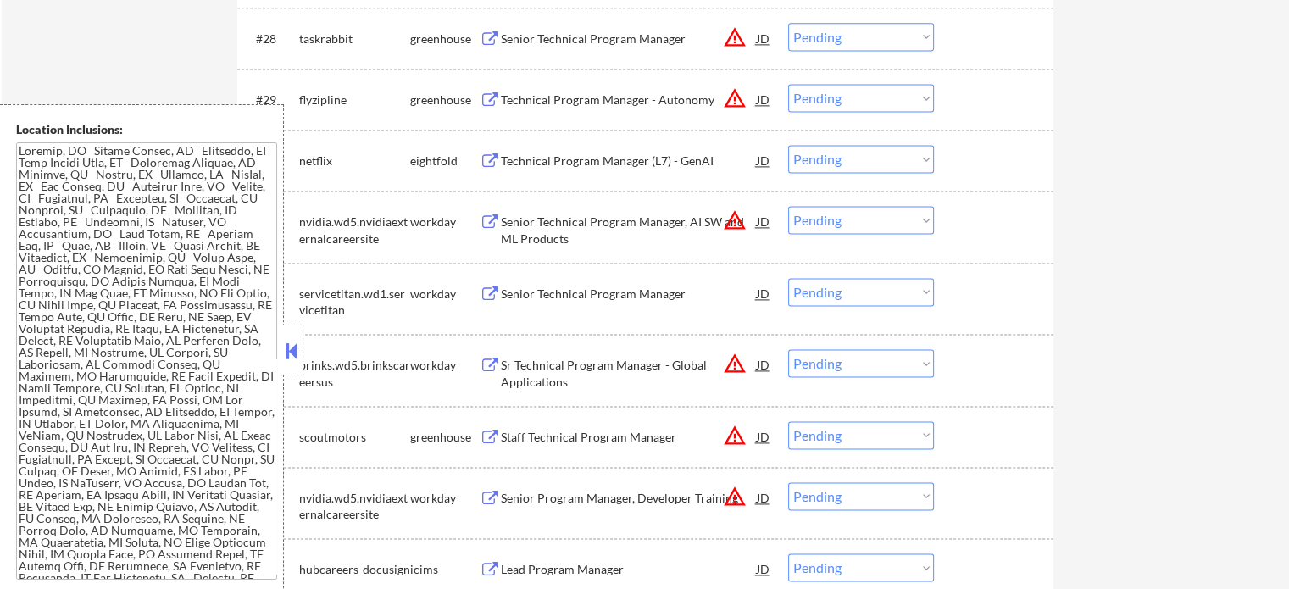
scroll to position [2339, 0]
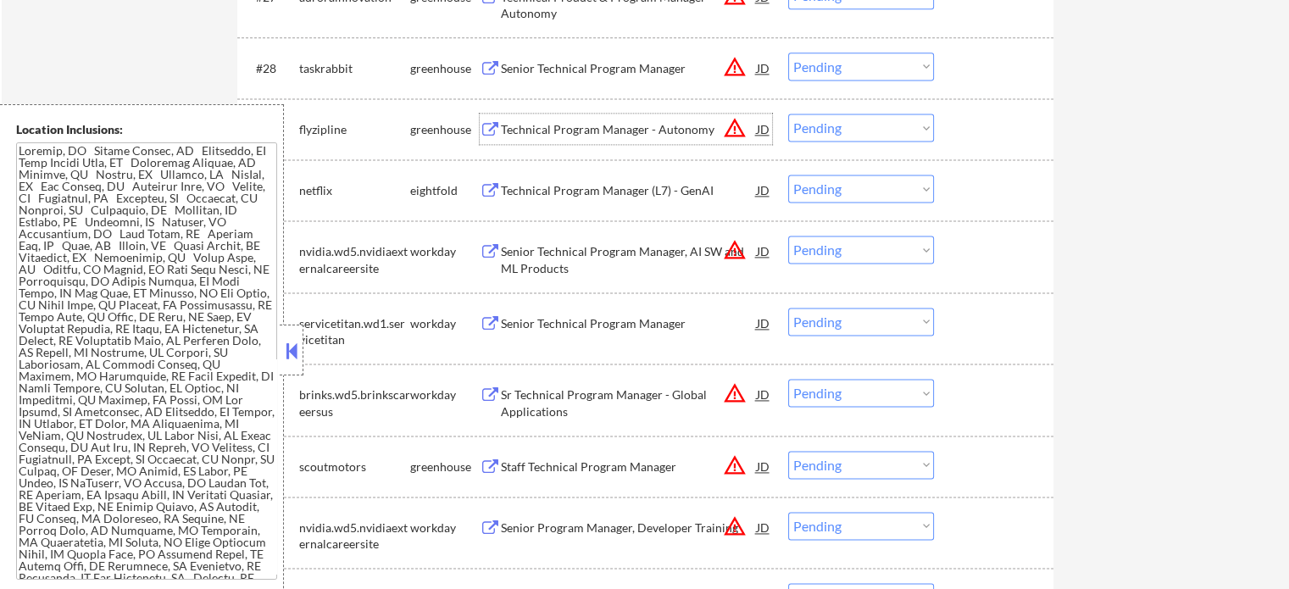
click at [600, 125] on div "Technical Program Manager - Autonomy" at bounding box center [629, 129] width 256 height 17
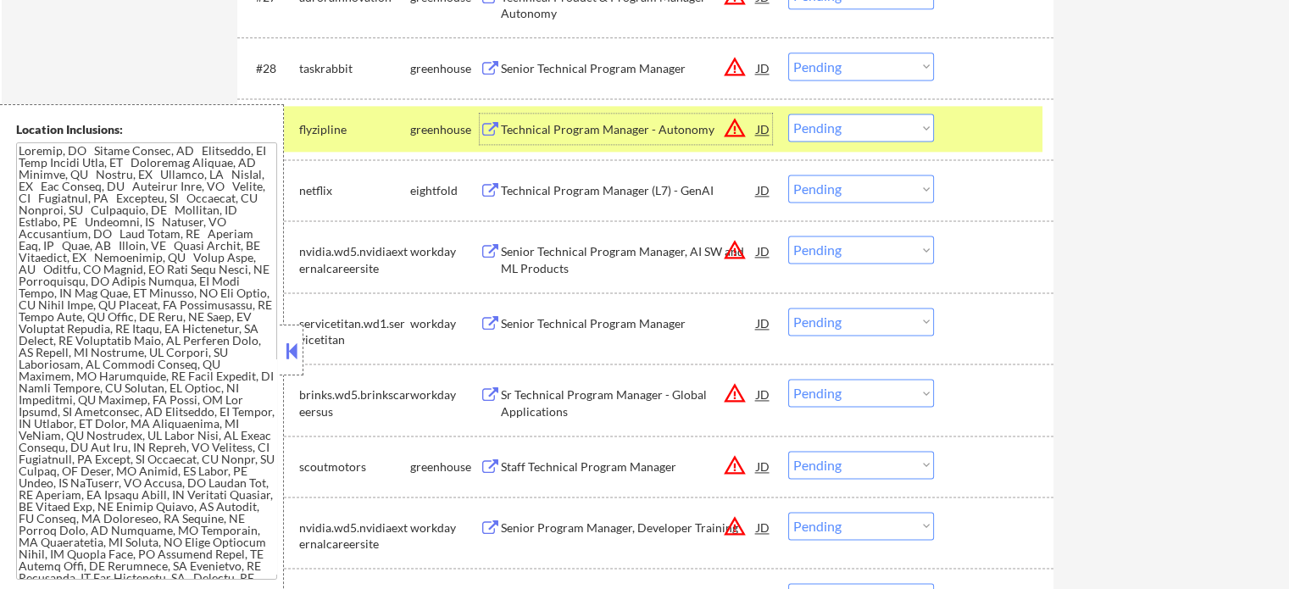
click at [831, 114] on select "Choose an option... Pending Applied Excluded (Questions) Excluded (Expired) Exc…" at bounding box center [861, 128] width 146 height 28
click at [788, 114] on select "Choose an option... Pending Applied Excluded (Questions) Excluded (Expired) Exc…" at bounding box center [861, 128] width 146 height 28
click at [964, 142] on div at bounding box center [996, 129] width 75 height 31
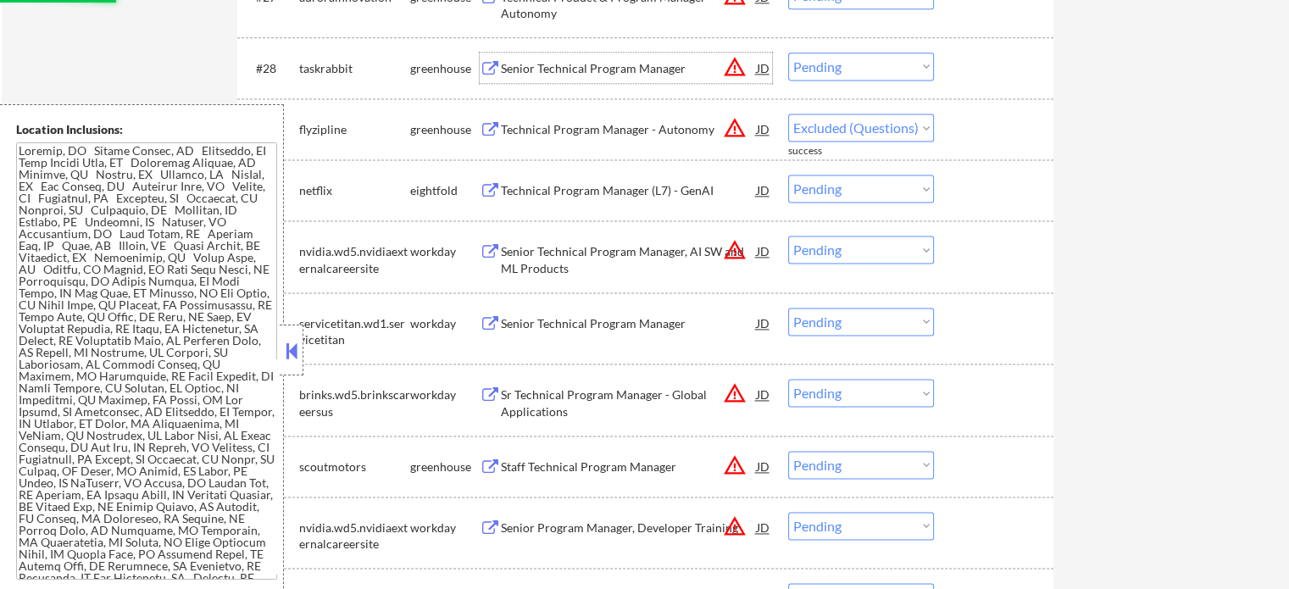
click at [574, 77] on div "Senior Technical Program Manager" at bounding box center [629, 68] width 256 height 31
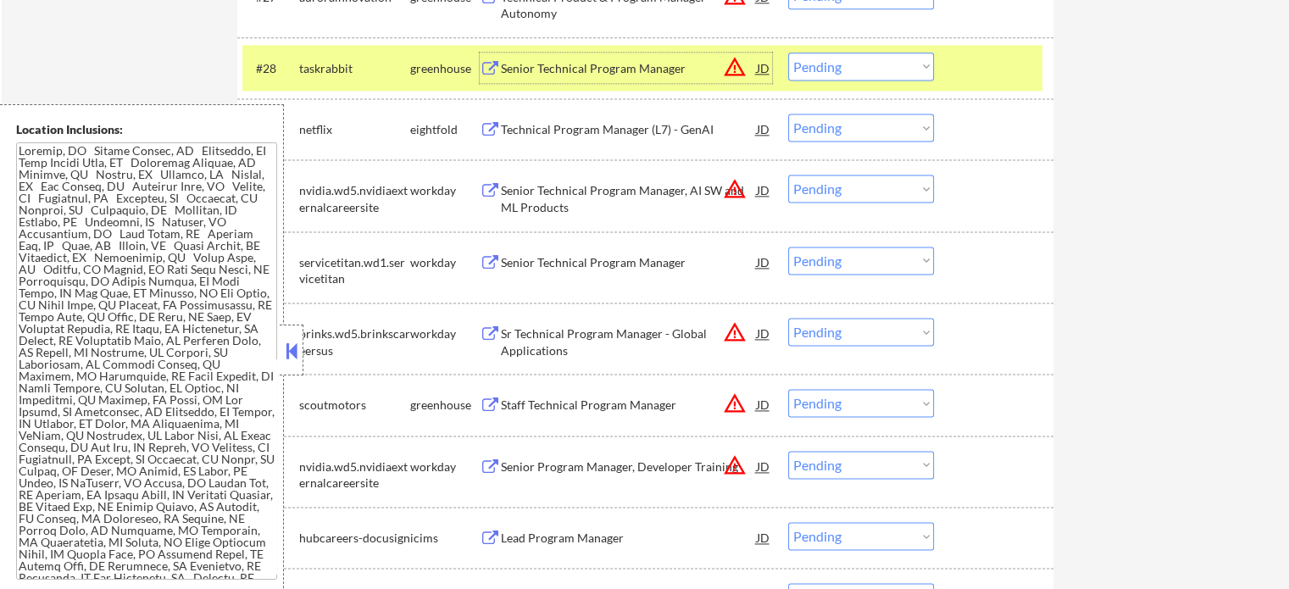
click at [837, 67] on select "Choose an option... Pending Applied Excluded (Questions) Excluded (Expired) Exc…" at bounding box center [861, 67] width 146 height 28
click at [788, 53] on select "Choose an option... Pending Applied Excluded (Questions) Excluded (Expired) Exc…" at bounding box center [861, 67] width 146 height 28
click at [993, 69] on div at bounding box center [996, 68] width 75 height 31
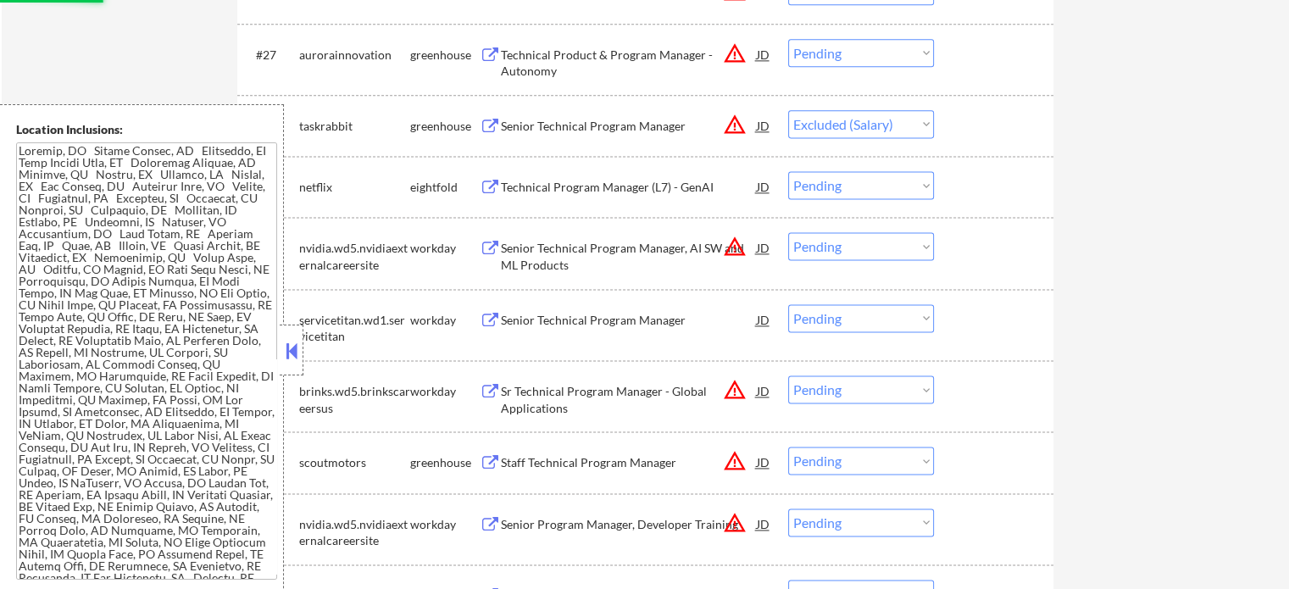
scroll to position [2254, 0]
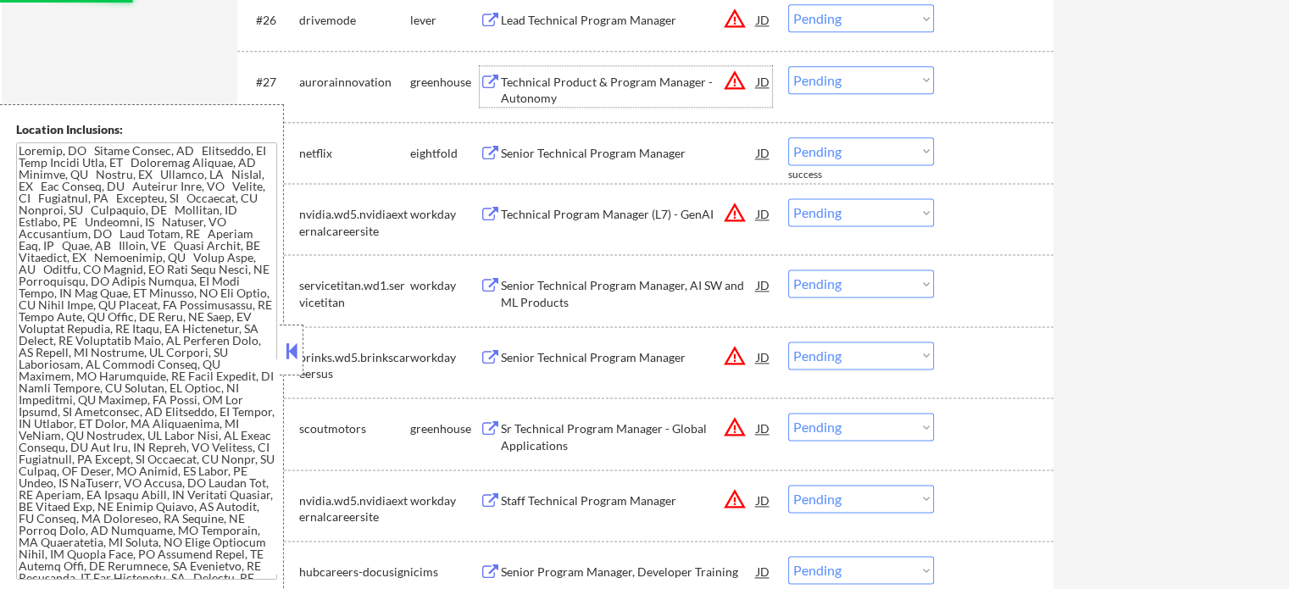
click at [564, 90] on div "Technical Product & Program Manager - Autonomy" at bounding box center [629, 90] width 256 height 33
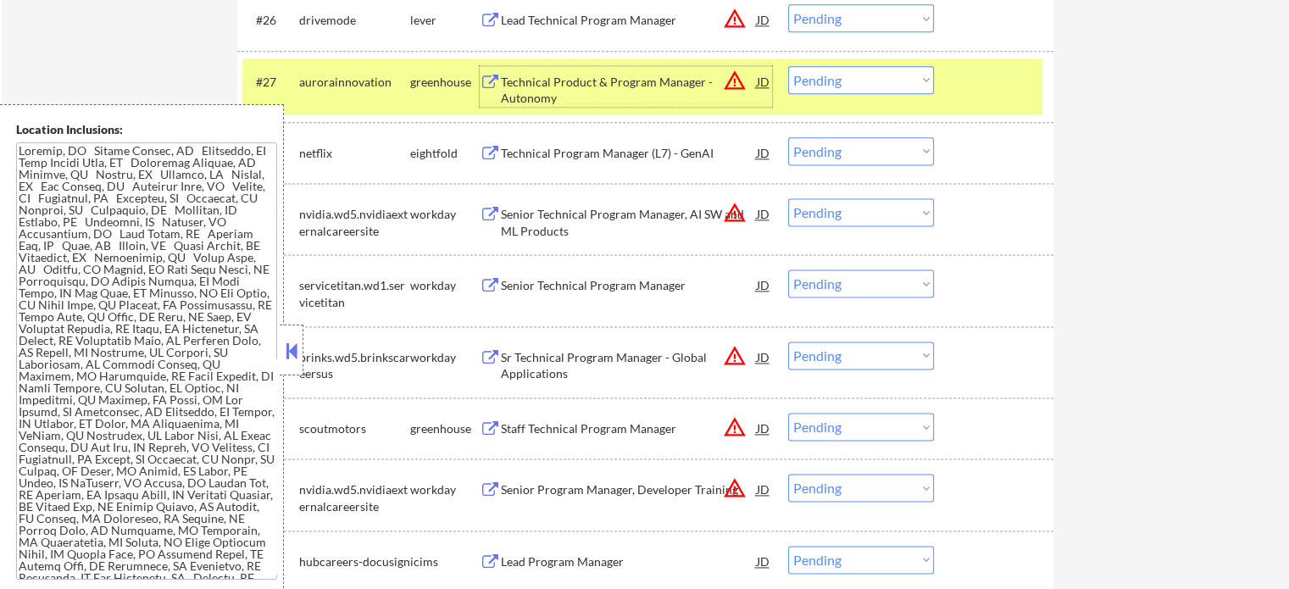
click at [822, 86] on select "Choose an option... Pending Applied Excluded (Questions) Excluded (Expired) Exc…" at bounding box center [861, 80] width 146 height 28
click at [788, 66] on select "Choose an option... Pending Applied Excluded (Questions) Excluded (Expired) Exc…" at bounding box center [861, 80] width 146 height 28
click at [962, 97] on div "#27 aurorainnovation greenhouse Technical Product & Program Manager - Autonomy …" at bounding box center [642, 86] width 800 height 56
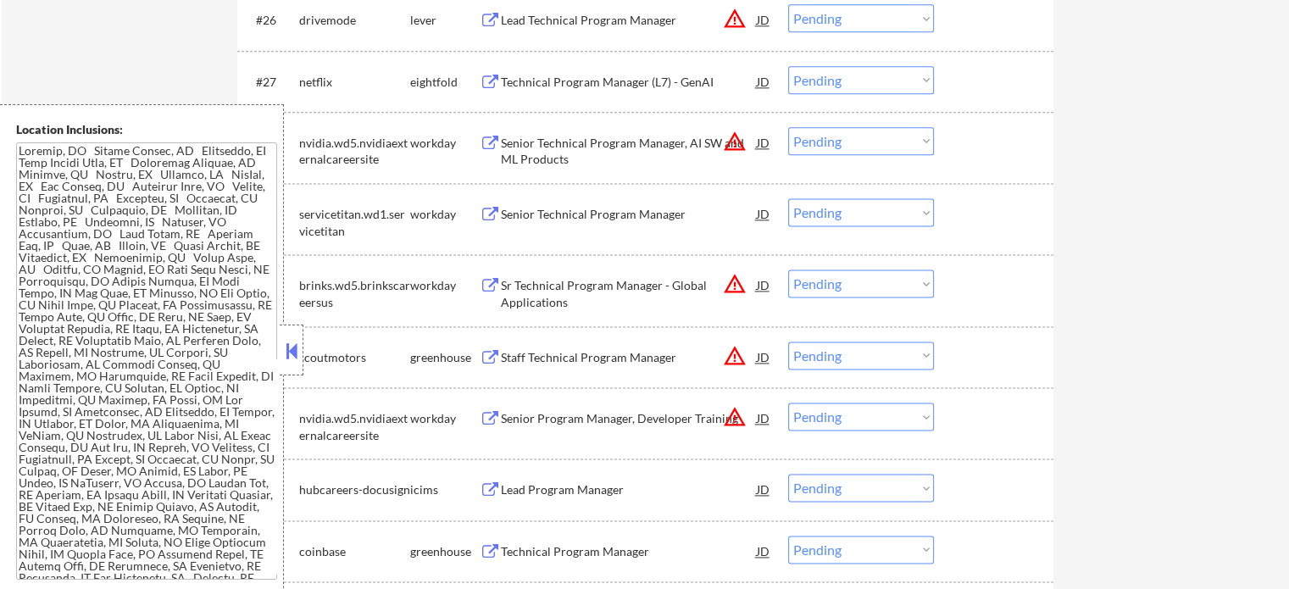
click at [557, 14] on div "Lead Technical Program Manager" at bounding box center [629, 20] width 256 height 17
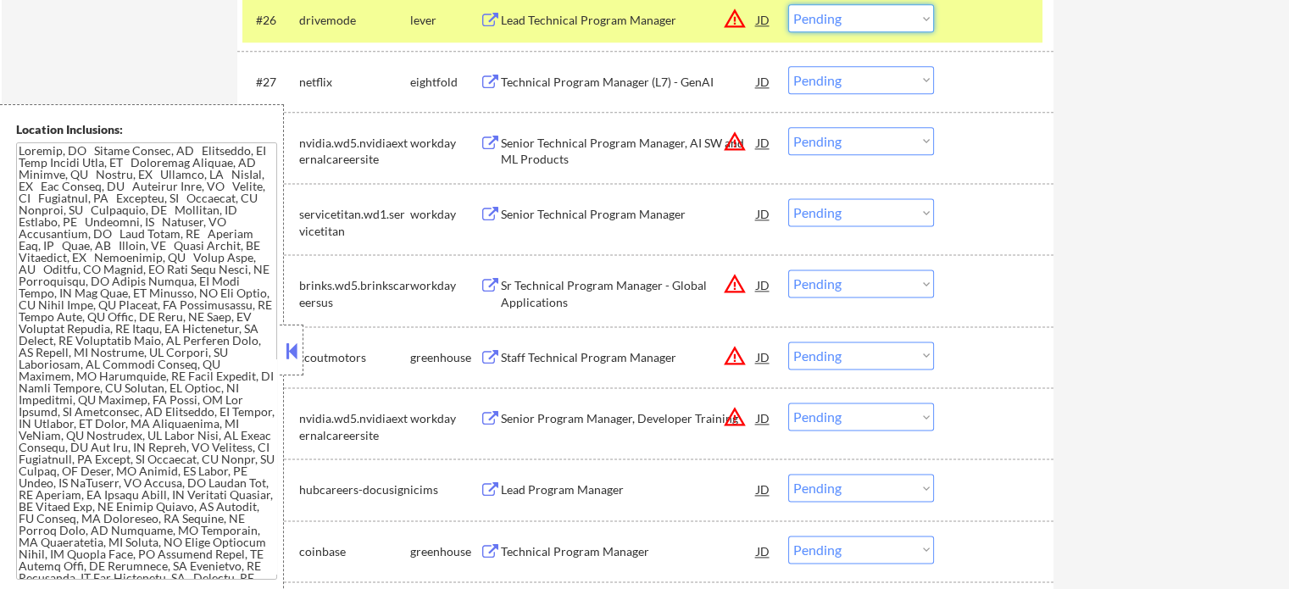
click at [842, 23] on select "Choose an option... Pending Applied Excluded (Questions) Excluded (Expired) Exc…" at bounding box center [861, 18] width 146 height 28
click at [788, 4] on select "Choose an option... Pending Applied Excluded (Questions) Excluded (Expired) Exc…" at bounding box center [861, 18] width 146 height 28
click at [981, 9] on div at bounding box center [996, 19] width 75 height 31
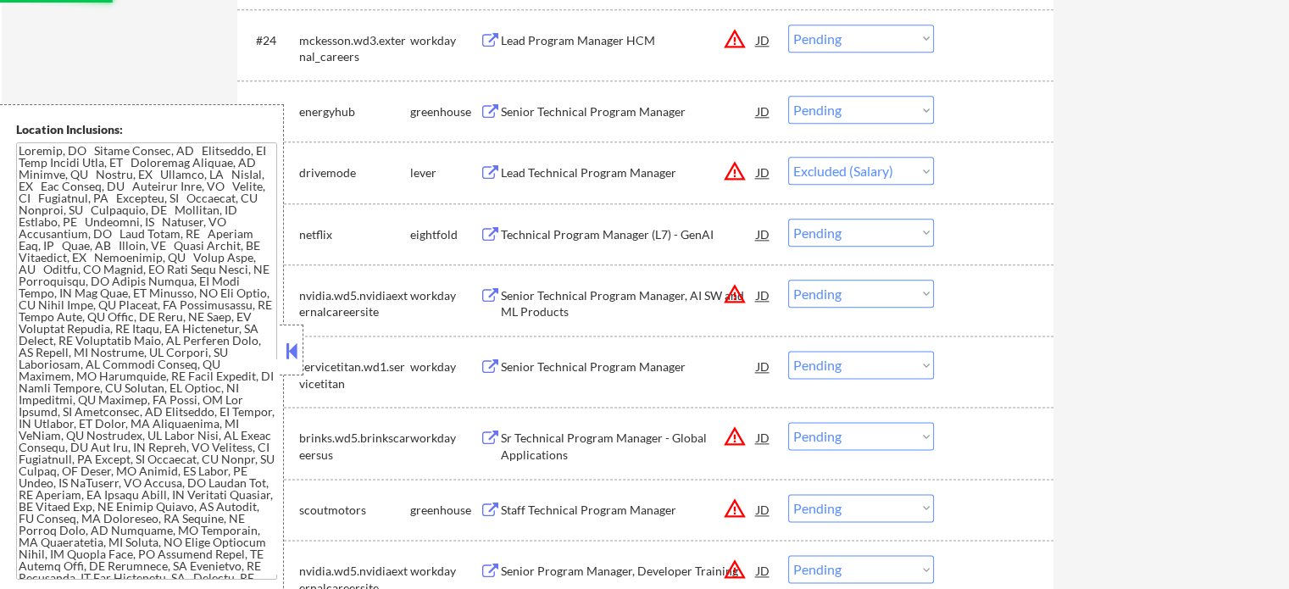
scroll to position [2085, 0]
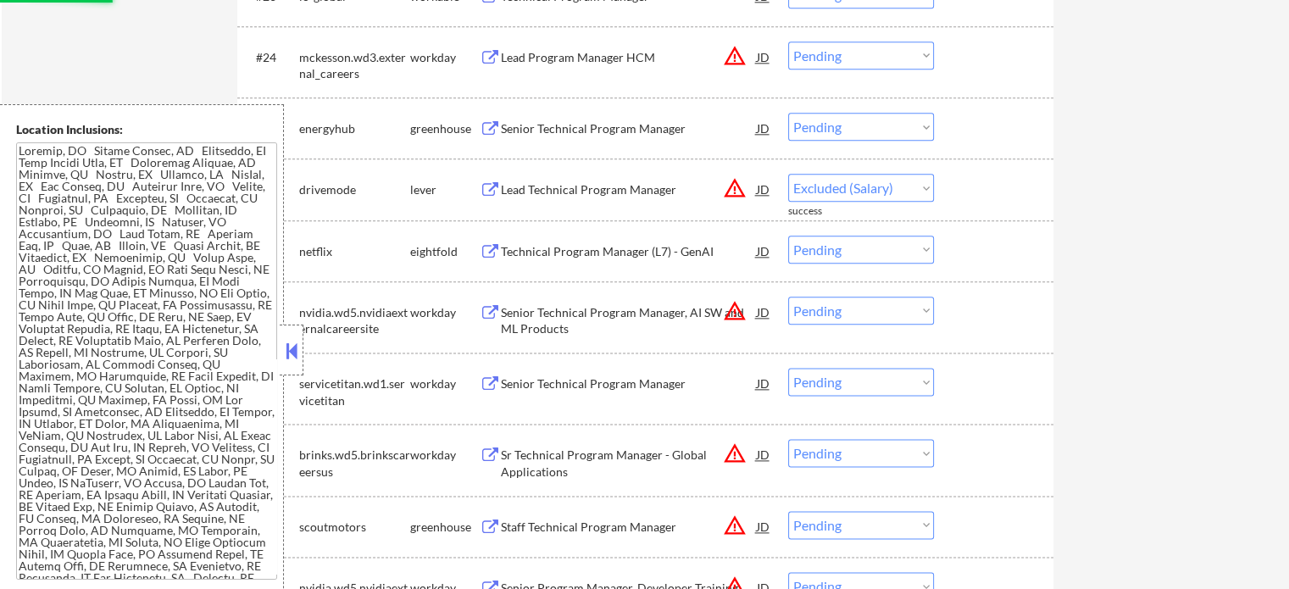
click at [541, 124] on div "Senior Technical Program Manager" at bounding box center [629, 128] width 256 height 17
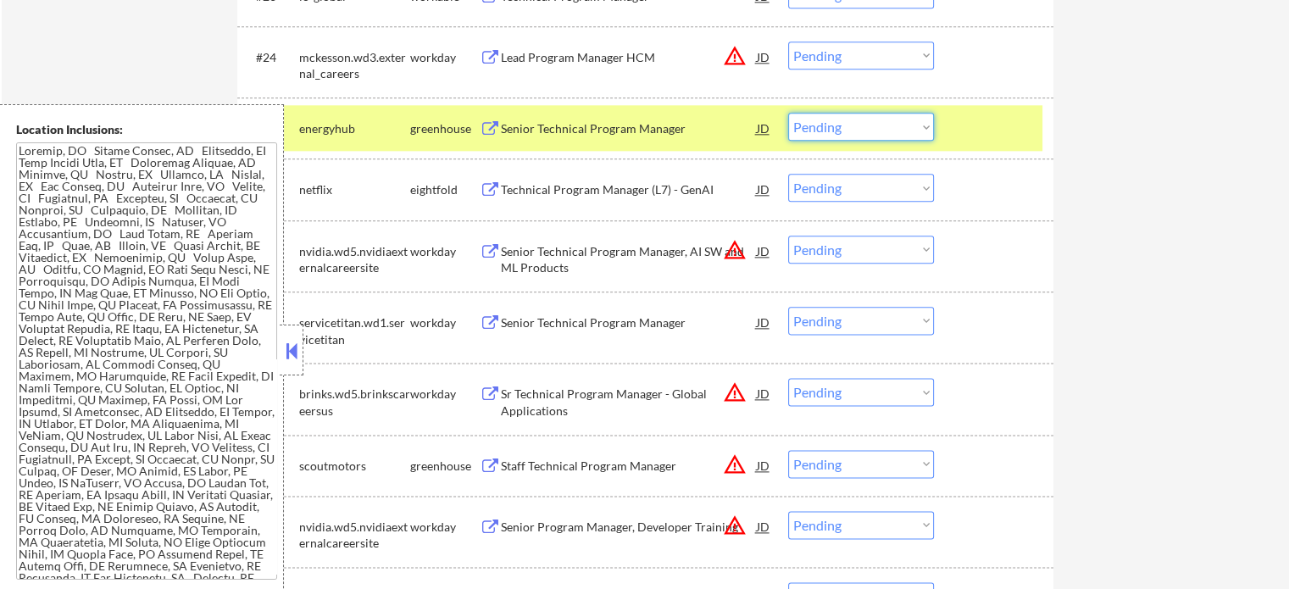
click at [865, 136] on select "Choose an option... Pending Applied Excluded (Questions) Excluded (Expired) Exc…" at bounding box center [861, 127] width 146 height 28
click at [788, 113] on select "Choose an option... Pending Applied Excluded (Questions) Excluded (Expired) Exc…" at bounding box center [861, 127] width 146 height 28
click at [955, 124] on div "#25 energyhub greenhouse Senior Technical Program Manager JD warning_amber Choo…" at bounding box center [642, 128] width 800 height 46
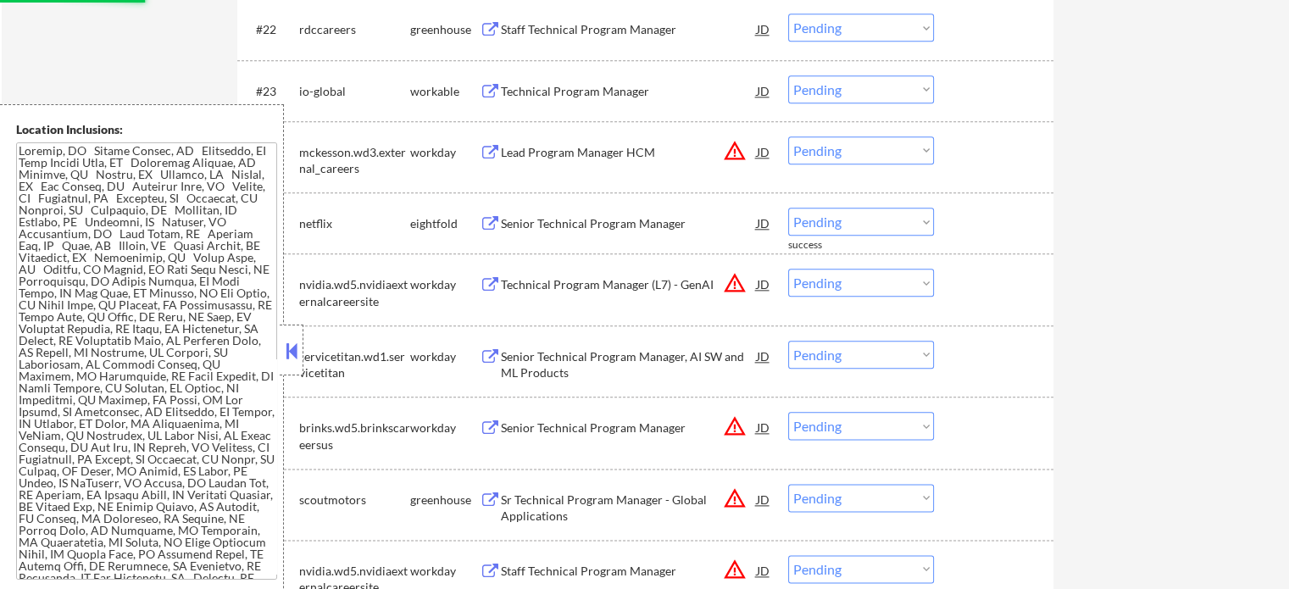
scroll to position [1915, 0]
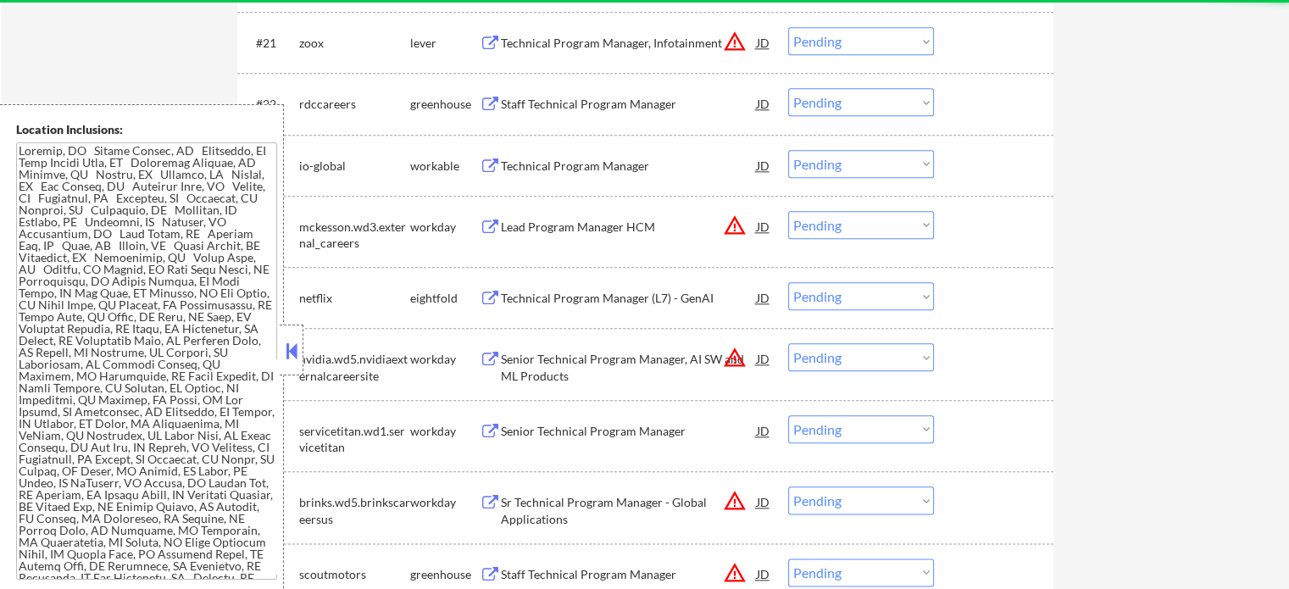
click at [549, 166] on div "Technical Program Manager" at bounding box center [629, 166] width 256 height 17
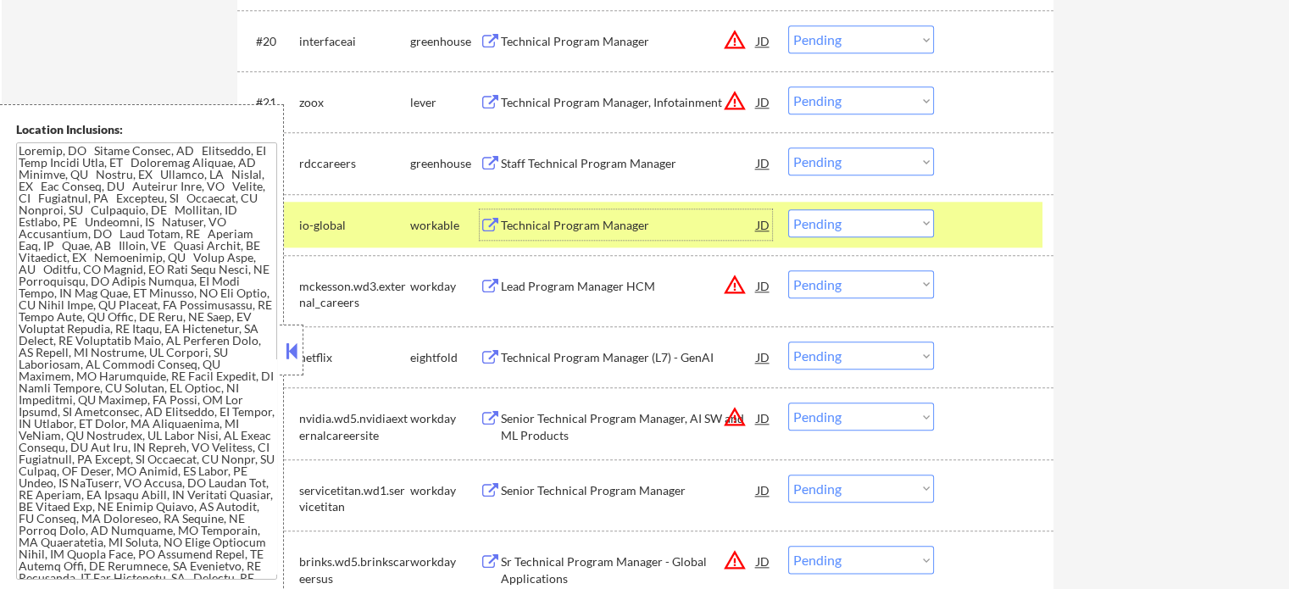
scroll to position [1746, 0]
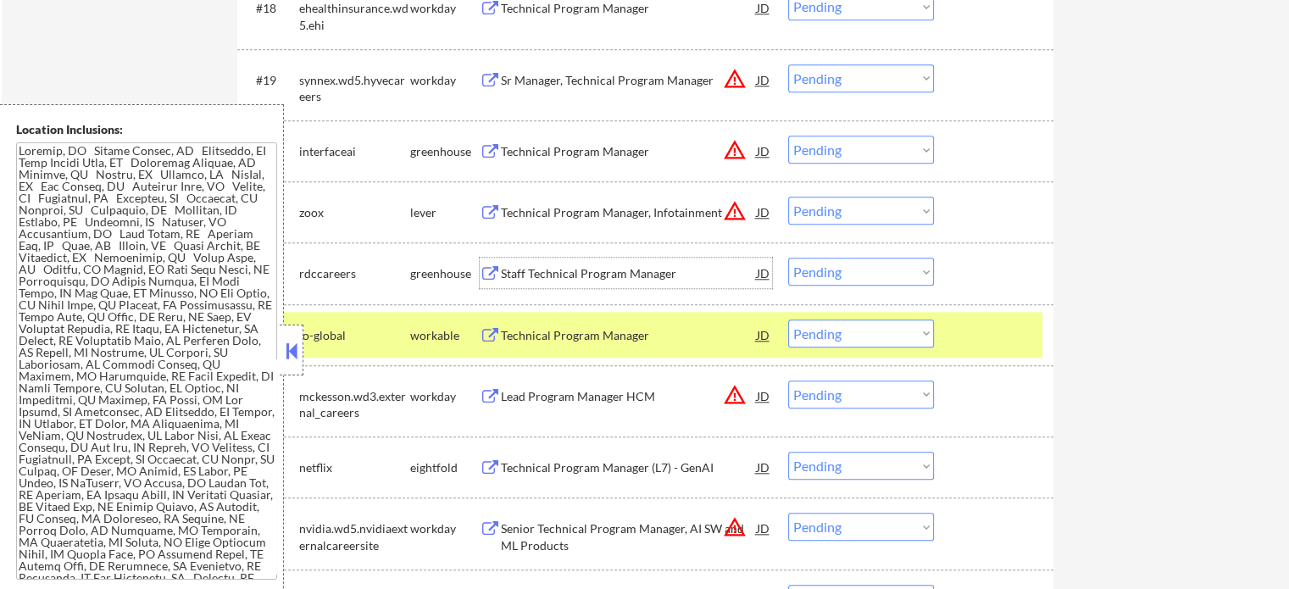
click at [519, 277] on div "Staff Technical Program Manager" at bounding box center [629, 273] width 256 height 17
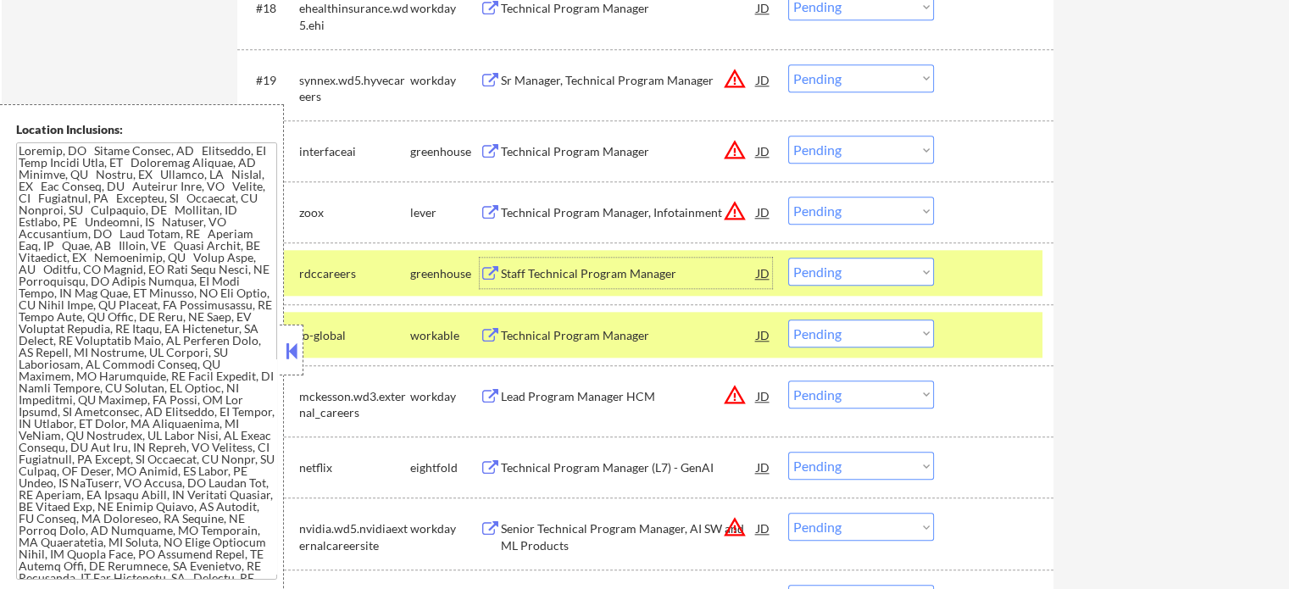
click at [991, 276] on div at bounding box center [996, 273] width 75 height 31
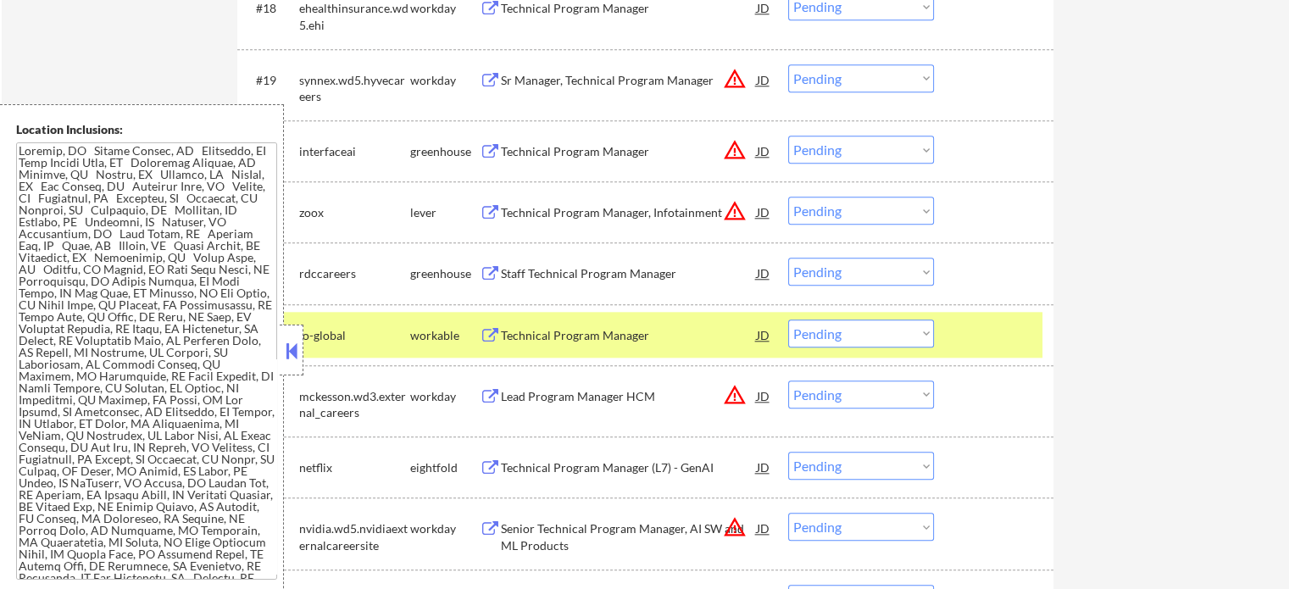
click at [980, 330] on div at bounding box center [996, 335] width 75 height 31
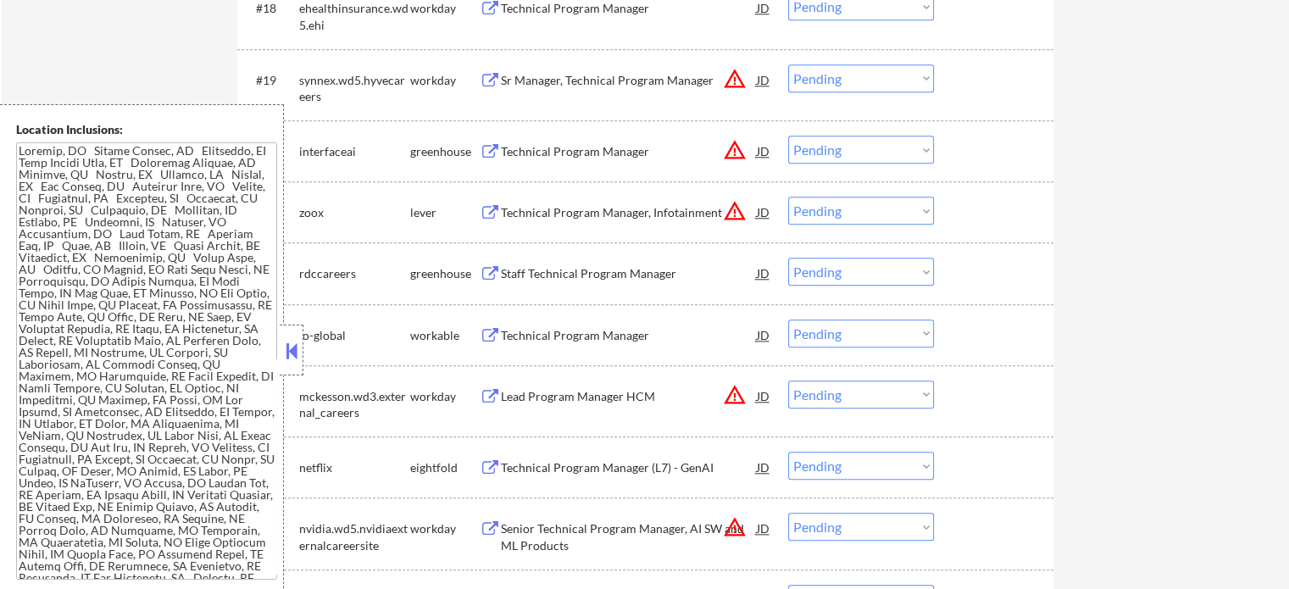
click at [625, 477] on div "Technical Program Manager (L7) - GenAI" at bounding box center [629, 467] width 256 height 31
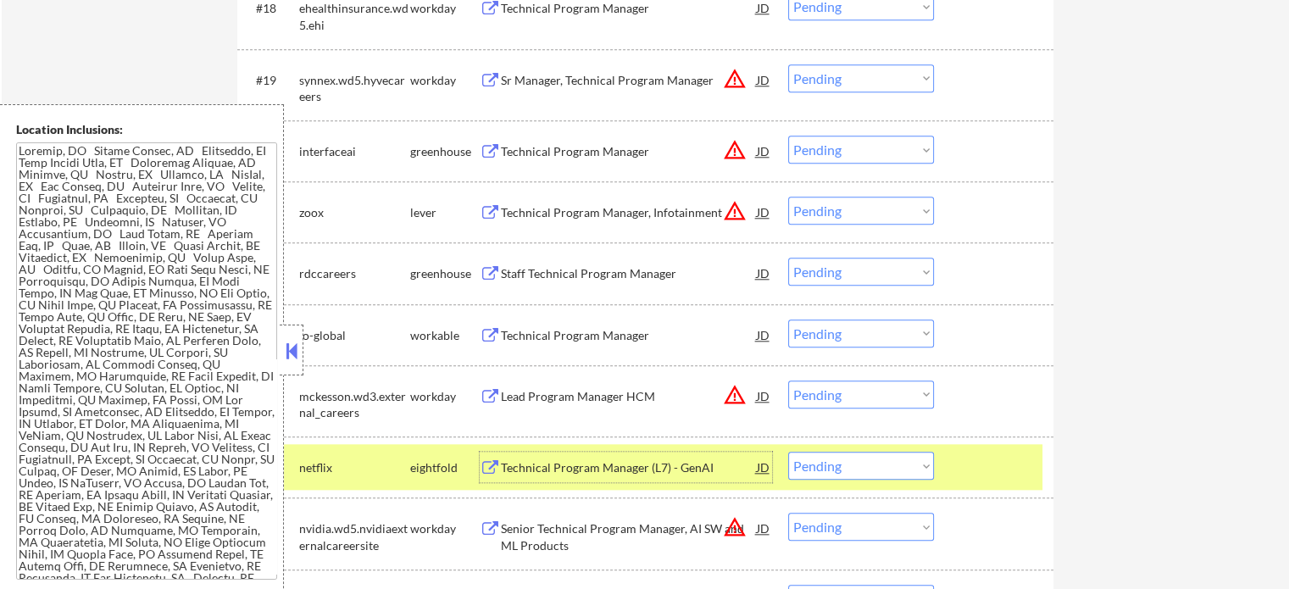
click at [1020, 471] on div at bounding box center [996, 467] width 75 height 31
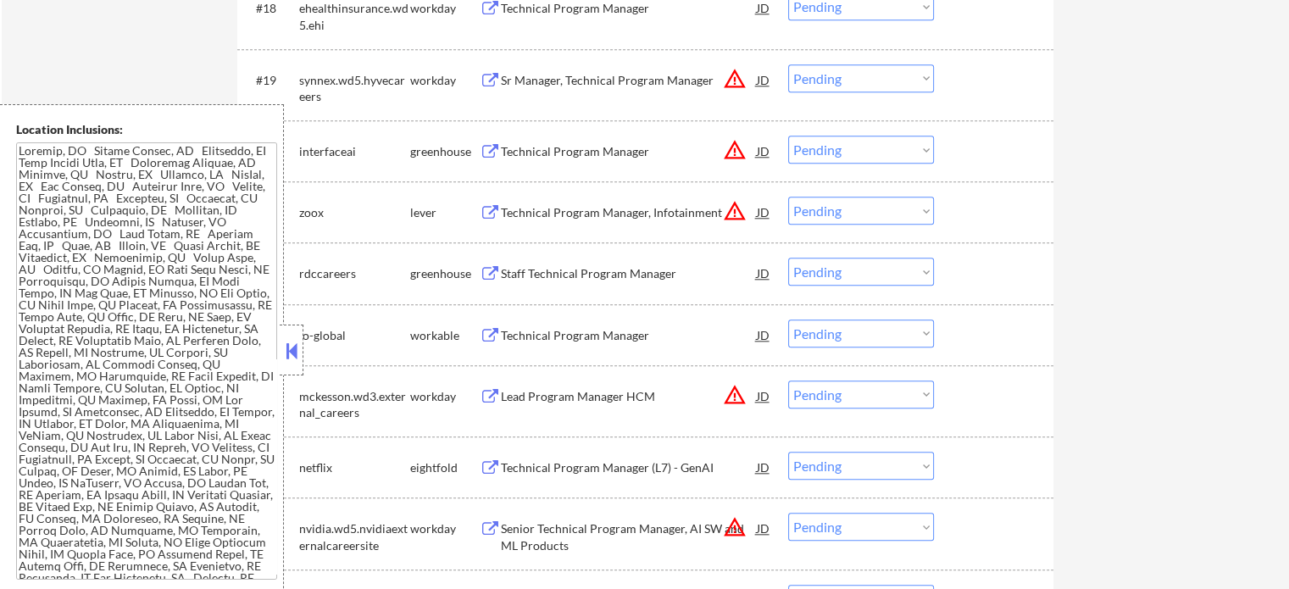
scroll to position [2085, 0]
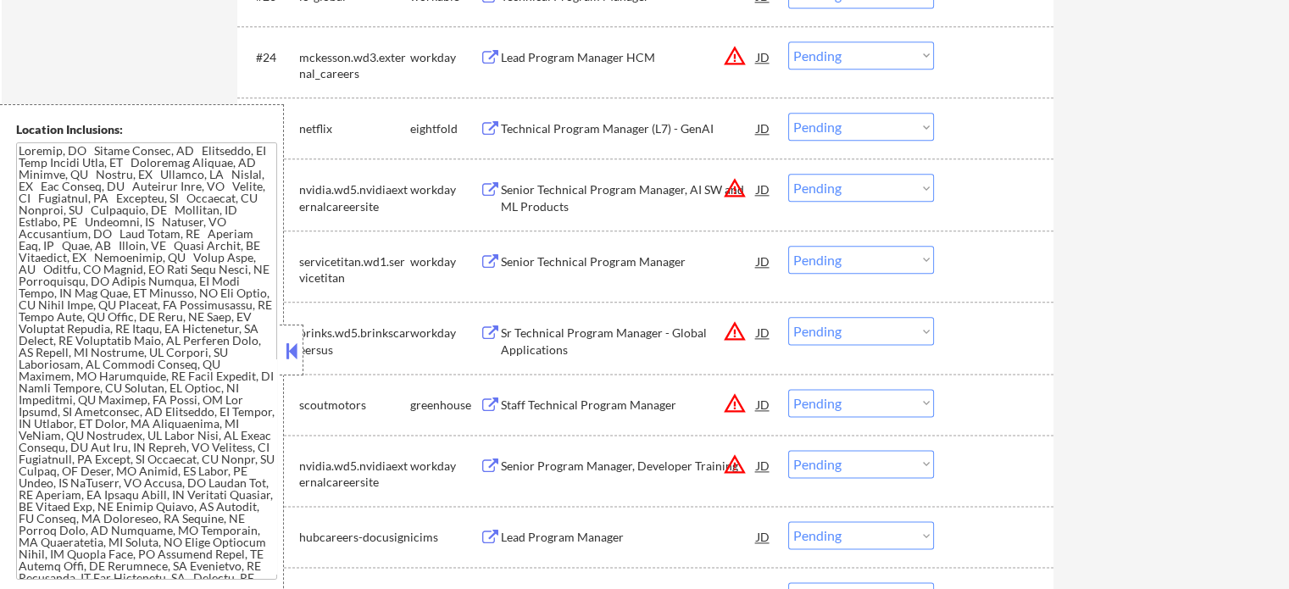
click at [598, 416] on div "Staff Technical Program Manager" at bounding box center [629, 404] width 256 height 31
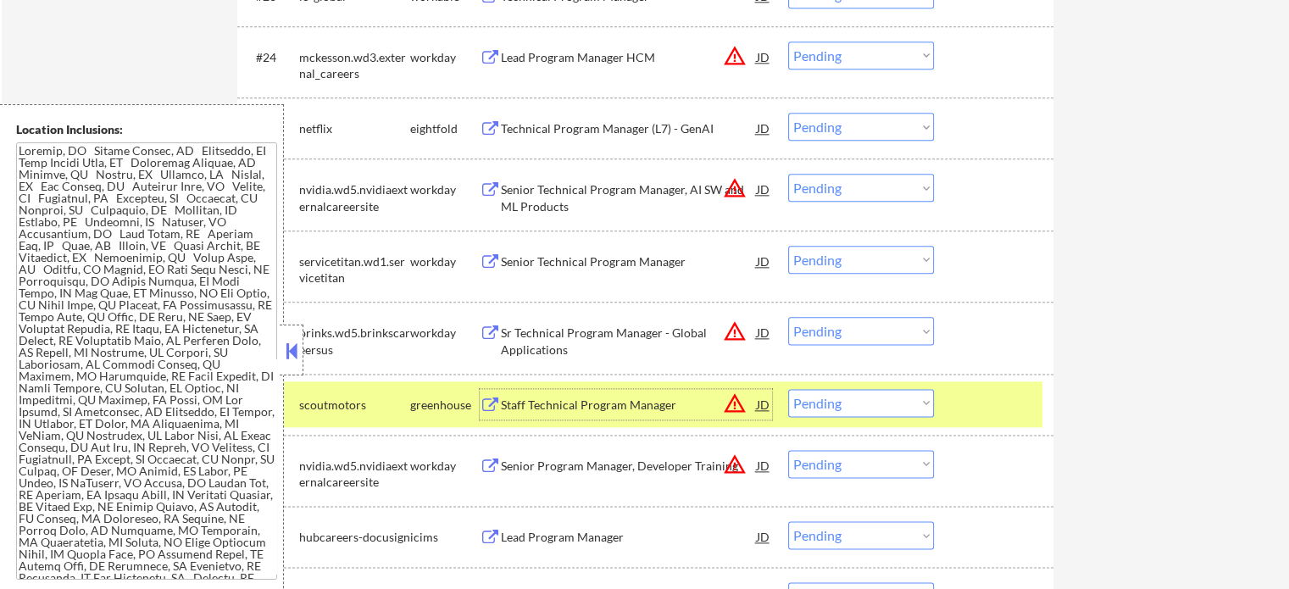
click at [970, 390] on div at bounding box center [996, 404] width 75 height 31
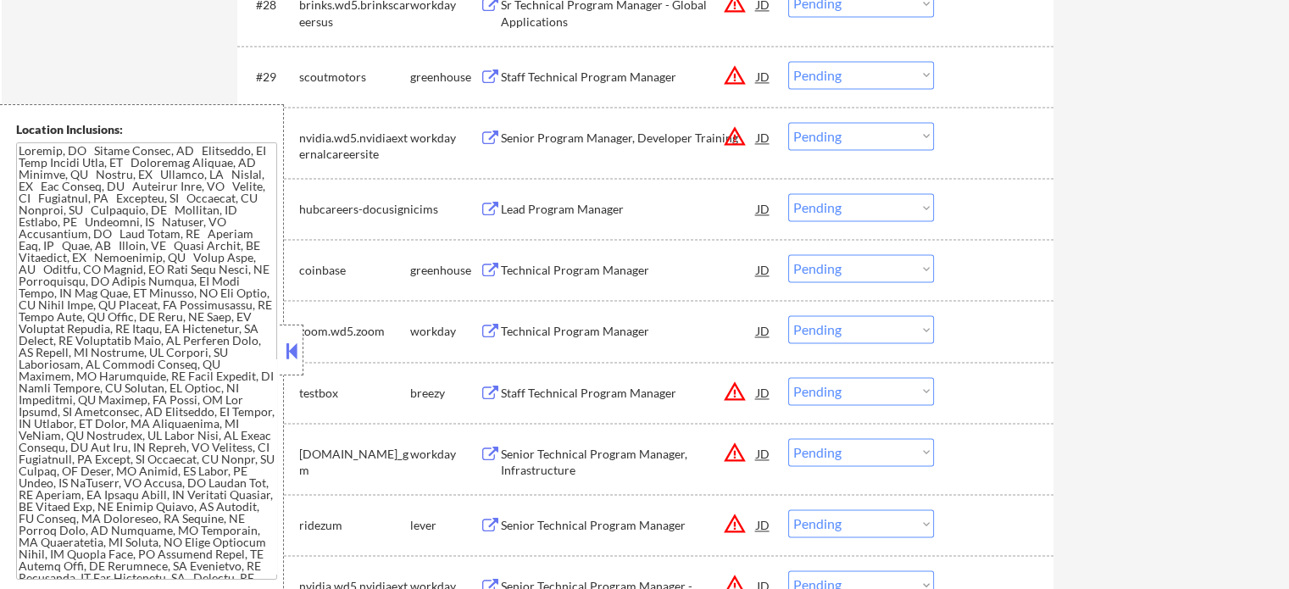
scroll to position [2424, 0]
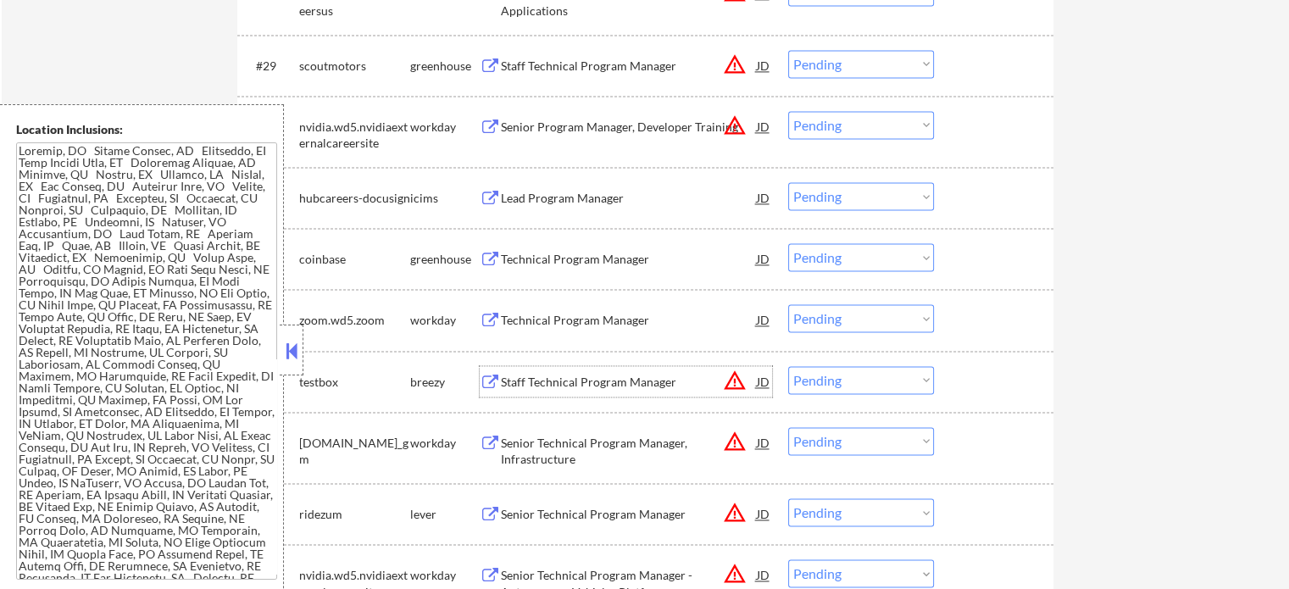
click at [604, 393] on div "Staff Technical Program Manager" at bounding box center [629, 381] width 256 height 31
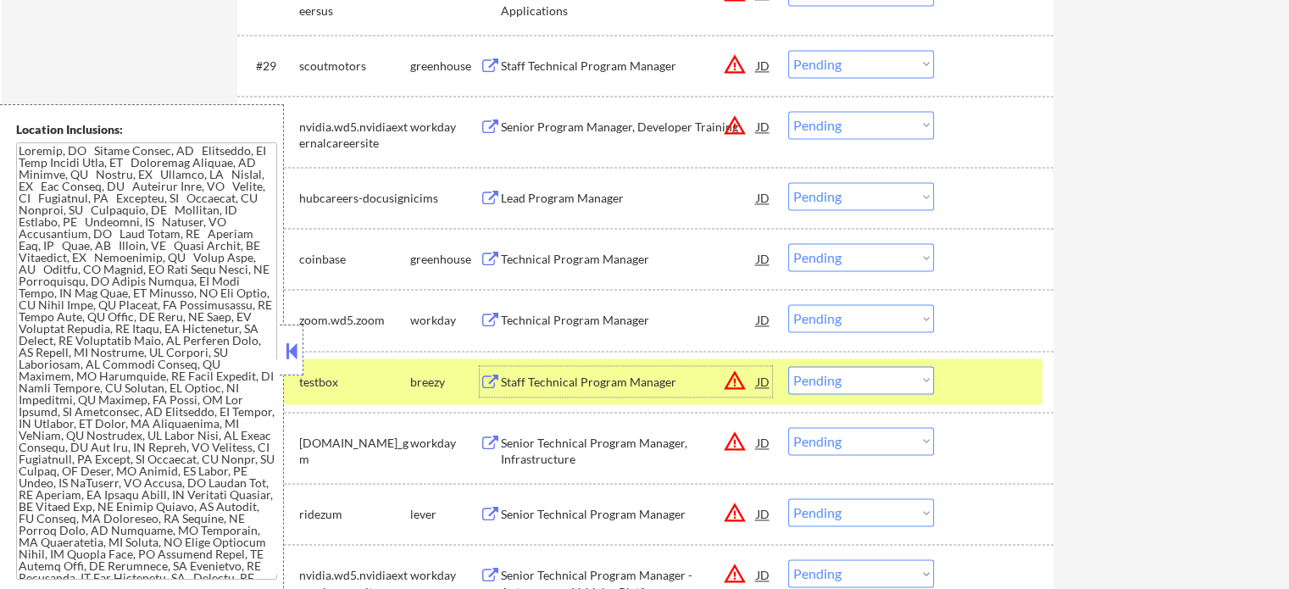
click at [970, 369] on div at bounding box center [996, 381] width 75 height 31
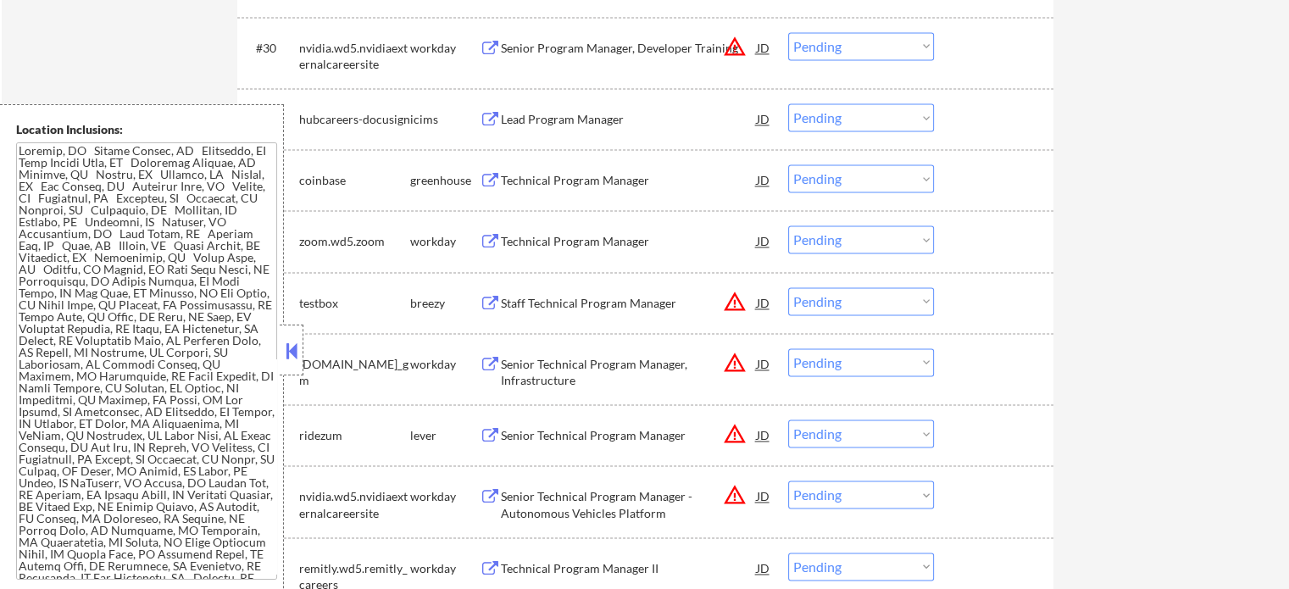
scroll to position [2593, 0]
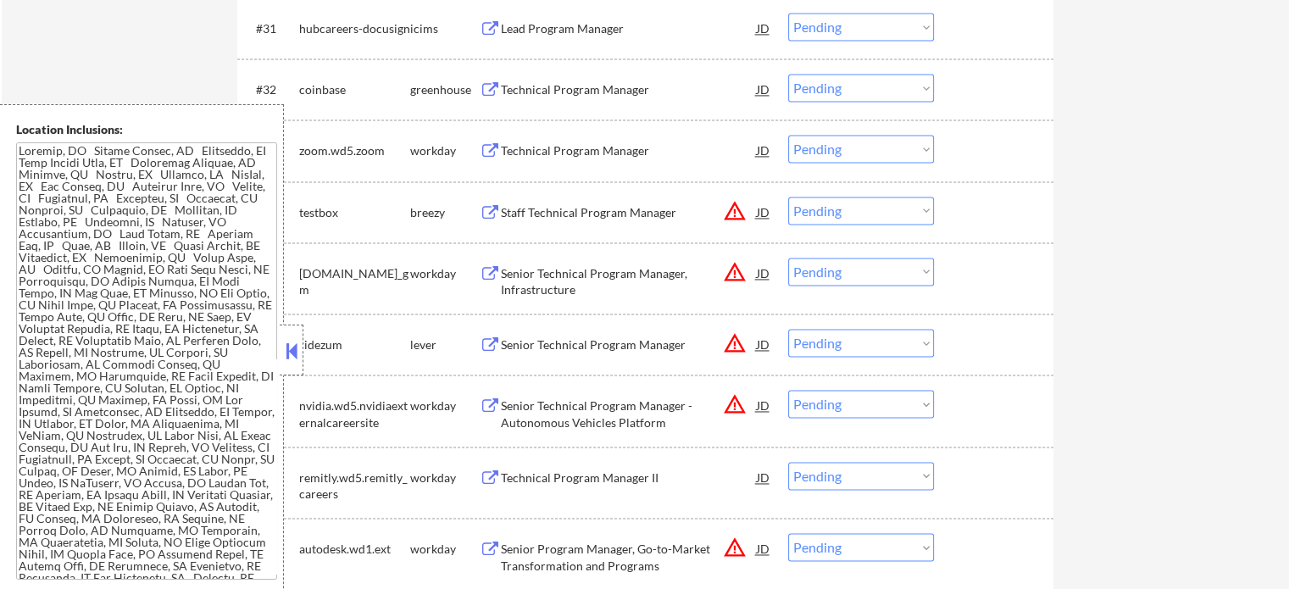
click at [648, 476] on div "Technical Program Manager II" at bounding box center [629, 478] width 256 height 17
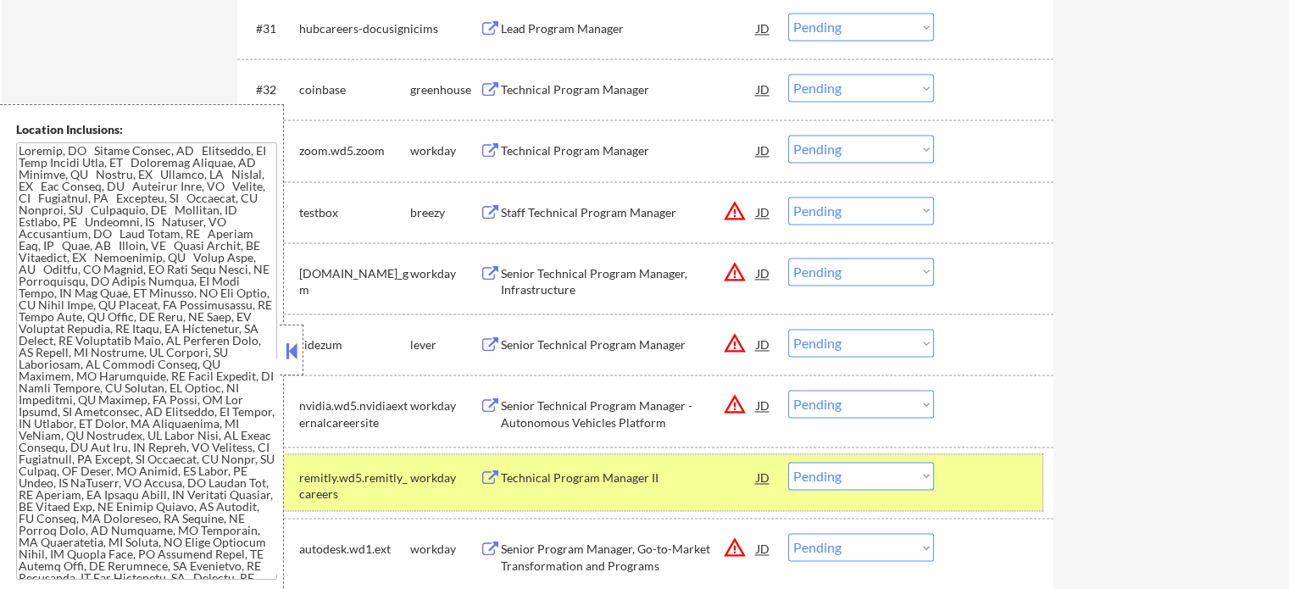
click at [975, 469] on div at bounding box center [996, 477] width 75 height 31
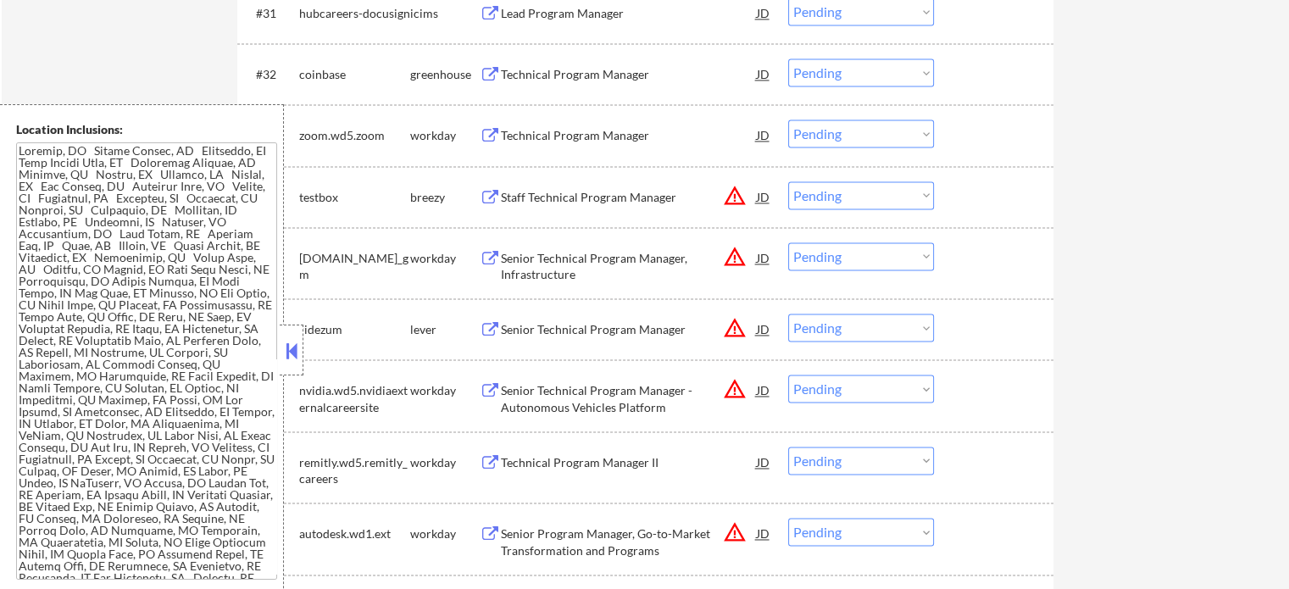
scroll to position [3102, 0]
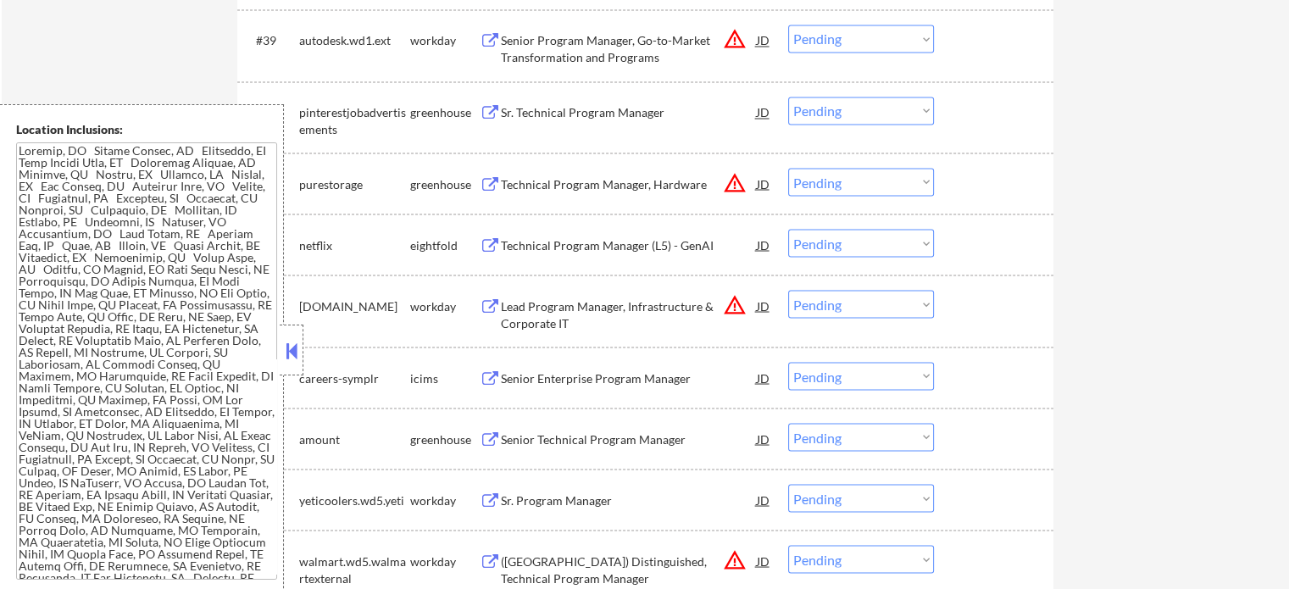
click at [604, 379] on div "Senior Enterprise Program Manager" at bounding box center [629, 378] width 256 height 17
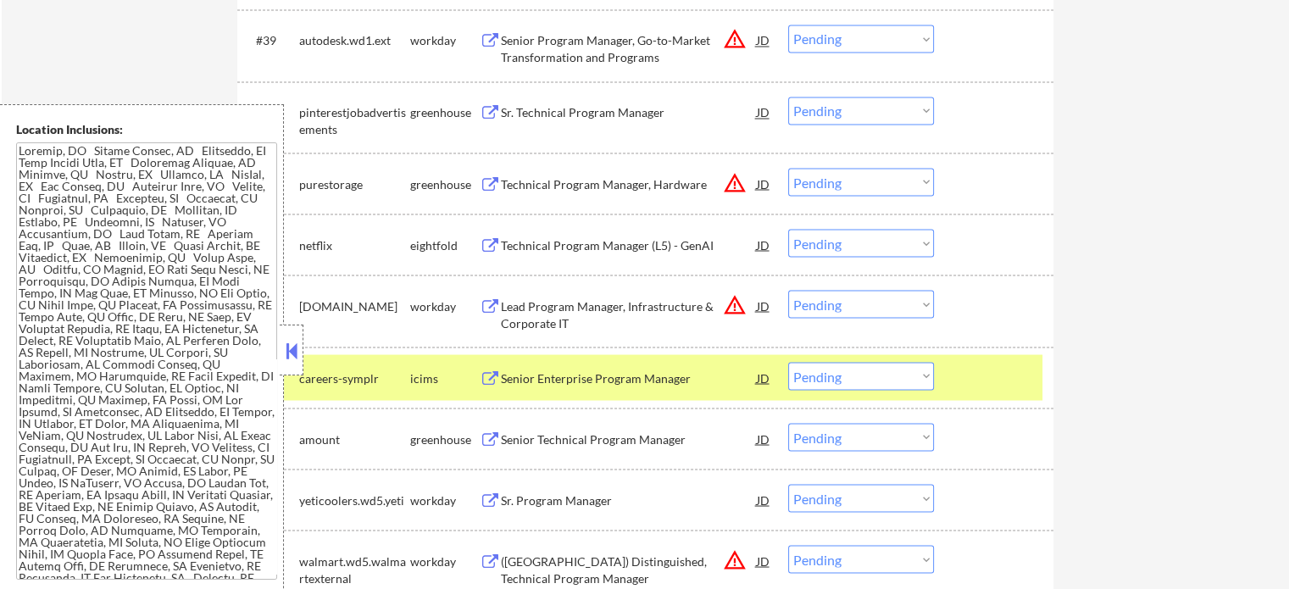
click at [993, 409] on div "#45 amount greenhouse Senior Technical Program Manager JD warning_amber Choose …" at bounding box center [645, 438] width 816 height 61
click at [1000, 403] on div "#44 careers-symplr icims Senior Enterprise Program Manager JD warning_amber Cho…" at bounding box center [645, 377] width 816 height 61
click at [980, 383] on div at bounding box center [996, 377] width 75 height 31
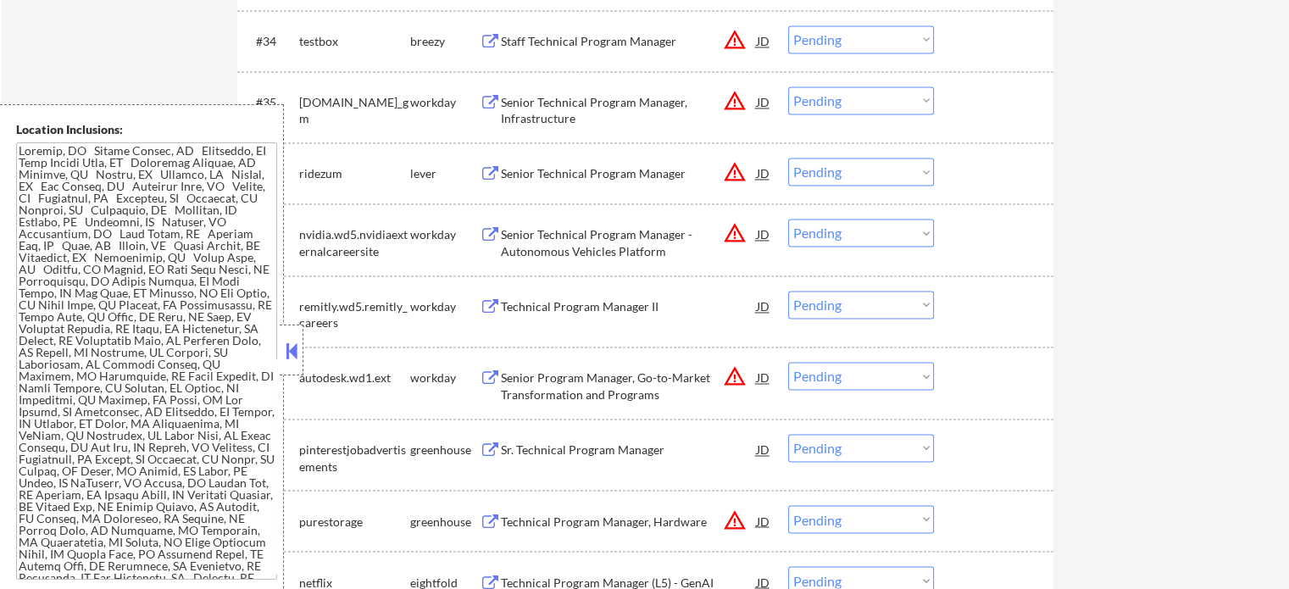
scroll to position [2763, 0]
click at [661, 116] on div "Senior Technical Program Manager, Infrastructure" at bounding box center [629, 112] width 256 height 33
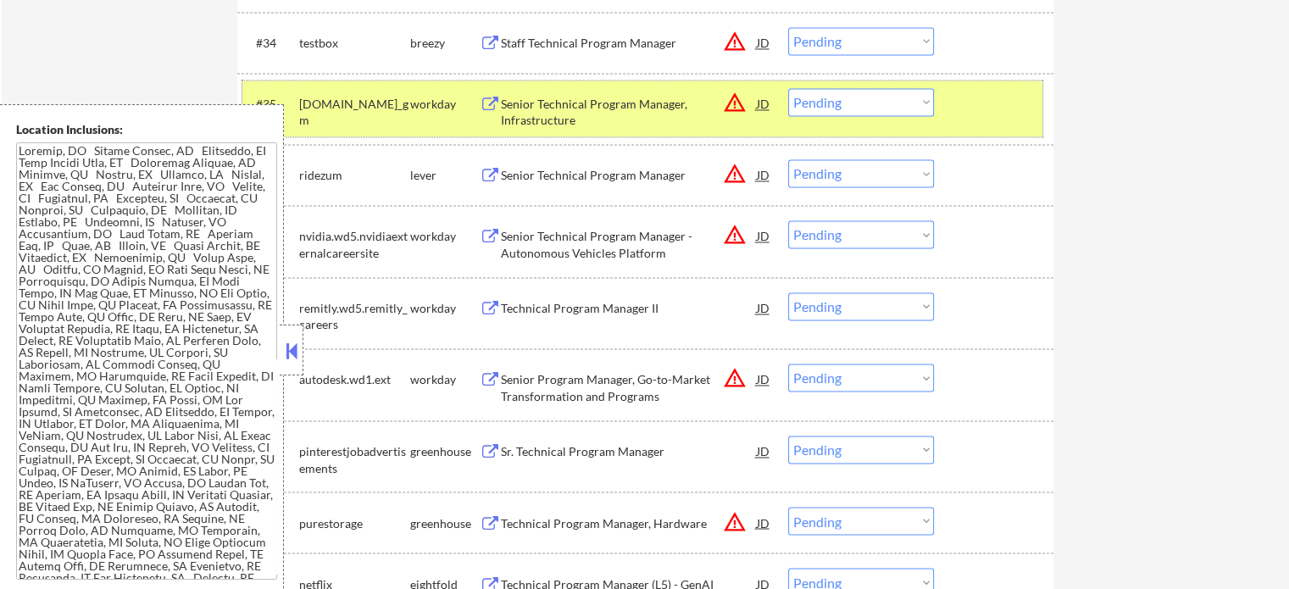
click at [986, 121] on div "#35 generalmotors.wd5.careers_gm workday Senior Technical Program Manager, Infr…" at bounding box center [642, 109] width 800 height 56
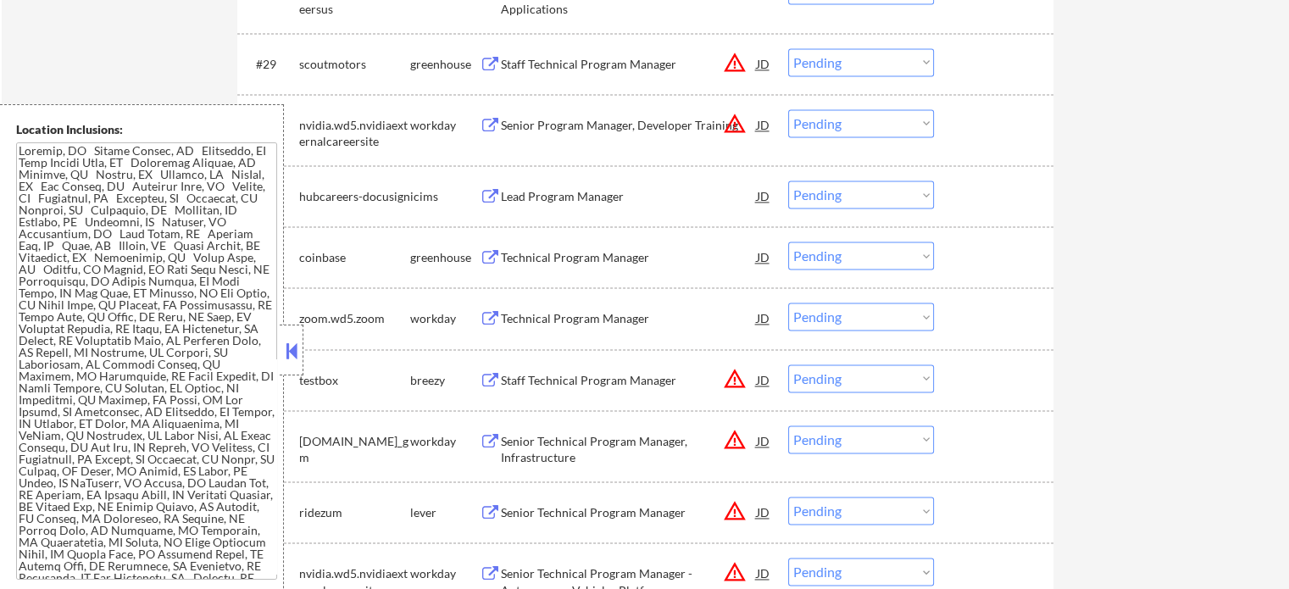
scroll to position [2424, 0]
click at [591, 64] on div "Staff Technical Program Manager" at bounding box center [629, 66] width 256 height 17
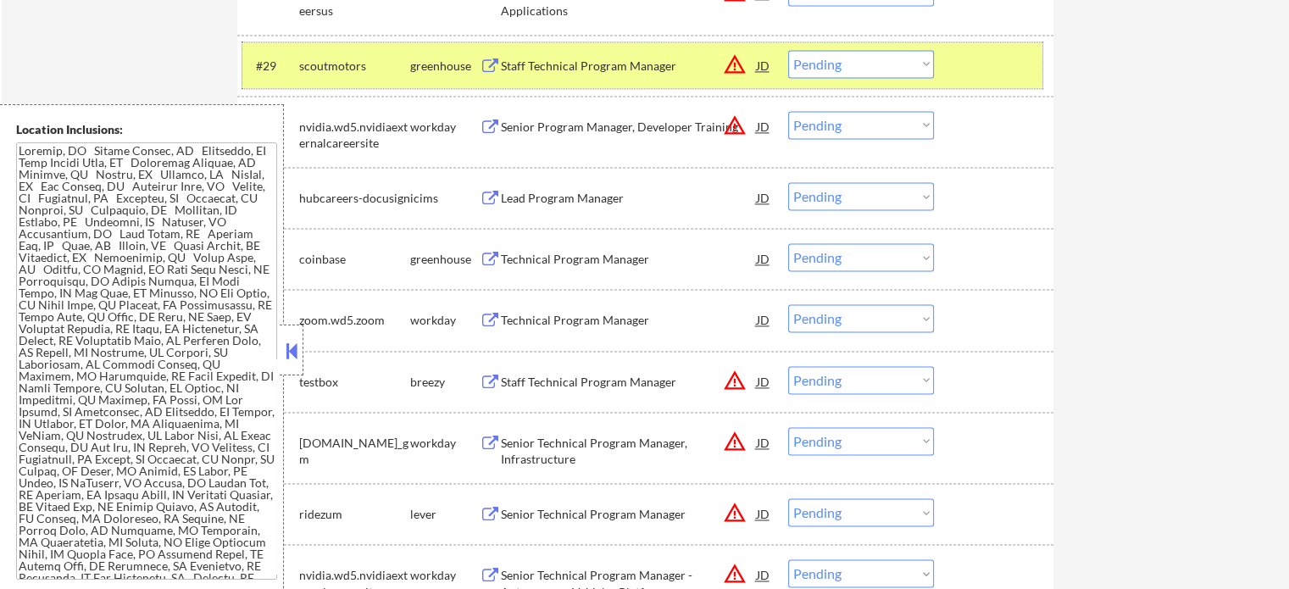
click at [952, 60] on div "#29 scoutmotors greenhouse Staff Technical Program Manager JD warning_amber Cho…" at bounding box center [642, 65] width 800 height 46
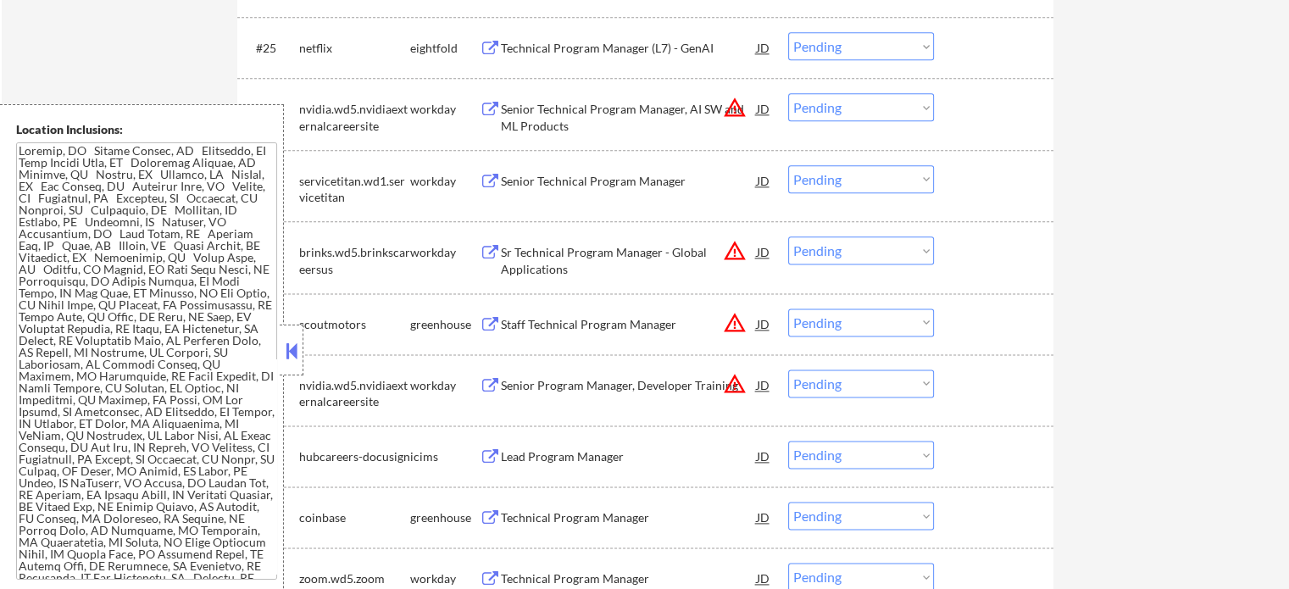
scroll to position [2000, 0]
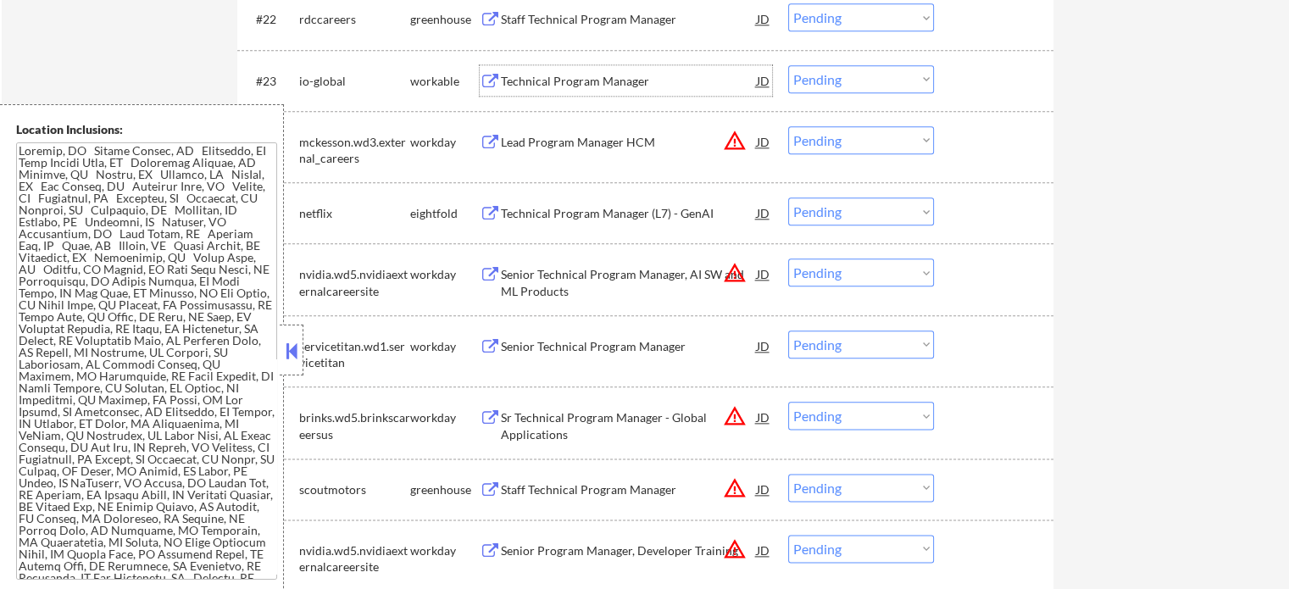
click at [645, 86] on div "Technical Program Manager" at bounding box center [629, 81] width 256 height 17
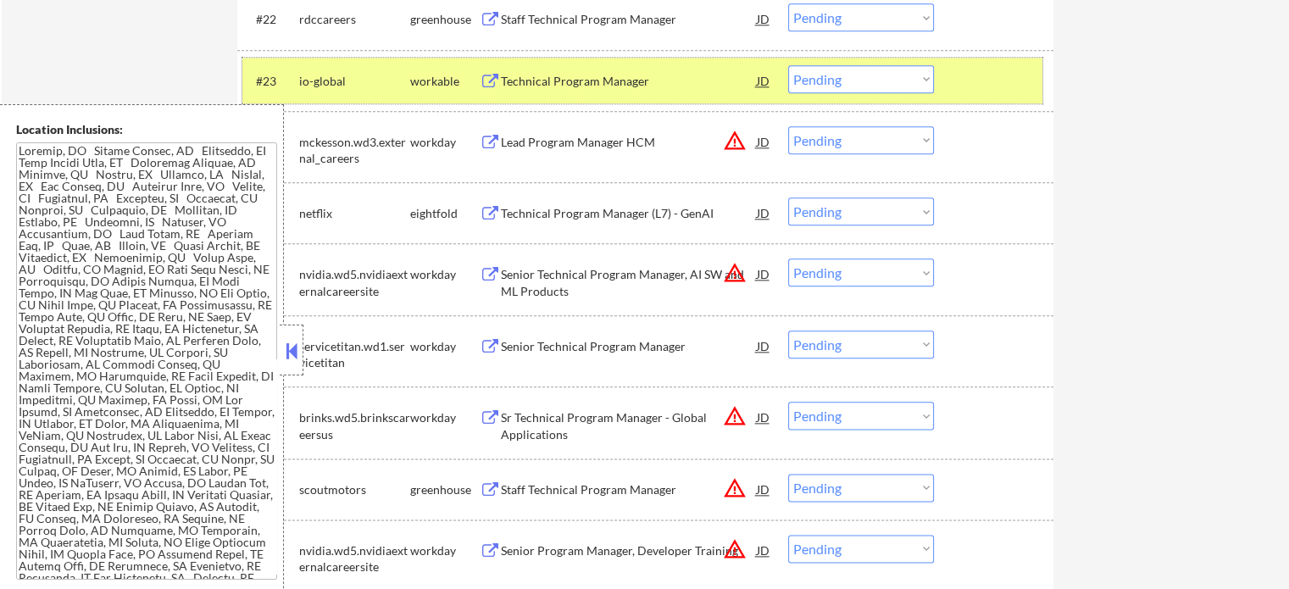
click at [994, 75] on div at bounding box center [996, 80] width 75 height 31
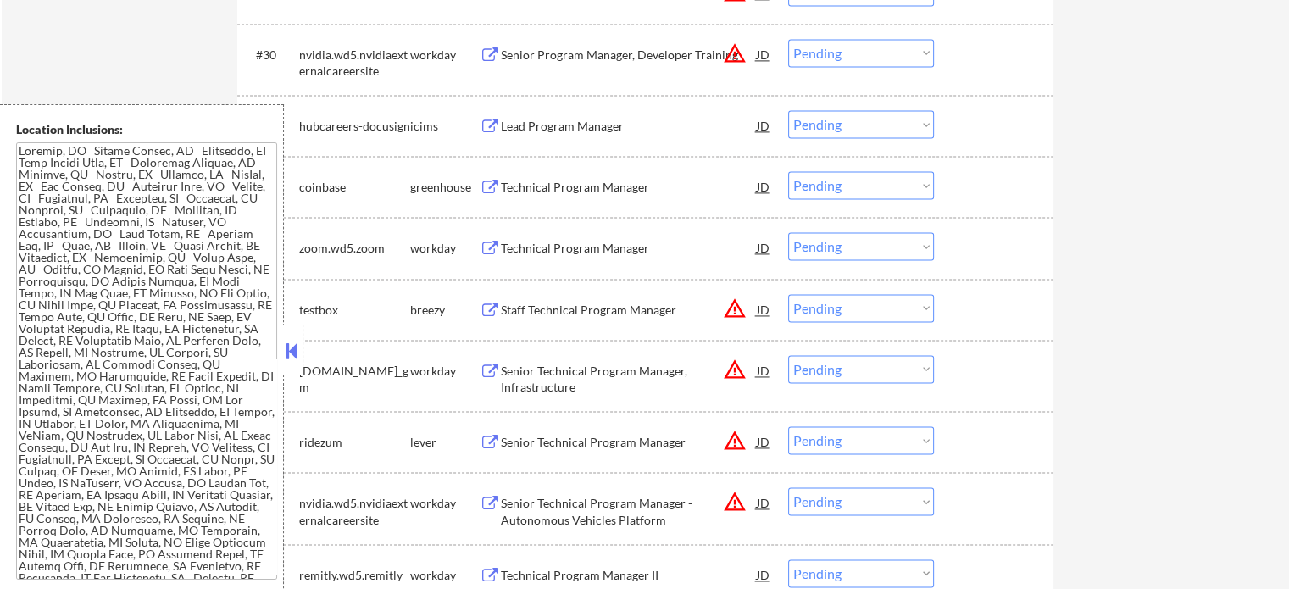
scroll to position [2593, 0]
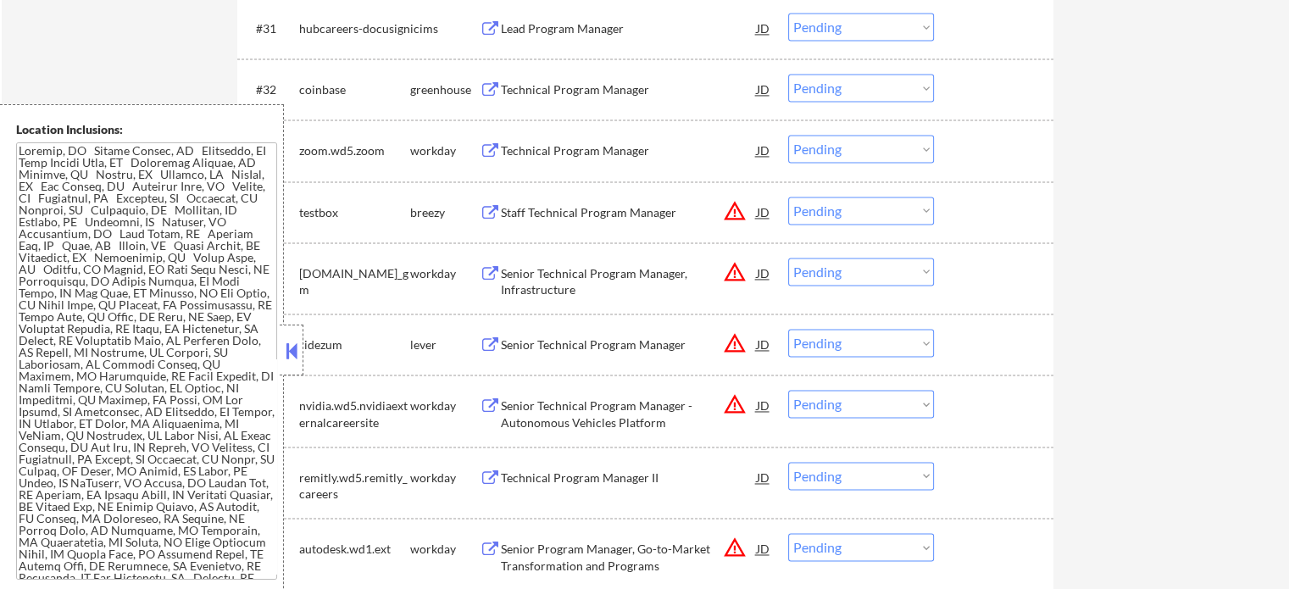
click at [600, 419] on div "Senior Technical Program Manager - Autonomous Vehicles Platform" at bounding box center [629, 413] width 256 height 33
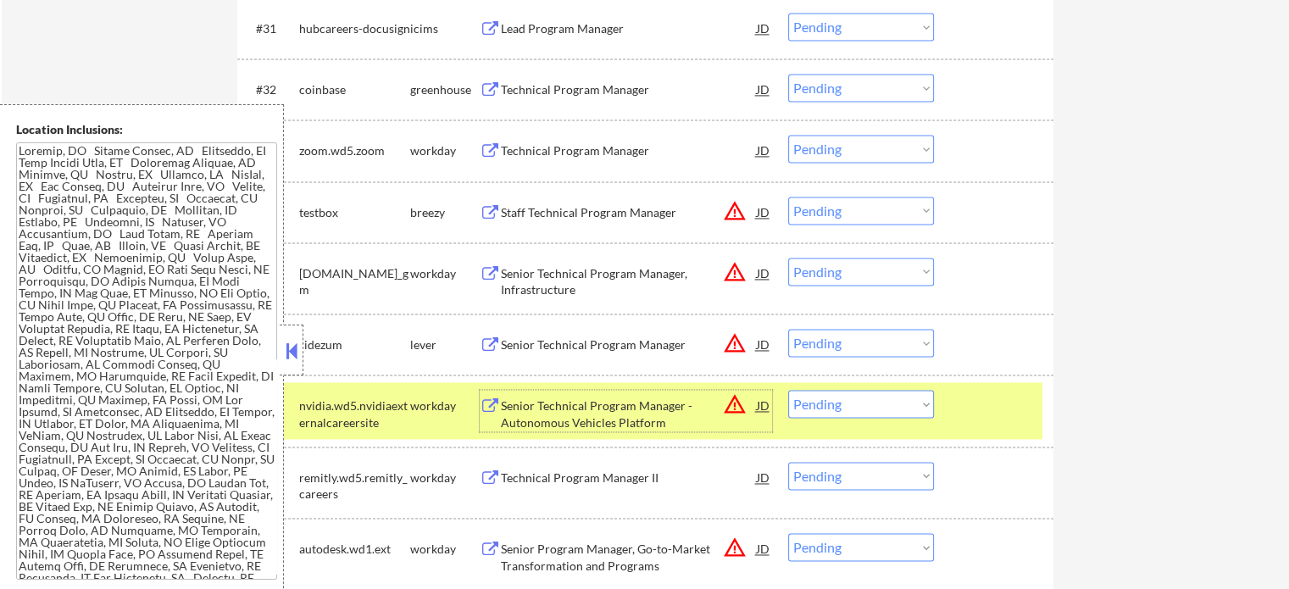
click at [981, 398] on div at bounding box center [996, 405] width 75 height 31
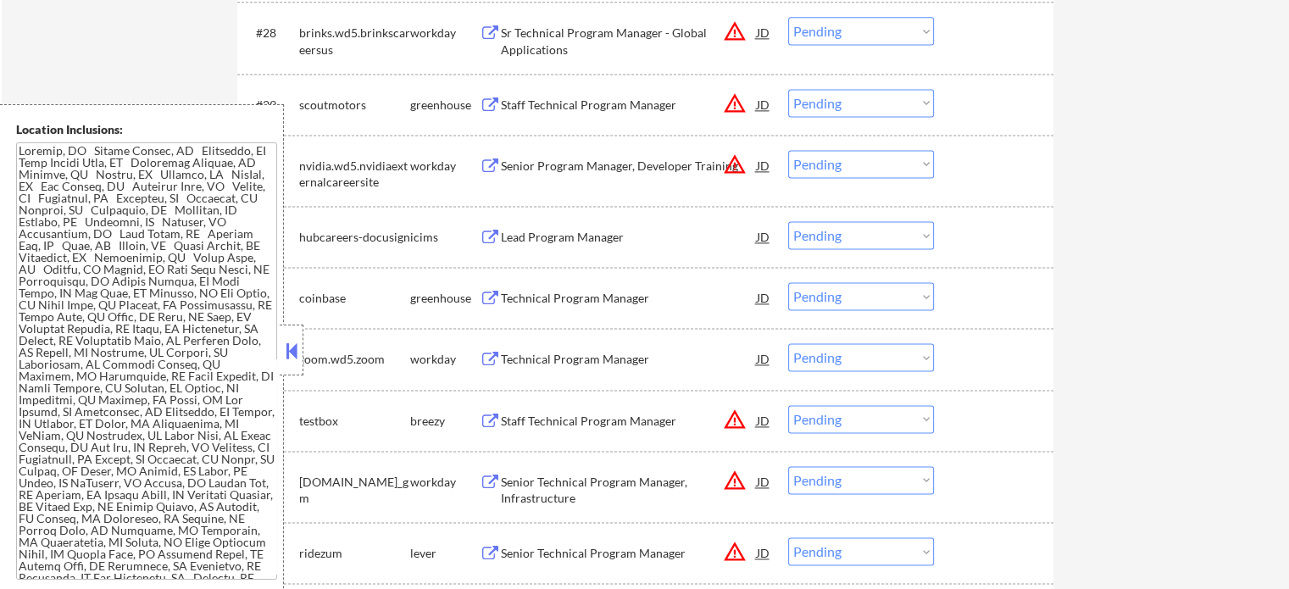
scroll to position [2678, 0]
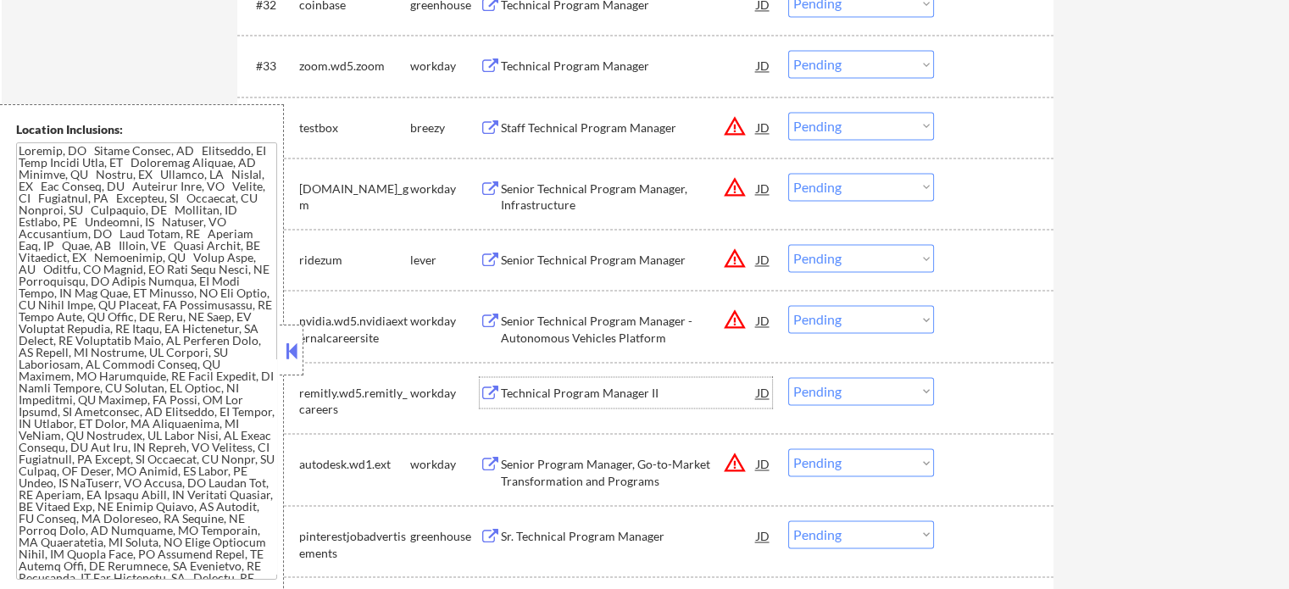
click at [524, 389] on div "Technical Program Manager II" at bounding box center [629, 393] width 256 height 17
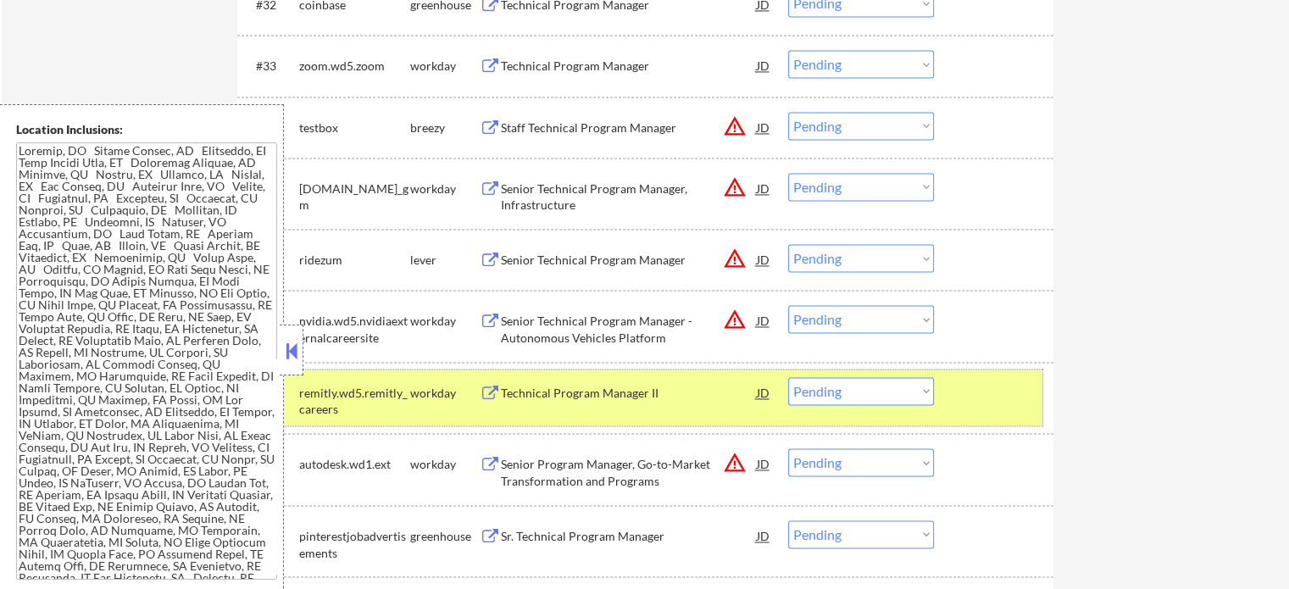
drag, startPoint x: 1003, startPoint y: 417, endPoint x: 996, endPoint y: 408, distance: 12.0
click at [1003, 416] on div "#38 remitly.wd5.remitly_careers workday Technical Program Manager II JD warning…" at bounding box center [642, 398] width 800 height 56
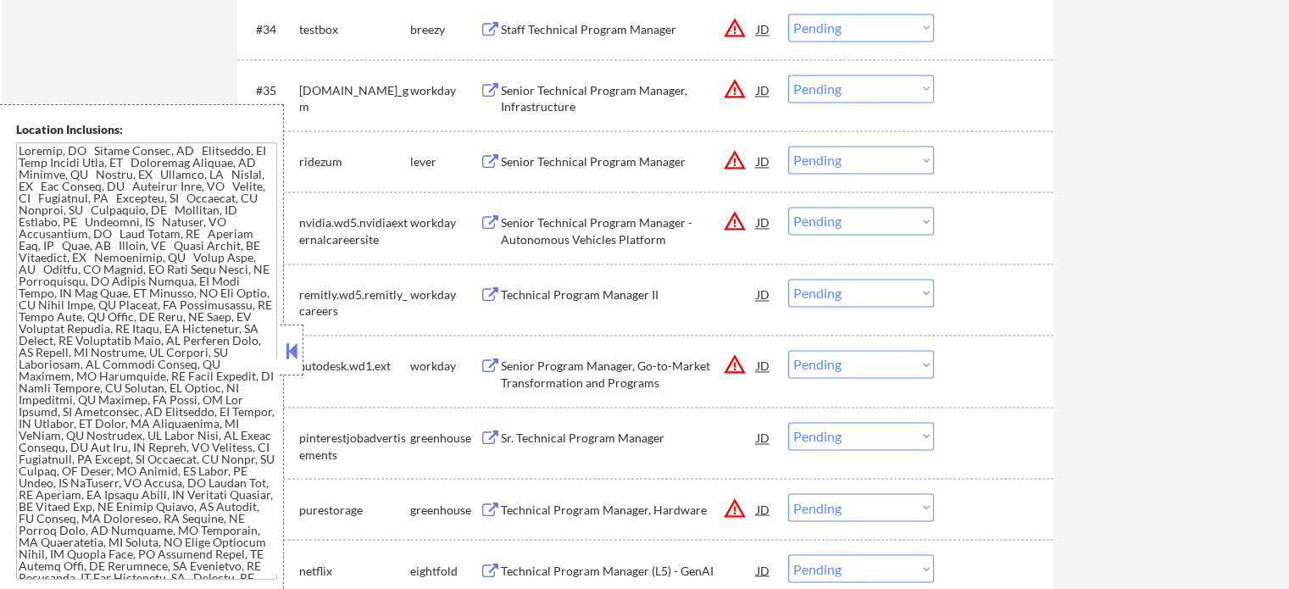
scroll to position [2848, 0]
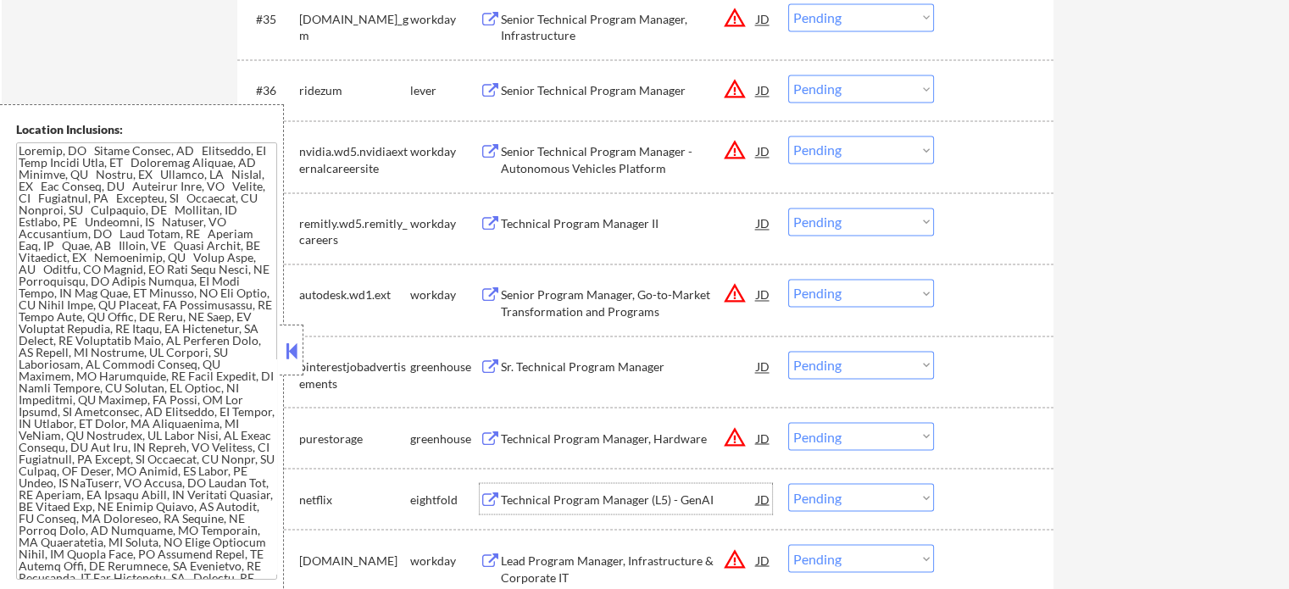
click at [581, 503] on div "Technical Program Manager (L5) - GenAI" at bounding box center [629, 499] width 256 height 17
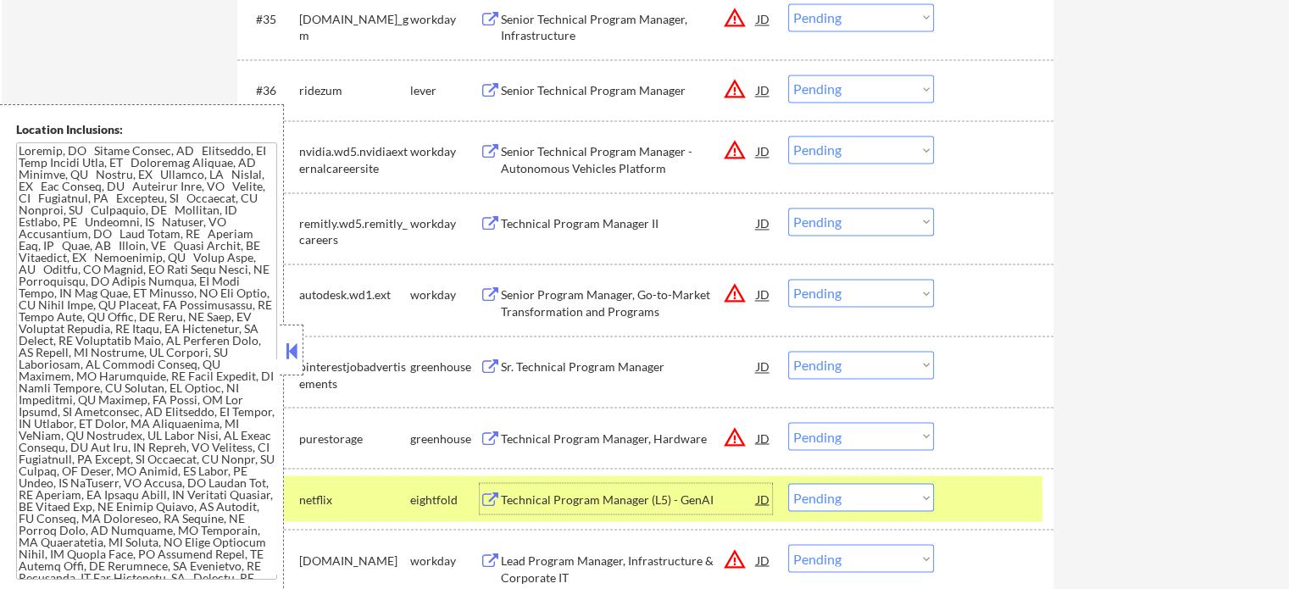
click at [990, 510] on div at bounding box center [996, 498] width 75 height 31
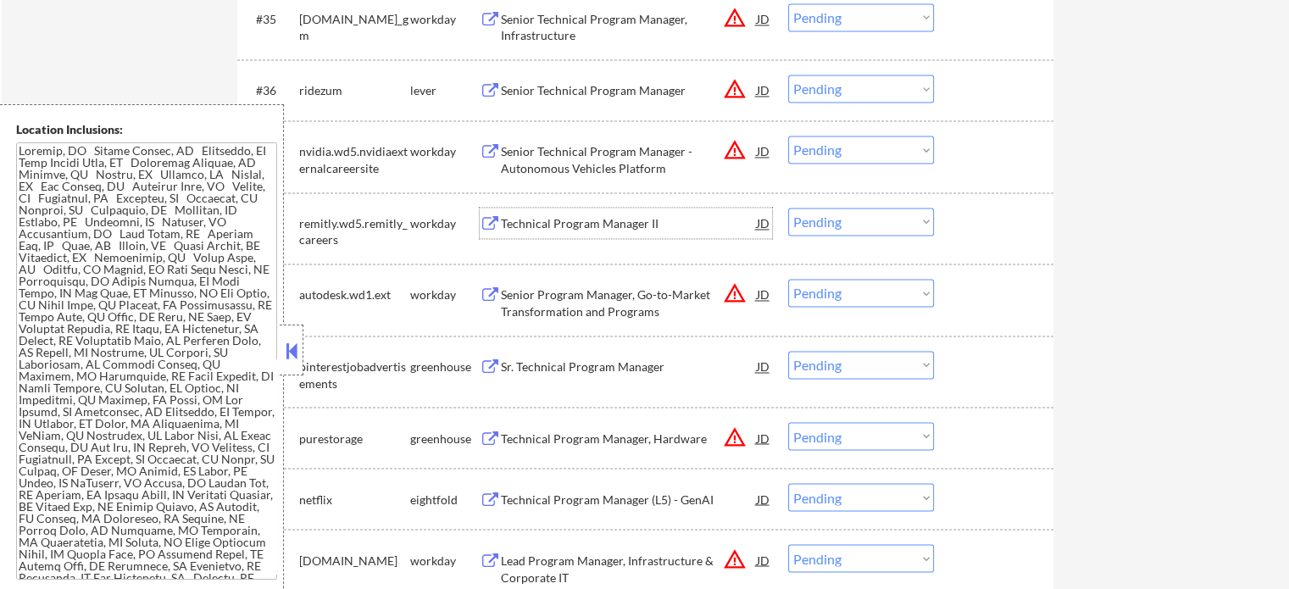
click at [583, 225] on div "Technical Program Manager II" at bounding box center [629, 223] width 256 height 17
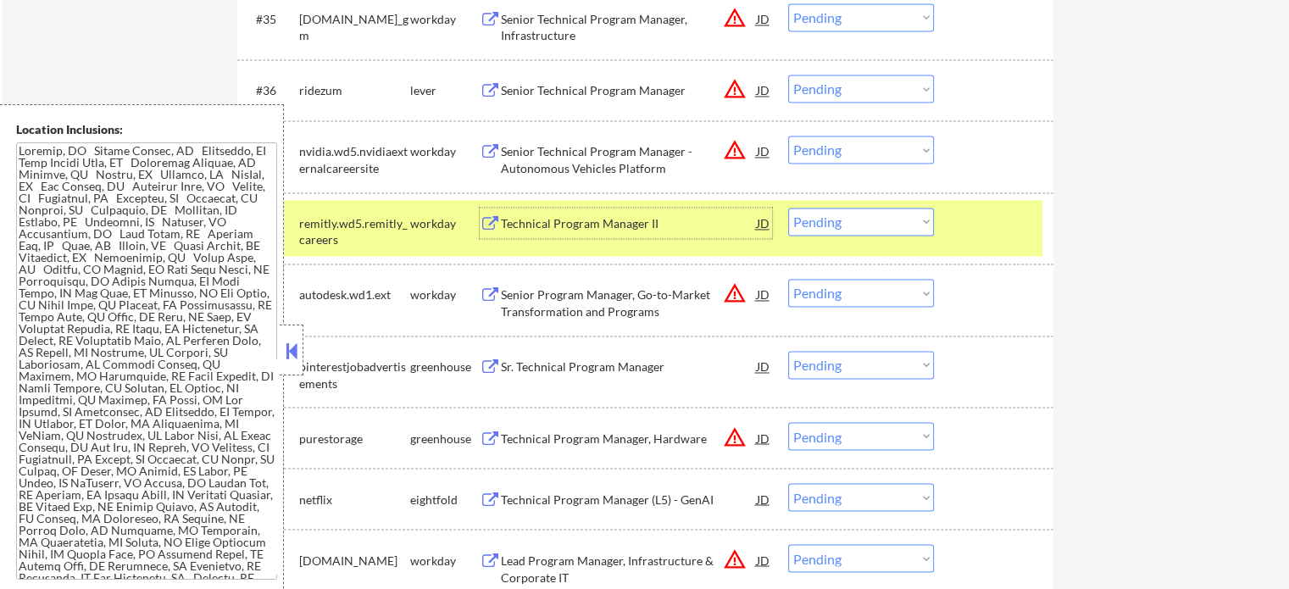
click at [953, 220] on div "#38 remitly.wd5.remitly_careers workday Technical Program Manager II JD warning…" at bounding box center [642, 228] width 800 height 56
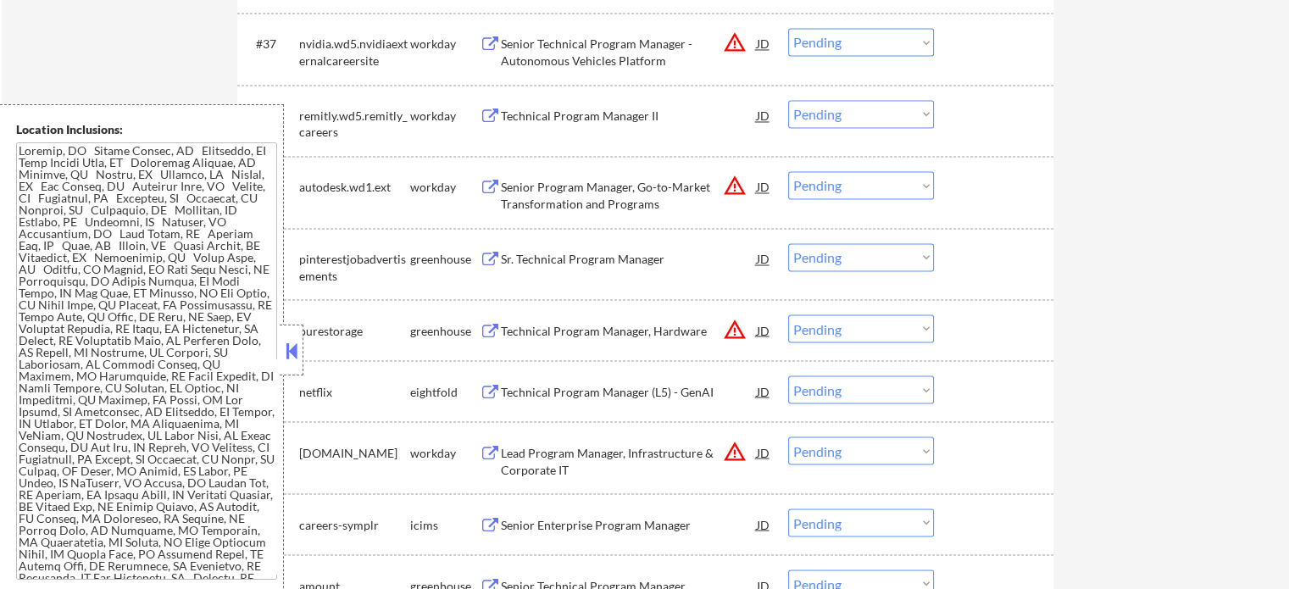
scroll to position [3102, 0]
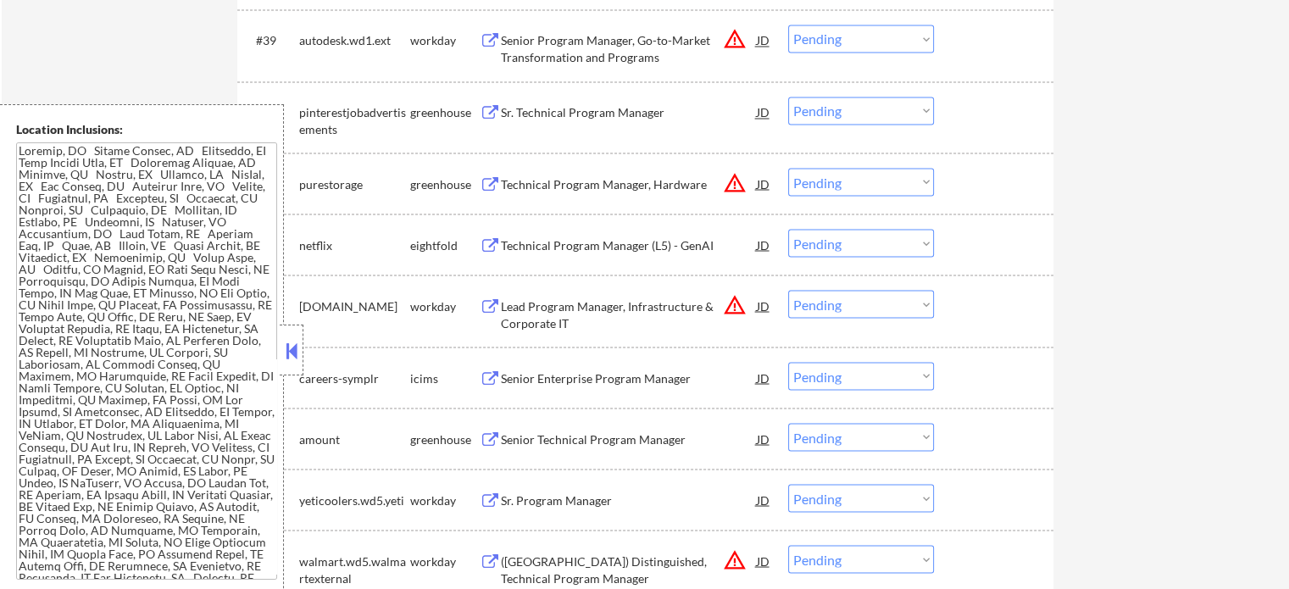
click at [582, 324] on div "Lead Program Manager, Infrastructure & Corporate IT" at bounding box center [629, 313] width 256 height 33
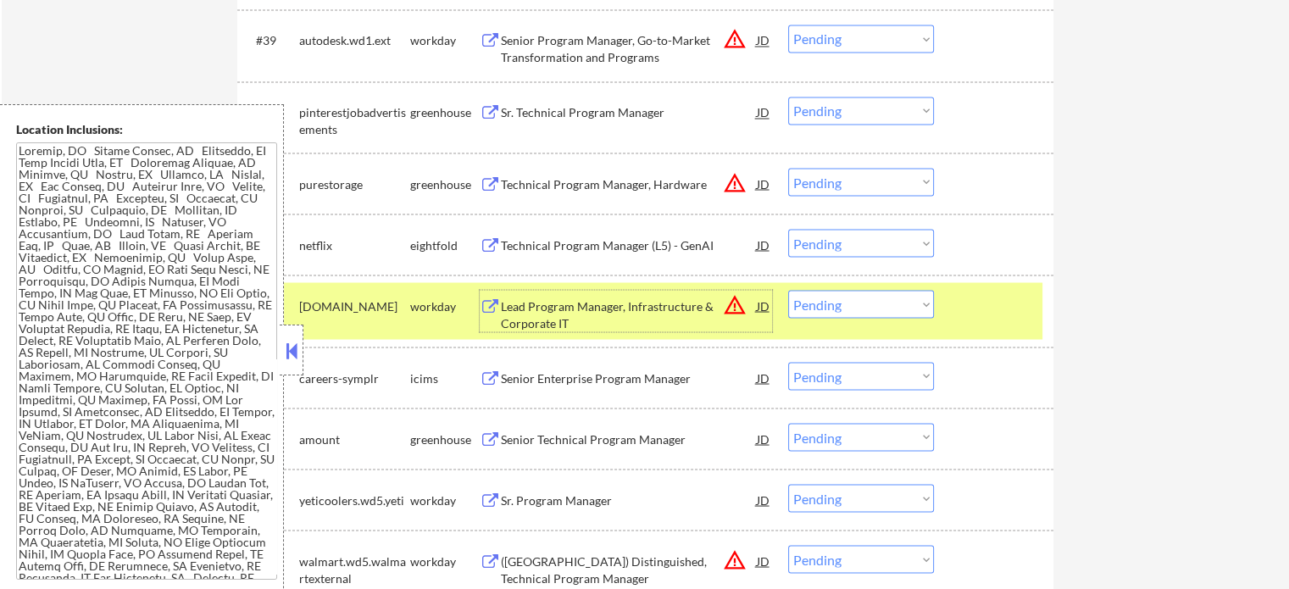
click at [986, 311] on div at bounding box center [996, 305] width 75 height 31
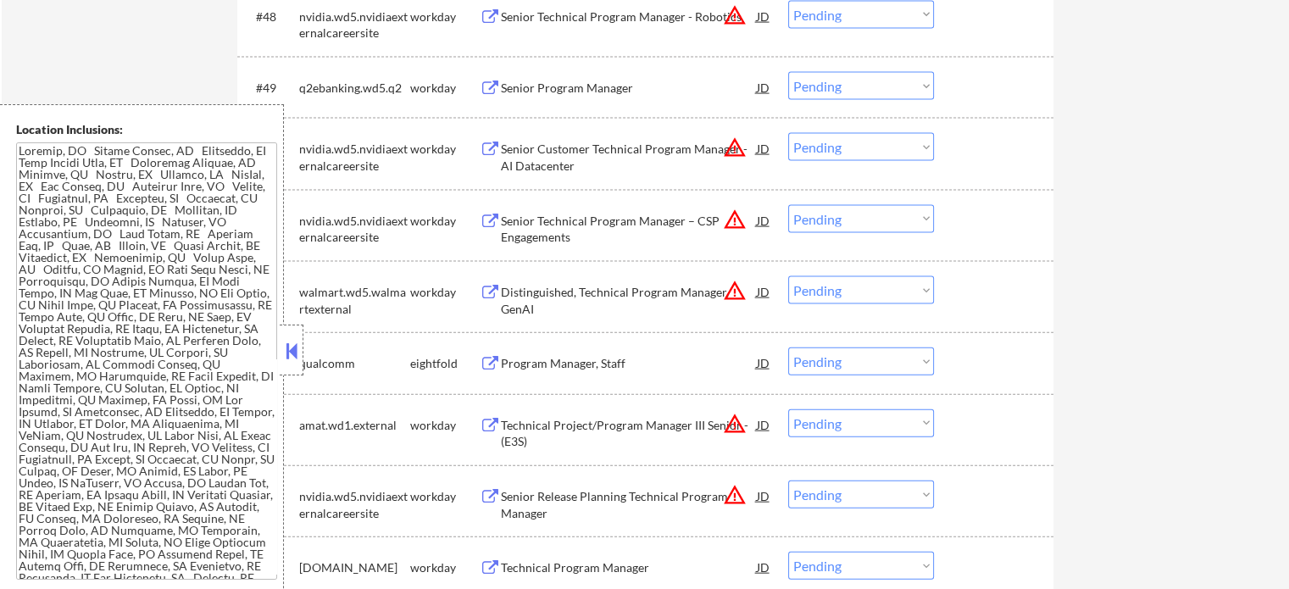
scroll to position [3780, 0]
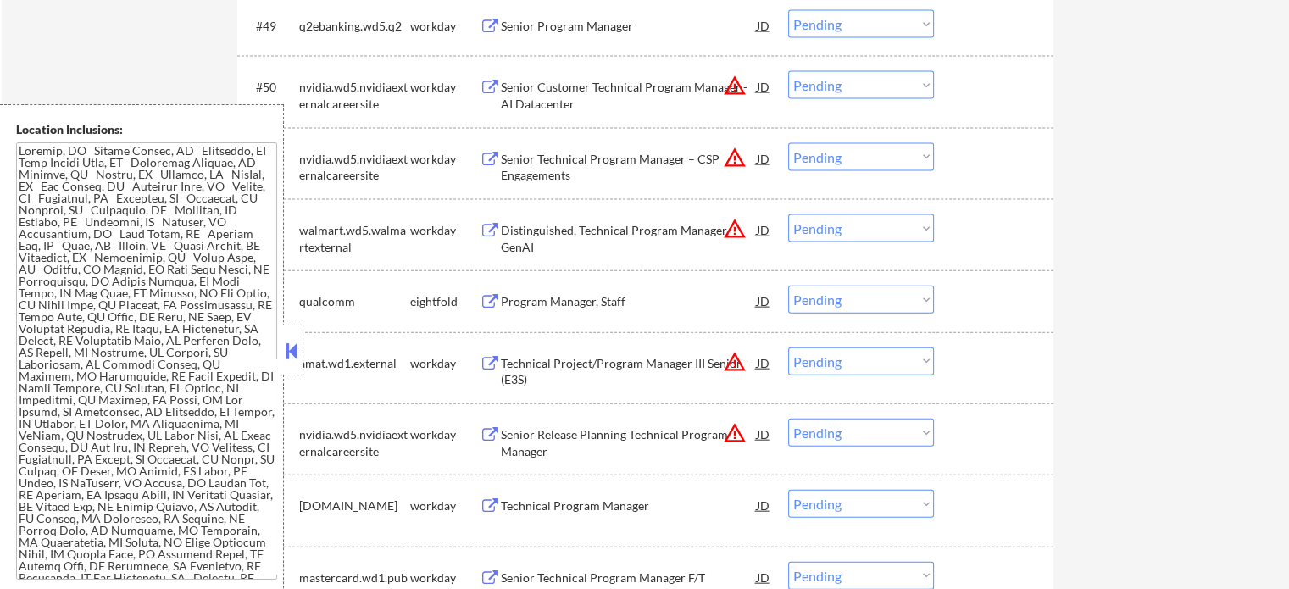
click at [553, 511] on div "Technical Program Manager" at bounding box center [629, 505] width 256 height 17
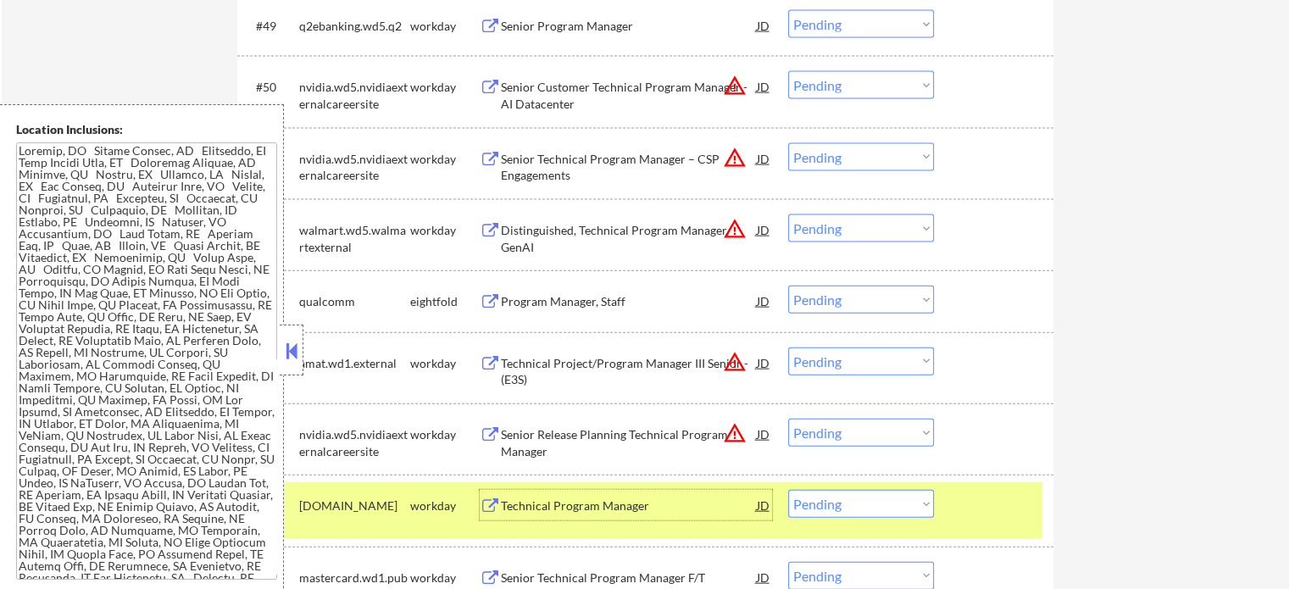
click at [956, 497] on div "#56 flextronics.wd1.careers workday Technical Program Manager JD warning_amber …" at bounding box center [642, 510] width 800 height 56
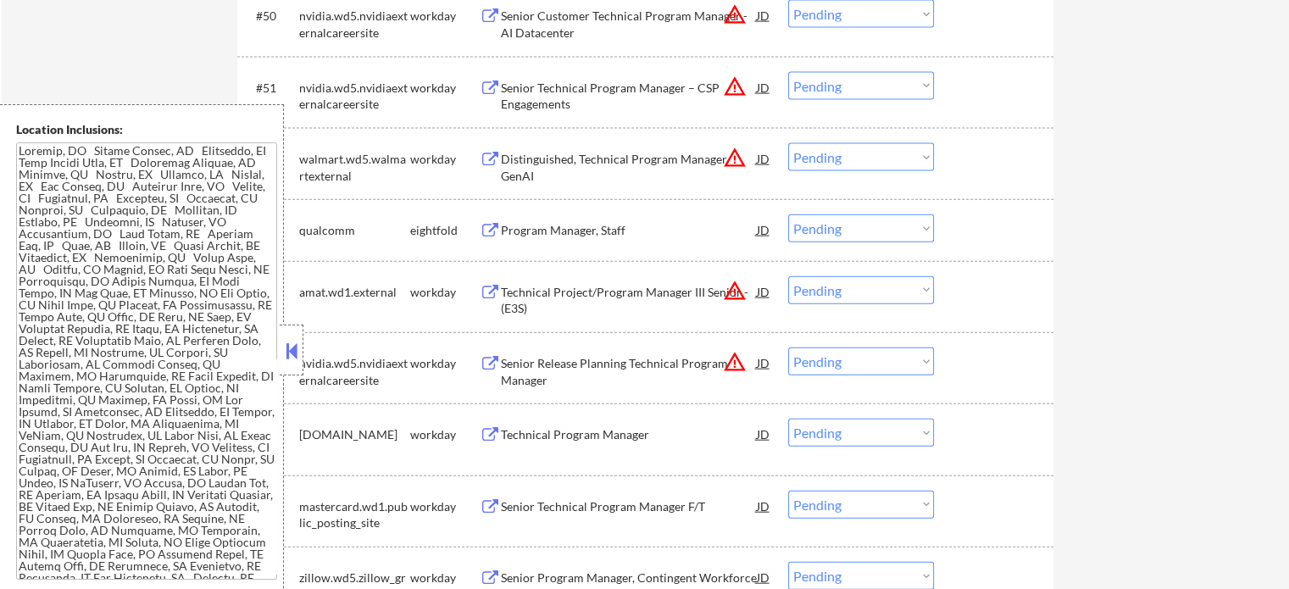
scroll to position [3949, 0]
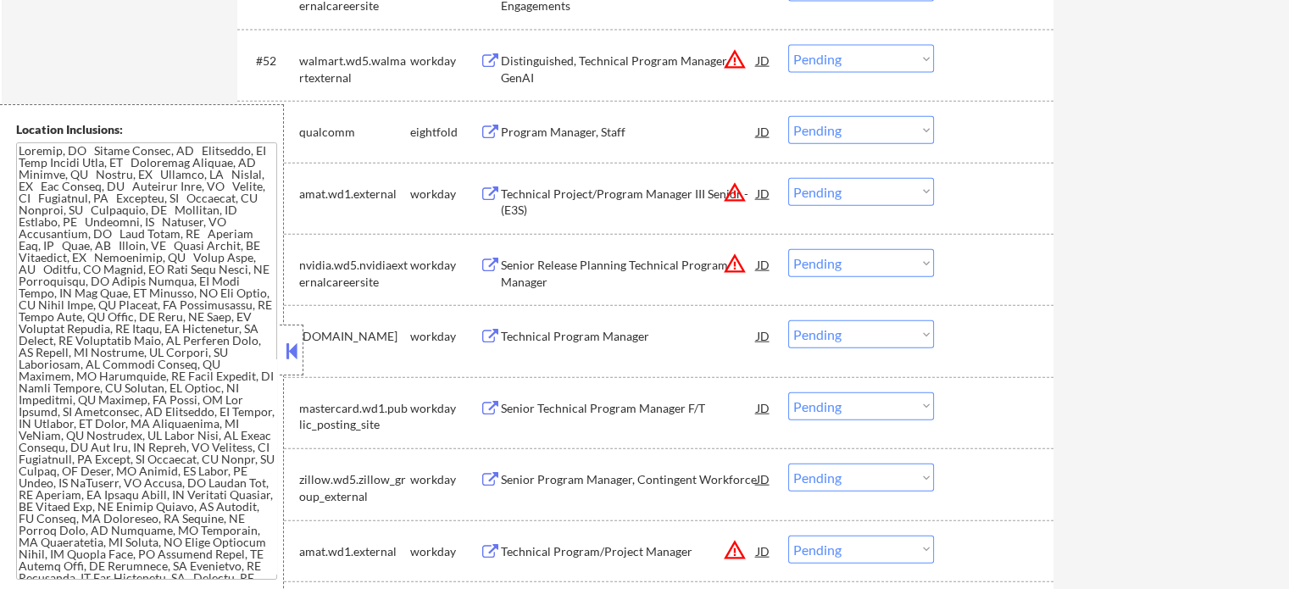
click at [575, 484] on div "Senior Program Manager, Contingent Workforce" at bounding box center [629, 479] width 256 height 17
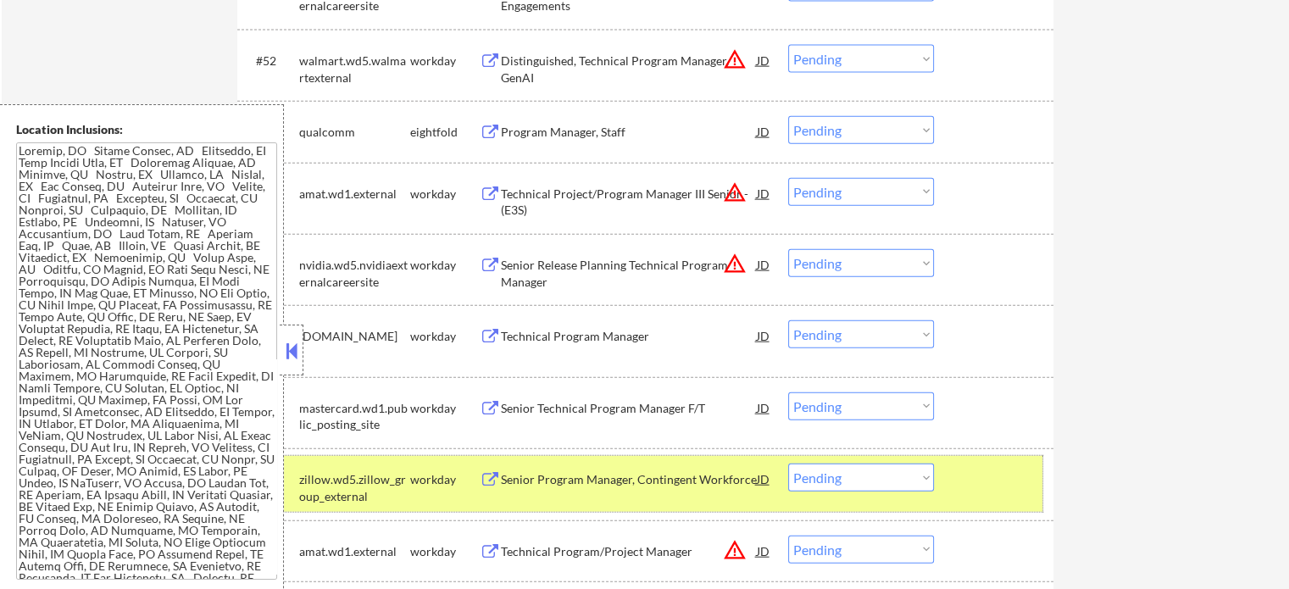
click at [998, 457] on div "#58 zillow.wd5.zillow_group_external workday Senior Program Manager, Contingent…" at bounding box center [642, 484] width 800 height 56
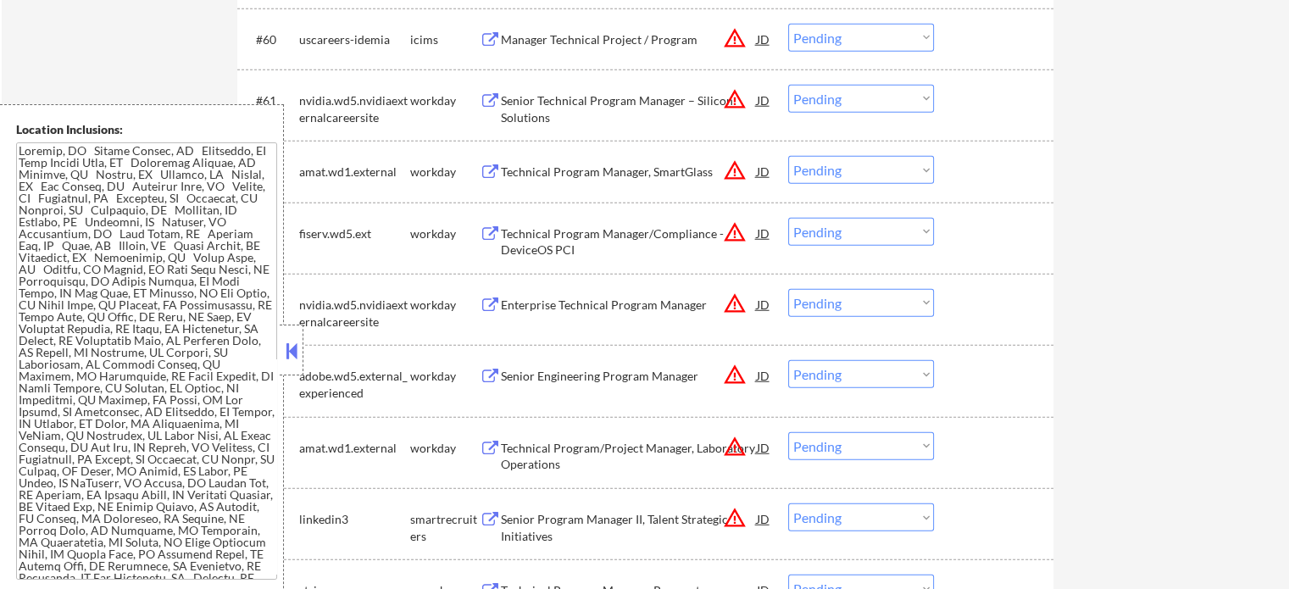
scroll to position [4712, 0]
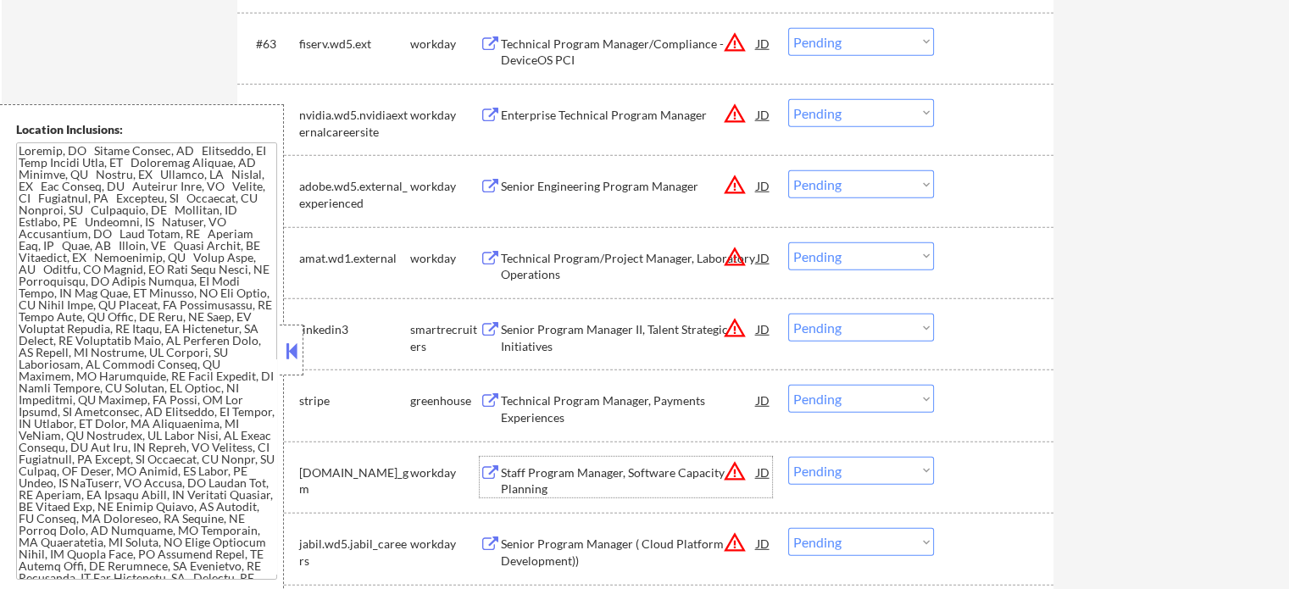
click at [711, 486] on div "Staff Program Manager, Software Capacity Planning" at bounding box center [629, 480] width 256 height 33
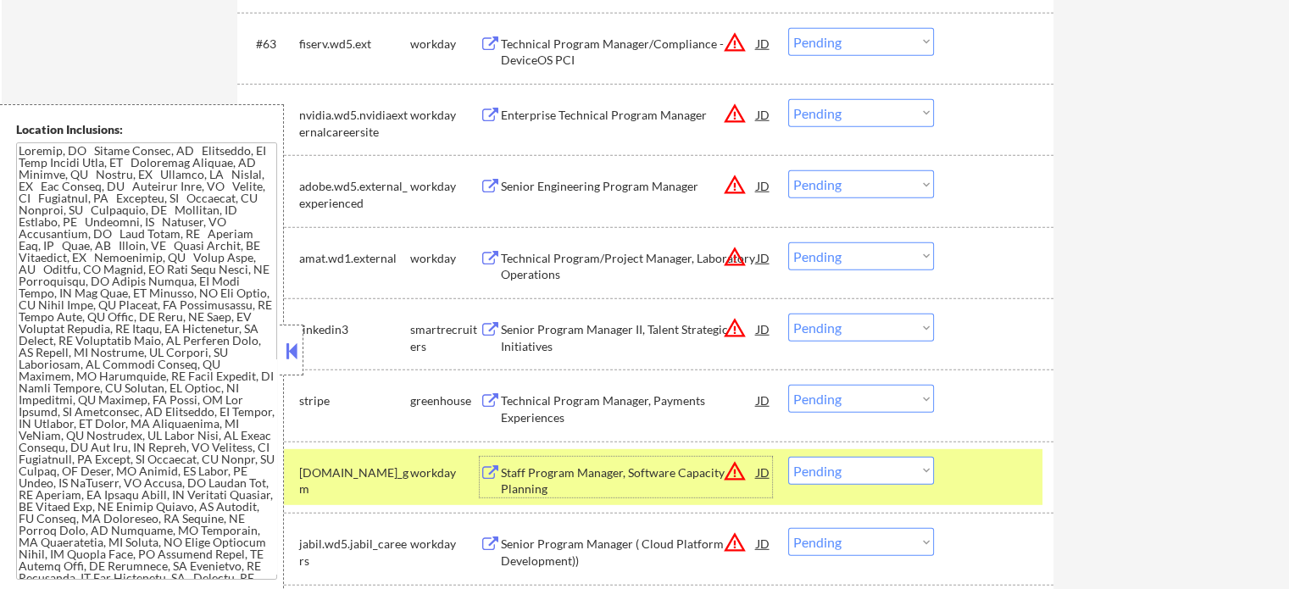
click at [1010, 466] on div at bounding box center [996, 472] width 75 height 31
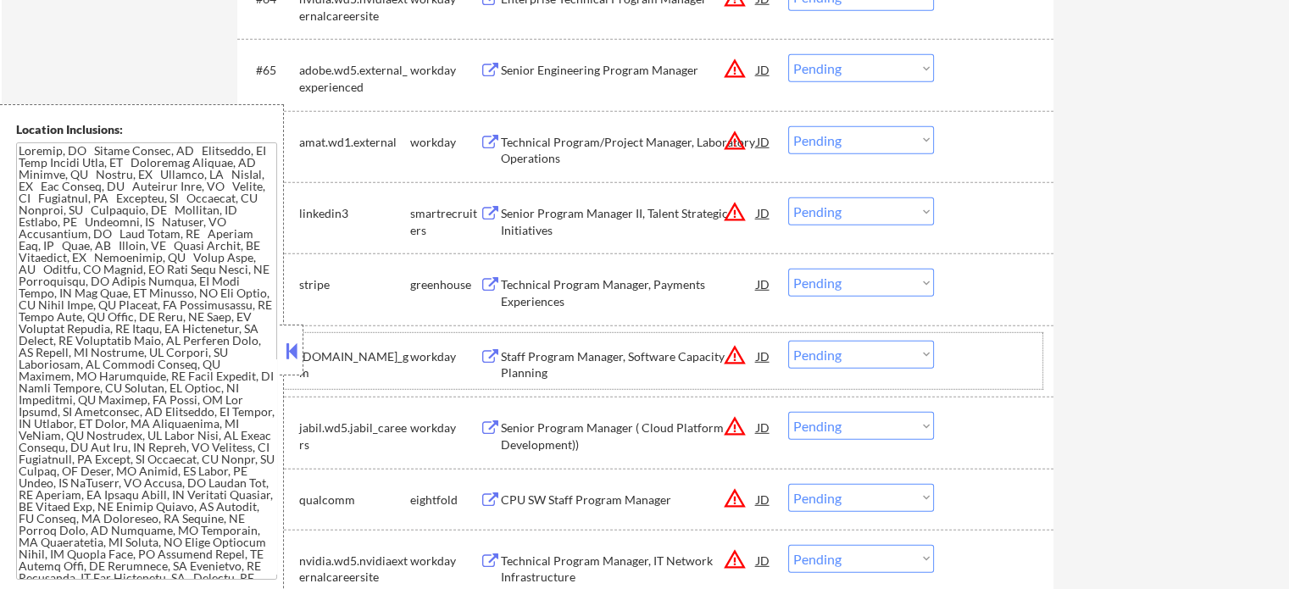
scroll to position [4966, 0]
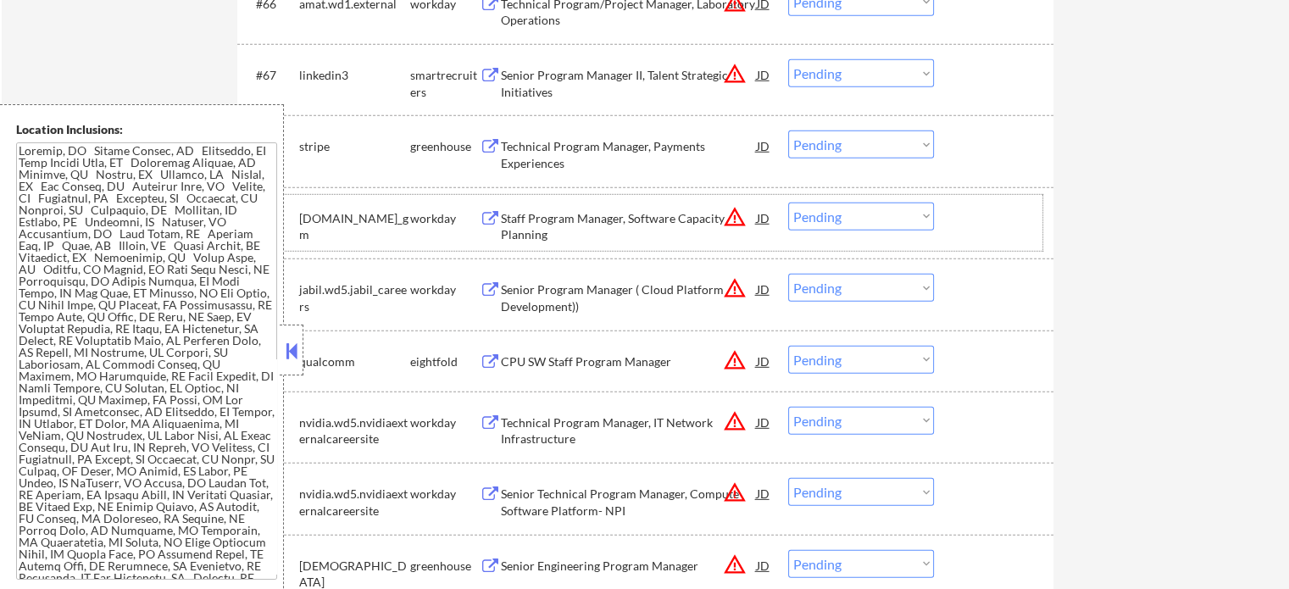
click at [575, 528] on div "#73 nvidia.wd5.nvidiaexternalcareersite workday Senior Technical Program Manage…" at bounding box center [645, 498] width 816 height 71
click at [559, 501] on div "Senior Technical Program Manager, Compute Software Platform- NPI" at bounding box center [629, 502] width 256 height 33
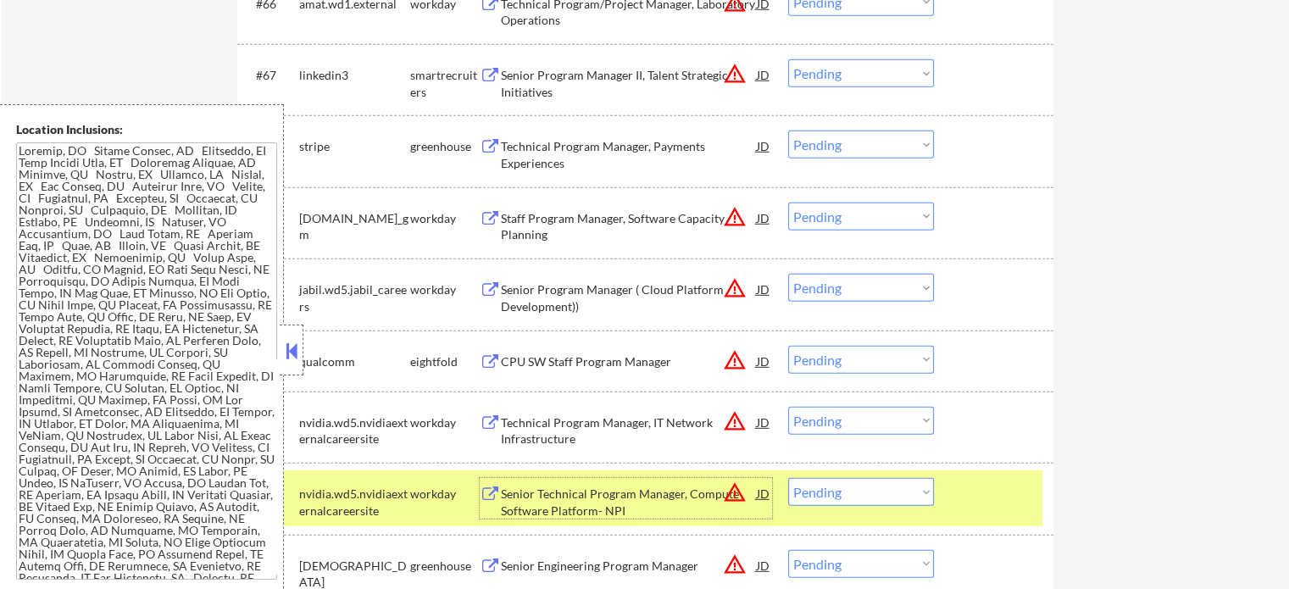
click at [1001, 476] on div "#73 nvidia.wd5.nvidiaexternalcareersite workday Senior Technical Program Manage…" at bounding box center [642, 498] width 800 height 56
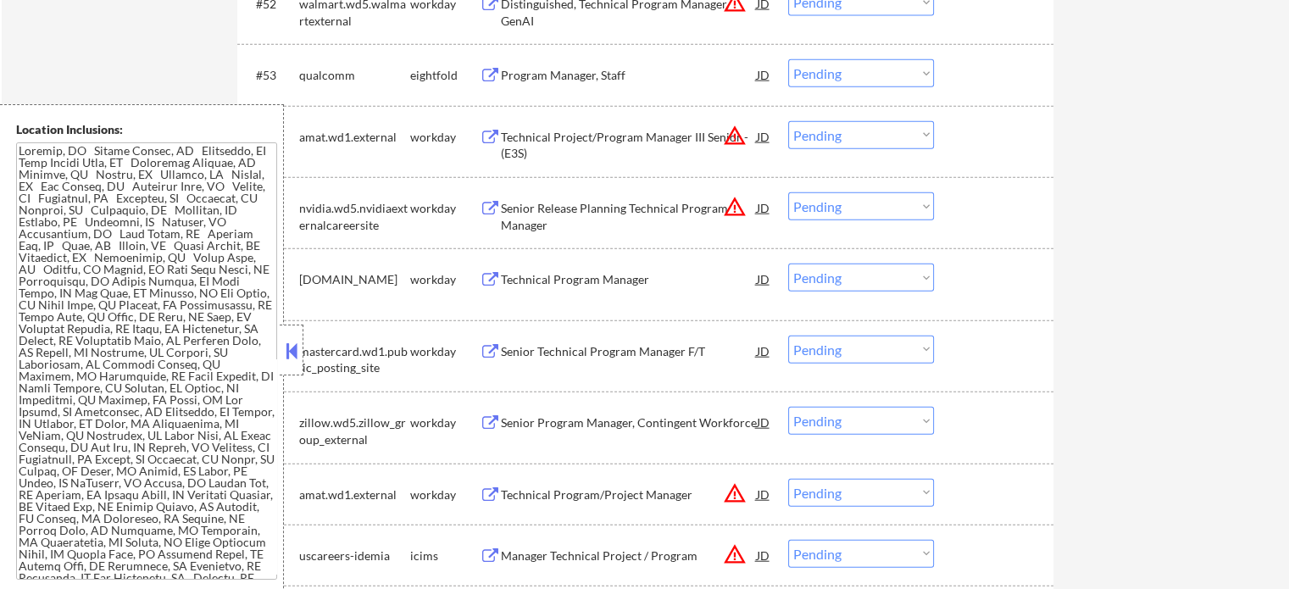
scroll to position [3949, 0]
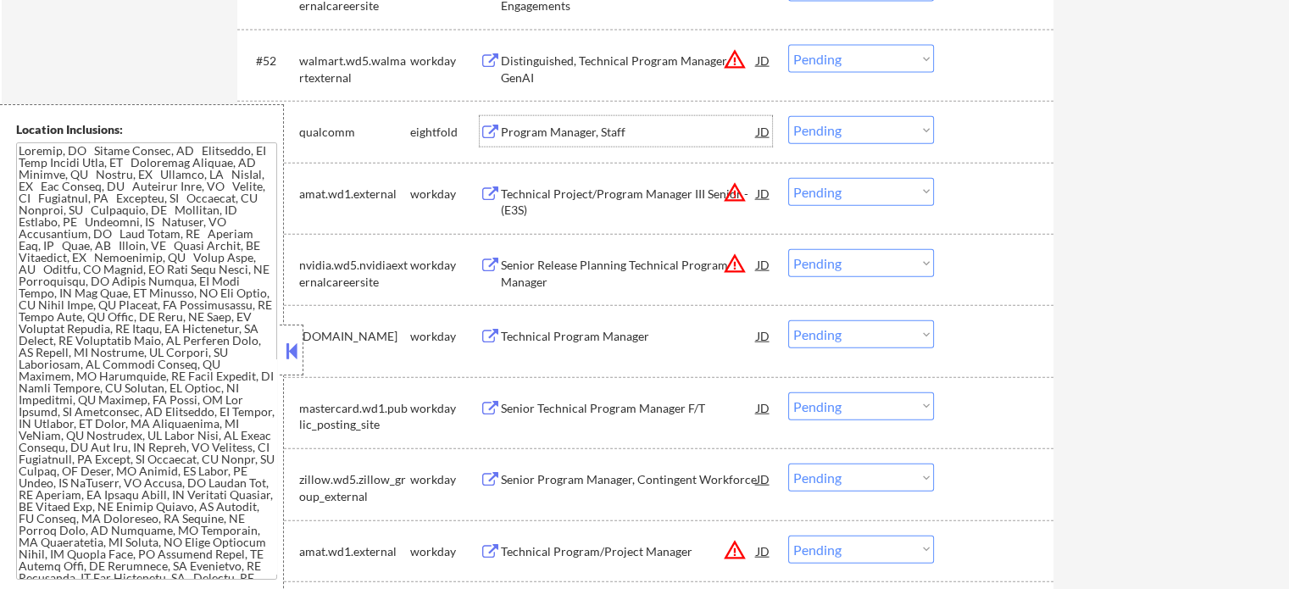
click at [531, 117] on div "Program Manager, Staff" at bounding box center [629, 131] width 256 height 31
